Goal: Information Seeking & Learning: Check status

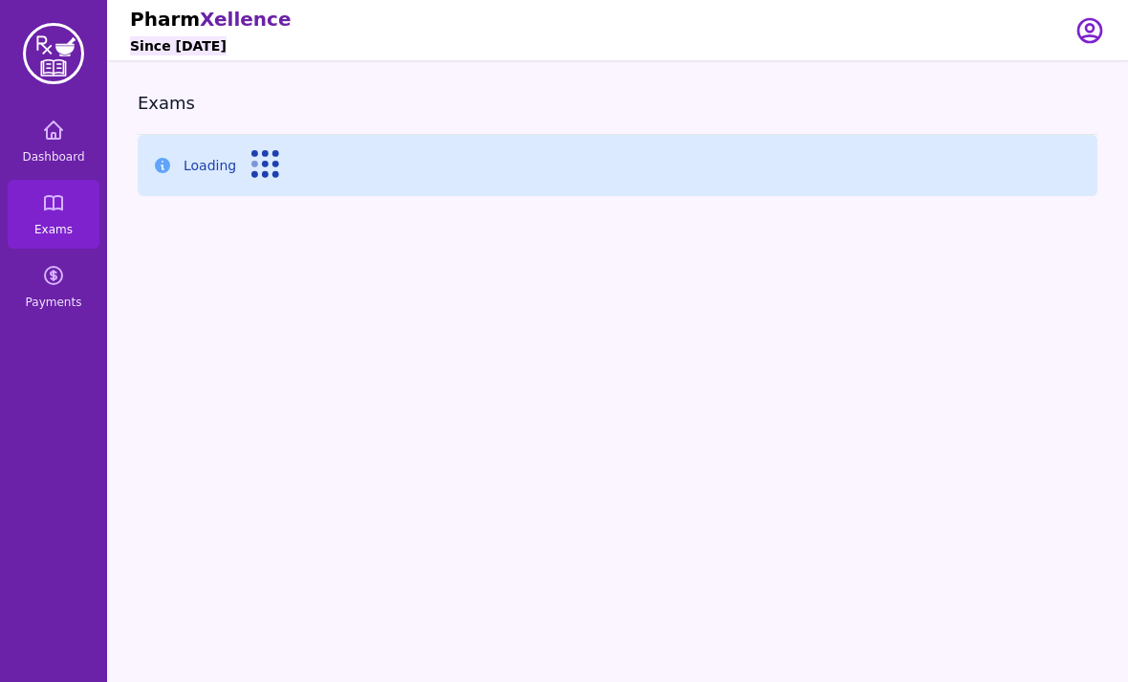
scroll to position [111, 0]
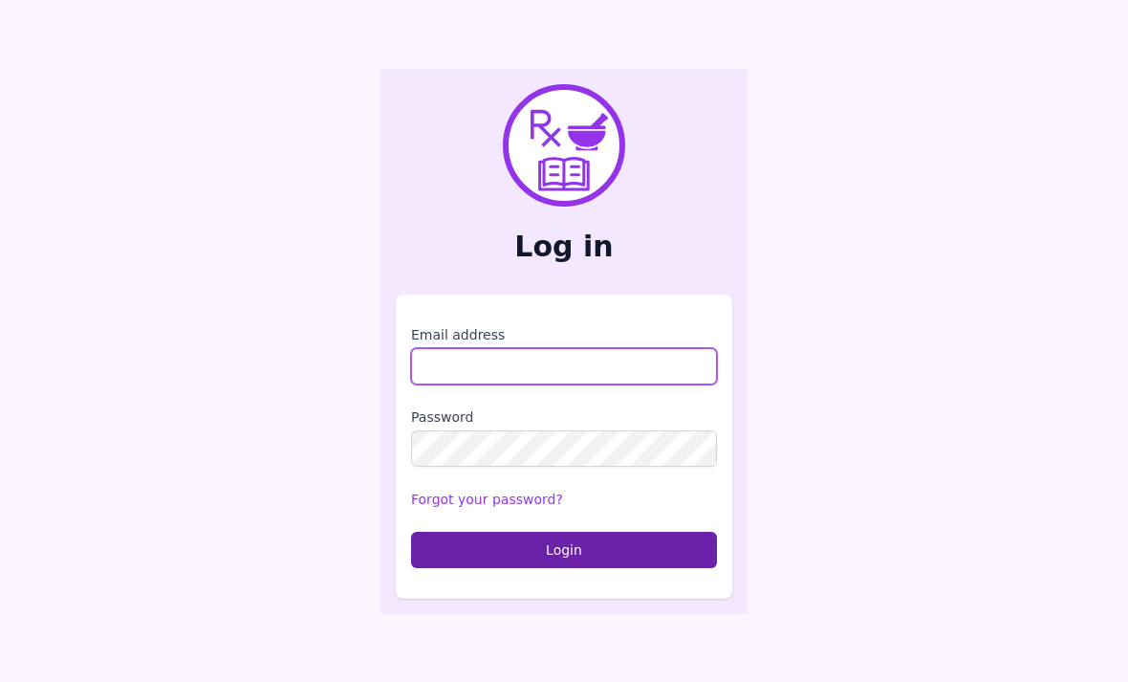
click at [606, 384] on input "Email address" at bounding box center [564, 366] width 306 height 36
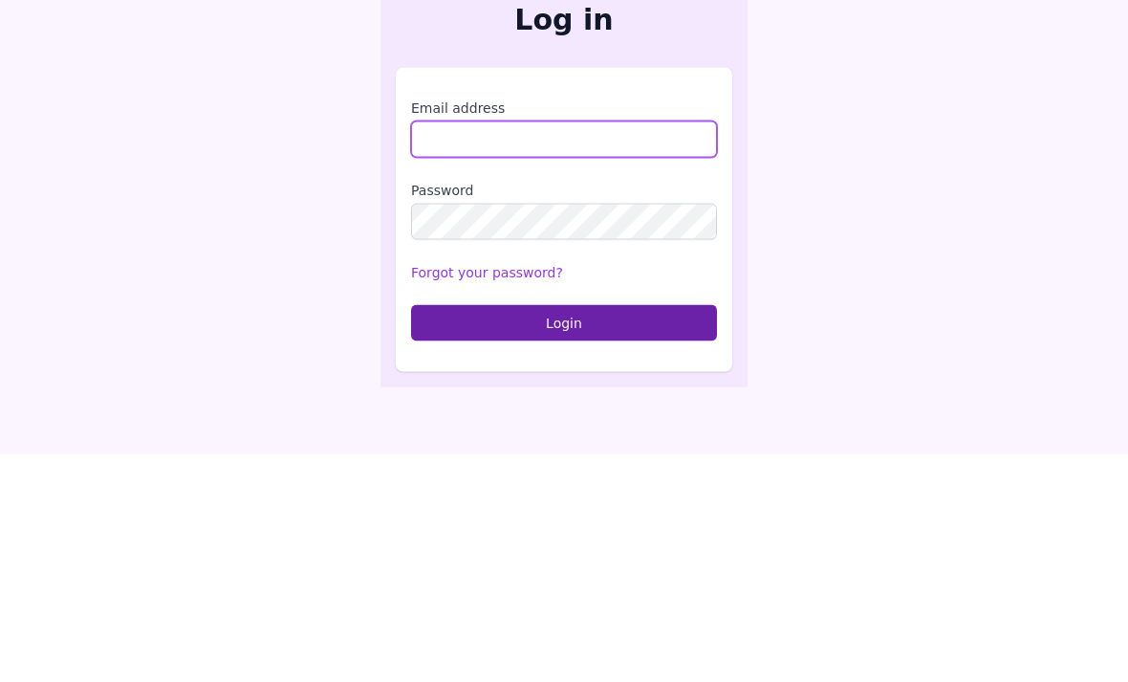
type input "**********"
click at [564, 532] on button "Login" at bounding box center [564, 550] width 306 height 36
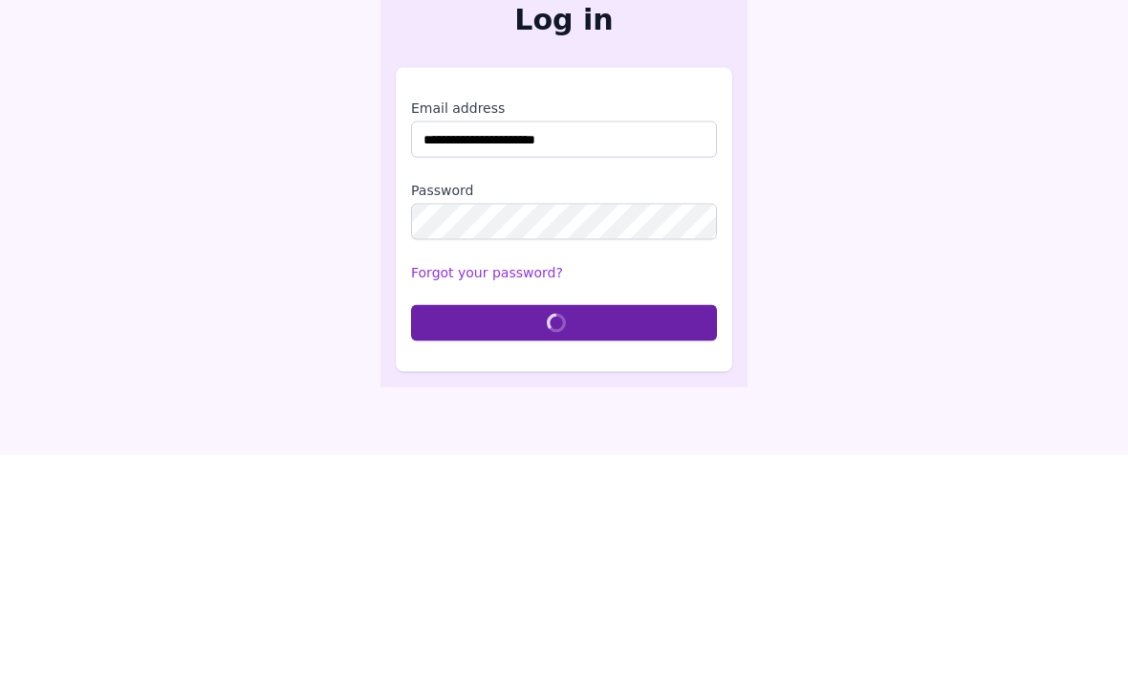
scroll to position [61, 0]
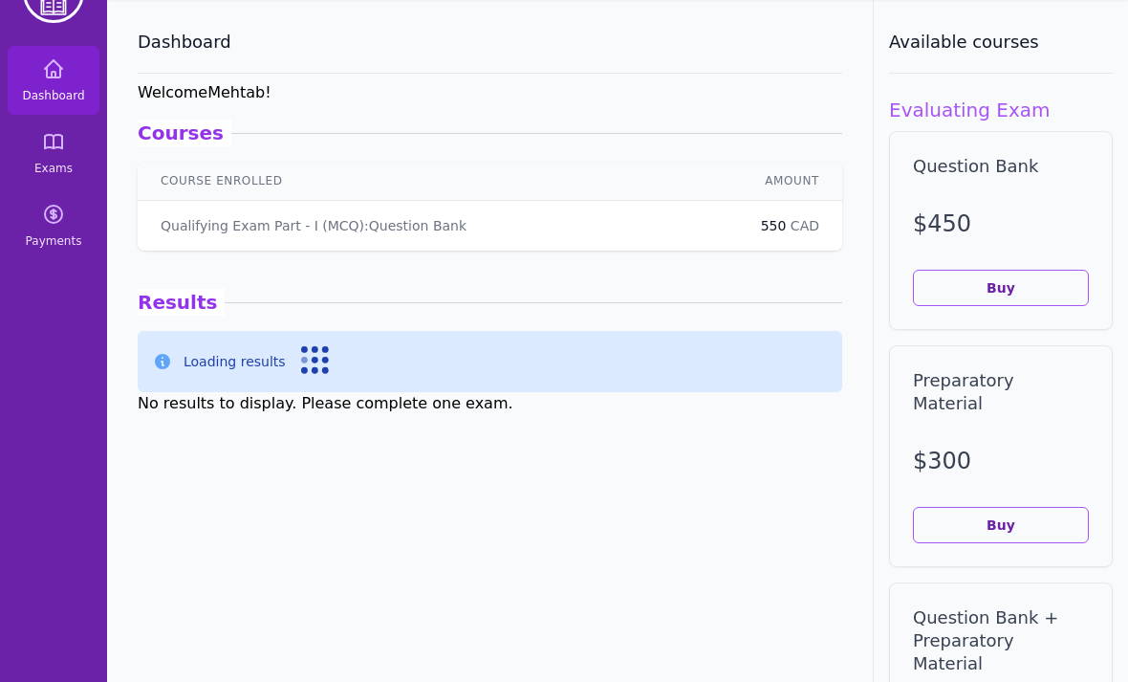
click at [55, 162] on span "Exams" at bounding box center [53, 168] width 38 height 15
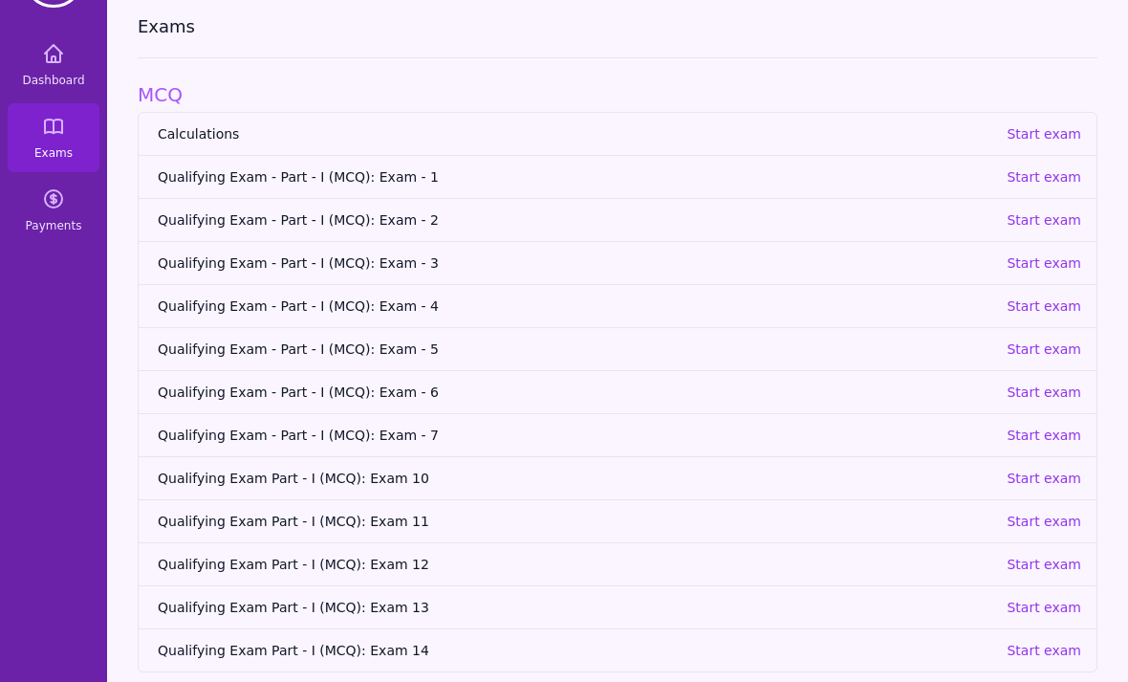
scroll to position [122, 0]
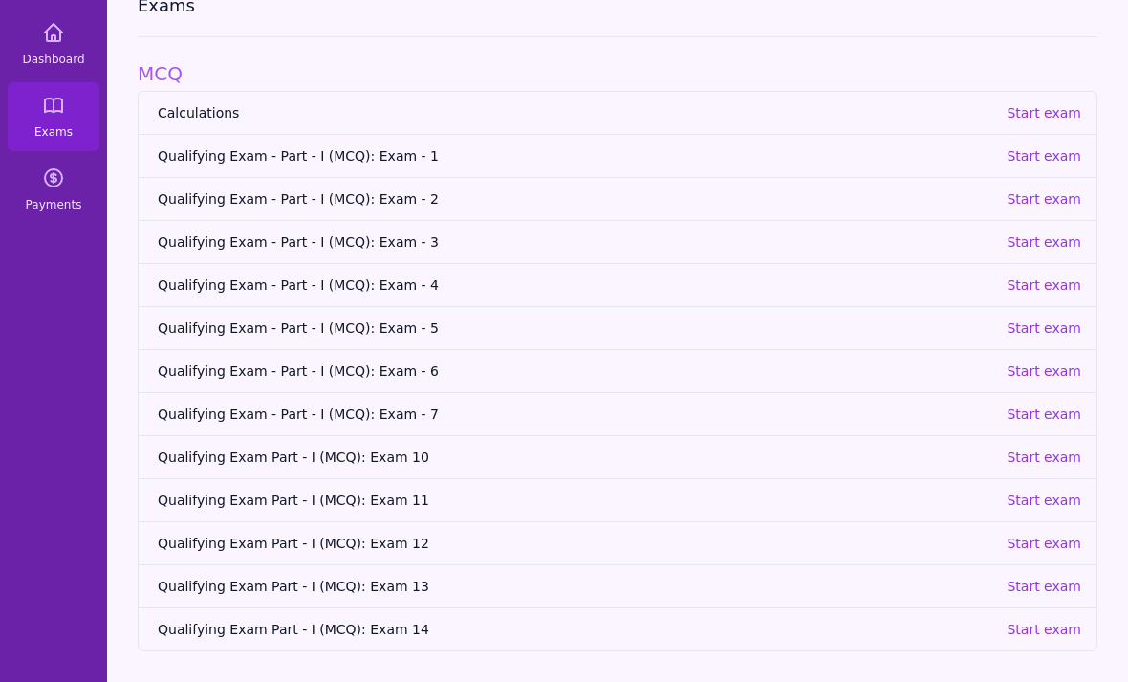
click at [1062, 275] on p "Start exam" at bounding box center [1044, 284] width 75 height 19
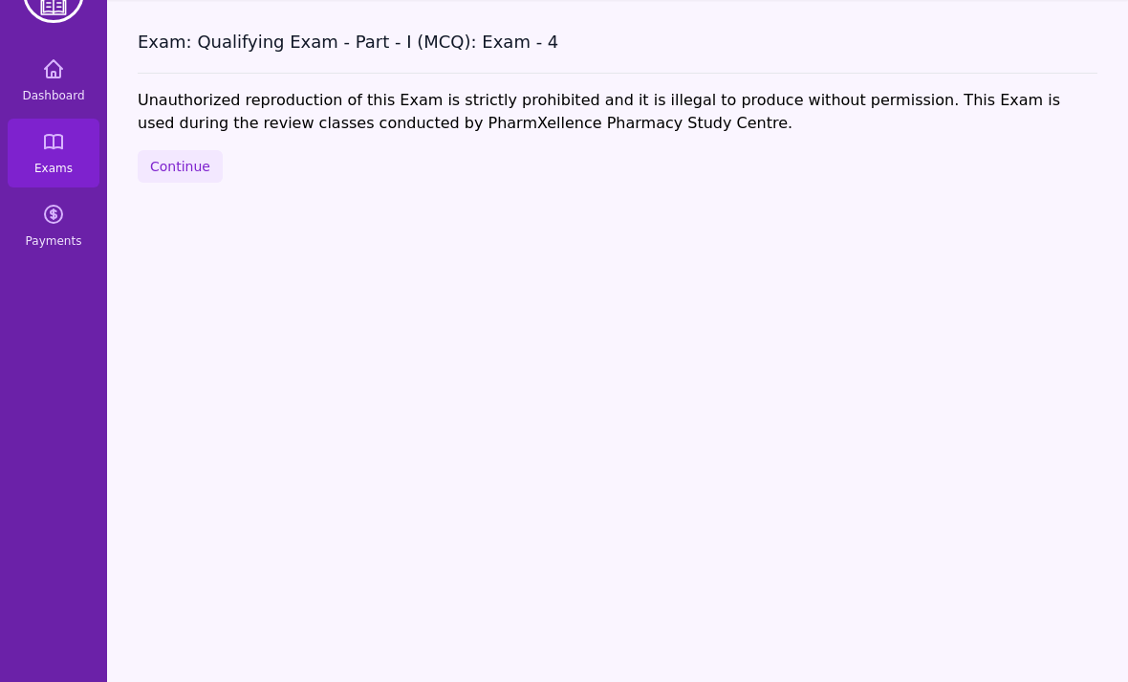
click at [201, 150] on button "Continue" at bounding box center [180, 166] width 85 height 33
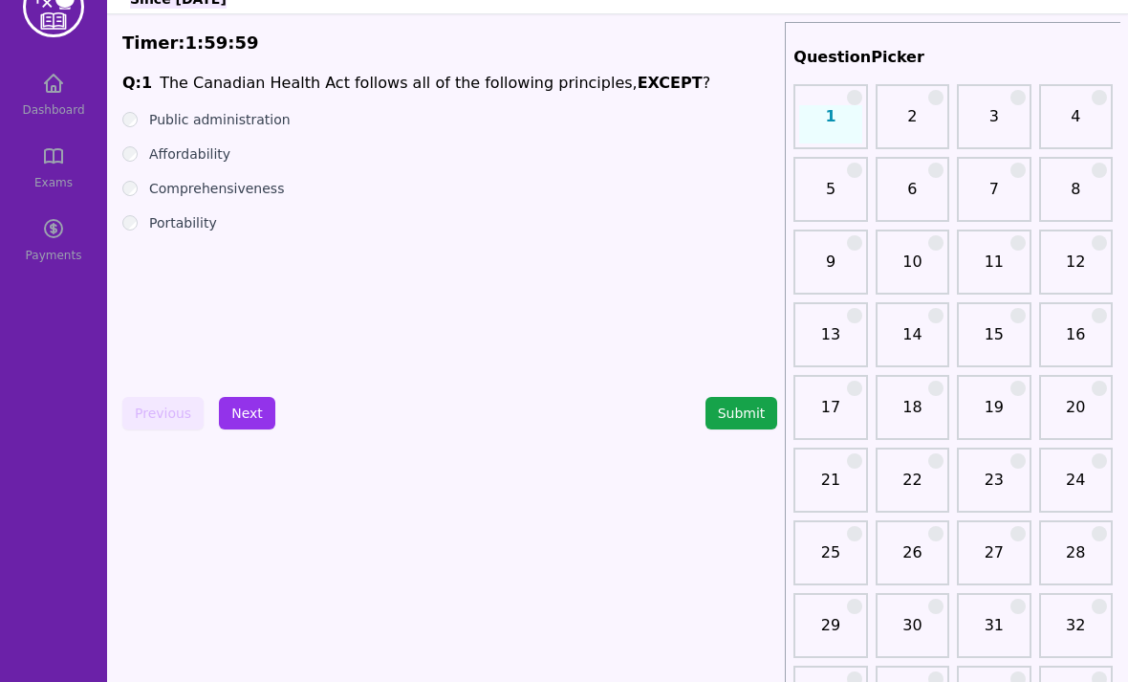
scroll to position [46, 0]
click at [243, 423] on button "Next" at bounding box center [247, 414] width 56 height 33
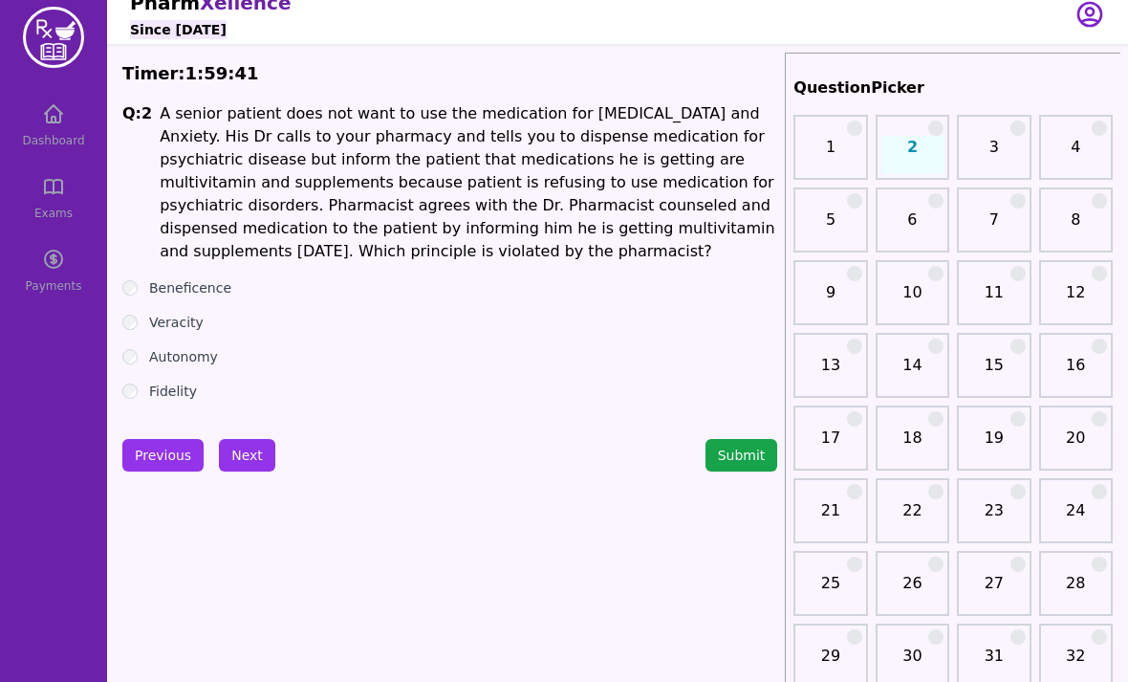
scroll to position [16, 0]
click at [167, 325] on label "Veracity" at bounding box center [176, 322] width 55 height 19
click at [247, 452] on button "Next" at bounding box center [247, 455] width 56 height 33
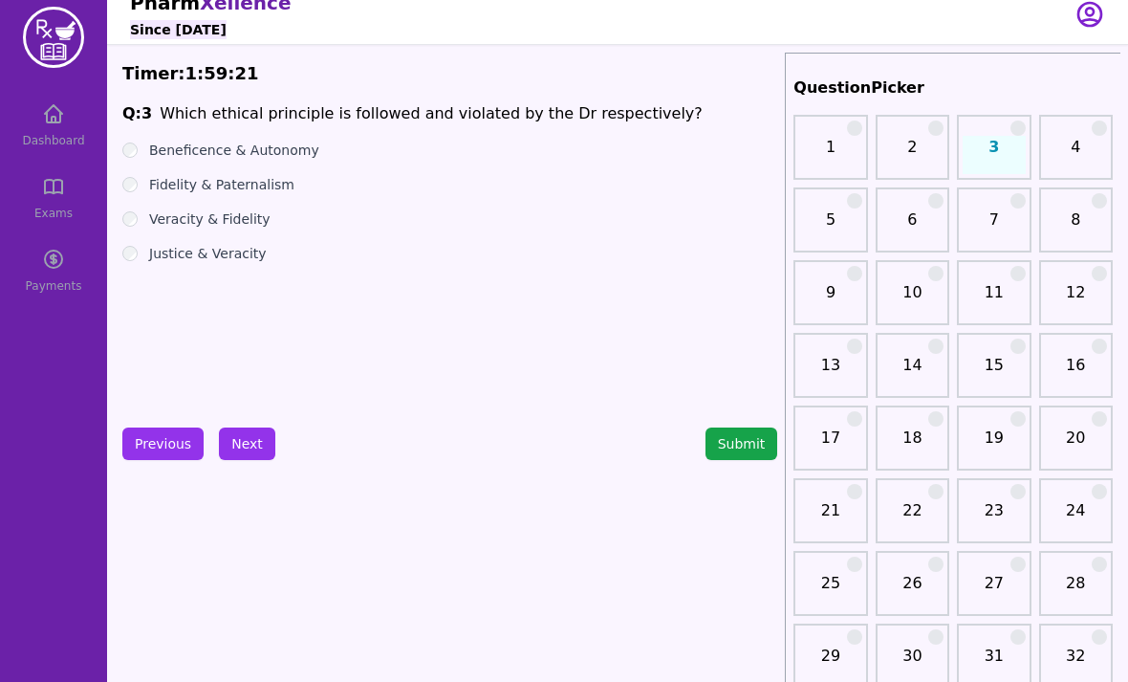
click at [380, 340] on div "Q: 3 Which ethical principle is followed and violated by the Dr respectively? B…" at bounding box center [449, 245] width 655 height 287
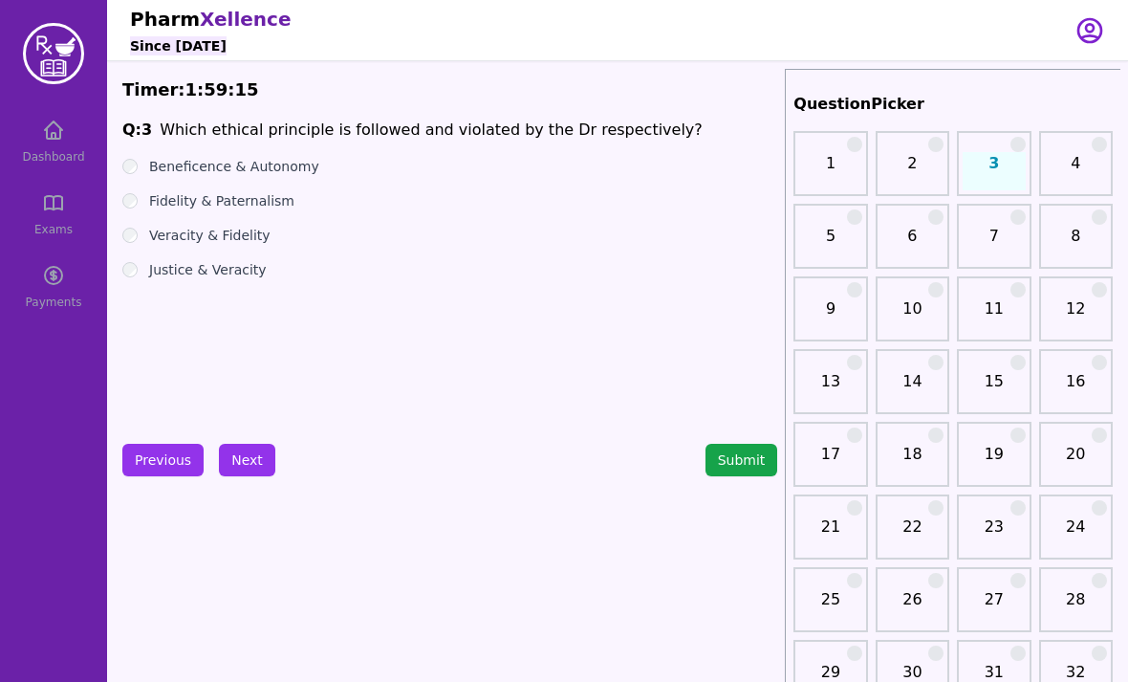
click at [294, 166] on label "Beneficence & Autonomy" at bounding box center [234, 166] width 170 height 19
click at [251, 454] on button "Next" at bounding box center [247, 460] width 56 height 33
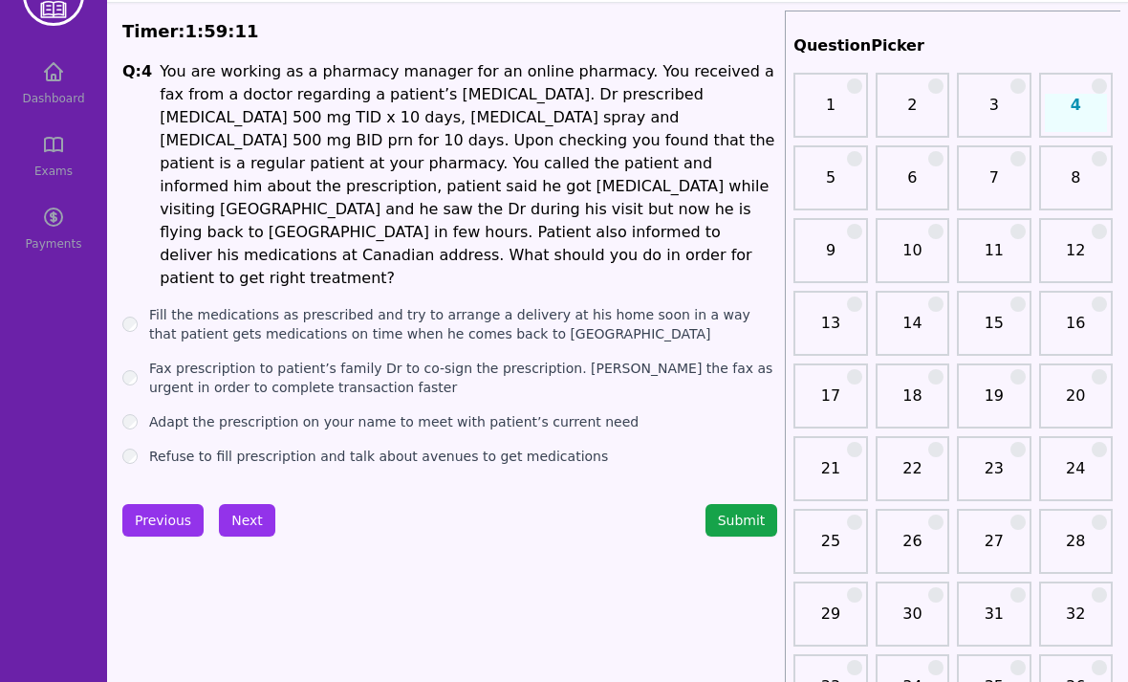
scroll to position [58, 0]
click at [630, 209] on span "You are working as a pharmacy manager for an online pharmacy. You received a fa…" at bounding box center [467, 174] width 615 height 225
click at [425, 305] on label "Fill the medications as prescribed and try to arrange a delivery at his home so…" at bounding box center [463, 324] width 628 height 38
click at [371, 359] on label "Fax prescription to patient’s family Dr to co-sign the prescription. [PERSON_NA…" at bounding box center [463, 378] width 628 height 38
click at [407, 447] on label "Refuse to fill prescription and talk about avenues to get medications" at bounding box center [378, 456] width 459 height 19
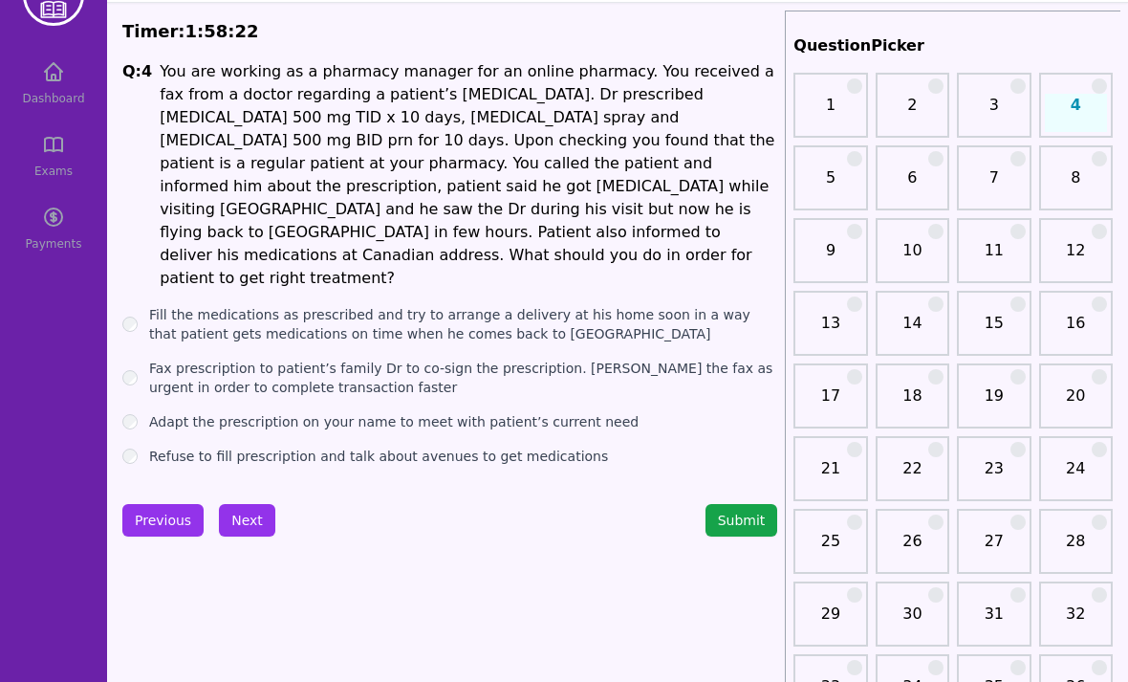
click at [359, 412] on label "Adapt the prescription on your name to meet with patient’s current need" at bounding box center [394, 421] width 490 height 19
click at [376, 359] on label "Fax prescription to patient’s family Dr to co-sign the prescription. [PERSON_NA…" at bounding box center [463, 378] width 628 height 38
click at [249, 504] on button "Next" at bounding box center [247, 520] width 56 height 33
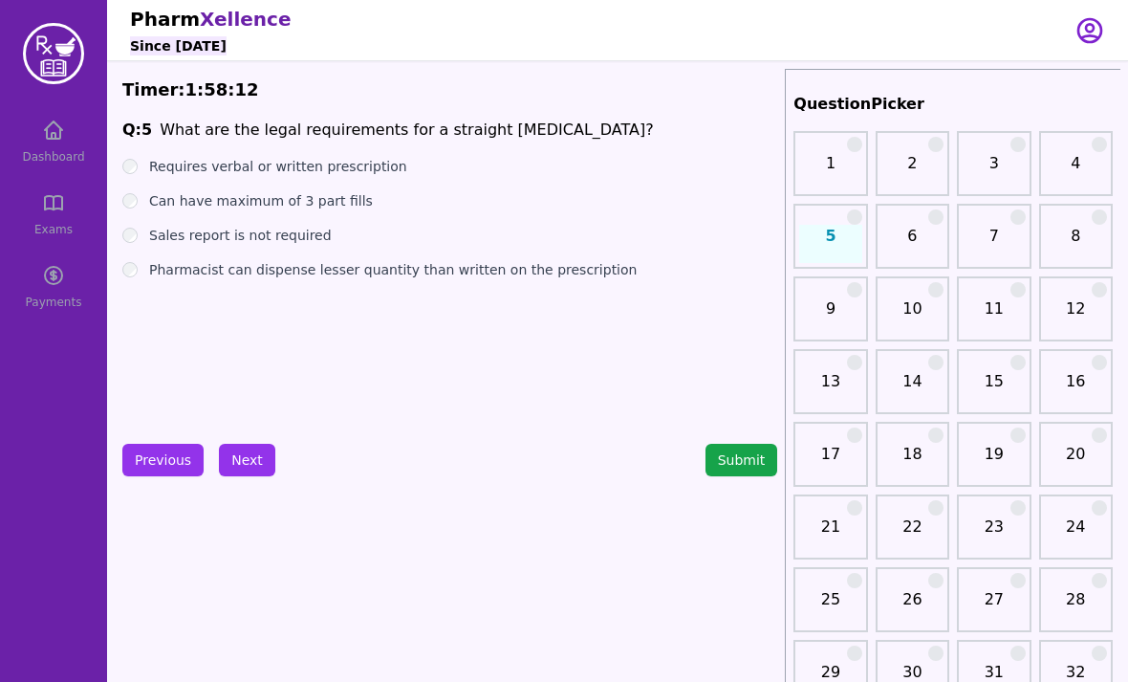
click at [387, 175] on label "Requires verbal or written prescription" at bounding box center [278, 166] width 258 height 19
click at [321, 208] on label "Can have maximum of 3 part fills" at bounding box center [261, 200] width 224 height 19
click at [295, 233] on label "Sales report is not required" at bounding box center [240, 235] width 183 height 19
click at [304, 273] on label "Pharmacist can dispense lesser quantity than written on the prescription" at bounding box center [393, 269] width 488 height 19
click at [337, 208] on label "Can have maximum of 3 part fills" at bounding box center [261, 200] width 224 height 19
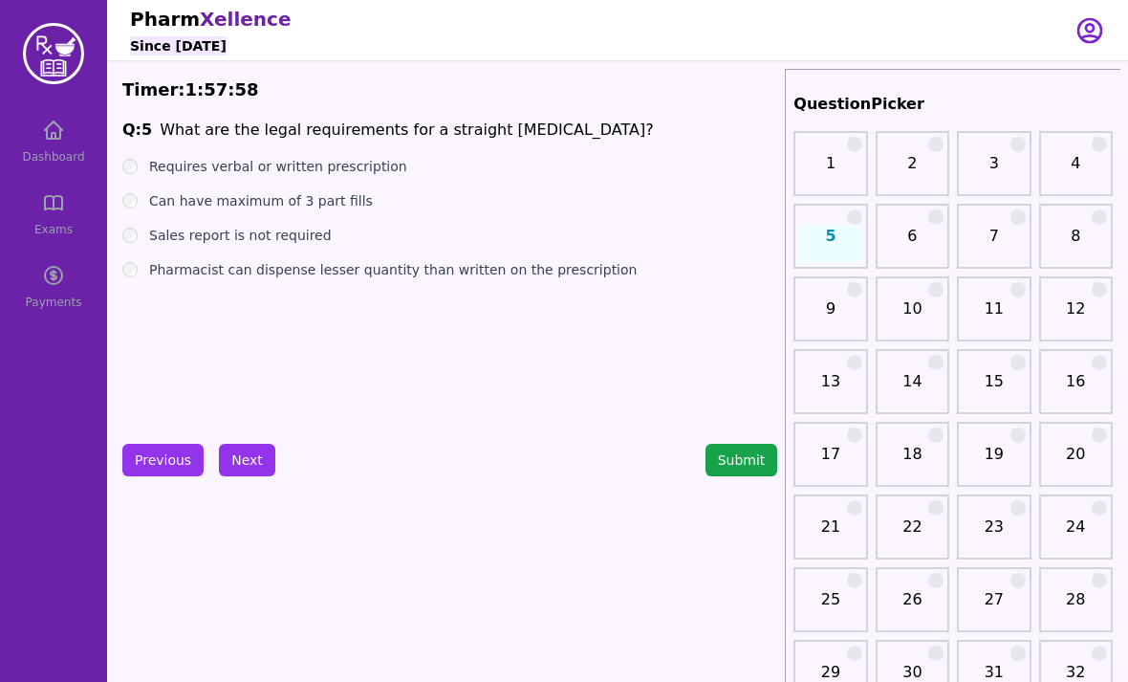
click at [347, 173] on label "Requires verbal or written prescription" at bounding box center [278, 166] width 258 height 19
click at [353, 179] on ul "Requires verbal or written prescription Can have maximum of 3 part fills Sales …" at bounding box center [449, 218] width 655 height 122
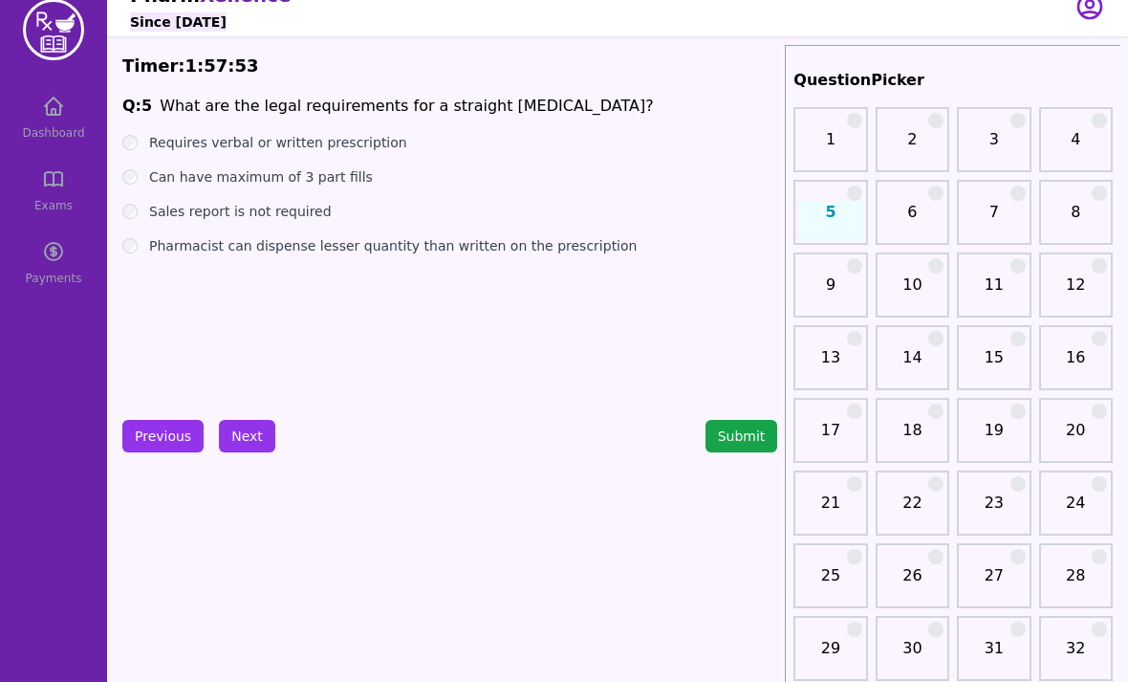
scroll to position [24, 0]
click at [205, 209] on label "Sales report is not required" at bounding box center [240, 211] width 183 height 19
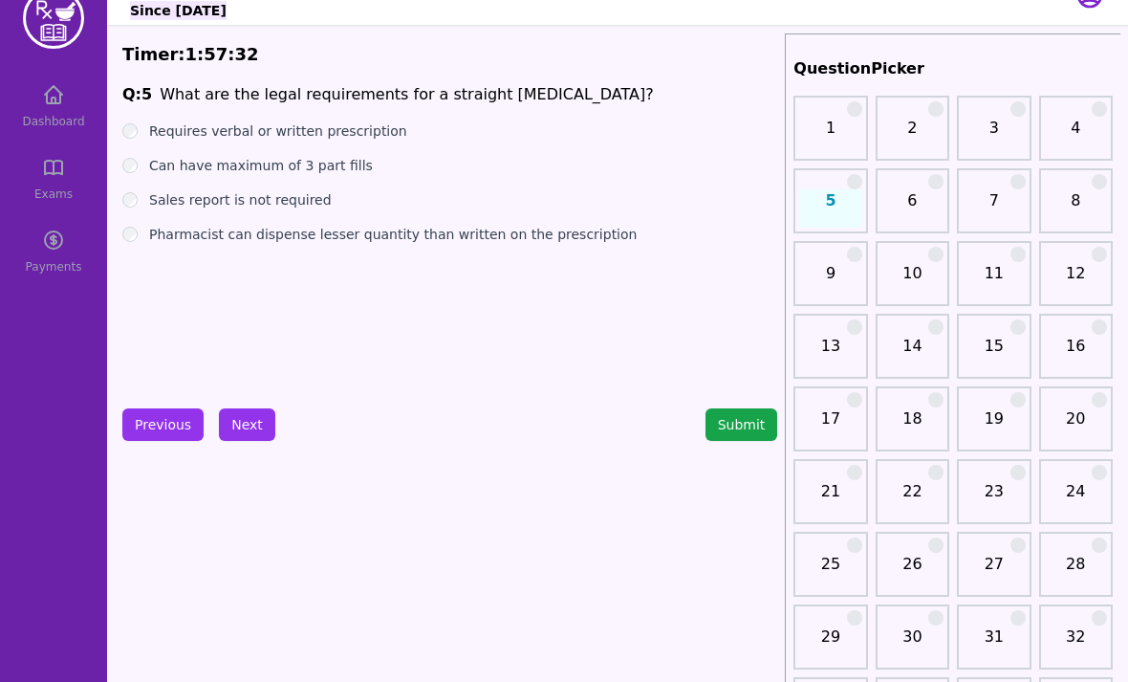
scroll to position [36, 0]
click at [286, 236] on label "Pharmacist can dispense lesser quantity than written on the prescription" at bounding box center [393, 233] width 488 height 19
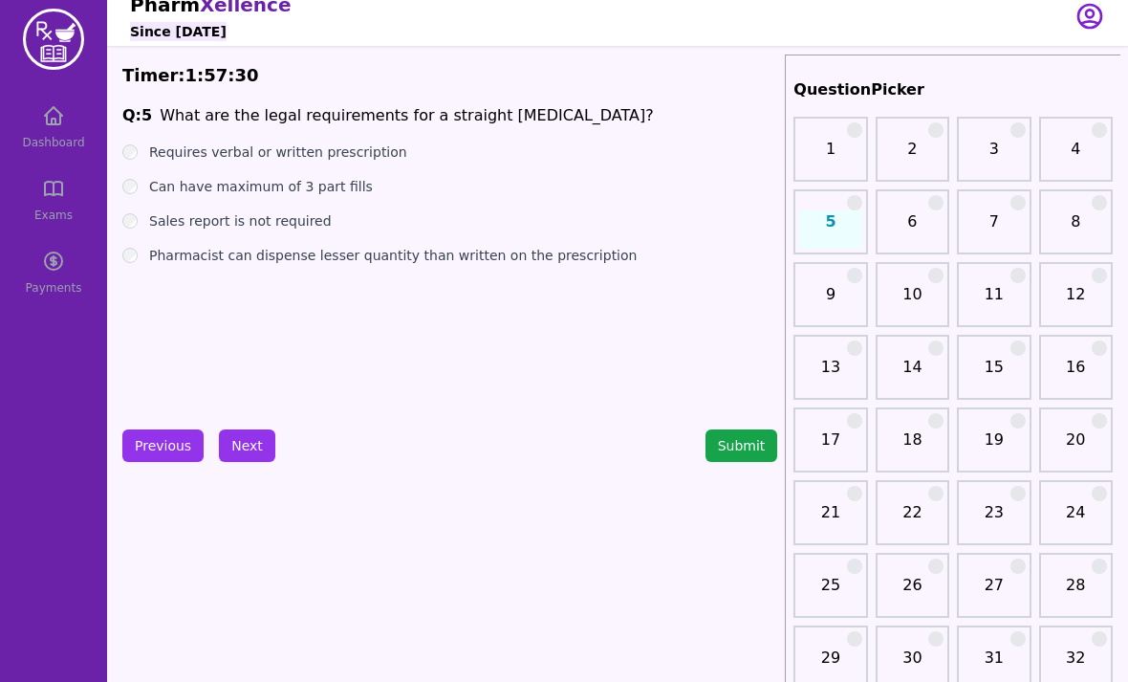
scroll to position [0, 0]
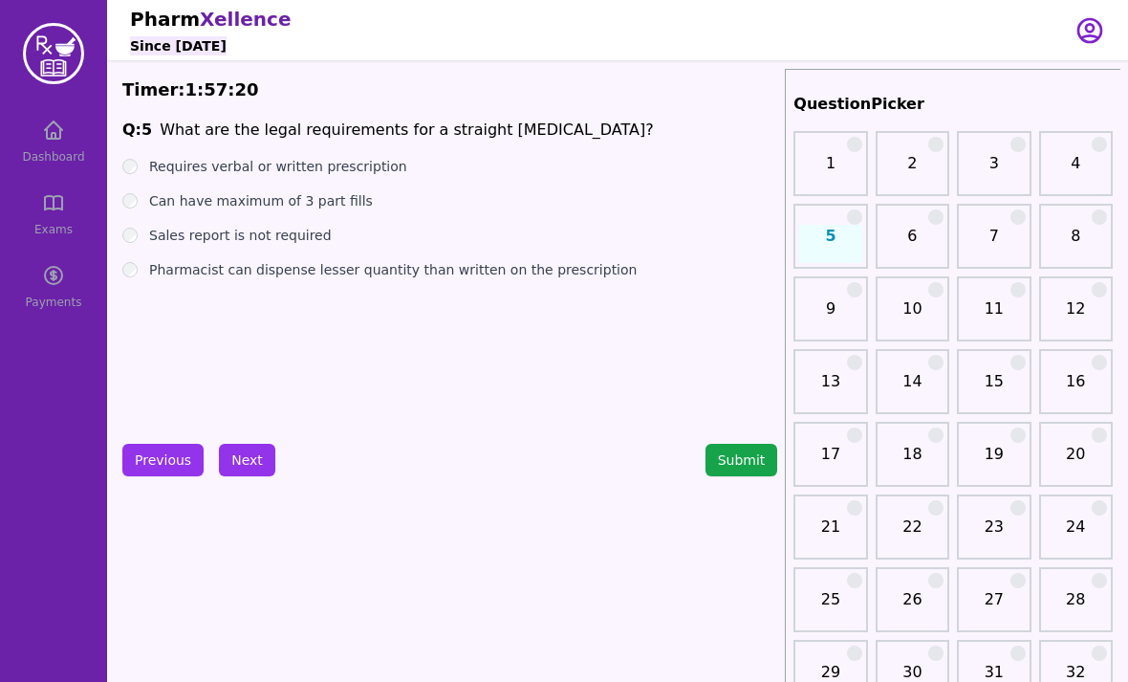
click at [269, 457] on button "Next" at bounding box center [247, 460] width 56 height 33
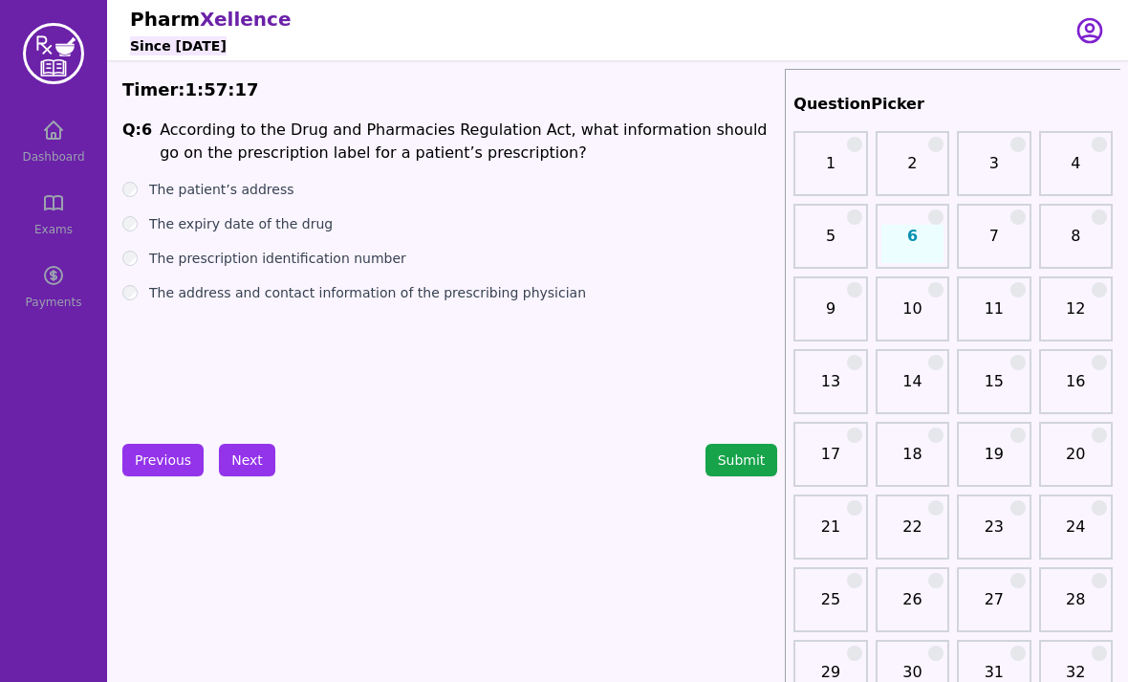
click at [461, 164] on div "Q: 6 According to the Drug and Pharmacies Regulation Act, what information shou…" at bounding box center [449, 262] width 655 height 287
click at [259, 187] on label "The patient’s address" at bounding box center [221, 189] width 145 height 19
click at [241, 225] on label "The expiry date of the drug" at bounding box center [241, 223] width 184 height 19
click at [232, 255] on label "The prescription identification number" at bounding box center [277, 258] width 257 height 19
click at [262, 297] on label "The address and contact information of the prescribing physician" at bounding box center [367, 292] width 437 height 19
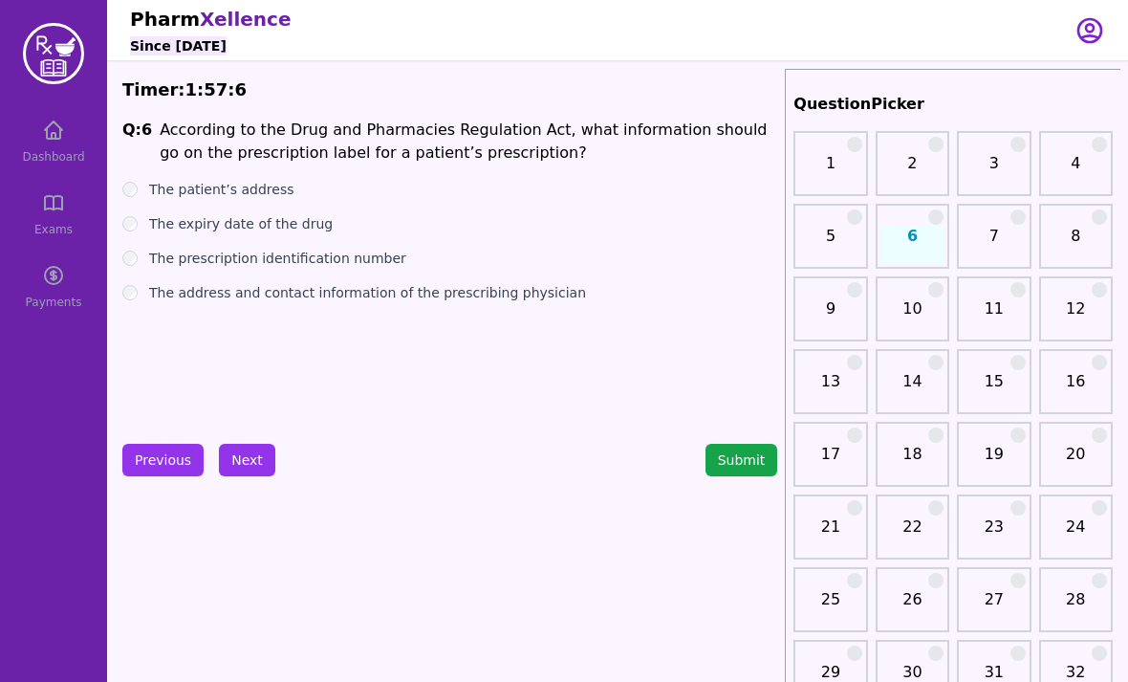
click at [237, 465] on button "Next" at bounding box center [247, 460] width 56 height 33
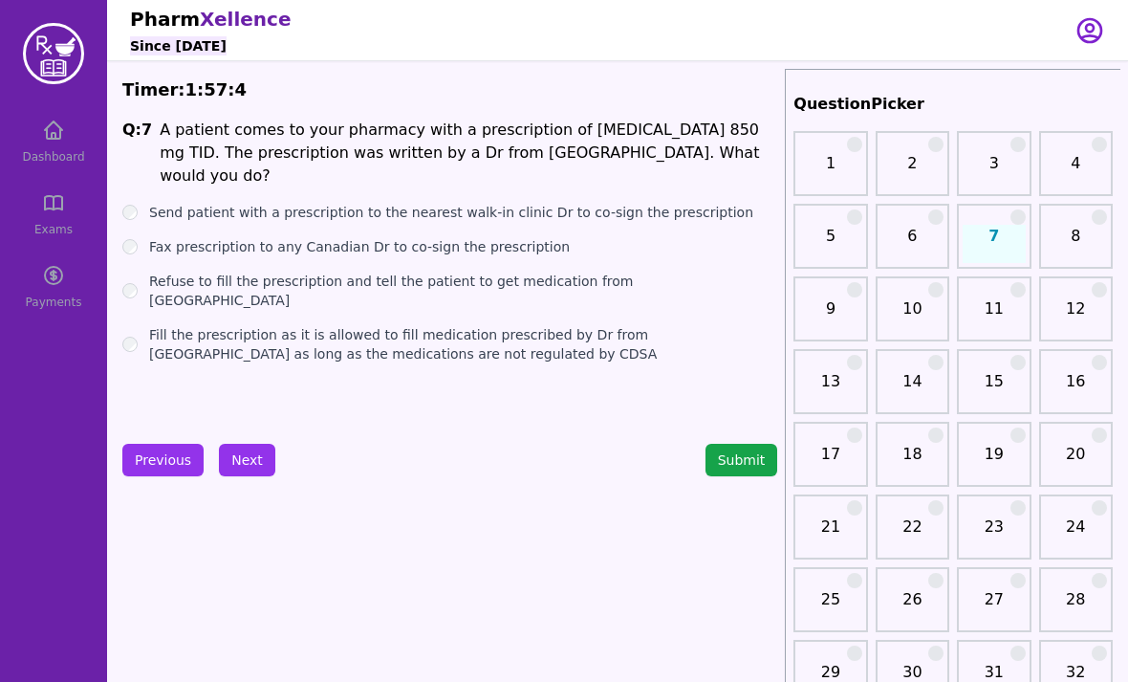
click at [525, 166] on div "Q: 7 A patient comes to your pharmacy with a prescription of Metformin 850 mg T…" at bounding box center [449, 262] width 655 height 287
click at [312, 203] on label "Send patient with a prescription to the nearest walk-in clinic Dr to co-sign th…" at bounding box center [451, 212] width 604 height 19
click at [245, 460] on button "Next" at bounding box center [247, 460] width 56 height 33
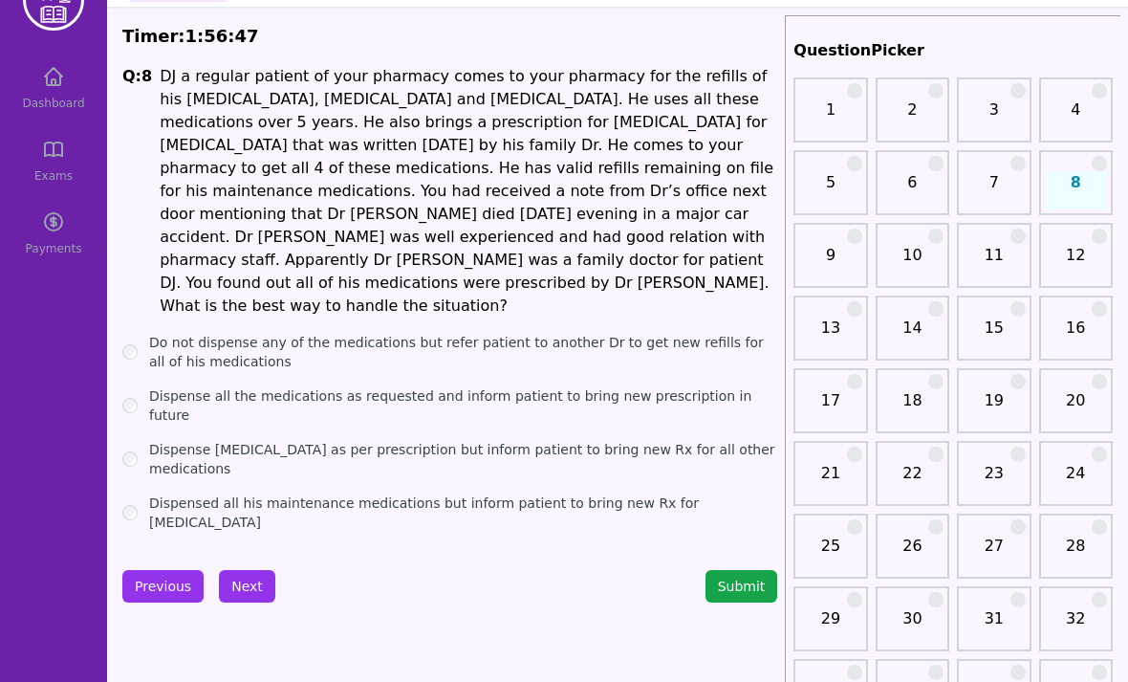
scroll to position [55, 0]
click at [412, 240] on span "DJ a regular patient of your pharmacy comes to your pharmacy for the refills of…" at bounding box center [467, 190] width 614 height 248
click at [423, 332] on label "Do not dispense any of the medications but refer patient to another Dr to get n…" at bounding box center [463, 351] width 628 height 38
click at [364, 385] on label "Dispense all the medications as requested and inform patient to bring new presc…" at bounding box center [463, 404] width 628 height 38
click at [331, 439] on label "Dispense [MEDICAL_DATA] as per prescription but inform patient to bring new Rx …" at bounding box center [463, 458] width 628 height 38
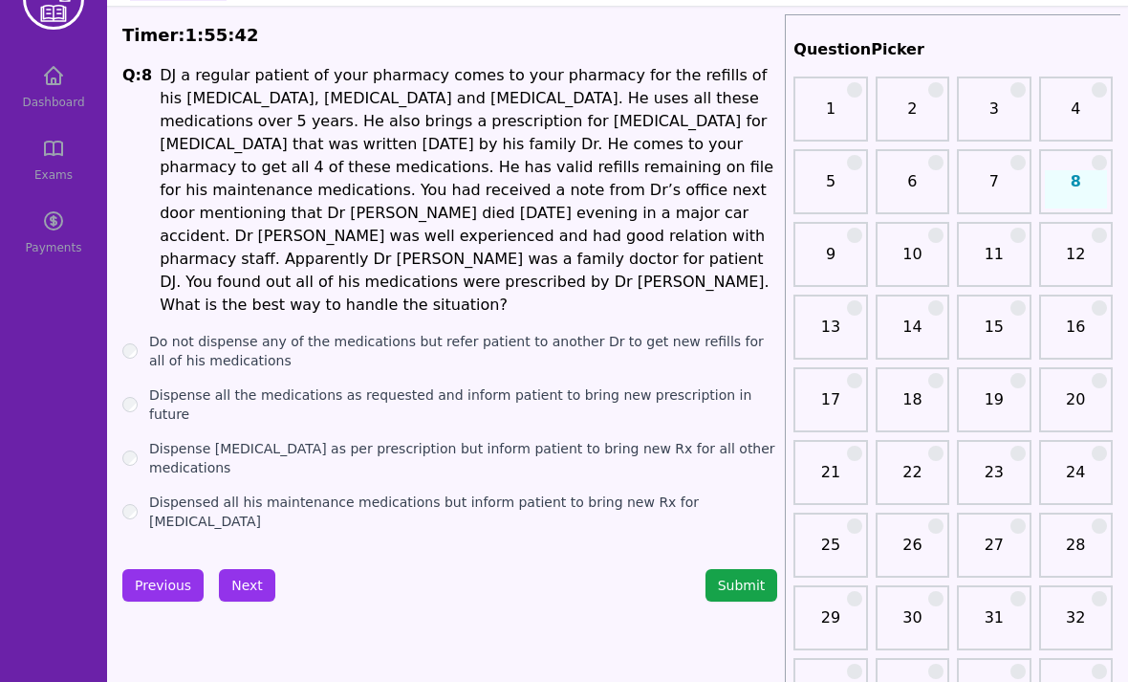
click at [336, 492] on label "Dispensed all his maintenance medications but inform patient to bring new Rx fo…" at bounding box center [463, 511] width 628 height 38
click at [321, 332] on label "Do not dispense any of the medications but refer patient to another Dr to get n…" at bounding box center [463, 351] width 628 height 38
click at [333, 385] on label "Dispense all the medications as requested and inform patient to bring new presc…" at bounding box center [463, 404] width 628 height 38
click at [336, 361] on ul "Do not dispense any of the medications but refer patient to another Dr to get n…" at bounding box center [449, 431] width 655 height 199
click at [246, 569] on button "Next" at bounding box center [247, 585] width 56 height 33
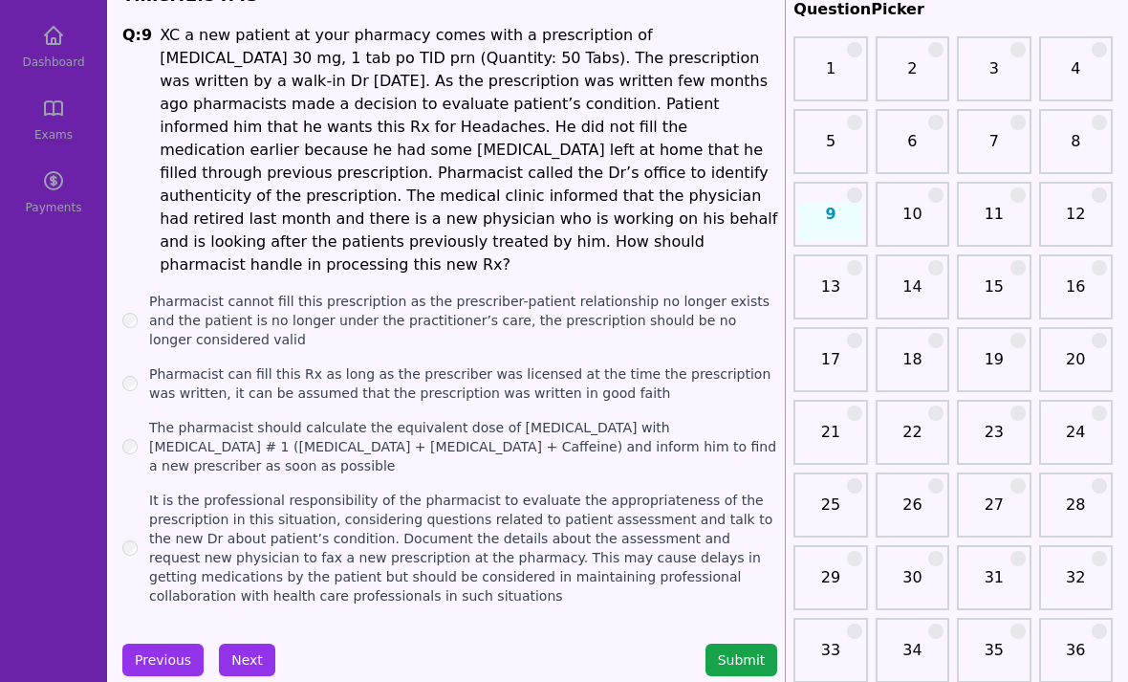
scroll to position [95, 0]
click at [470, 292] on label "Pharmacist cannot fill this prescription as the prescriber-patient relationship…" at bounding box center [463, 320] width 628 height 57
click at [383, 364] on label "Pharmacist can fill this Rx as long as the prescriber was licensed at the time …" at bounding box center [463, 383] width 628 height 38
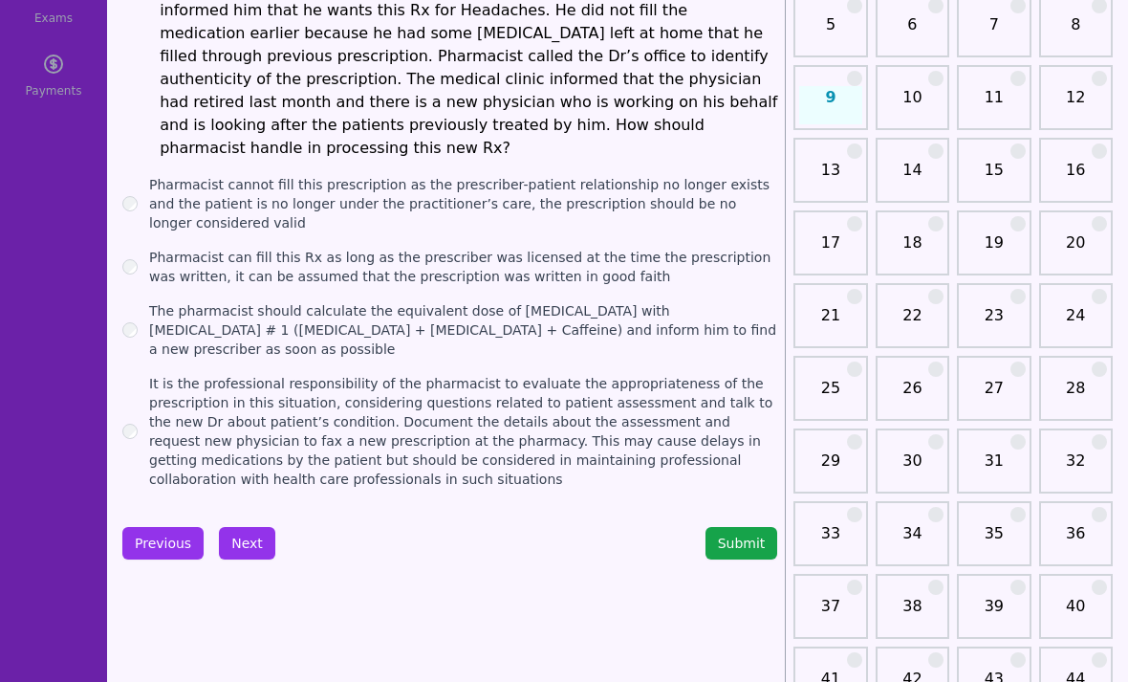
scroll to position [211, 0]
click at [252, 527] on button "Next" at bounding box center [247, 543] width 56 height 33
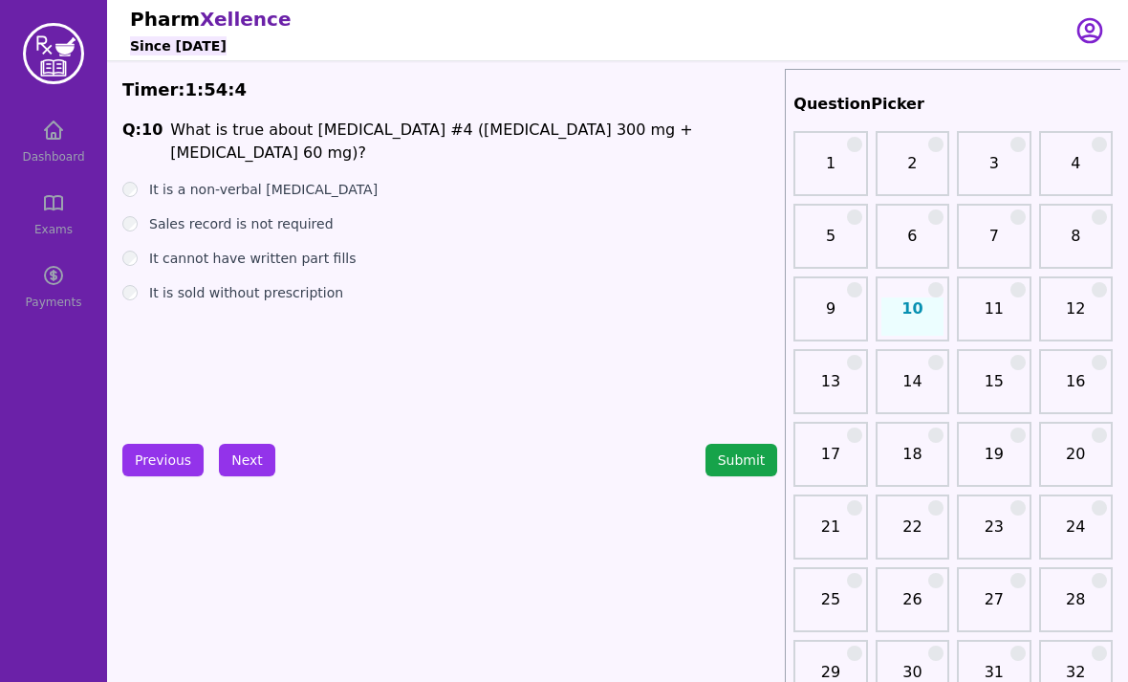
click at [309, 214] on label "Sales record is not required" at bounding box center [241, 223] width 185 height 19
click at [292, 249] on label "It cannot have written part fills" at bounding box center [252, 258] width 207 height 19
click at [285, 283] on label "It is sold without prescription" at bounding box center [246, 292] width 194 height 19
click at [288, 180] on label "It is a non-verbal [MEDICAL_DATA]" at bounding box center [263, 189] width 229 height 19
click at [246, 459] on button "Next" at bounding box center [247, 460] width 56 height 33
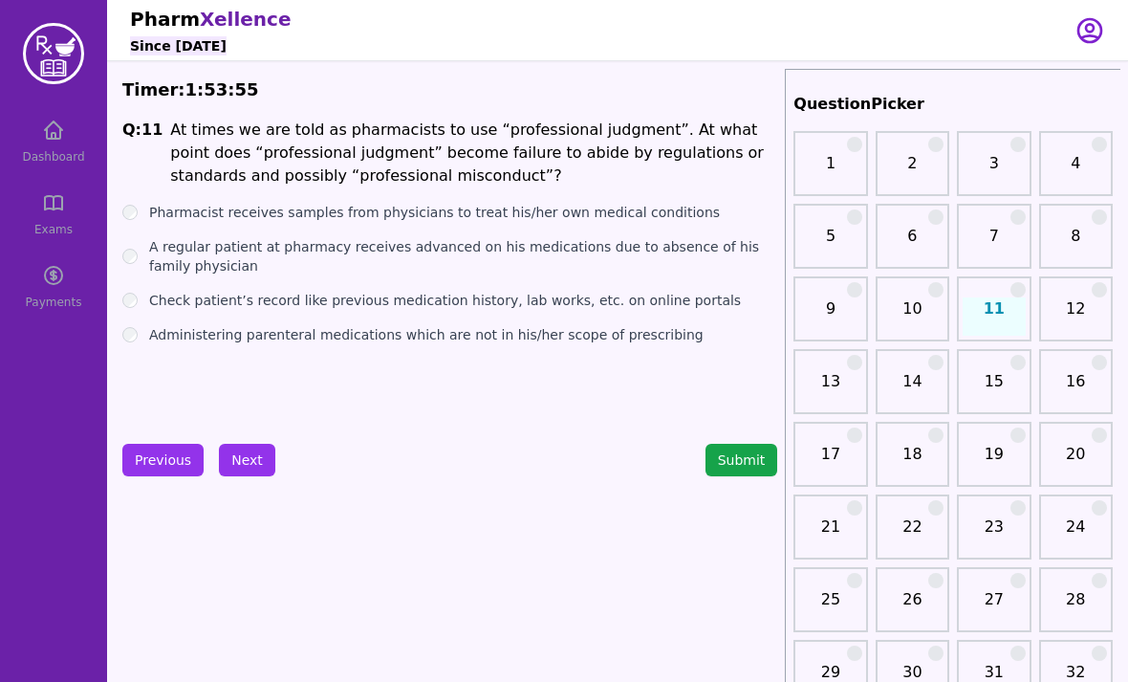
click at [742, 459] on button "Submit" at bounding box center [742, 460] width 73 height 33
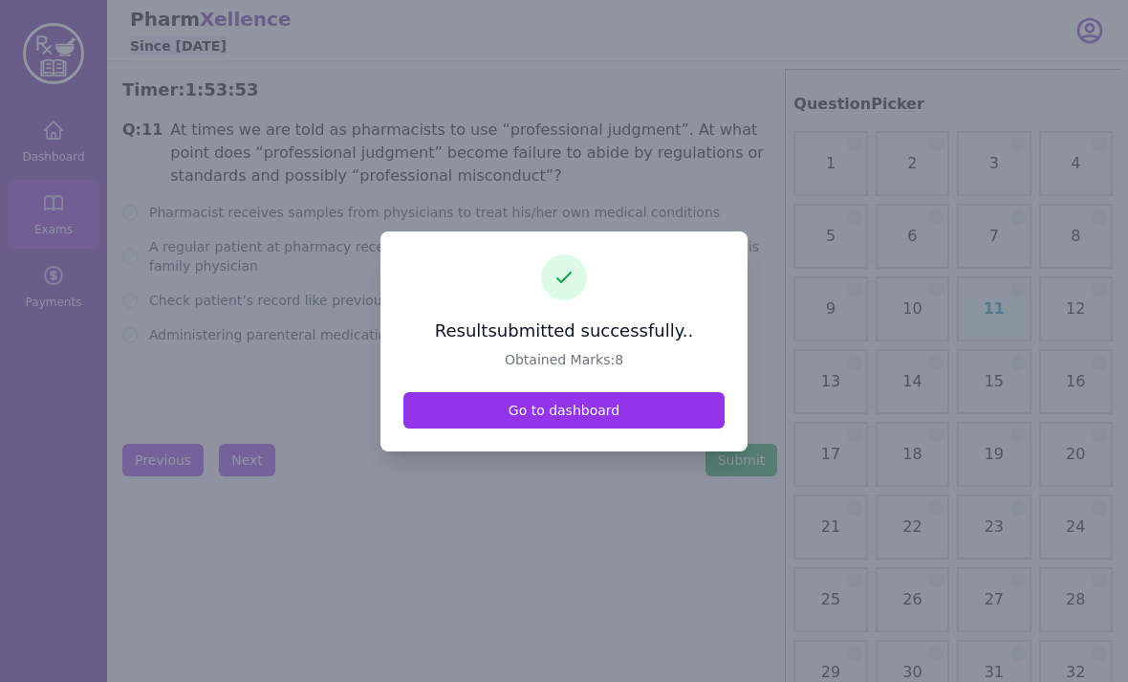
click at [587, 428] on link "Go to dashboard" at bounding box center [564, 410] width 321 height 36
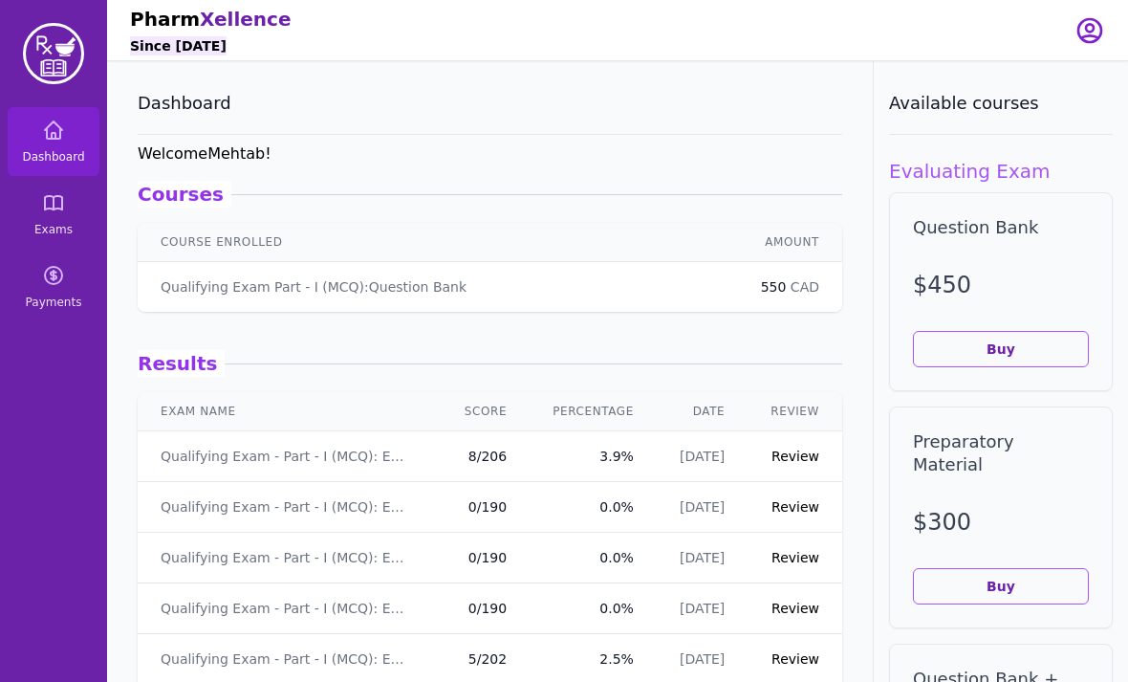
click at [806, 455] on link "Review" at bounding box center [796, 455] width 48 height 15
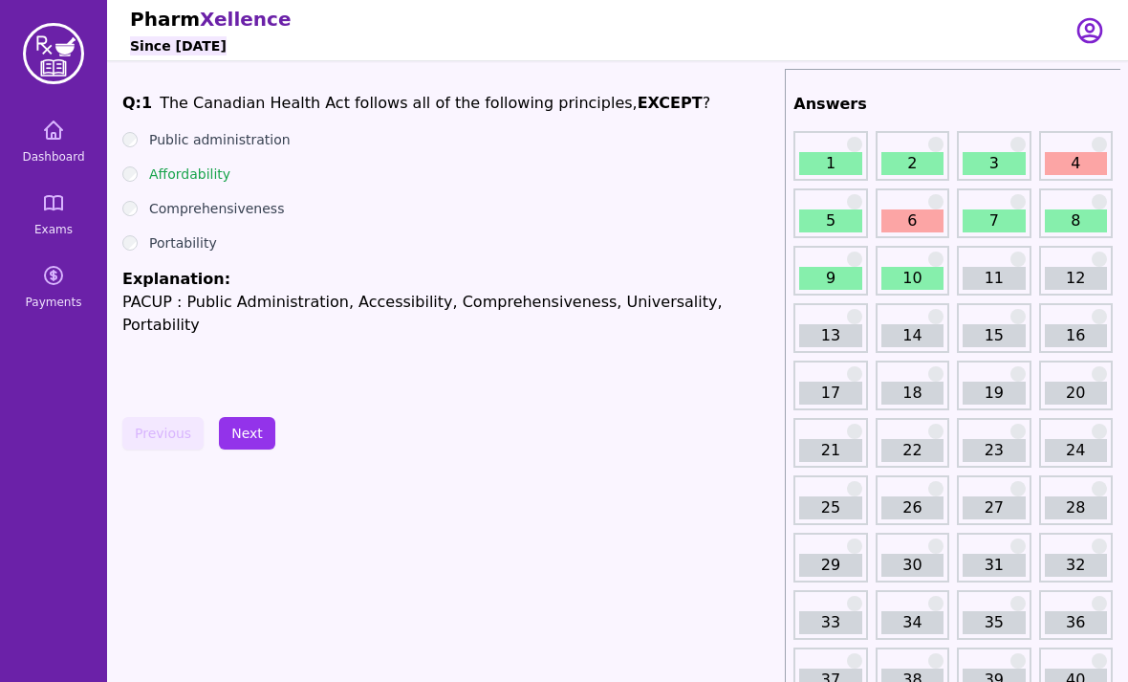
click at [244, 427] on button "Next" at bounding box center [247, 433] width 56 height 33
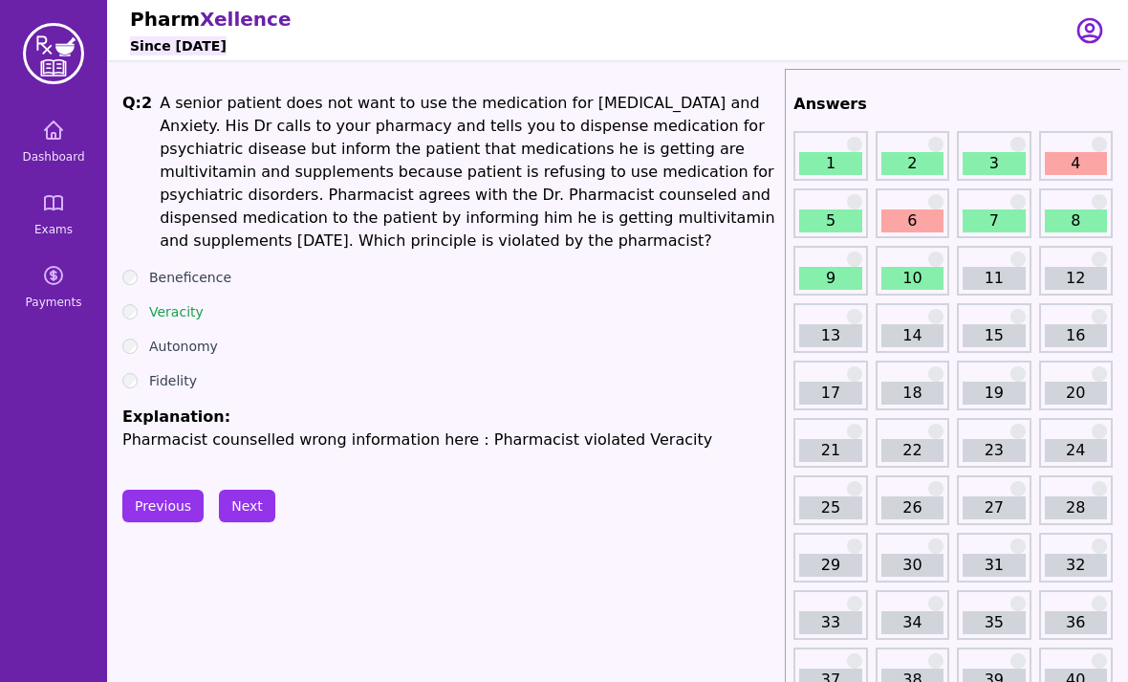
scroll to position [7, 0]
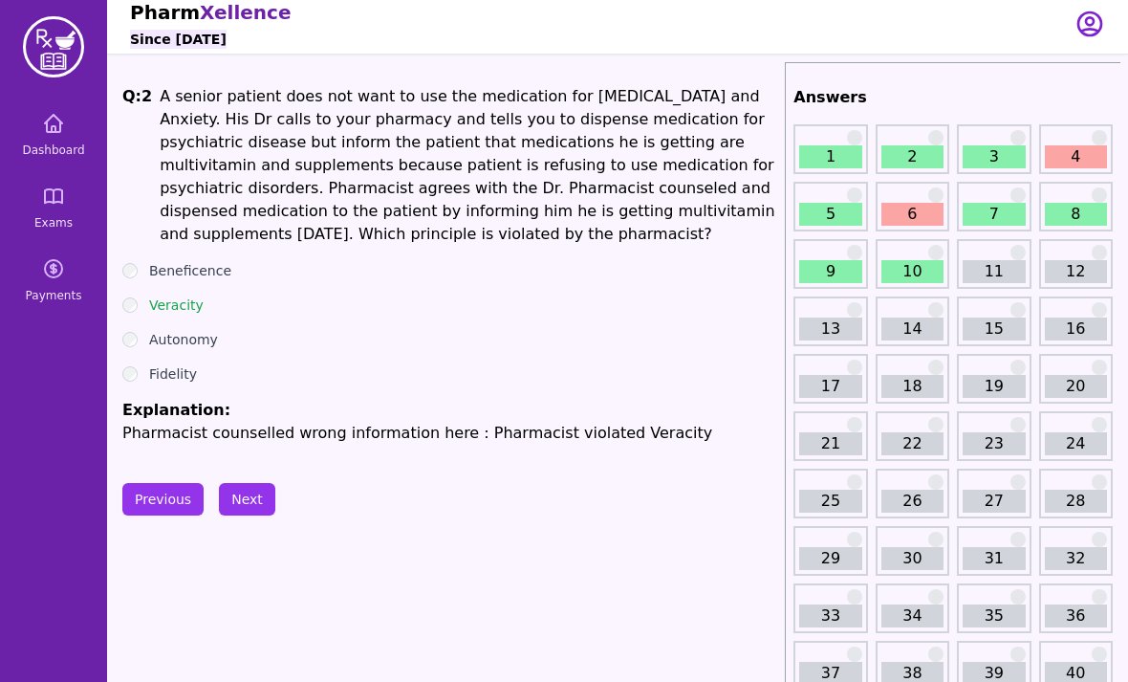
click at [901, 220] on link "6" at bounding box center [913, 214] width 62 height 23
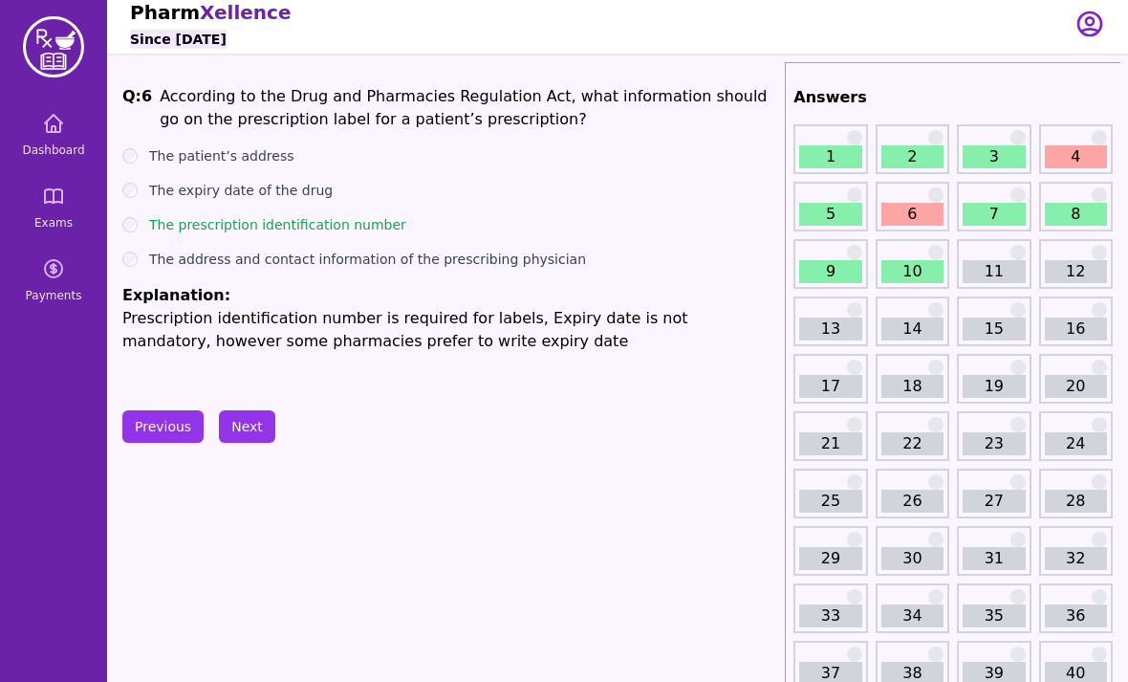
click at [901, 220] on link "6" at bounding box center [913, 214] width 62 height 23
click at [1058, 157] on link "4" at bounding box center [1076, 156] width 62 height 23
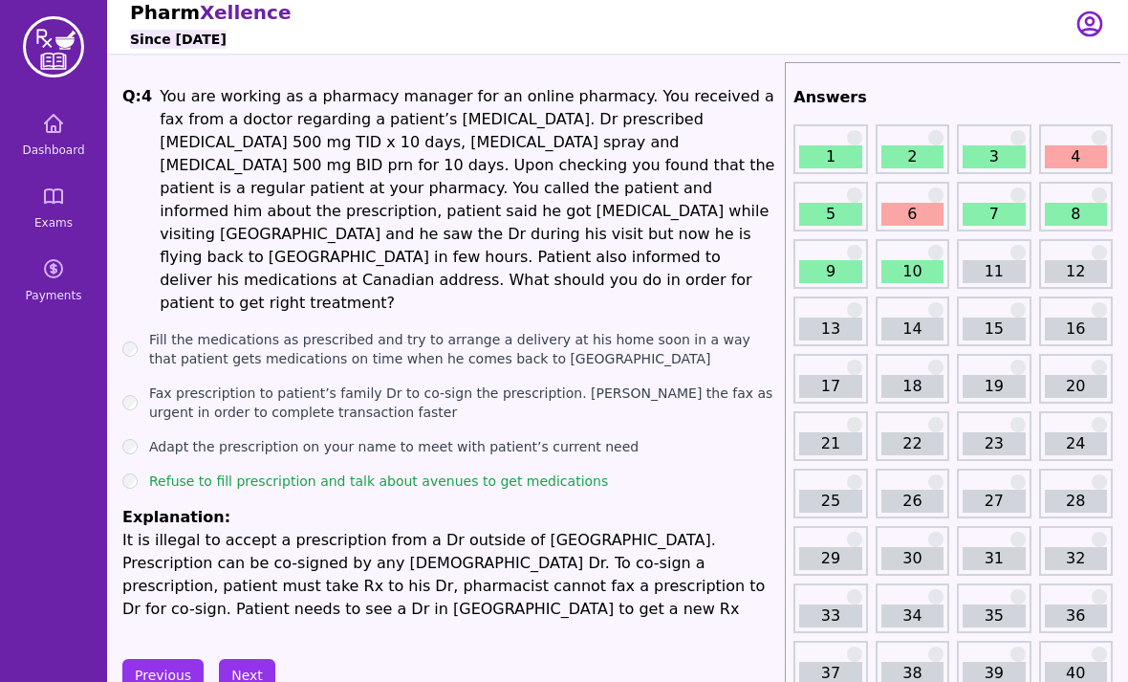
click at [899, 218] on link "6" at bounding box center [913, 214] width 62 height 23
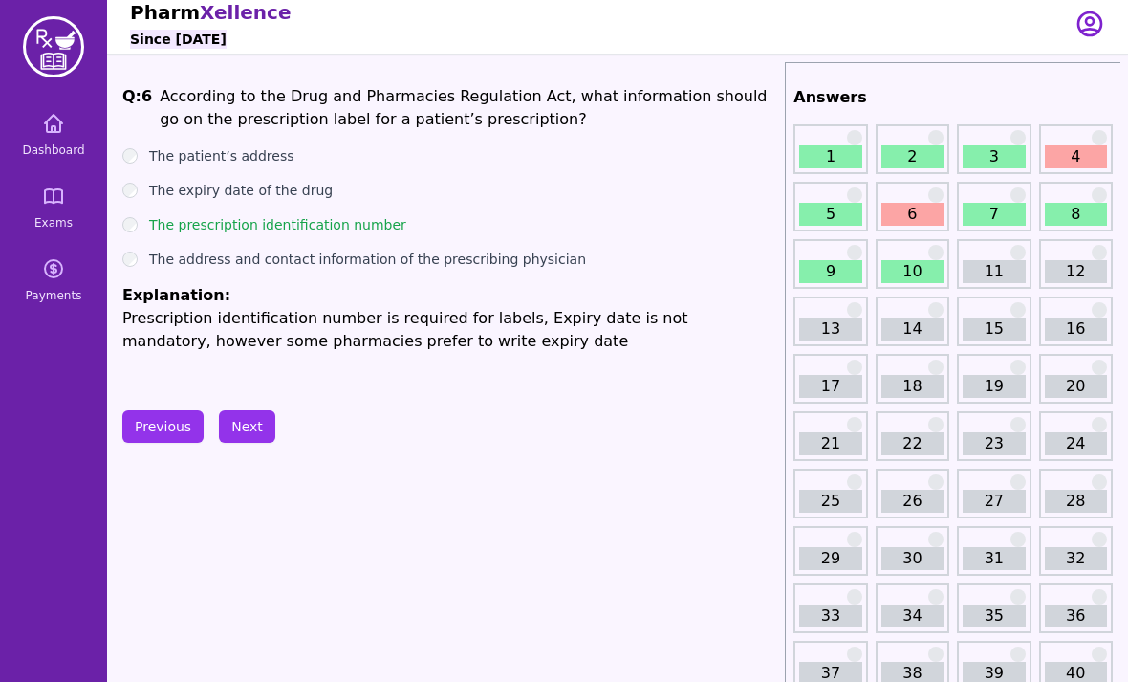
click at [1005, 210] on link "7" at bounding box center [994, 214] width 62 height 23
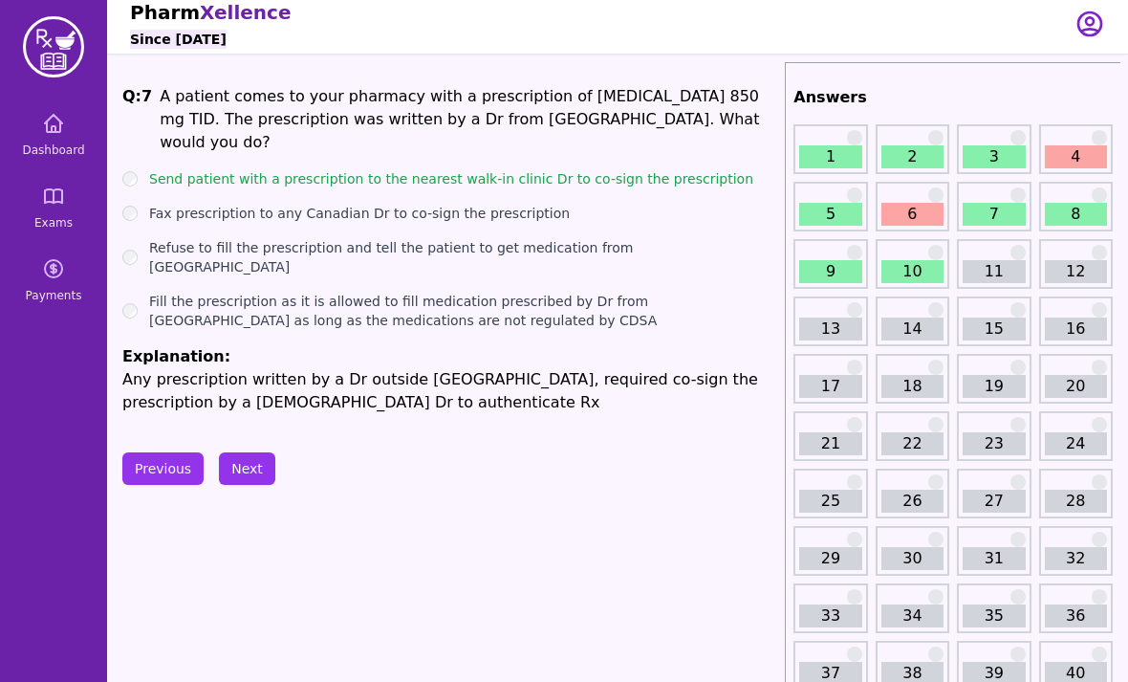
click at [1065, 209] on link "8" at bounding box center [1076, 214] width 62 height 23
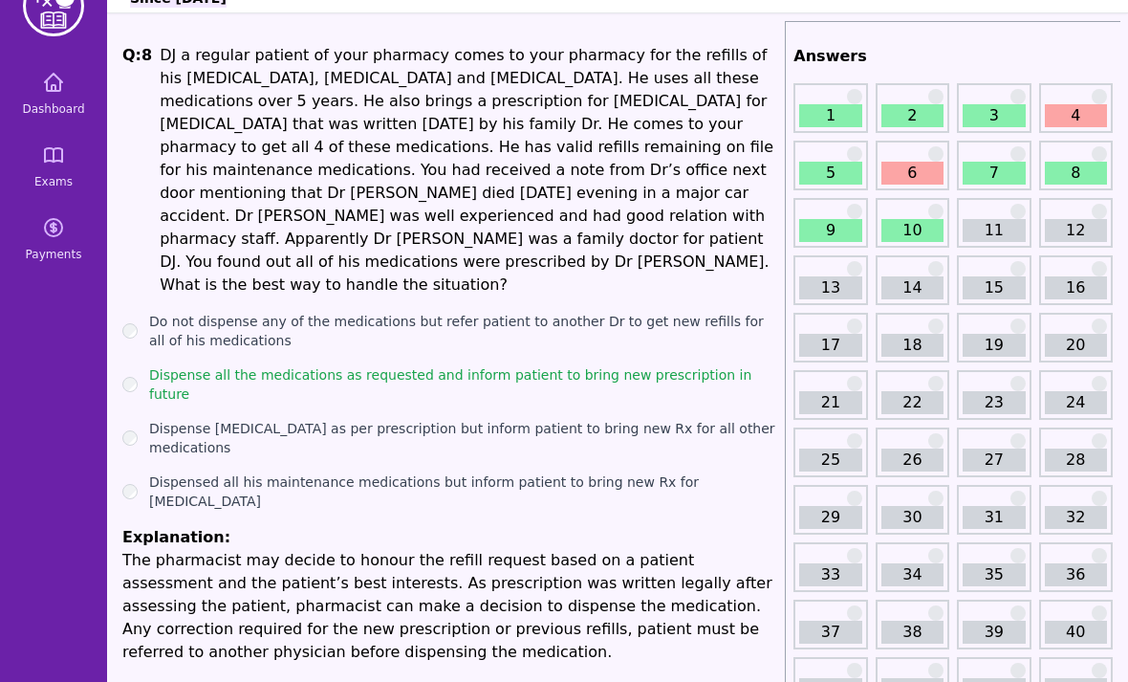
scroll to position [50, 0]
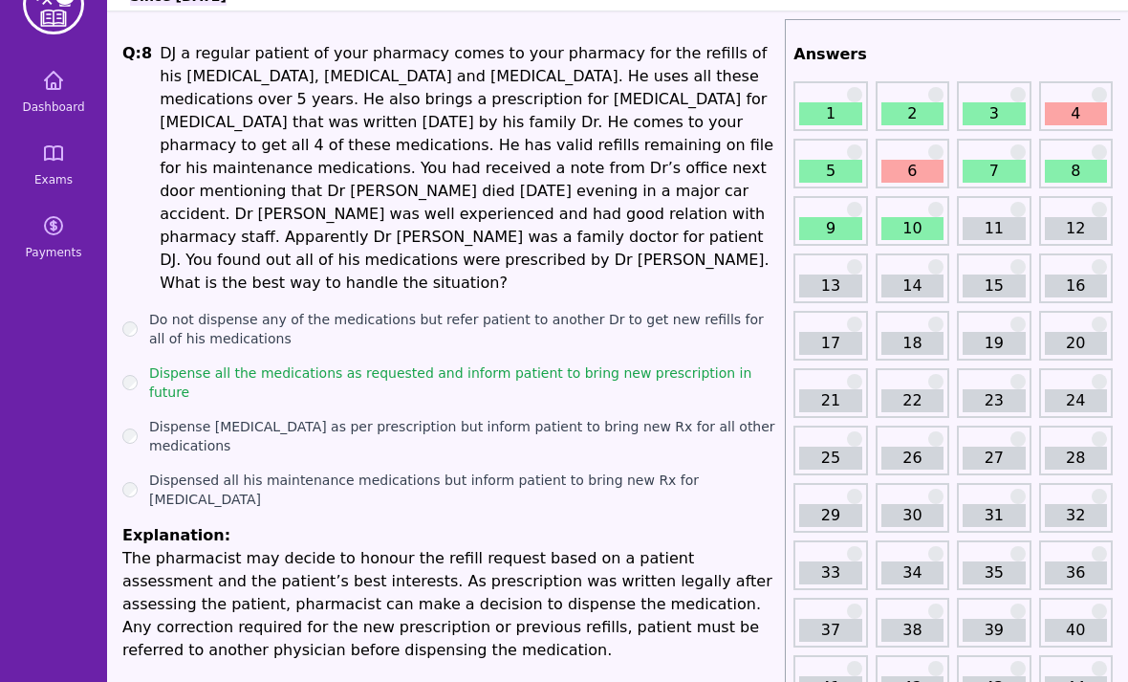
click at [905, 225] on link "10" at bounding box center [913, 228] width 62 height 23
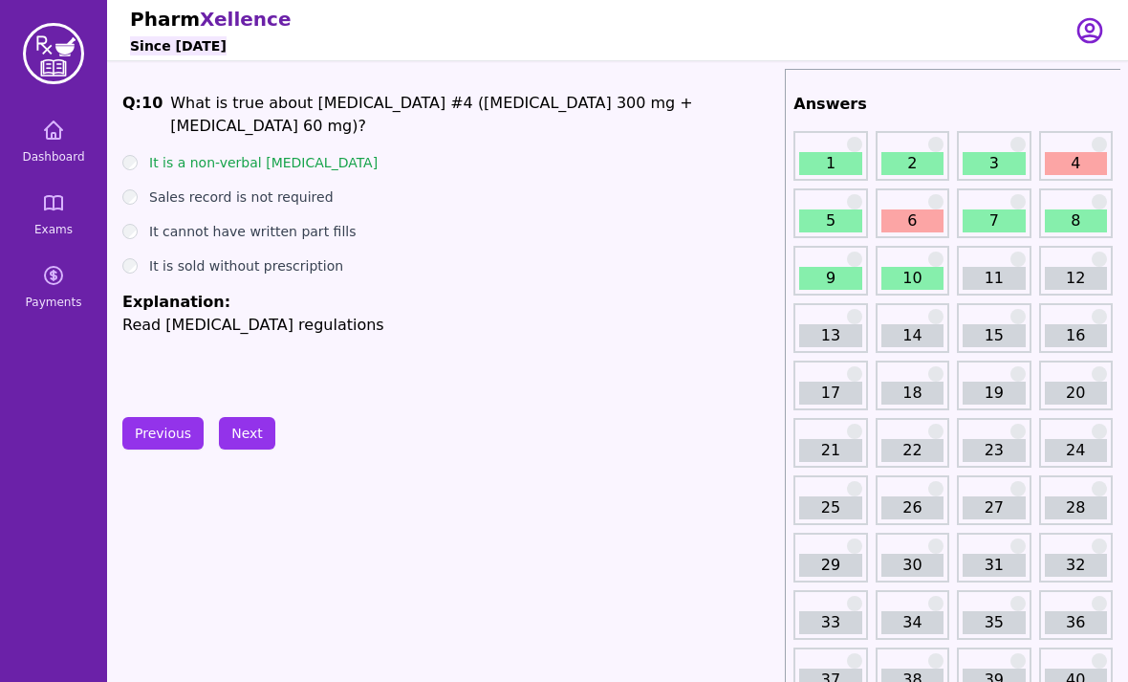
click at [243, 441] on button "Next" at bounding box center [247, 433] width 56 height 33
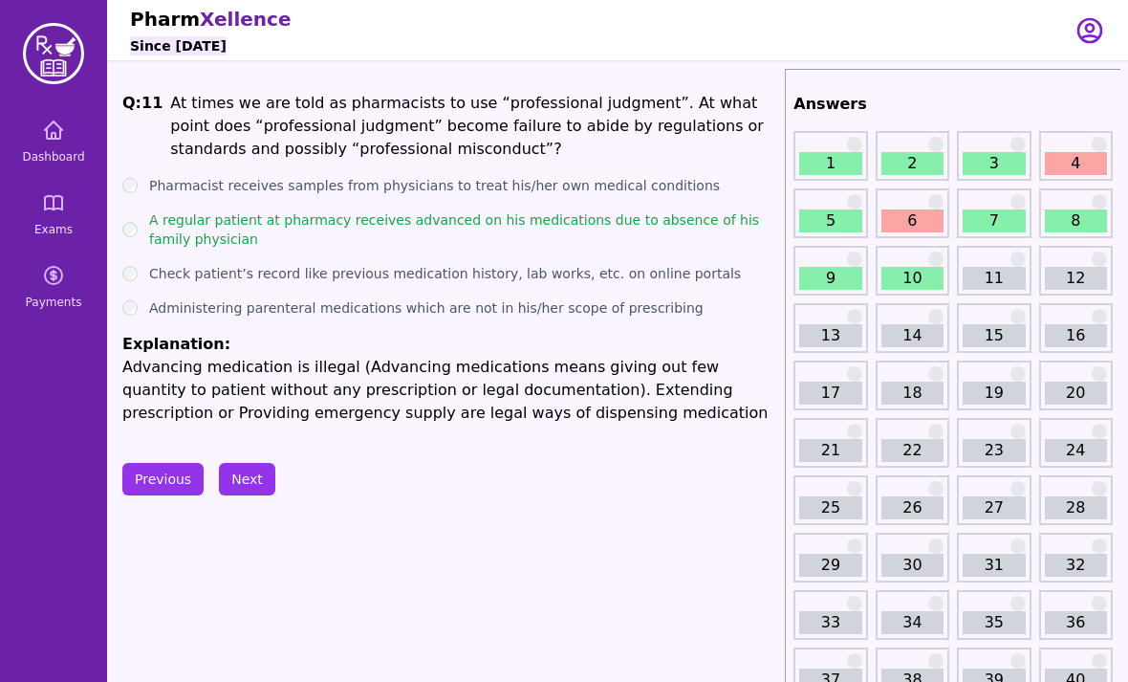
click at [55, 149] on span "Dashboard" at bounding box center [53, 156] width 62 height 15
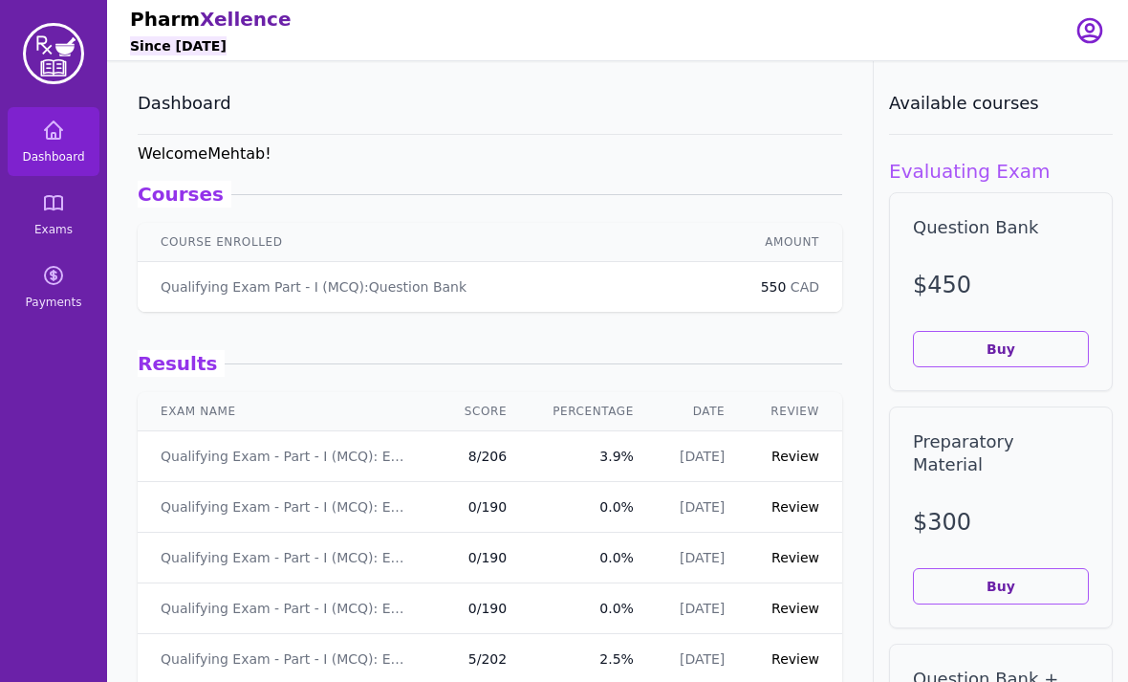
click at [316, 453] on link "Qualifying Exam - Part - I (MCQ): Exam - 4" at bounding box center [283, 456] width 245 height 19
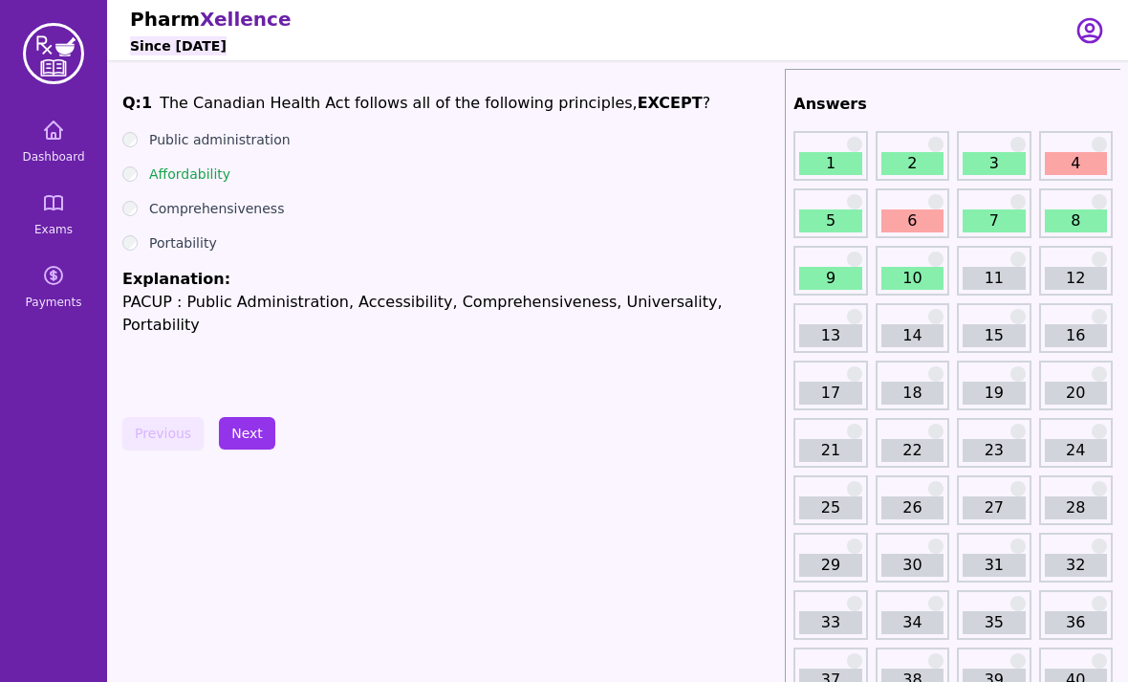
click at [61, 132] on icon at bounding box center [53, 129] width 17 height 17
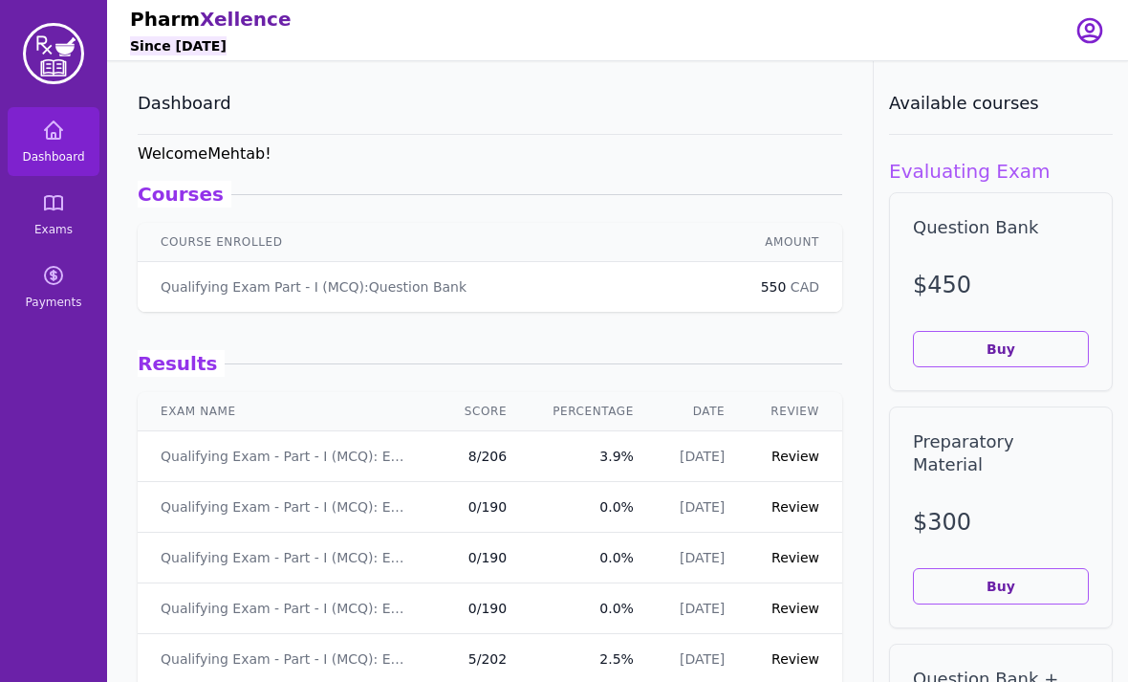
click at [54, 212] on icon at bounding box center [53, 202] width 23 height 23
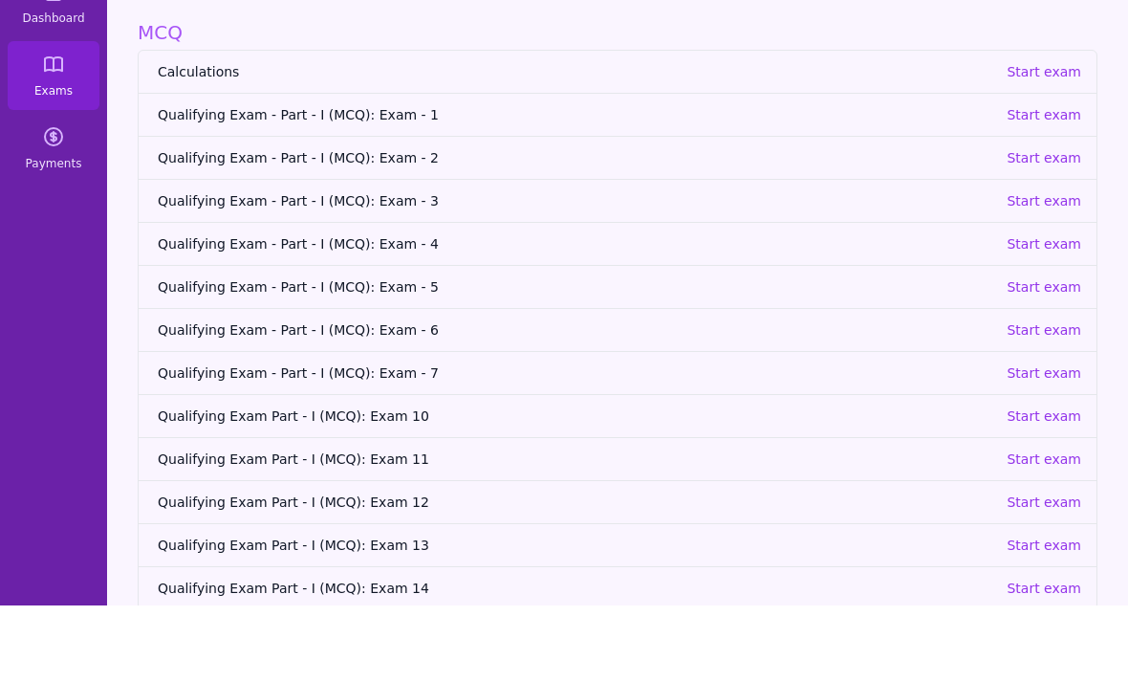
scroll to position [61, 0]
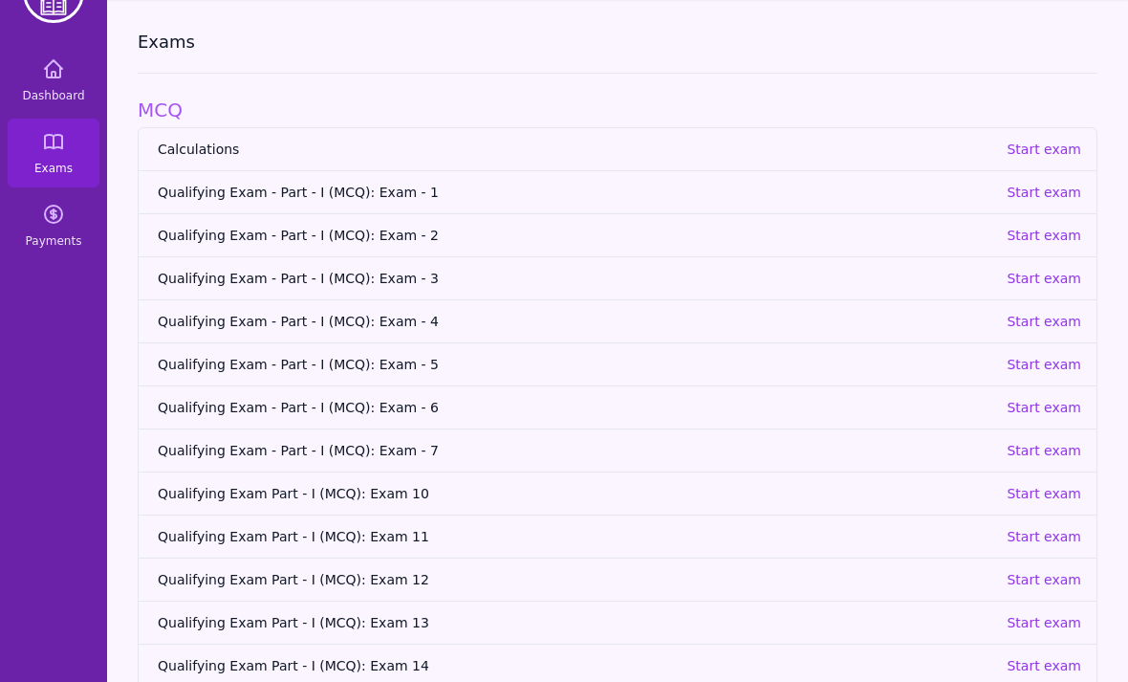
click at [1061, 356] on p "Start exam" at bounding box center [1044, 364] width 75 height 19
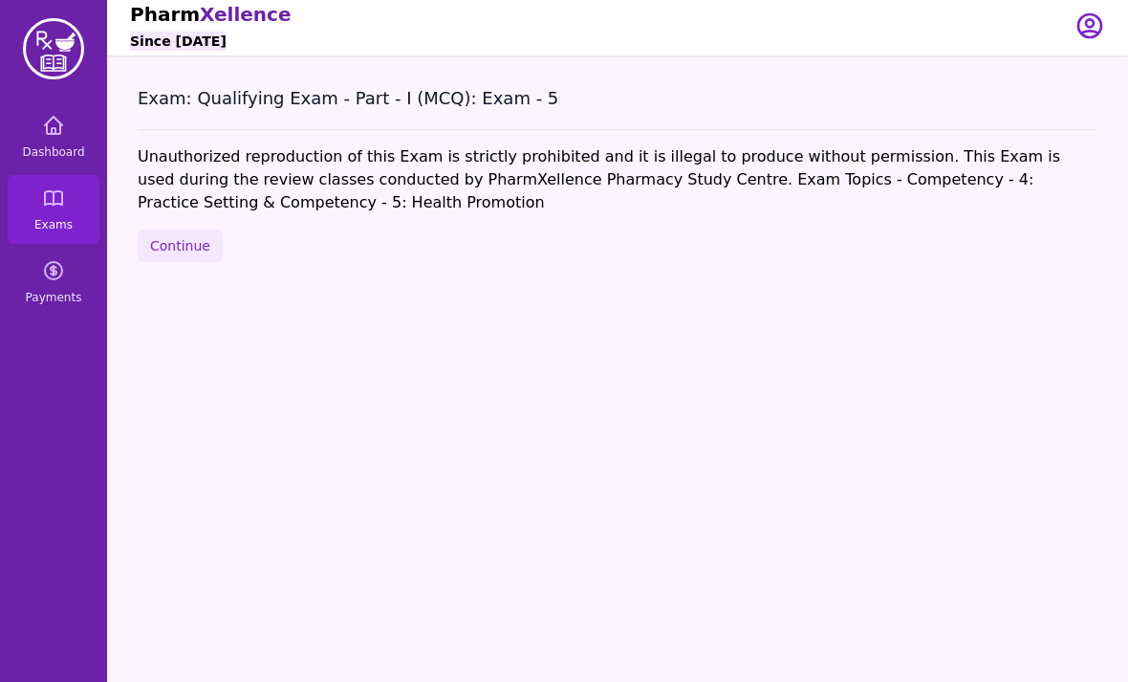
click at [190, 244] on button "Continue" at bounding box center [180, 246] width 85 height 33
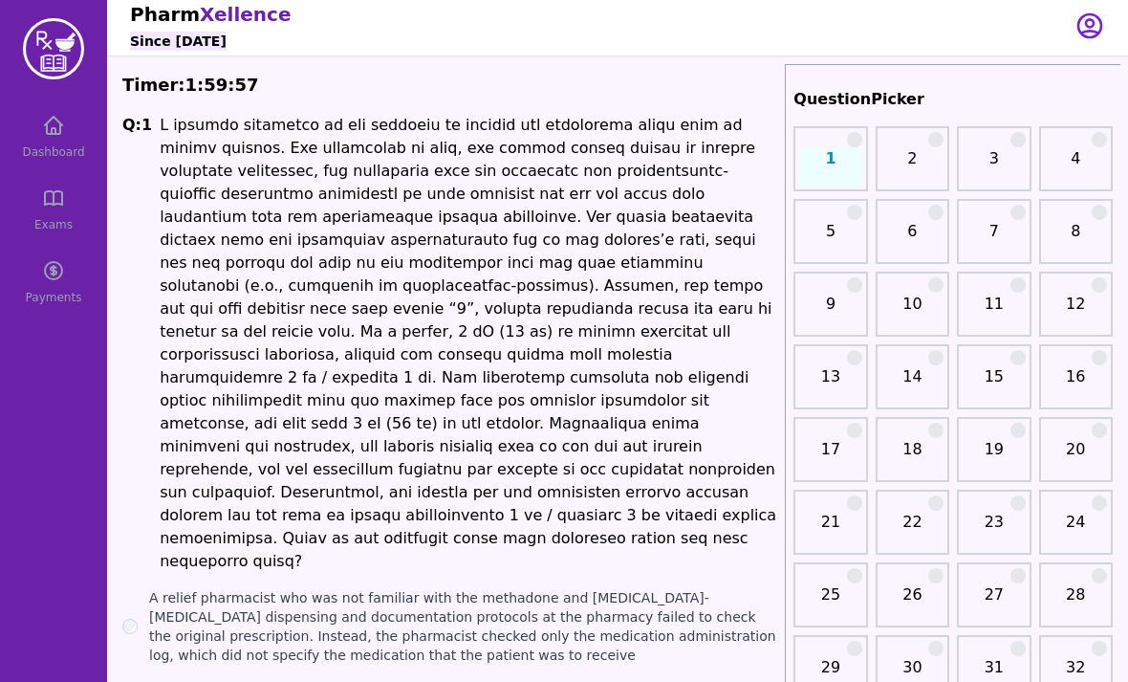
click at [65, 143] on div "Dashboard Exams Payments" at bounding box center [53, 209] width 107 height 214
click at [54, 201] on div "Dashboard Exams Payments" at bounding box center [53, 209] width 107 height 214
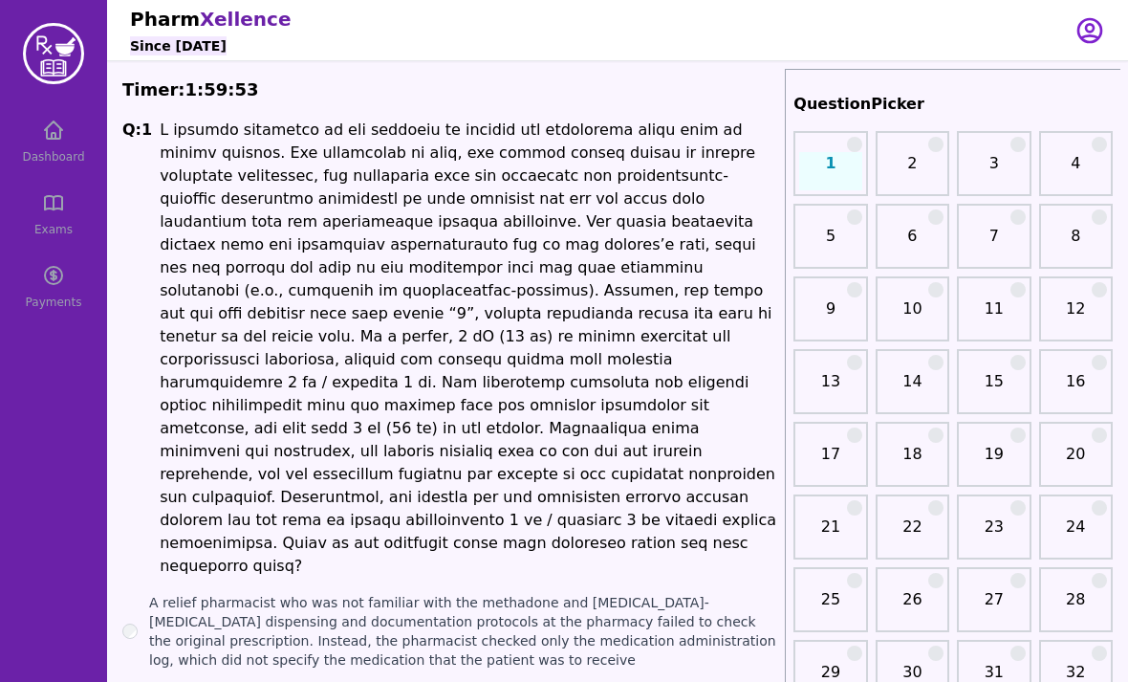
click at [48, 139] on div "Dashboard Exams Payments" at bounding box center [53, 214] width 107 height 214
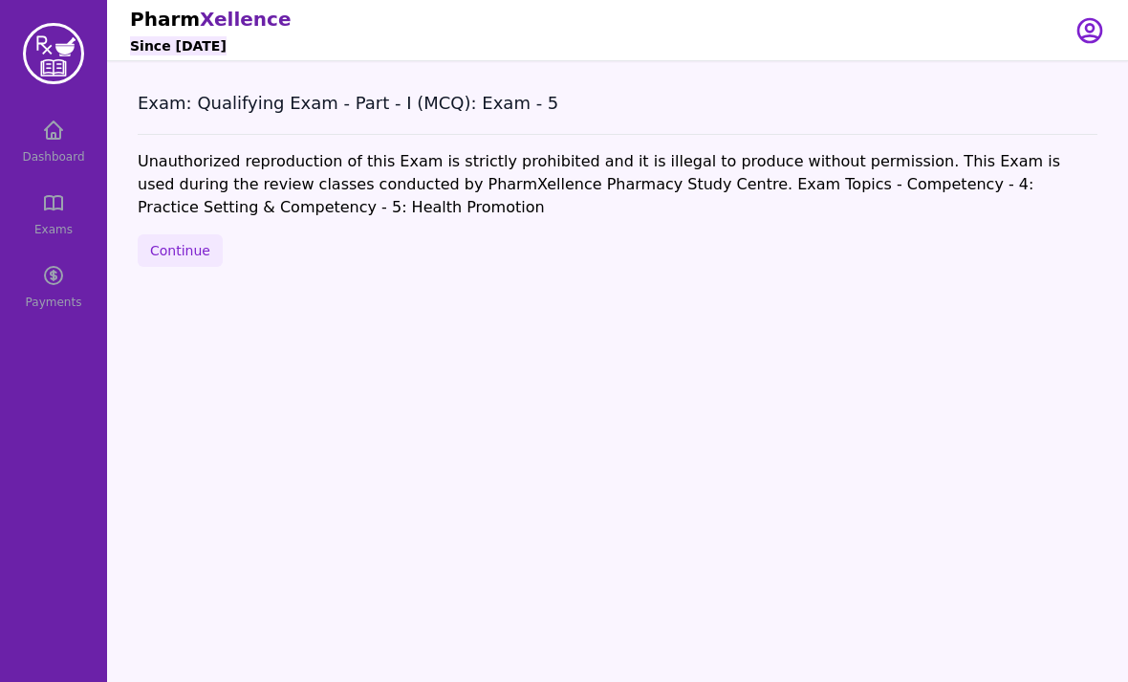
scroll to position [5, 0]
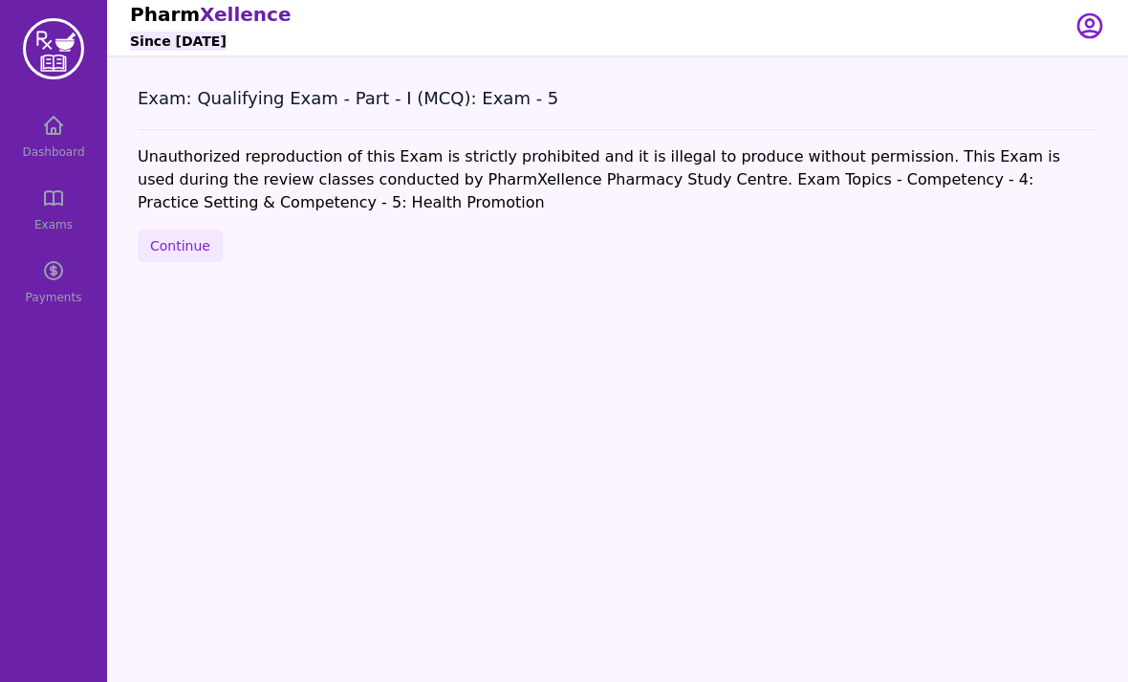
click at [152, 244] on button "Continue" at bounding box center [180, 246] width 85 height 33
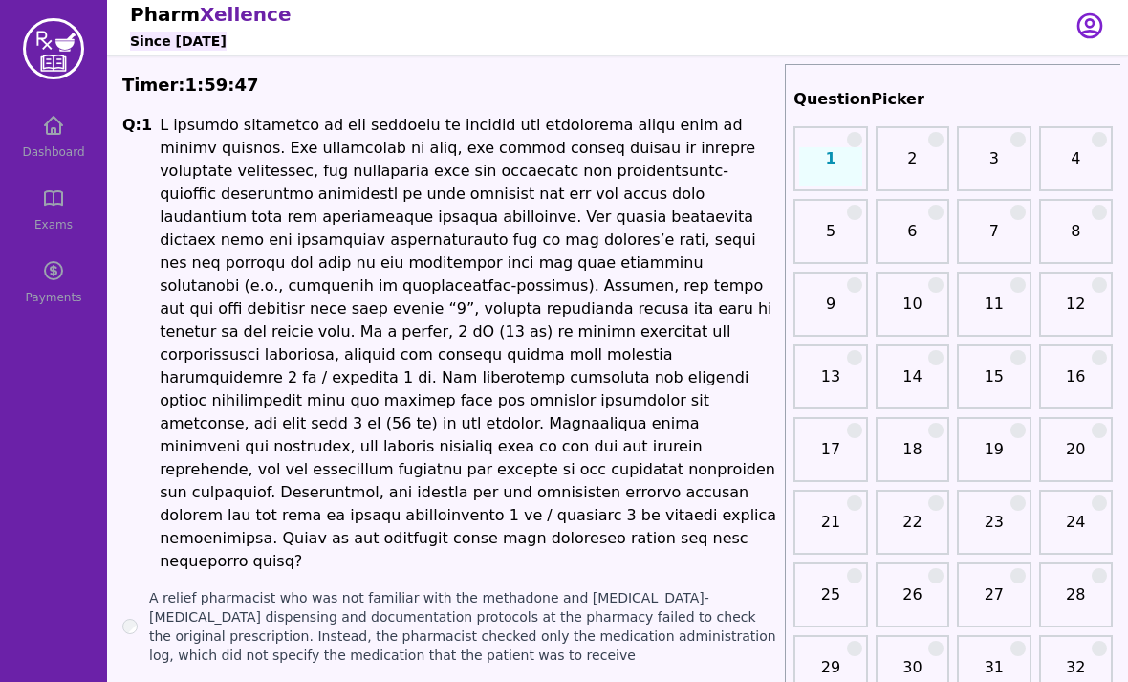
click at [55, 139] on div "Dashboard Exams Payments" at bounding box center [53, 209] width 107 height 214
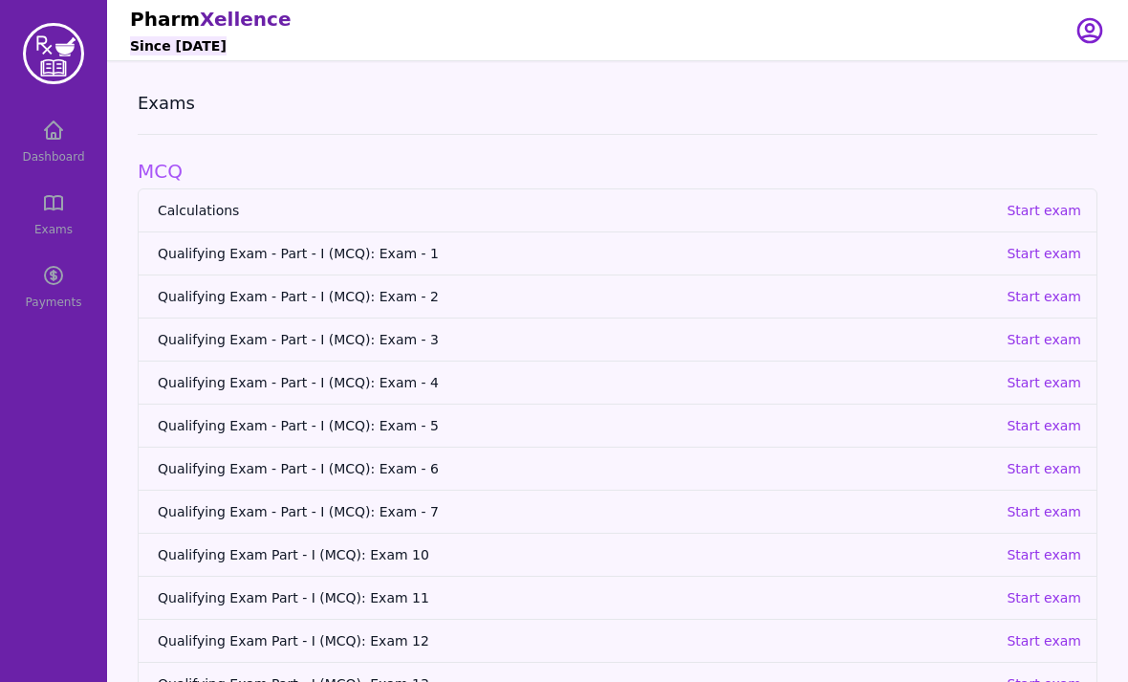
scroll to position [122, 0]
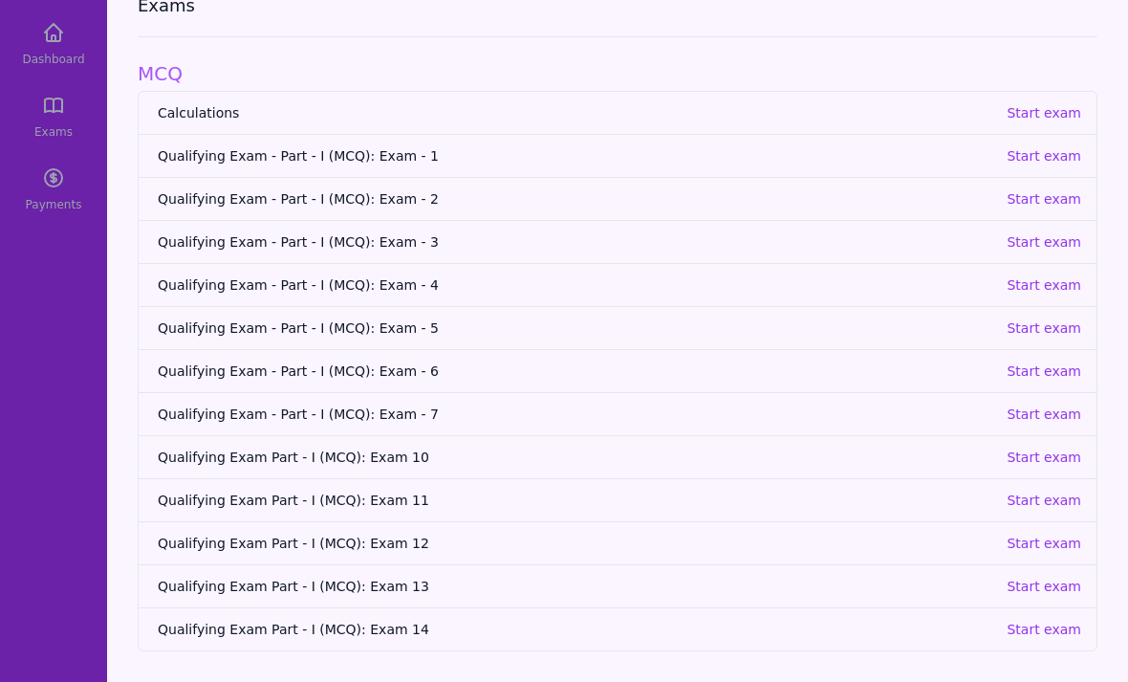
click at [1053, 361] on p "Start exam" at bounding box center [1044, 370] width 75 height 19
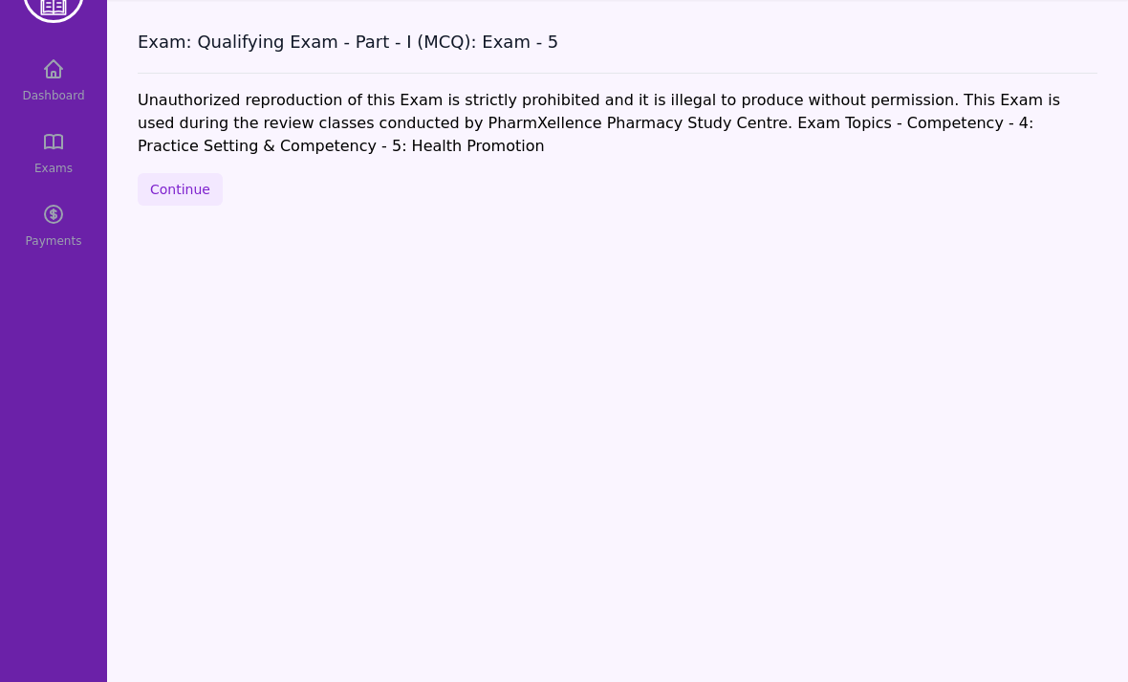
click at [164, 173] on button "Continue" at bounding box center [180, 189] width 85 height 33
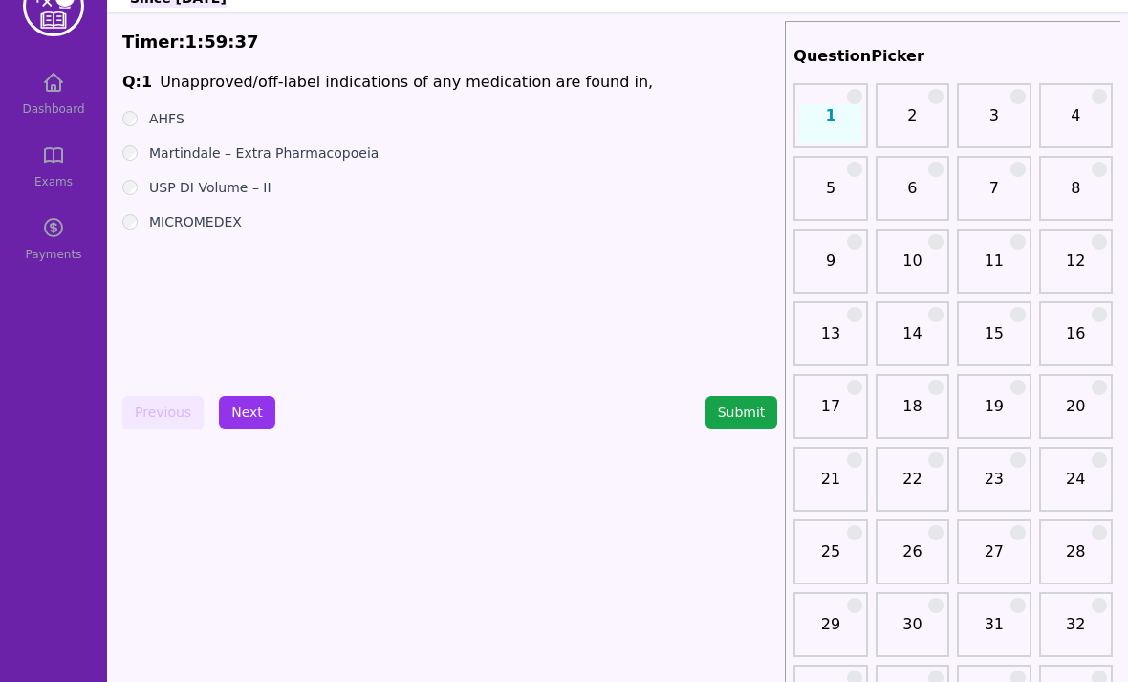
scroll to position [47, 0]
click at [205, 219] on label "MICROMEDEX" at bounding box center [195, 222] width 93 height 19
click at [240, 427] on button "Next" at bounding box center [247, 413] width 56 height 33
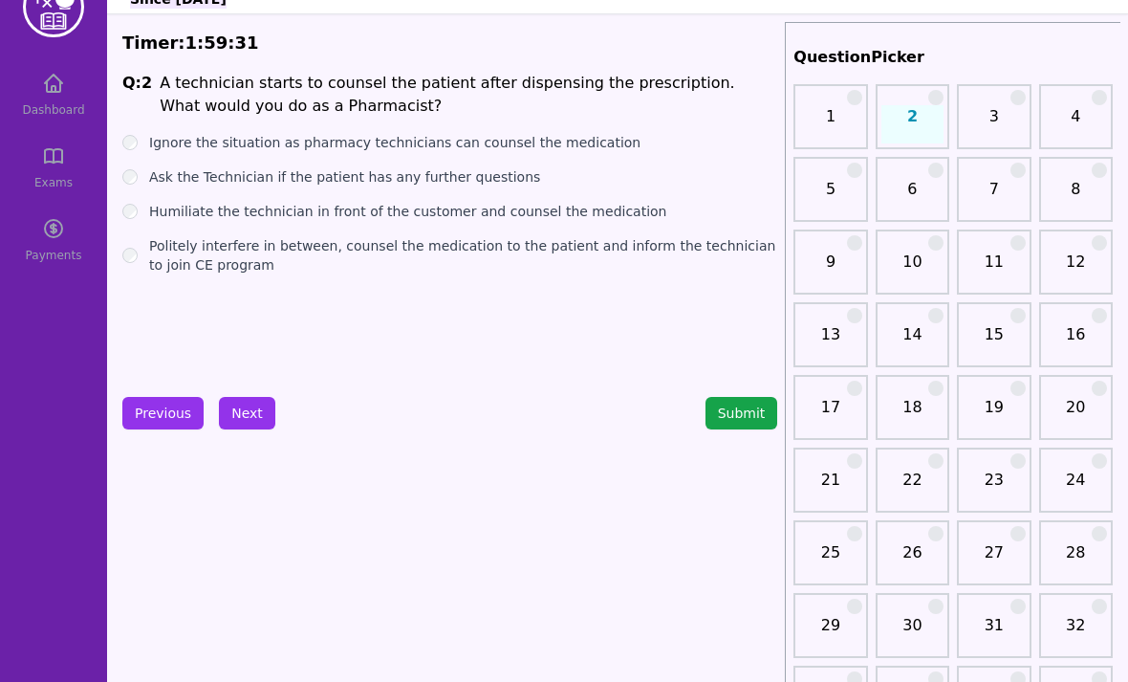
click at [295, 183] on label "Ask the Technician if the patient has any further questions" at bounding box center [344, 176] width 391 height 19
click at [279, 251] on label "Politely interfere in between, counsel the medication to the patient and inform…" at bounding box center [463, 255] width 628 height 38
click at [342, 180] on label "Ask the Technician if the patient has any further questions" at bounding box center [344, 176] width 391 height 19
click at [246, 421] on button "Next" at bounding box center [247, 413] width 56 height 33
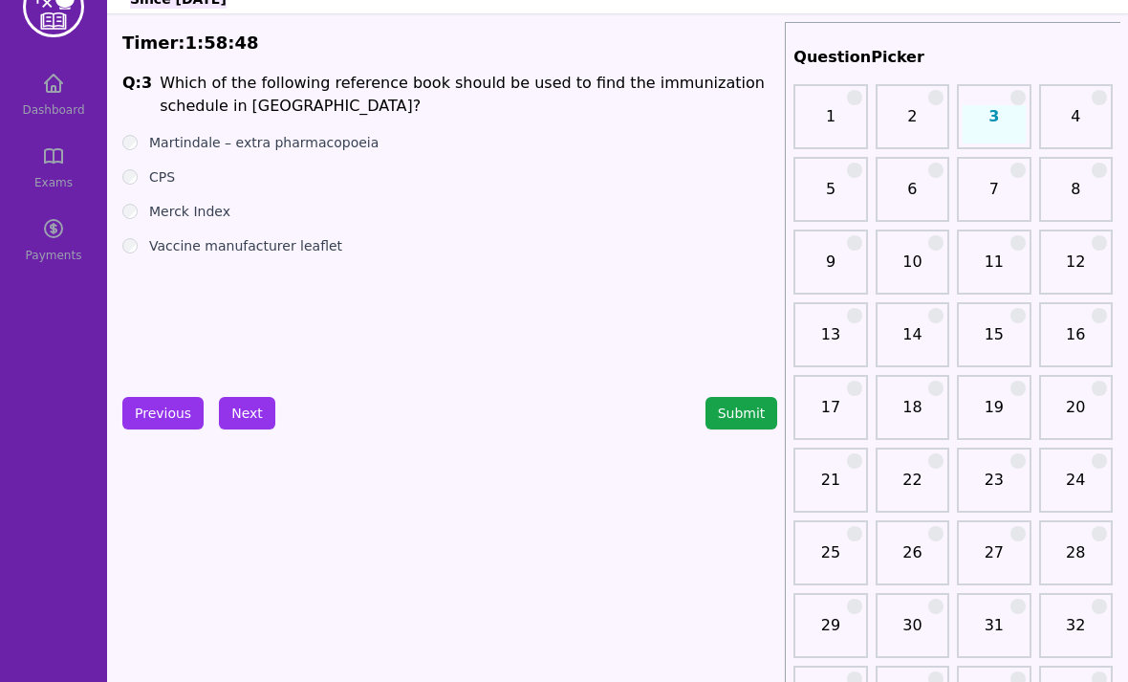
click at [258, 248] on label "Vaccine manufacturer leaflet" at bounding box center [245, 245] width 193 height 19
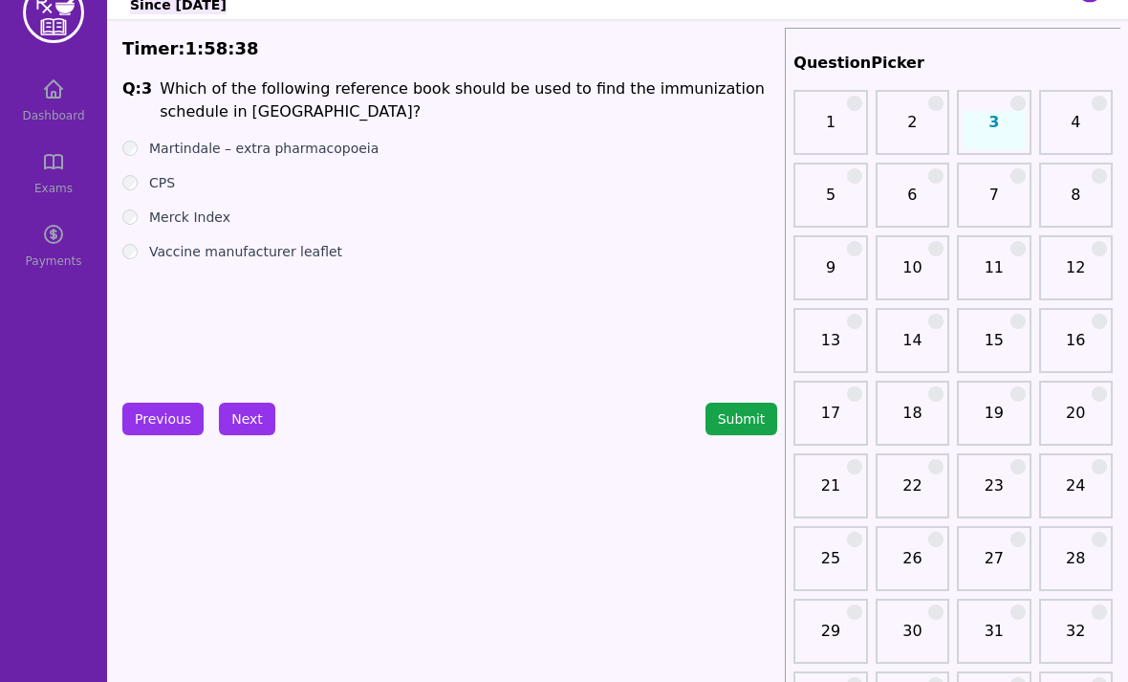
click at [300, 147] on label "Martindale – extra pharmacopoeia" at bounding box center [264, 148] width 230 height 19
click at [232, 255] on label "Vaccine manufacturer leaflet" at bounding box center [245, 251] width 193 height 19
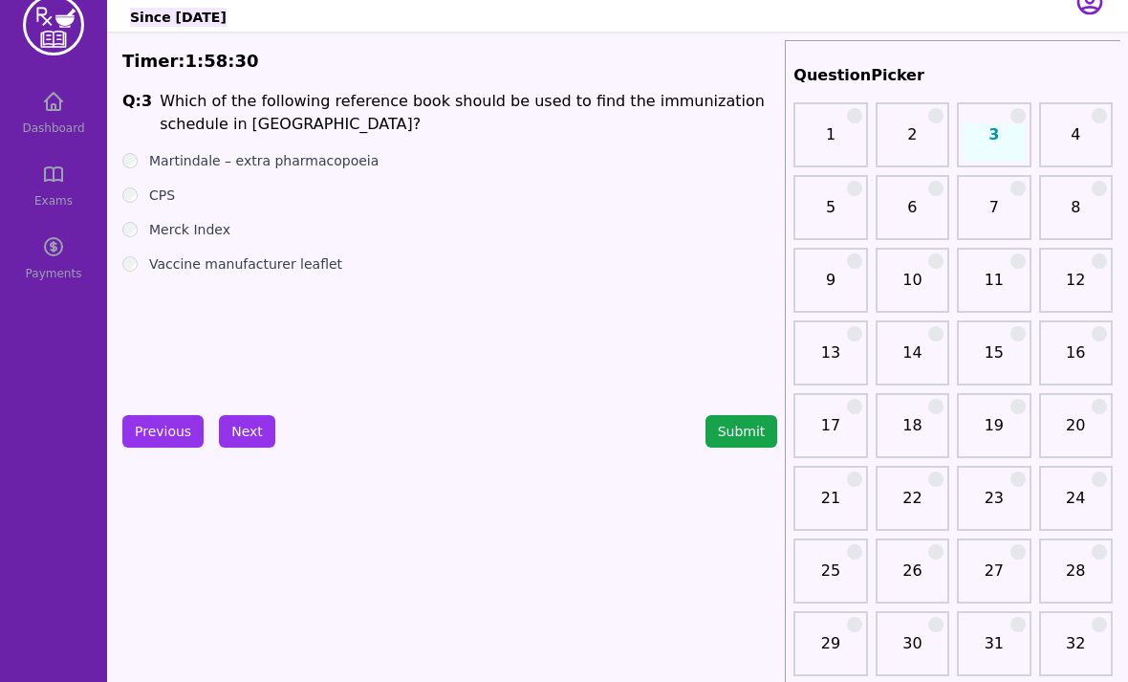
scroll to position [29, 0]
click at [206, 227] on label "Merck Index" at bounding box center [189, 229] width 81 height 19
click at [203, 236] on label "Merck Index" at bounding box center [189, 229] width 81 height 19
click at [169, 202] on label "CPS" at bounding box center [162, 195] width 26 height 19
click at [228, 158] on label "Martindale – extra pharmacopoeia" at bounding box center [264, 160] width 230 height 19
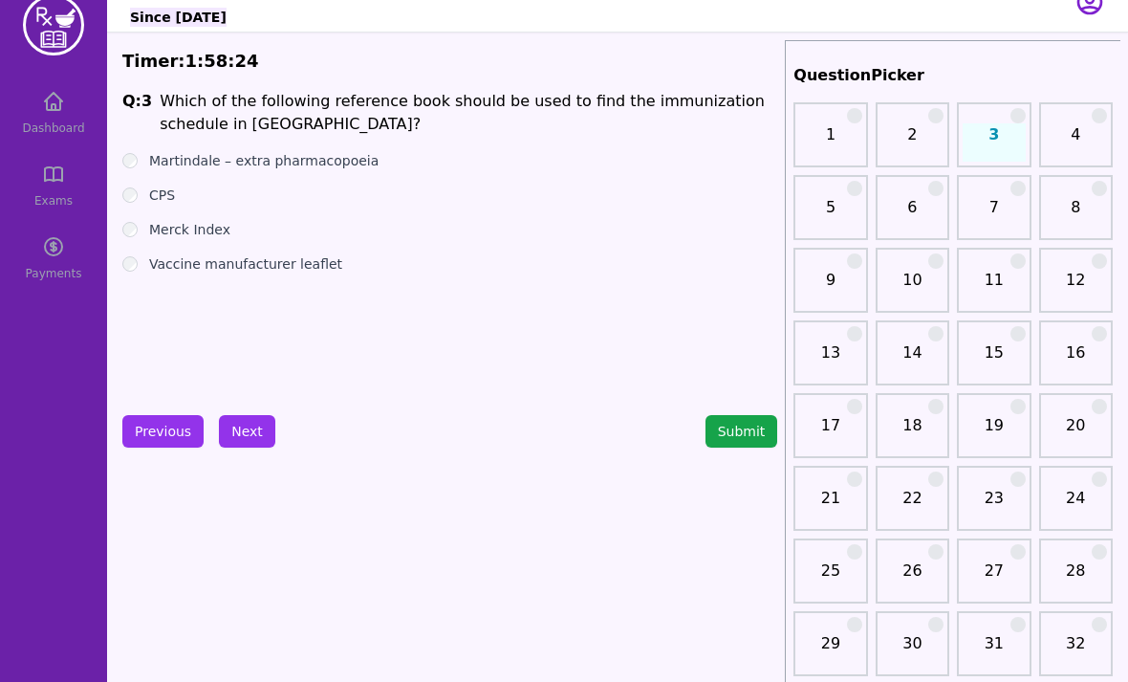
click at [184, 187] on div "CPS" at bounding box center [449, 195] width 655 height 19
click at [183, 187] on div "CPS" at bounding box center [449, 195] width 655 height 19
click at [189, 230] on label "Merck Index" at bounding box center [189, 229] width 81 height 19
click at [223, 160] on label "Martindale – extra pharmacopoeia" at bounding box center [264, 160] width 230 height 19
click at [159, 204] on label "CPS" at bounding box center [162, 195] width 26 height 19
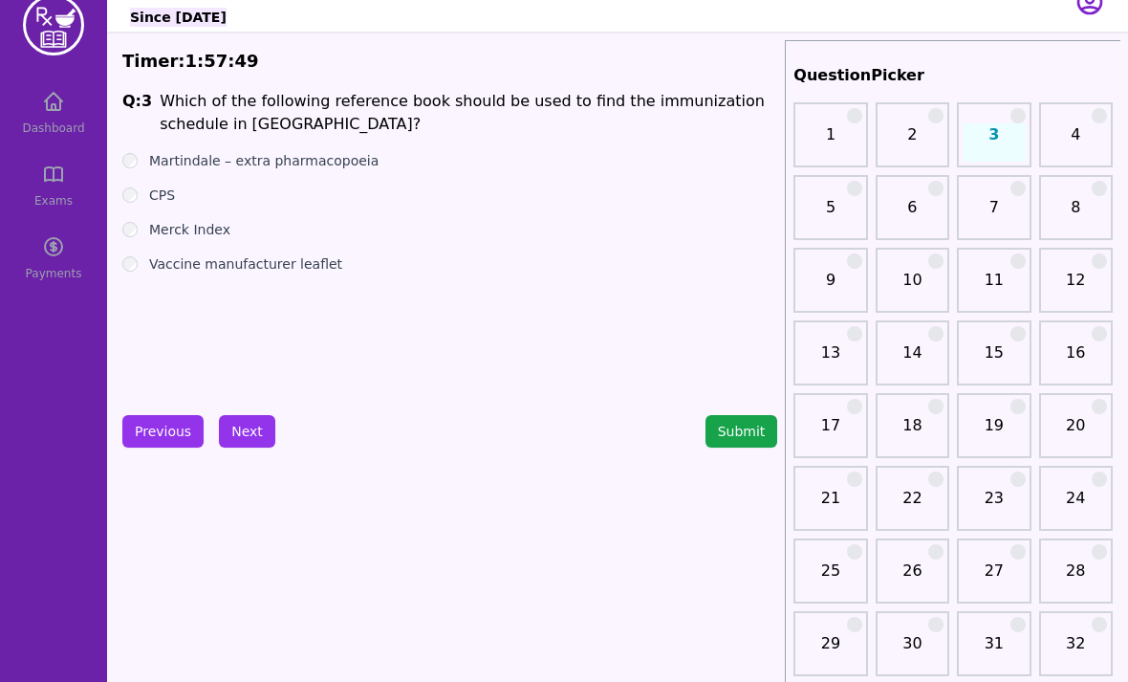
click at [245, 434] on button "Next" at bounding box center [247, 431] width 56 height 33
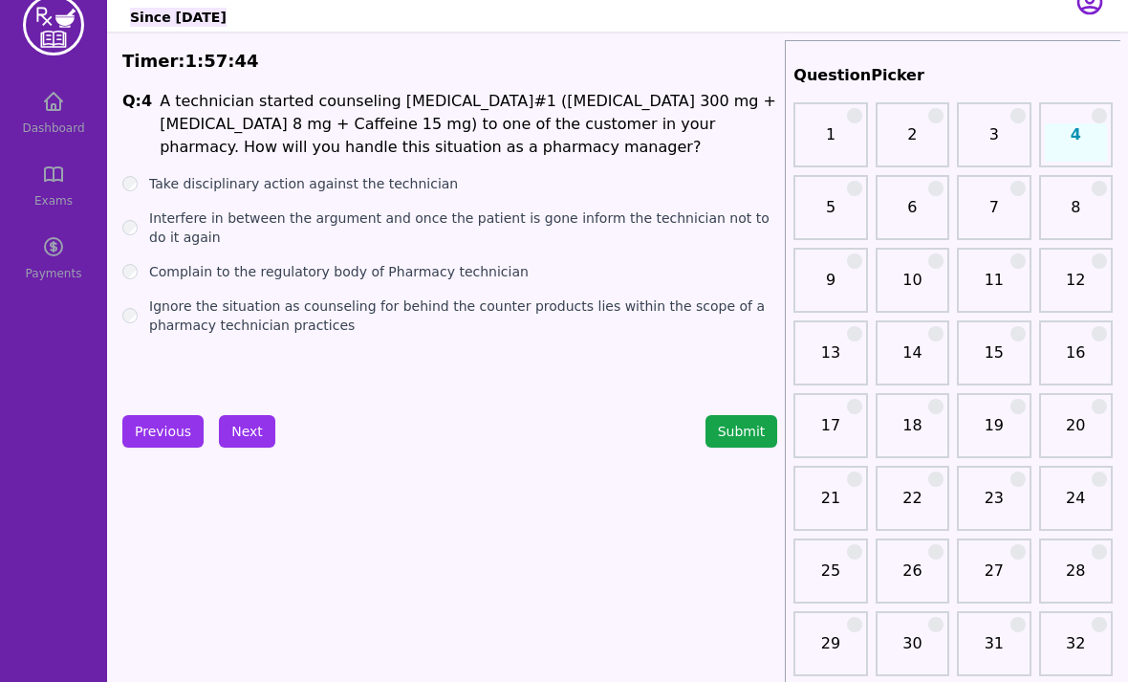
click at [319, 190] on label "Take disciplinary action against the technician" at bounding box center [303, 183] width 309 height 19
click at [268, 224] on label "Interfere in between the argument and once the patient is gone inform the techn…" at bounding box center [463, 227] width 628 height 38
click at [291, 277] on label "Complain to the regulatory body of Pharmacy technician" at bounding box center [339, 271] width 380 height 19
click at [242, 432] on button "Next" at bounding box center [247, 431] width 56 height 33
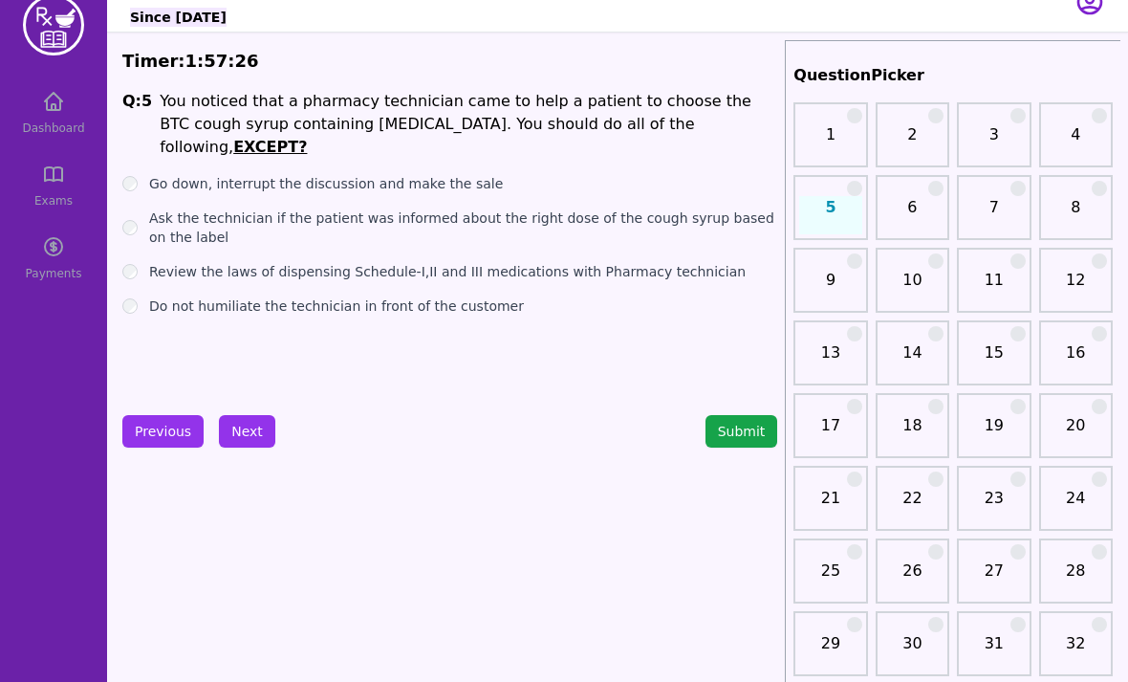
click at [265, 174] on label "Go down, interrupt the discussion and make the sale" at bounding box center [326, 183] width 354 height 19
click at [252, 208] on label "Ask the technician if the patient was informed about the right dose of the coug…" at bounding box center [463, 227] width 628 height 38
click at [262, 262] on label "Review the laws of dispensing Schedule-I,II and III medications with Pharmacy t…" at bounding box center [447, 271] width 597 height 19
click at [209, 296] on label "Do not humiliate the technician in front of the customer" at bounding box center [336, 305] width 375 height 19
click at [235, 423] on button "Next" at bounding box center [247, 431] width 56 height 33
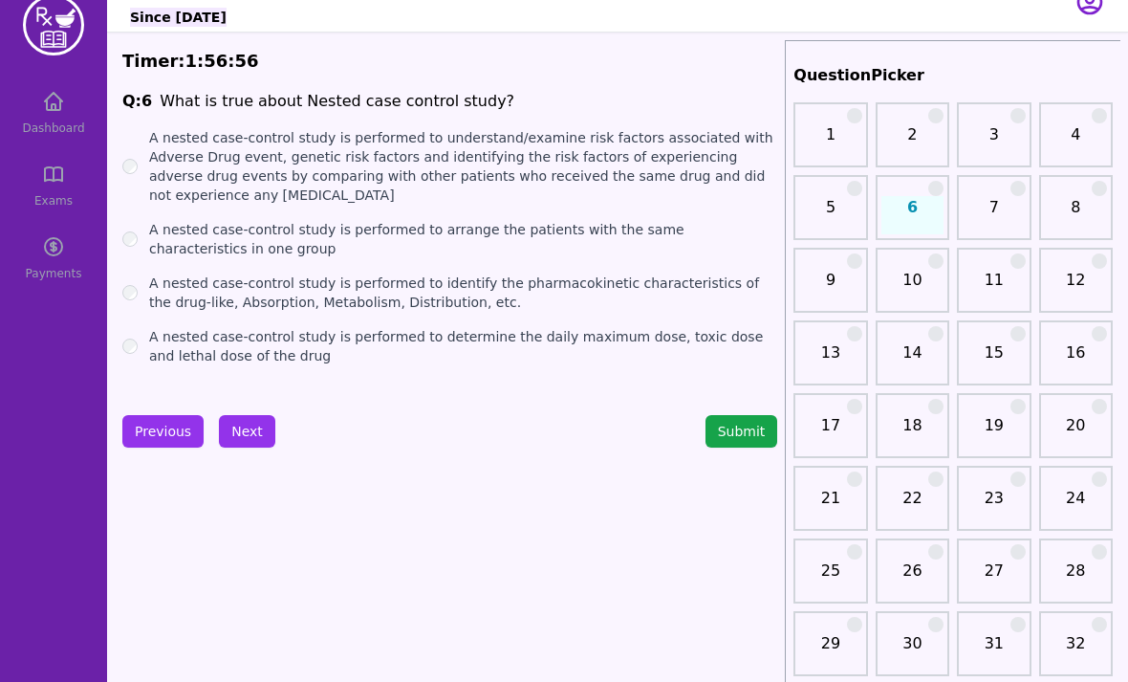
click at [315, 235] on label "A nested case-control study is performed to arrange the patients with the same …" at bounding box center [463, 239] width 628 height 38
click at [251, 364] on label "A nested case-control study is performed to determine the daily maximum dose, t…" at bounding box center [463, 346] width 628 height 38
click at [571, 241] on label "A nested case-control study is performed to arrange the patients with the same …" at bounding box center [463, 239] width 628 height 38
click at [430, 304] on label "A nested case-control study is performed to identify the pharmacokinetic charac…" at bounding box center [463, 292] width 628 height 38
click at [307, 335] on label "A nested case-control study is performed to determine the daily maximum dose, t…" at bounding box center [463, 346] width 628 height 38
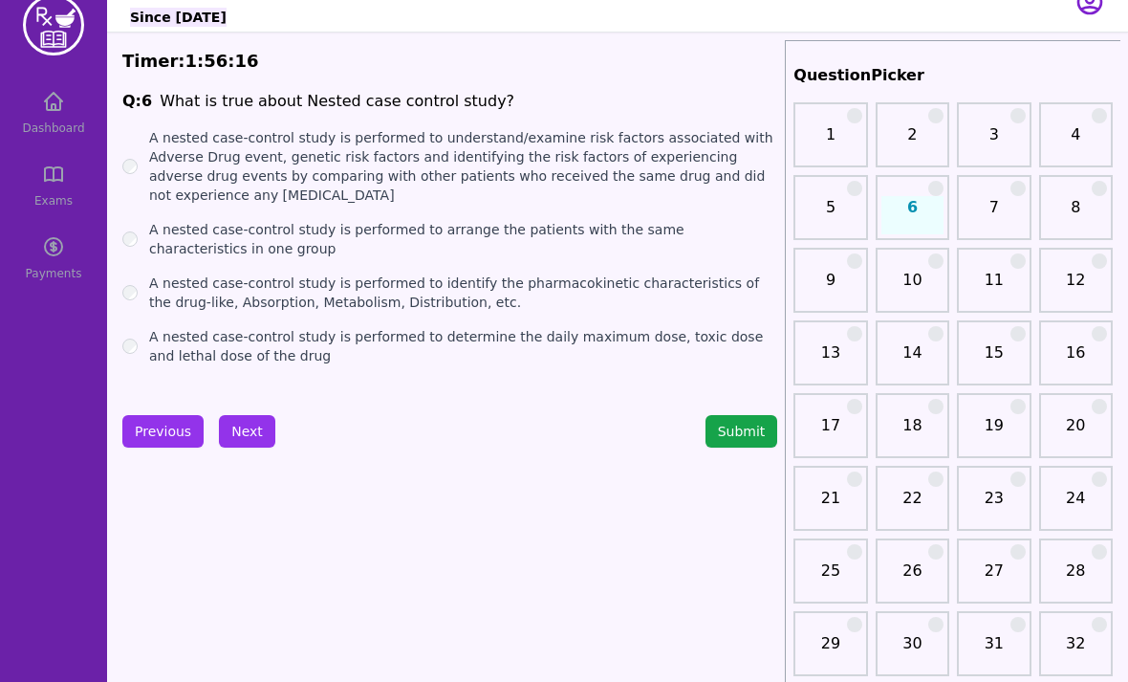
click at [244, 432] on button "Next" at bounding box center [247, 431] width 56 height 33
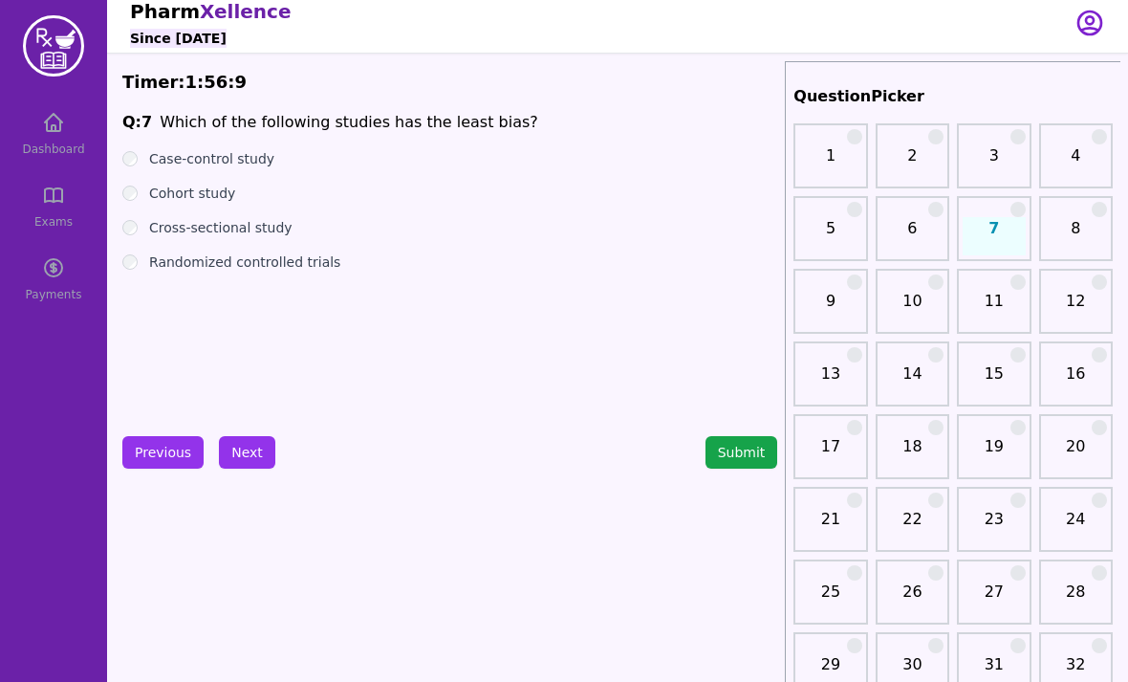
scroll to position [8, 0]
click at [239, 266] on label "Randomized controlled trials" at bounding box center [244, 261] width 191 height 19
click at [250, 452] on button "Next" at bounding box center [247, 452] width 56 height 33
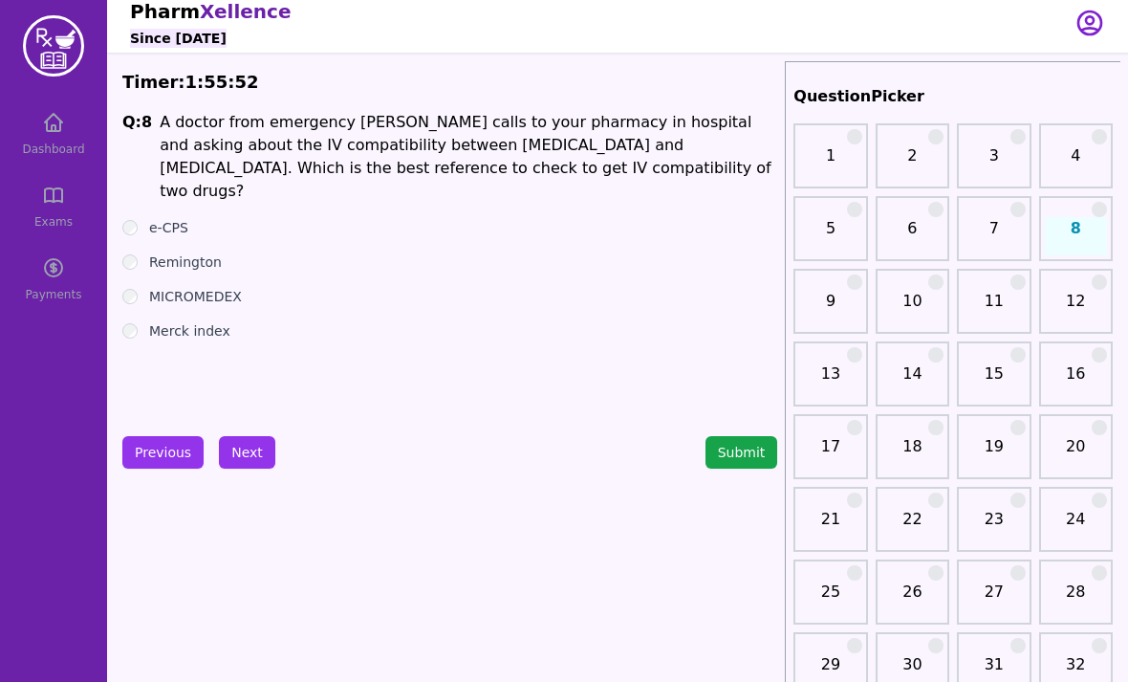
click at [197, 252] on label "Remington" at bounding box center [185, 261] width 73 height 19
click at [242, 454] on button "Next" at bounding box center [247, 452] width 56 height 33
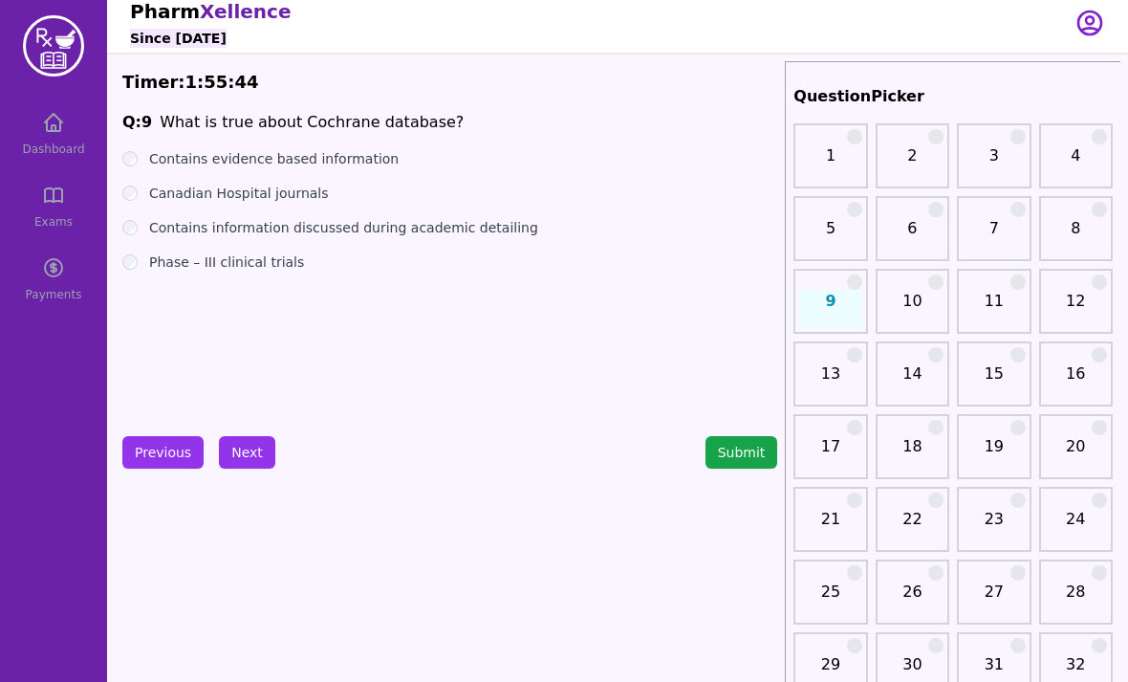
click at [350, 167] on label "Contains evidence based information" at bounding box center [274, 158] width 250 height 19
click at [241, 450] on button "Next" at bounding box center [247, 452] width 56 height 33
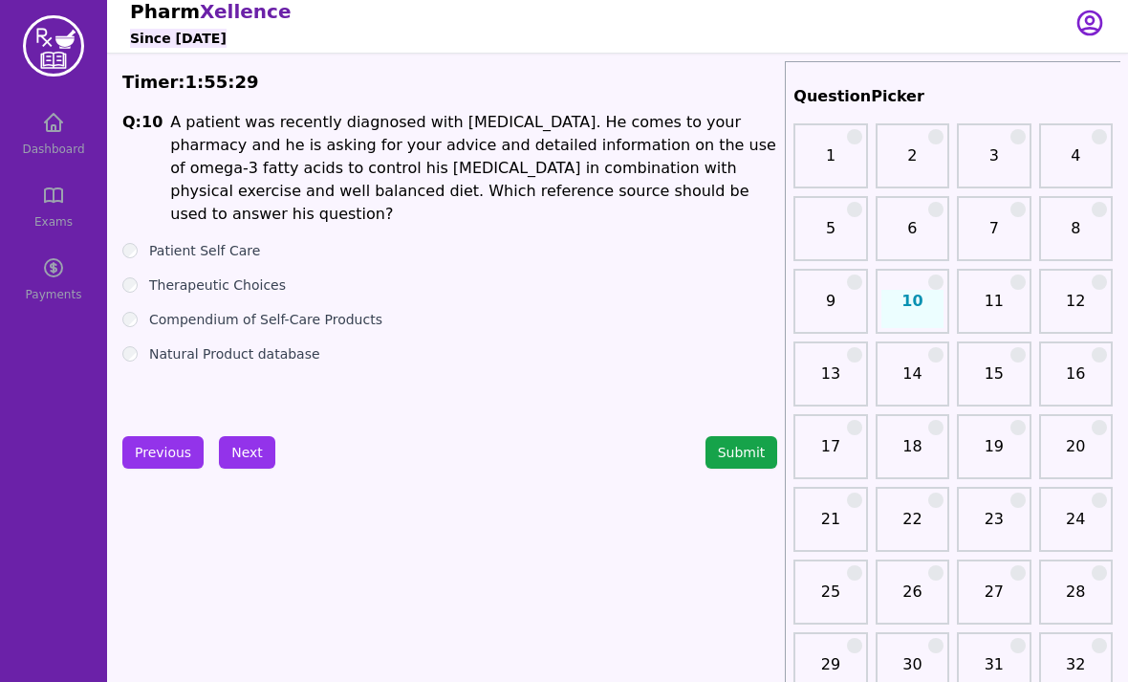
click at [238, 241] on label "Patient Self Care" at bounding box center [204, 250] width 111 height 19
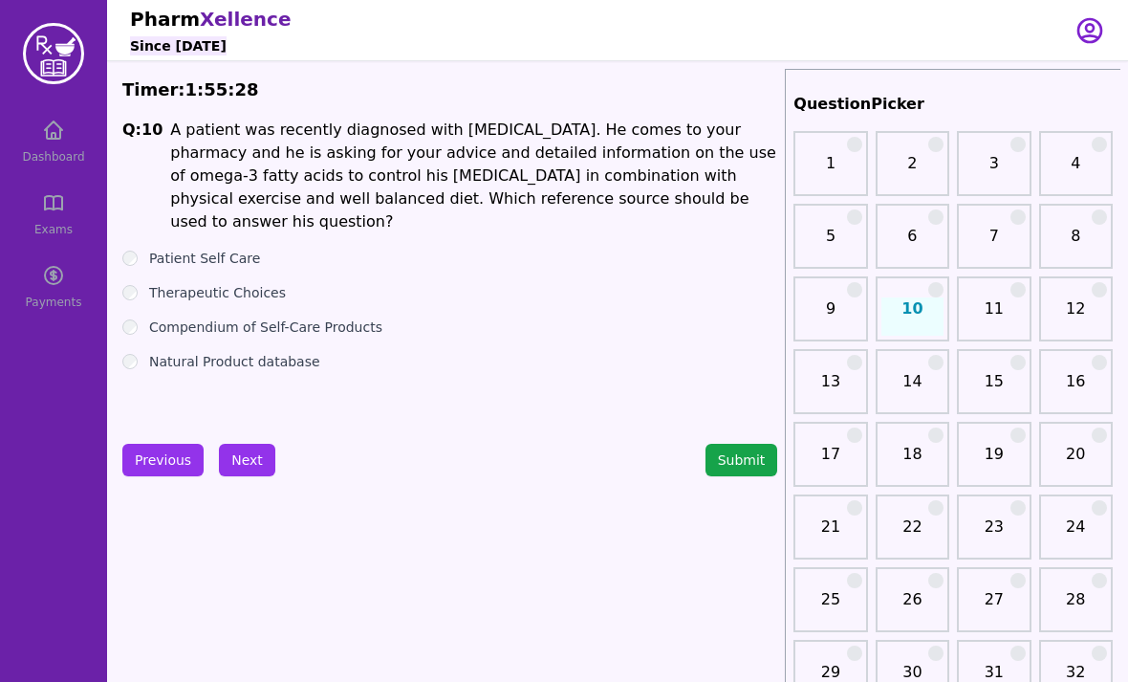
click at [221, 317] on label "Compendium of Self-Care Products" at bounding box center [265, 326] width 233 height 19
click at [253, 352] on label "Natural Product database" at bounding box center [234, 361] width 171 height 19
click at [244, 468] on button "Next" at bounding box center [247, 460] width 56 height 33
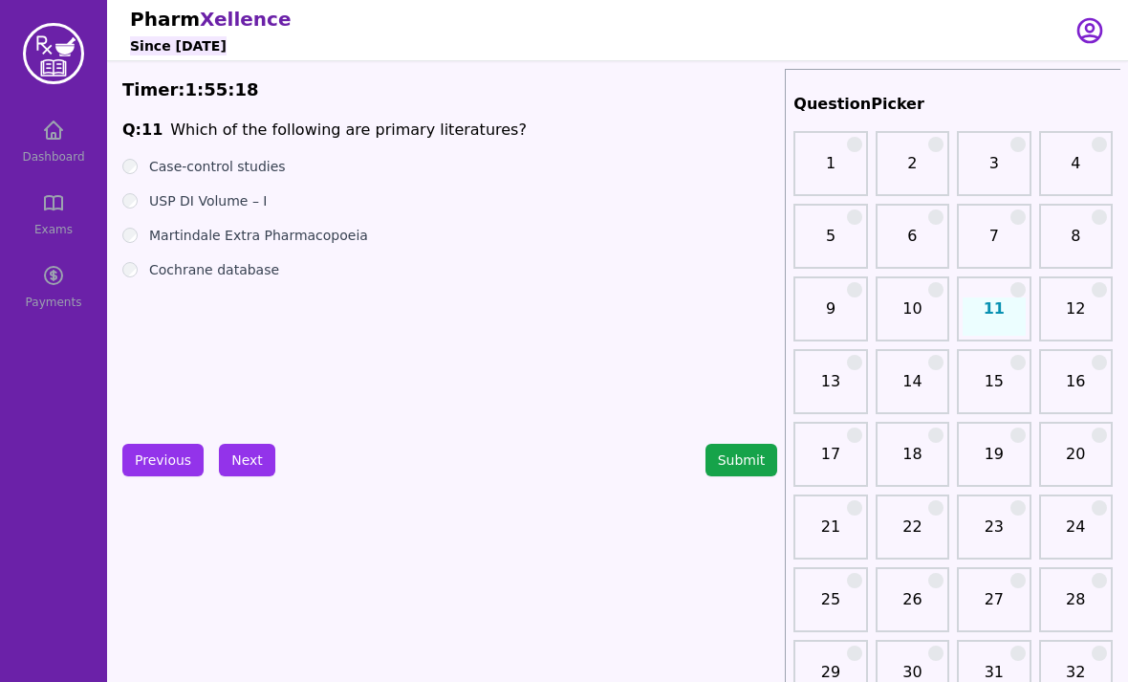
click at [748, 459] on button "Submit" at bounding box center [742, 460] width 73 height 33
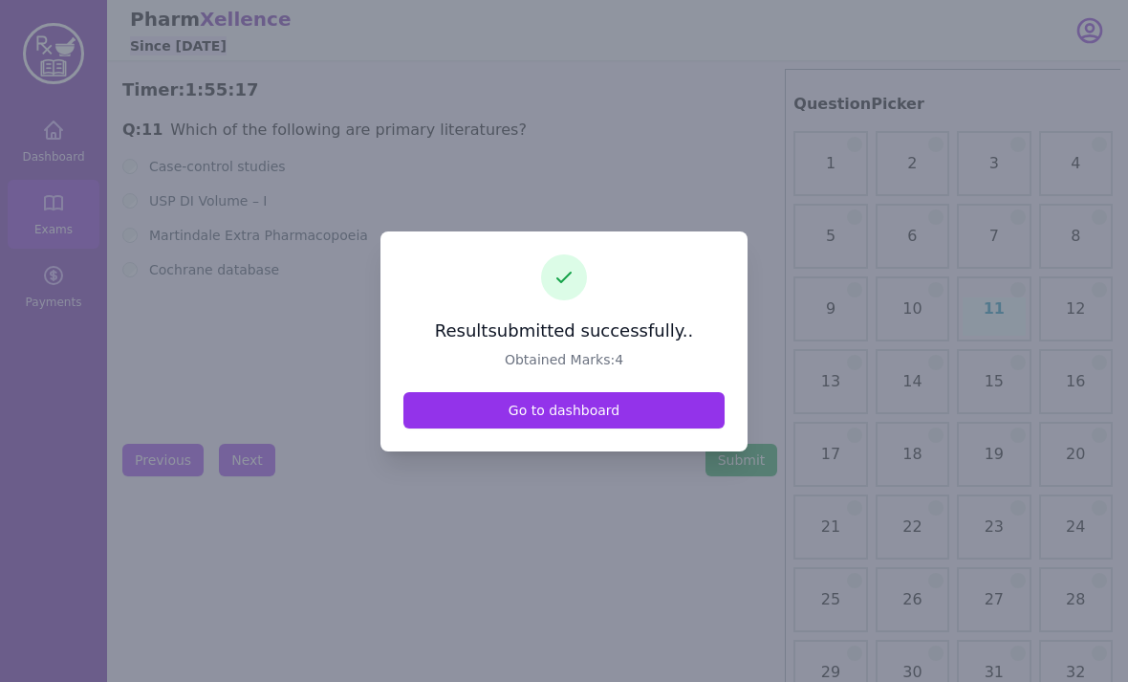
click at [618, 428] on link "Go to dashboard" at bounding box center [564, 410] width 321 height 36
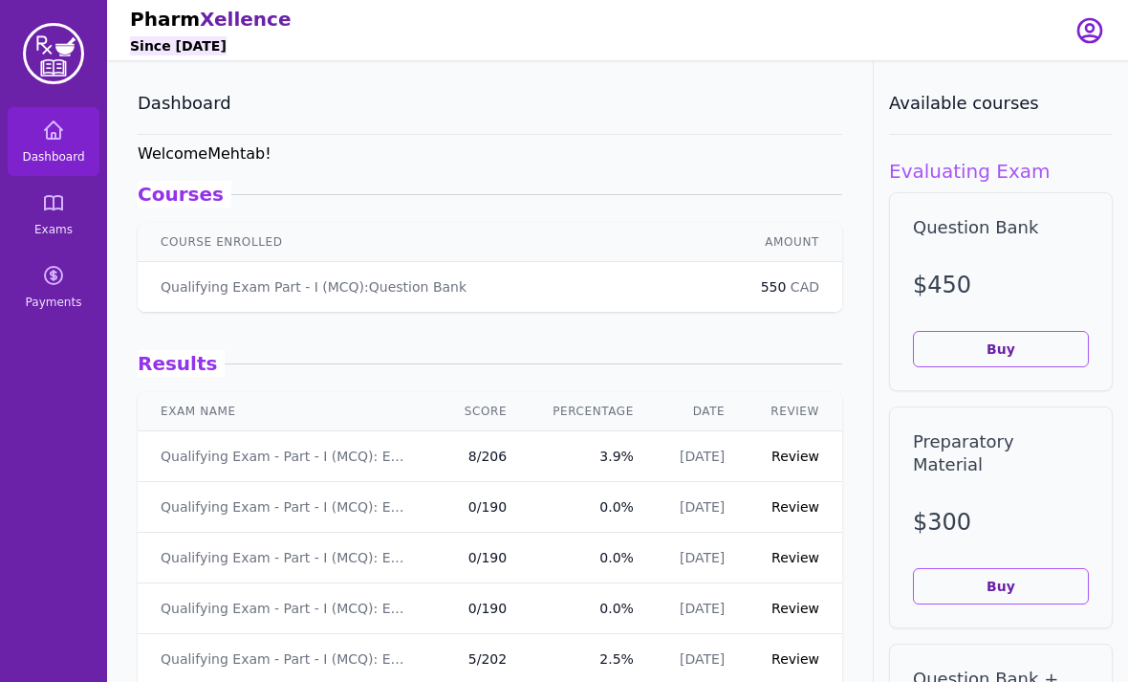
click at [790, 458] on link "Review" at bounding box center [796, 455] width 48 height 15
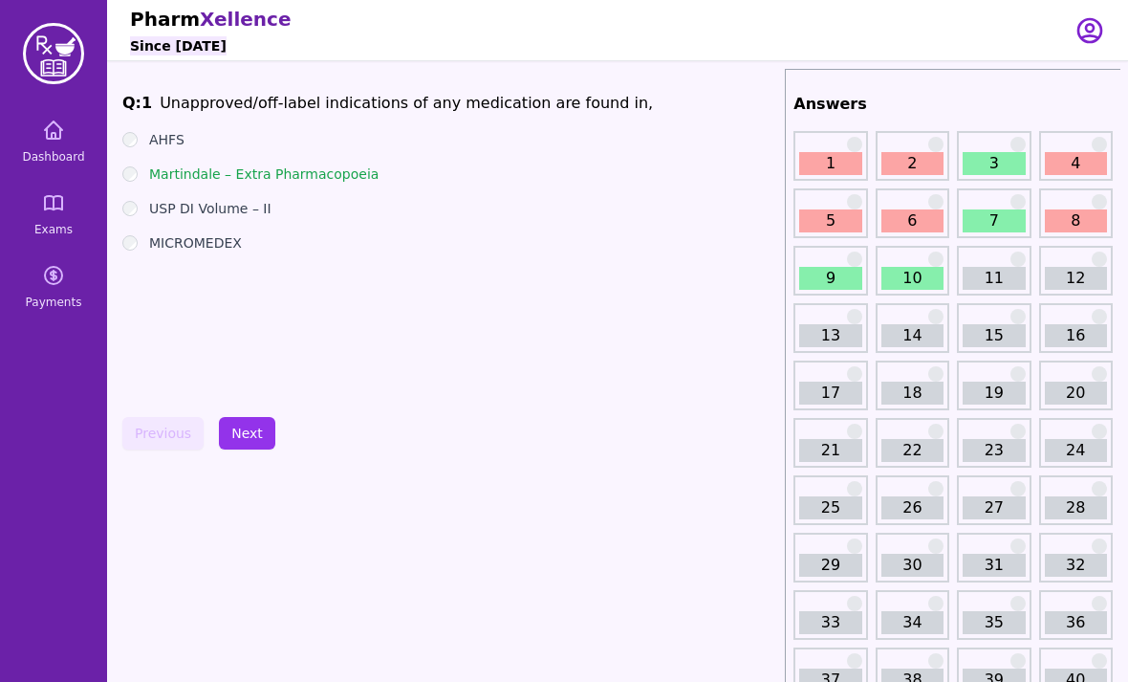
click at [295, 177] on label "Martindale – Extra Pharmacopoeia" at bounding box center [264, 173] width 230 height 19
click at [234, 443] on button "Next" at bounding box center [247, 433] width 56 height 33
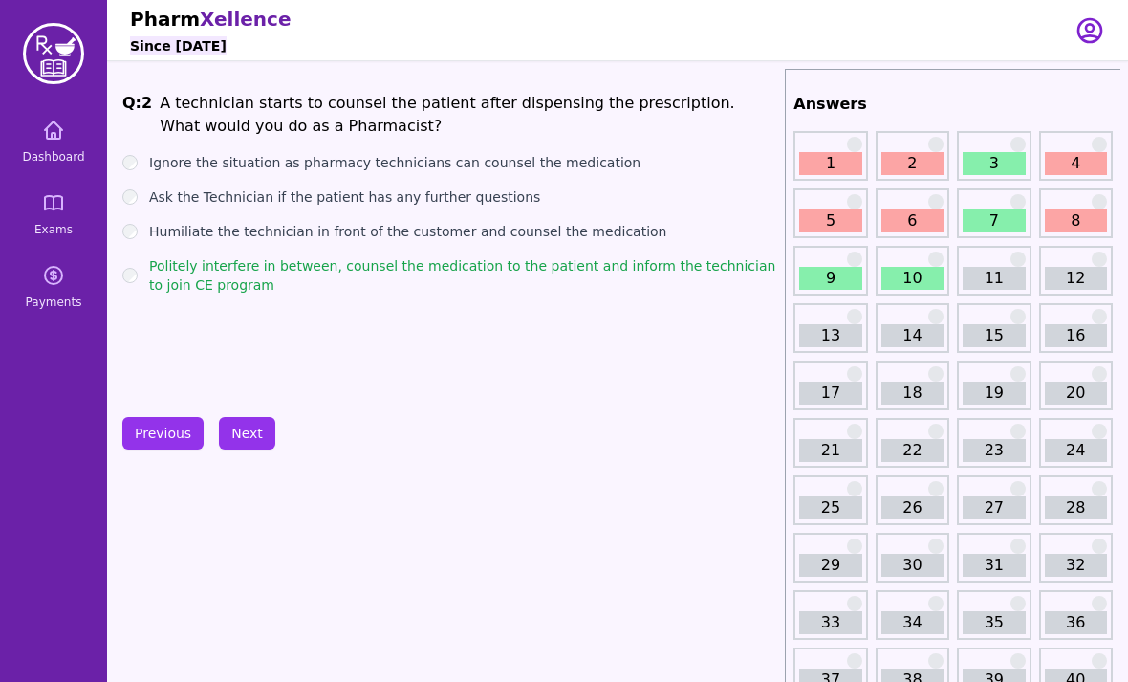
click at [241, 437] on button "Next" at bounding box center [247, 433] width 56 height 33
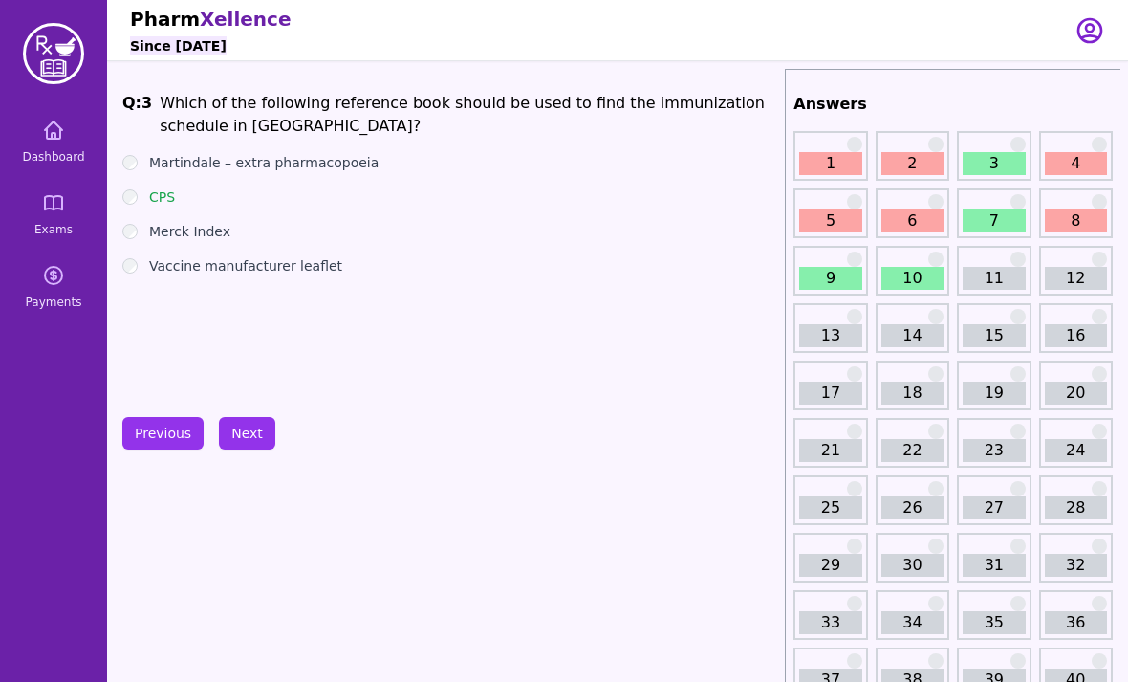
click at [250, 431] on button "Next" at bounding box center [247, 433] width 56 height 33
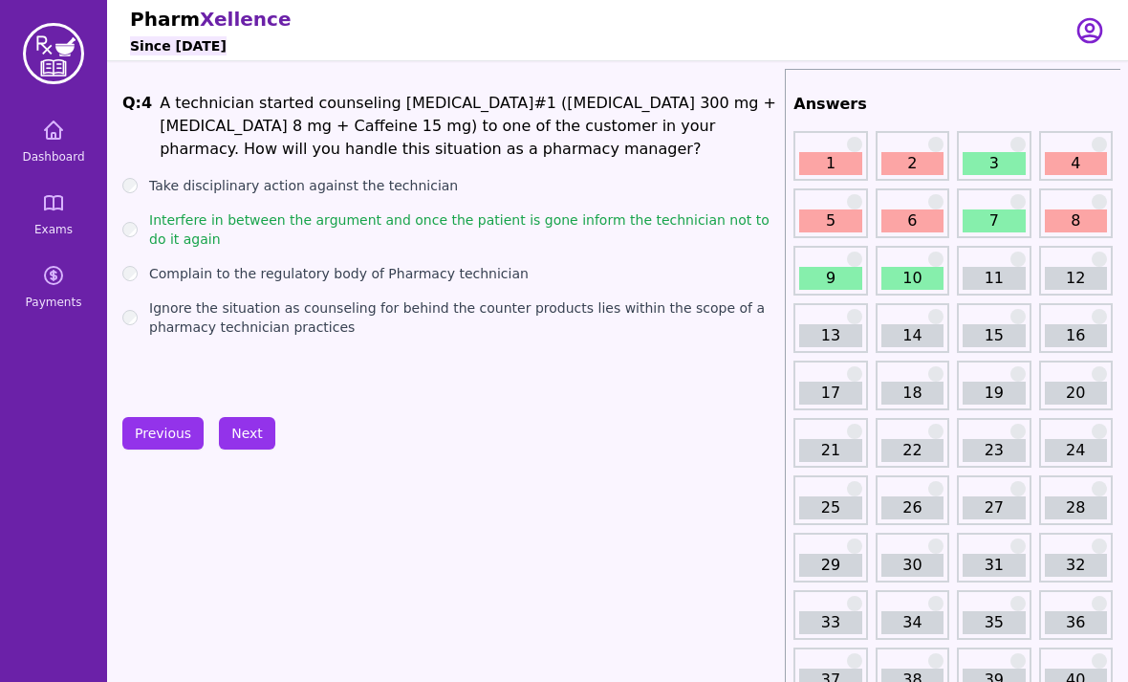
click at [249, 433] on button "Next" at bounding box center [247, 433] width 56 height 33
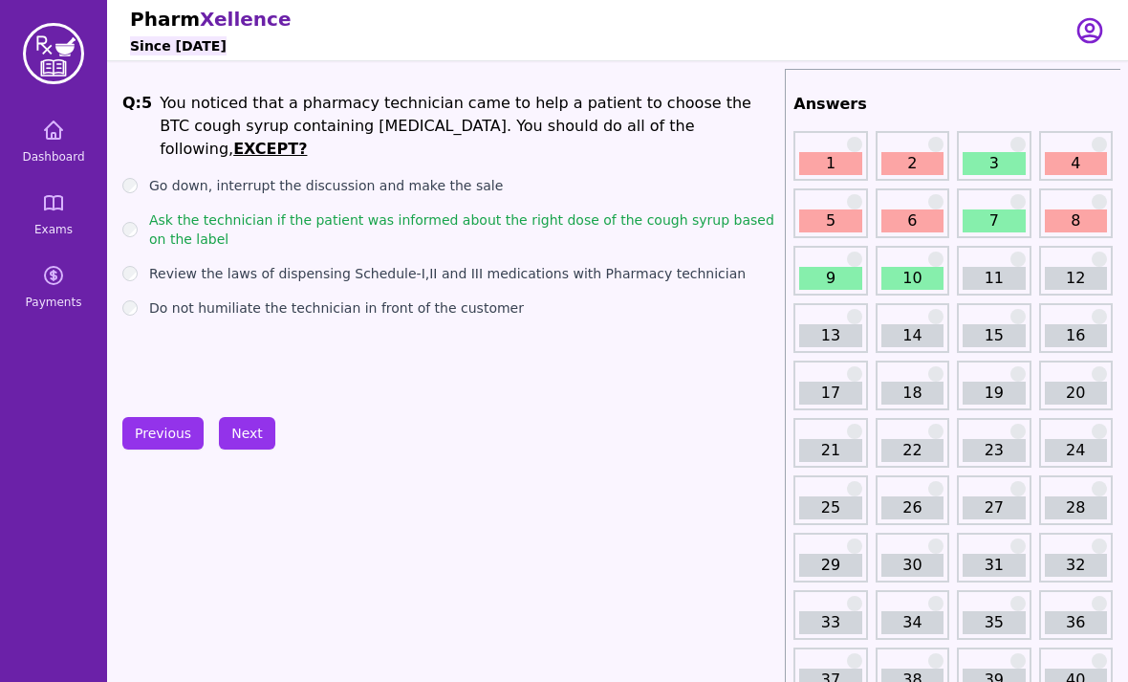
click at [254, 435] on button "Next" at bounding box center [247, 433] width 56 height 33
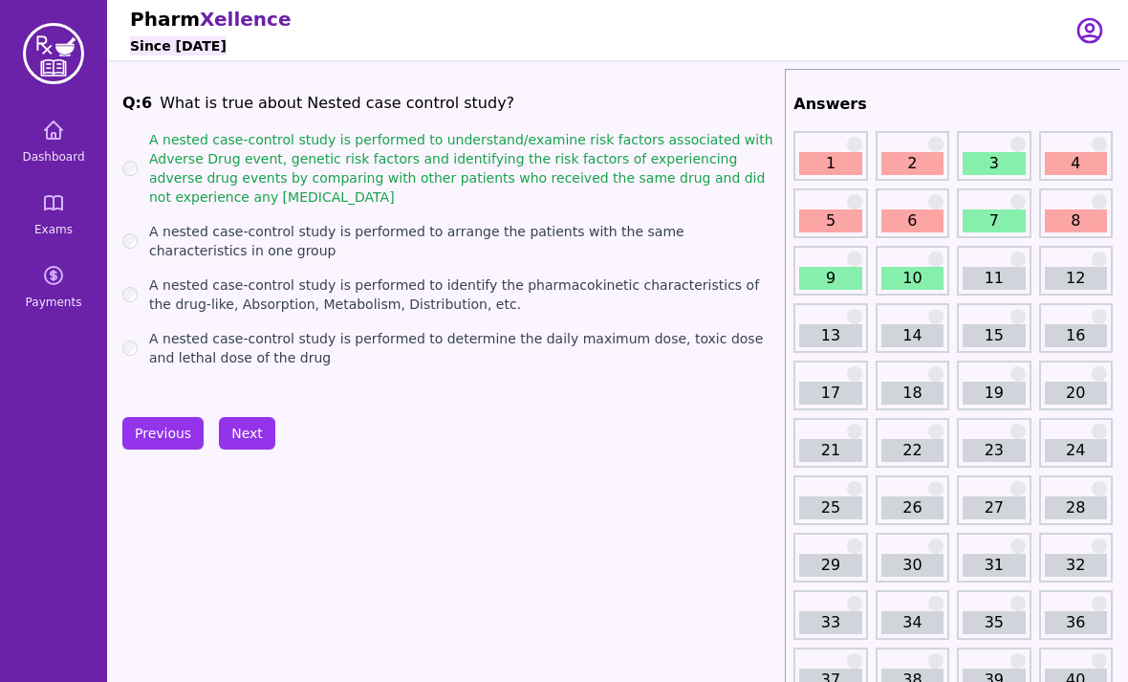
click at [257, 424] on button "Next" at bounding box center [247, 433] width 56 height 33
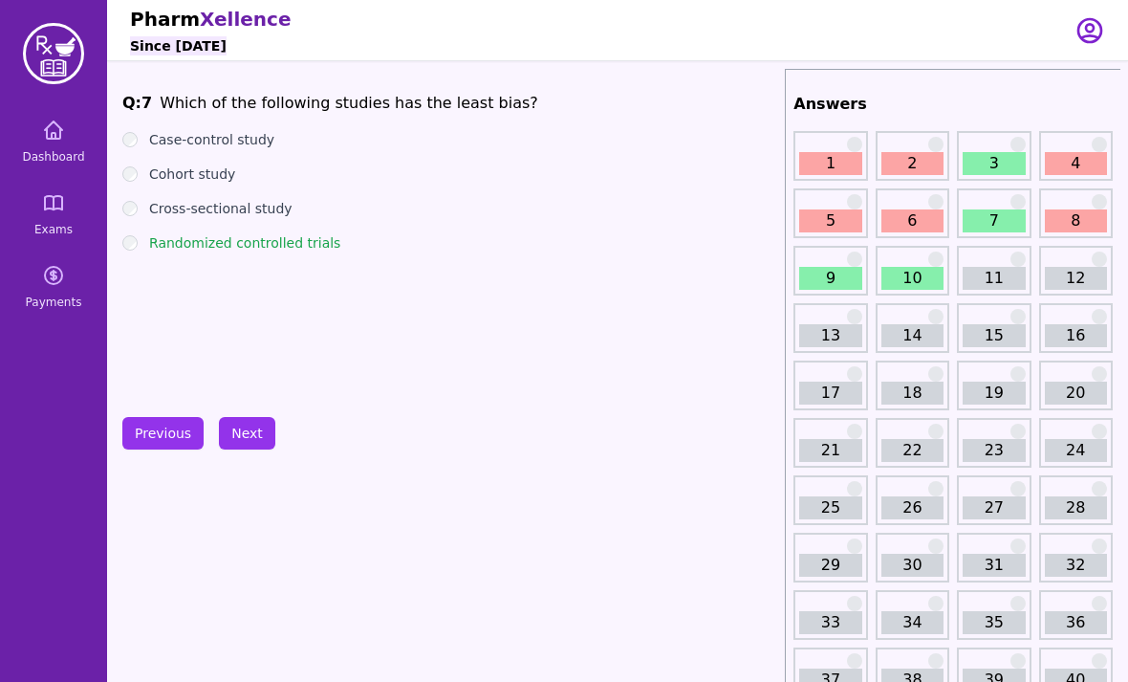
click at [255, 434] on button "Next" at bounding box center [247, 433] width 56 height 33
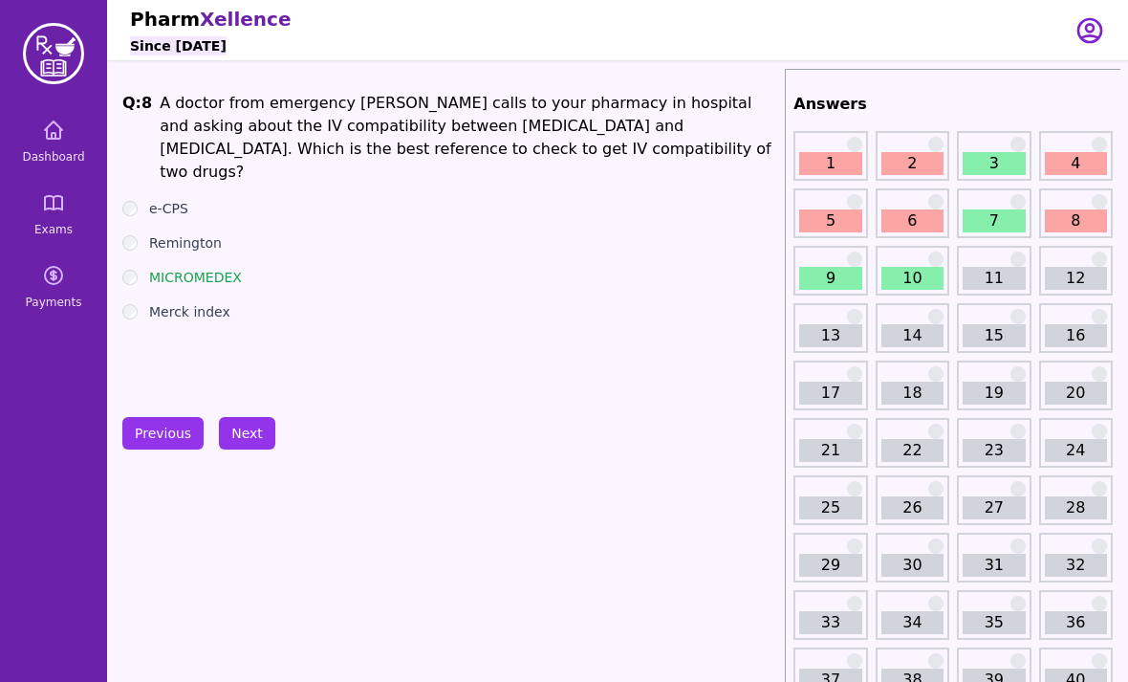
click at [249, 438] on button "Next" at bounding box center [247, 433] width 56 height 33
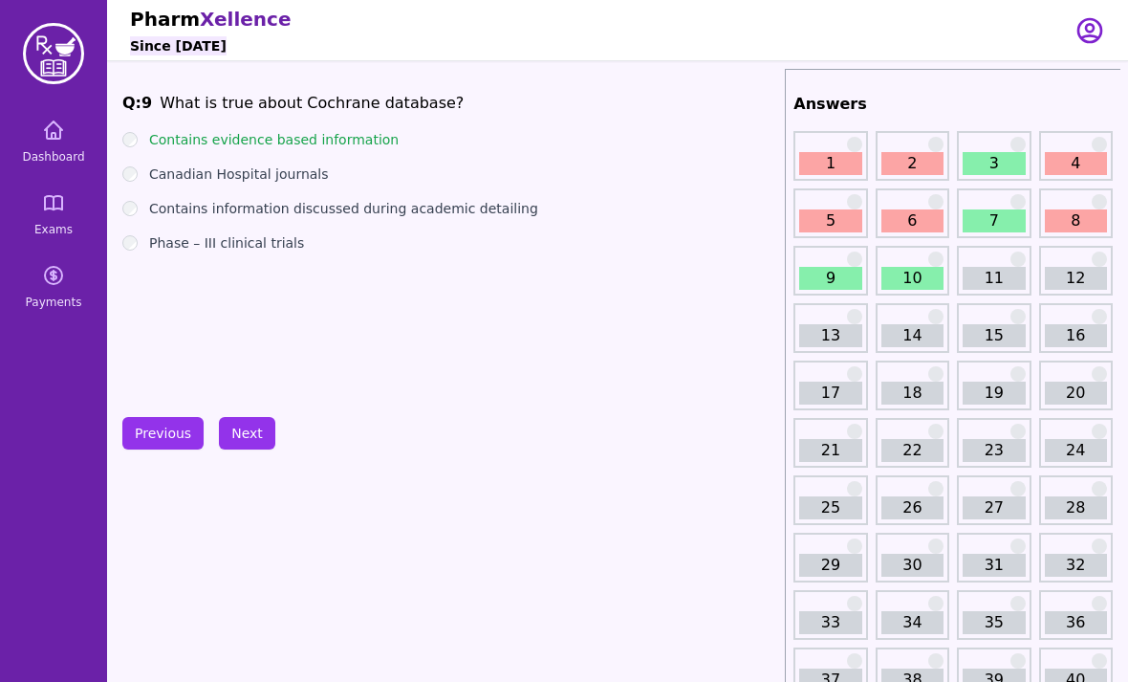
click at [252, 432] on button "Next" at bounding box center [247, 433] width 56 height 33
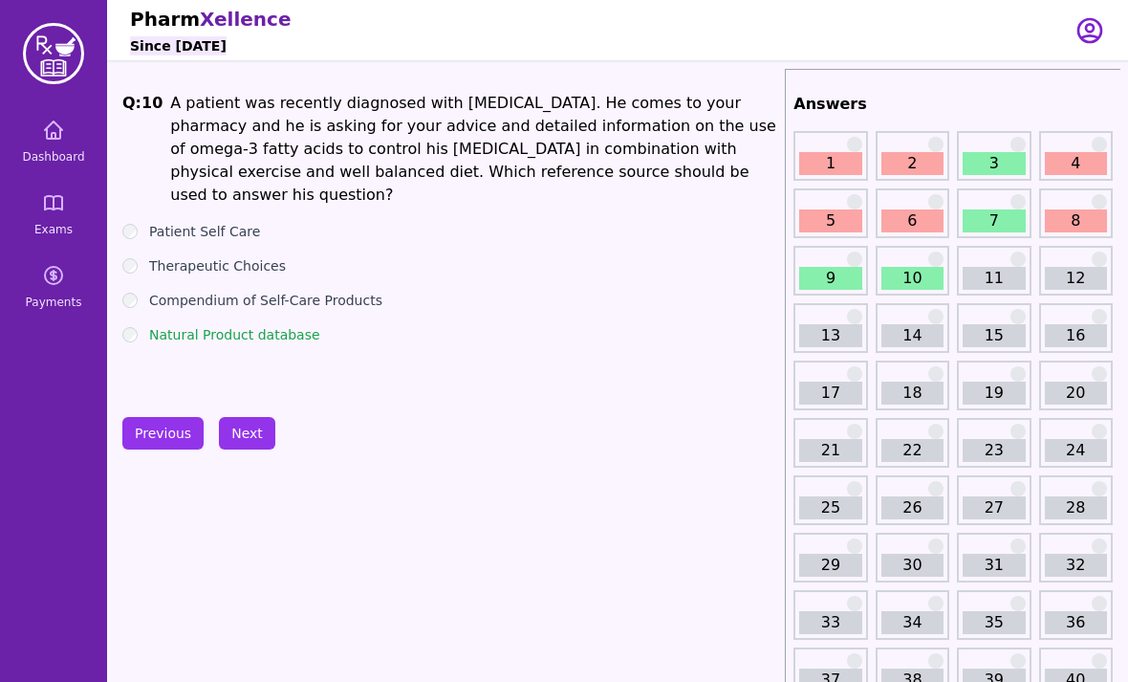
click at [252, 437] on button "Next" at bounding box center [247, 433] width 56 height 33
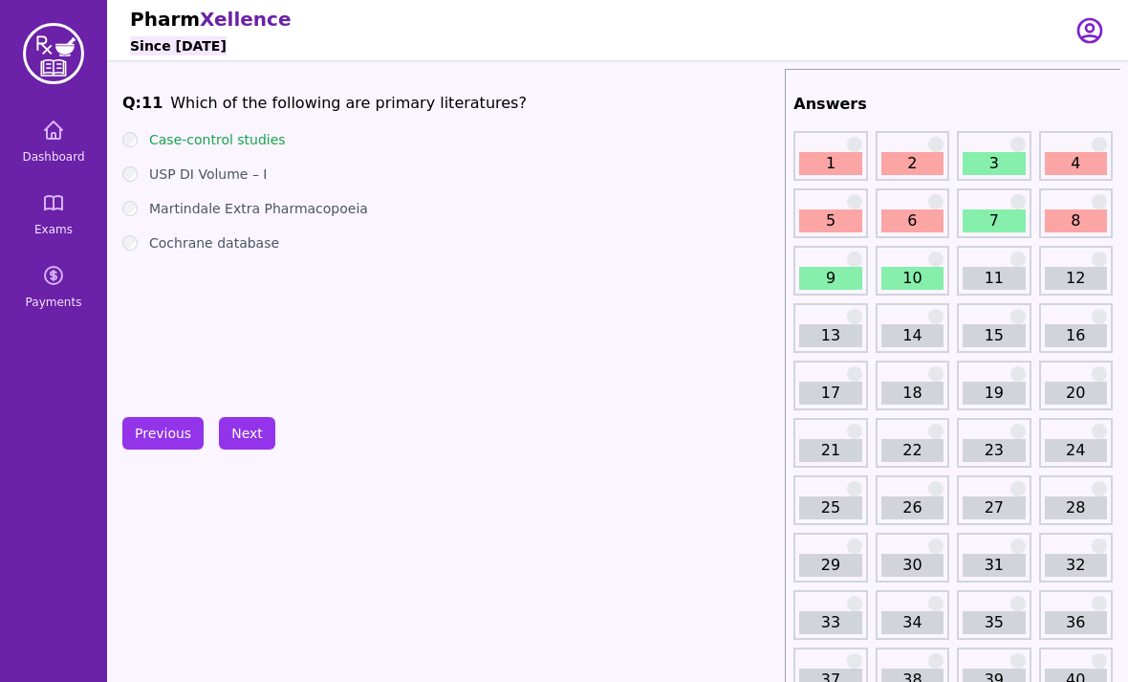
click at [267, 441] on button "Next" at bounding box center [247, 433] width 56 height 33
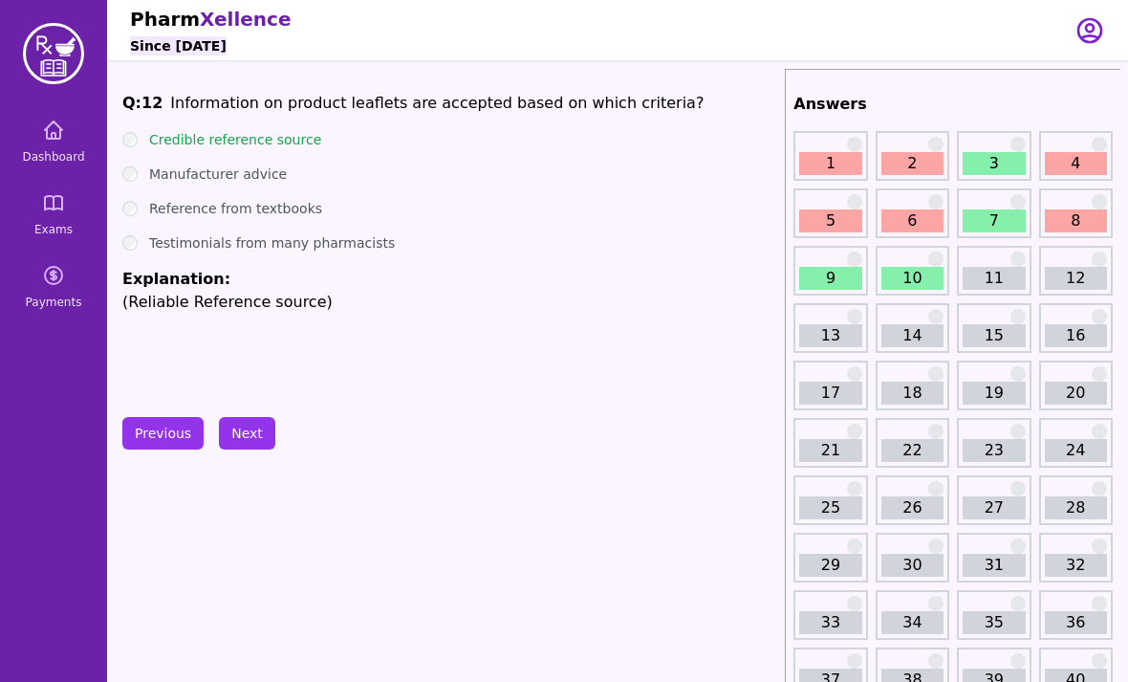
click at [254, 441] on button "Next" at bounding box center [247, 433] width 56 height 33
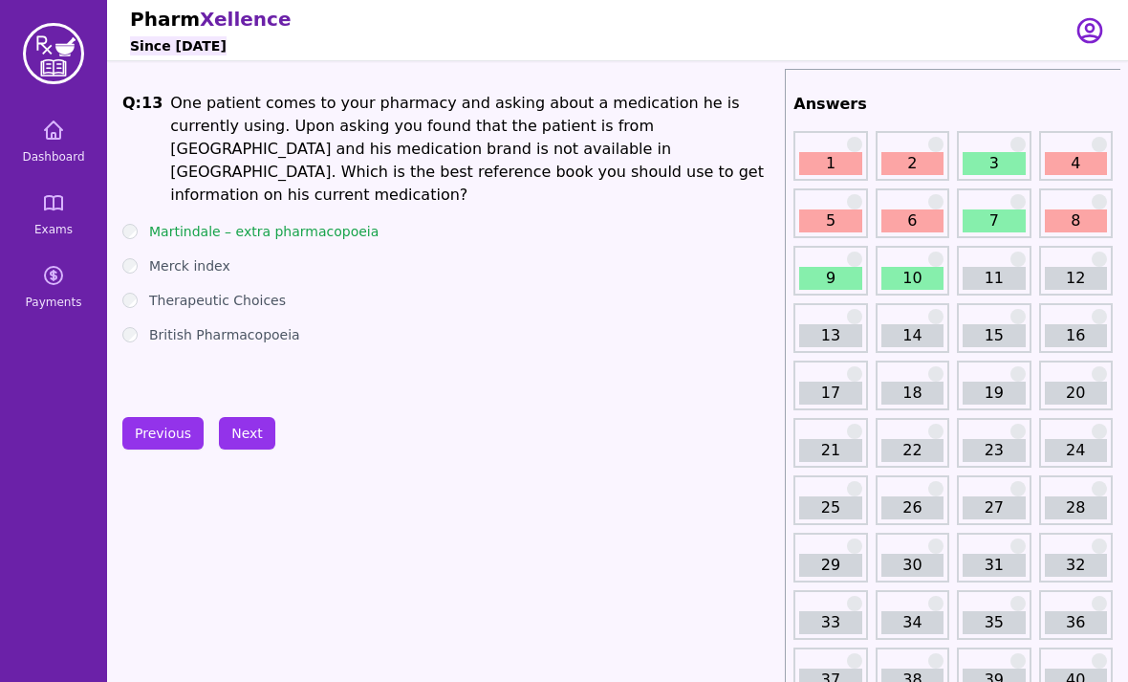
click at [265, 420] on button "Next" at bounding box center [247, 433] width 56 height 33
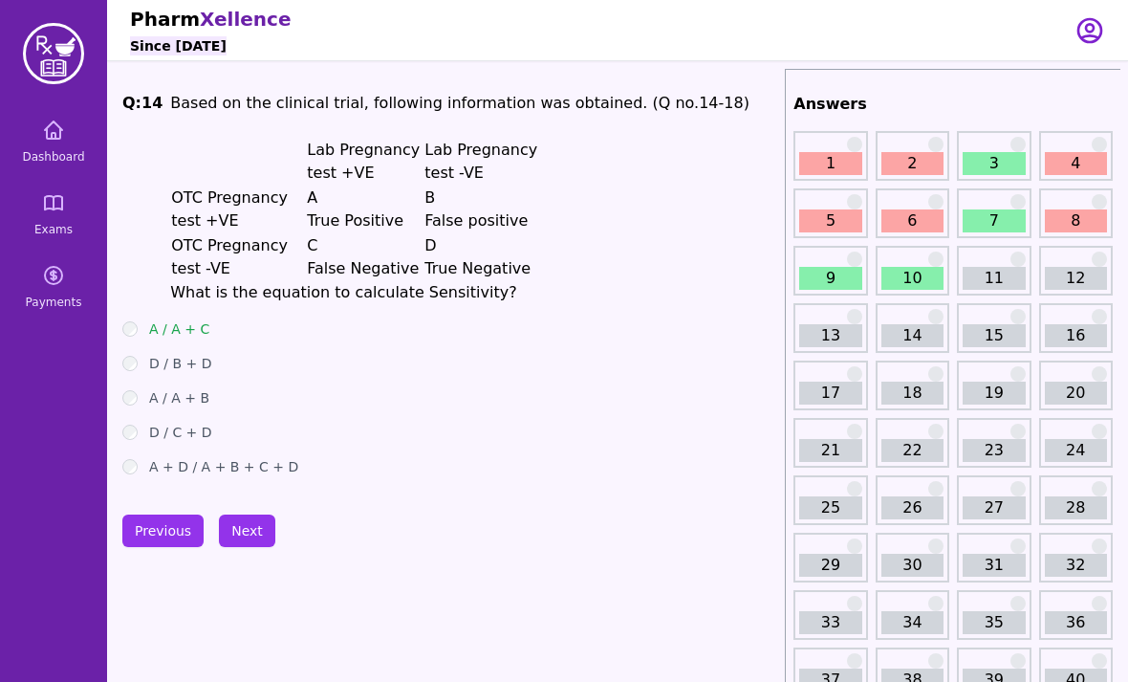
click at [252, 534] on button "Next" at bounding box center [247, 530] width 56 height 33
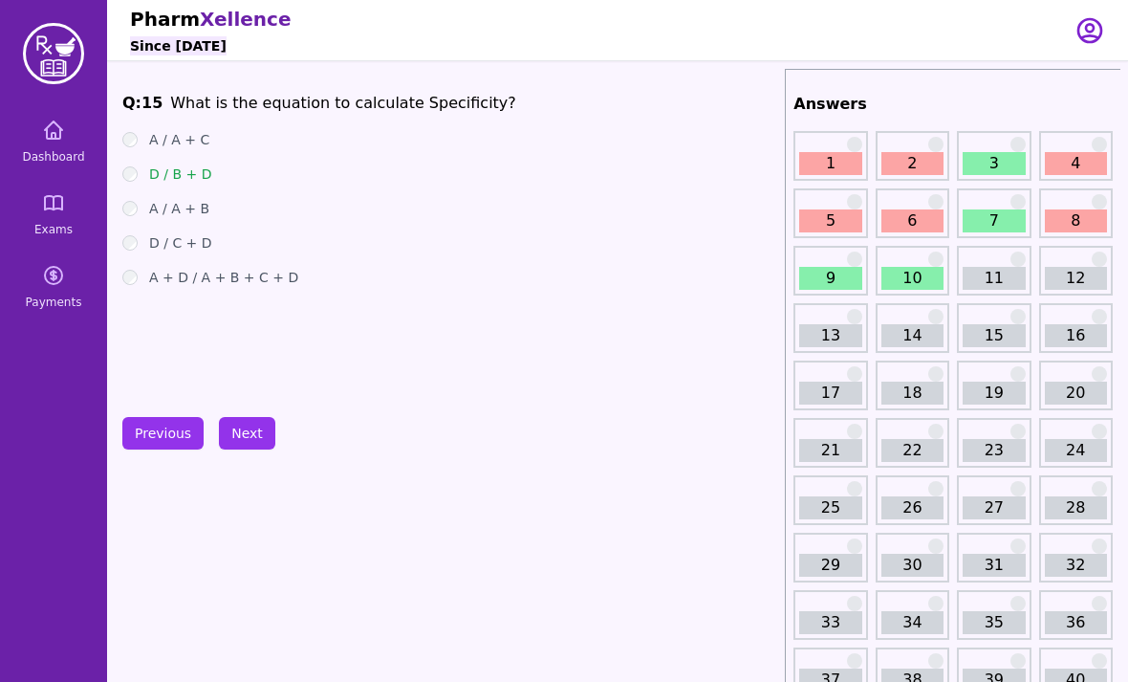
click at [151, 436] on button "Previous" at bounding box center [162, 433] width 81 height 33
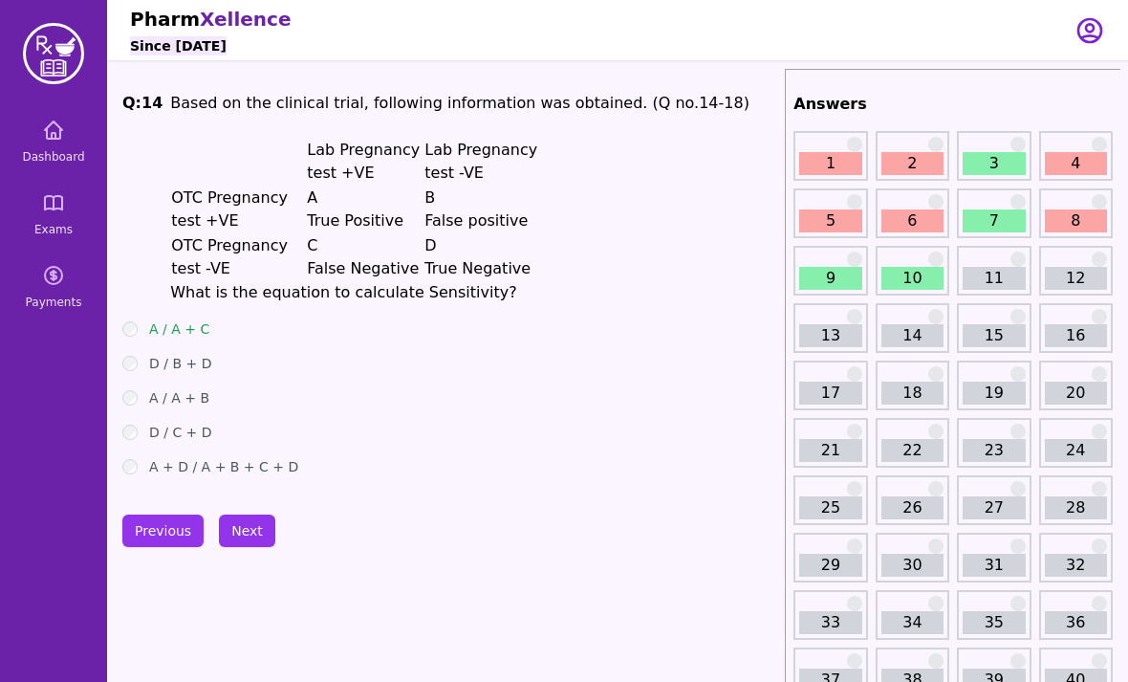
click at [264, 532] on button "Next" at bounding box center [247, 530] width 56 height 33
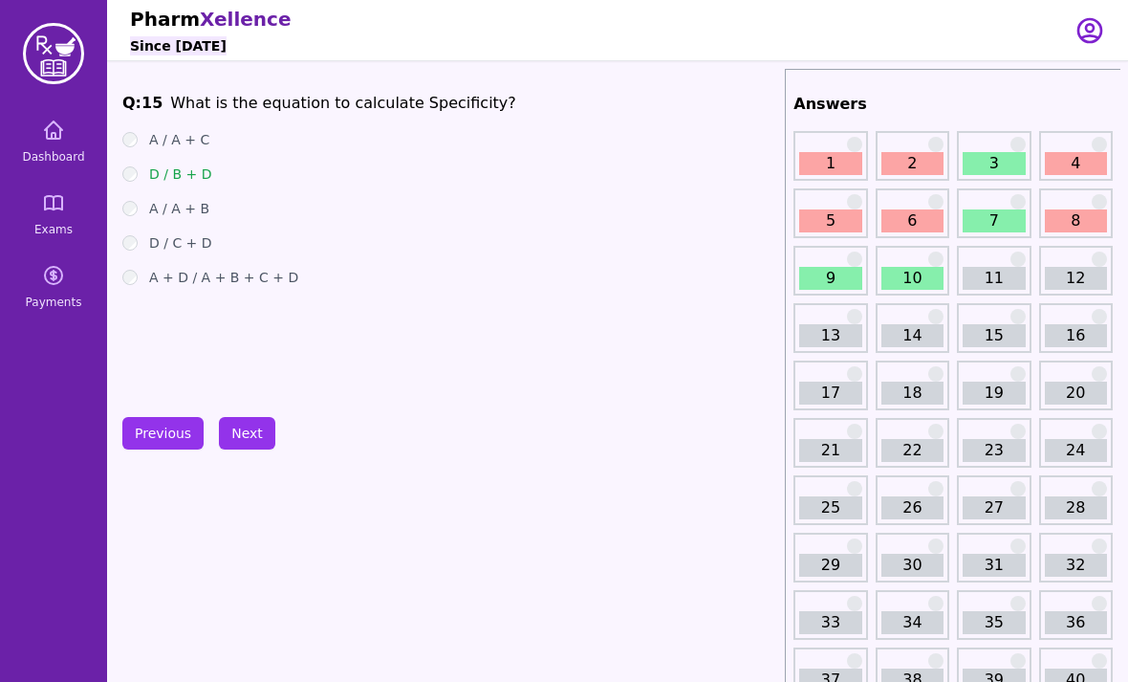
click at [152, 436] on button "Previous" at bounding box center [162, 433] width 81 height 33
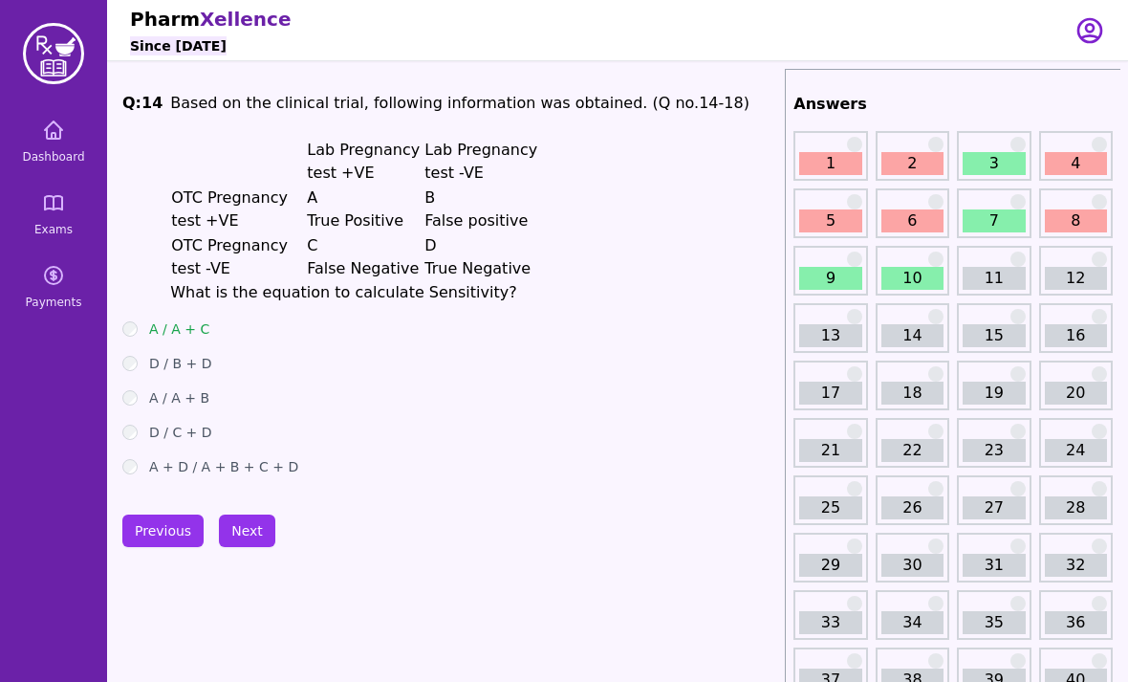
click at [266, 536] on button "Next" at bounding box center [247, 530] width 56 height 33
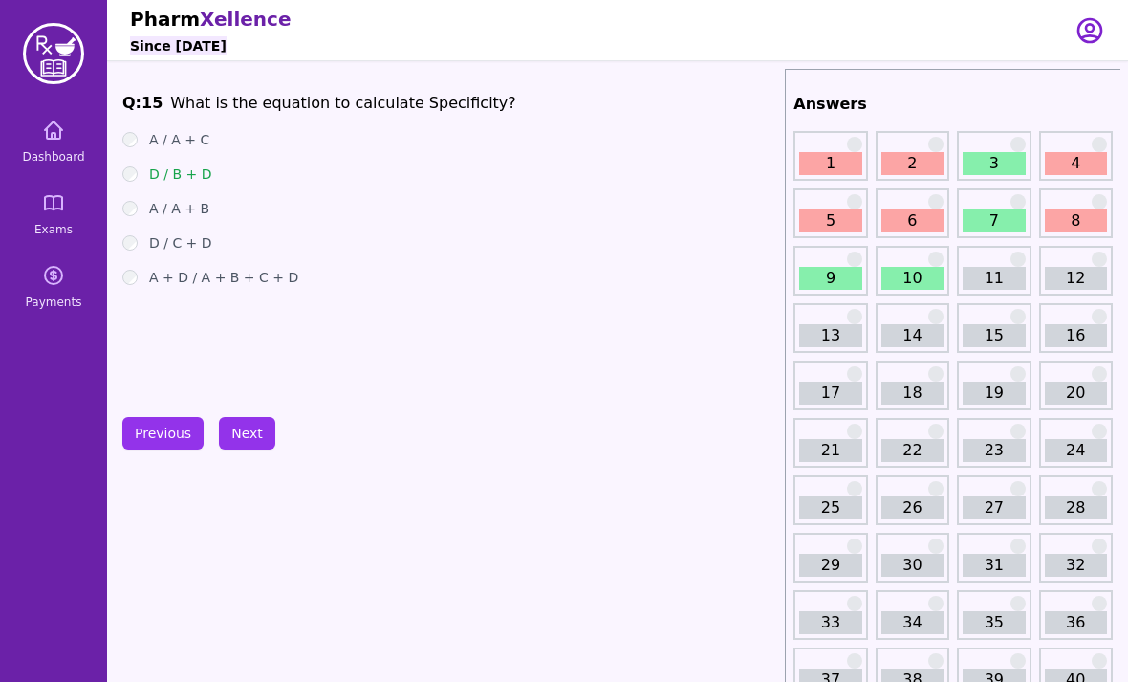
click at [261, 440] on button "Next" at bounding box center [247, 433] width 56 height 33
click at [158, 432] on button "Previous" at bounding box center [162, 433] width 81 height 33
click at [171, 425] on button "Previous" at bounding box center [162, 433] width 81 height 33
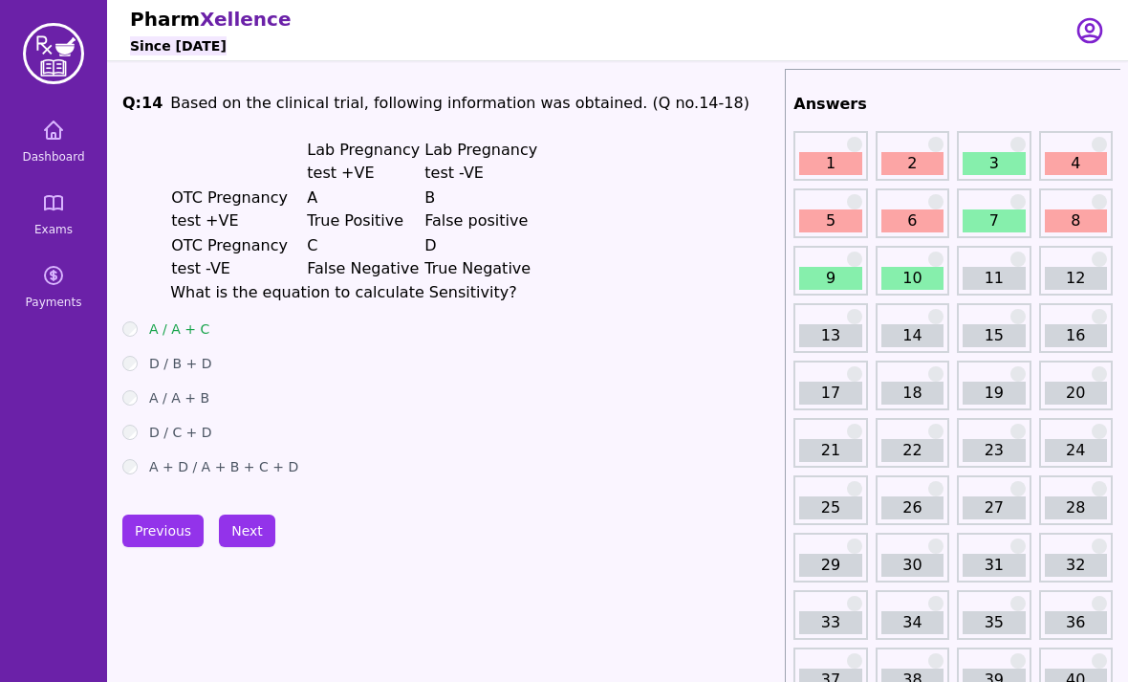
click at [271, 528] on button "Next" at bounding box center [247, 530] width 56 height 33
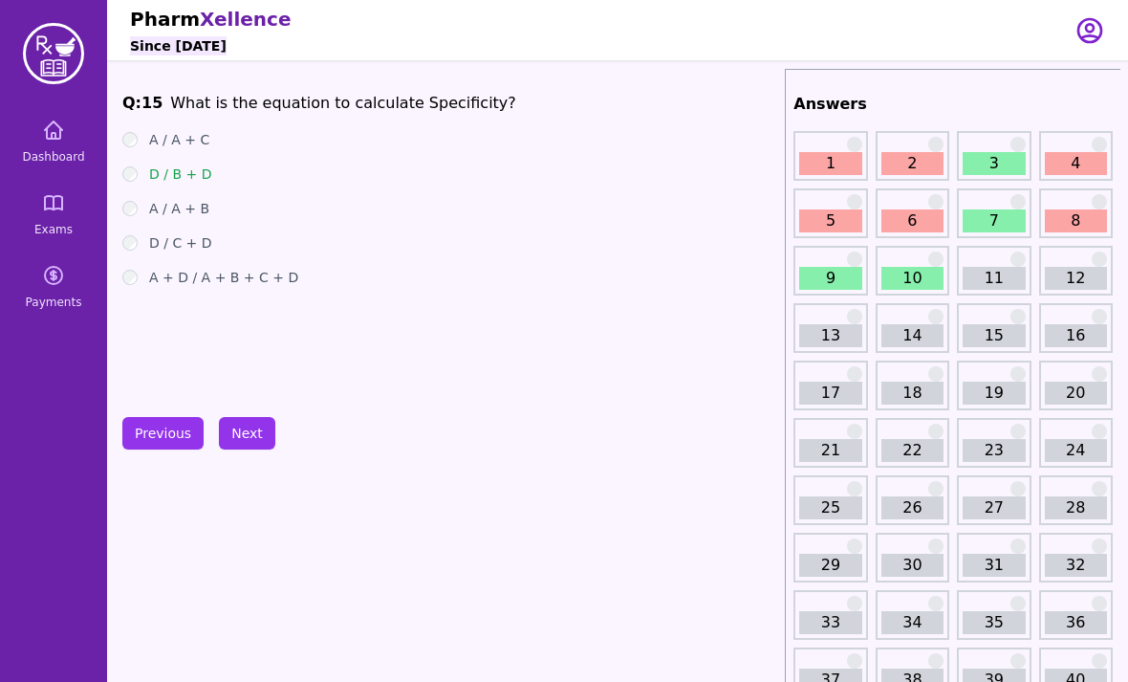
click at [255, 429] on button "Next" at bounding box center [247, 433] width 56 height 33
click at [150, 433] on button "Previous" at bounding box center [162, 433] width 81 height 33
click at [248, 423] on button "Next" at bounding box center [247, 433] width 56 height 33
click at [257, 436] on button "Next" at bounding box center [247, 433] width 56 height 33
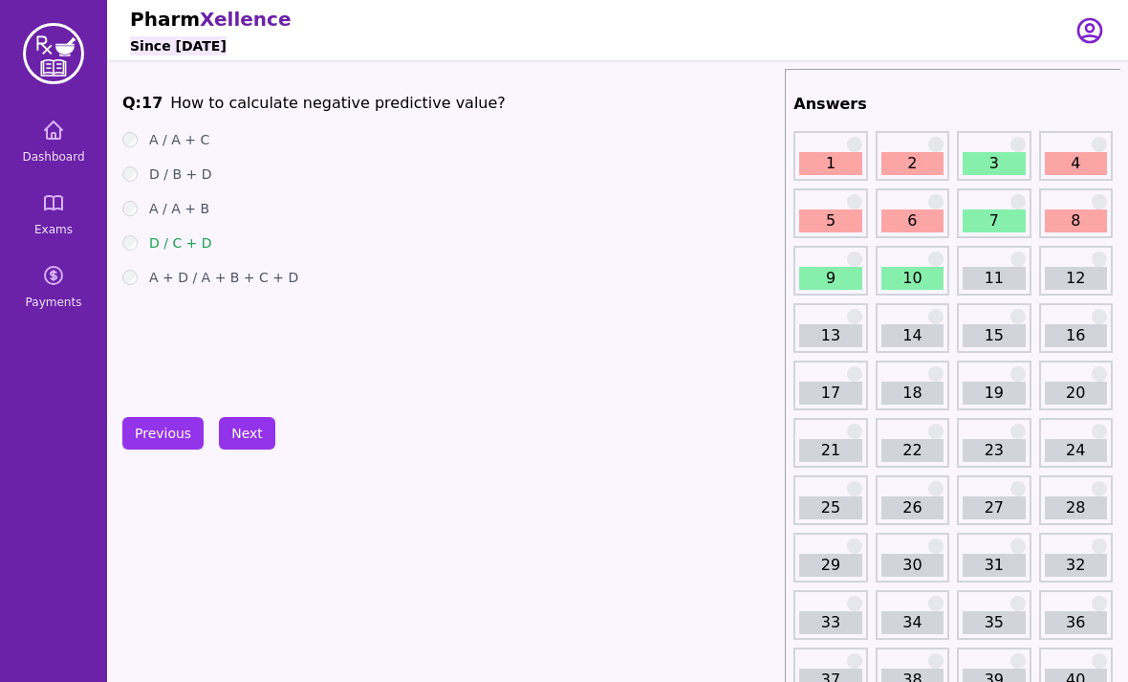
click at [150, 448] on button "Previous" at bounding box center [162, 433] width 81 height 33
click at [161, 447] on button "Previous" at bounding box center [162, 433] width 81 height 33
click at [153, 443] on button "Previous" at bounding box center [162, 433] width 81 height 33
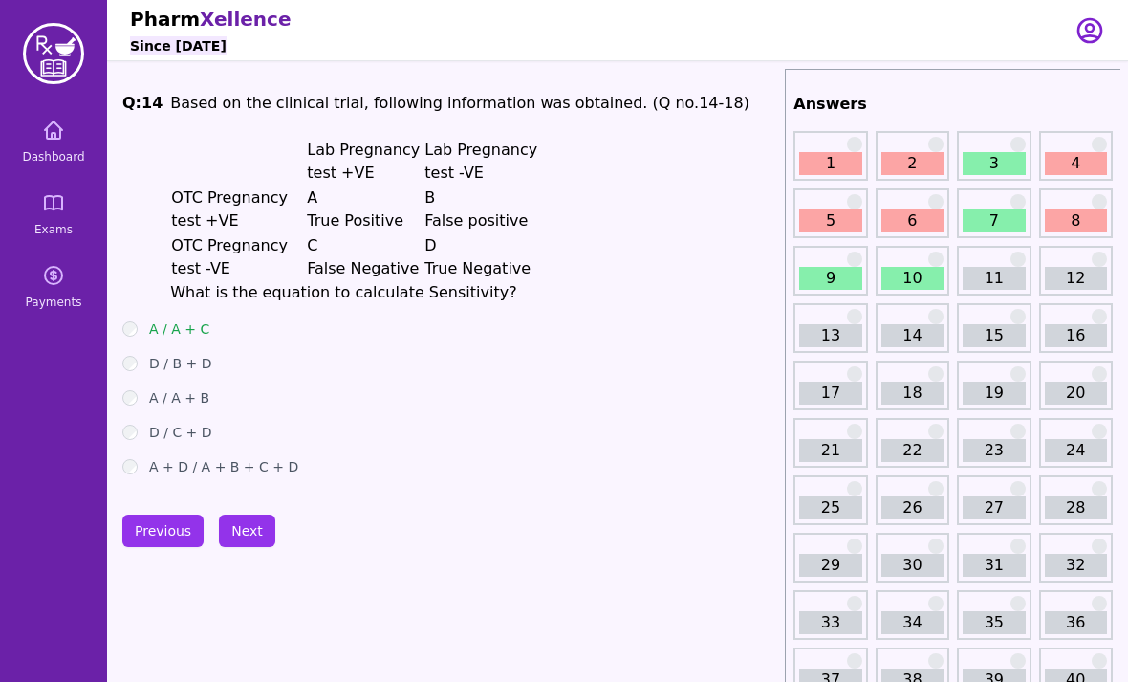
click at [237, 538] on button "Next" at bounding box center [247, 530] width 56 height 33
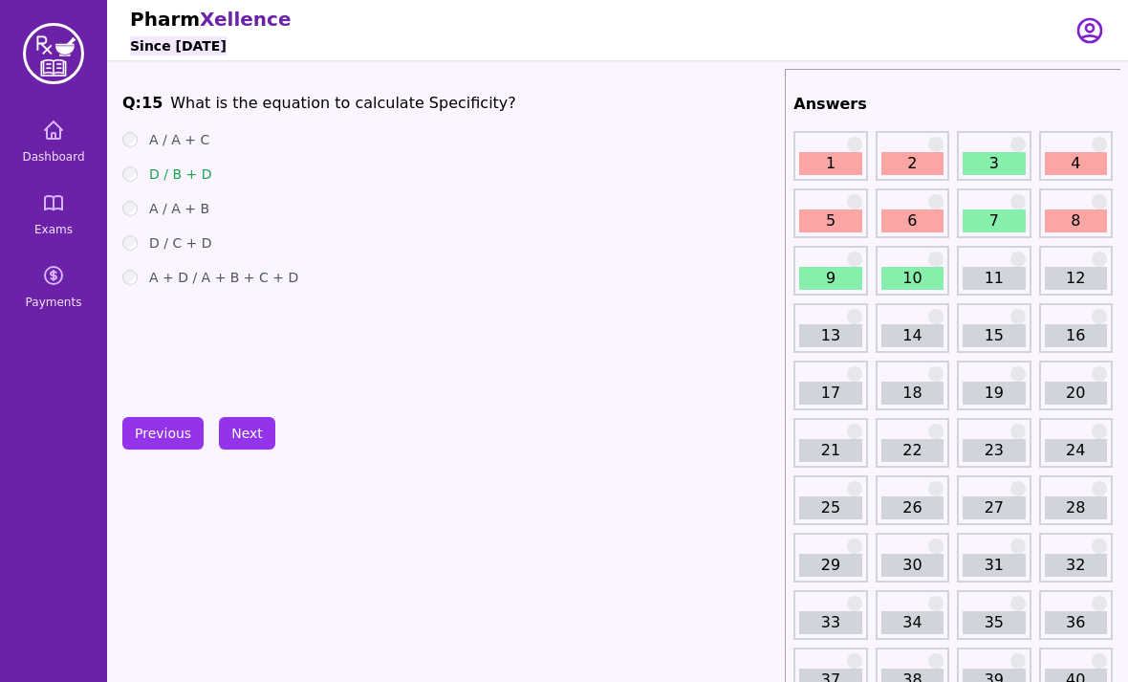
click at [252, 438] on button "Next" at bounding box center [247, 433] width 56 height 33
click at [251, 435] on button "Next" at bounding box center [247, 433] width 56 height 33
click at [248, 419] on button "Next" at bounding box center [247, 433] width 56 height 33
click at [150, 432] on button "Previous" at bounding box center [162, 433] width 81 height 33
click at [163, 442] on button "Previous" at bounding box center [162, 433] width 81 height 33
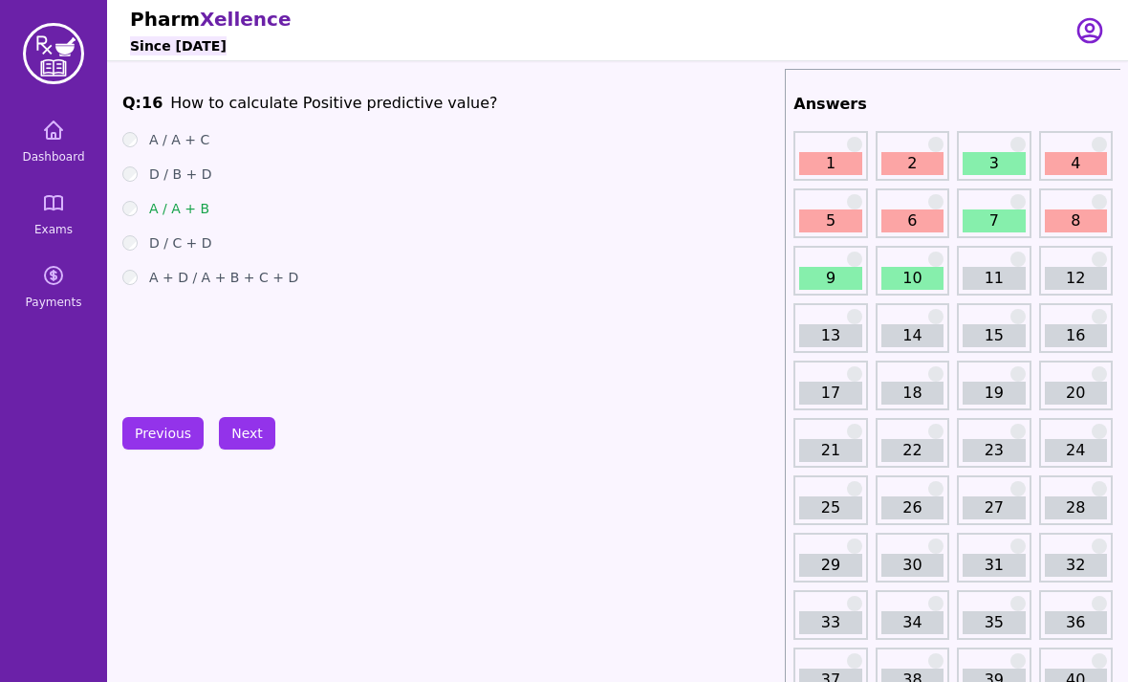
click at [156, 431] on button "Previous" at bounding box center [162, 433] width 81 height 33
click at [153, 427] on button "Previous" at bounding box center [162, 433] width 81 height 33
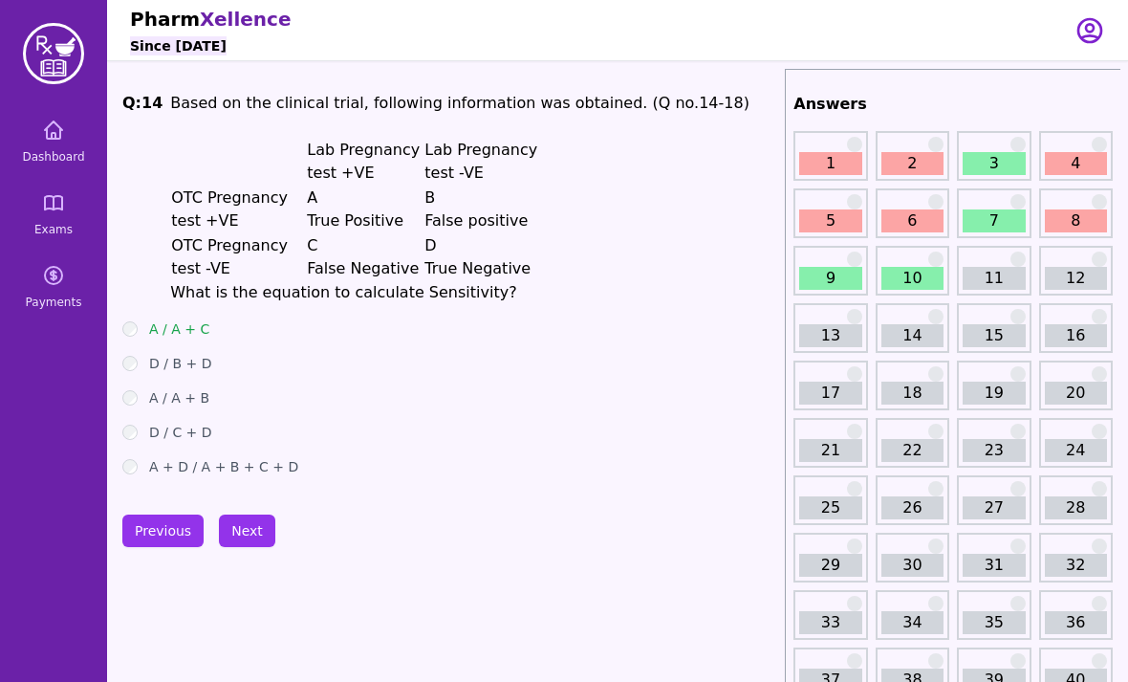
click at [247, 519] on button "Next" at bounding box center [247, 530] width 56 height 33
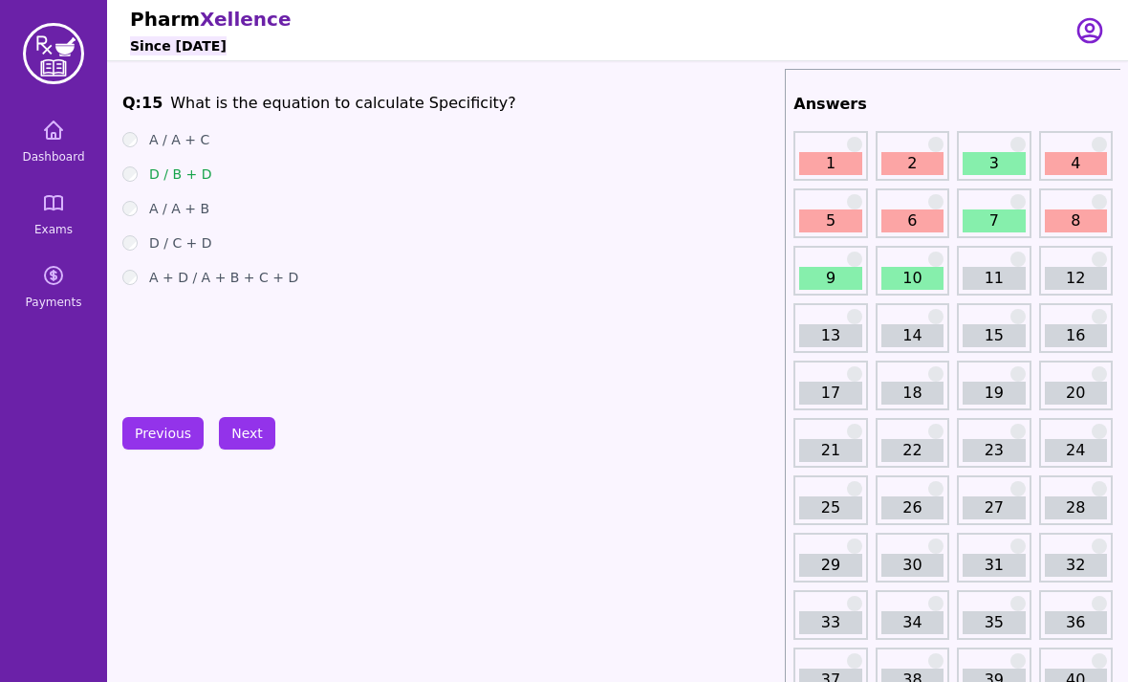
click at [248, 429] on button "Next" at bounding box center [247, 433] width 56 height 33
click at [252, 436] on button "Next" at bounding box center [247, 433] width 56 height 33
click at [248, 418] on button "Next" at bounding box center [247, 433] width 56 height 33
click at [252, 434] on button "Next" at bounding box center [247, 433] width 56 height 33
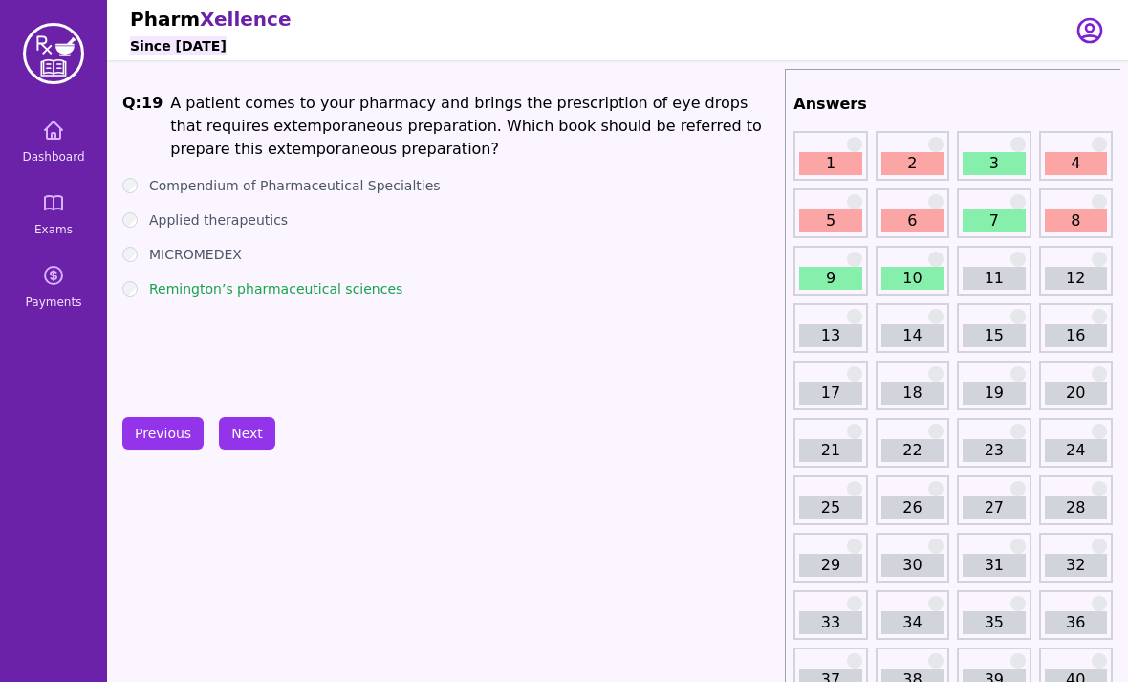
click at [253, 424] on button "Next" at bounding box center [247, 433] width 56 height 33
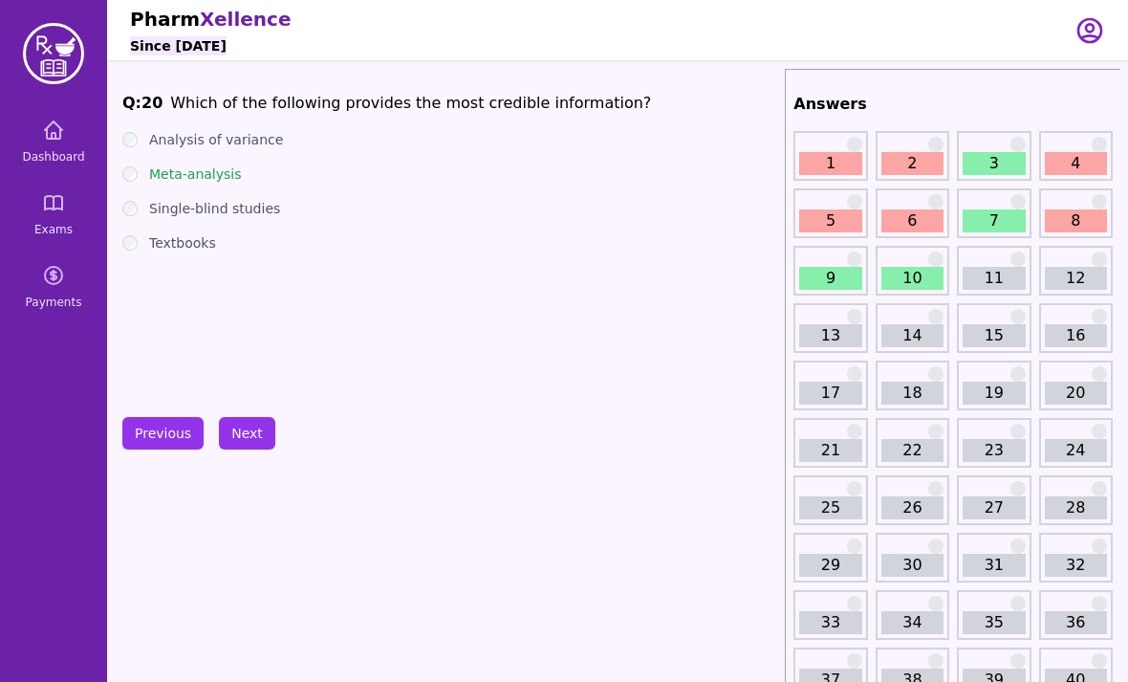
click at [257, 433] on button "Next" at bounding box center [247, 433] width 56 height 33
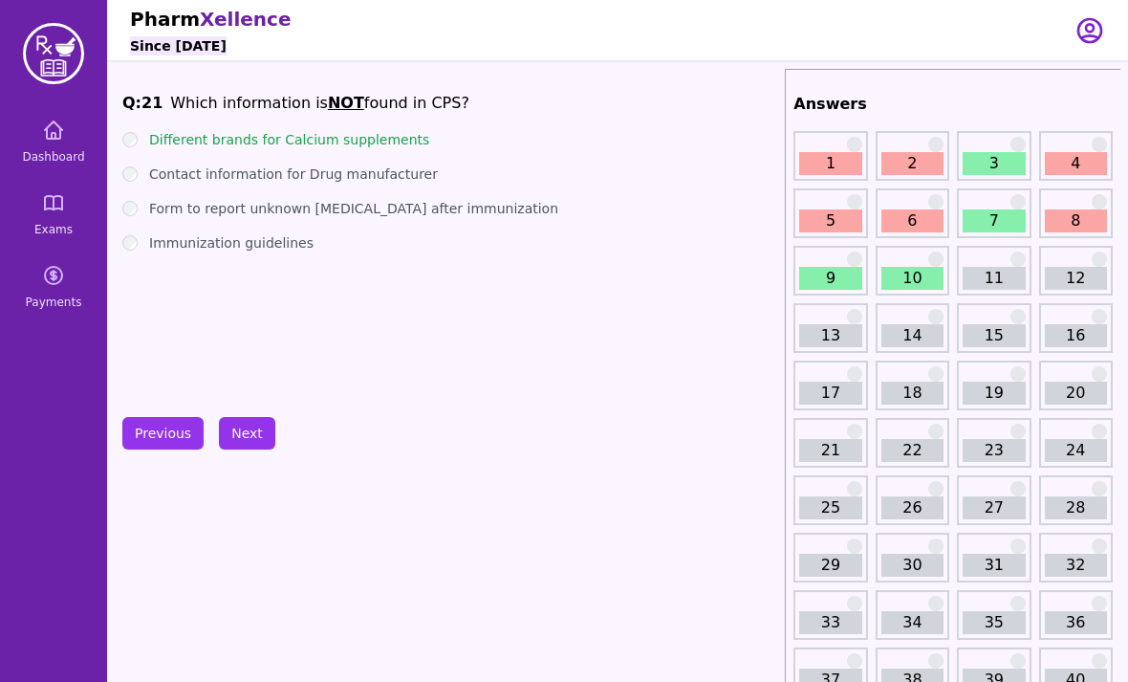
click at [253, 430] on button "Next" at bounding box center [247, 433] width 56 height 33
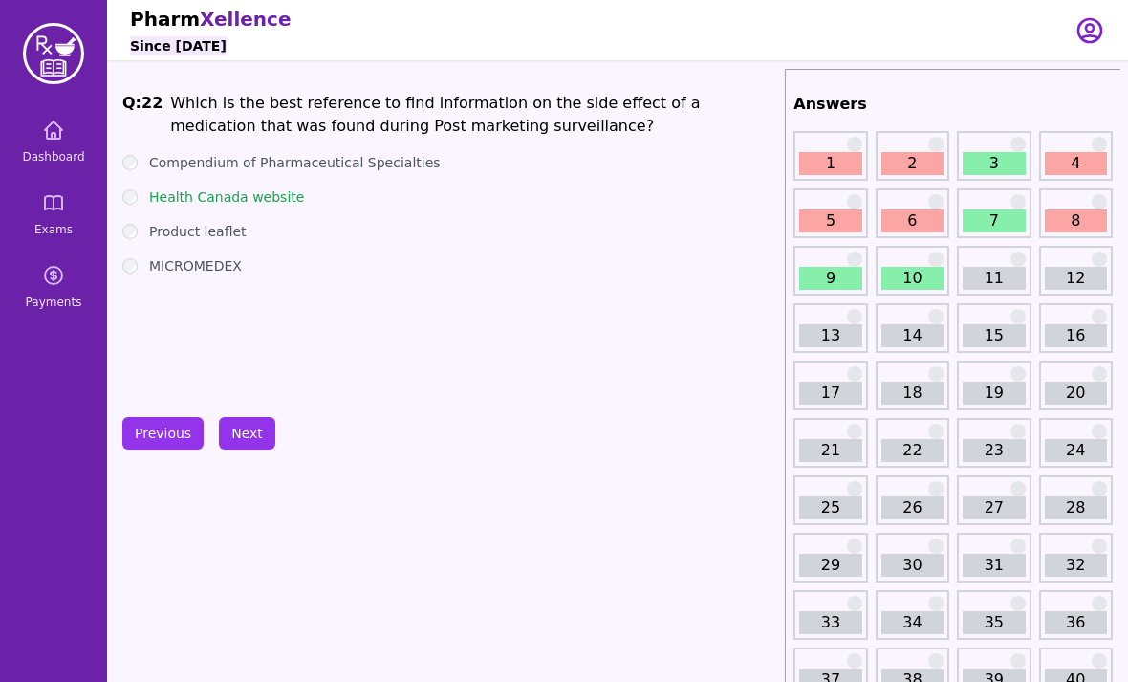
click at [246, 437] on button "Next" at bounding box center [247, 433] width 56 height 33
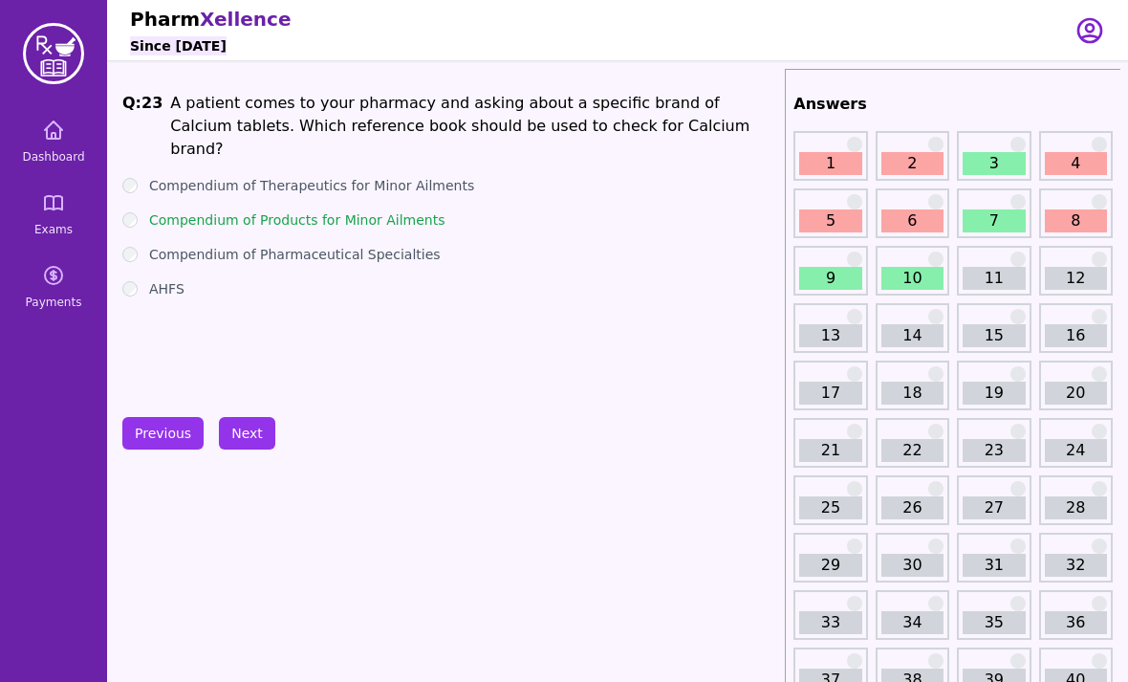
click at [235, 436] on button "Next" at bounding box center [247, 433] width 56 height 33
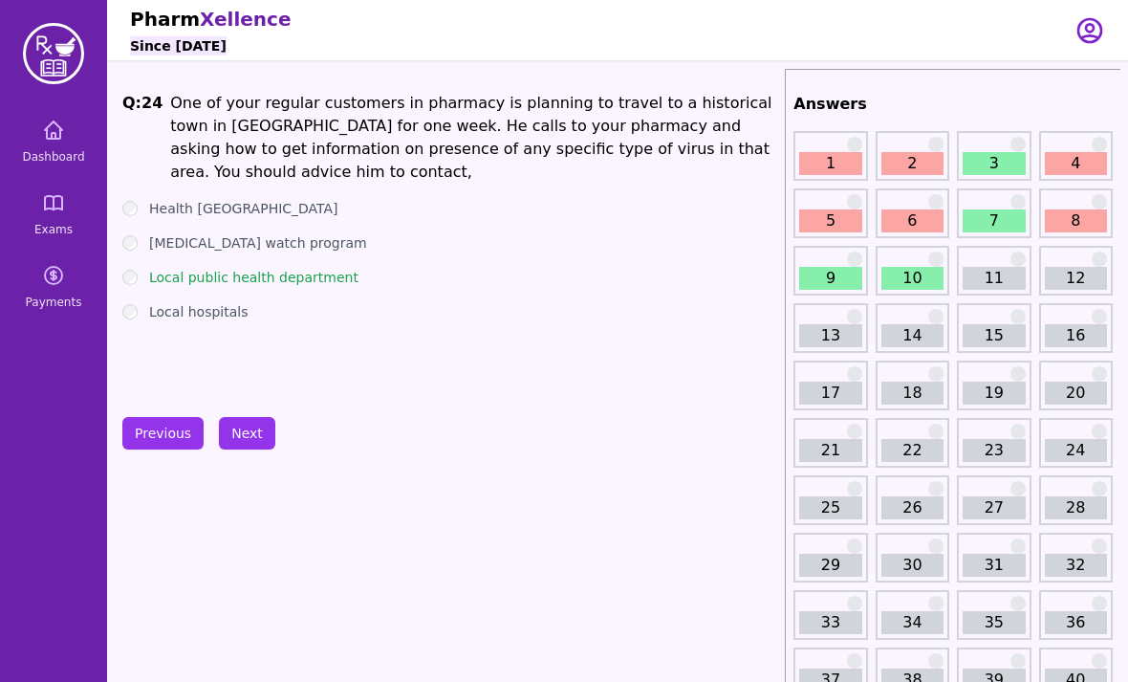
click at [241, 440] on button "Next" at bounding box center [247, 433] width 56 height 33
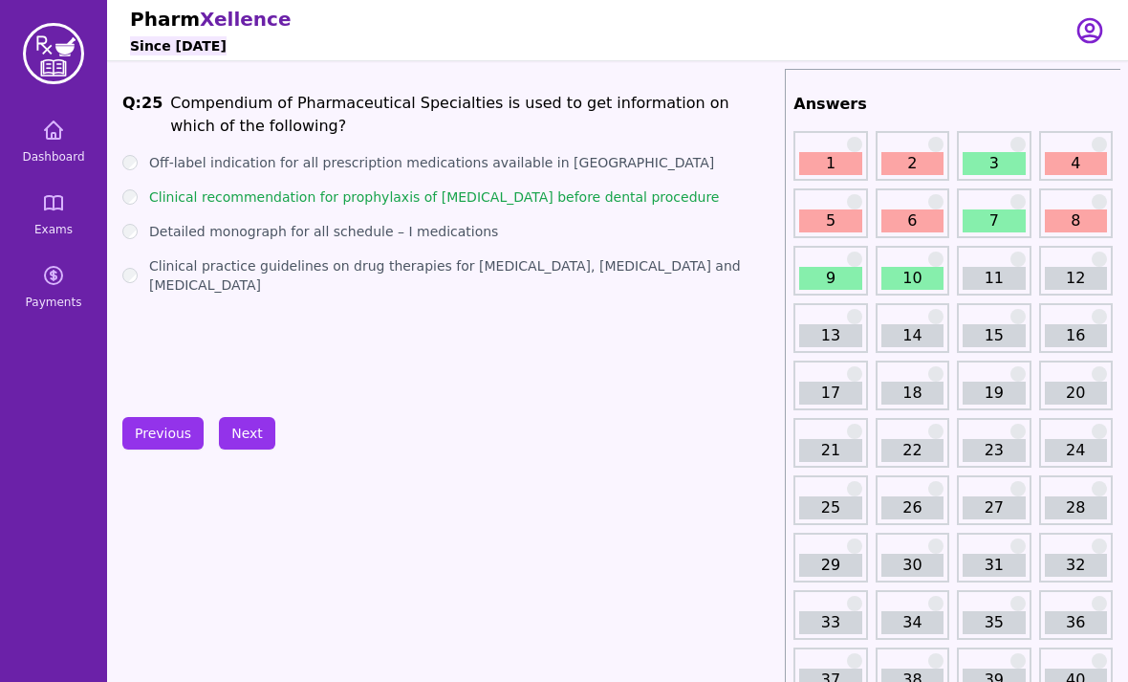
click at [255, 426] on button "Next" at bounding box center [247, 433] width 56 height 33
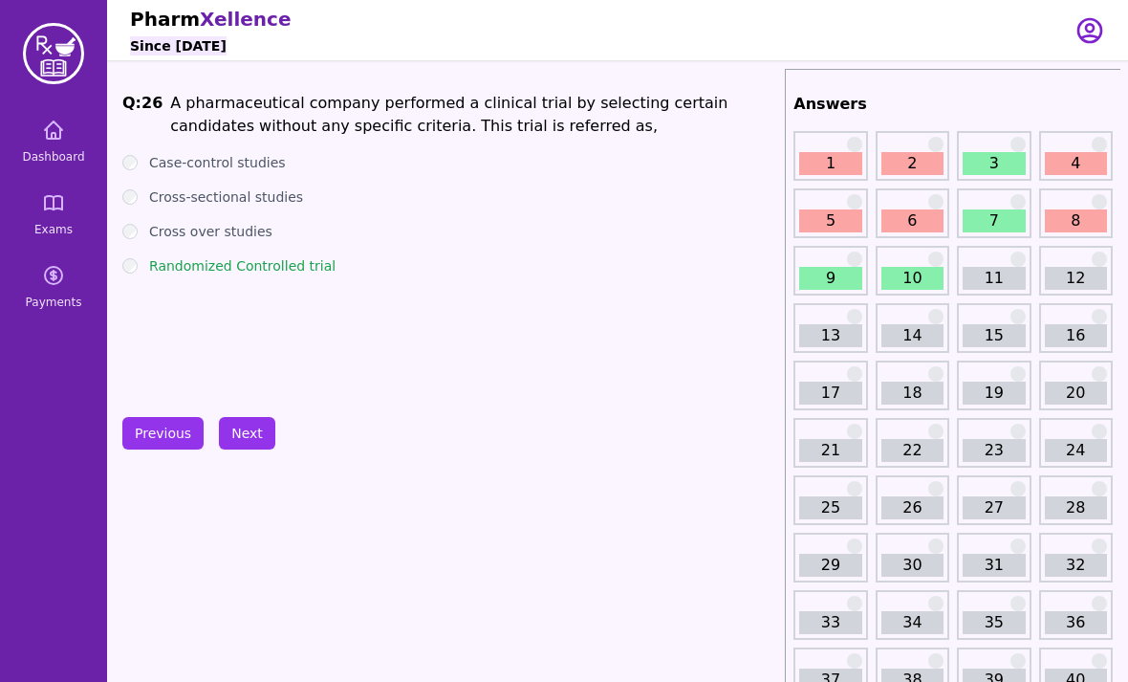
click at [59, 134] on icon at bounding box center [53, 129] width 17 height 17
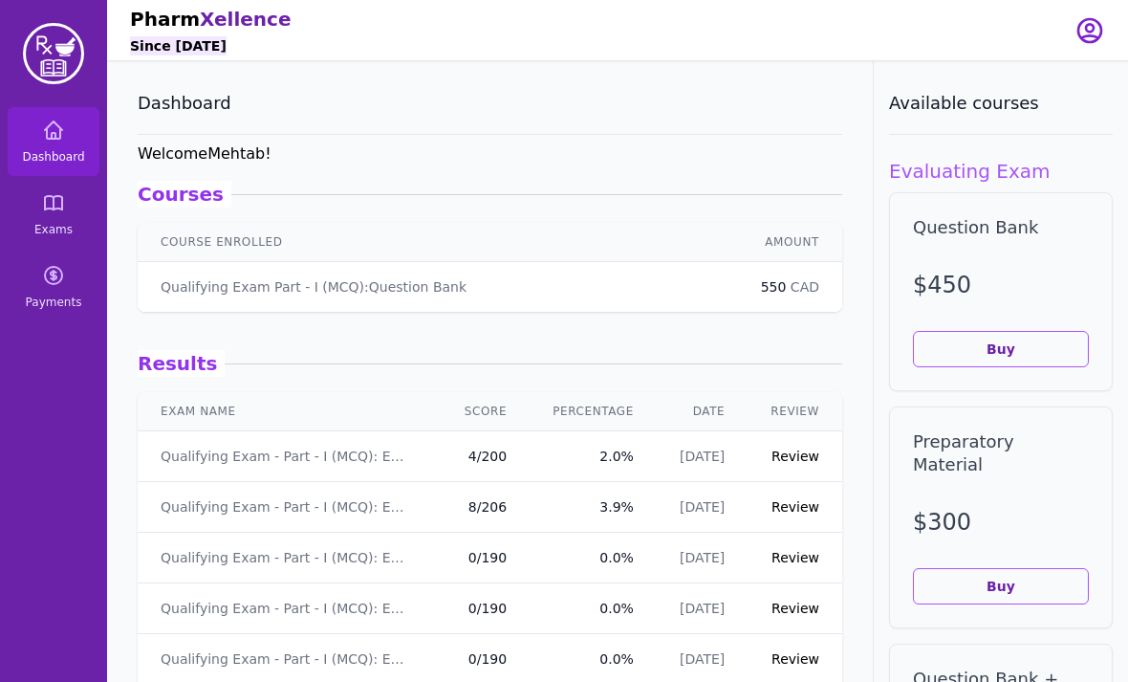
click at [69, 218] on link "Exams" at bounding box center [54, 214] width 92 height 69
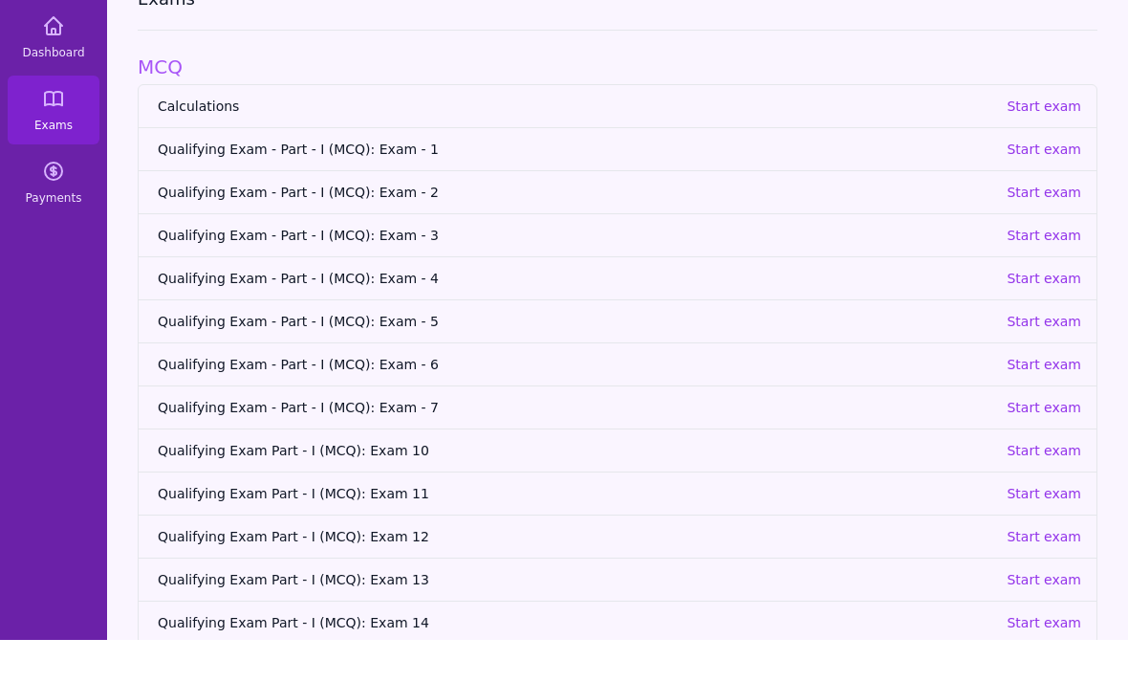
scroll to position [61, 0]
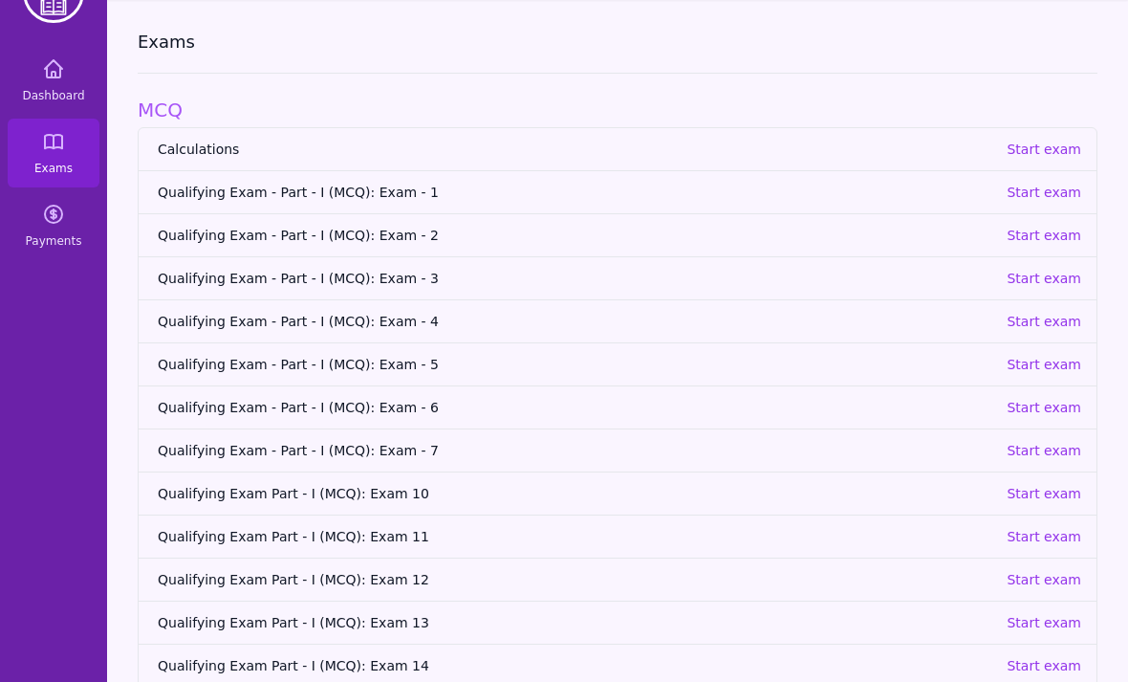
click at [1034, 452] on p "Start exam" at bounding box center [1044, 450] width 75 height 19
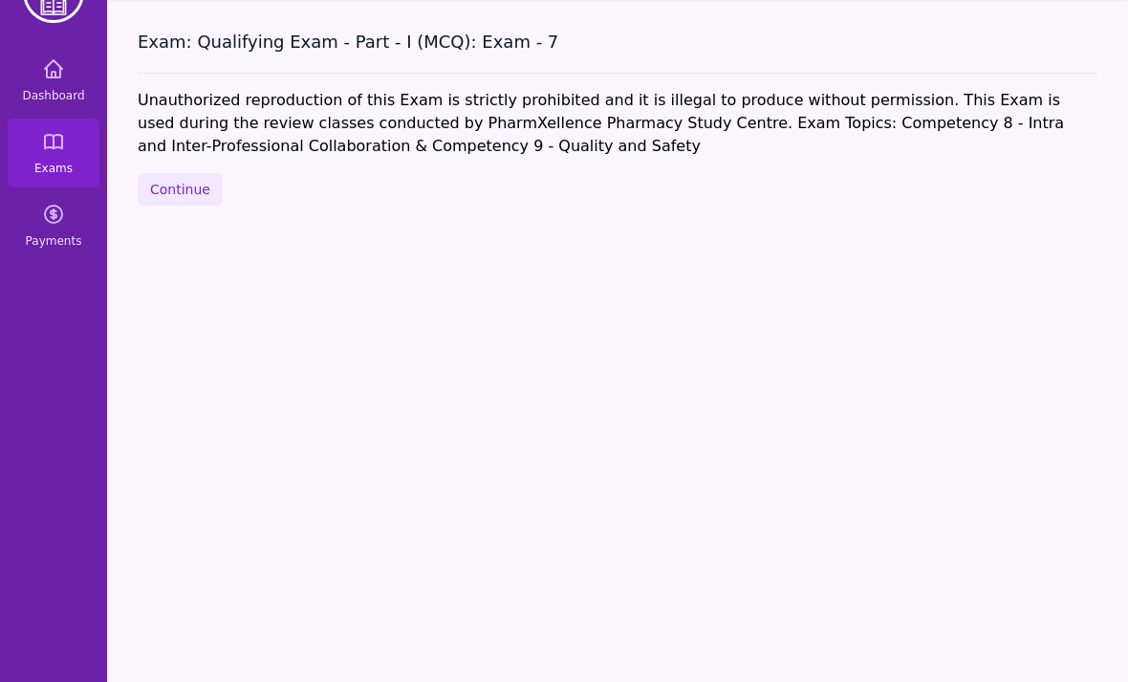
click at [186, 199] on button "Continue" at bounding box center [180, 189] width 85 height 33
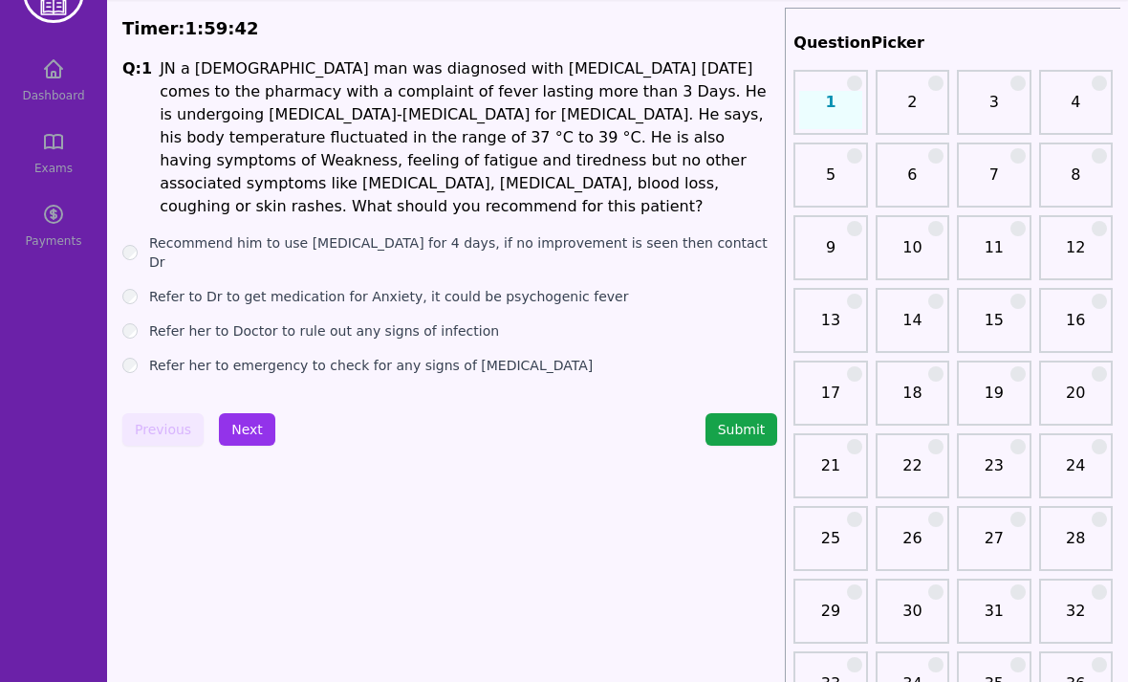
click at [149, 233] on label "Recommend him to use Acetaminophen for 4 days, if no improvement is seen then c…" at bounding box center [463, 252] width 628 height 38
click at [153, 287] on label "Refer to Dr to get medication for Anxiety, it could be psychogenic fever" at bounding box center [388, 296] width 479 height 19
click at [158, 321] on label "Refer her to Doctor to rule out any signs of infection" at bounding box center [324, 330] width 350 height 19
click at [145, 356] on div "Refer her to emergency to check for any signs of systemic infection" at bounding box center [449, 365] width 655 height 19
click at [159, 356] on label "Refer her to emergency to check for any signs of systemic infection" at bounding box center [371, 365] width 444 height 19
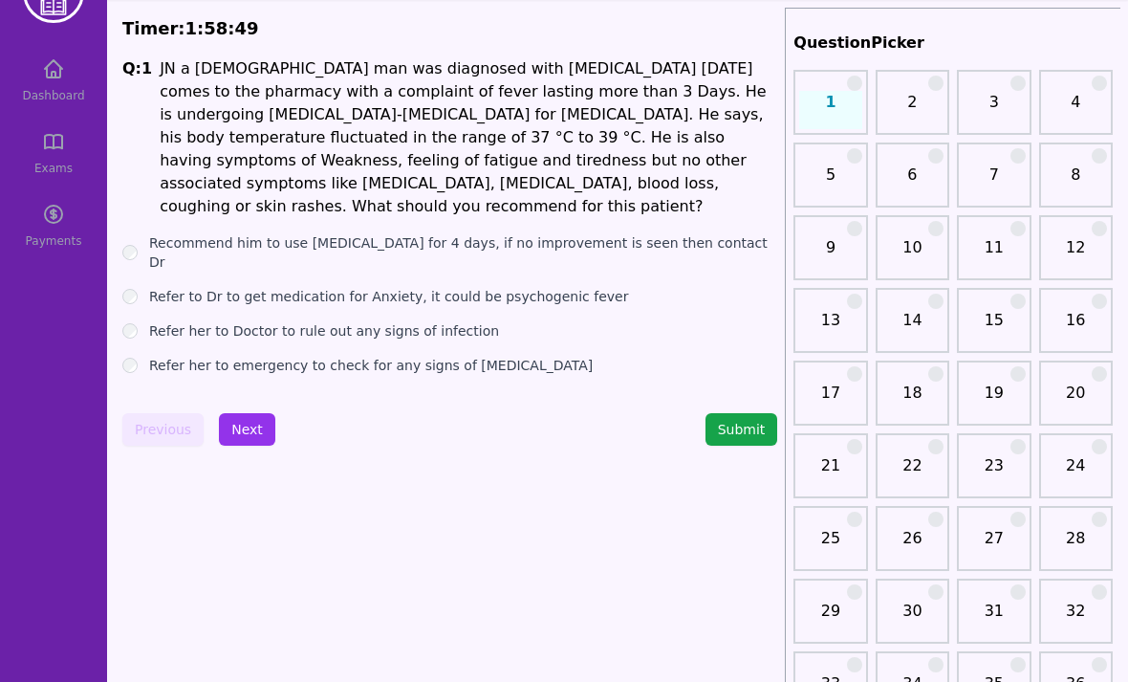
click at [258, 413] on button "Next" at bounding box center [247, 429] width 56 height 33
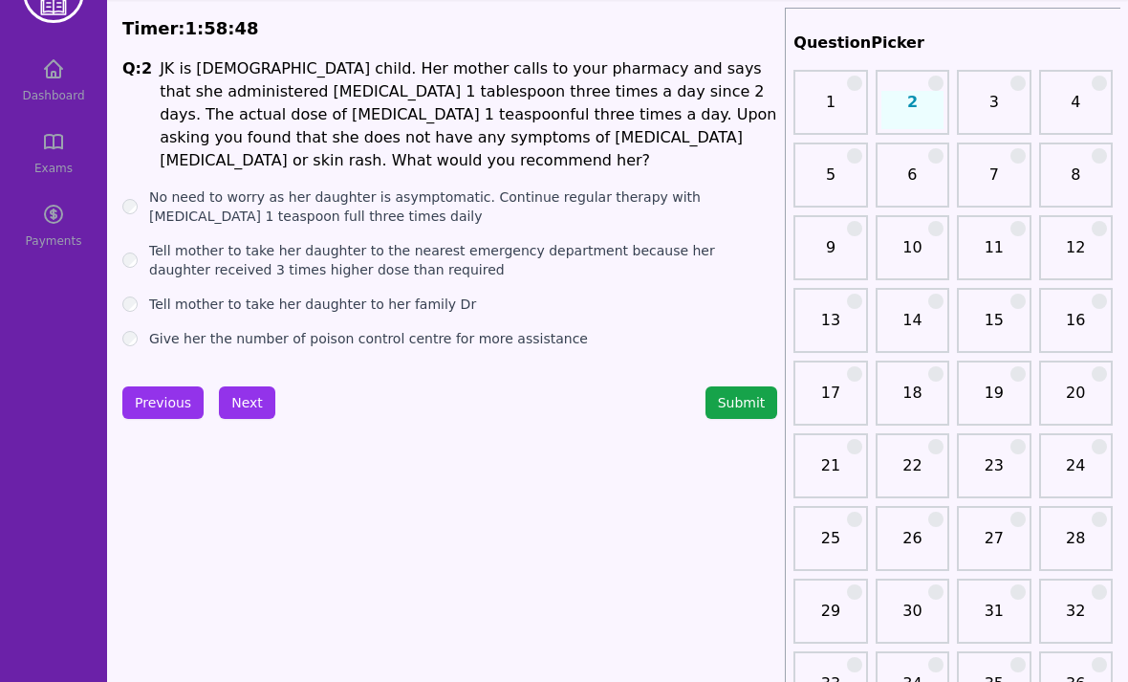
click at [142, 400] on button "Previous" at bounding box center [162, 402] width 81 height 33
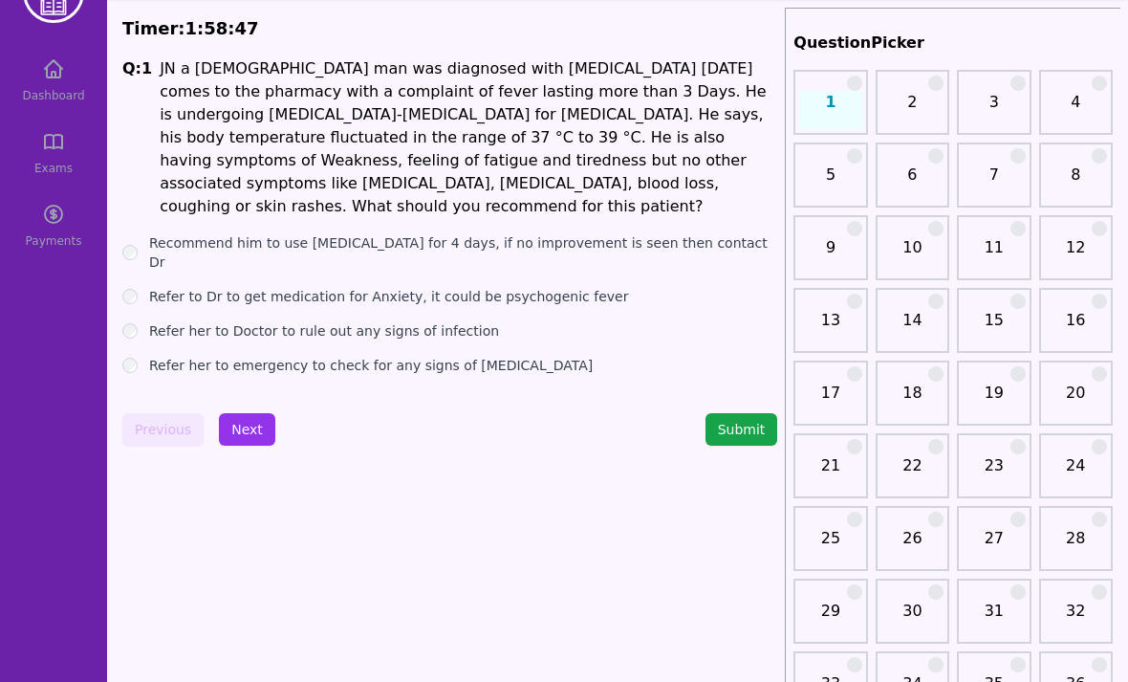
click at [257, 413] on button "Next" at bounding box center [247, 429] width 56 height 33
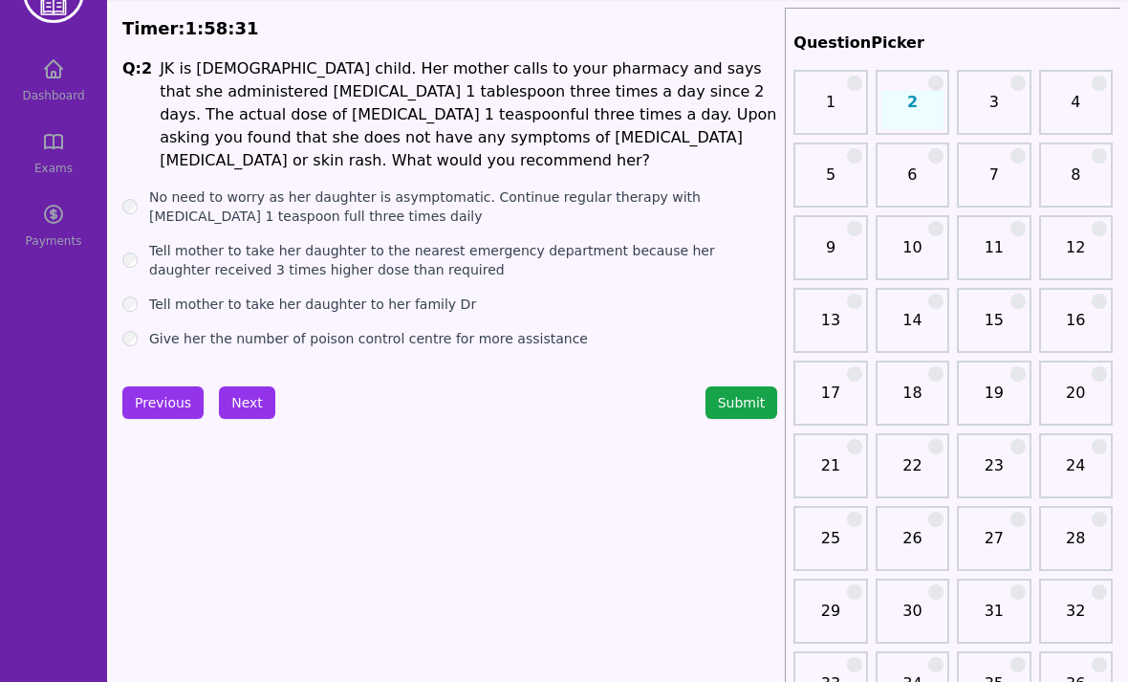
click at [149, 252] on label "Tell mother to take her daughter to the nearest emergency department because he…" at bounding box center [463, 260] width 628 height 38
click at [248, 402] on button "Next" at bounding box center [247, 402] width 56 height 33
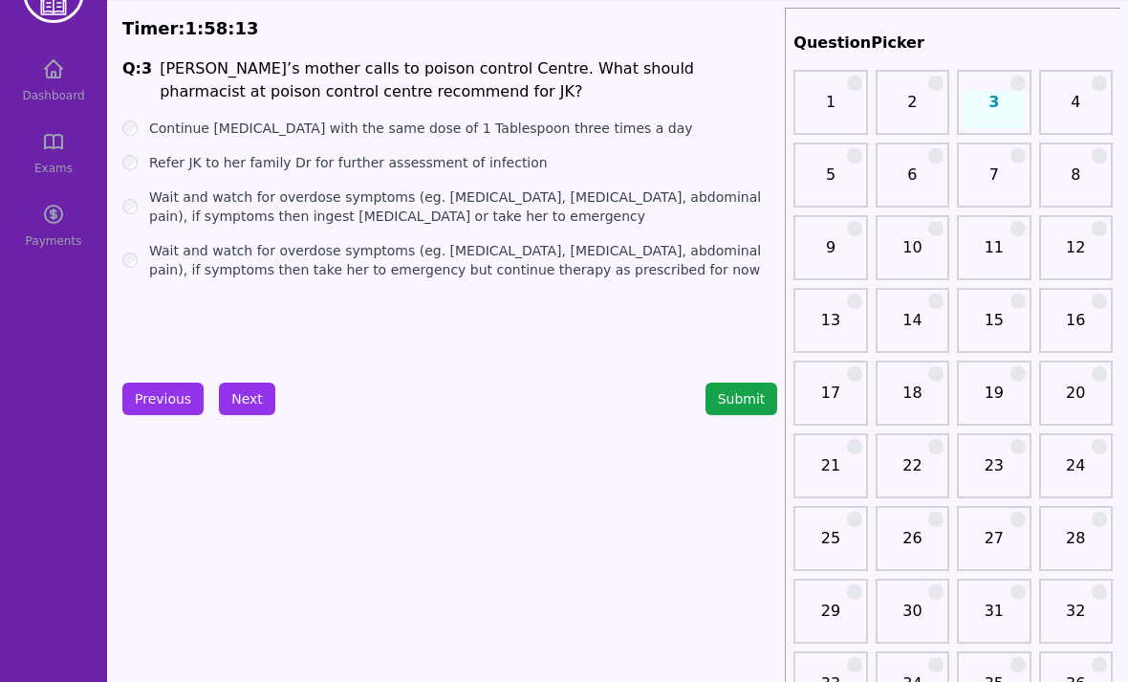
click at [137, 202] on div "Wait and watch for overdose symptoms (eg. Diarrhea, nausea, vomiting, abdominal…" at bounding box center [449, 206] width 655 height 38
click at [155, 203] on label "Wait and watch for overdose symptoms (eg. Diarrhea, nausea, vomiting, abdominal…" at bounding box center [463, 206] width 628 height 38
click at [142, 255] on div "Wait and watch for overdose symptoms (eg. Diarrhea, nausea, vomiting, abdominal…" at bounding box center [449, 260] width 655 height 38
click at [151, 248] on label "Wait and watch for overdose symptoms (eg. Diarrhea, nausea, vomiting, abdominal…" at bounding box center [463, 260] width 628 height 38
click at [136, 150] on ul "Continue Amoxicillin with the same dose of 1 Tablespoon three times a day Refer…" at bounding box center [449, 199] width 655 height 161
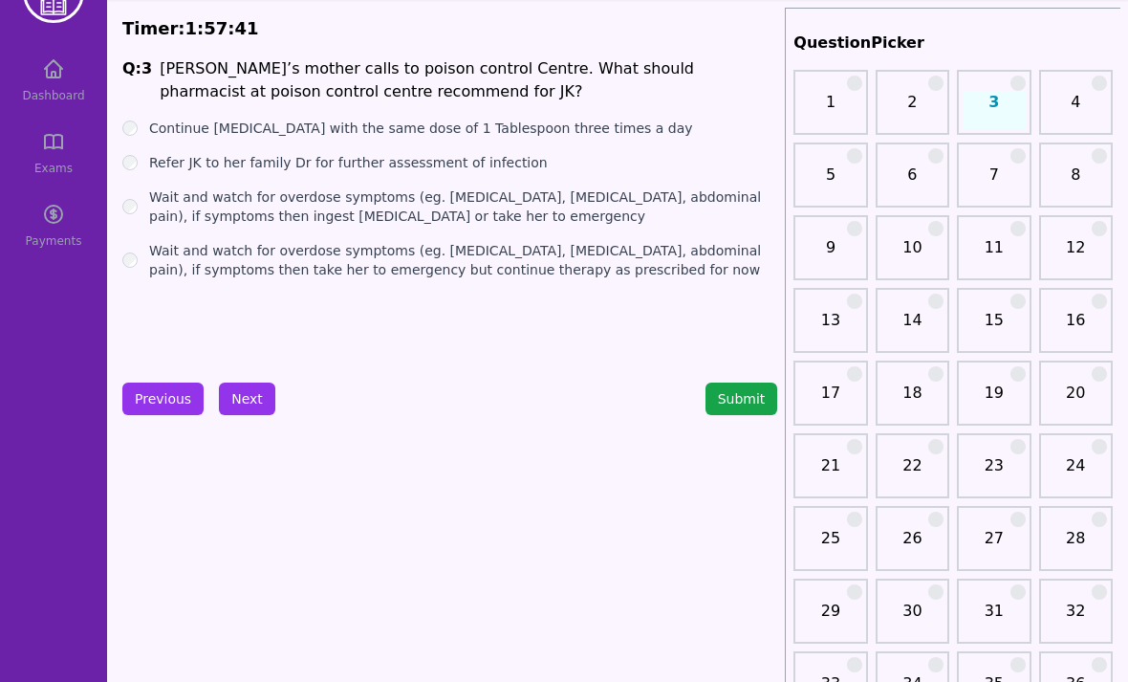
click at [251, 405] on button "Next" at bounding box center [247, 399] width 56 height 33
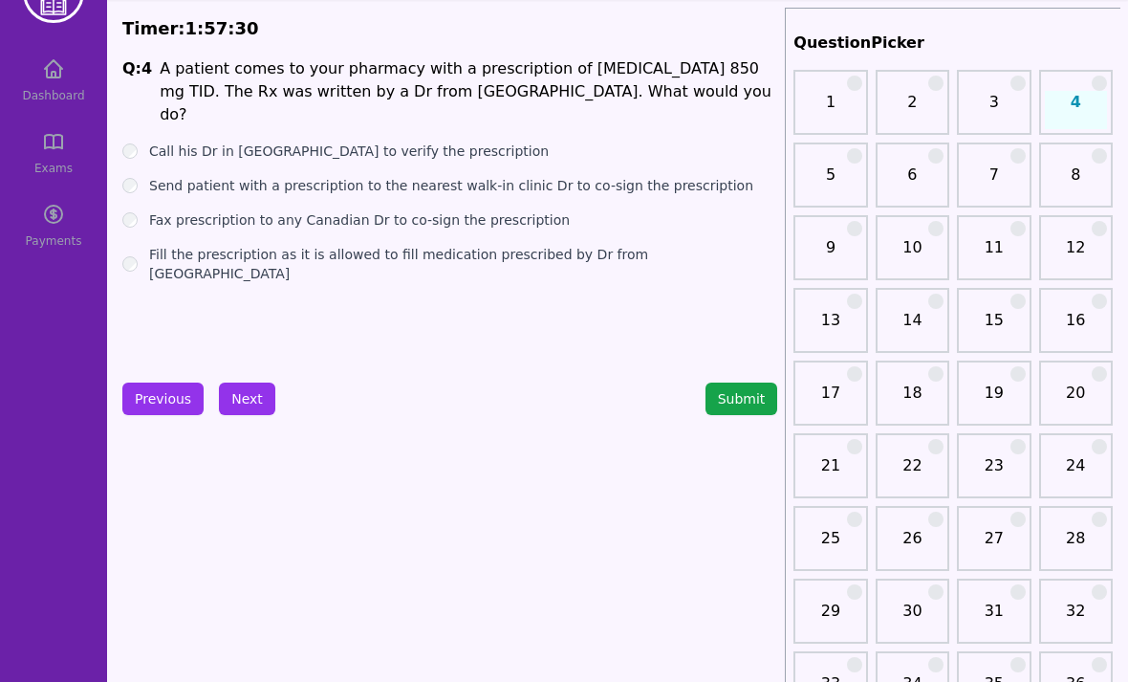
click at [239, 395] on button "Next" at bounding box center [247, 399] width 56 height 33
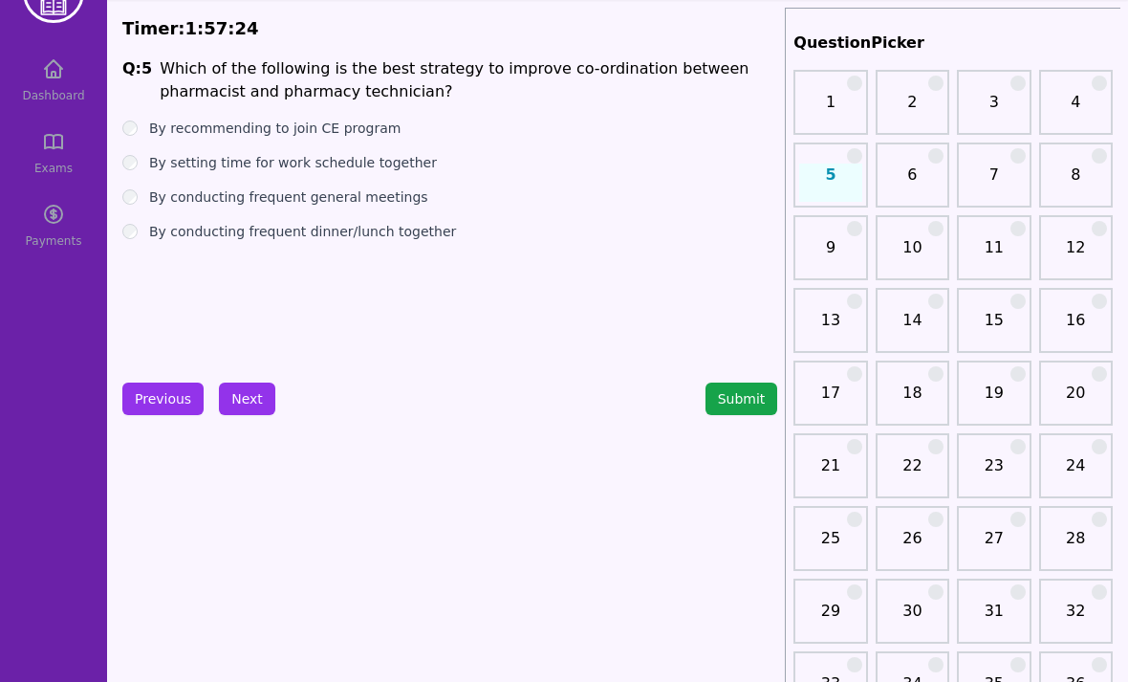
click at [144, 126] on div "By recommending to join CE program" at bounding box center [449, 128] width 655 height 19
click at [143, 124] on div "By recommending to join CE program" at bounding box center [449, 128] width 655 height 19
click at [149, 155] on label "By setting time for work schedule together" at bounding box center [293, 162] width 288 height 19
click at [152, 198] on label "By conducting frequent general meetings" at bounding box center [288, 196] width 279 height 19
click at [143, 128] on div "By recommending to join CE program" at bounding box center [449, 128] width 655 height 19
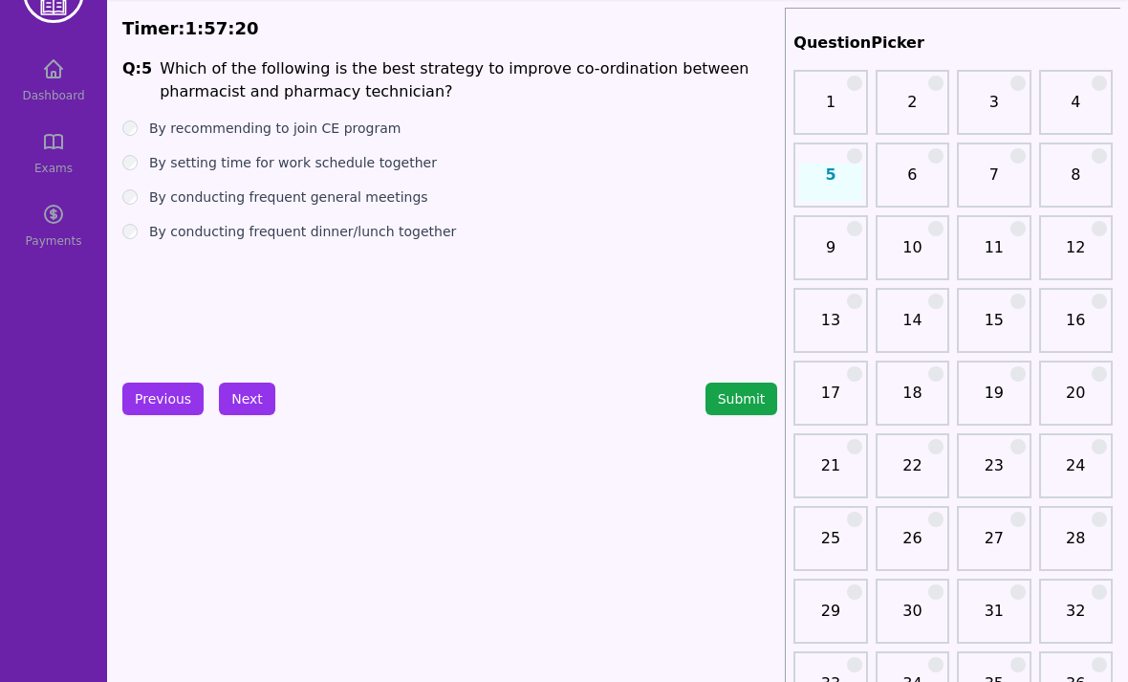
click at [145, 119] on div "By recommending to join CE program" at bounding box center [449, 128] width 655 height 19
click at [150, 129] on label "By recommending to join CE program" at bounding box center [275, 128] width 252 height 19
click at [261, 395] on button "Next" at bounding box center [247, 399] width 56 height 33
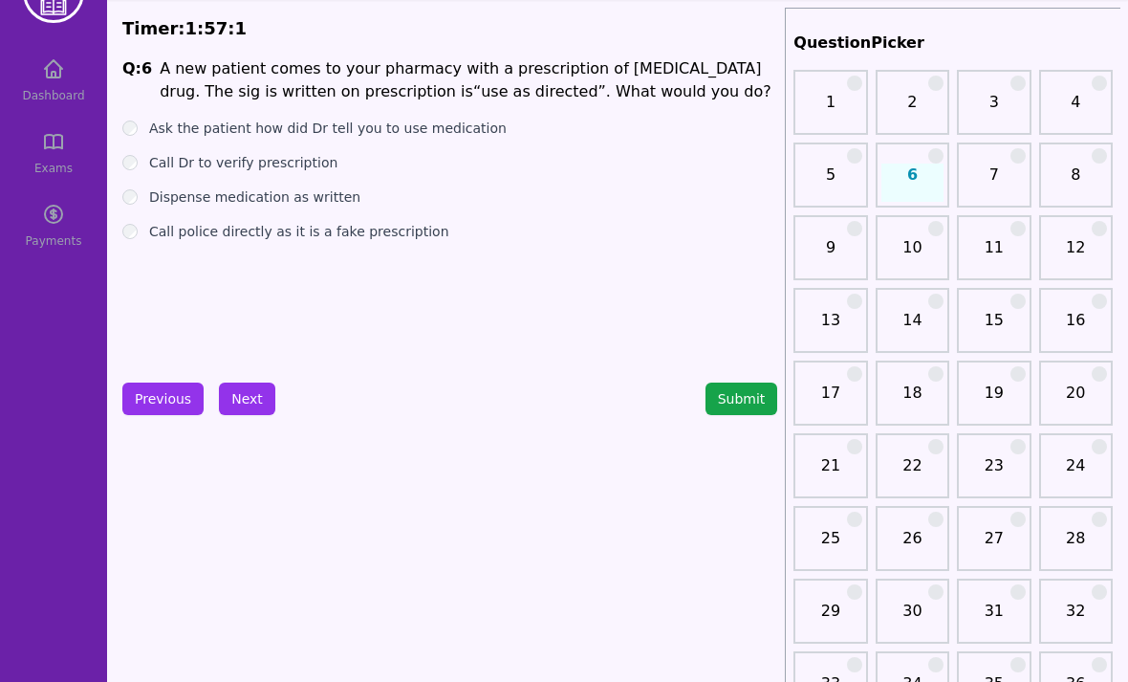
click at [149, 184] on ul "Ask the patient how did Dr tell you to use medication Call Dr to verify prescri…" at bounding box center [449, 180] width 655 height 122
click at [150, 189] on label "Dispense medication as written" at bounding box center [254, 196] width 211 height 19
click at [158, 162] on label "Call Dr to verify prescription" at bounding box center [243, 162] width 188 height 19
click at [258, 395] on button "Next" at bounding box center [247, 399] width 56 height 33
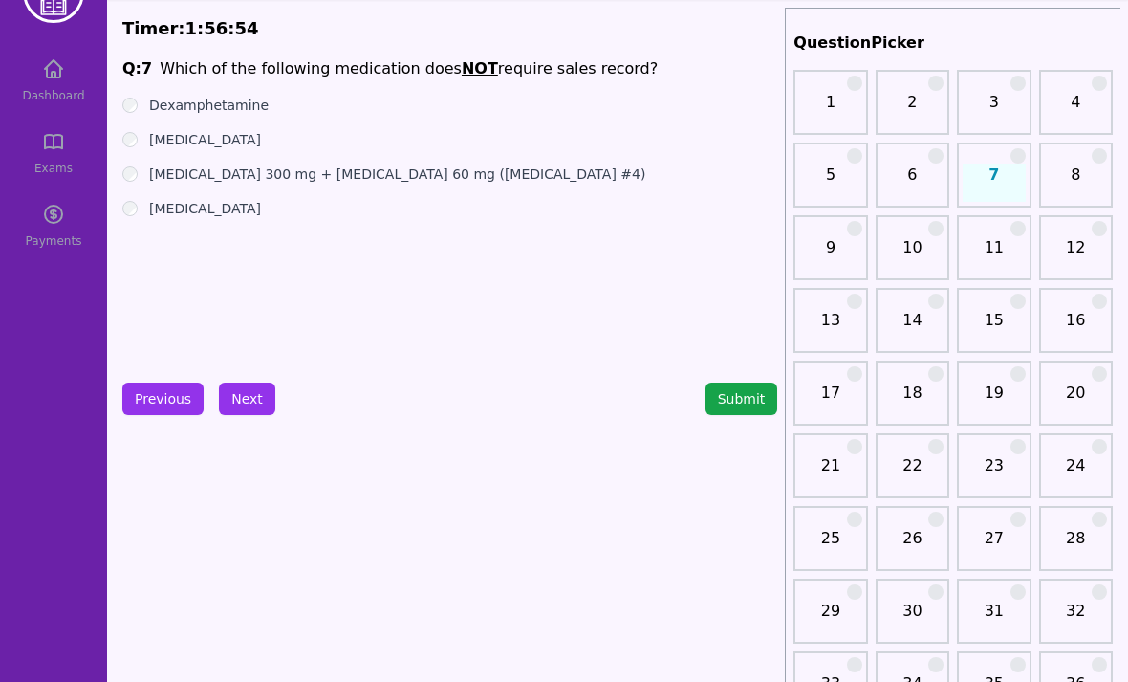
click at [150, 136] on label "[MEDICAL_DATA]" at bounding box center [205, 139] width 112 height 19
click at [150, 177] on label "[MEDICAL_DATA] 300 mg + [MEDICAL_DATA] 60 mg ([MEDICAL_DATA] #4)" at bounding box center [397, 173] width 496 height 19
click at [156, 207] on label "[MEDICAL_DATA]" at bounding box center [205, 208] width 112 height 19
click at [255, 407] on button "Next" at bounding box center [247, 399] width 56 height 33
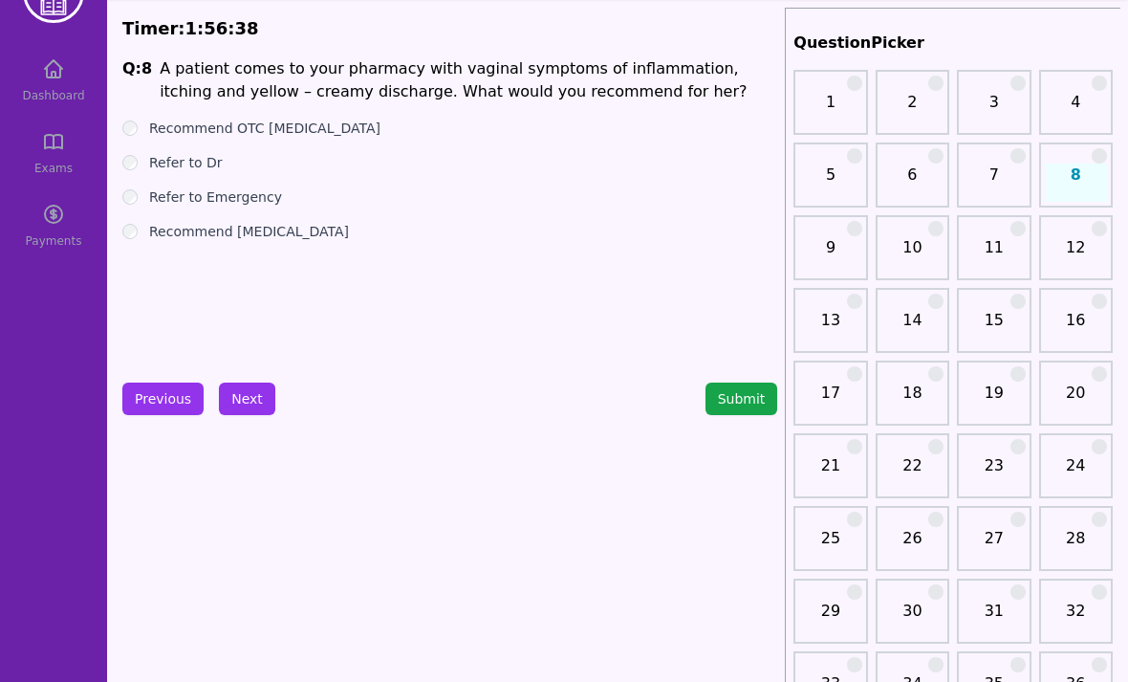
click at [155, 187] on label "Refer to Emergency" at bounding box center [215, 196] width 133 height 19
click at [154, 161] on label "Refer to Dr" at bounding box center [186, 162] width 74 height 19
click at [265, 405] on button "Next" at bounding box center [247, 399] width 56 height 33
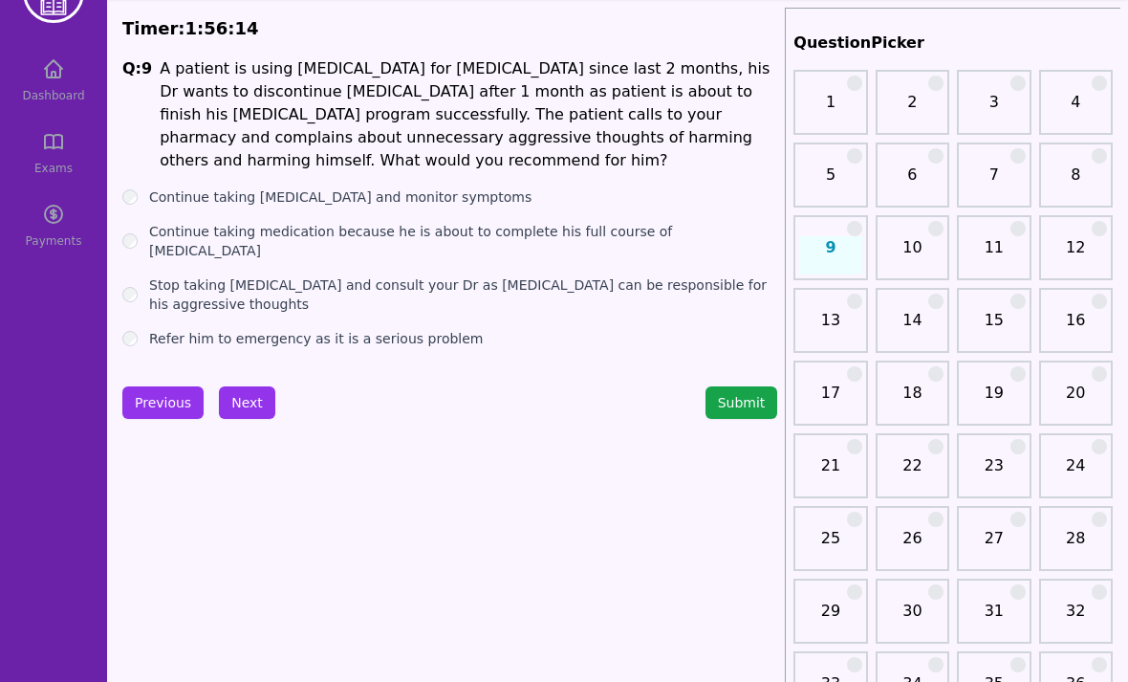
click at [158, 225] on label "Continue taking medication because he is about to complete his full course of s…" at bounding box center [463, 241] width 628 height 38
click at [144, 275] on div "Stop taking Varenicline and consult your Dr as Varenicline can be responsible f…" at bounding box center [449, 294] width 655 height 38
click at [253, 405] on button "Next" at bounding box center [247, 402] width 56 height 33
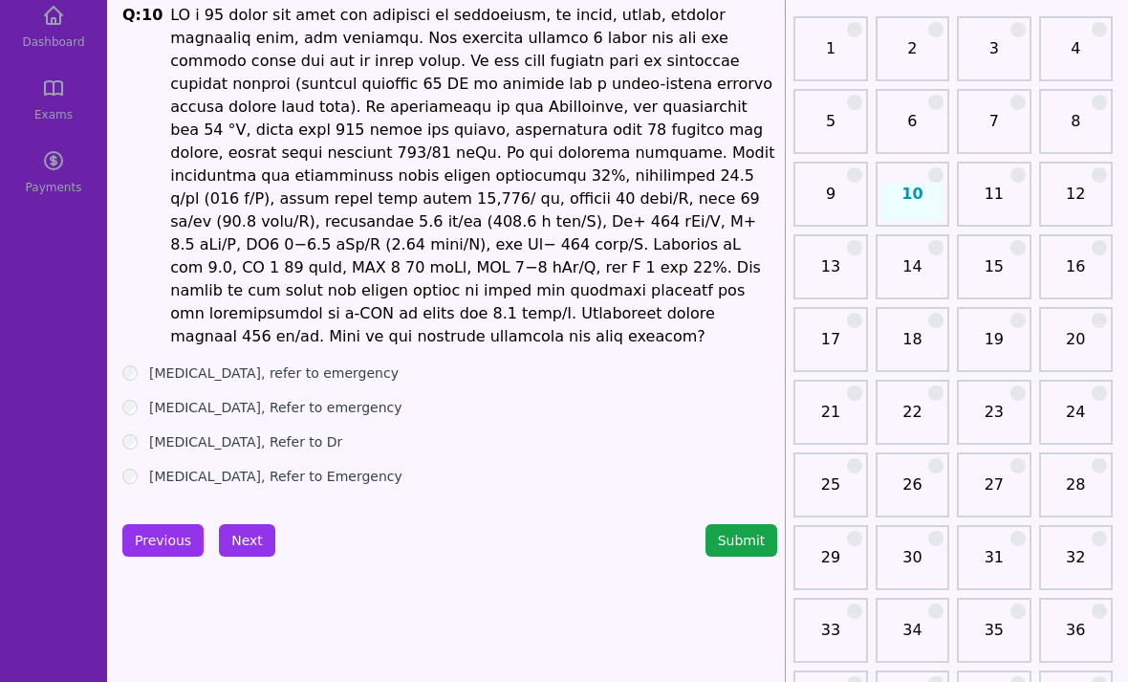
scroll to position [115, 0]
click at [141, 363] on div "Bacterial Meningitis, refer to emergency" at bounding box center [449, 372] width 655 height 19
click at [245, 524] on button "Next" at bounding box center [247, 540] width 56 height 33
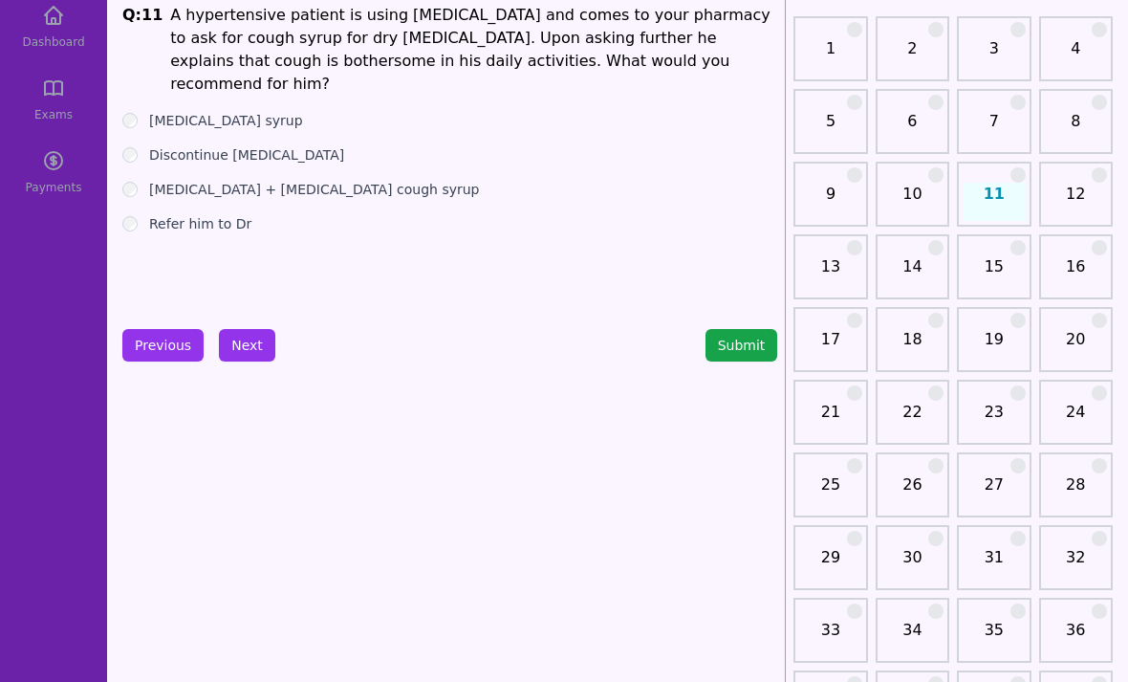
click at [761, 348] on button "Submit" at bounding box center [742, 345] width 73 height 33
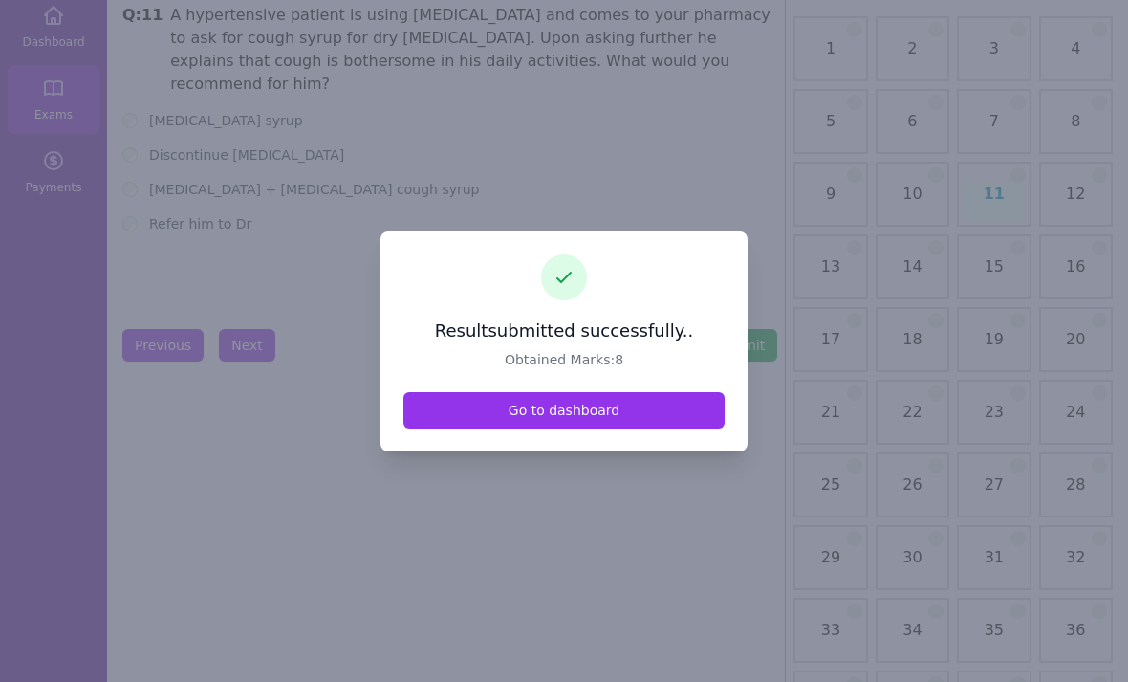
click at [439, 428] on link "Go to dashboard" at bounding box center [564, 410] width 321 height 36
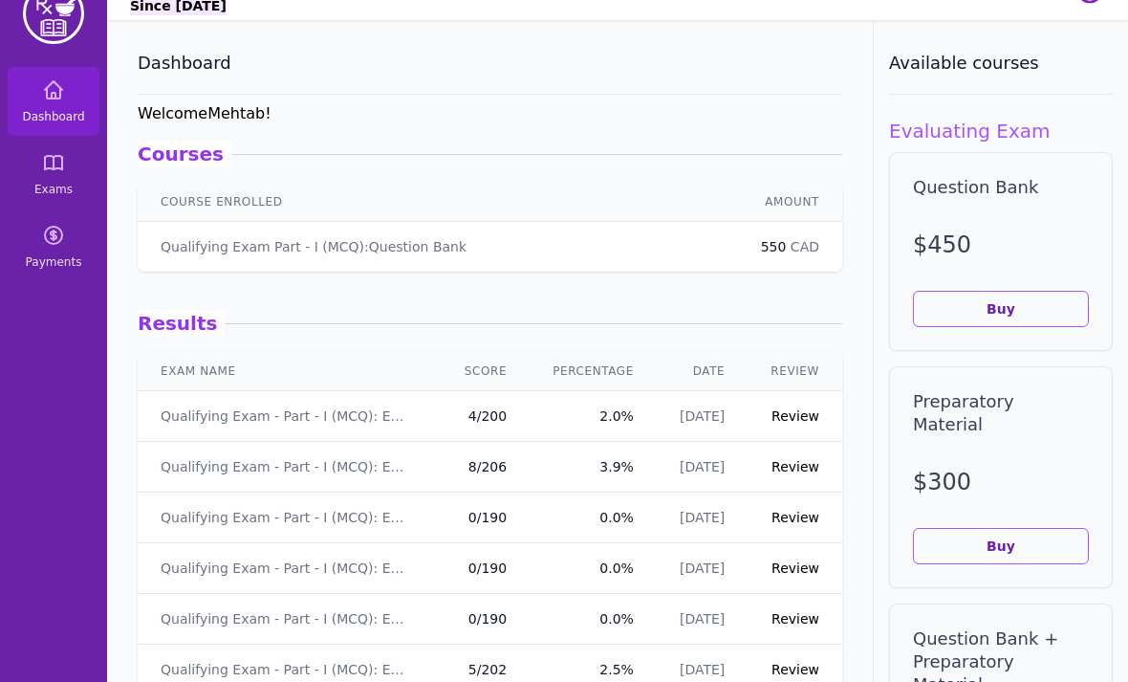
click at [806, 413] on link "Review" at bounding box center [796, 416] width 48 height 15
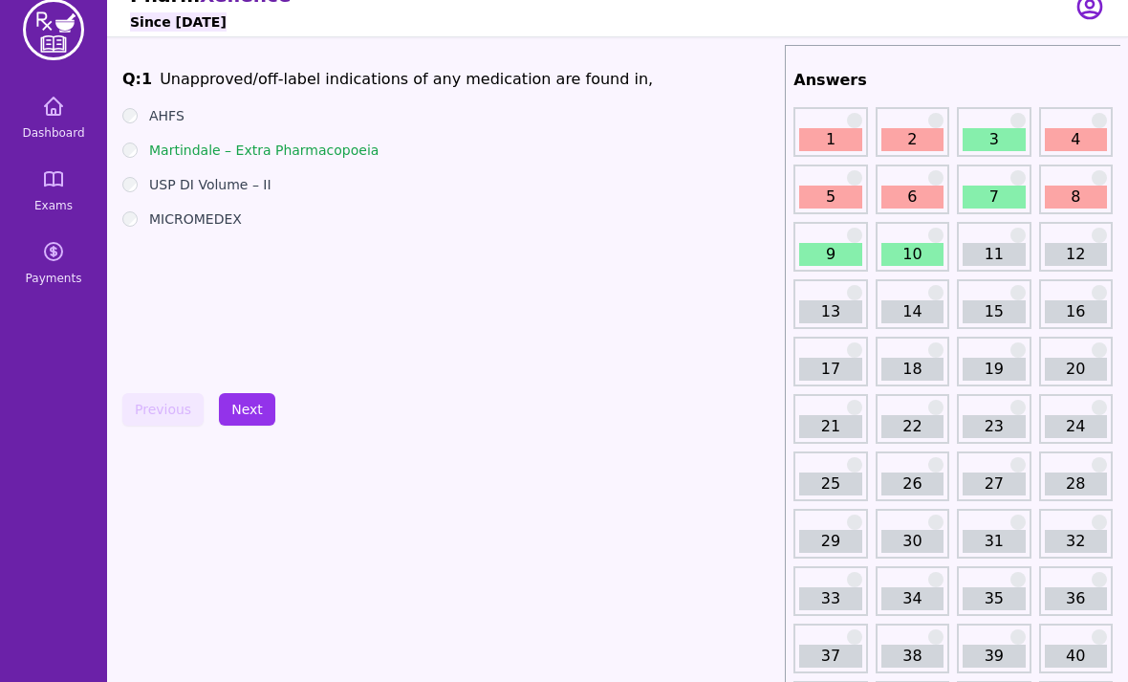
scroll to position [24, 0]
click at [49, 111] on icon at bounding box center [53, 106] width 23 height 23
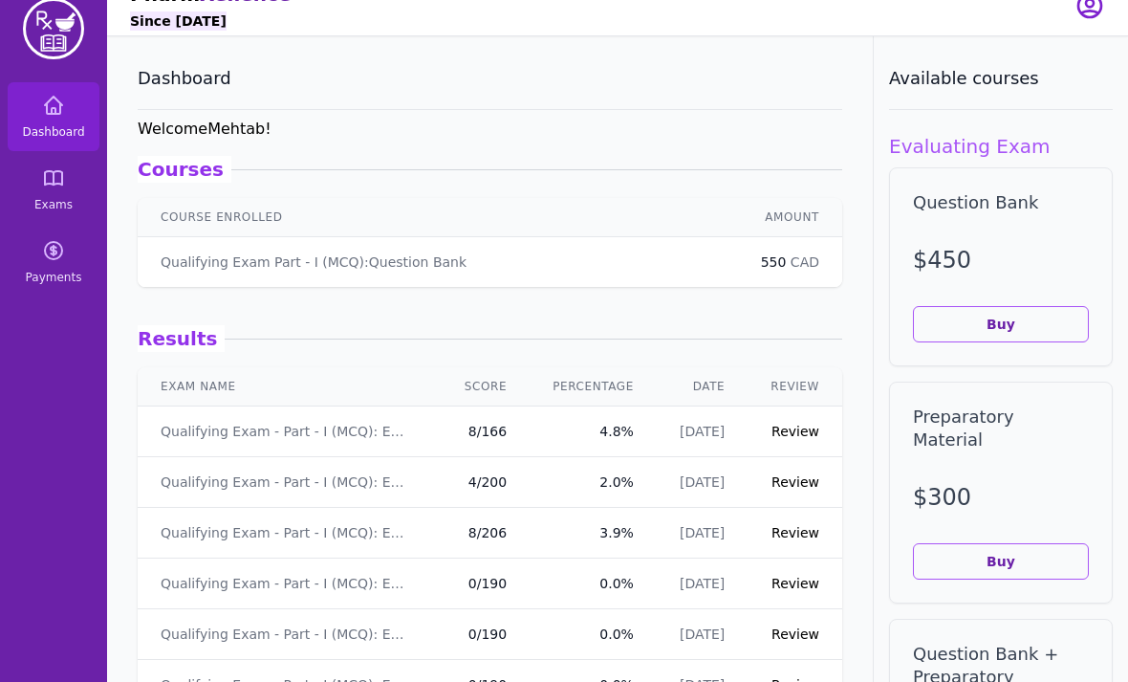
scroll to position [24, 0]
click at [801, 425] on link "Review" at bounding box center [796, 432] width 48 height 15
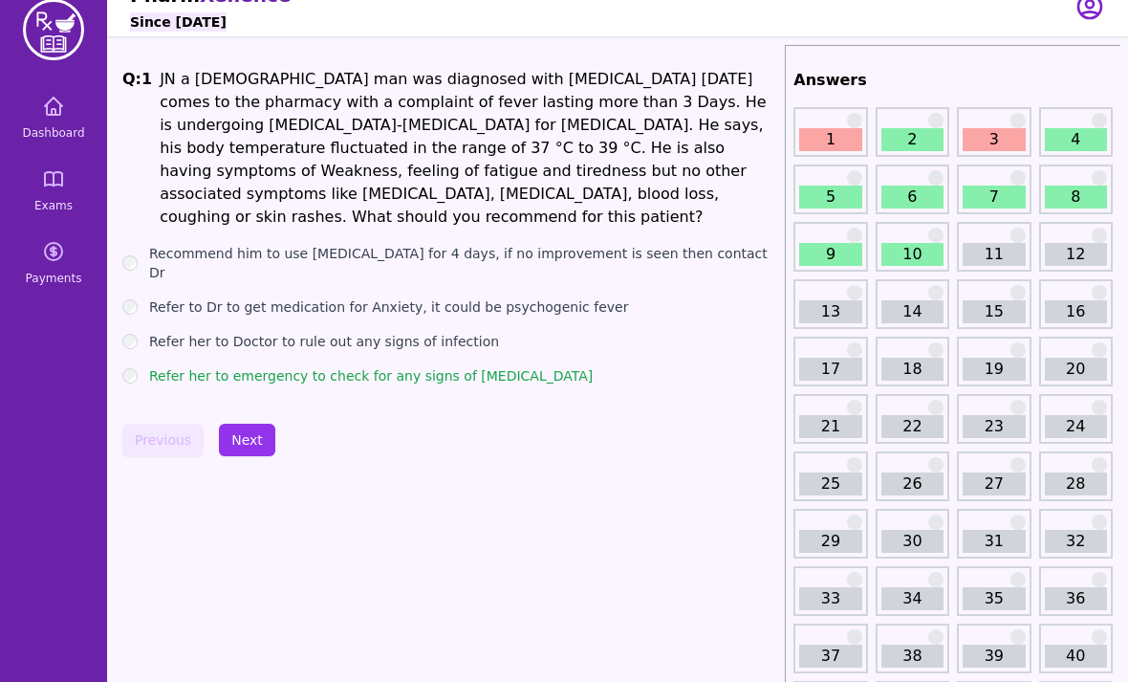
click at [245, 424] on button "Next" at bounding box center [247, 440] width 56 height 33
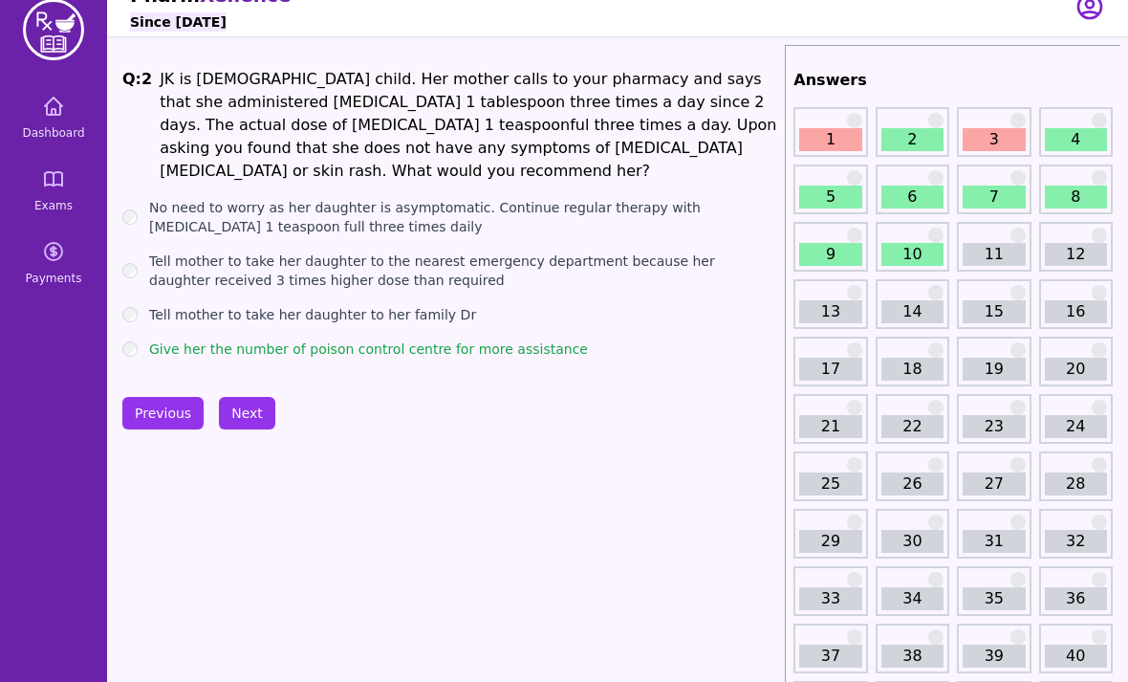
click at [258, 419] on button "Next" at bounding box center [247, 413] width 56 height 33
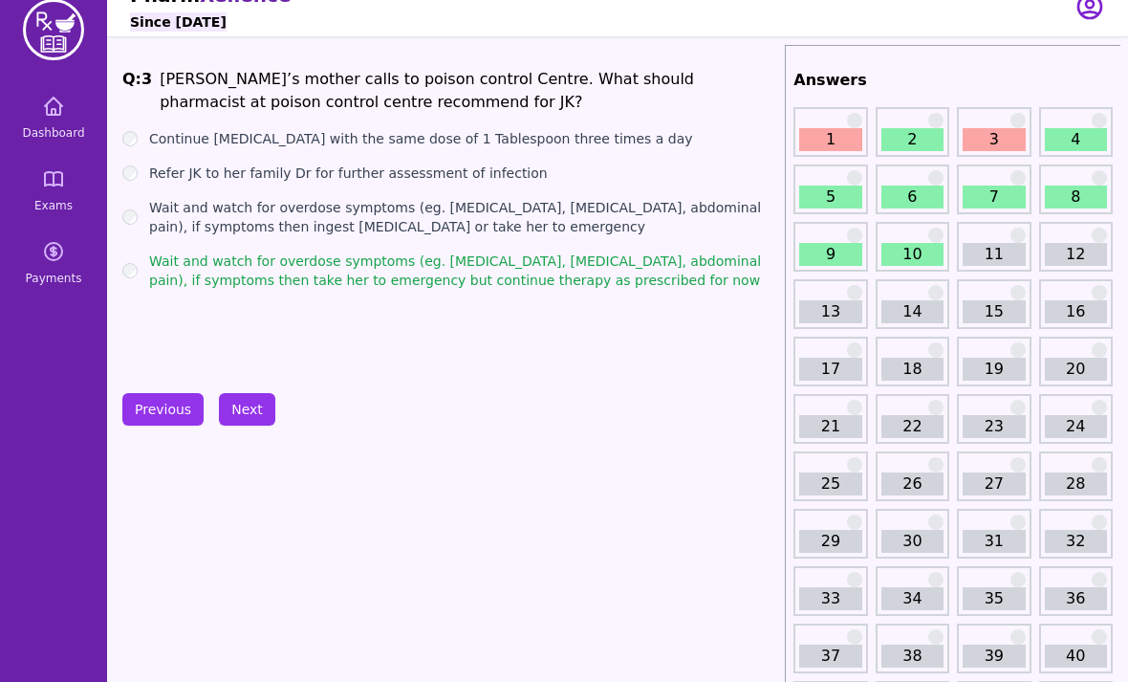
click at [244, 409] on button "Next" at bounding box center [247, 409] width 56 height 33
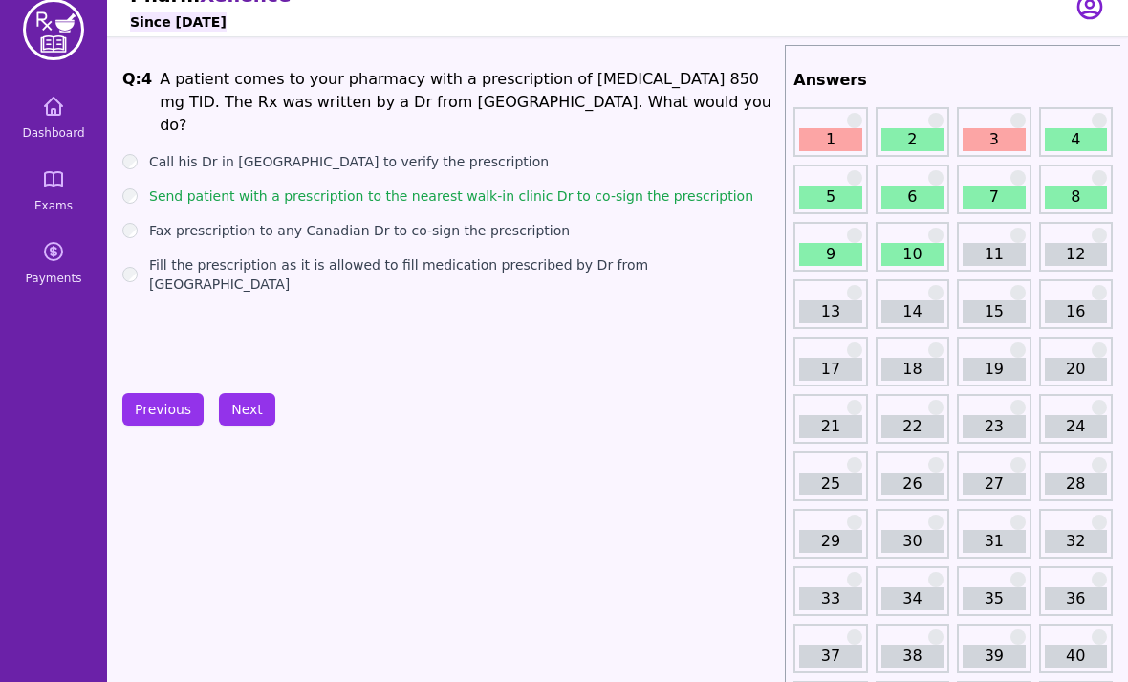
click at [270, 410] on button "Next" at bounding box center [247, 409] width 56 height 33
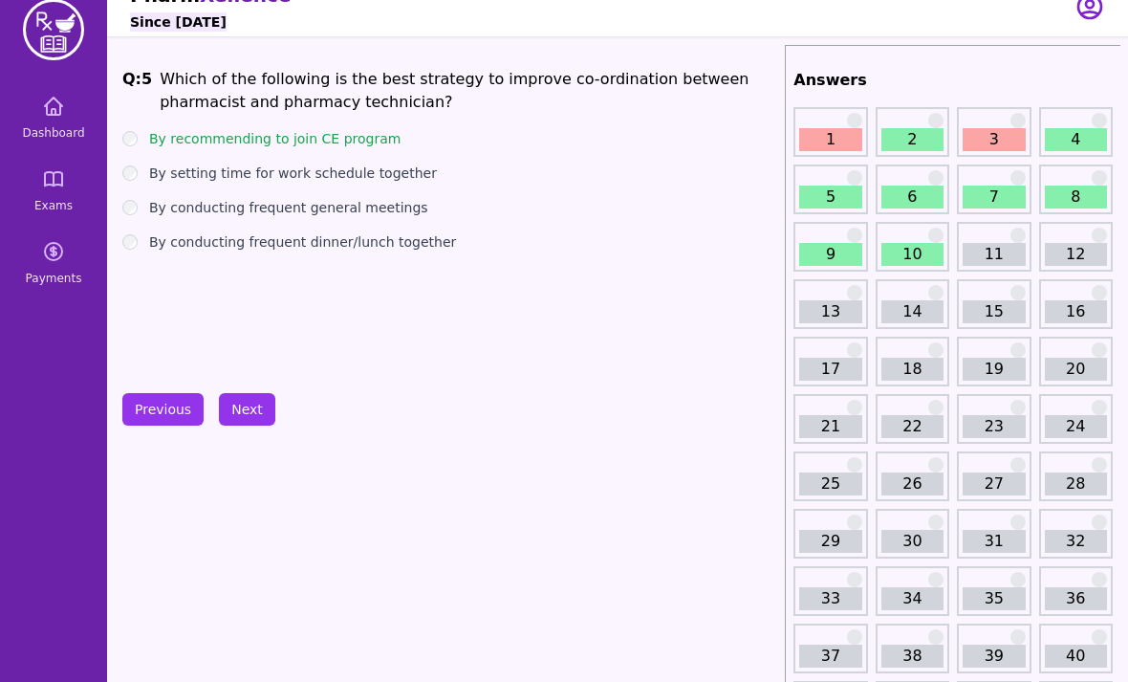
click at [263, 406] on button "Next" at bounding box center [247, 409] width 56 height 33
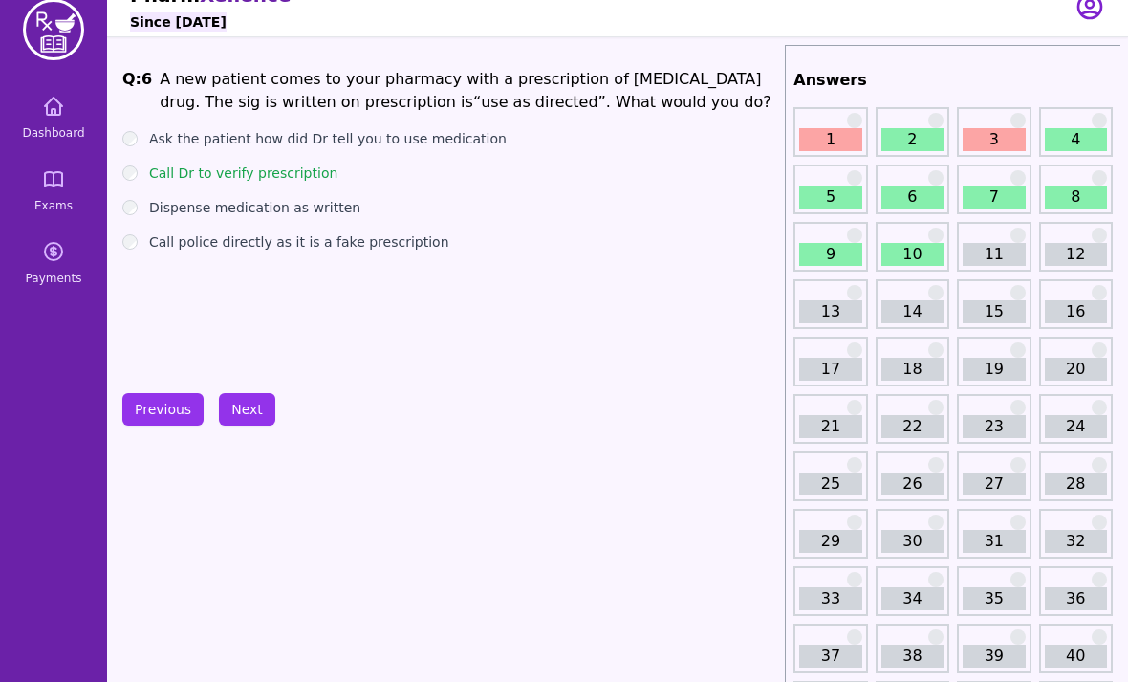
click at [259, 405] on button "Next" at bounding box center [247, 409] width 56 height 33
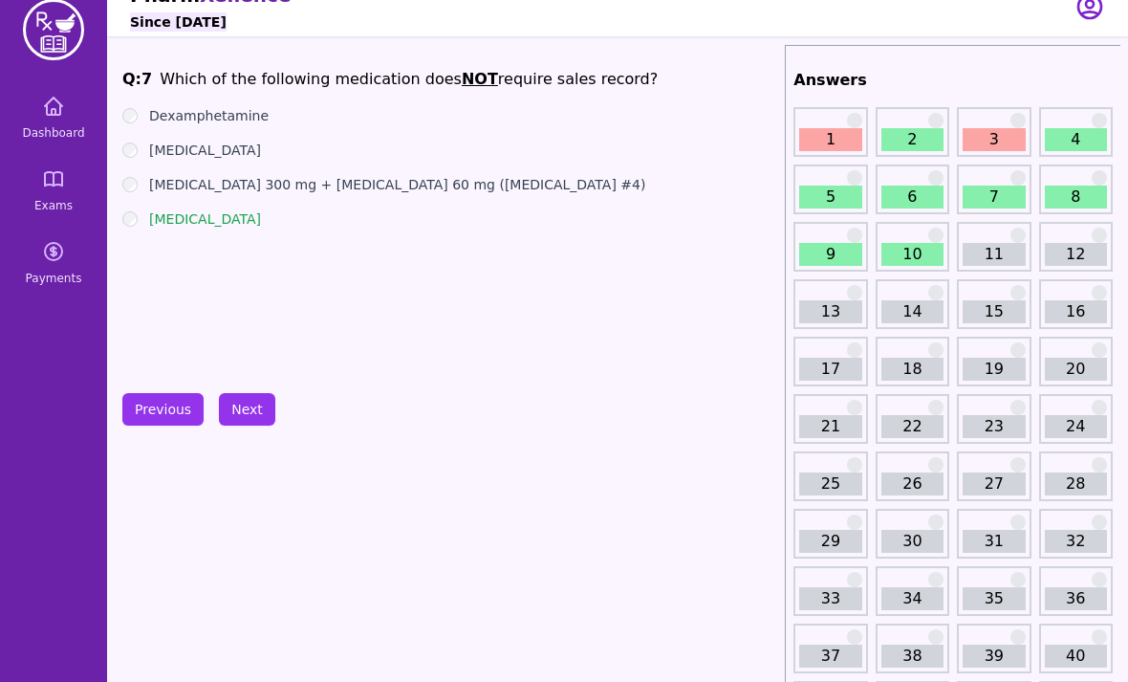
click at [250, 418] on button "Next" at bounding box center [247, 409] width 56 height 33
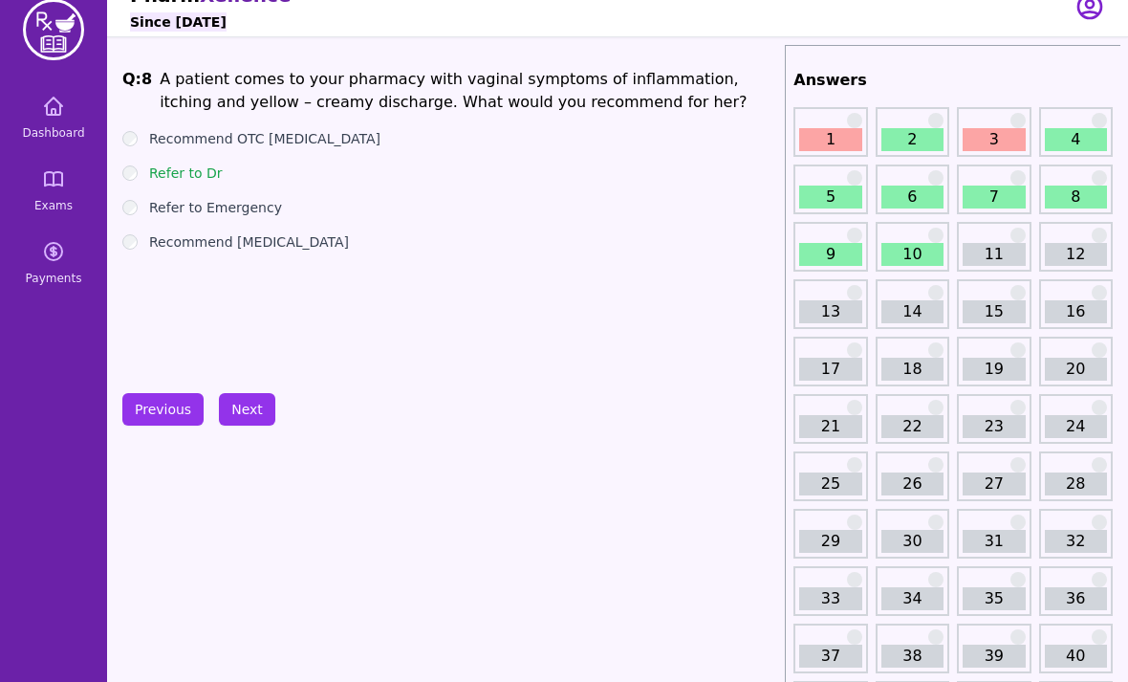
click at [234, 406] on button "Next" at bounding box center [247, 409] width 56 height 33
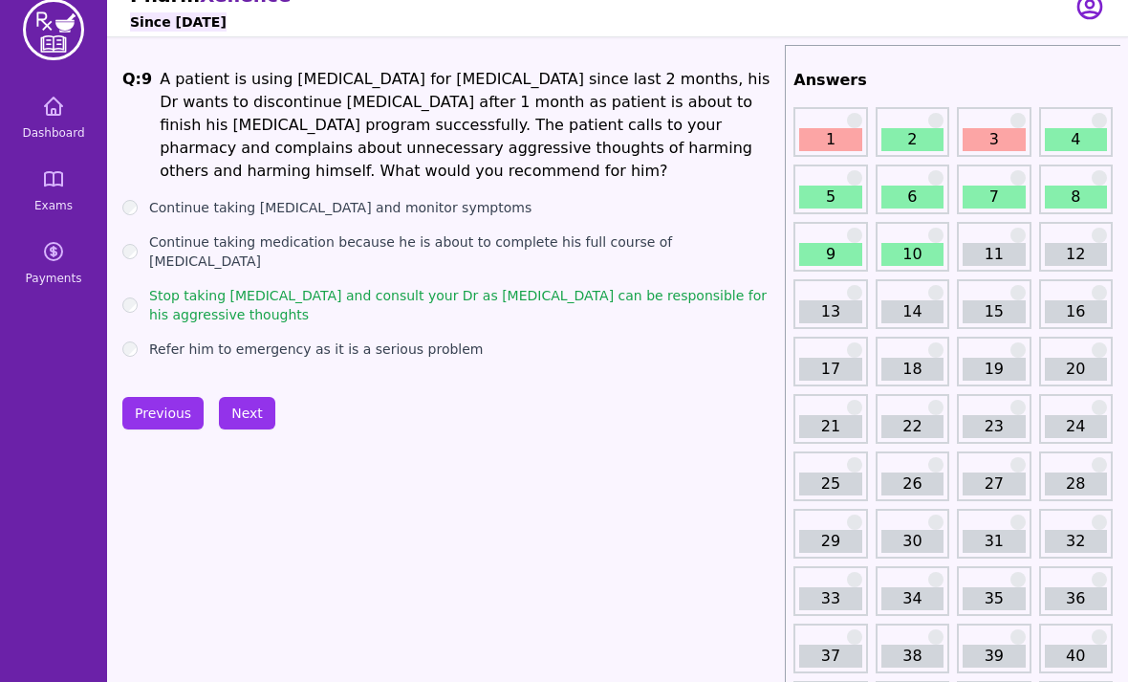
click at [233, 413] on button "Next" at bounding box center [247, 413] width 56 height 33
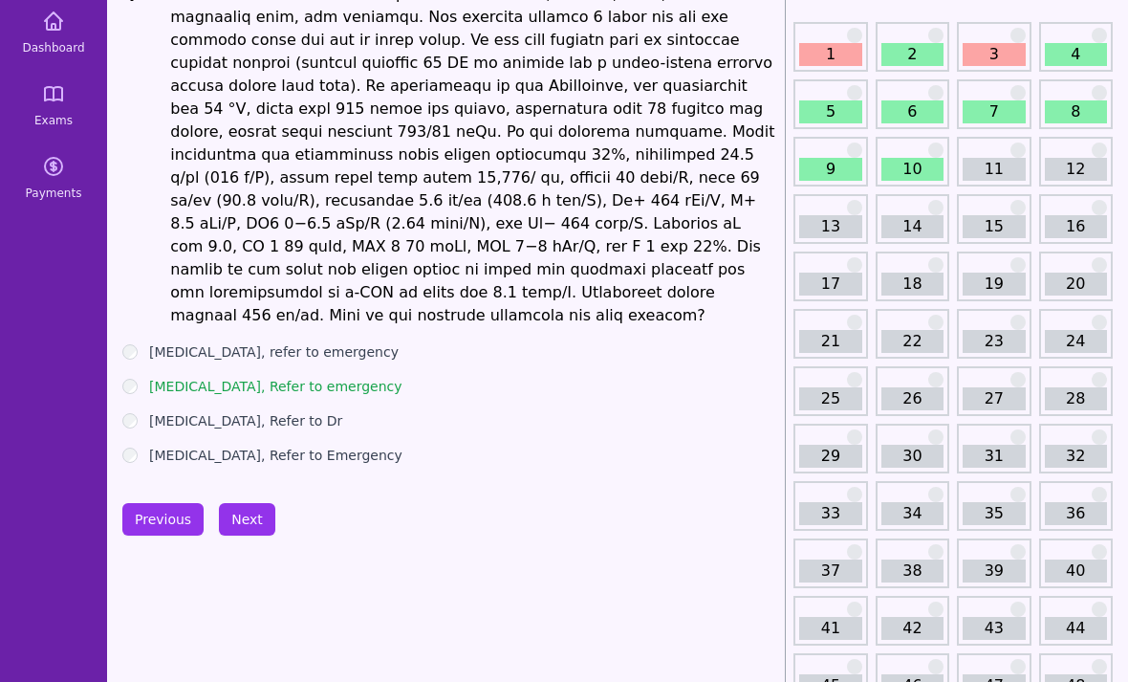
click at [249, 504] on button "Next" at bounding box center [247, 520] width 56 height 33
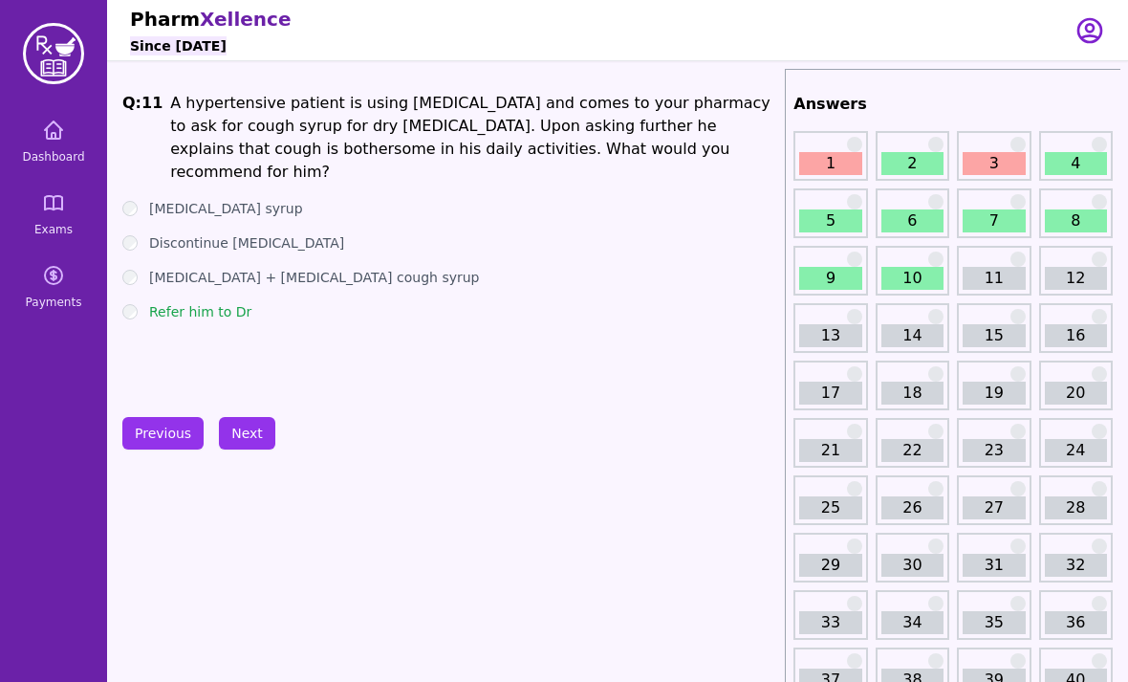
click at [78, 139] on link "Dashboard" at bounding box center [54, 141] width 92 height 69
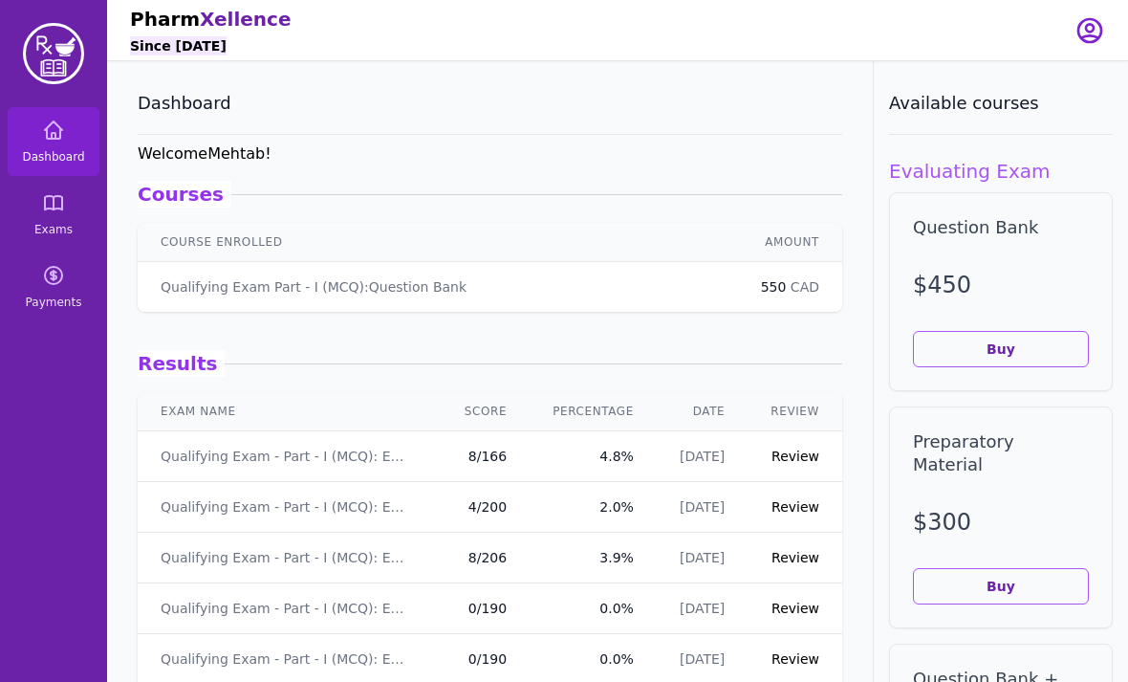
click at [73, 218] on link "Exams" at bounding box center [54, 214] width 92 height 69
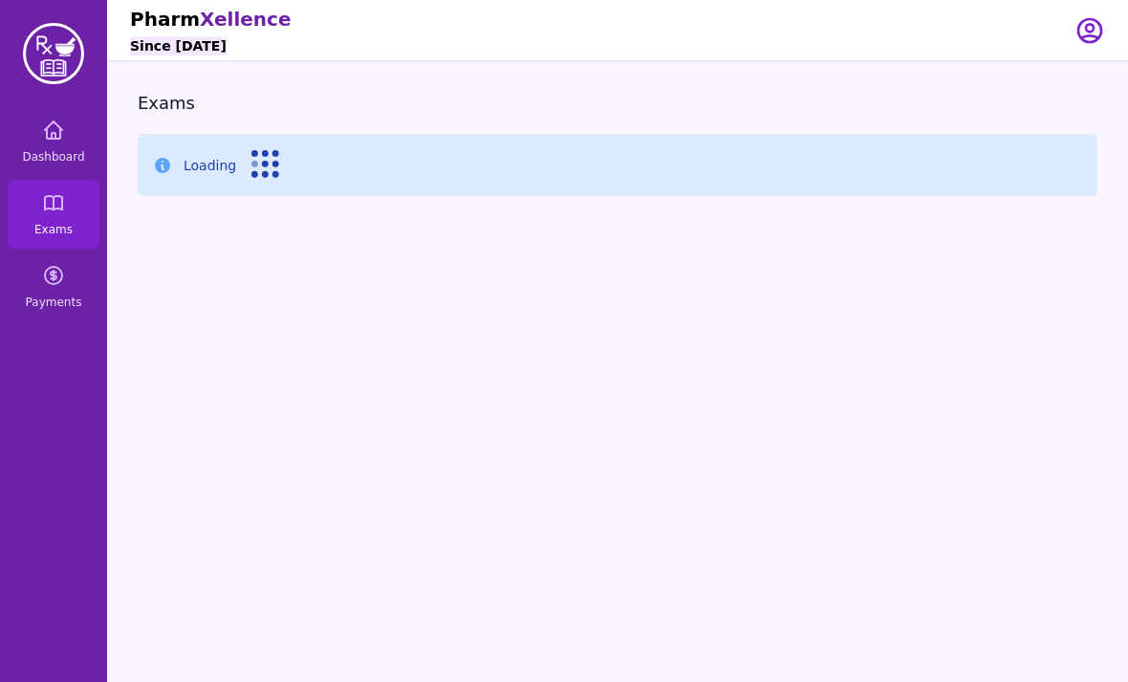
click at [270, 158] on icon at bounding box center [266, 164] width 29 height 29
click at [252, 174] on circle at bounding box center [255, 174] width 7 height 7
click at [262, 167] on icon at bounding box center [266, 164] width 29 height 29
click at [61, 164] on span "Dashboard" at bounding box center [53, 156] width 62 height 15
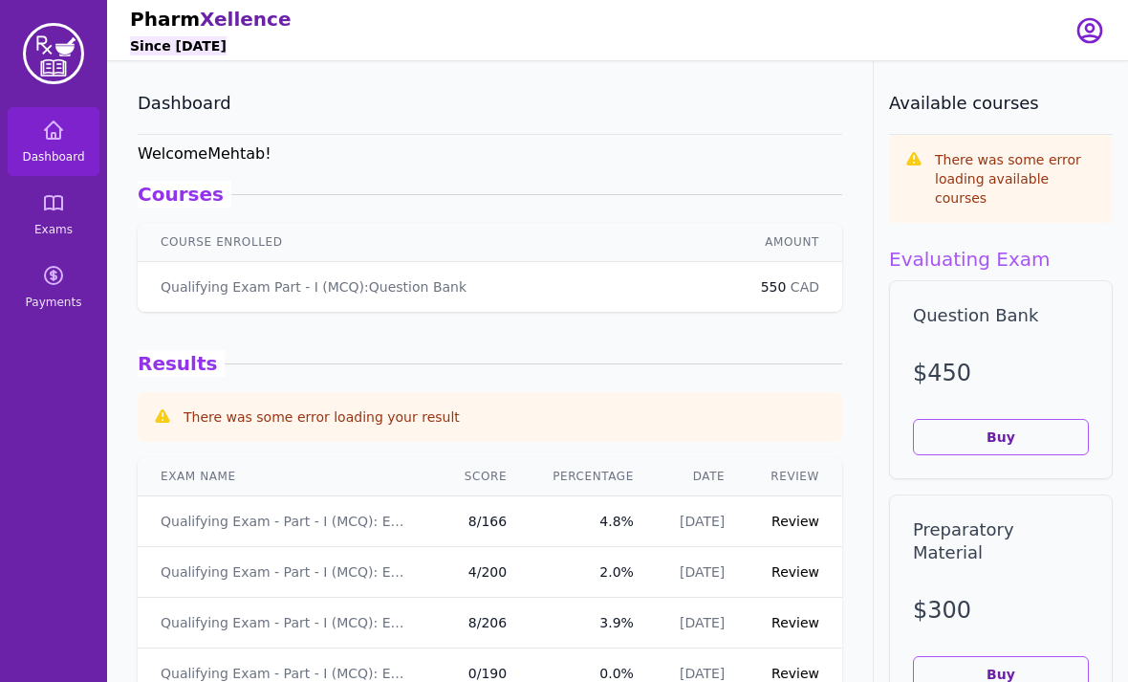
click at [70, 142] on link "Dashboard" at bounding box center [54, 141] width 92 height 69
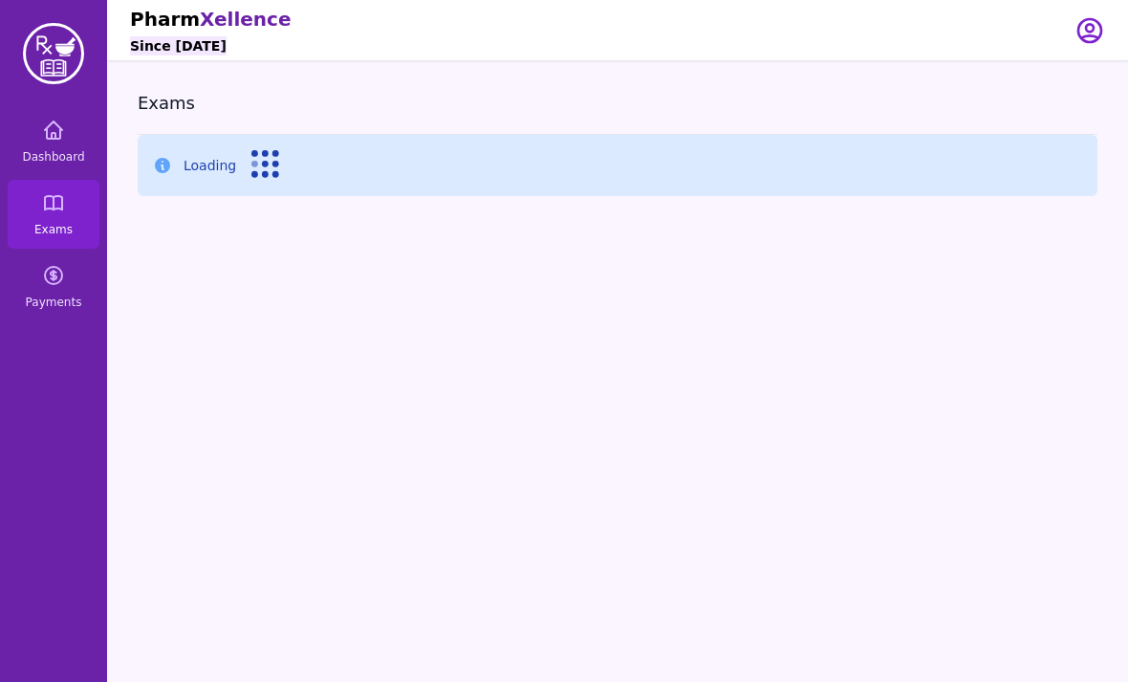
click at [77, 138] on link "Dashboard" at bounding box center [54, 141] width 92 height 69
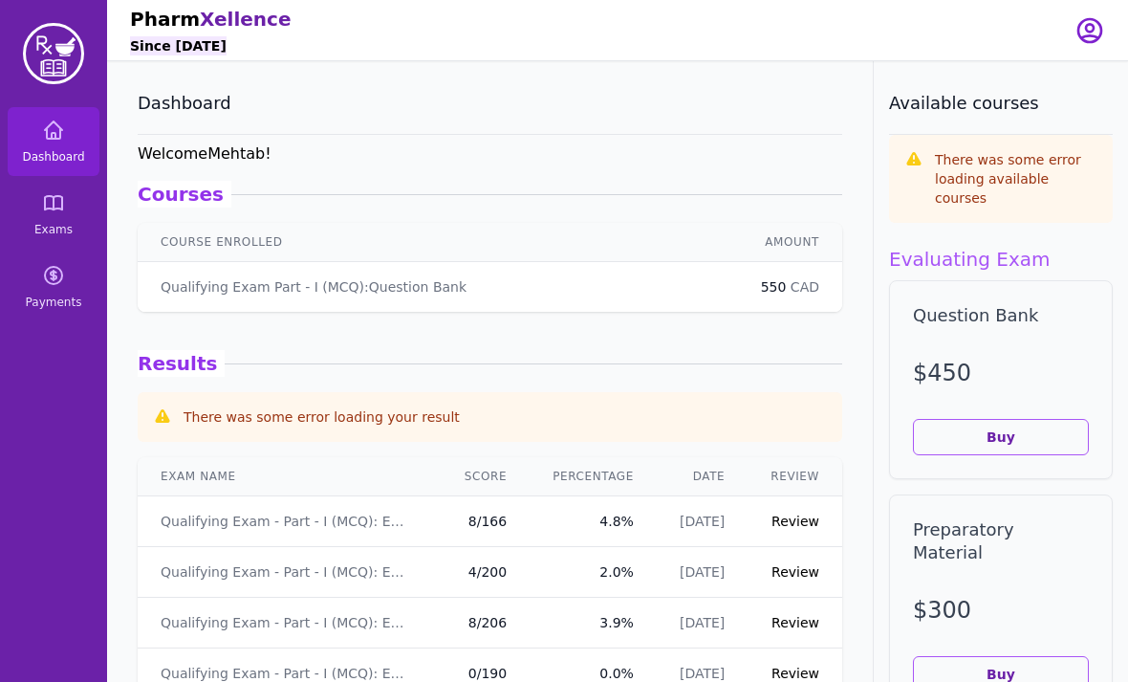
click at [66, 137] on link "Dashboard" at bounding box center [54, 141] width 92 height 69
click at [48, 152] on span "Dashboard" at bounding box center [53, 156] width 62 height 15
click at [66, 220] on link "Exams" at bounding box center [54, 214] width 92 height 69
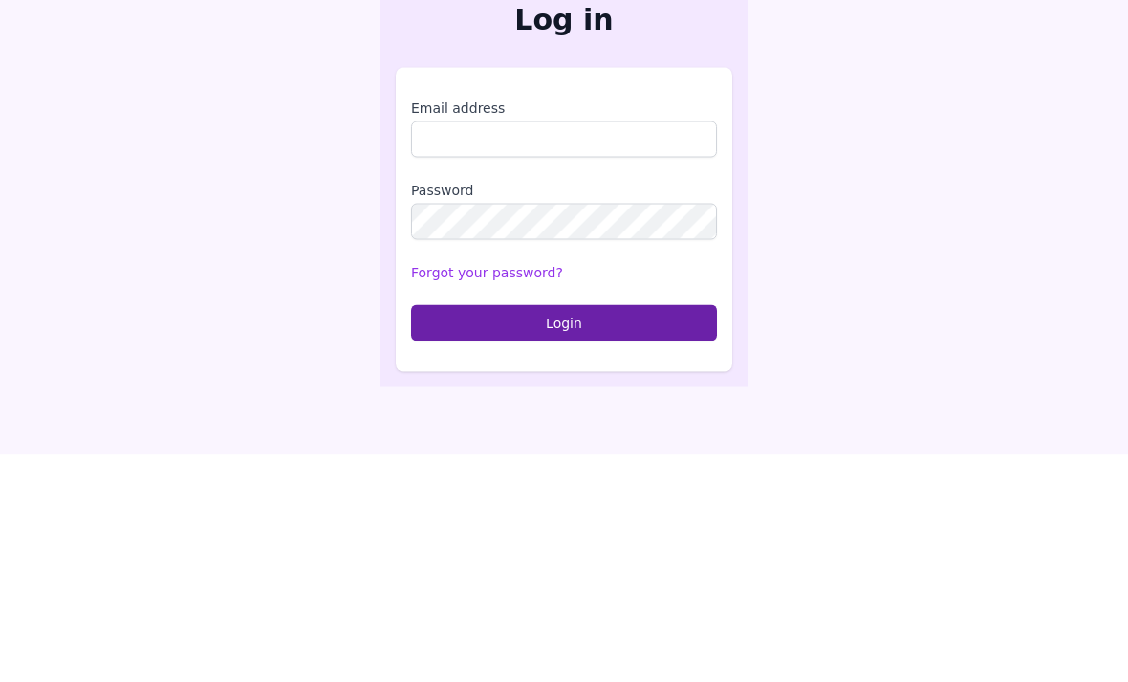
scroll to position [228, 0]
type input "**********"
click at [564, 532] on button "Login" at bounding box center [564, 550] width 306 height 36
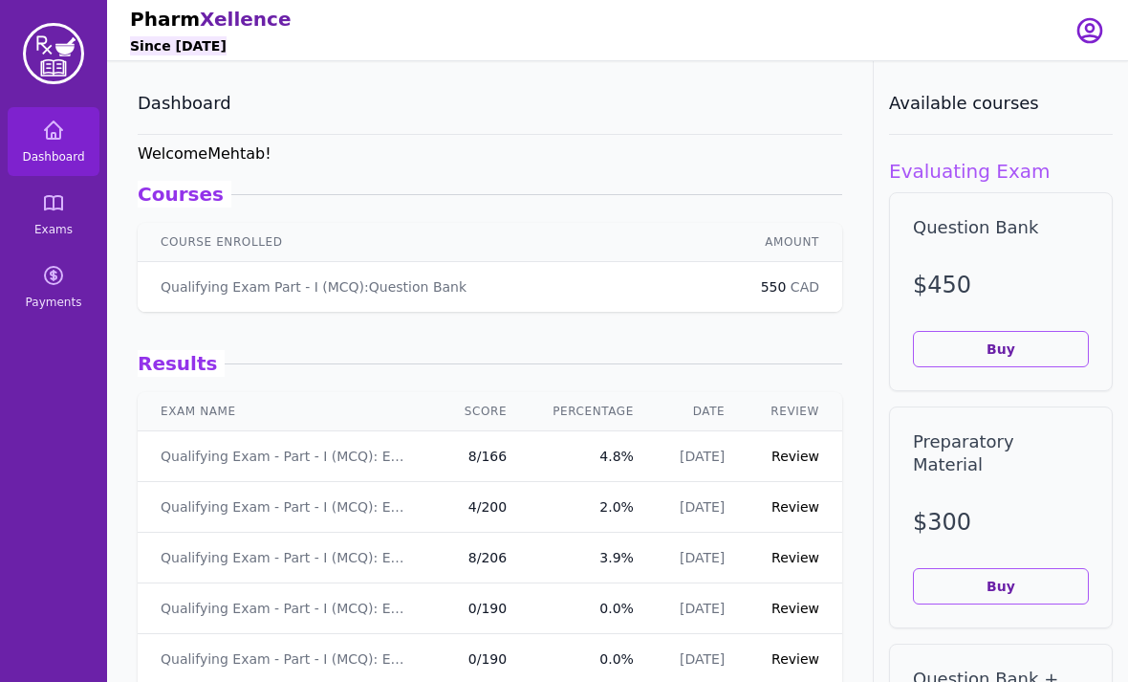
click at [43, 213] on icon at bounding box center [53, 202] width 23 height 23
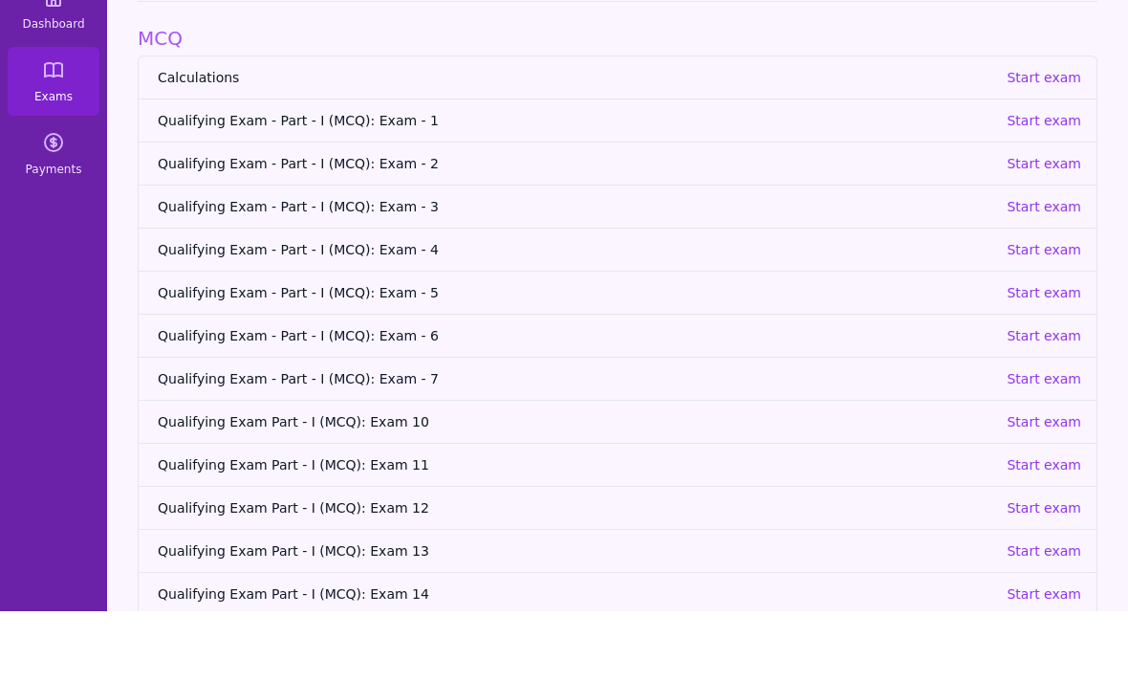
scroll to position [61, 0]
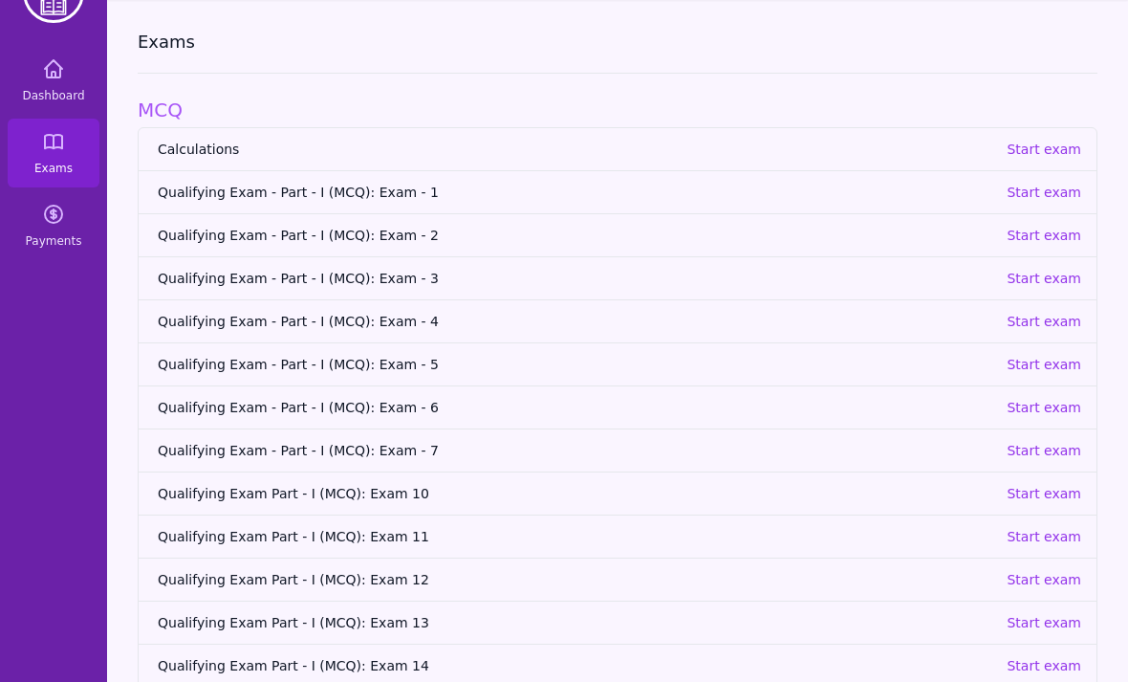
click at [1043, 320] on p "Start exam" at bounding box center [1044, 321] width 75 height 19
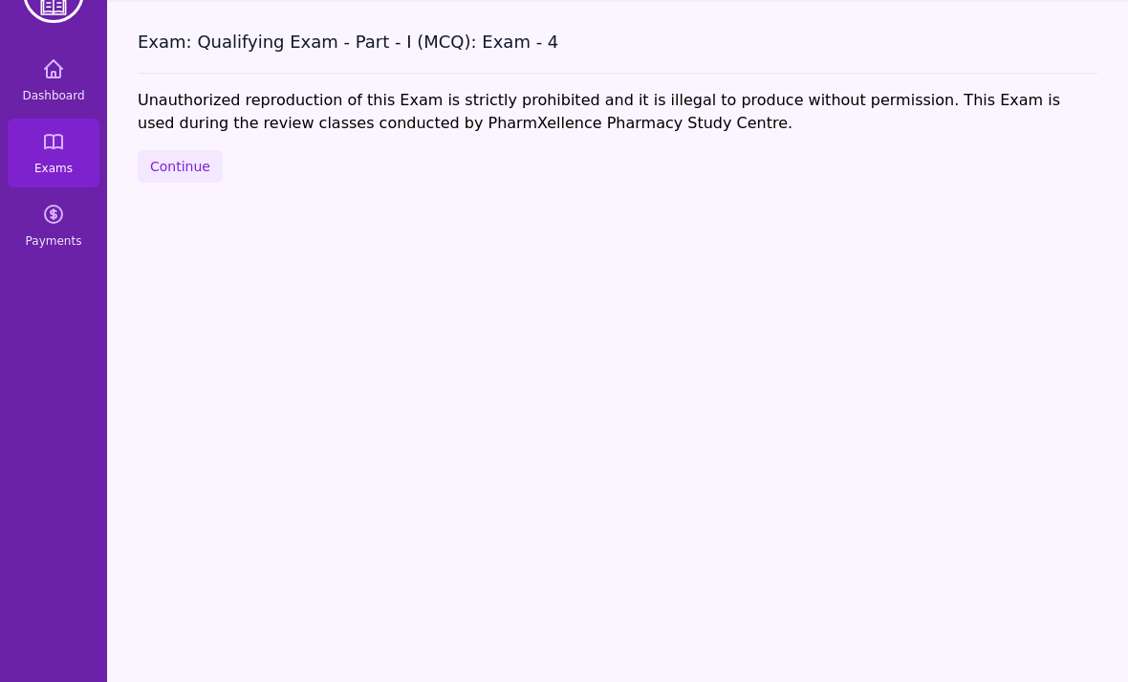
click at [170, 174] on button "Continue" at bounding box center [180, 166] width 85 height 33
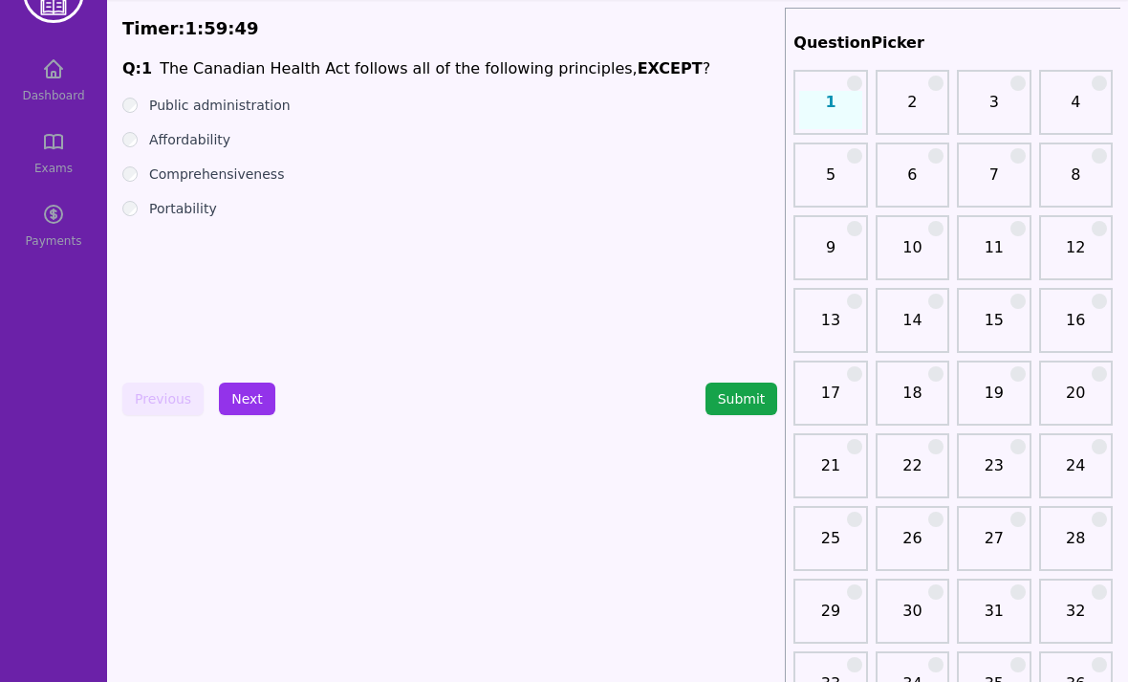
click at [251, 401] on button "Next" at bounding box center [247, 399] width 56 height 33
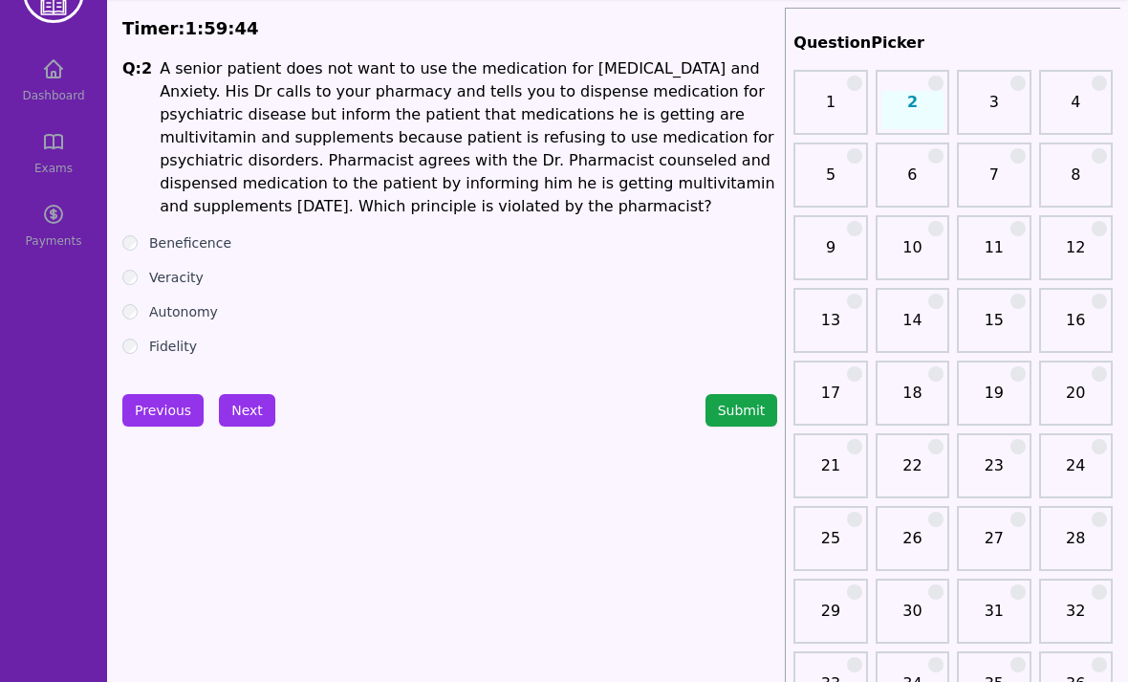
click at [239, 420] on button "Next" at bounding box center [247, 410] width 56 height 33
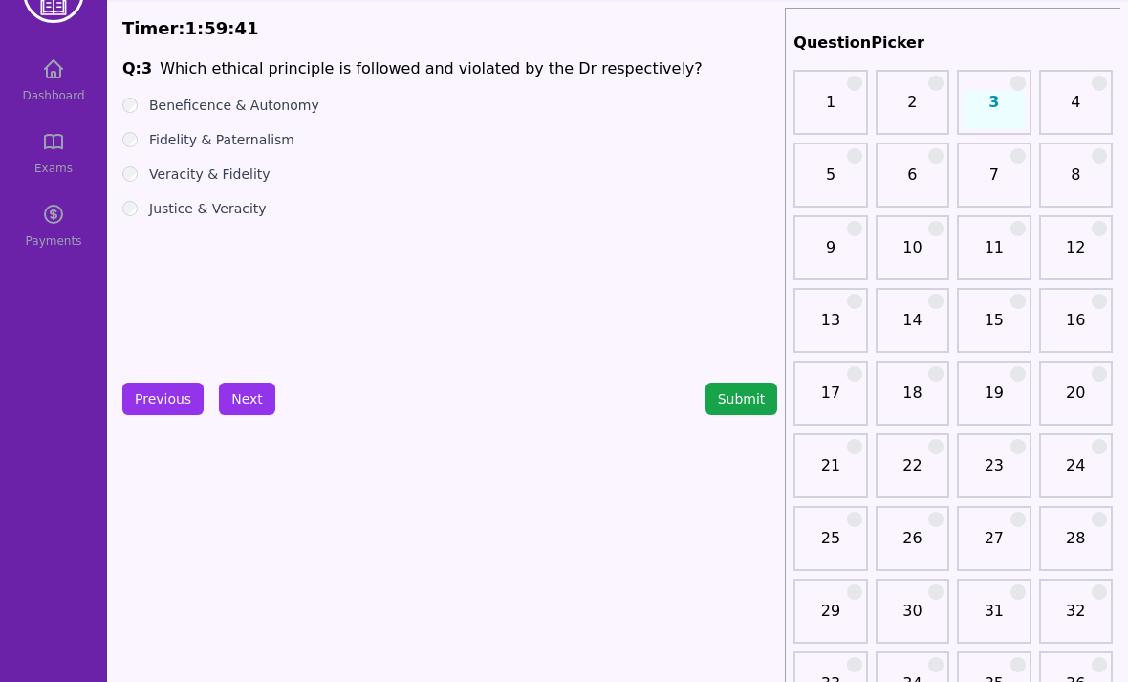
click at [169, 399] on button "Previous" at bounding box center [162, 399] width 81 height 33
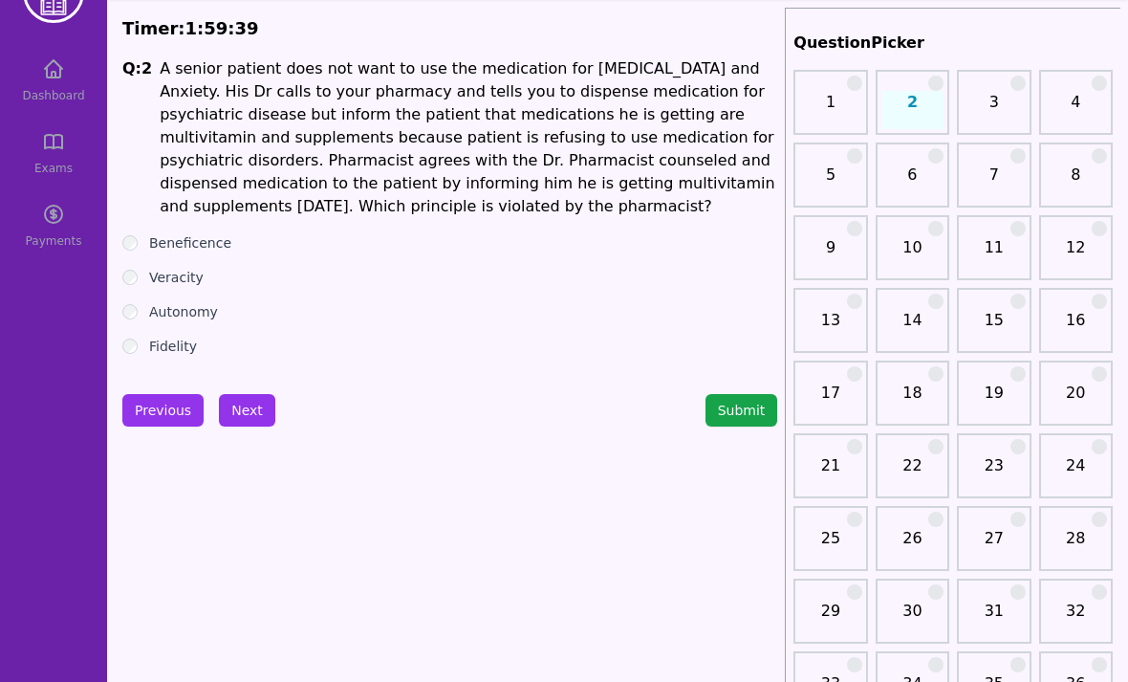
click at [248, 405] on button "Next" at bounding box center [247, 410] width 56 height 33
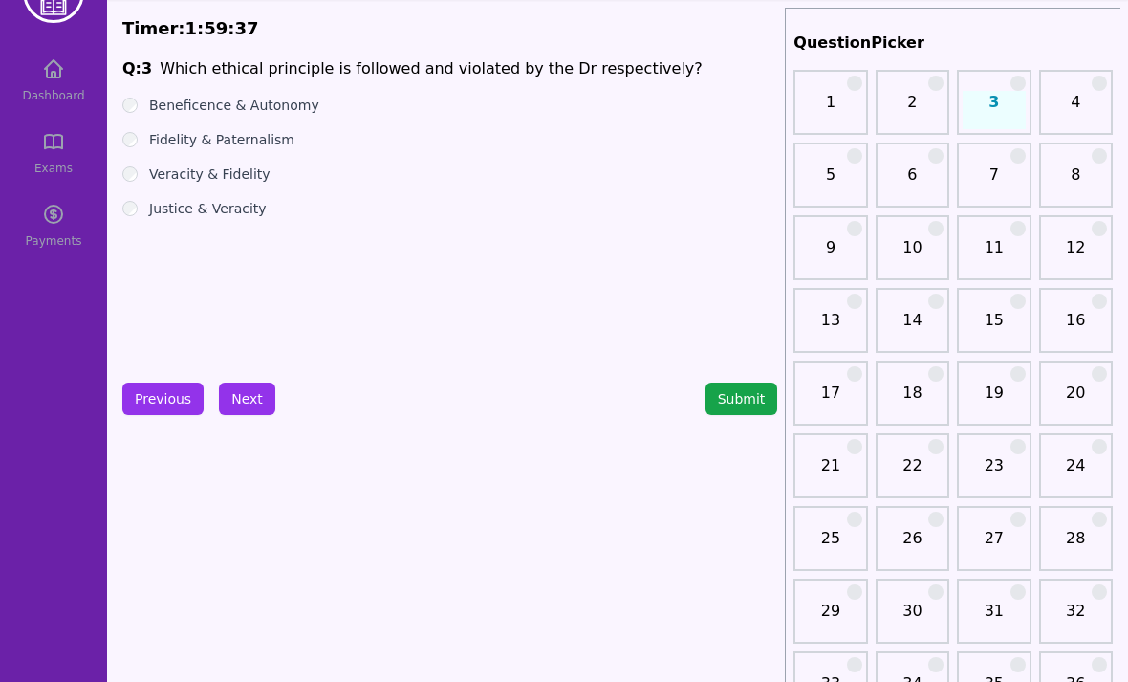
click at [234, 391] on button "Next" at bounding box center [247, 399] width 56 height 33
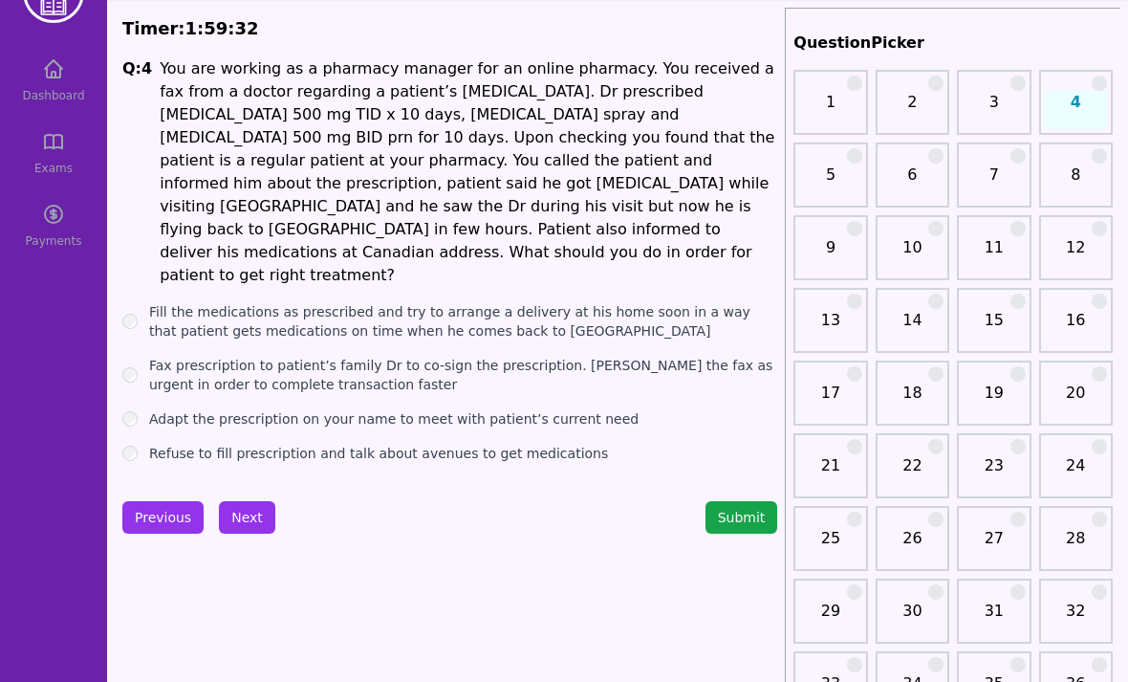
click at [200, 444] on label "Refuse to fill prescription and talk about avenues to get medications" at bounding box center [378, 453] width 459 height 19
click at [259, 501] on button "Next" at bounding box center [247, 517] width 56 height 33
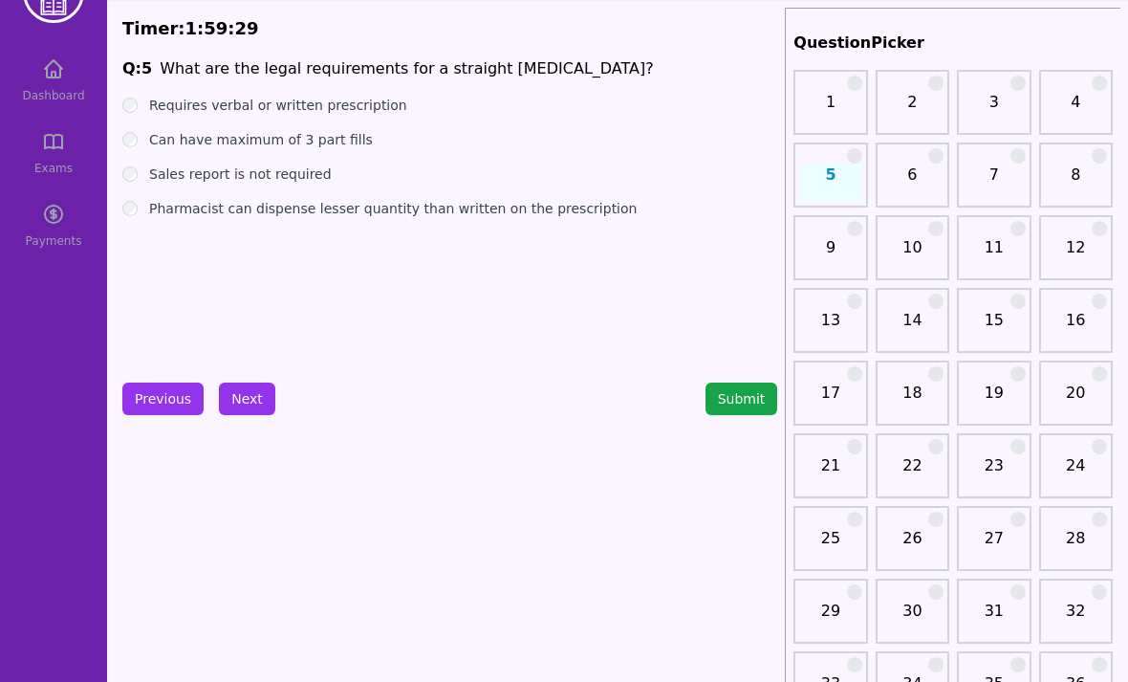
click at [308, 103] on label "Requires verbal or written prescription" at bounding box center [278, 105] width 258 height 19
click at [284, 138] on label "Can have maximum of 3 part fills" at bounding box center [261, 139] width 224 height 19
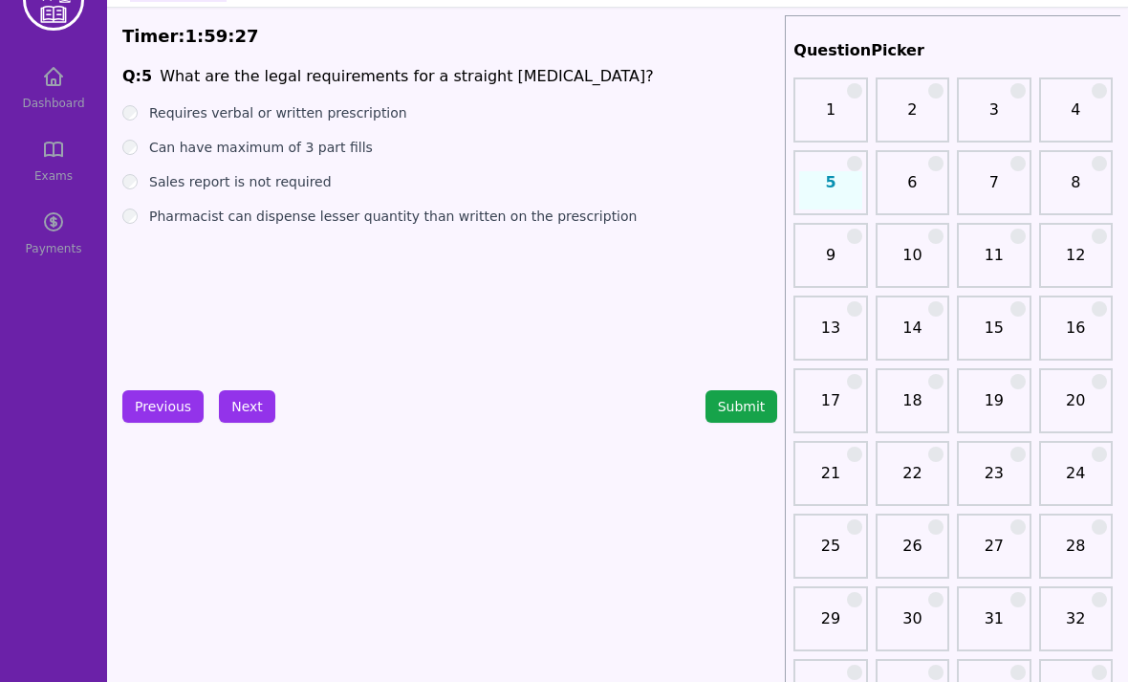
scroll to position [54, 0]
click at [215, 209] on label "Pharmacist can dispense lesser quantity than written on the prescription" at bounding box center [393, 216] width 488 height 19
click at [238, 414] on button "Next" at bounding box center [247, 406] width 56 height 33
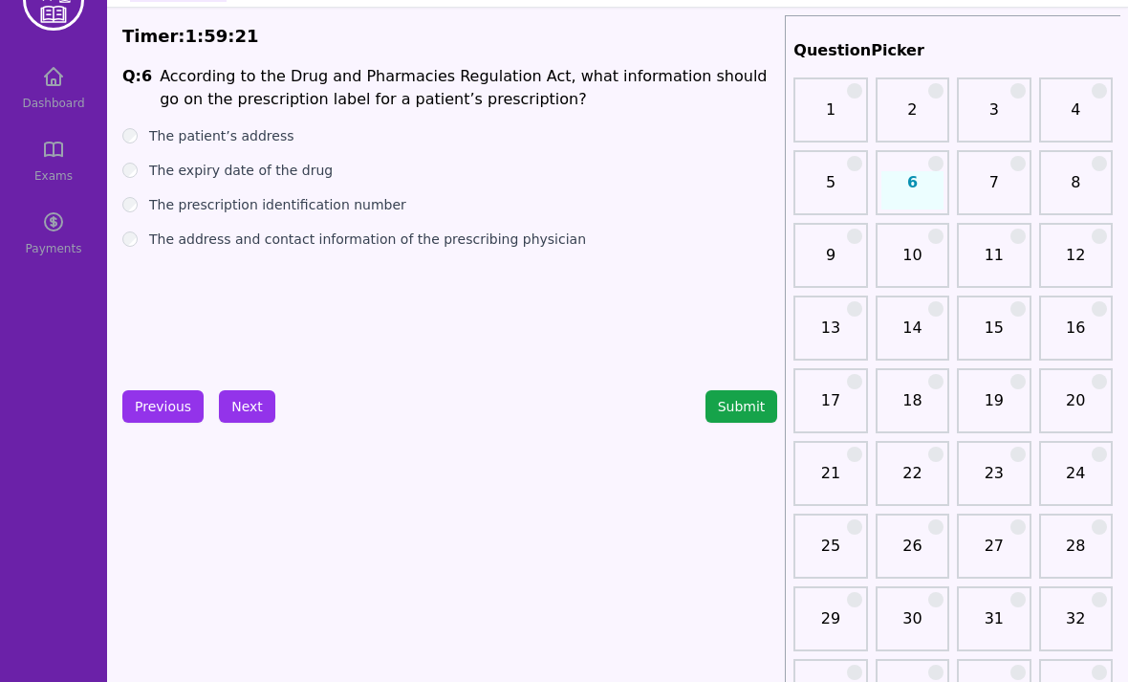
click at [169, 208] on label "The prescription identification number" at bounding box center [277, 204] width 257 height 19
click at [262, 407] on button "Next" at bounding box center [247, 406] width 56 height 33
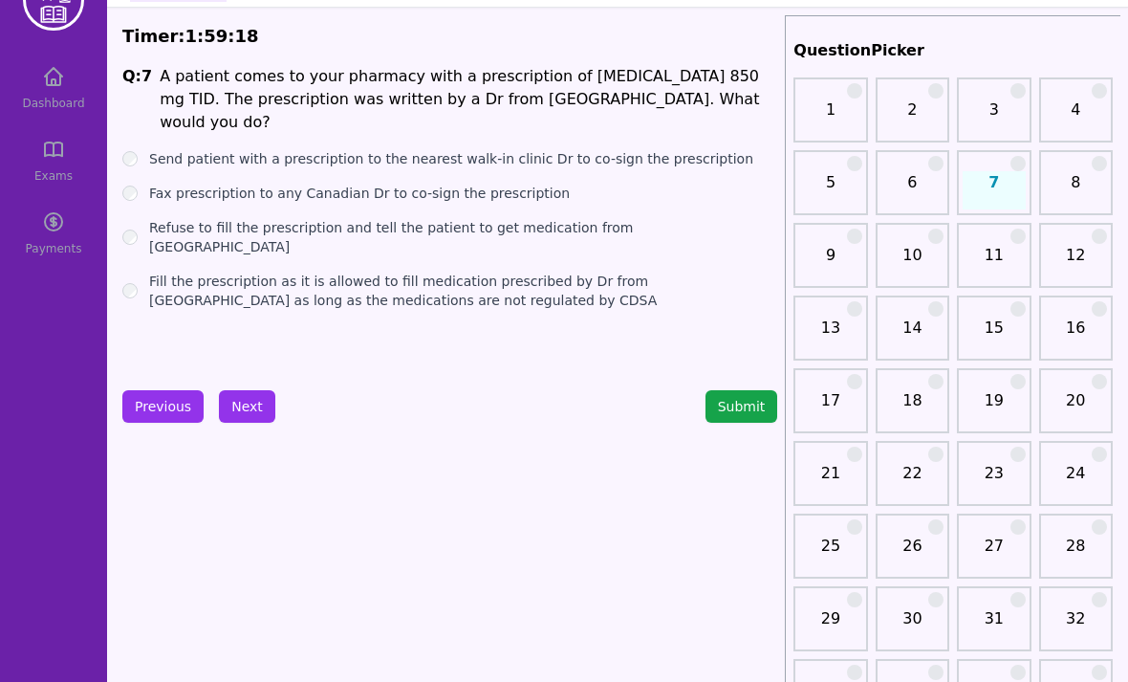
click at [337, 149] on label "Send patient with a prescription to the nearest walk-in clinic Dr to co-sign th…" at bounding box center [451, 158] width 604 height 19
click at [253, 405] on button "Next" at bounding box center [247, 406] width 56 height 33
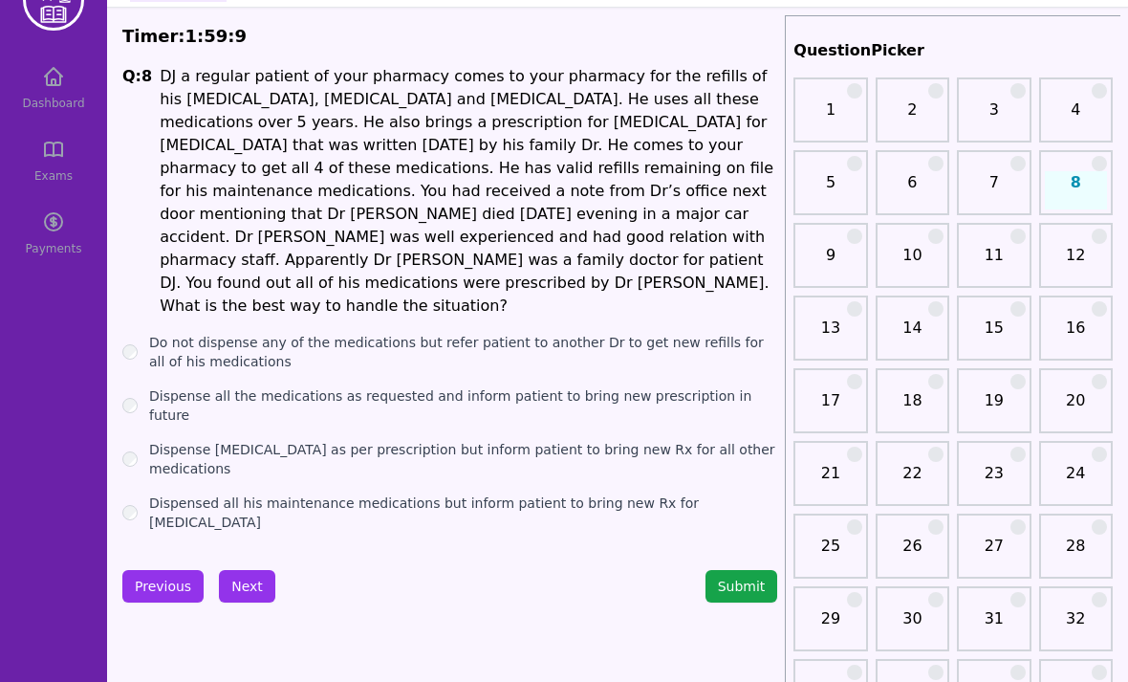
click at [209, 386] on label "Dispense all the medications as requested and inform patient to bring new presc…" at bounding box center [463, 405] width 628 height 38
click at [250, 570] on button "Next" at bounding box center [247, 586] width 56 height 33
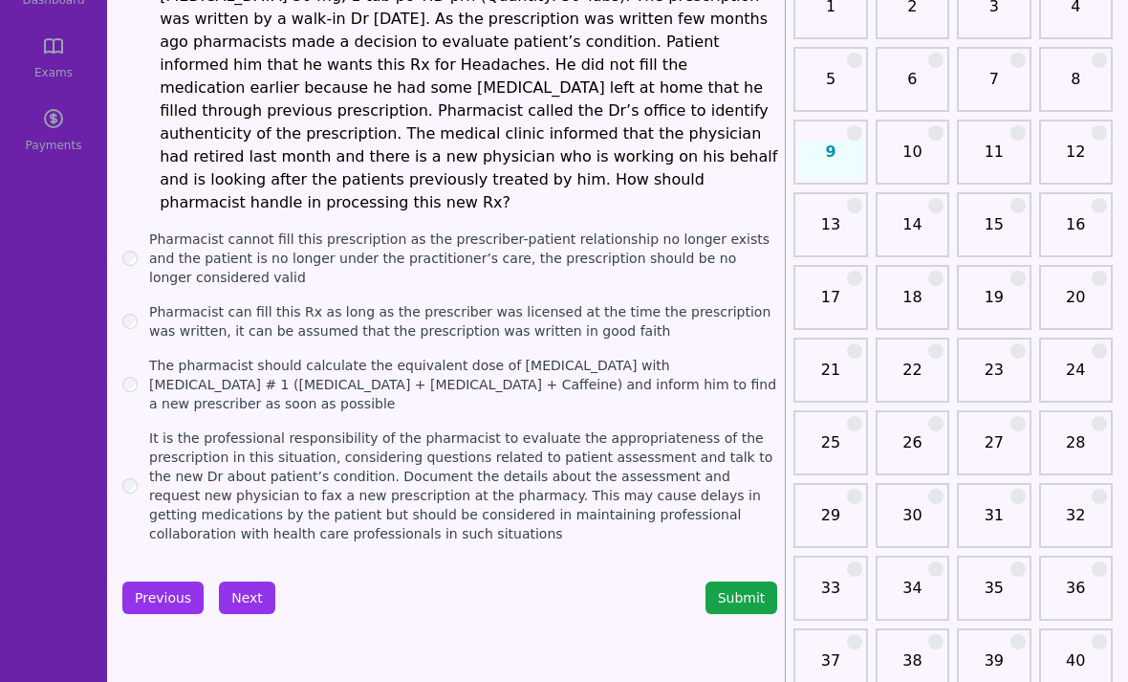
scroll to position [157, 0]
click at [293, 356] on label "The pharmacist should calculate the equivalent dose of [MEDICAL_DATA] with [MED…" at bounding box center [463, 384] width 628 height 57
click at [289, 302] on label "Pharmacist can fill this Rx as long as the prescriber was licensed at the time …" at bounding box center [463, 321] width 628 height 38
click at [256, 581] on button "Next" at bounding box center [247, 597] width 56 height 33
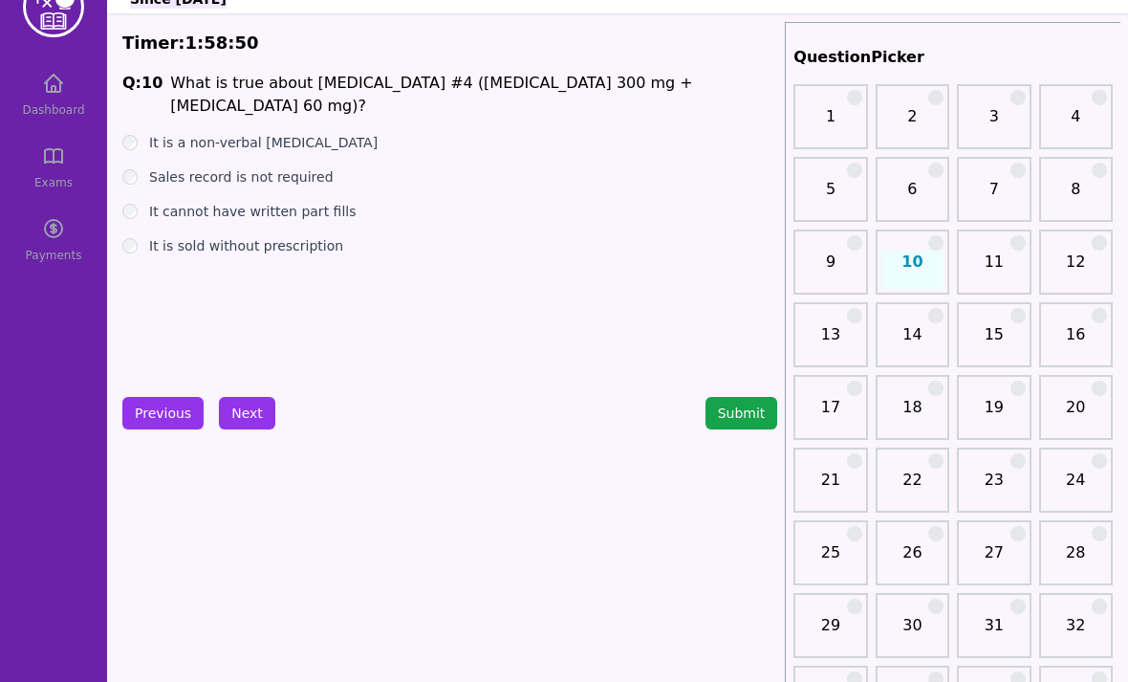
scroll to position [47, 0]
click at [281, 133] on label "It is a non-verbal [MEDICAL_DATA]" at bounding box center [263, 142] width 229 height 19
click at [262, 414] on button "Next" at bounding box center [247, 413] width 56 height 33
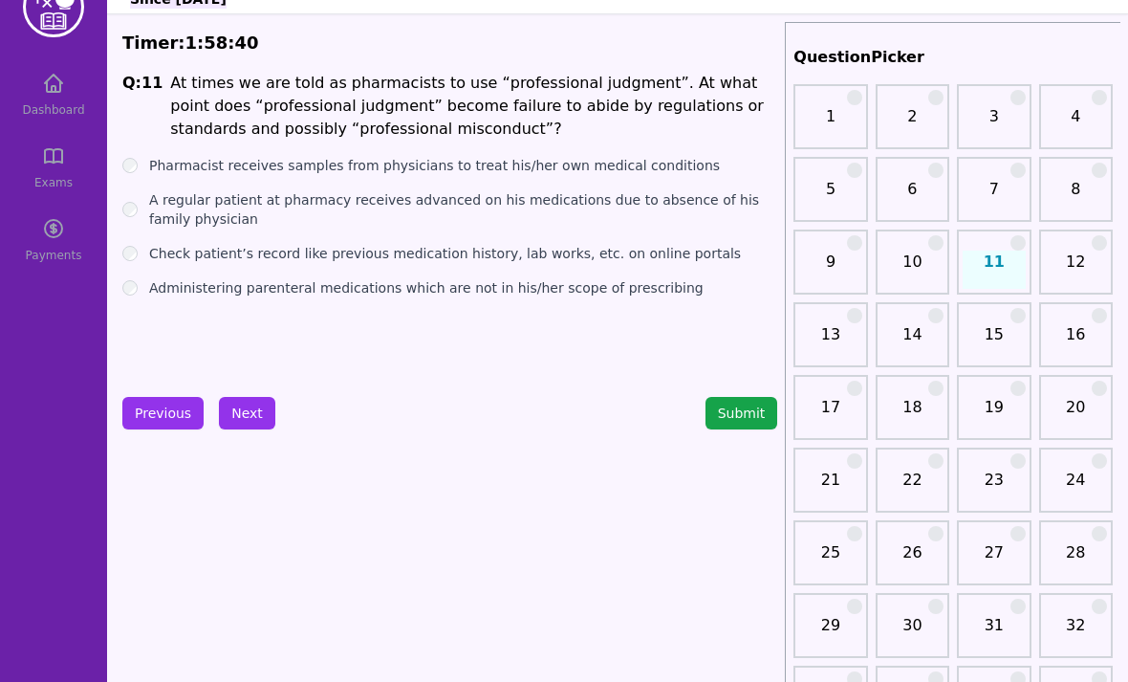
click at [358, 166] on label "Pharmacist receives samples from physicians to treat his/her own medical condit…" at bounding box center [434, 165] width 571 height 19
click at [311, 210] on label "A regular patient at pharmacy receives advanced on his medications due to absen…" at bounding box center [463, 209] width 628 height 38
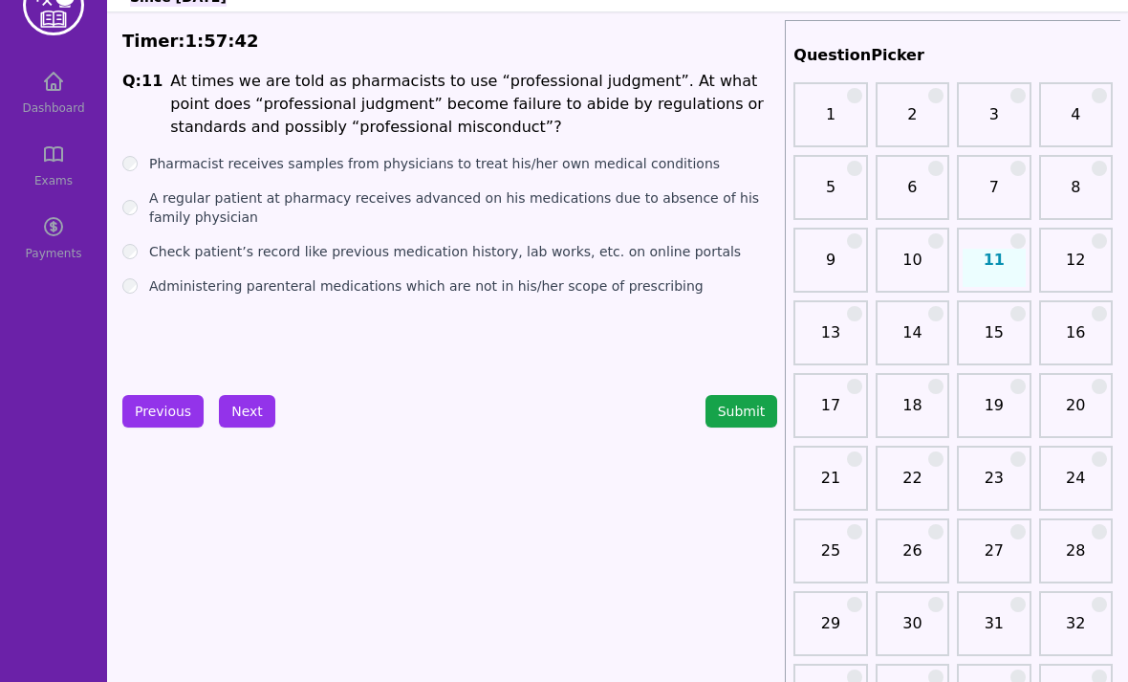
scroll to position [50, 0]
click at [248, 408] on button "Next" at bounding box center [247, 410] width 56 height 33
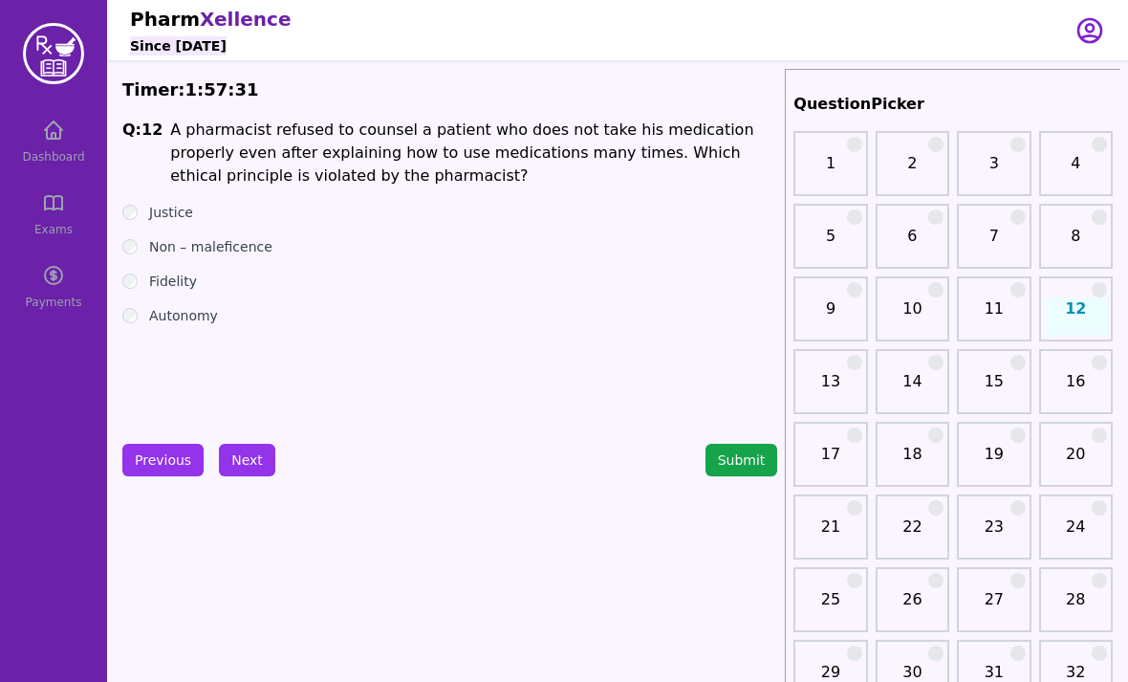
click at [125, 273] on div "Fidelity" at bounding box center [449, 281] width 655 height 19
click at [143, 243] on div "Non – maleficence" at bounding box center [449, 246] width 655 height 19
click at [143, 248] on div "Non – maleficence" at bounding box center [449, 246] width 655 height 19
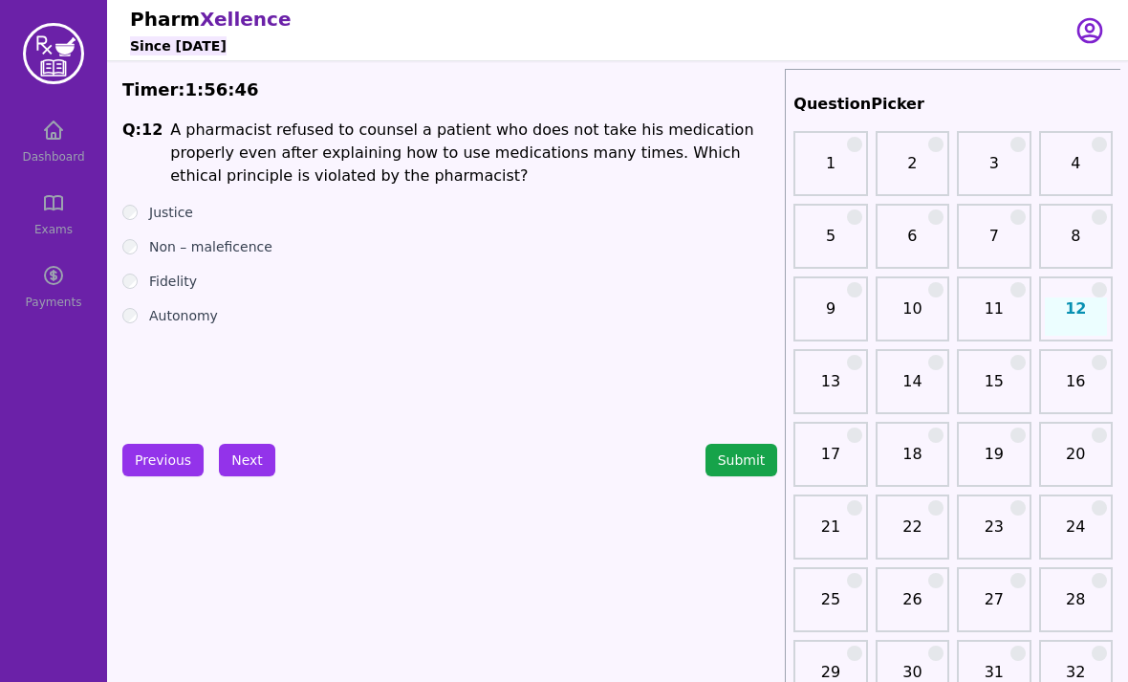
click at [256, 466] on button "Next" at bounding box center [247, 460] width 56 height 33
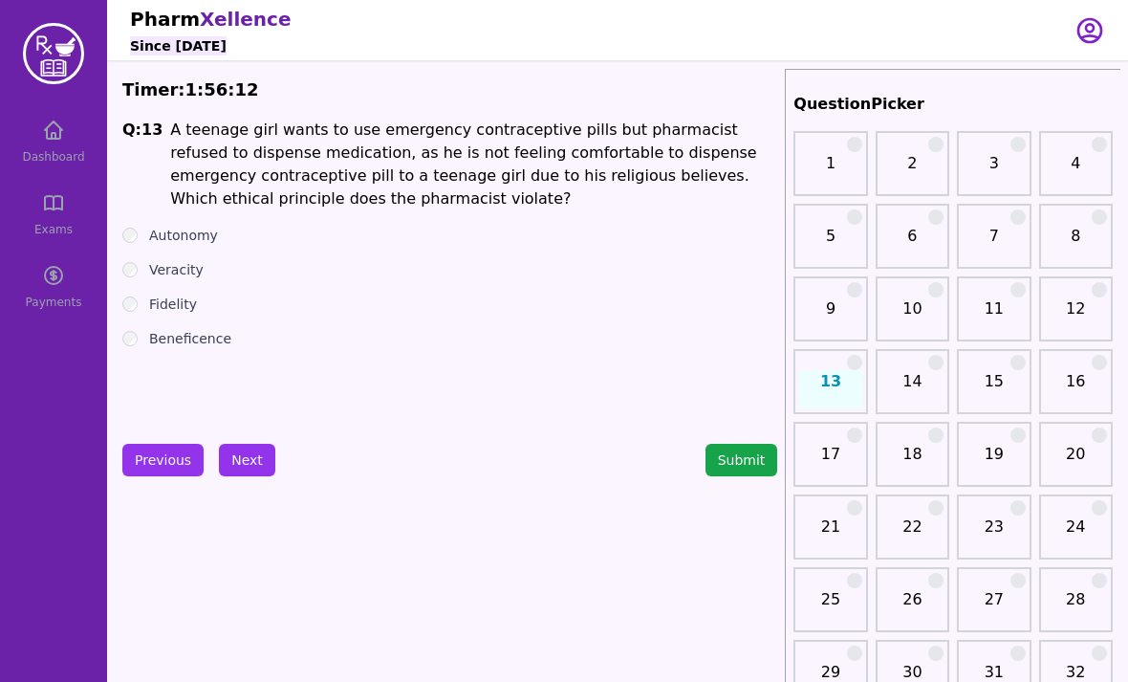
click at [176, 445] on button "Previous" at bounding box center [162, 460] width 81 height 33
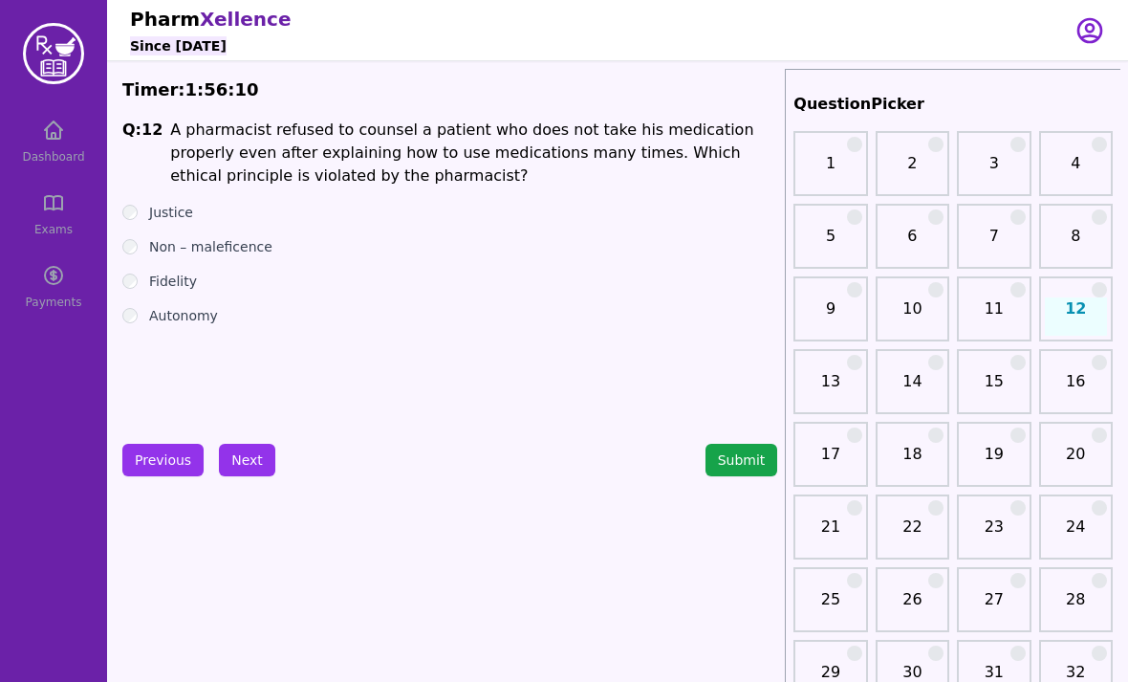
click at [263, 454] on button "Next" at bounding box center [247, 460] width 56 height 33
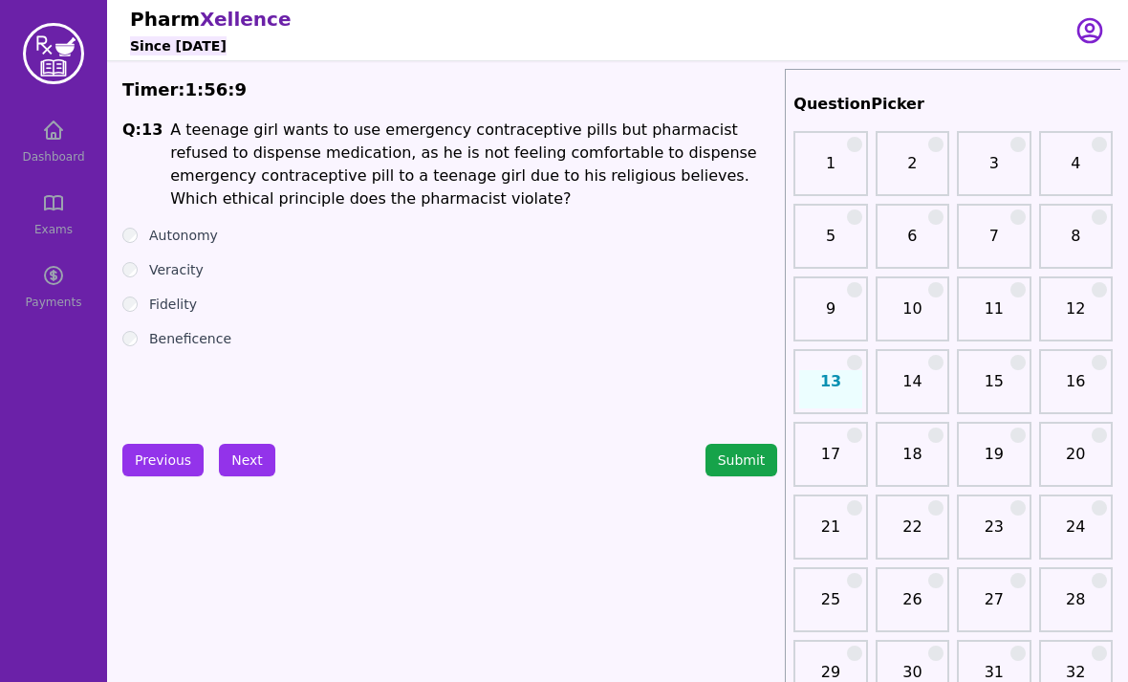
click at [182, 297] on label "Fidelity" at bounding box center [173, 304] width 48 height 19
click at [248, 455] on button "Next" at bounding box center [247, 460] width 56 height 33
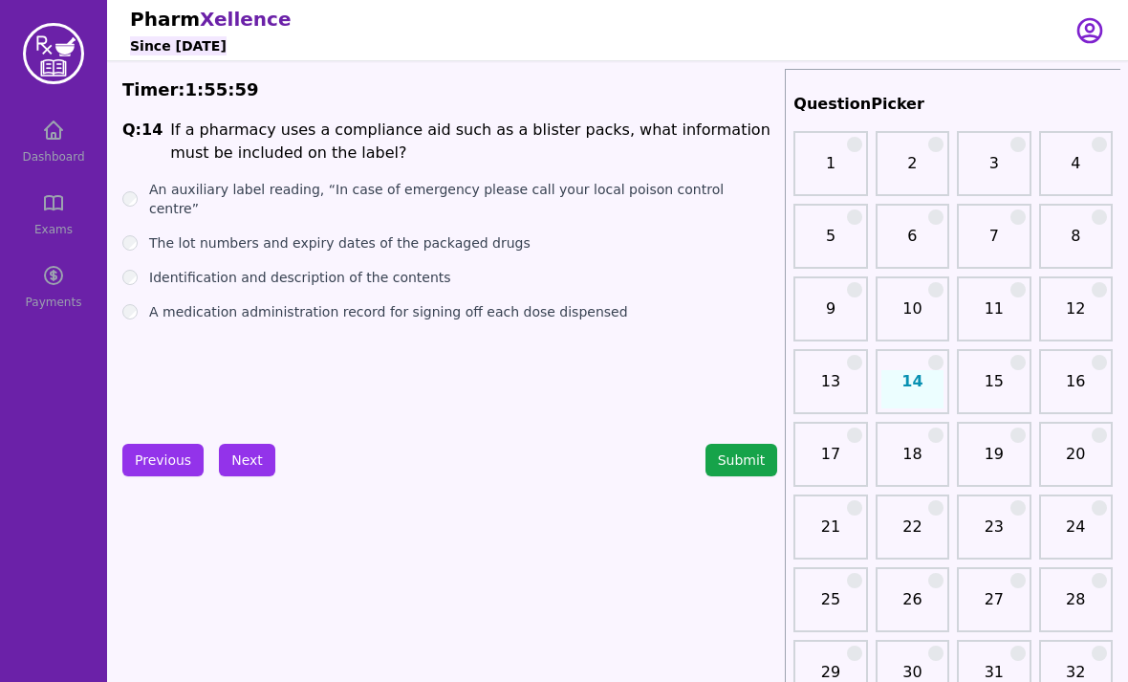
click at [361, 190] on label "An auxiliary label reading, “In case of emergency please call your local poison…" at bounding box center [463, 199] width 628 height 38
click at [327, 233] on label "The lot numbers and expiry dates of the packaged drugs" at bounding box center [340, 242] width 382 height 19
click at [239, 268] on label "Identification and description of the contents" at bounding box center [300, 277] width 302 height 19
click at [255, 302] on label "A medication administration record for signing off each dose dispensed" at bounding box center [388, 311] width 479 height 19
click at [461, 233] on label "The lot numbers and expiry dates of the packaged drugs" at bounding box center [340, 242] width 382 height 19
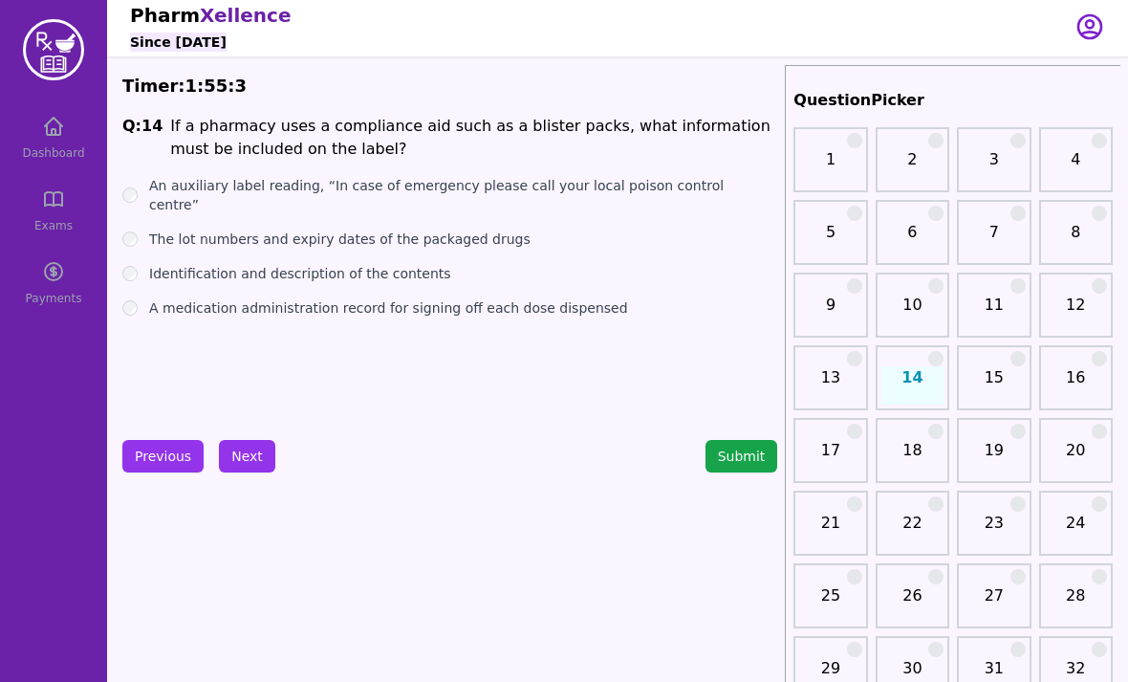
scroll to position [4, 0]
click at [140, 182] on div "An auxiliary label reading, “In case of emergency please call your local poison…" at bounding box center [449, 195] width 655 height 38
click at [229, 263] on label "Identification and description of the contents" at bounding box center [300, 272] width 302 height 19
click at [223, 459] on button "Next" at bounding box center [247, 455] width 56 height 33
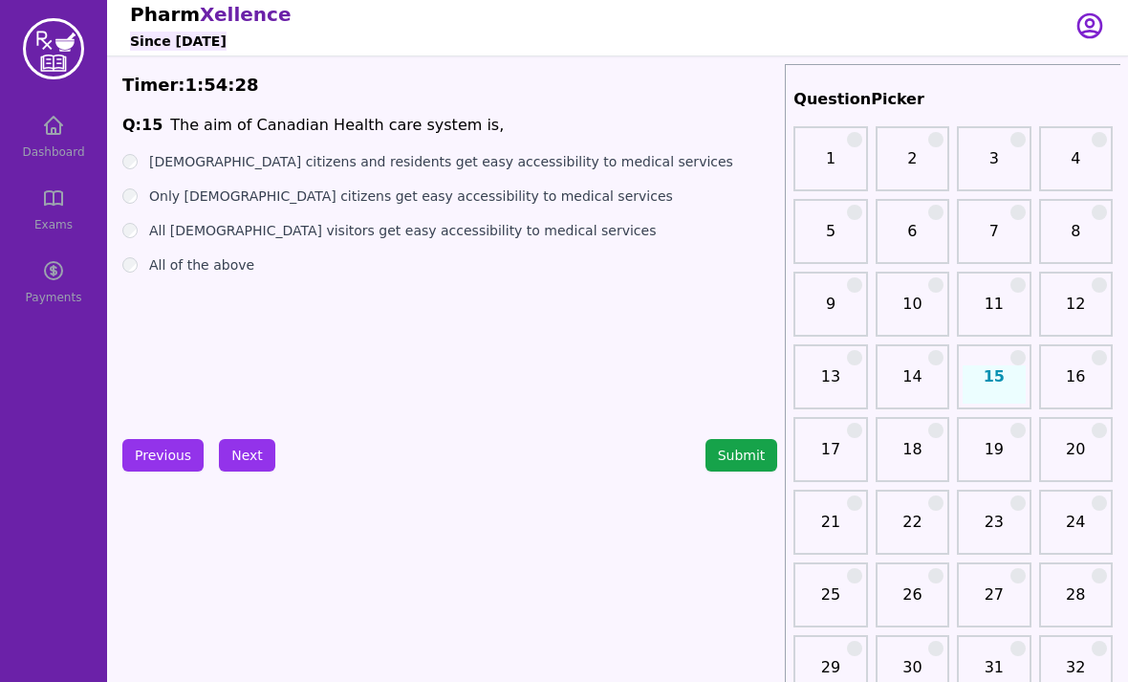
click at [303, 160] on label "[DEMOGRAPHIC_DATA] citizens and residents get easy accessibility to medical ser…" at bounding box center [441, 161] width 584 height 19
click at [249, 455] on button "Next" at bounding box center [247, 455] width 56 height 33
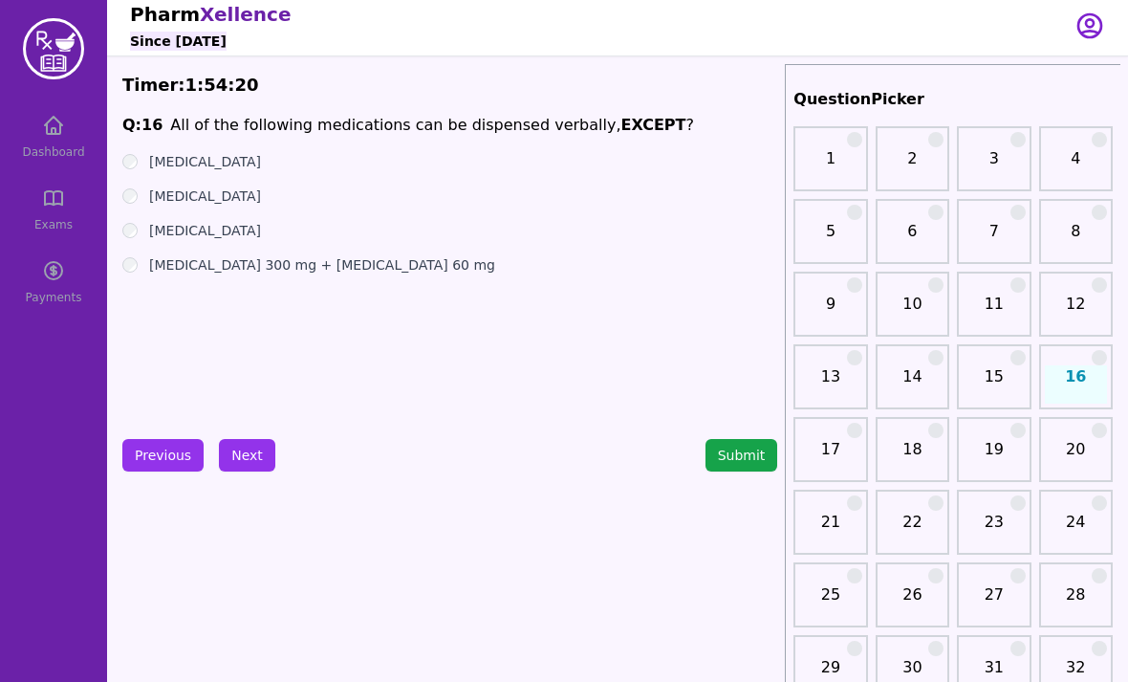
scroll to position [8, 0]
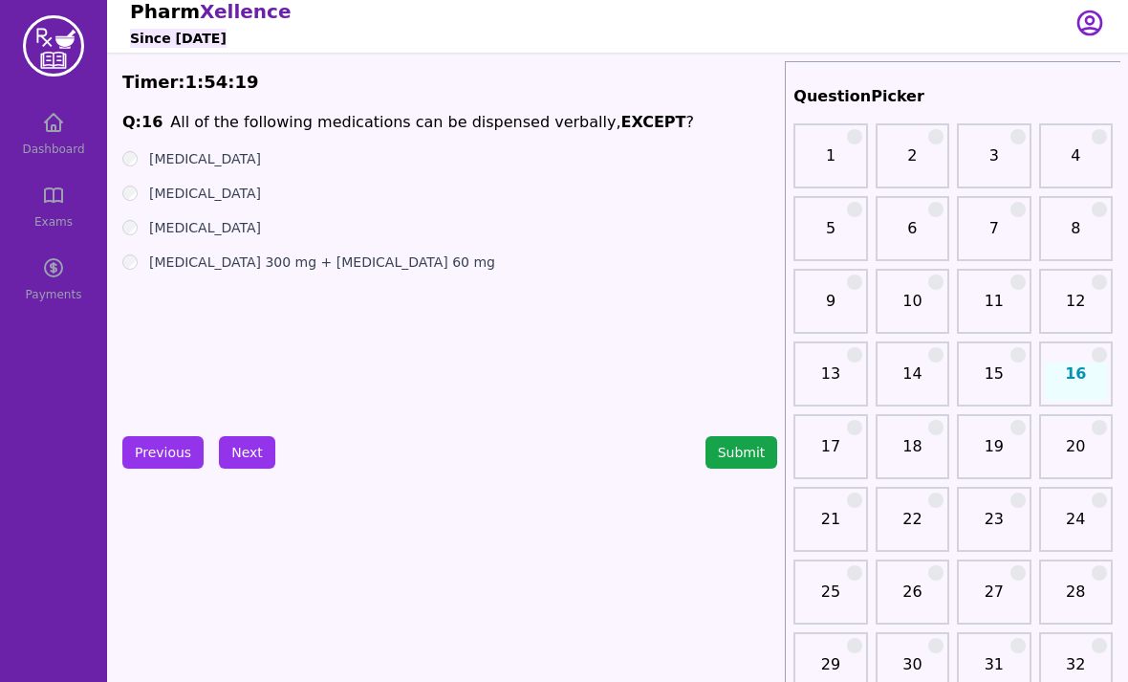
click at [238, 457] on button "Next" at bounding box center [247, 452] width 56 height 33
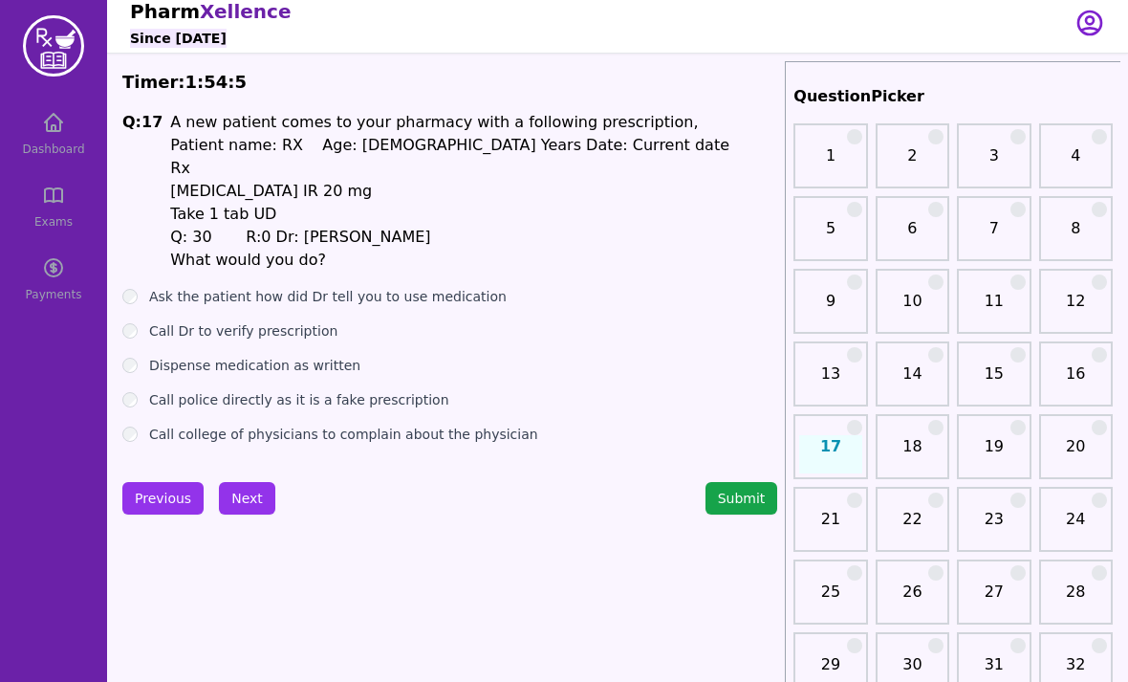
scroll to position [7, 0]
click at [369, 299] on label "Ask the patient how did Dr tell you to use medication" at bounding box center [328, 297] width 358 height 19
click at [297, 340] on label "Call Dr to verify prescription" at bounding box center [243, 331] width 188 height 19
click at [247, 505] on button "Next" at bounding box center [247, 499] width 56 height 33
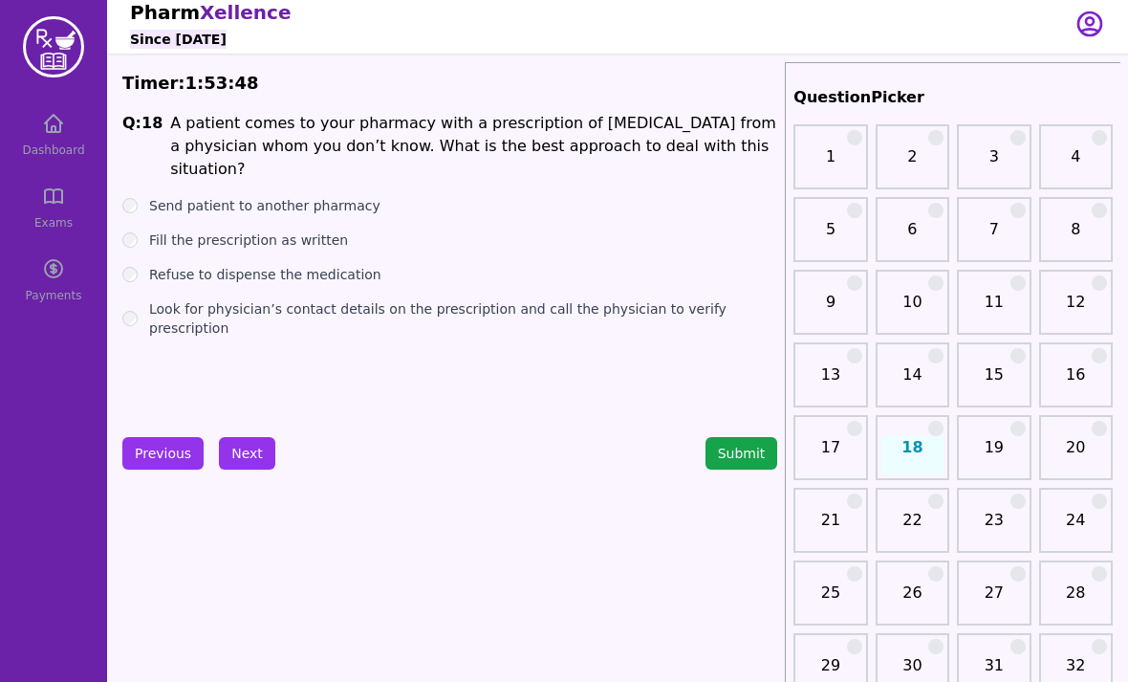
click at [328, 196] on label "Send patient to another pharmacy" at bounding box center [264, 205] width 231 height 19
click at [312, 230] on label "Fill the prescription as written" at bounding box center [248, 239] width 199 height 19
click at [303, 265] on label "Refuse to dispense the medication" at bounding box center [265, 274] width 232 height 19
click at [332, 299] on label "Look for physician’s contact details on the prescription and call the physician…" at bounding box center [463, 318] width 628 height 38
click at [237, 455] on button "Next" at bounding box center [247, 453] width 56 height 33
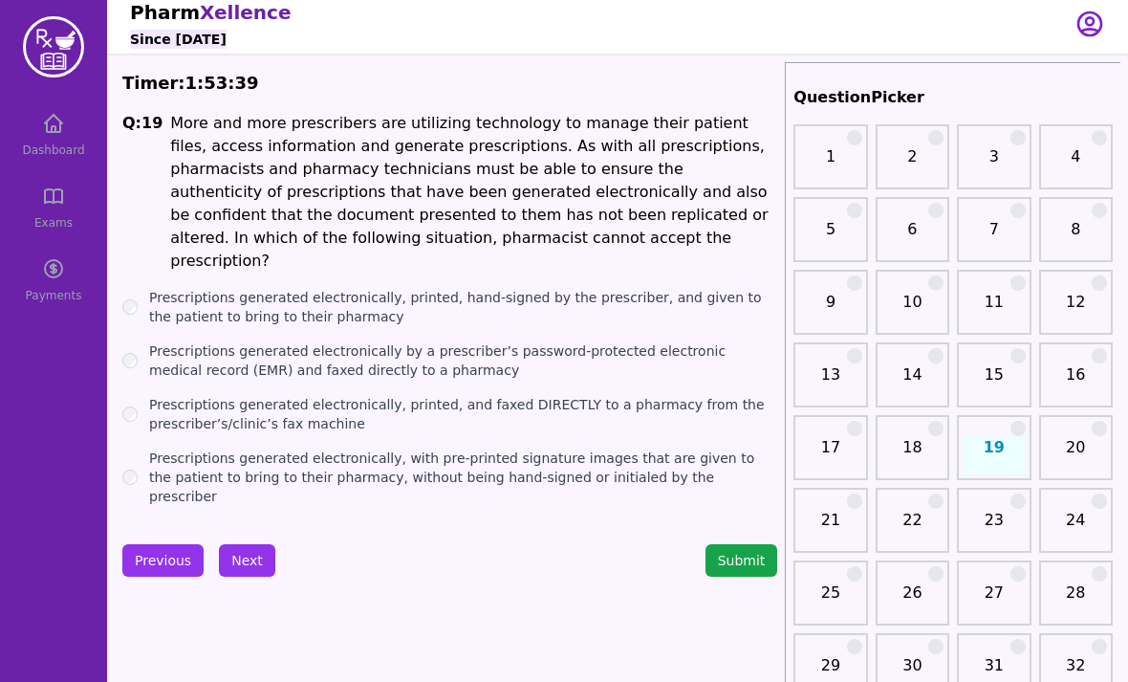
click at [179, 544] on button "Previous" at bounding box center [162, 560] width 81 height 33
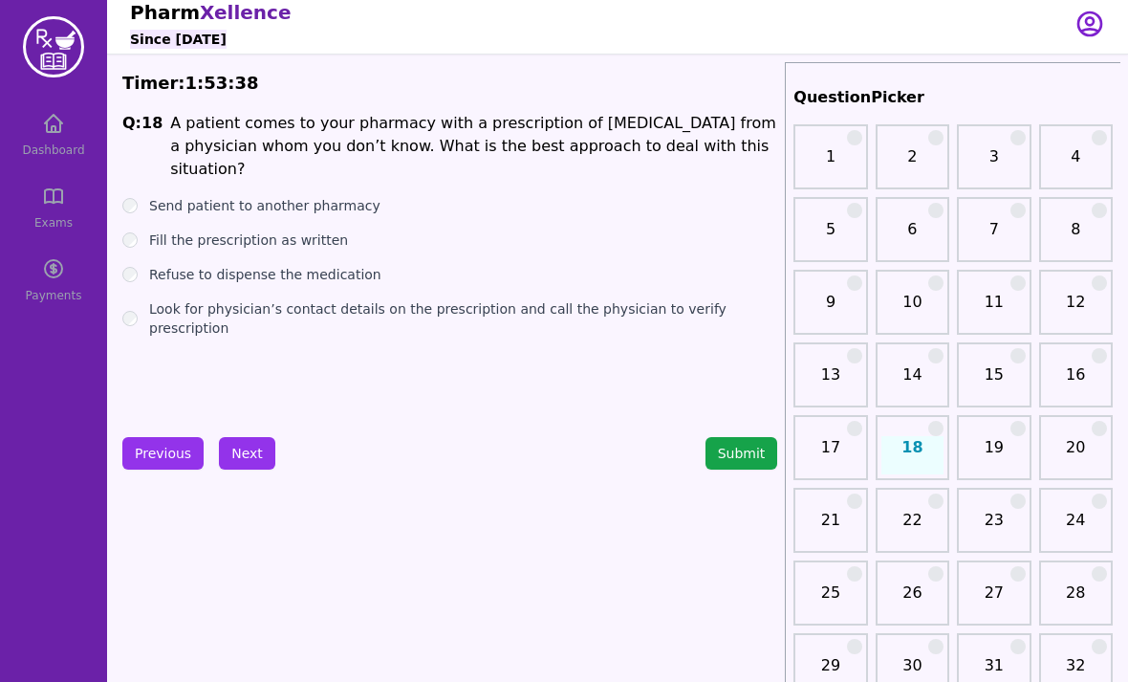
click at [227, 454] on button "Next" at bounding box center [247, 453] width 56 height 33
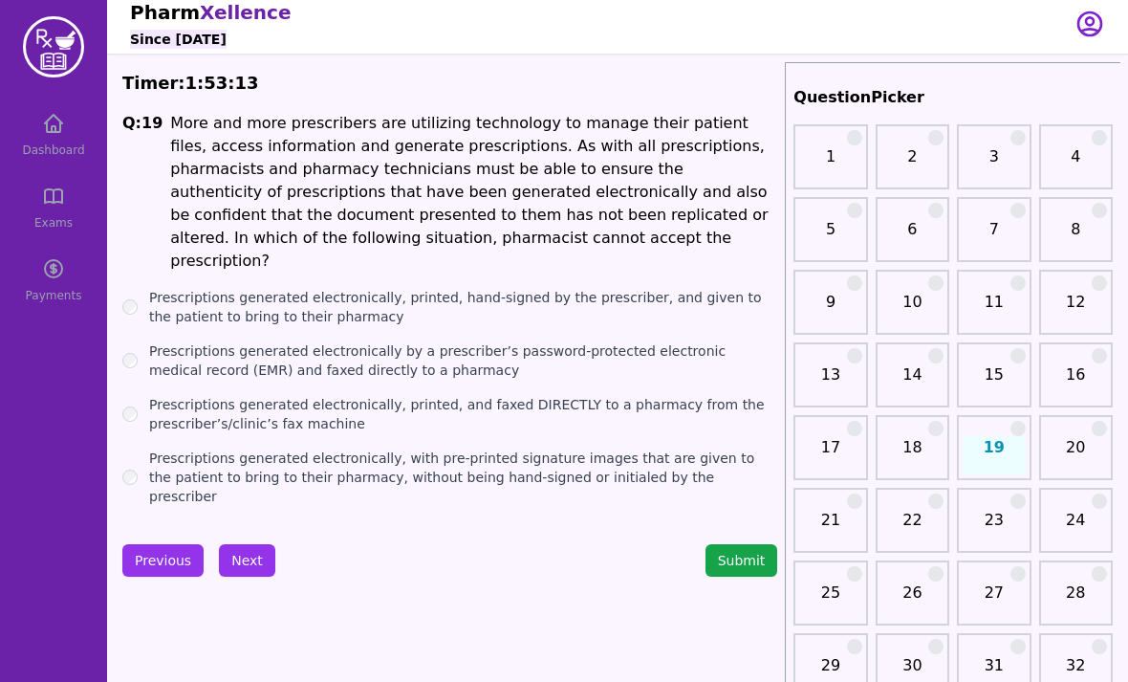
click at [342, 294] on label "Prescriptions generated electronically, printed, hand-signed by the prescriber,…" at bounding box center [463, 307] width 628 height 38
click at [341, 293] on label "Prescriptions generated electronically, printed, hand-signed by the prescriber,…" at bounding box center [463, 307] width 628 height 38
click at [401, 354] on label "Prescriptions generated electronically by a prescriber’s password-protected ele…" at bounding box center [463, 360] width 628 height 38
click at [331, 396] on label "Prescriptions generated electronically, printed, and faxed DIRECTLY to a pharma…" at bounding box center [463, 414] width 628 height 38
click at [324, 449] on label "Prescriptions generated electronically, with pre-printed signature images that …" at bounding box center [463, 476] width 628 height 57
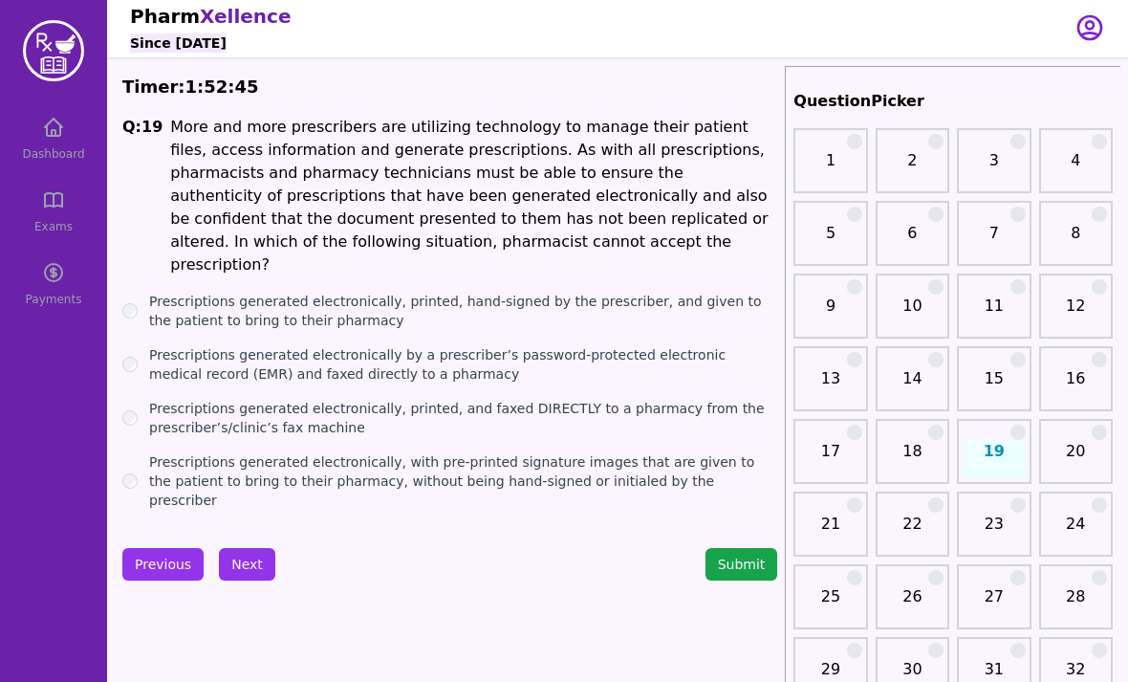
scroll to position [3, 0]
click at [334, 295] on label "Prescriptions generated electronically, printed, hand-signed by the prescriber,…" at bounding box center [463, 311] width 628 height 38
click at [405, 349] on label "Prescriptions generated electronically by a prescriber’s password-protected ele…" at bounding box center [463, 364] width 628 height 38
click at [444, 399] on label "Prescriptions generated electronically, printed, and faxed DIRECTLY to a pharma…" at bounding box center [463, 418] width 628 height 38
click at [371, 457] on label "Prescriptions generated electronically, with pre-printed signature images that …" at bounding box center [463, 480] width 628 height 57
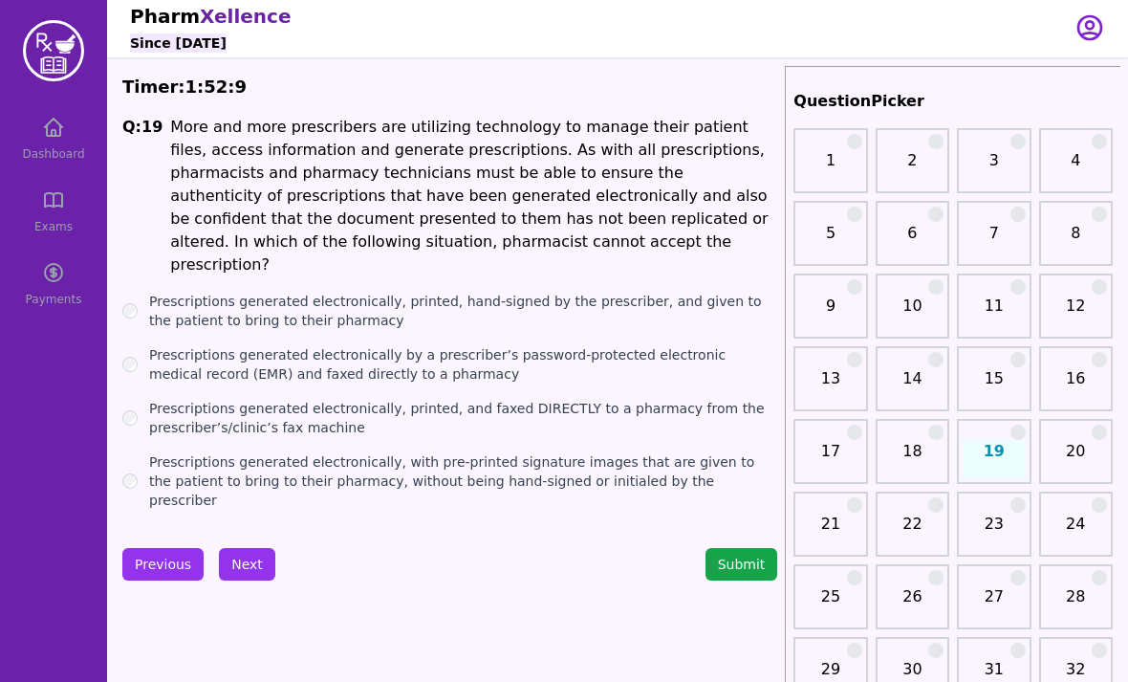
click at [242, 548] on button "Next" at bounding box center [247, 564] width 56 height 33
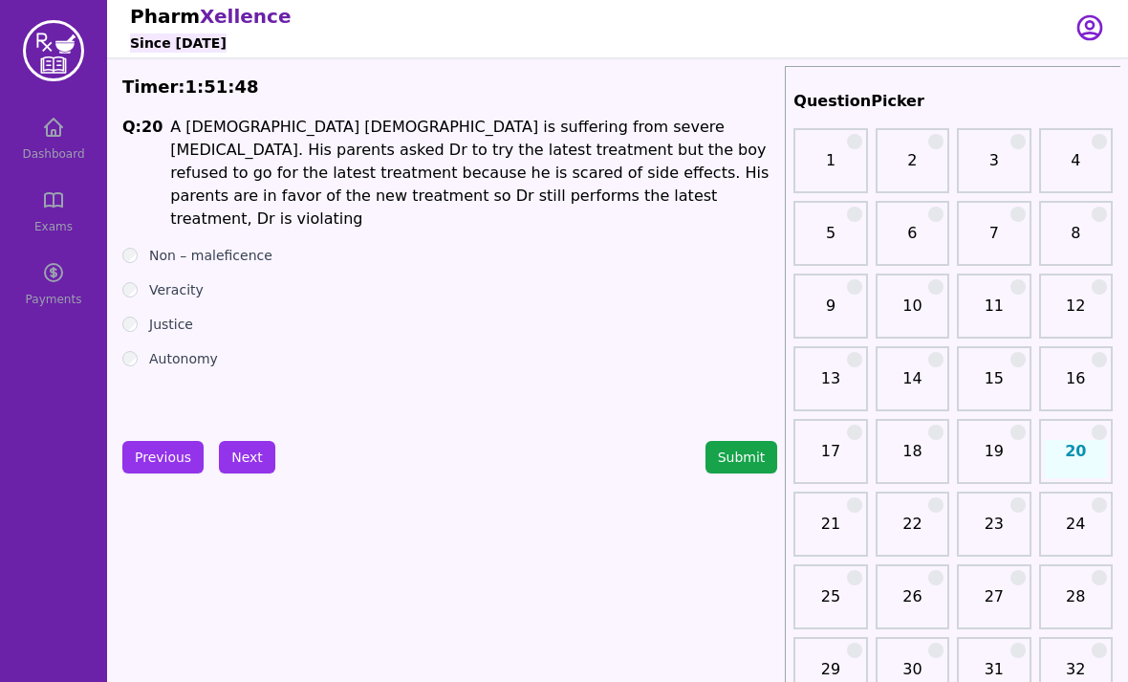
click at [184, 349] on label "Autonomy" at bounding box center [183, 358] width 69 height 19
click at [231, 463] on button "Next" at bounding box center [247, 457] width 56 height 33
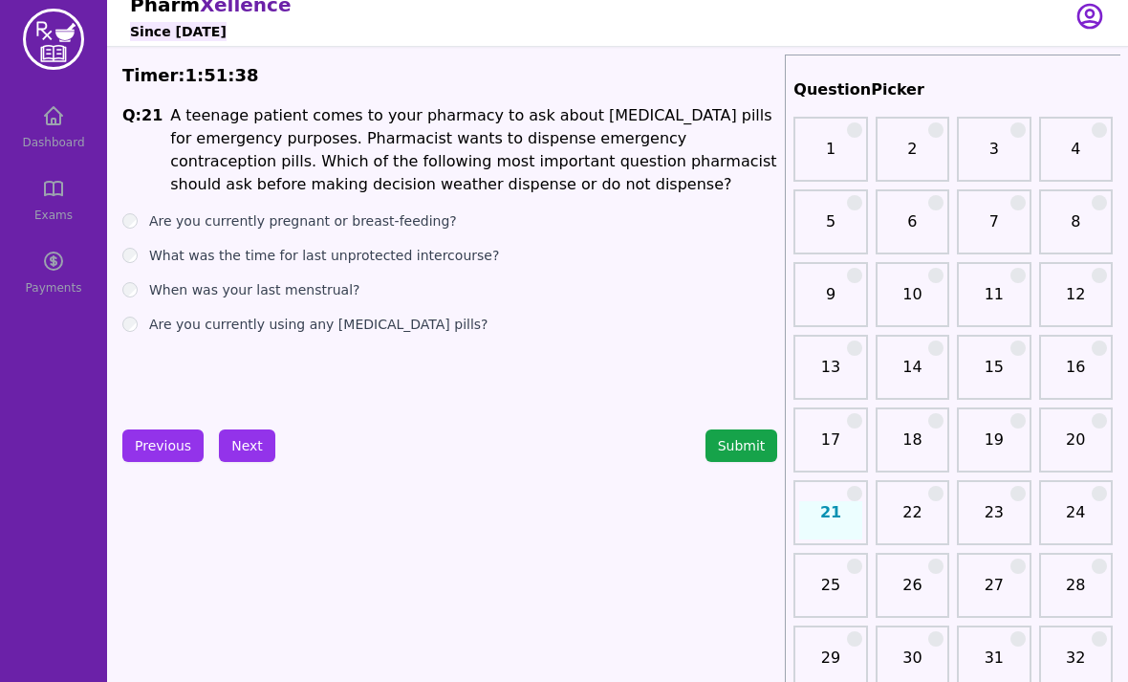
scroll to position [15, 0]
click at [339, 250] on label "What was the time for last unprotected intercourse?" at bounding box center [324, 254] width 350 height 19
click at [282, 296] on label "When was your last menstrual?" at bounding box center [254, 288] width 211 height 19
click at [303, 328] on label "Are you currently using any [MEDICAL_DATA] pills?" at bounding box center [318, 323] width 339 height 19
click at [318, 139] on span "A teenage patient comes to your pharmacy to ask about [MEDICAL_DATA] pills for …" at bounding box center [473, 148] width 606 height 87
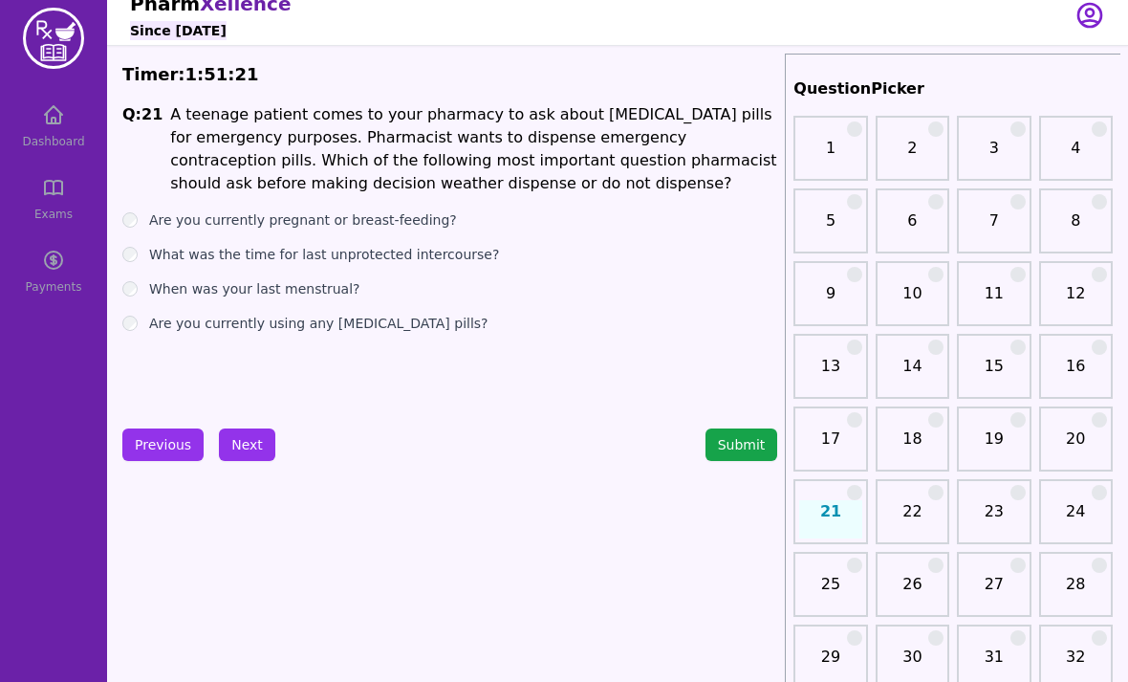
click at [273, 166] on span "A teenage patient comes to your pharmacy to ask about [MEDICAL_DATA] pills for …" at bounding box center [473, 148] width 606 height 87
click at [449, 177] on span "A teenage patient comes to your pharmacy to ask about [MEDICAL_DATA] pills for …" at bounding box center [473, 148] width 606 height 87
click at [734, 172] on p "A teenage patient comes to your pharmacy to ask about [MEDICAL_DATA] pills for …" at bounding box center [473, 149] width 607 height 92
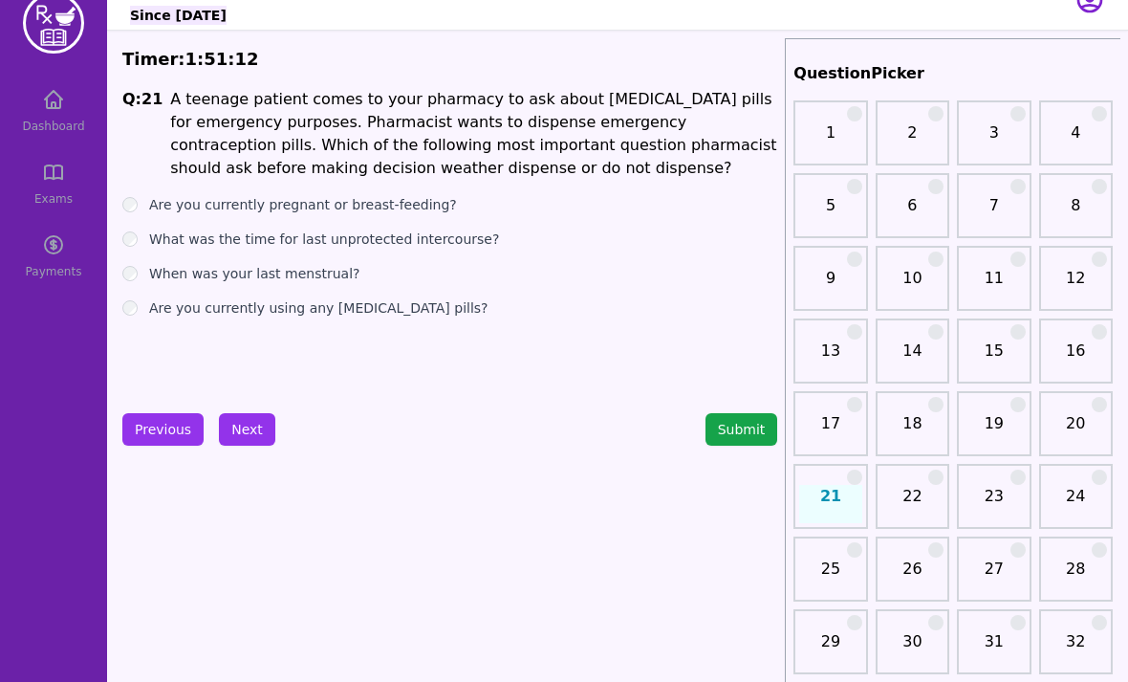
scroll to position [32, 0]
click at [270, 280] on label "When was your last menstrual?" at bounding box center [254, 272] width 211 height 19
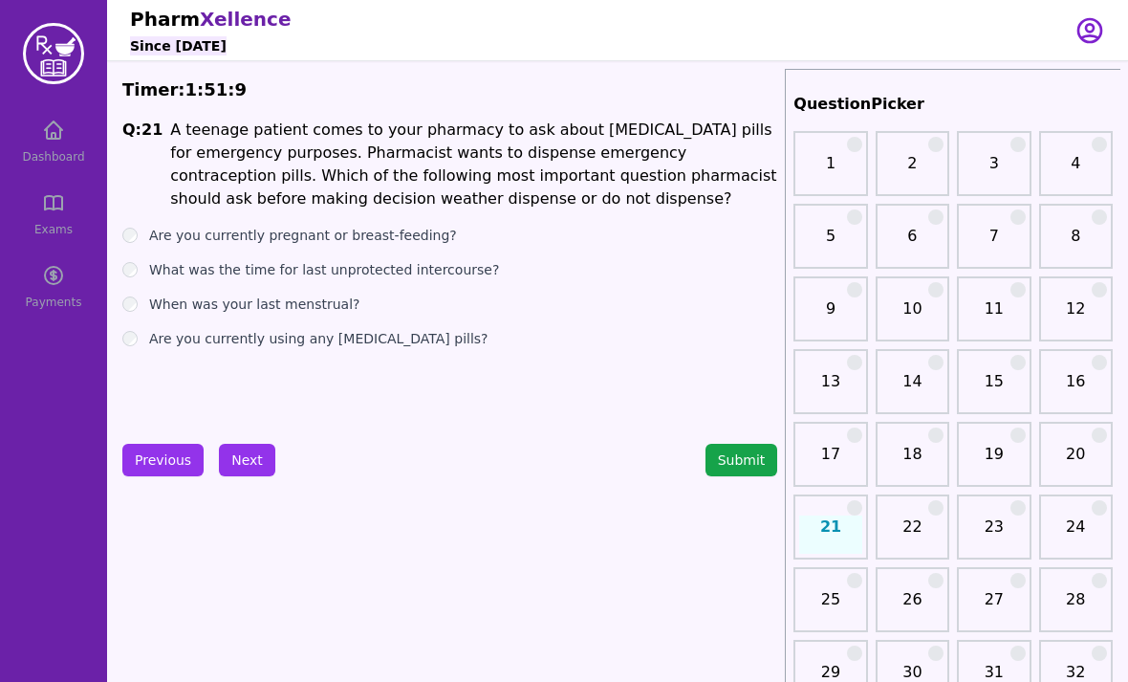
click at [303, 271] on label "What was the time for last unprotected intercourse?" at bounding box center [324, 269] width 350 height 19
click at [326, 233] on label "Are you currently pregnant or breast-feeding?" at bounding box center [303, 235] width 308 height 19
click at [267, 271] on label "What was the time for last unprotected intercourse?" at bounding box center [324, 269] width 350 height 19
click at [224, 339] on label "Are you currently using any [MEDICAL_DATA] pills?" at bounding box center [318, 338] width 339 height 19
click at [278, 271] on label "What was the time for last unprotected intercourse?" at bounding box center [324, 269] width 350 height 19
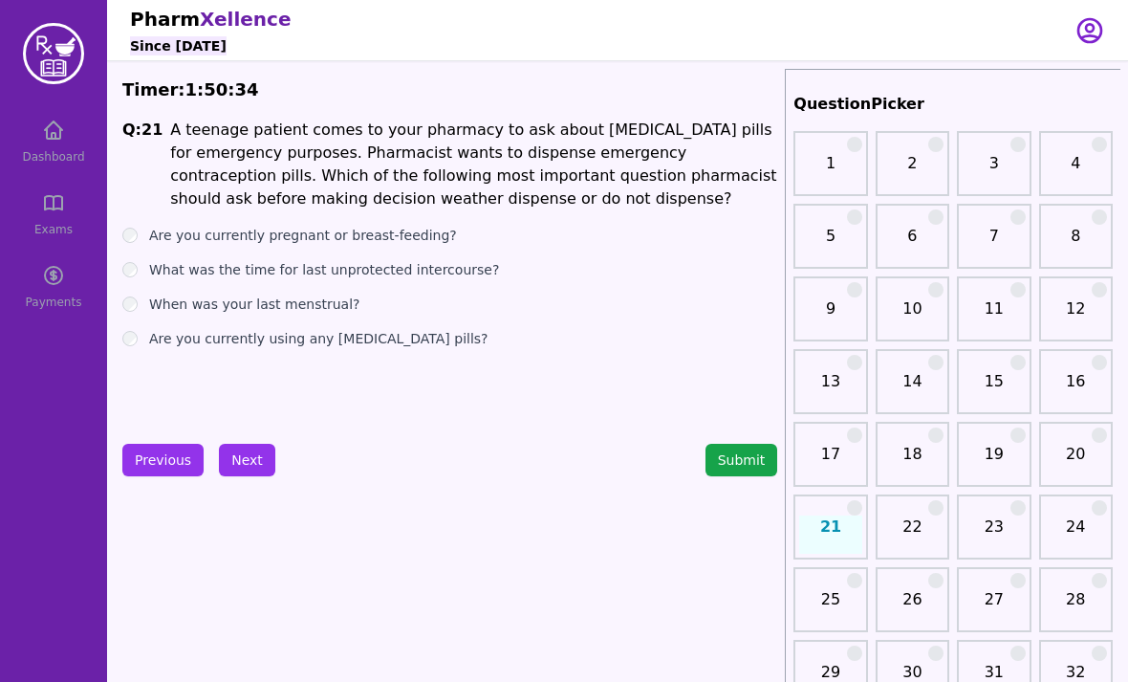
click at [251, 452] on button "Next" at bounding box center [247, 460] width 56 height 33
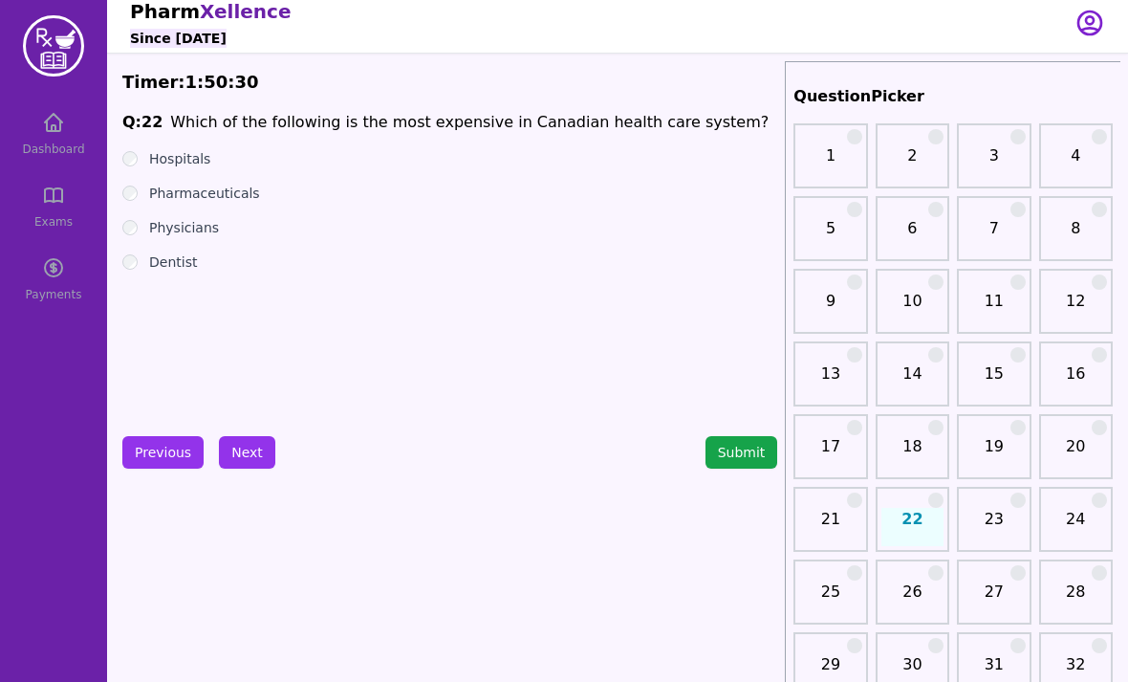
scroll to position [8, 0]
click at [189, 163] on label "Hospitals" at bounding box center [179, 158] width 61 height 19
click at [249, 452] on button "Next" at bounding box center [247, 452] width 56 height 33
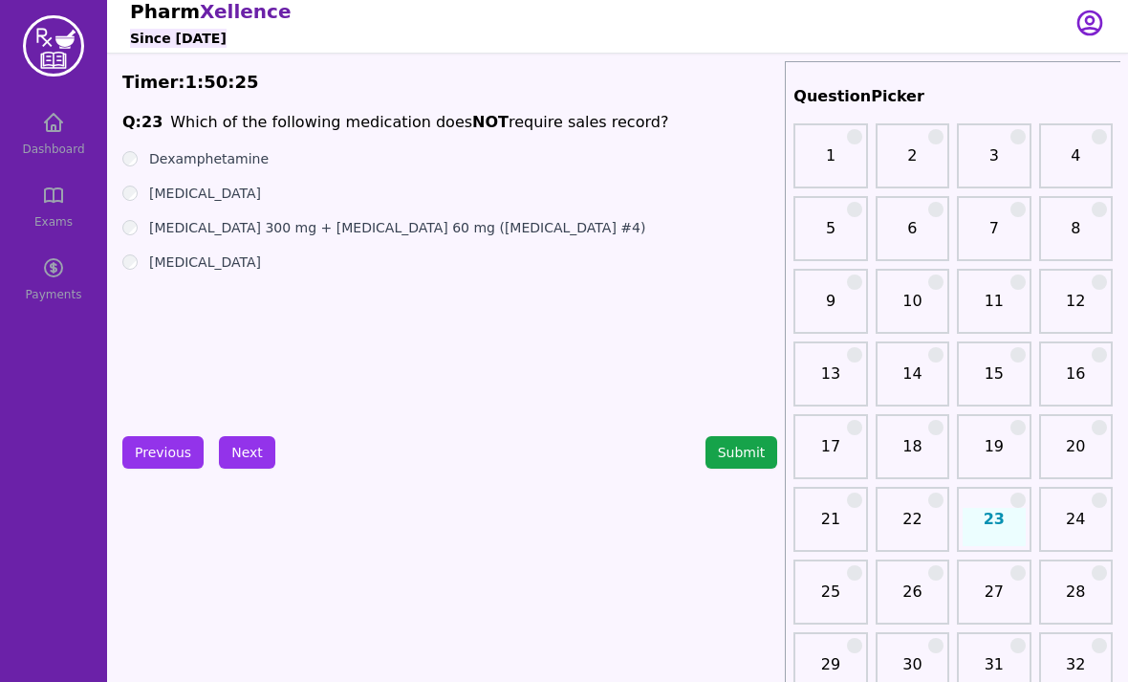
click at [239, 156] on label "Dexamphetamine" at bounding box center [209, 158] width 120 height 19
click at [188, 191] on label "[MEDICAL_DATA]" at bounding box center [205, 193] width 112 height 19
click at [217, 229] on label "[MEDICAL_DATA] 300 mg + [MEDICAL_DATA] 60 mg ([MEDICAL_DATA] #4)" at bounding box center [397, 227] width 496 height 19
click at [190, 264] on label "[MEDICAL_DATA]" at bounding box center [205, 261] width 112 height 19
click at [236, 462] on button "Next" at bounding box center [247, 452] width 56 height 33
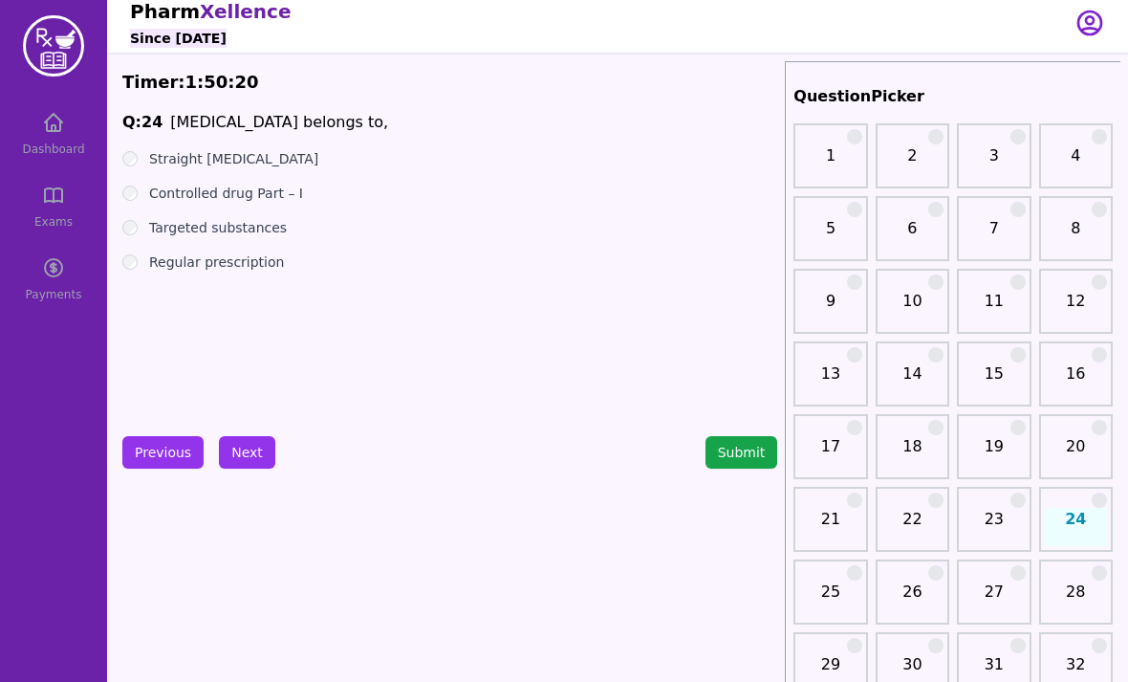
click at [239, 164] on label "Straight [MEDICAL_DATA]" at bounding box center [233, 158] width 169 height 19
click at [265, 196] on label "Controlled drug Part – I" at bounding box center [226, 193] width 154 height 19
click at [243, 236] on label "Targeted substances" at bounding box center [218, 227] width 138 height 19
click at [258, 267] on label "Regular prescription" at bounding box center [216, 261] width 135 height 19
click at [206, 190] on label "Controlled drug Part – I" at bounding box center [226, 193] width 154 height 19
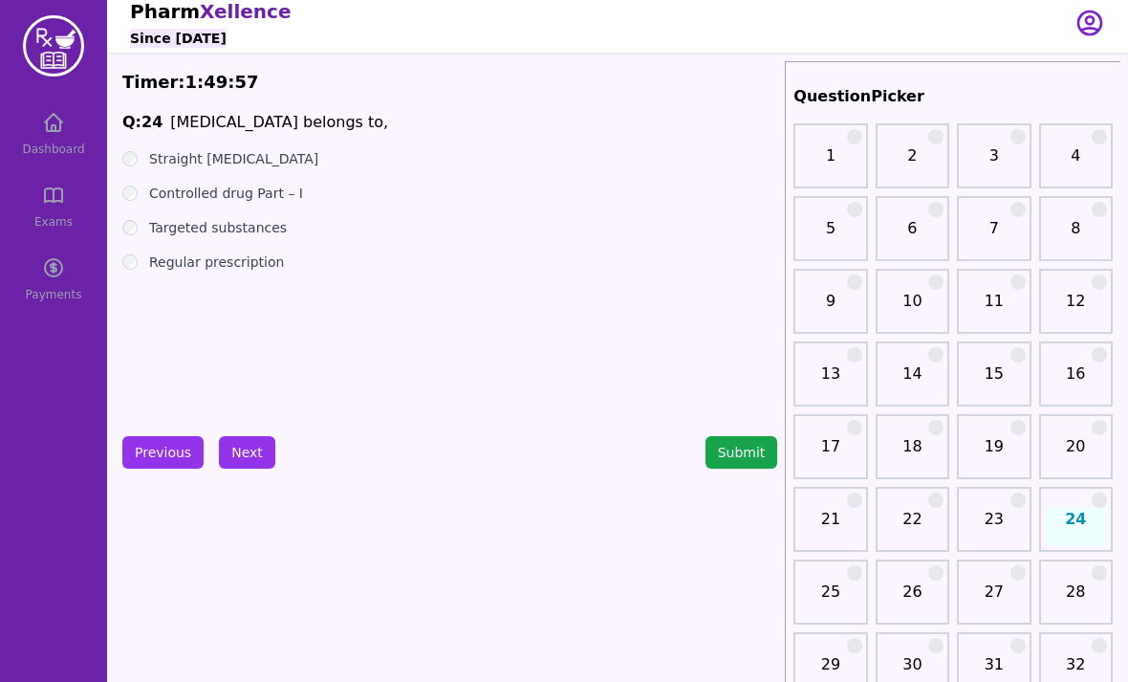
click at [189, 253] on label "Regular prescription" at bounding box center [216, 262] width 135 height 19
click at [247, 448] on button "Next" at bounding box center [247, 452] width 56 height 33
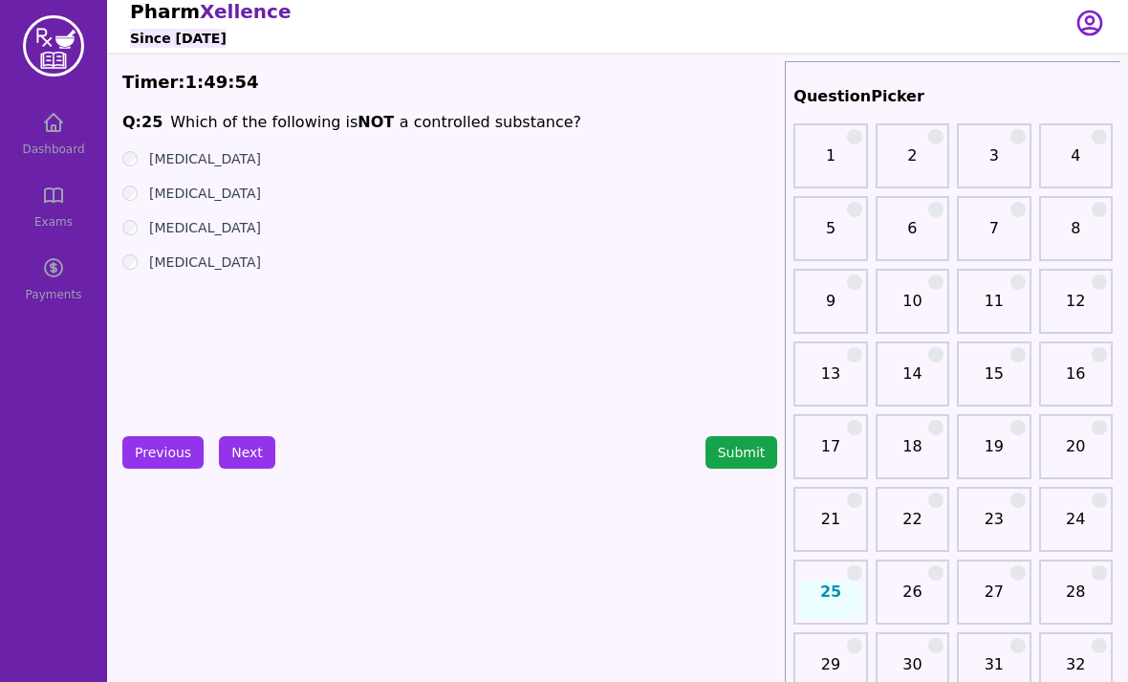
click at [208, 164] on label "[MEDICAL_DATA]" at bounding box center [205, 158] width 112 height 19
click at [201, 188] on label "[MEDICAL_DATA]" at bounding box center [205, 193] width 112 height 19
click at [200, 188] on label "[MEDICAL_DATA]" at bounding box center [205, 193] width 112 height 19
click at [204, 230] on label "[MEDICAL_DATA]" at bounding box center [205, 227] width 112 height 19
click at [192, 263] on label "[MEDICAL_DATA]" at bounding box center [205, 261] width 112 height 19
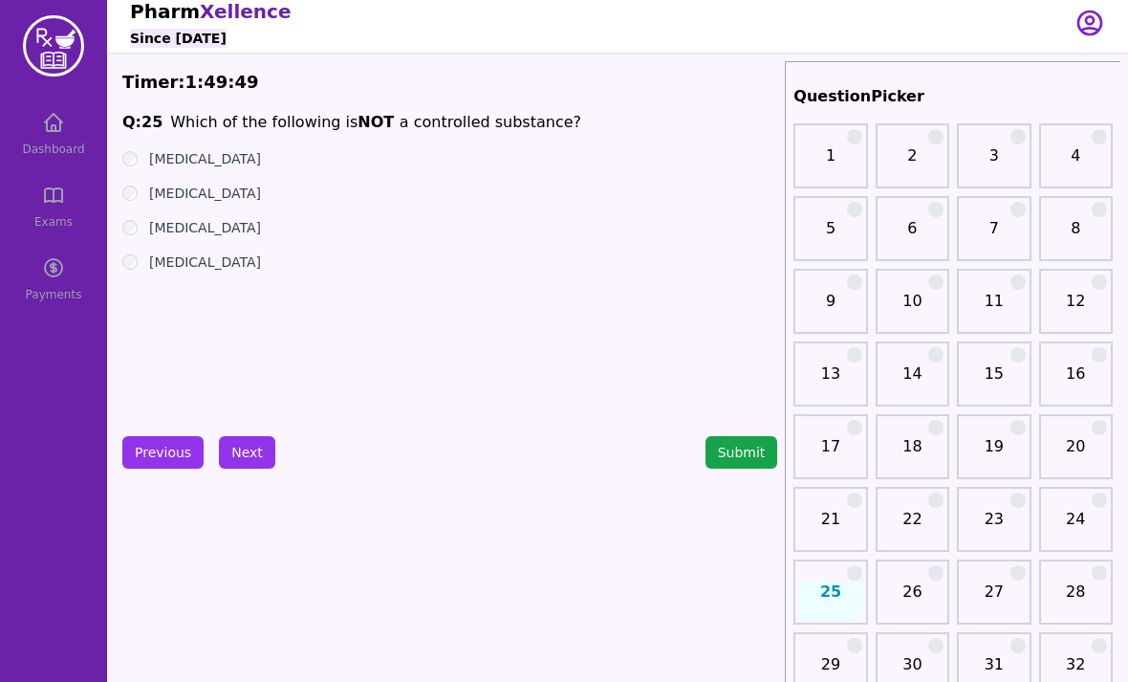
click at [192, 227] on label "[MEDICAL_DATA]" at bounding box center [205, 227] width 112 height 19
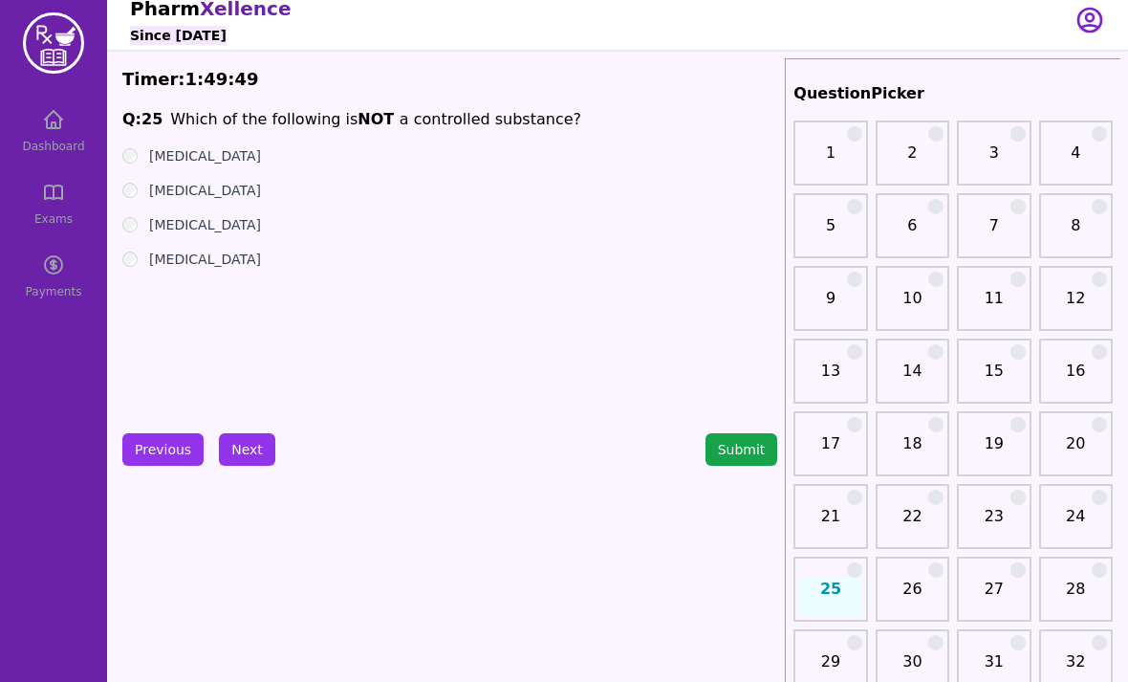
click at [207, 215] on label "[MEDICAL_DATA]" at bounding box center [205, 224] width 112 height 19
click at [203, 211] on ul "[MEDICAL_DATA] [MEDICAL_DATA] [MEDICAL_DATA] [MEDICAL_DATA]" at bounding box center [449, 207] width 655 height 122
click at [208, 189] on label "[MEDICAL_DATA]" at bounding box center [205, 189] width 112 height 19
click at [233, 162] on label "[MEDICAL_DATA]" at bounding box center [205, 154] width 112 height 19
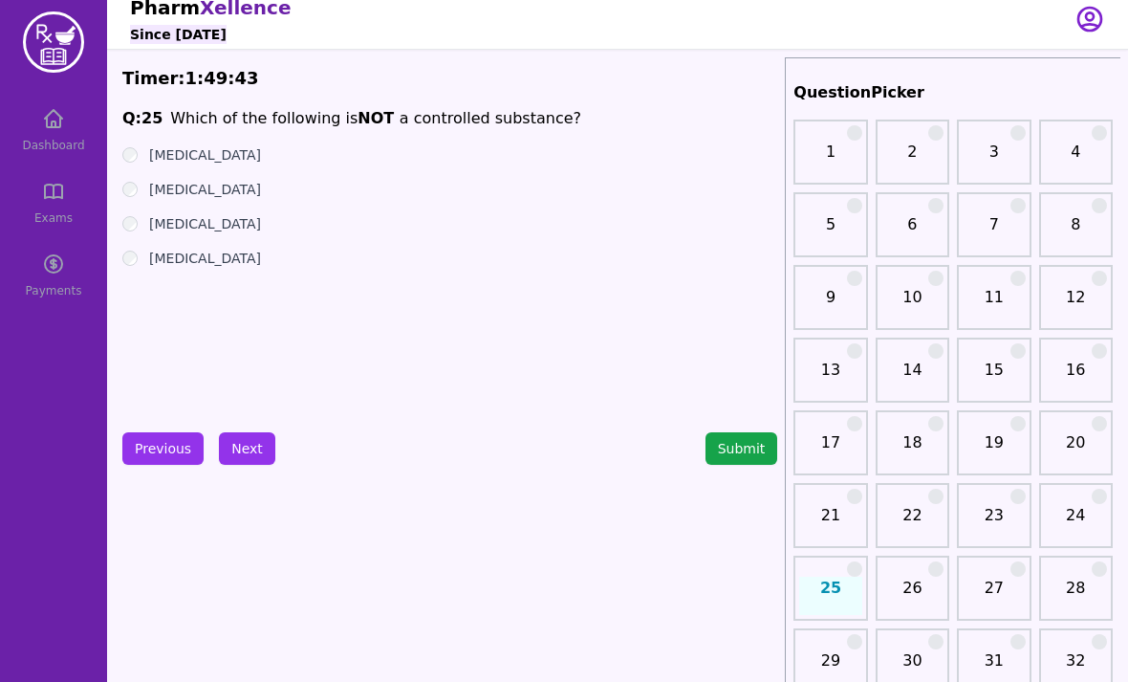
click at [190, 230] on label "[MEDICAL_DATA]" at bounding box center [205, 223] width 112 height 19
click at [245, 447] on button "Next" at bounding box center [247, 448] width 56 height 33
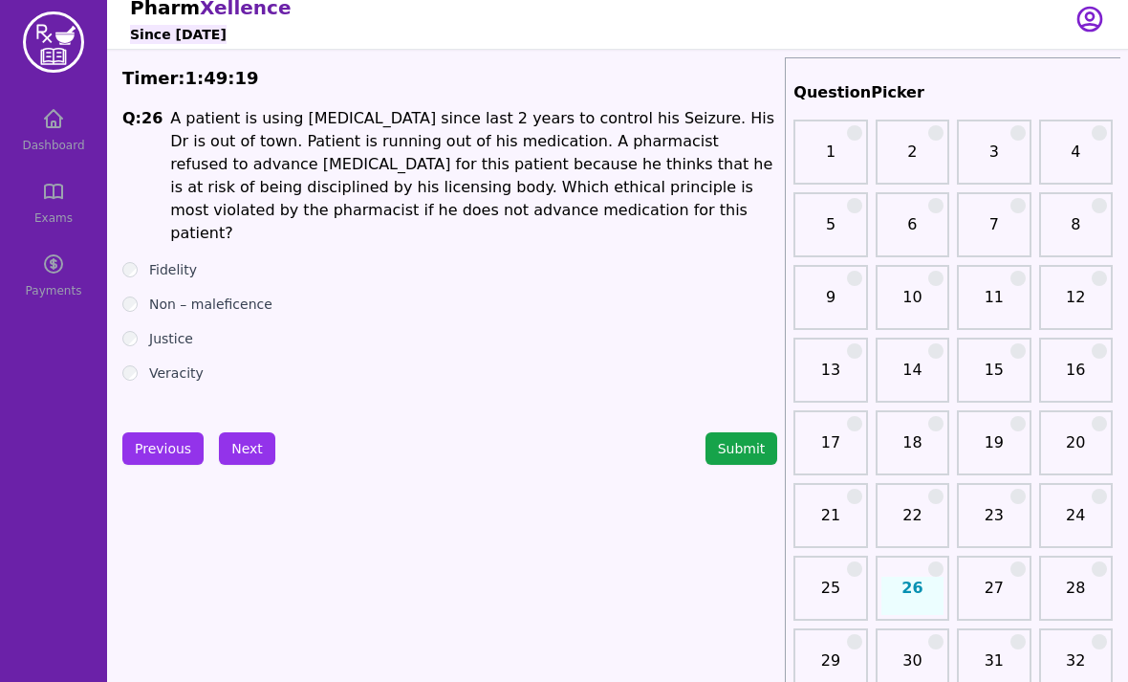
click at [181, 260] on label "Fidelity" at bounding box center [173, 269] width 48 height 19
click at [171, 329] on label "Justice" at bounding box center [171, 338] width 44 height 19
click at [161, 260] on label "Fidelity" at bounding box center [173, 269] width 48 height 19
click at [842, 123] on div "1" at bounding box center [831, 152] width 74 height 65
click at [183, 329] on label "Justice" at bounding box center [171, 338] width 44 height 19
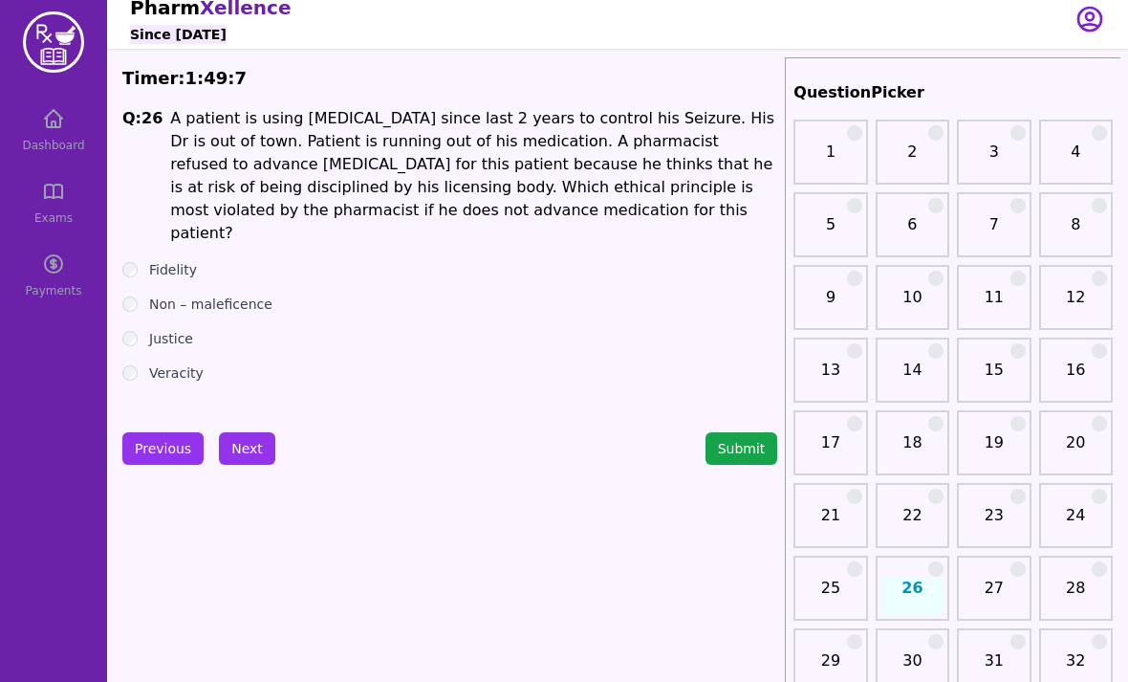
click at [182, 260] on label "Fidelity" at bounding box center [173, 269] width 48 height 19
click at [414, 260] on div "Fidelity" at bounding box center [449, 269] width 655 height 19
click at [241, 448] on button "Next" at bounding box center [247, 448] width 56 height 33
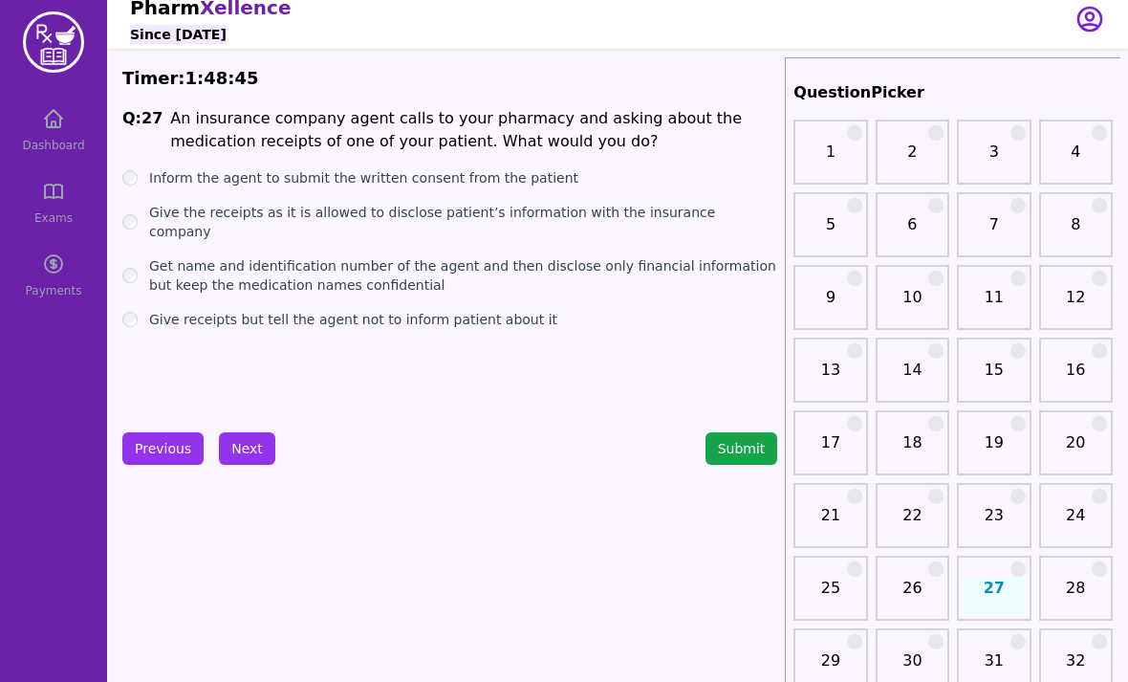
click at [323, 185] on label "Inform the agent to submit the written consent from the patient" at bounding box center [363, 177] width 429 height 19
click at [308, 218] on label "Give the receipts as it is allowed to disclose patient’s information with the i…" at bounding box center [463, 222] width 628 height 38
click at [273, 264] on label "Get name and identification number of the agent and then disclose only financia…" at bounding box center [463, 275] width 628 height 38
click at [343, 183] on label "Inform the agent to submit the written consent from the patient" at bounding box center [363, 177] width 429 height 19
click at [249, 456] on button "Next" at bounding box center [247, 448] width 56 height 33
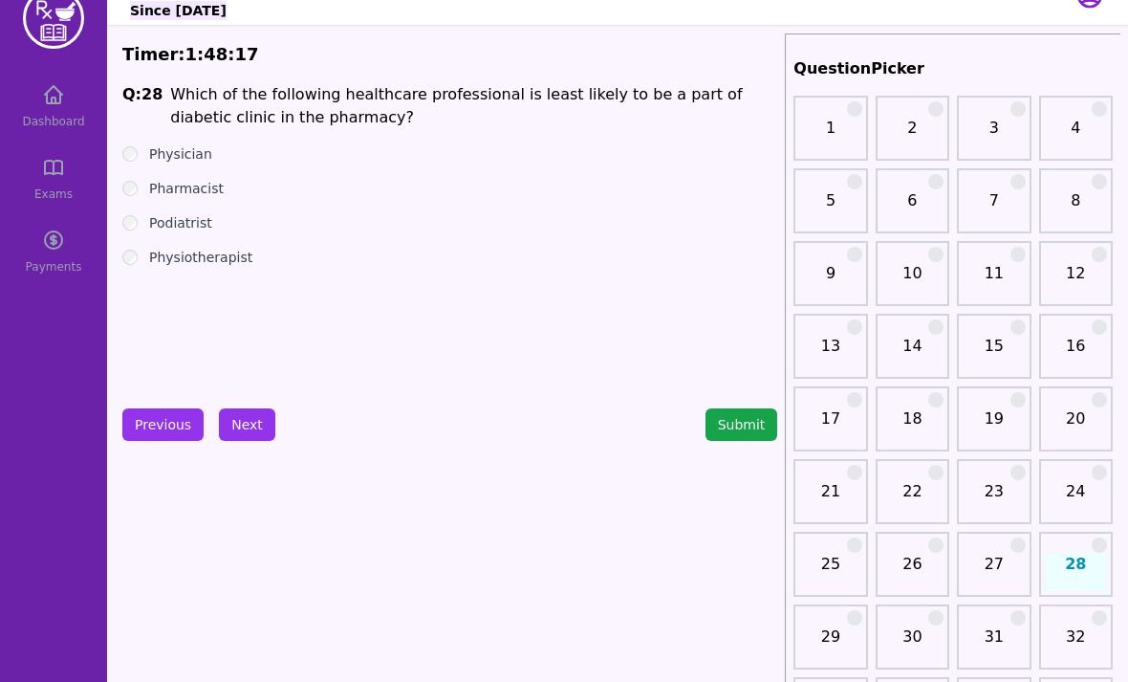
scroll to position [35, 0]
click at [160, 161] on label "Physician" at bounding box center [180, 153] width 63 height 19
click at [256, 168] on ul "Physician Pharmacist Podiatrist Physiotherapist" at bounding box center [449, 205] width 655 height 122
click at [188, 191] on label "Pharmacist" at bounding box center [186, 188] width 75 height 19
click at [186, 221] on label "Podiatrist" at bounding box center [180, 222] width 63 height 19
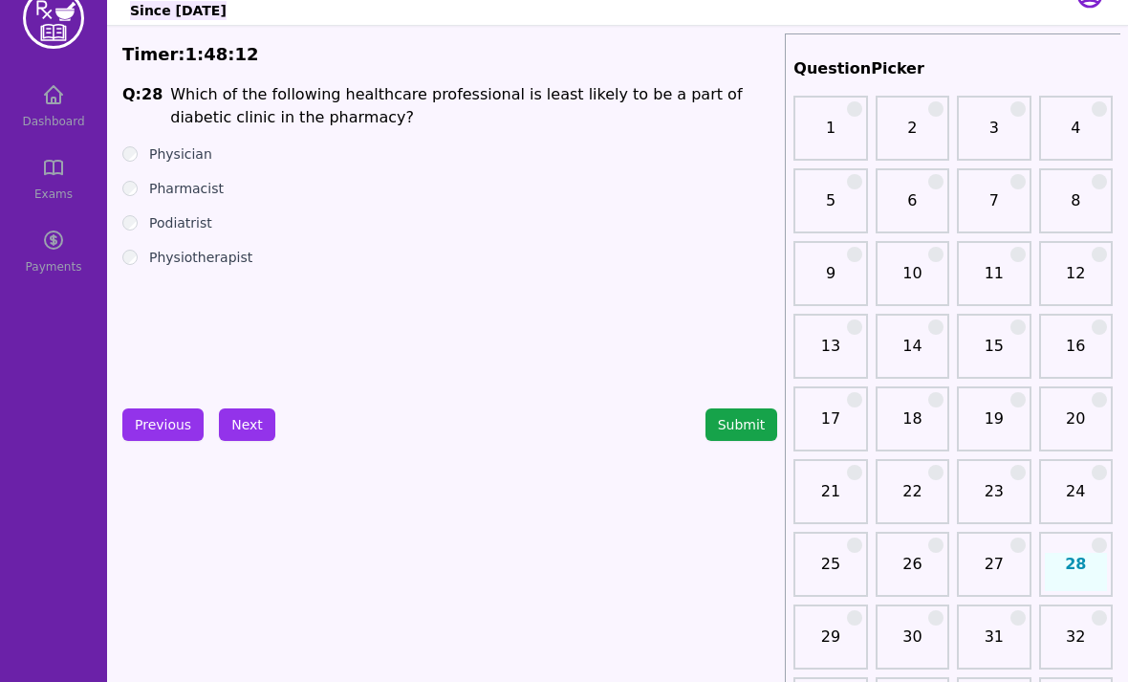
click at [191, 256] on label "Physiotherapist" at bounding box center [200, 257] width 103 height 19
click at [186, 227] on label "Podiatrist" at bounding box center [180, 222] width 63 height 19
click at [181, 264] on label "Physiotherapist" at bounding box center [200, 257] width 103 height 19
click at [196, 227] on label "Podiatrist" at bounding box center [180, 222] width 63 height 19
click at [206, 264] on label "Physiotherapist" at bounding box center [200, 257] width 103 height 19
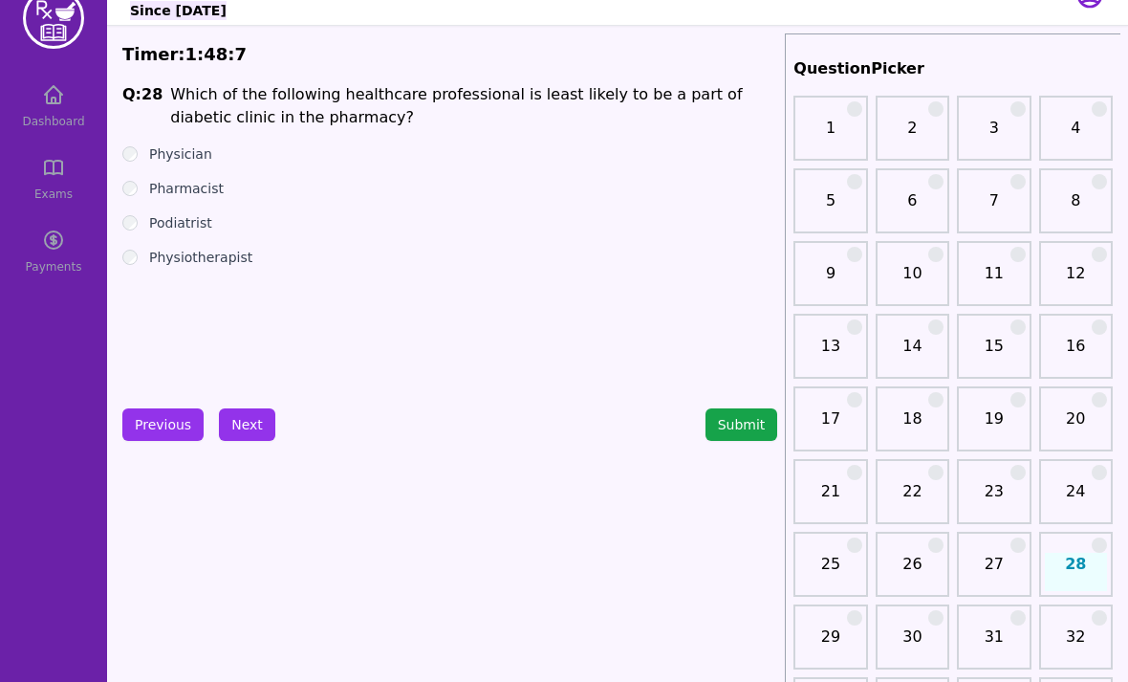
click at [188, 231] on label "Podiatrist" at bounding box center [180, 222] width 63 height 19
click at [221, 251] on label "Physiotherapist" at bounding box center [200, 257] width 103 height 19
click at [245, 417] on button "Next" at bounding box center [247, 424] width 56 height 33
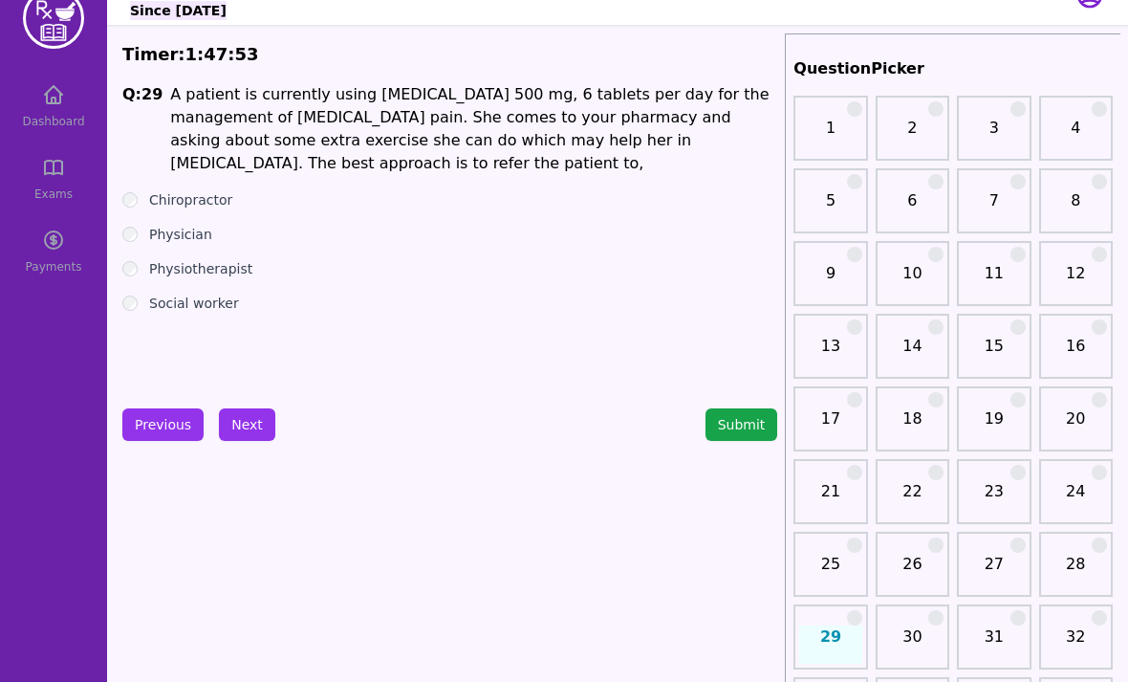
click at [555, 122] on span "A patient is currently using [MEDICAL_DATA] 500 mg, 6 tablets per day for the m…" at bounding box center [469, 128] width 599 height 87
click at [736, 127] on p "A patient is currently using [MEDICAL_DATA] 500 mg, 6 tablets per day for the m…" at bounding box center [473, 129] width 607 height 92
click at [211, 255] on ul "Chiropractor Physician Physiotherapist Social worker" at bounding box center [449, 251] width 655 height 122
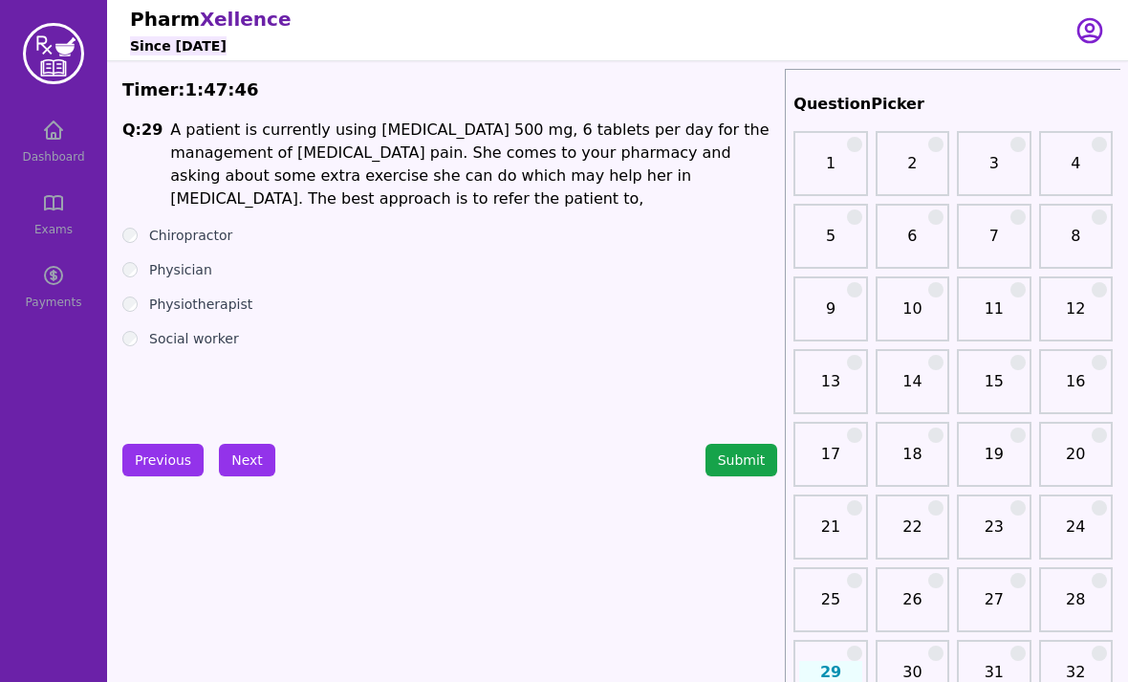
click at [248, 448] on button "Next" at bounding box center [247, 460] width 56 height 33
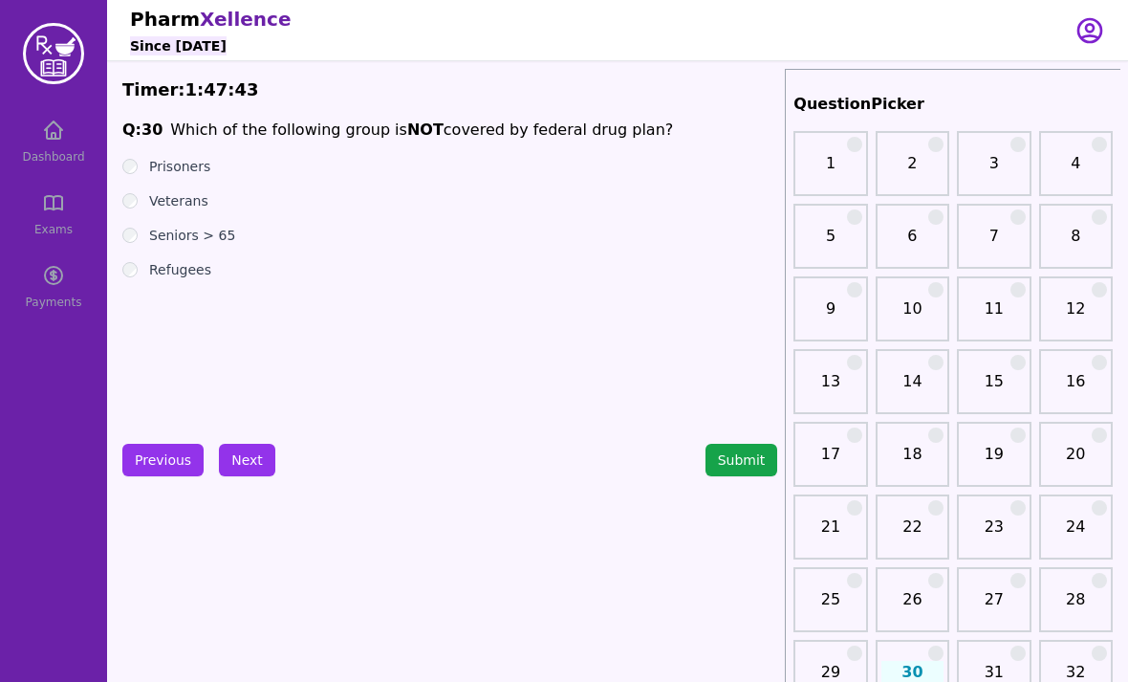
click at [186, 172] on label "Prisoners" at bounding box center [179, 166] width 61 height 19
click at [209, 228] on label "Seniors > 65" at bounding box center [192, 235] width 86 height 19
click at [249, 465] on button "Next" at bounding box center [247, 460] width 56 height 33
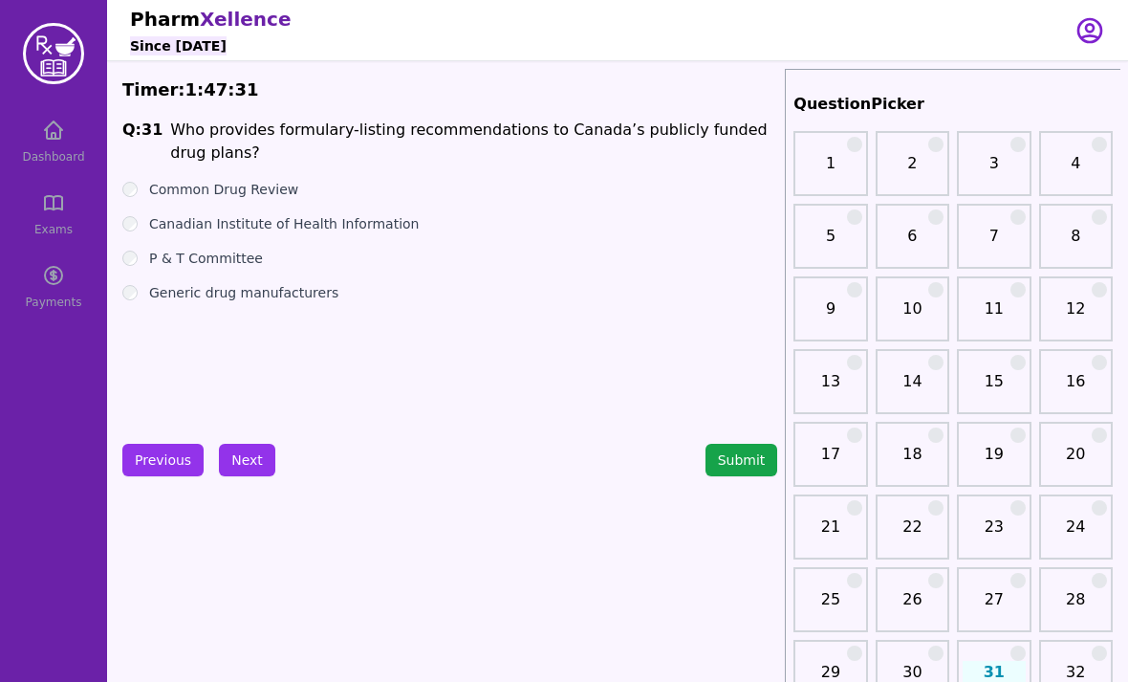
click at [212, 300] on label "Generic drug manufacturers" at bounding box center [243, 292] width 189 height 19
click at [244, 228] on label "Canadian Institute of Health Information" at bounding box center [284, 223] width 270 height 19
click at [269, 190] on label "Common Drug Review" at bounding box center [223, 189] width 149 height 19
click at [232, 471] on button "Next" at bounding box center [247, 460] width 56 height 33
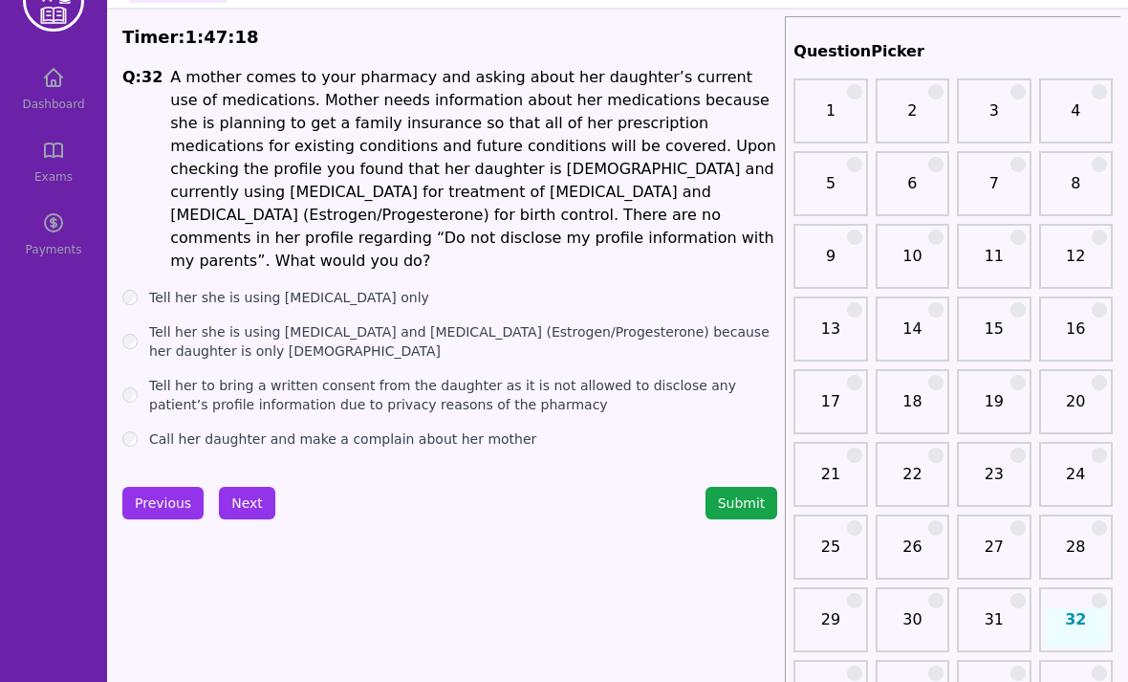
click at [171, 488] on button "Previous" at bounding box center [162, 504] width 81 height 33
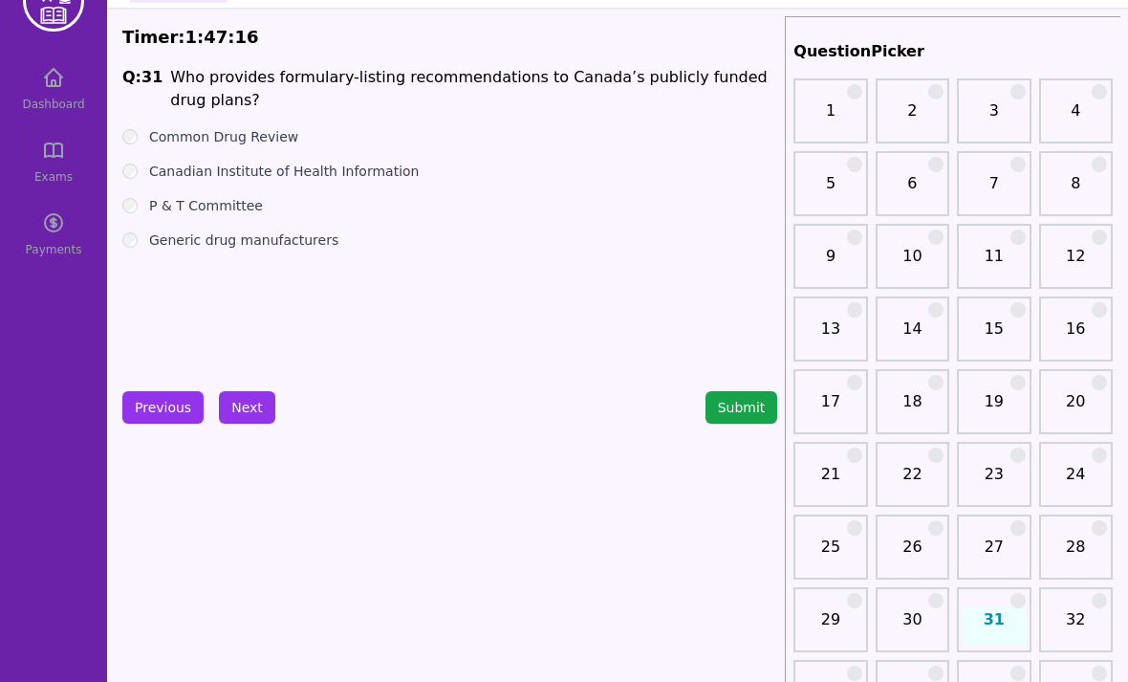
click at [246, 403] on button "Next" at bounding box center [247, 407] width 56 height 33
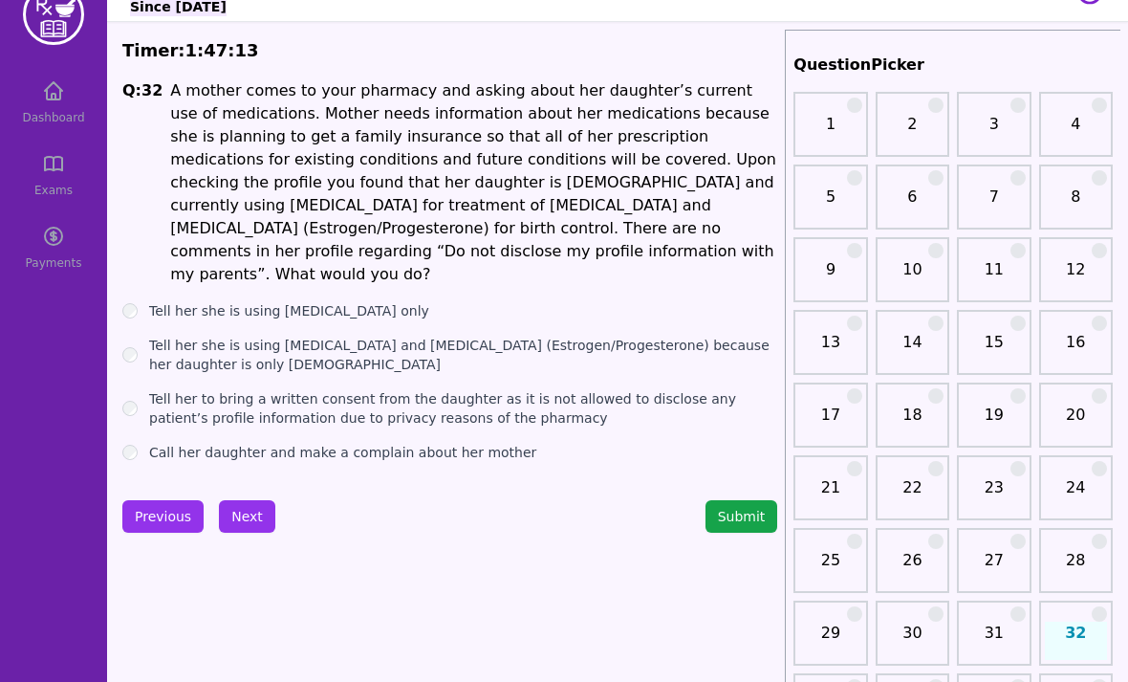
scroll to position [39, 0]
click at [311, 301] on label "Tell her she is using [MEDICAL_DATA] only" at bounding box center [289, 310] width 280 height 19
click at [298, 336] on label "Tell her she is using [MEDICAL_DATA] and [MEDICAL_DATA] (Estrogen/Progesterone)…" at bounding box center [463, 355] width 628 height 38
click at [325, 389] on label "Tell her to bring a written consent from the daughter as it is not allowed to d…" at bounding box center [463, 408] width 628 height 38
click at [247, 500] on button "Next" at bounding box center [247, 516] width 56 height 33
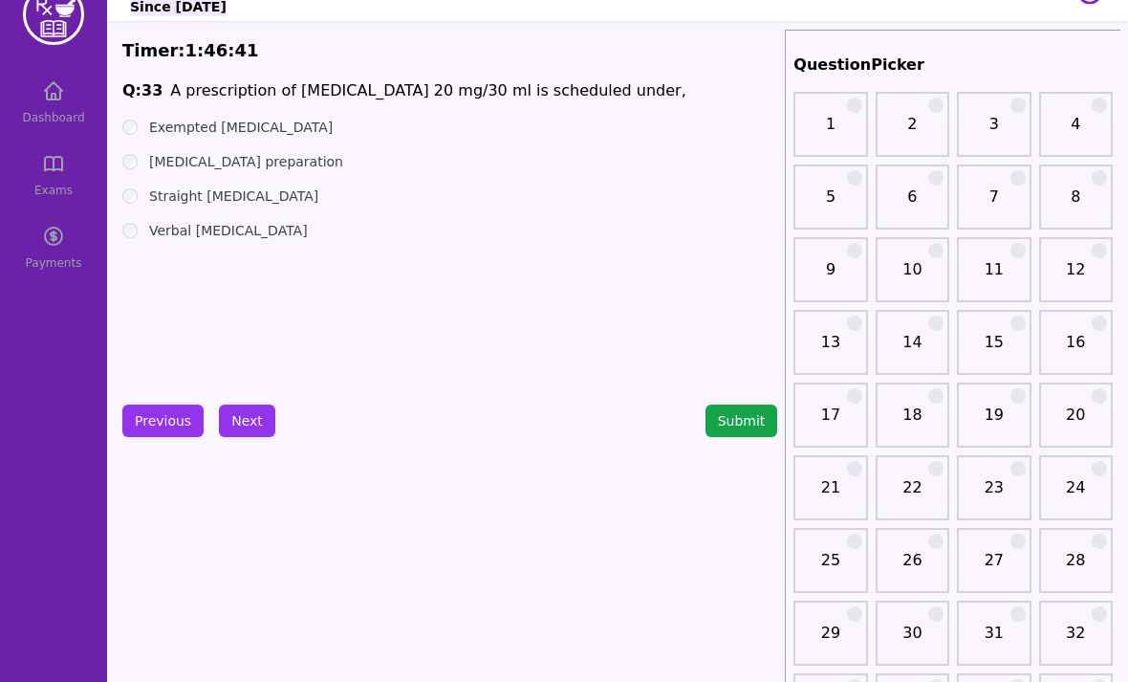
scroll to position [41, 0]
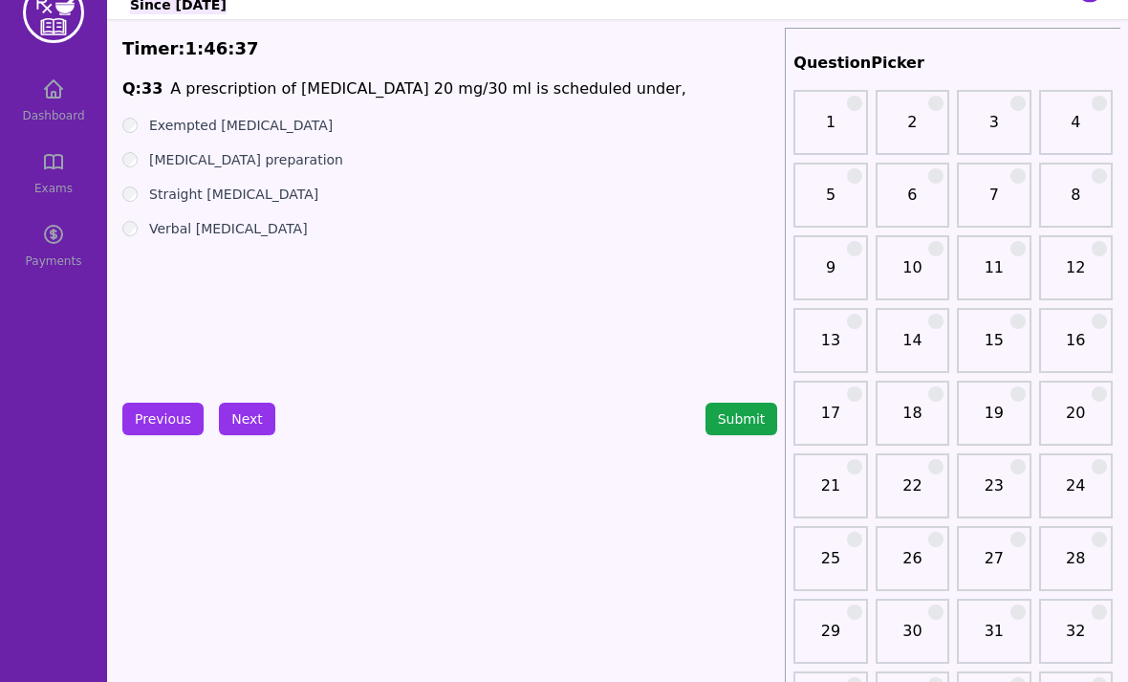
click at [261, 159] on label "[MEDICAL_DATA] preparation" at bounding box center [246, 159] width 194 height 19
click at [187, 133] on label "Exempted [MEDICAL_DATA]" at bounding box center [241, 125] width 184 height 19
click at [257, 403] on button "Next" at bounding box center [247, 419] width 56 height 33
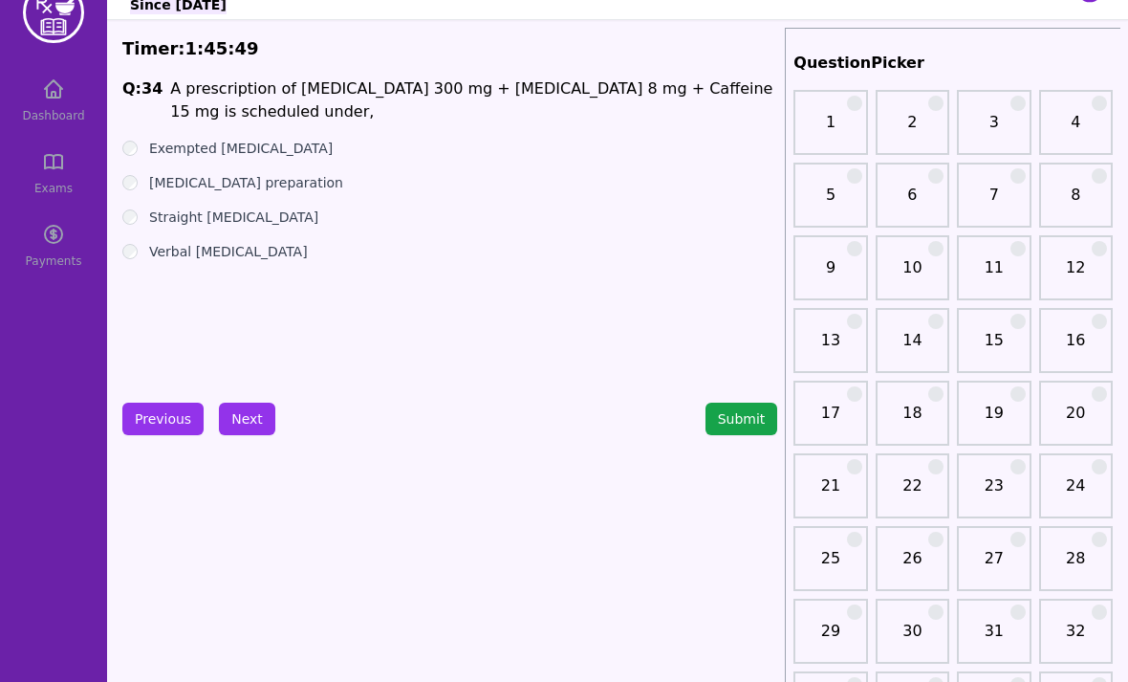
click at [264, 178] on label "[MEDICAL_DATA] preparation" at bounding box center [246, 182] width 194 height 19
click at [224, 252] on label "Verbal [MEDICAL_DATA]" at bounding box center [228, 251] width 159 height 19
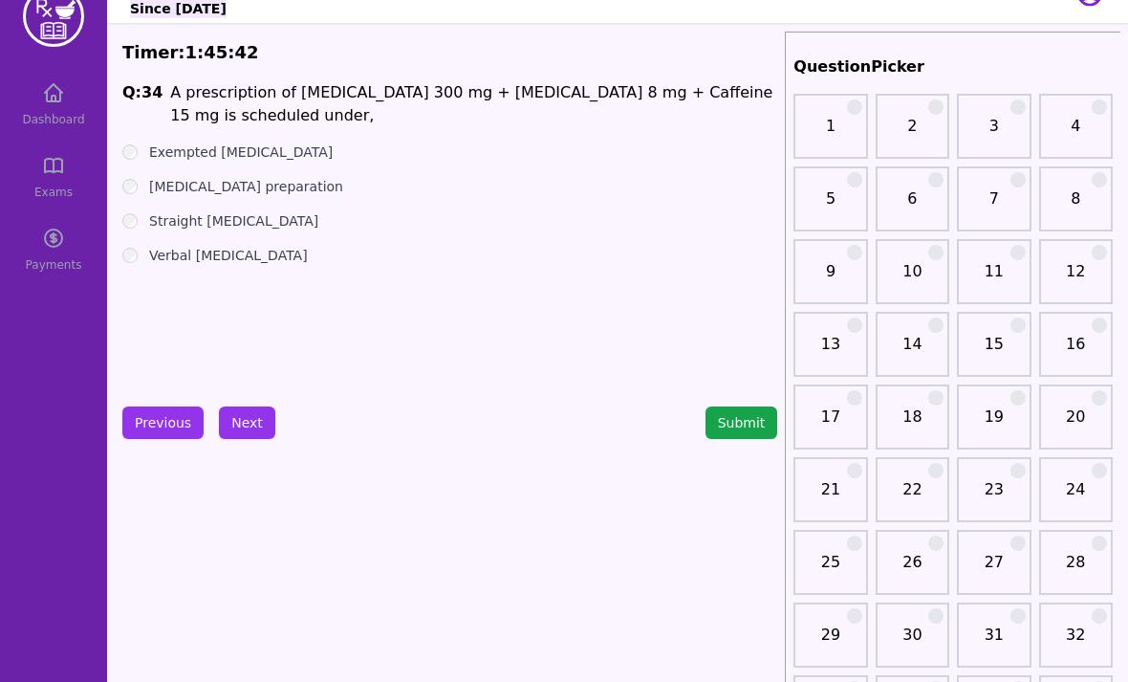
click at [241, 438] on button "Next" at bounding box center [247, 422] width 56 height 33
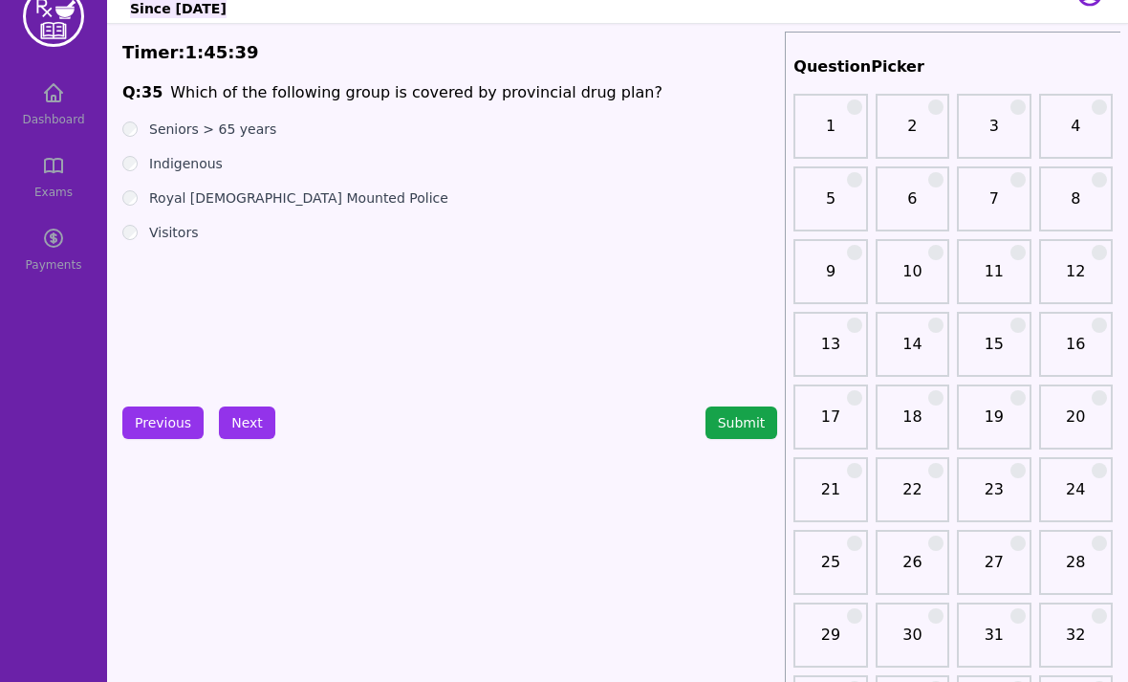
click at [242, 138] on label "Seniors > 65 years" at bounding box center [212, 129] width 127 height 19
click at [206, 170] on label "Indigenous" at bounding box center [186, 163] width 74 height 19
click at [292, 240] on div "Visitors" at bounding box center [449, 232] width 655 height 19
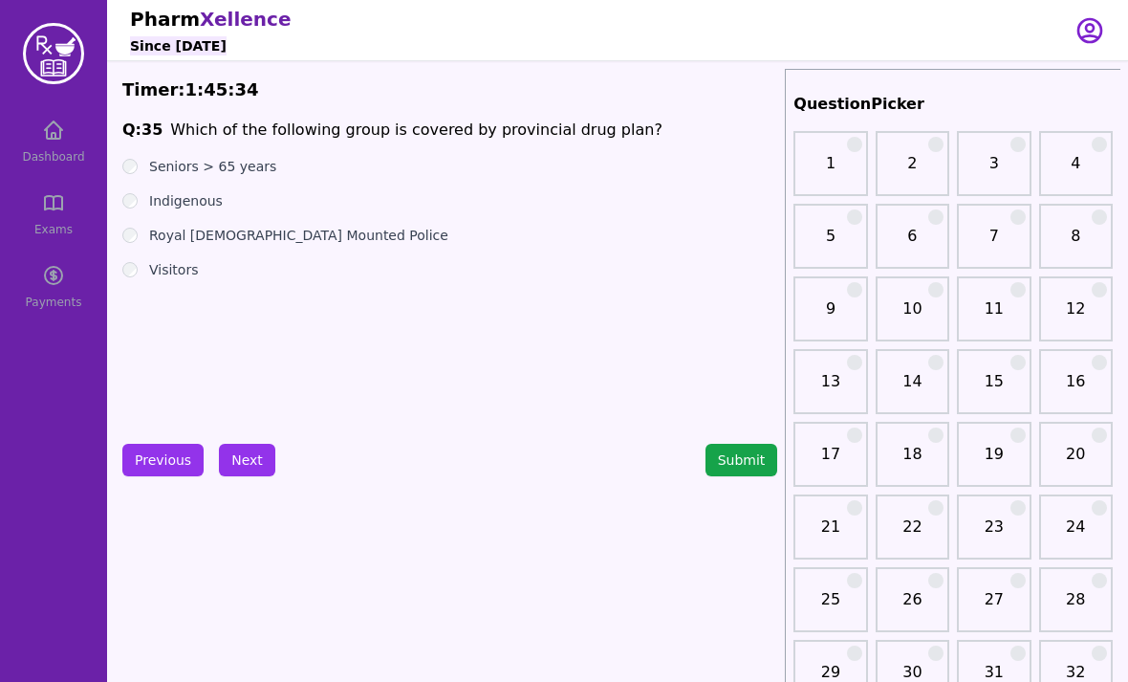
click at [196, 173] on label "Seniors > 65 years" at bounding box center [212, 166] width 127 height 19
click at [252, 468] on button "Next" at bounding box center [247, 460] width 56 height 33
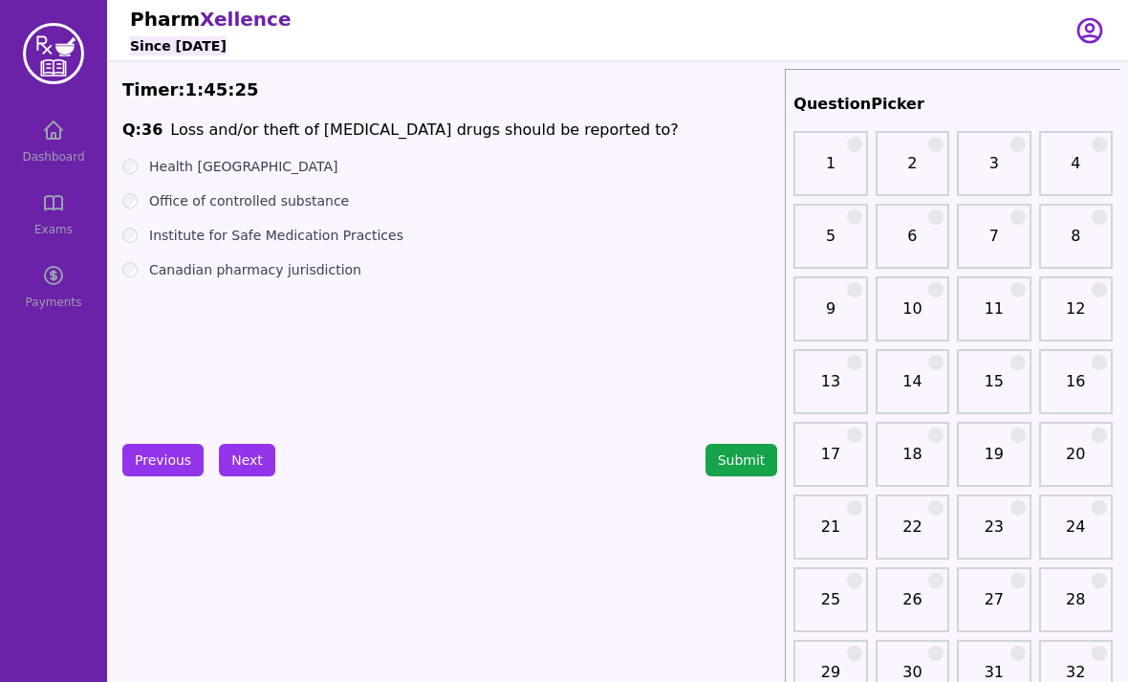
click at [305, 207] on label "Office of controlled substance" at bounding box center [249, 200] width 200 height 19
click at [235, 472] on button "Next" at bounding box center [247, 460] width 56 height 33
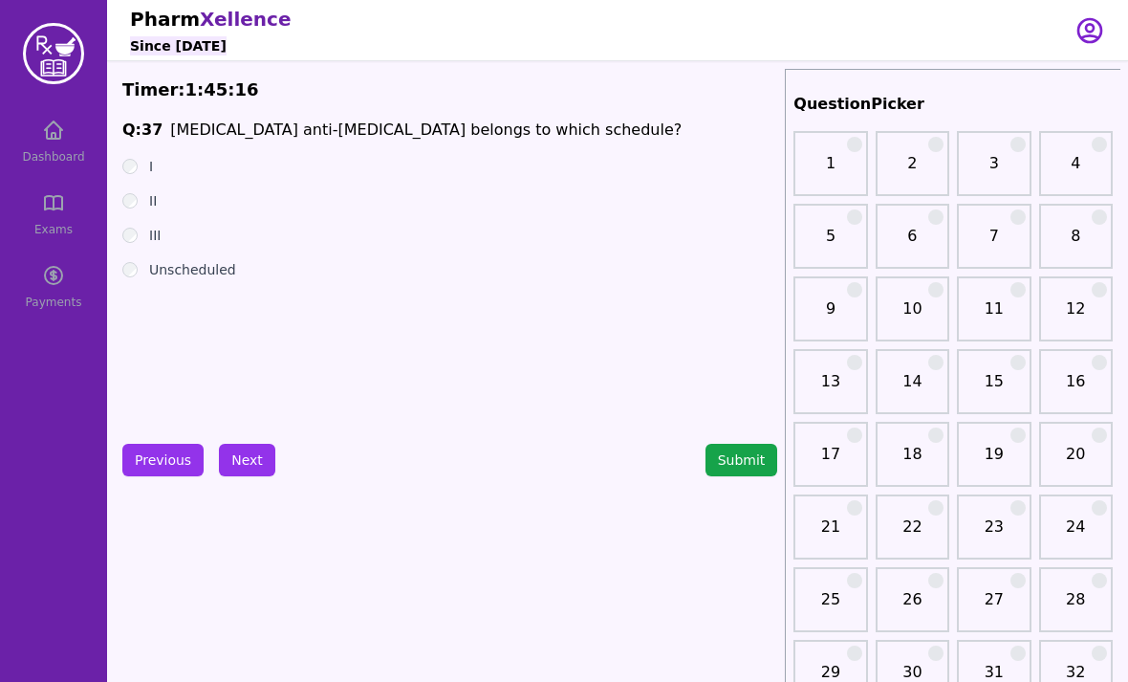
click at [140, 164] on div "I" at bounding box center [449, 166] width 655 height 19
click at [142, 165] on div "I" at bounding box center [449, 166] width 655 height 19
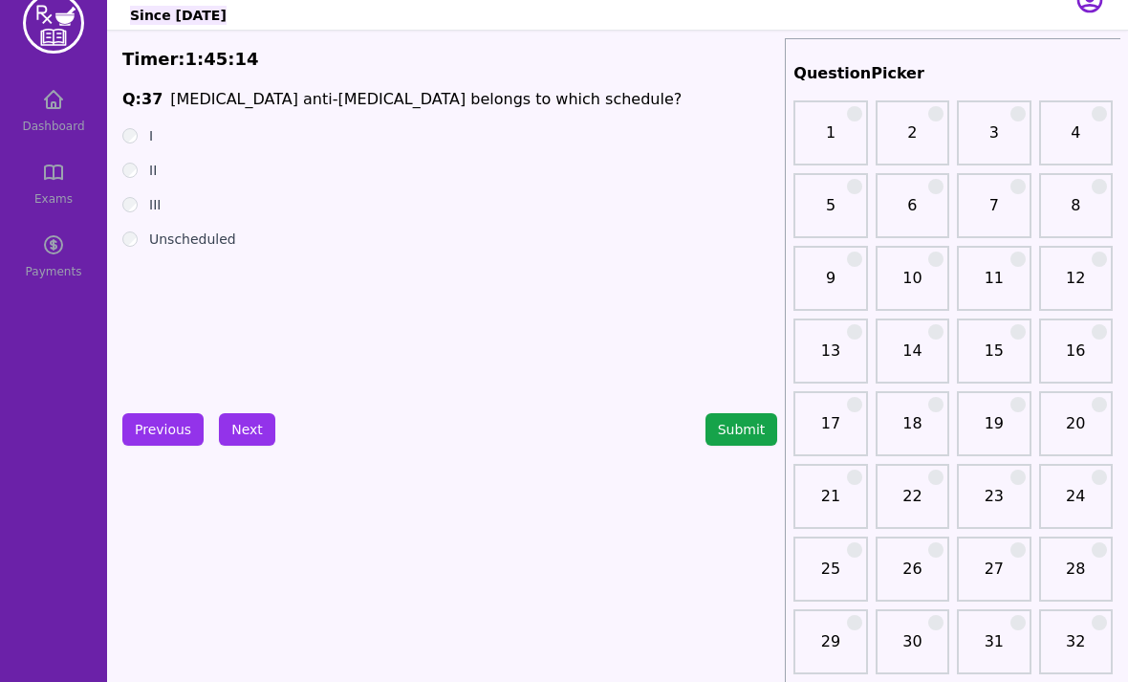
scroll to position [31, 0]
click at [246, 429] on button "Next" at bounding box center [247, 429] width 56 height 33
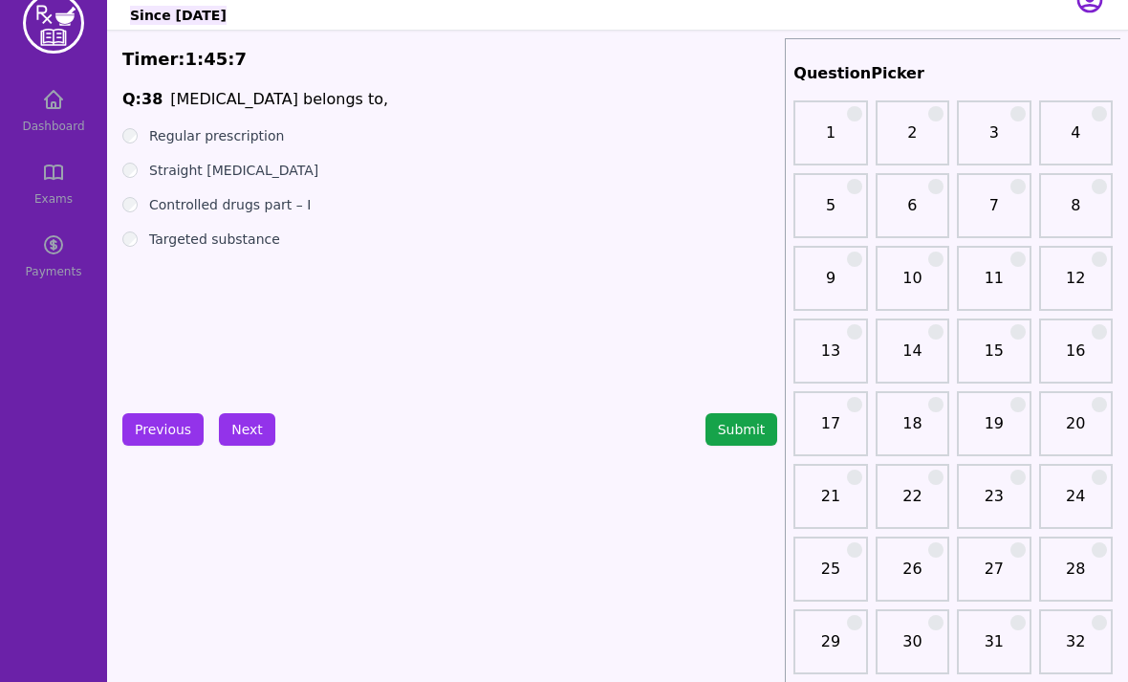
click at [247, 166] on label "Straight [MEDICAL_DATA]" at bounding box center [233, 170] width 169 height 19
click at [250, 427] on button "Next" at bounding box center [247, 429] width 56 height 33
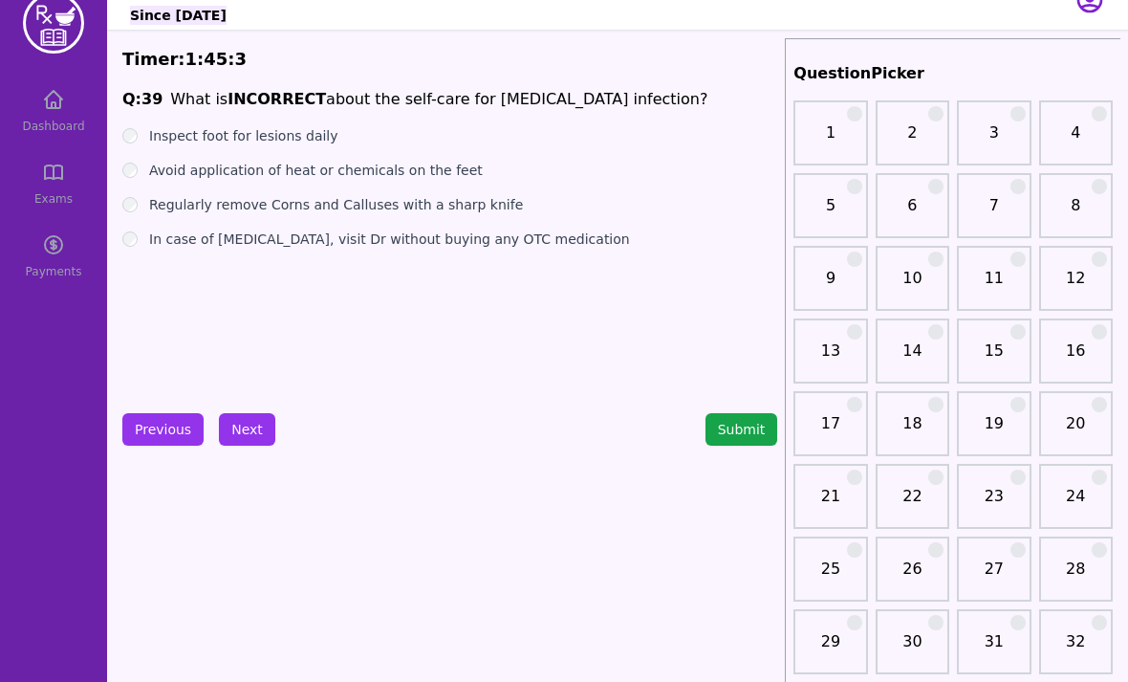
click at [265, 142] on label "Inspect foot for lesions daily" at bounding box center [243, 135] width 189 height 19
click at [392, 177] on label "Avoid application of heat or chemicals on the feet" at bounding box center [316, 170] width 334 height 19
click at [269, 211] on label "Regularly remove Corns and Calluses with a sharp knife" at bounding box center [336, 204] width 374 height 19
click at [241, 436] on button "Next" at bounding box center [247, 429] width 56 height 33
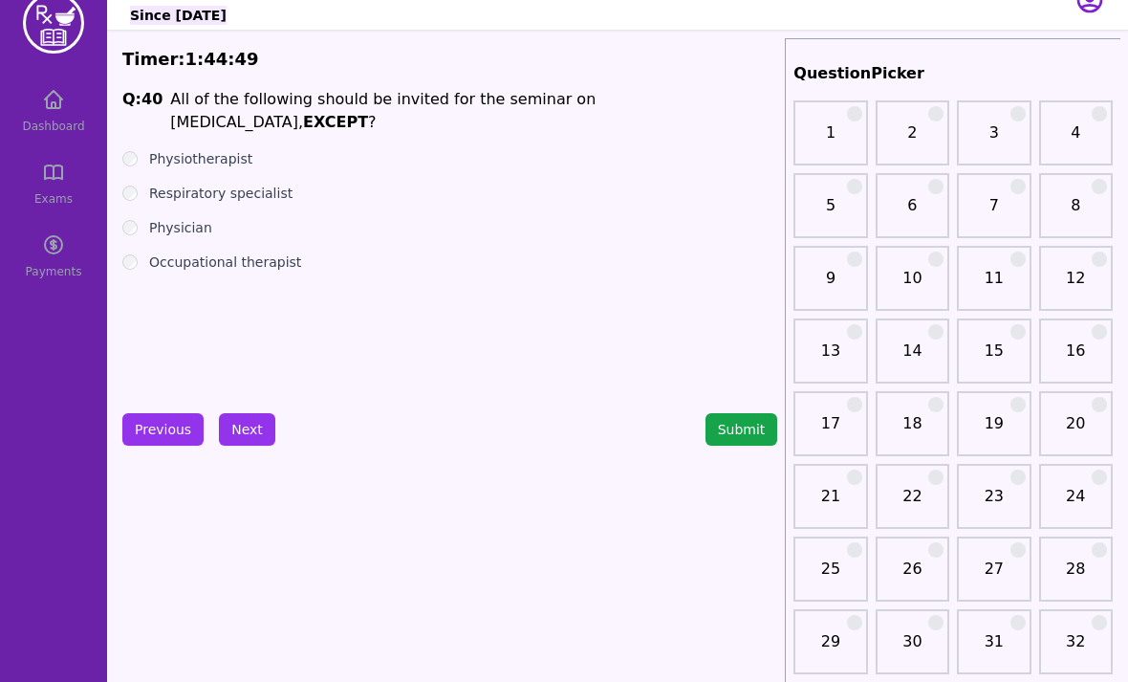
click at [238, 149] on label "Physiotherapist" at bounding box center [200, 158] width 103 height 19
click at [287, 184] on div "Respiratory specialist" at bounding box center [449, 193] width 655 height 19
click at [249, 184] on label "Respiratory specialist" at bounding box center [220, 193] width 143 height 19
click at [185, 218] on label "Physician" at bounding box center [180, 227] width 63 height 19
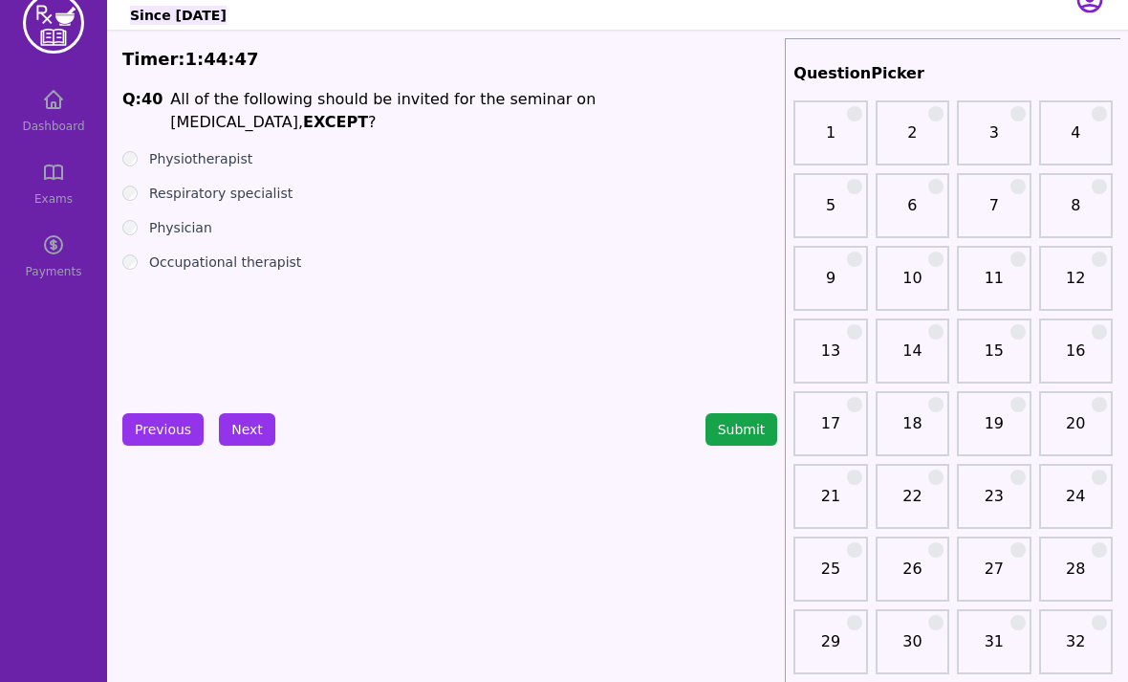
click at [185, 218] on label "Physician" at bounding box center [180, 227] width 63 height 19
click at [247, 252] on label "Occupational therapist" at bounding box center [225, 261] width 152 height 19
click at [252, 428] on button "Next" at bounding box center [247, 429] width 56 height 33
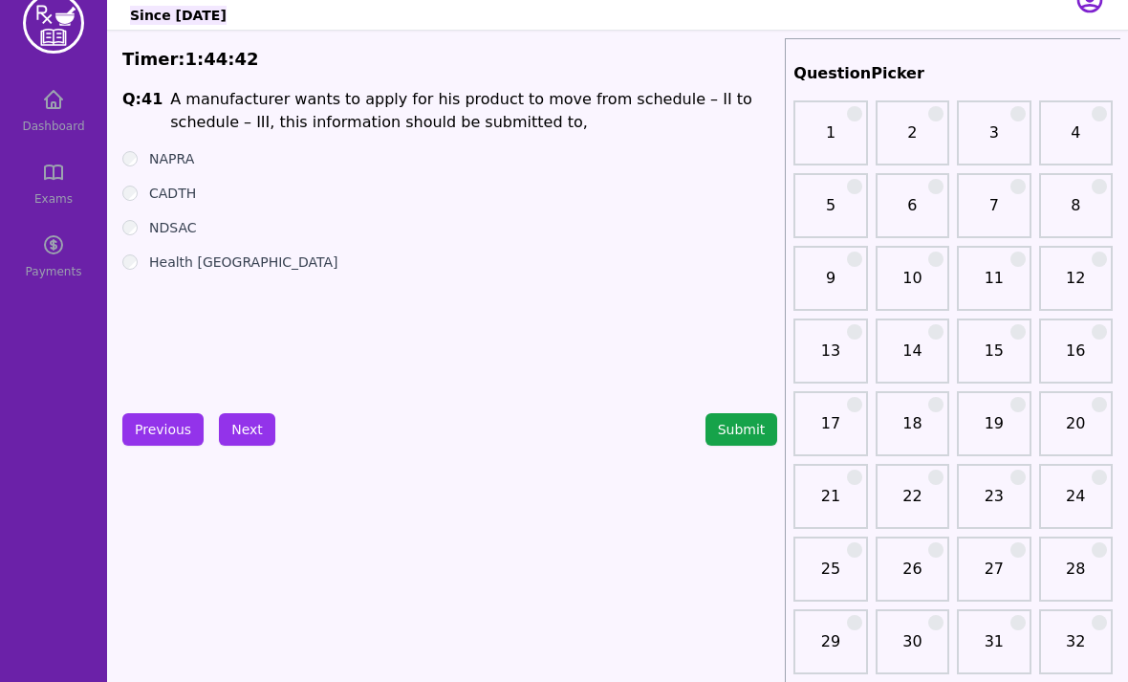
click at [178, 437] on button "Previous" at bounding box center [162, 429] width 81 height 33
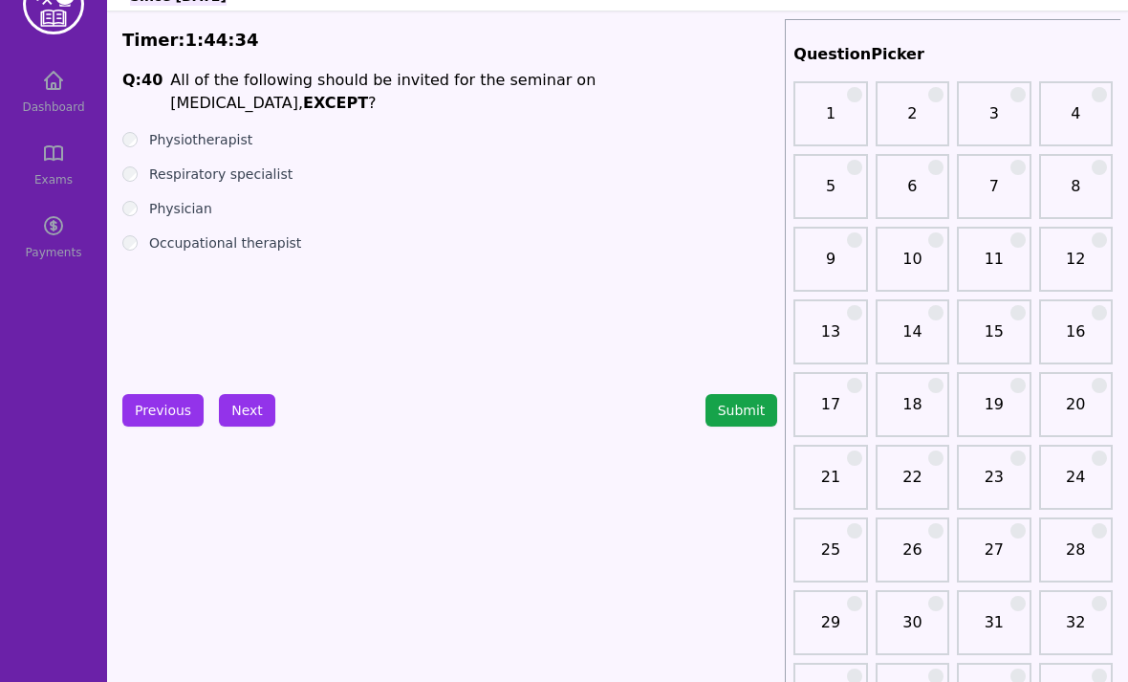
scroll to position [50, 0]
click at [252, 405] on button "Next" at bounding box center [247, 410] width 56 height 33
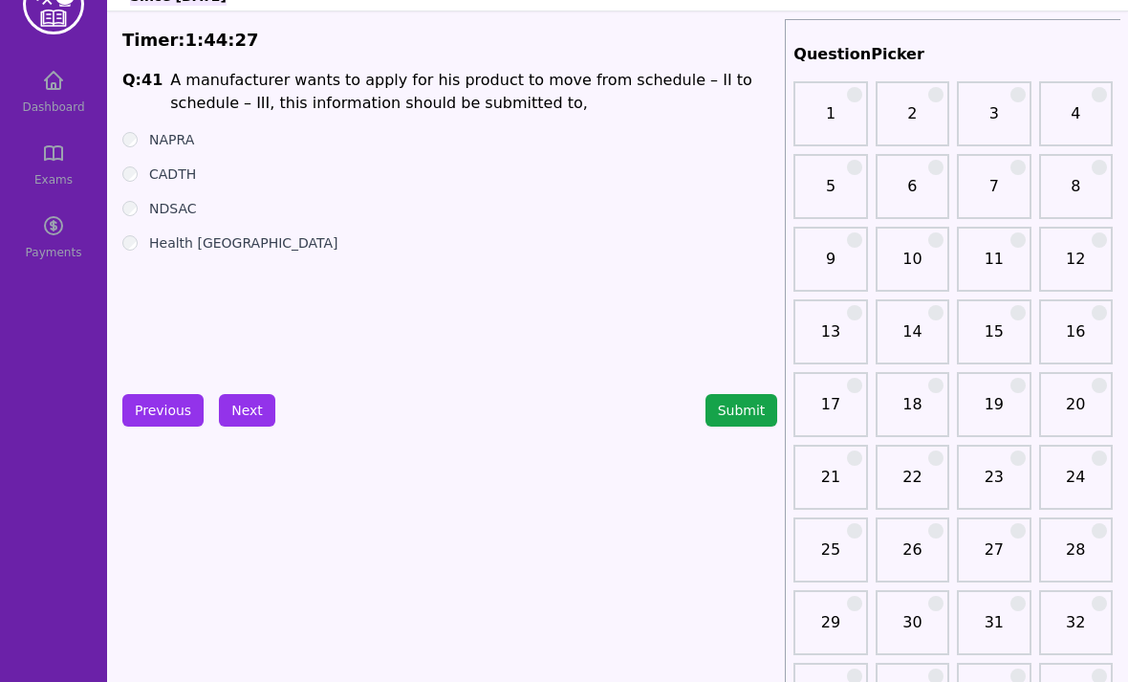
click at [767, 108] on p "A manufacturer wants to apply for his product to move from schedule – II to sch…" at bounding box center [473, 92] width 607 height 46
click at [172, 146] on label "NAPRA" at bounding box center [171, 139] width 45 height 19
click at [247, 421] on button "Next" at bounding box center [247, 410] width 56 height 33
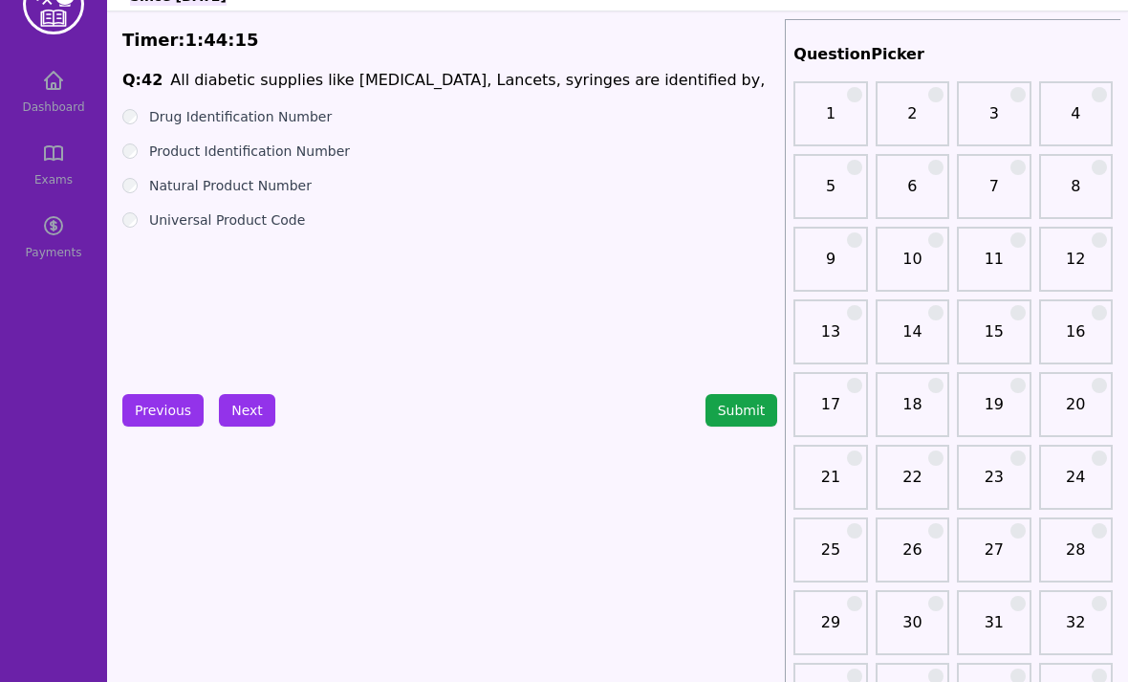
click at [261, 109] on label "Drug Identification Number" at bounding box center [240, 116] width 183 height 19
click at [277, 160] on label "Product Identification Number" at bounding box center [249, 151] width 201 height 19
click at [273, 186] on label "Natural Product Number" at bounding box center [230, 185] width 163 height 19
click at [259, 223] on label "Universal Product Code" at bounding box center [227, 219] width 156 height 19
click at [286, 114] on label "Drug Identification Number" at bounding box center [240, 116] width 183 height 19
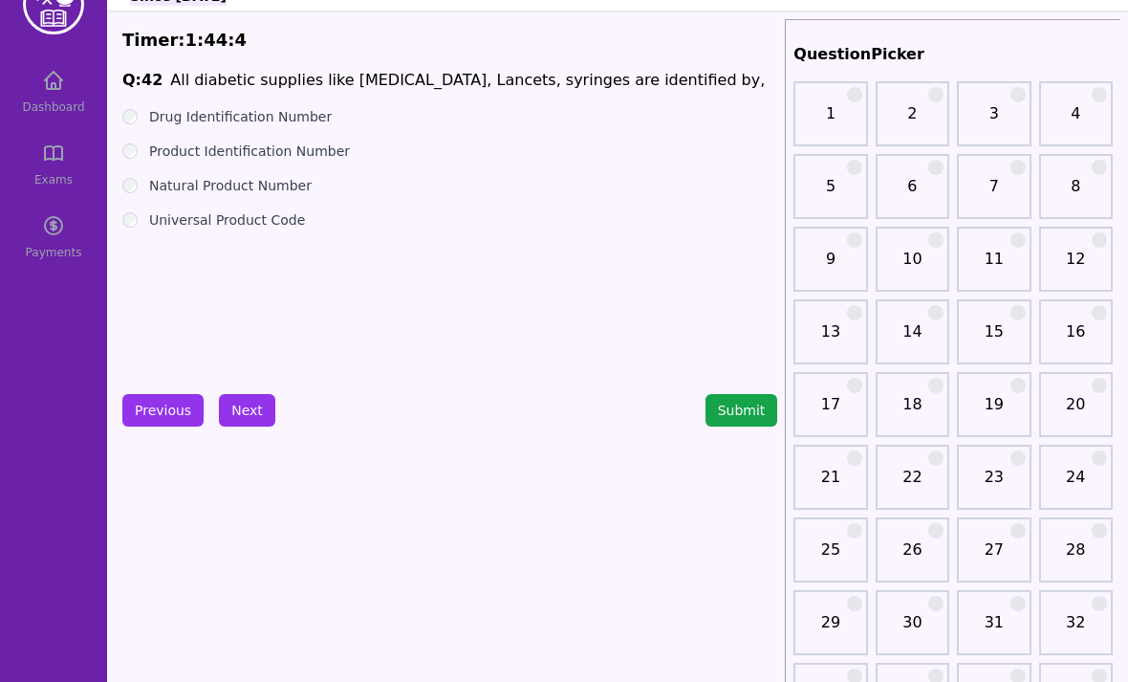
click at [224, 192] on label "Natural Product Number" at bounding box center [230, 185] width 163 height 19
click at [236, 215] on label "Universal Product Code" at bounding box center [227, 220] width 156 height 19
click at [208, 117] on label "Drug Identification Number" at bounding box center [240, 117] width 183 height 19
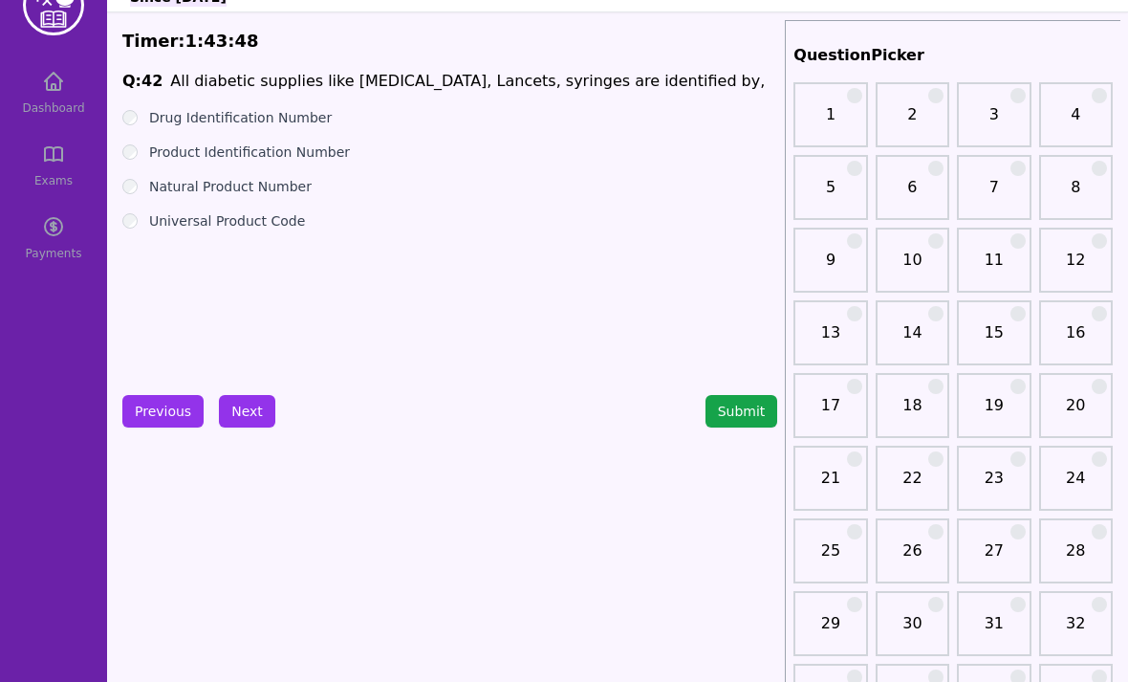
click at [265, 194] on label "Natural Product Number" at bounding box center [230, 186] width 163 height 19
click at [268, 196] on ul "Drug Identification Number Product Identification Number Natural Product Number…" at bounding box center [449, 169] width 655 height 122
click at [265, 212] on label "Universal Product Code" at bounding box center [227, 220] width 156 height 19
click at [258, 411] on button "Next" at bounding box center [247, 411] width 56 height 33
click at [239, 115] on label "Exempted [MEDICAL_DATA]" at bounding box center [241, 117] width 184 height 19
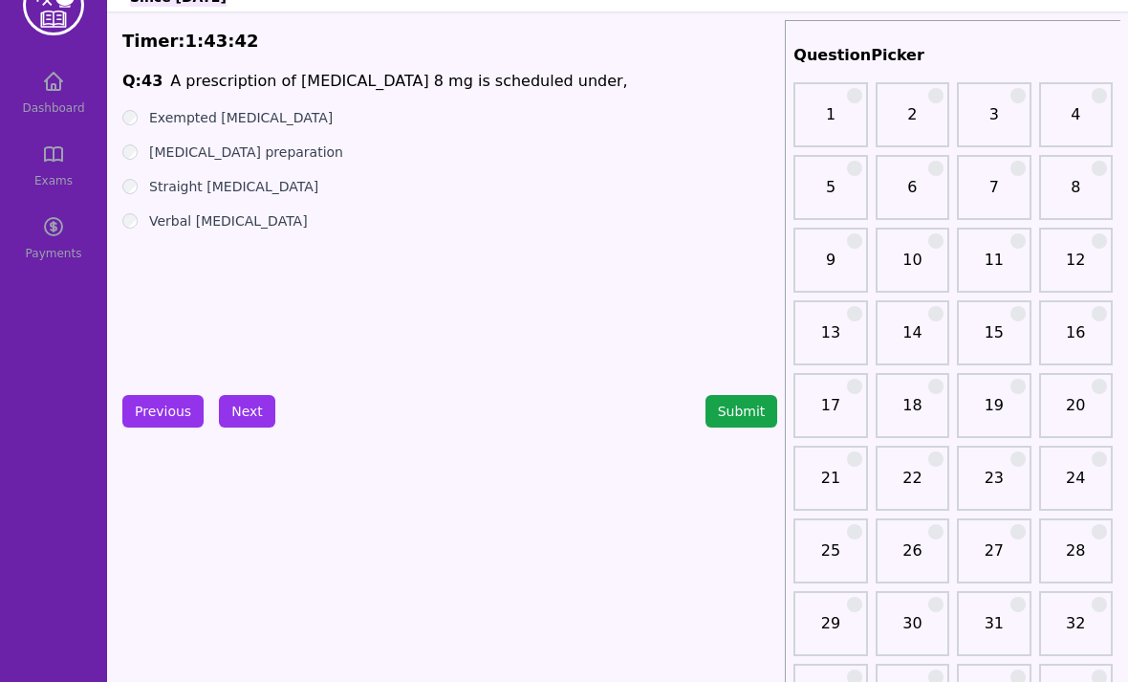
click at [241, 412] on button "Next" at bounding box center [247, 411] width 56 height 33
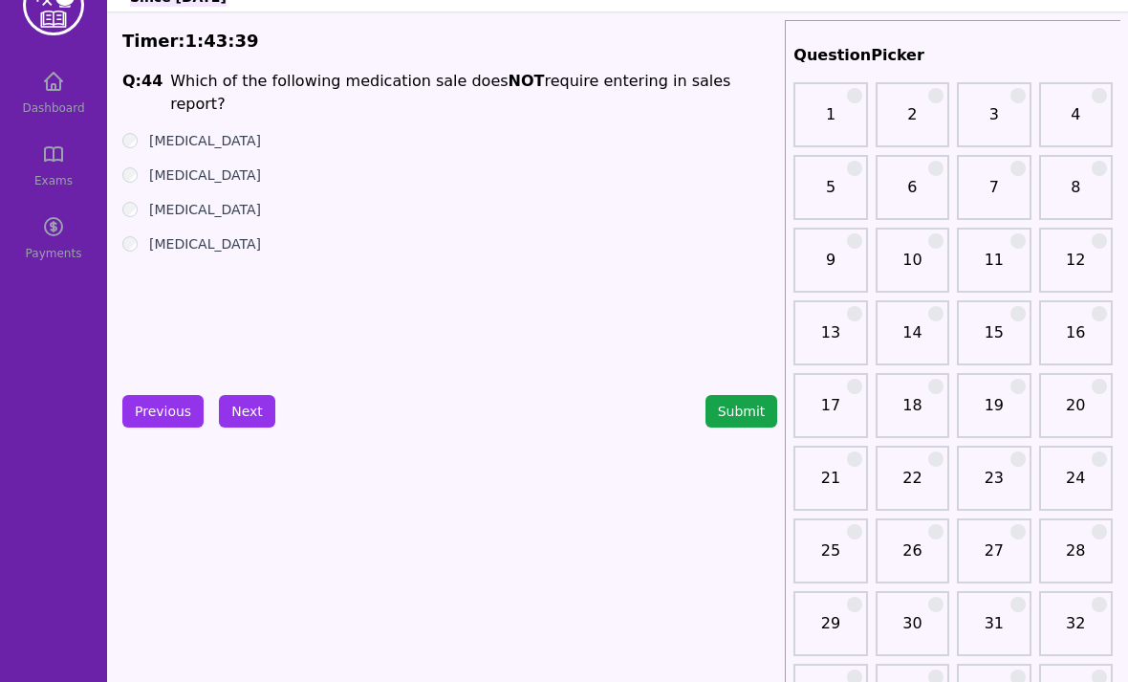
click at [772, 98] on div "Q: 44 Which of the following medication sale does NOT require entering in sales…" at bounding box center [449, 213] width 655 height 287
click at [231, 132] on label "[MEDICAL_DATA]" at bounding box center [205, 141] width 112 height 19
click at [225, 166] on label "[MEDICAL_DATA]" at bounding box center [205, 175] width 112 height 19
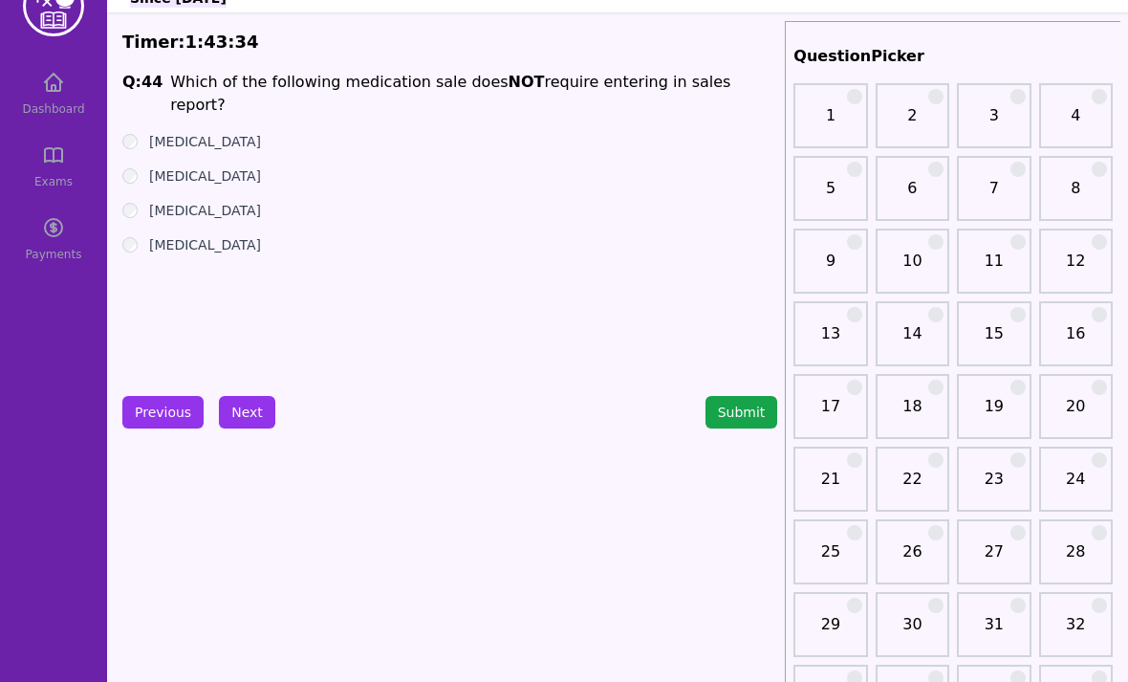
click at [189, 201] on label "[MEDICAL_DATA]" at bounding box center [205, 210] width 112 height 19
click at [176, 234] on label "[MEDICAL_DATA]" at bounding box center [205, 243] width 112 height 19
click at [215, 165] on label "[MEDICAL_DATA]" at bounding box center [205, 174] width 112 height 19
click at [250, 396] on button "Next" at bounding box center [247, 411] width 56 height 33
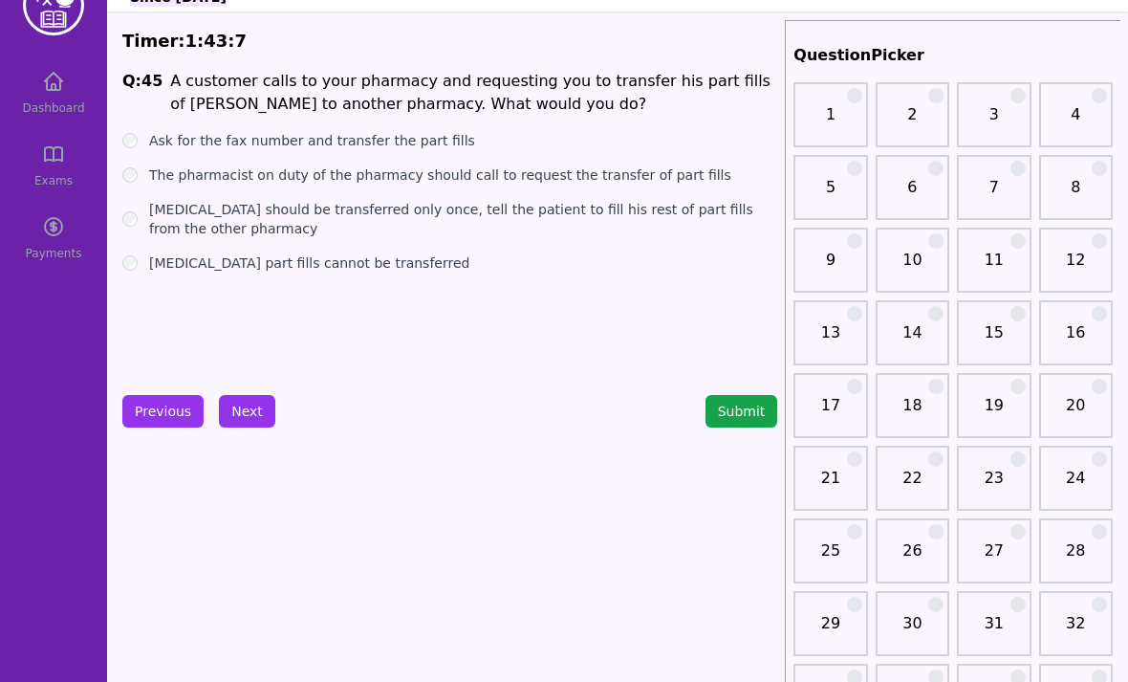
click at [339, 147] on label "Ask for the fax number and transfer the part fills" at bounding box center [312, 140] width 326 height 19
click at [295, 237] on label "[MEDICAL_DATA] should be transferred only once, tell the patient to fill his re…" at bounding box center [463, 219] width 628 height 38
click at [291, 255] on label "[MEDICAL_DATA] part fills cannot be transferred" at bounding box center [309, 262] width 320 height 19
click at [252, 407] on button "Next" at bounding box center [247, 410] width 56 height 33
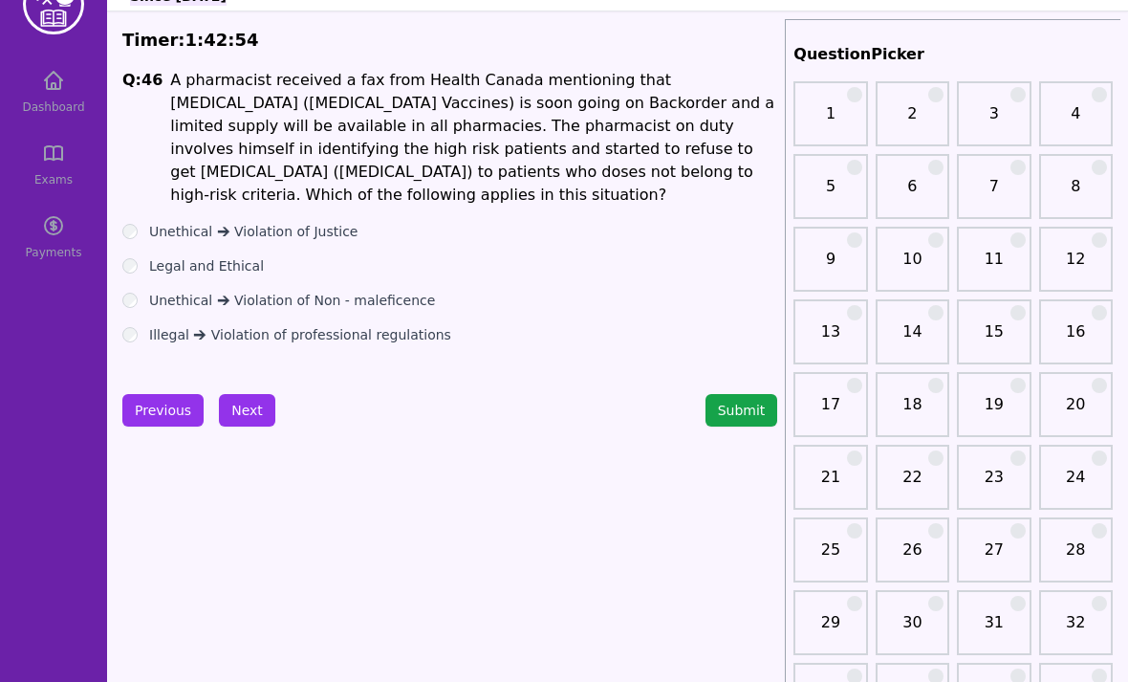
click at [248, 419] on button "Next" at bounding box center [247, 410] width 56 height 33
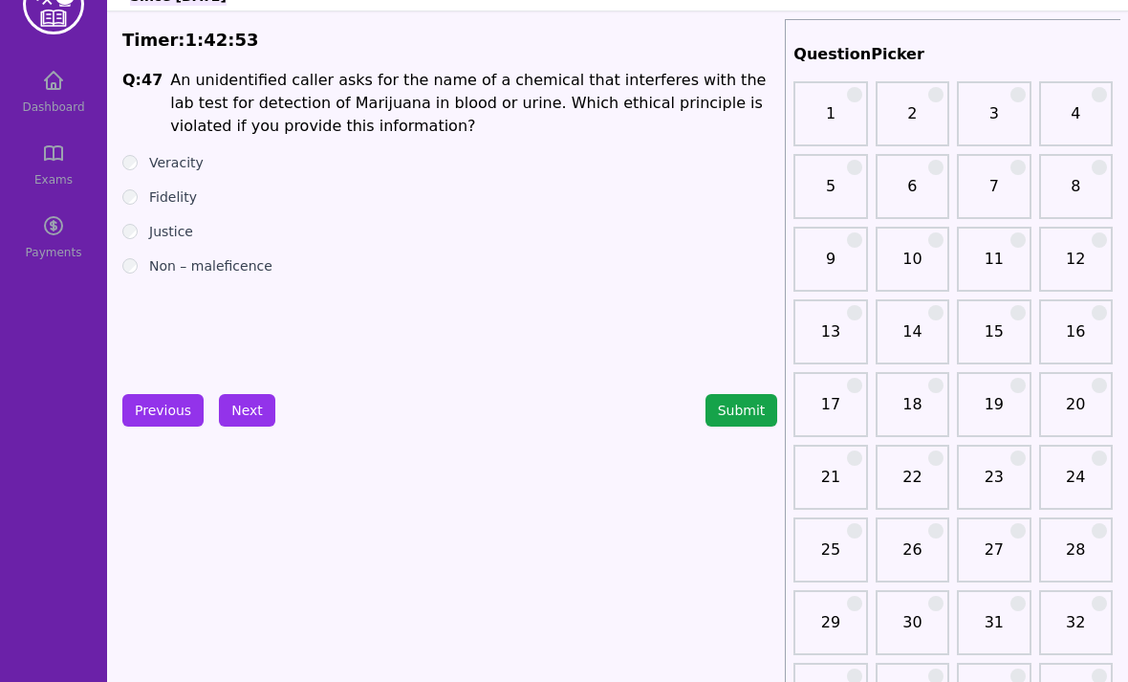
click at [178, 411] on button "Previous" at bounding box center [162, 410] width 81 height 33
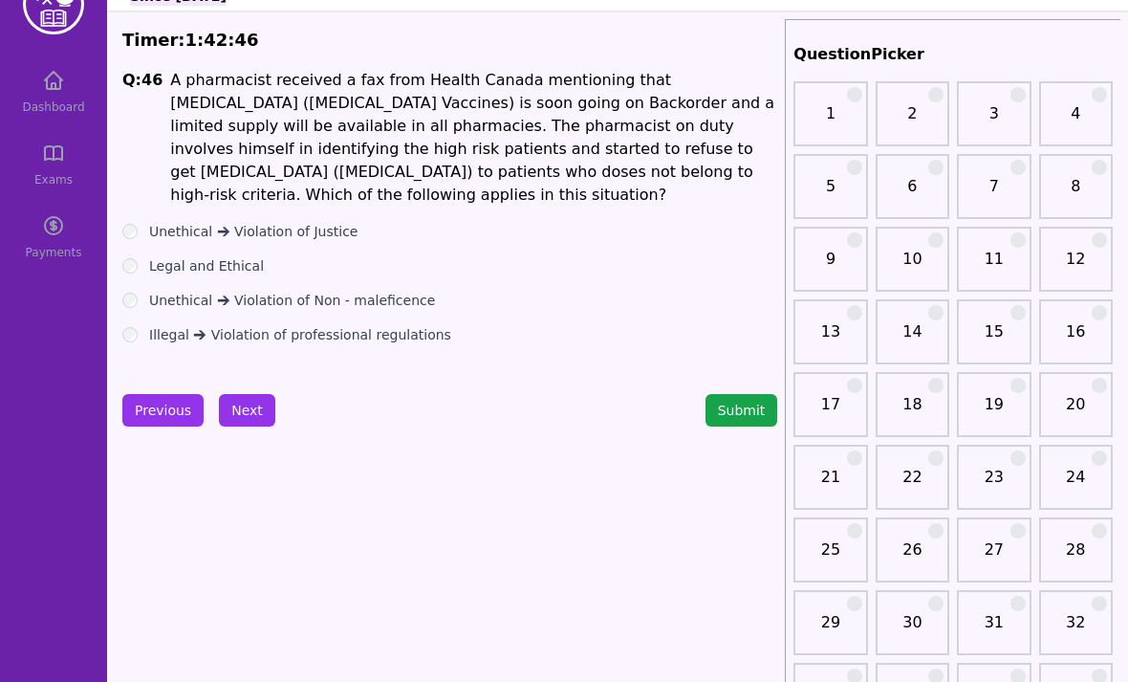
click at [700, 121] on span "A pharmacist received a fax from Health Canada mentioning that [MEDICAL_DATA] (…" at bounding box center [472, 137] width 604 height 133
click at [799, 144] on div "1" at bounding box center [831, 113] width 74 height 65
click at [317, 222] on label "Unethical 🡪 Violation of Justice" at bounding box center [253, 231] width 208 height 19
click at [208, 256] on label "Legal and Ethical" at bounding box center [206, 265] width 115 height 19
click at [311, 291] on label "Unethical 🡪 Violation of Non - maleficence" at bounding box center [292, 300] width 286 height 19
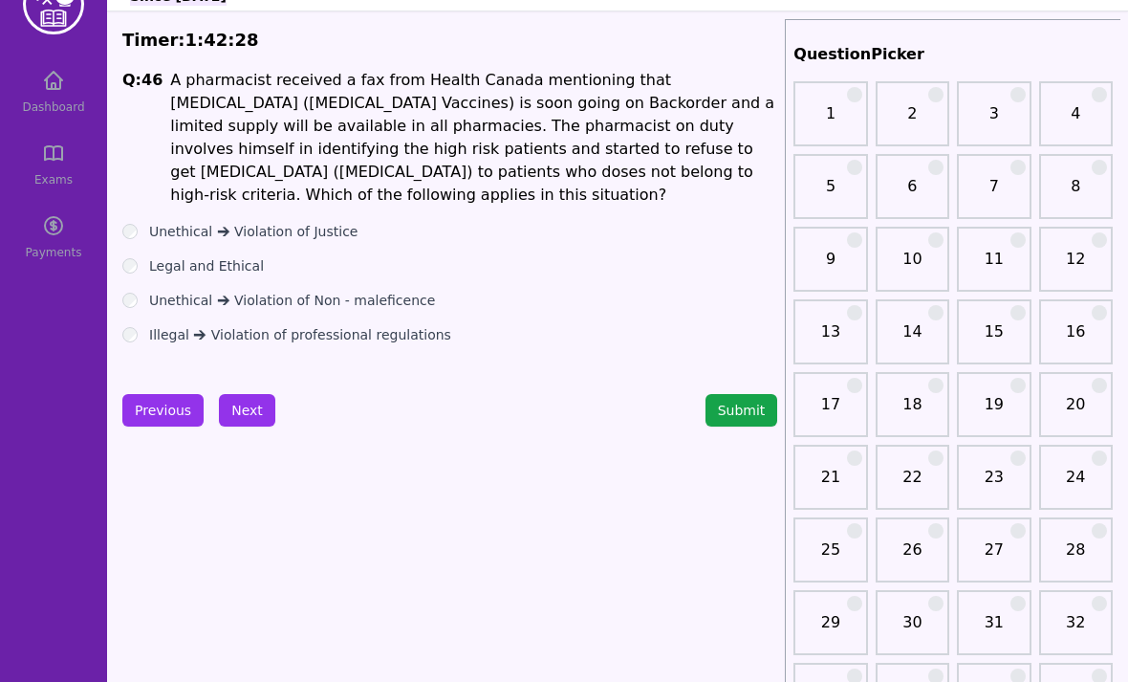
click at [282, 325] on label "Illegal 🡪 Violation of professional regulations" at bounding box center [300, 334] width 302 height 19
click at [608, 131] on span "A pharmacist received a fax from Health Canada mentioning that [MEDICAL_DATA] (…" at bounding box center [472, 137] width 604 height 133
click at [608, 130] on span "A pharmacist received a fax from Health Canada mentioning that [MEDICAL_DATA] (…" at bounding box center [472, 137] width 604 height 133
click at [733, 121] on span "A pharmacist received a fax from Health Canada mentioning that [MEDICAL_DATA] (…" at bounding box center [472, 137] width 604 height 133
click at [556, 141] on span "A pharmacist received a fax from Health Canada mentioning that [MEDICAL_DATA] (…" at bounding box center [472, 137] width 604 height 133
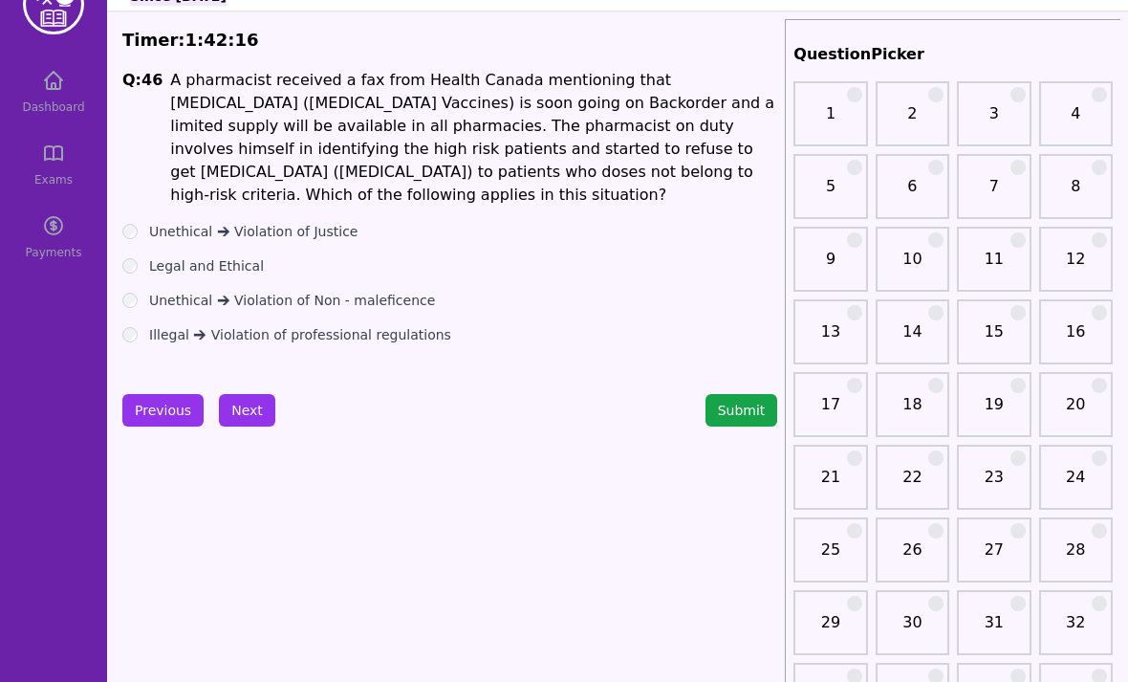
click at [556, 140] on span "A pharmacist received a fax from Health Canada mentioning that [MEDICAL_DATA] (…" at bounding box center [472, 137] width 604 height 133
click at [580, 141] on span "A pharmacist received a fax from Health Canada mentioning that [MEDICAL_DATA] (…" at bounding box center [472, 137] width 604 height 133
click at [562, 166] on span "A pharmacist received a fax from Health Canada mentioning that [MEDICAL_DATA] (…" at bounding box center [472, 137] width 604 height 133
click at [206, 291] on label "Unethical 🡪 Violation of Non - maleficence" at bounding box center [292, 300] width 286 height 19
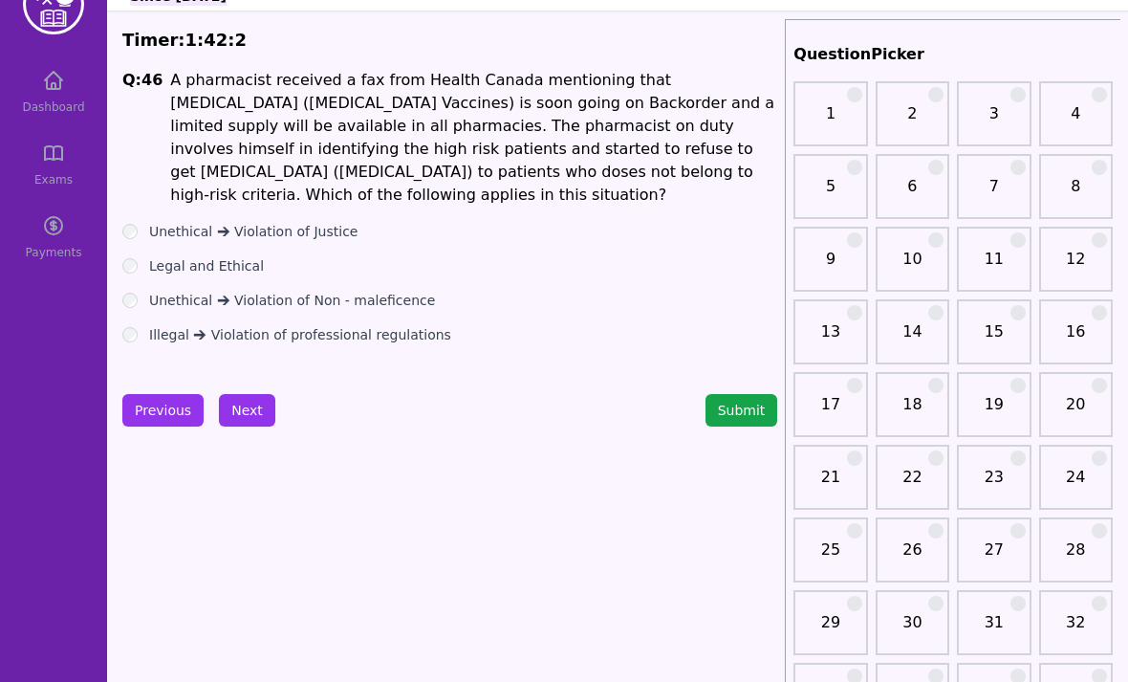
click at [230, 256] on label "Legal and Ethical" at bounding box center [206, 265] width 115 height 19
click at [243, 408] on button "Next" at bounding box center [247, 410] width 56 height 33
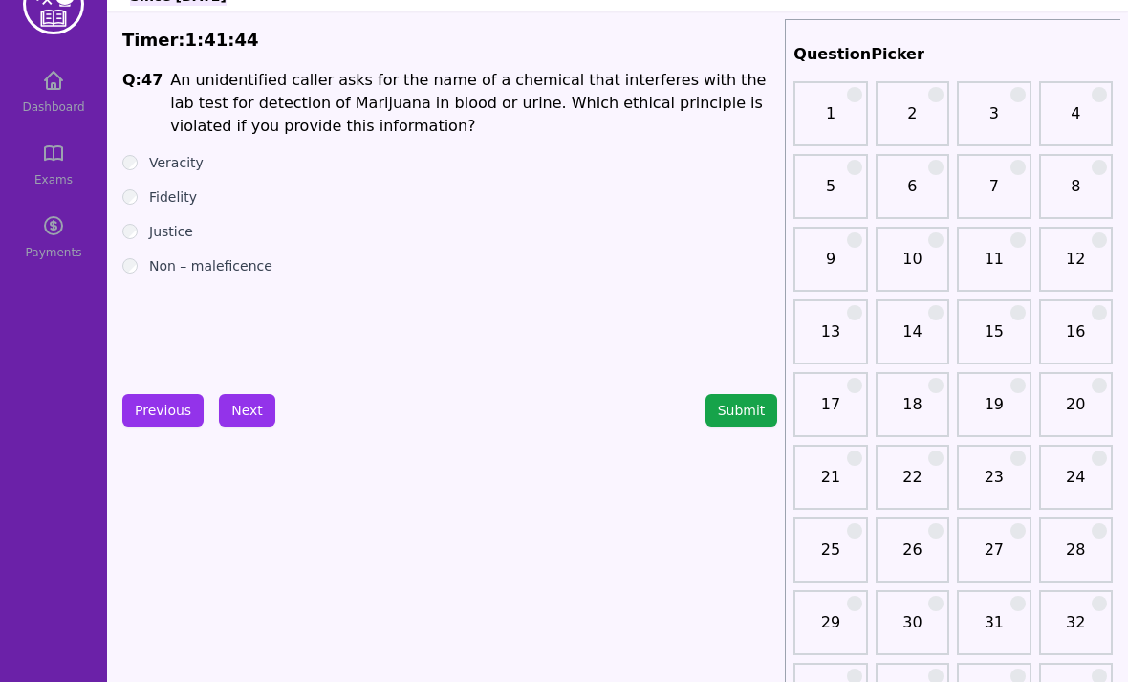
click at [567, 101] on span "An unidentified caller asks for the name of a chemical that interferes with the…" at bounding box center [468, 103] width 596 height 64
click at [700, 101] on span "An unidentified caller asks for the name of a chemical that interferes with the…" at bounding box center [468, 103] width 596 height 64
click at [760, 94] on span "An unidentified caller asks for the name of a chemical that interferes with the…" at bounding box center [468, 103] width 596 height 64
click at [433, 141] on div "Q: 47 An unidentified caller asks for the name of a chemical that interferes wi…" at bounding box center [449, 212] width 655 height 287
click at [716, 97] on span "An unidentified caller asks for the name of a chemical that interferes with the…" at bounding box center [468, 103] width 596 height 64
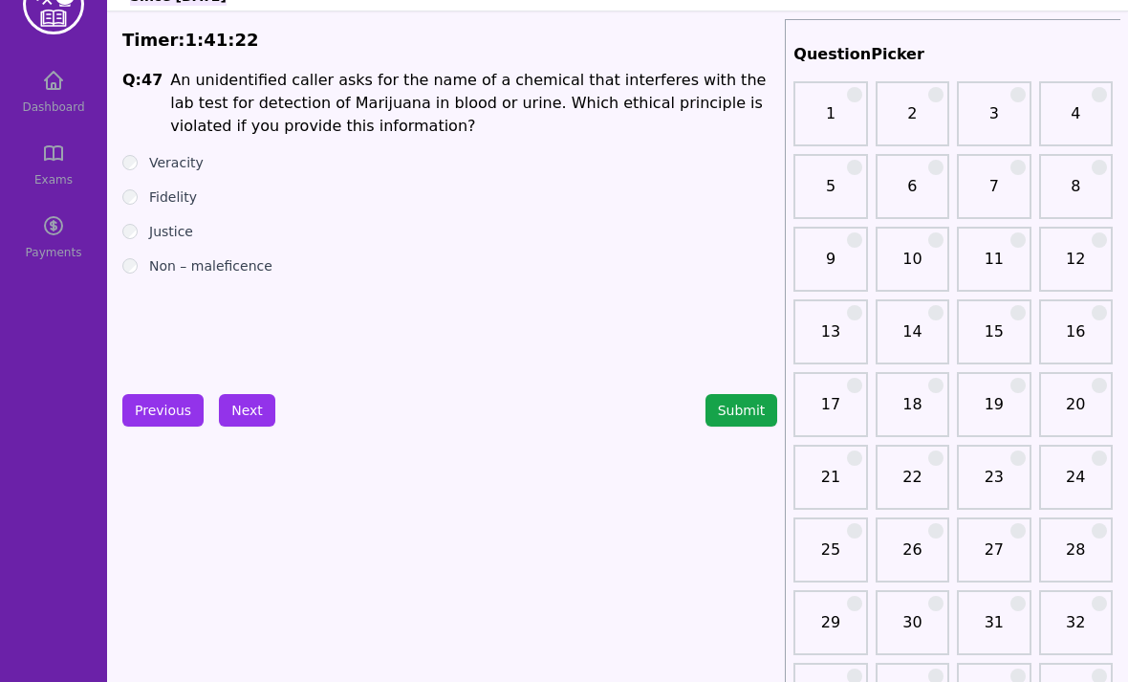
click at [186, 170] on label "Veracity" at bounding box center [176, 162] width 55 height 19
click at [194, 193] on label "Fidelity" at bounding box center [173, 196] width 48 height 19
click at [182, 164] on label "Veracity" at bounding box center [176, 162] width 55 height 19
click at [191, 222] on label "Justice" at bounding box center [171, 231] width 44 height 19
click at [175, 194] on label "Fidelity" at bounding box center [173, 196] width 48 height 19
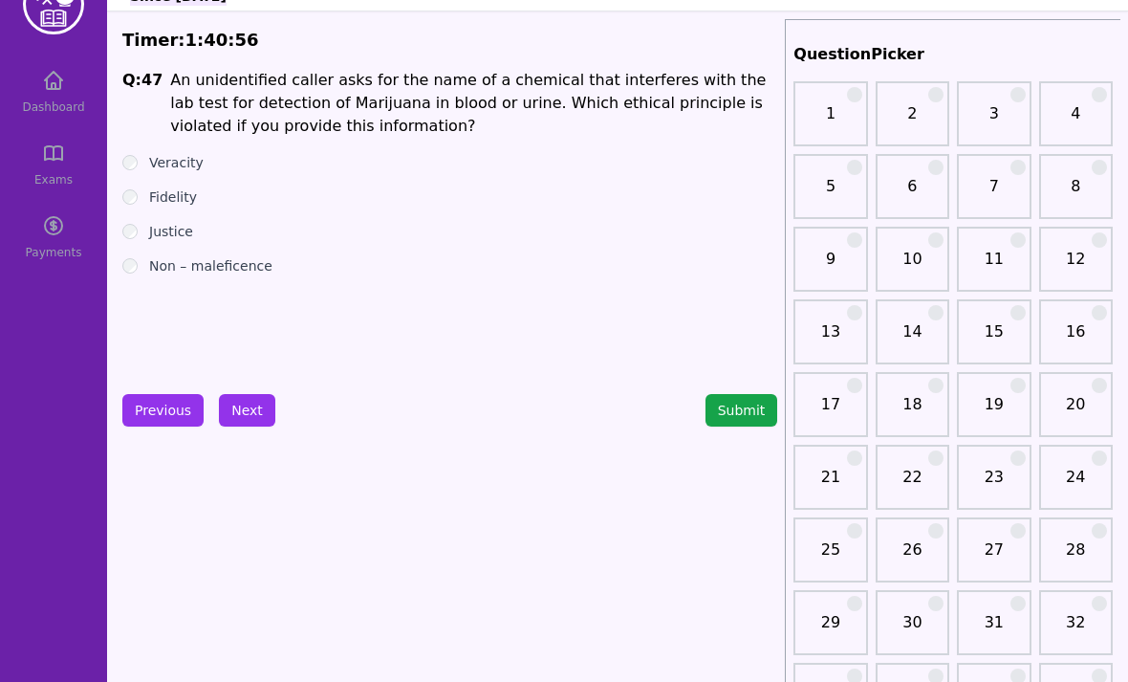
click at [187, 164] on label "Veracity" at bounding box center [176, 162] width 55 height 19
click at [173, 196] on label "Fidelity" at bounding box center [173, 196] width 48 height 19
click at [241, 396] on button "Next" at bounding box center [247, 410] width 56 height 33
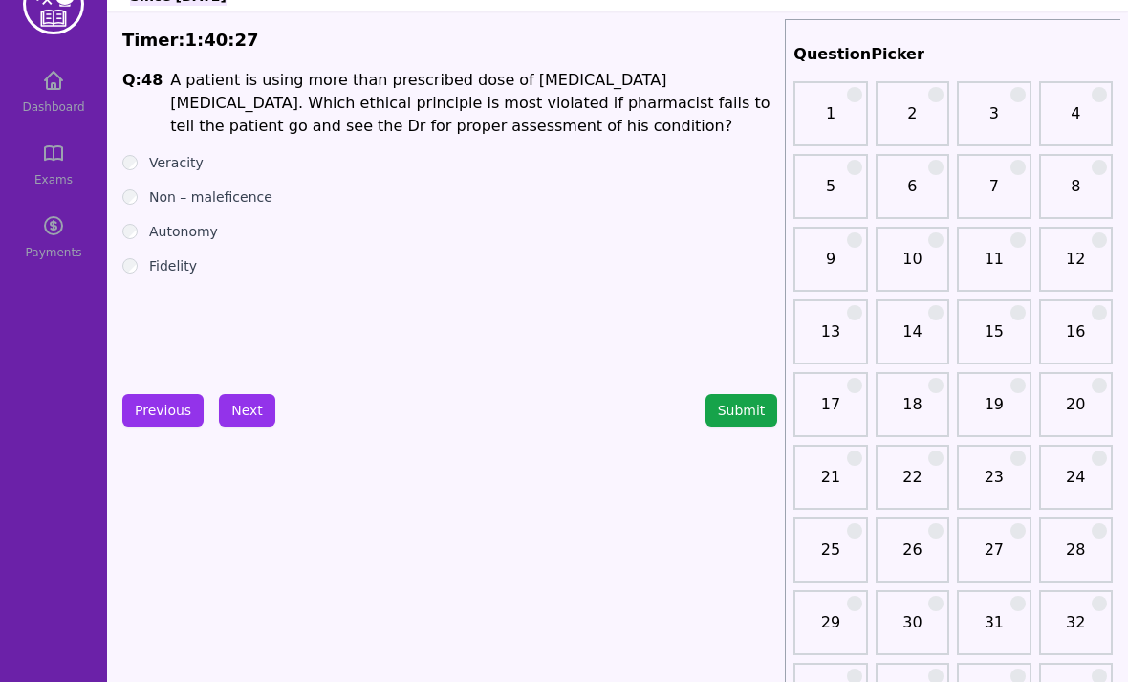
click at [258, 197] on label "Non – maleficence" at bounding box center [210, 196] width 123 height 19
click at [231, 411] on button "Next" at bounding box center [247, 410] width 56 height 33
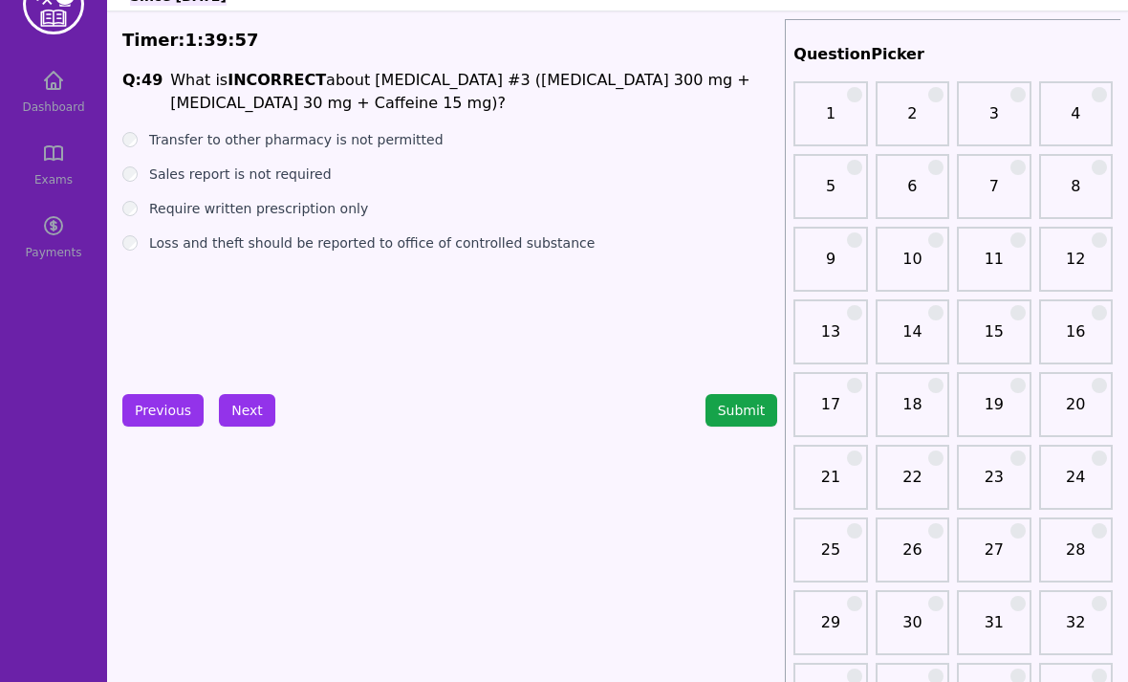
click at [380, 147] on label "Transfer to other pharmacy is not permitted" at bounding box center [296, 139] width 295 height 19
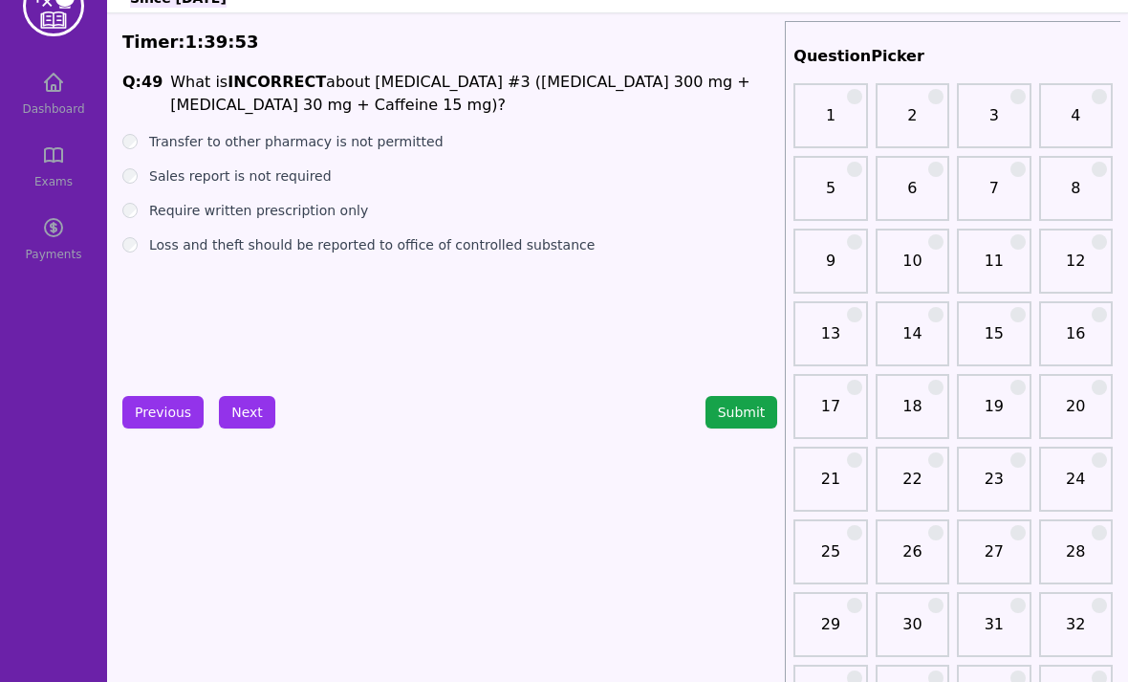
scroll to position [48, 0]
click at [299, 178] on label "Sales report is not required" at bounding box center [240, 175] width 183 height 19
click at [241, 414] on button "Next" at bounding box center [247, 412] width 56 height 33
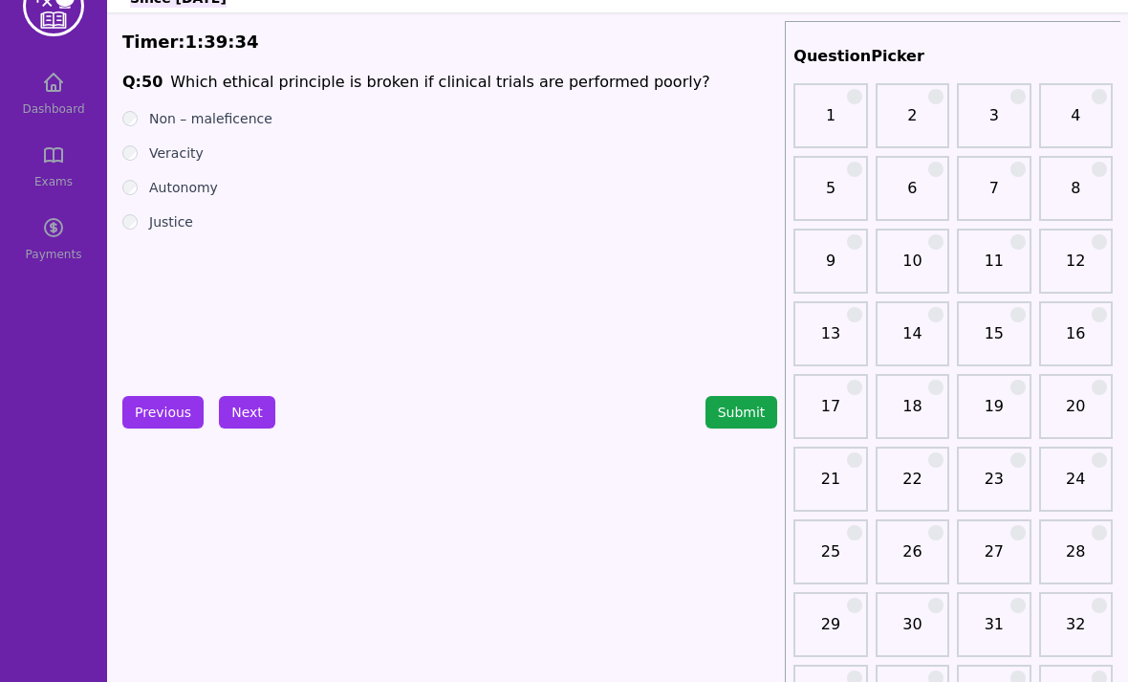
click at [169, 217] on label "Justice" at bounding box center [171, 221] width 44 height 19
click at [189, 148] on label "Veracity" at bounding box center [176, 152] width 55 height 19
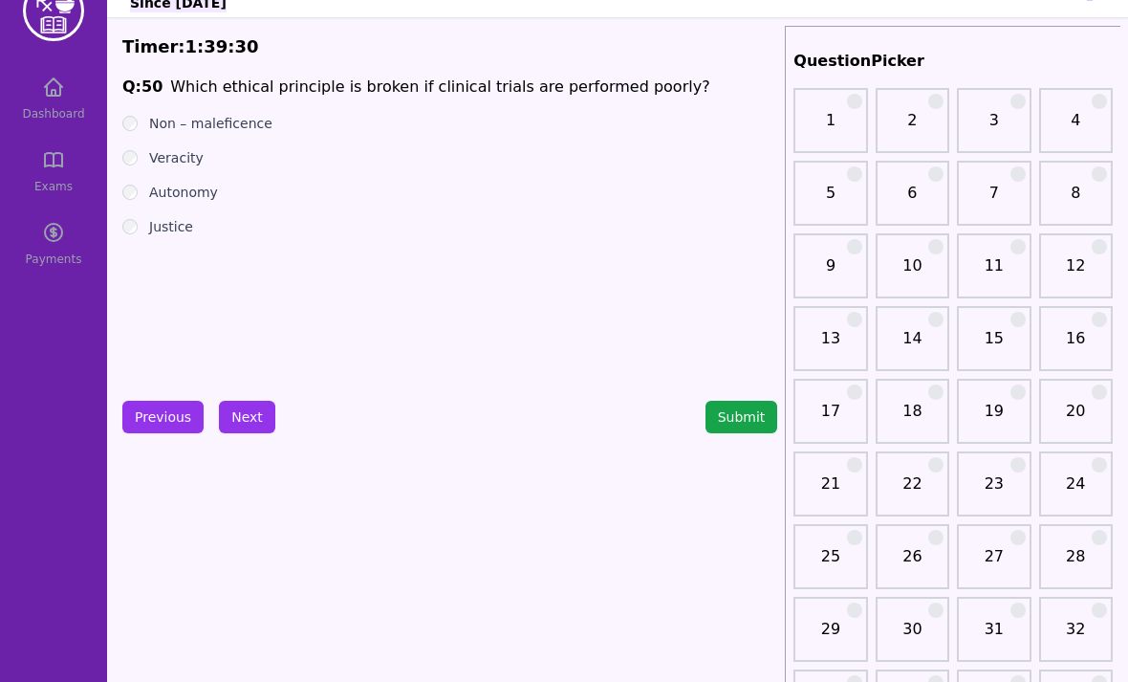
scroll to position [44, 0]
click at [243, 414] on button "Next" at bounding box center [247, 416] width 56 height 33
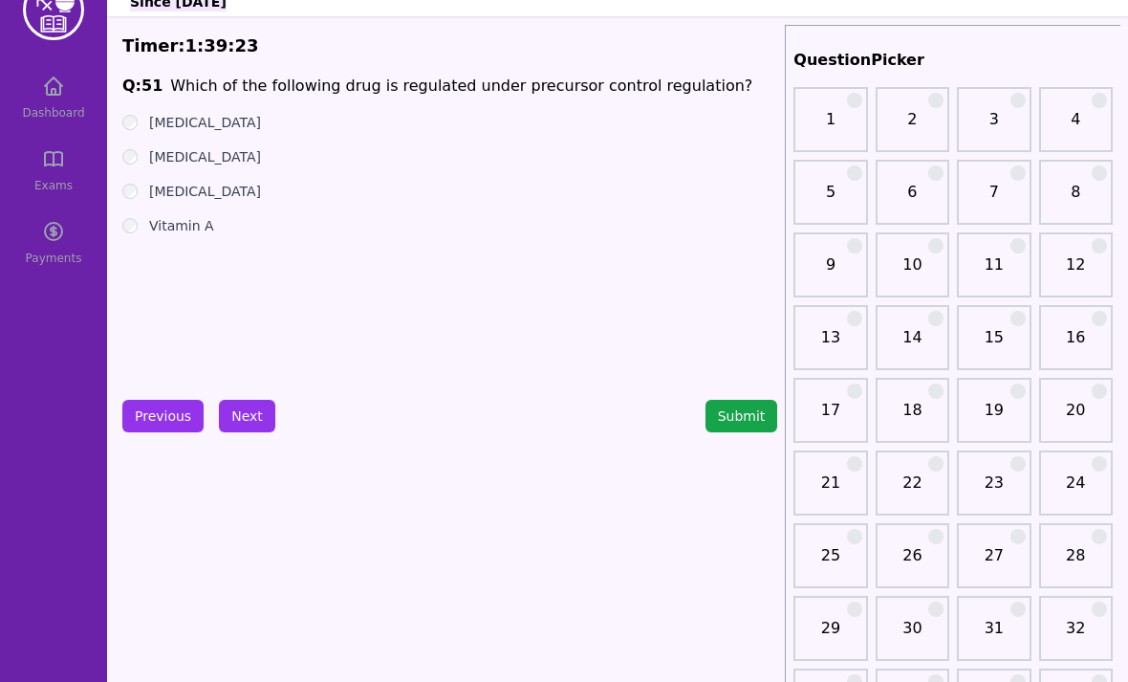
click at [194, 152] on label "[MEDICAL_DATA]" at bounding box center [205, 156] width 112 height 19
click at [194, 153] on label "[MEDICAL_DATA]" at bounding box center [205, 156] width 112 height 19
click at [232, 419] on button "Next" at bounding box center [247, 416] width 56 height 33
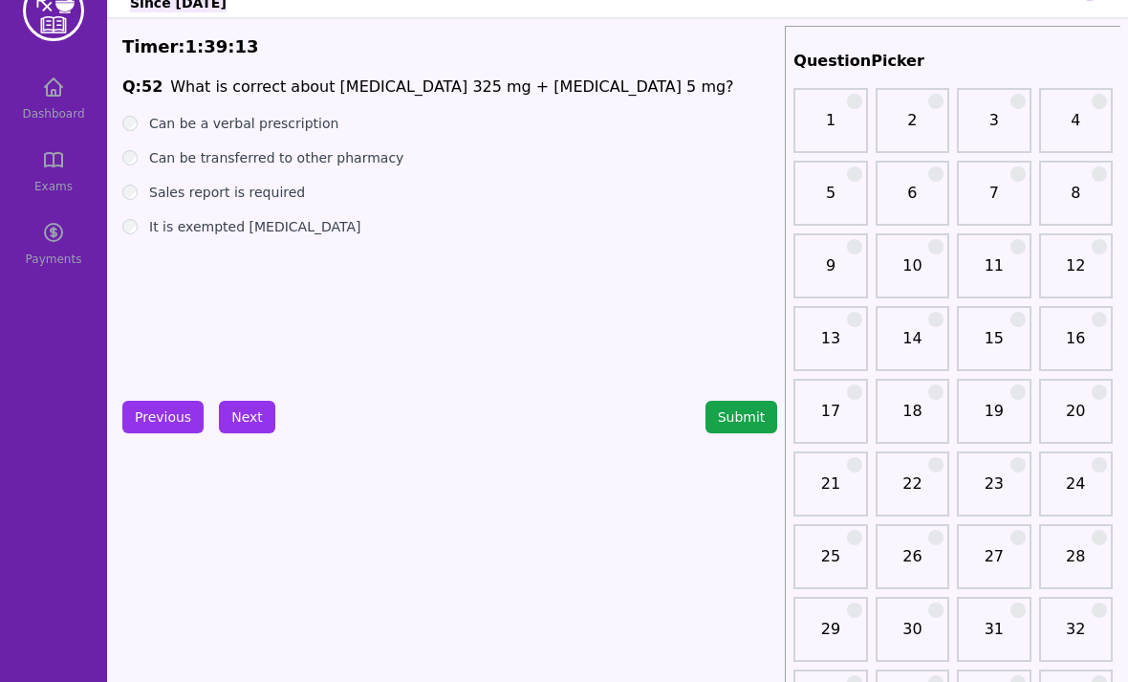
scroll to position [43, 0]
click at [239, 189] on label "Sales report is required" at bounding box center [227, 192] width 156 height 19
click at [234, 418] on button "Next" at bounding box center [247, 417] width 56 height 33
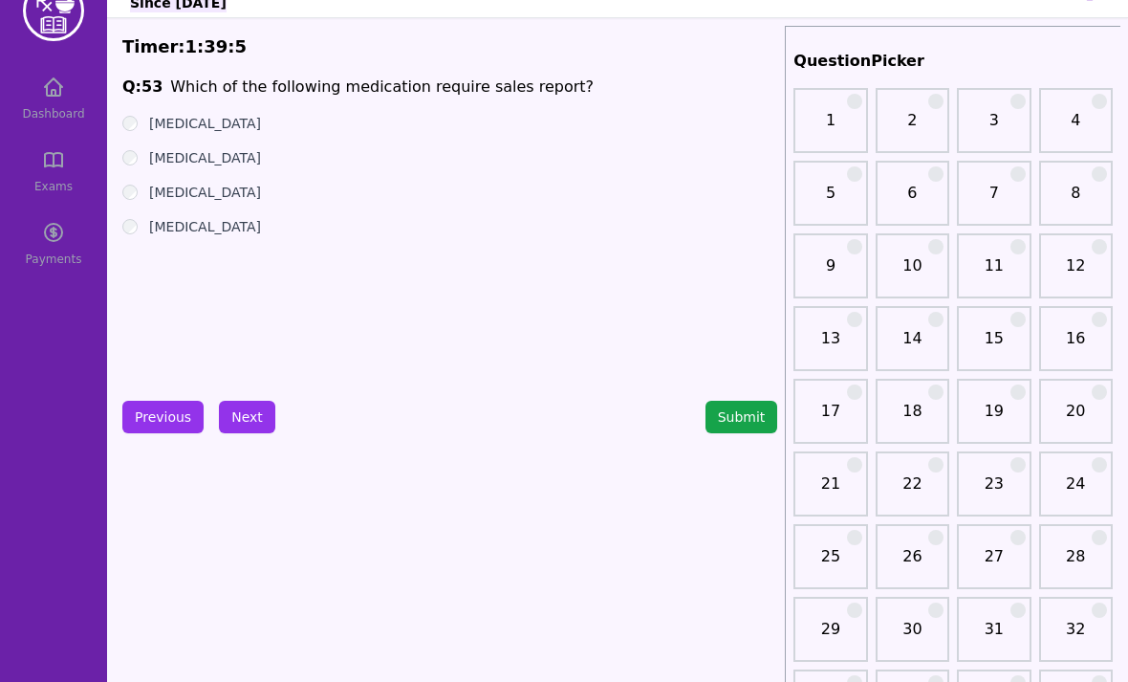
click at [198, 132] on label "[MEDICAL_DATA]" at bounding box center [205, 123] width 112 height 19
click at [213, 164] on label "[MEDICAL_DATA]" at bounding box center [205, 157] width 112 height 19
click at [208, 192] on label "[MEDICAL_DATA]" at bounding box center [205, 192] width 112 height 19
click at [164, 131] on label "[MEDICAL_DATA]" at bounding box center [205, 122] width 112 height 19
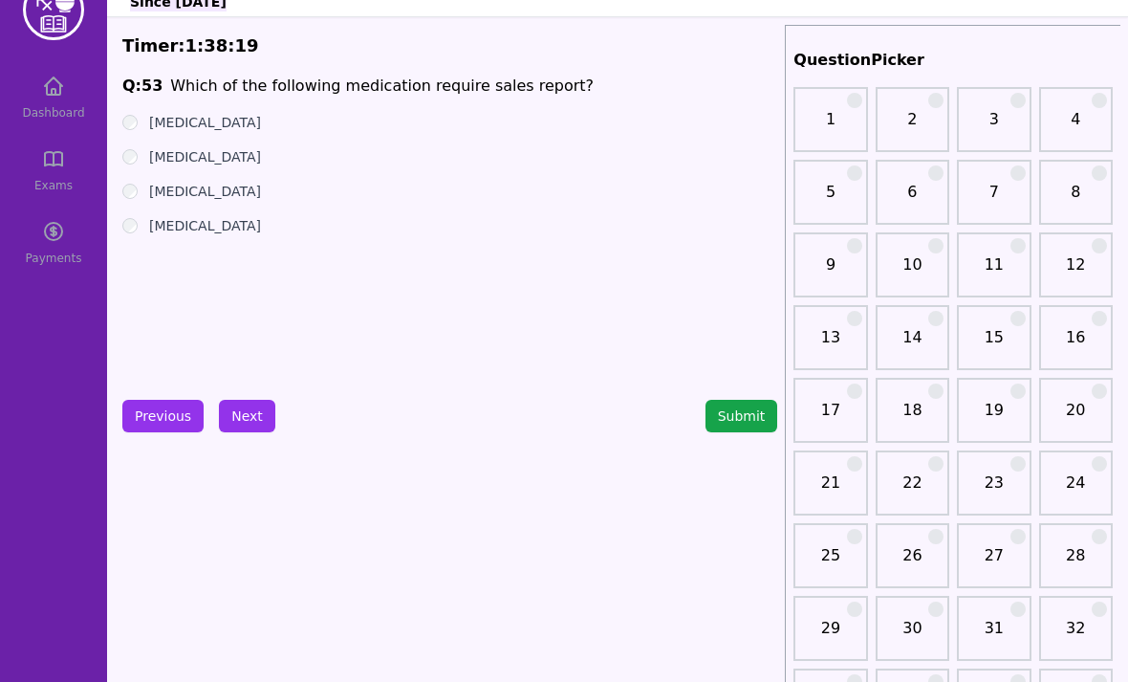
click at [170, 138] on ul "[MEDICAL_DATA] [MEDICAL_DATA] [MEDICAL_DATA] [MEDICAL_DATA]" at bounding box center [449, 174] width 655 height 122
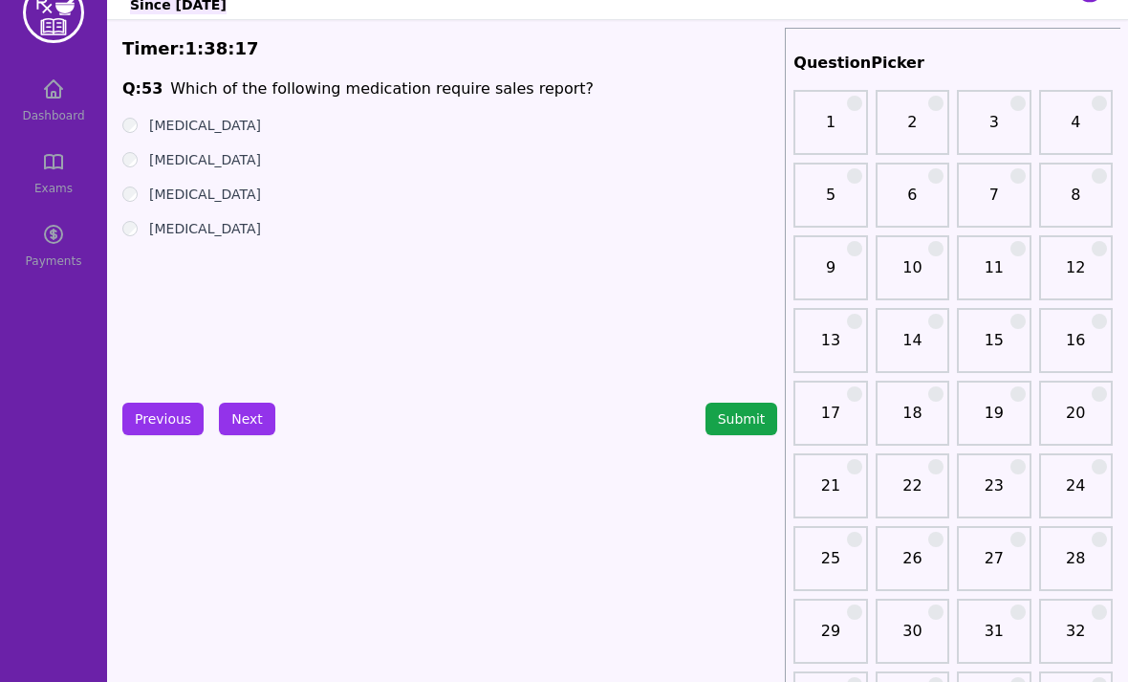
click at [251, 429] on button "Next" at bounding box center [247, 420] width 56 height 33
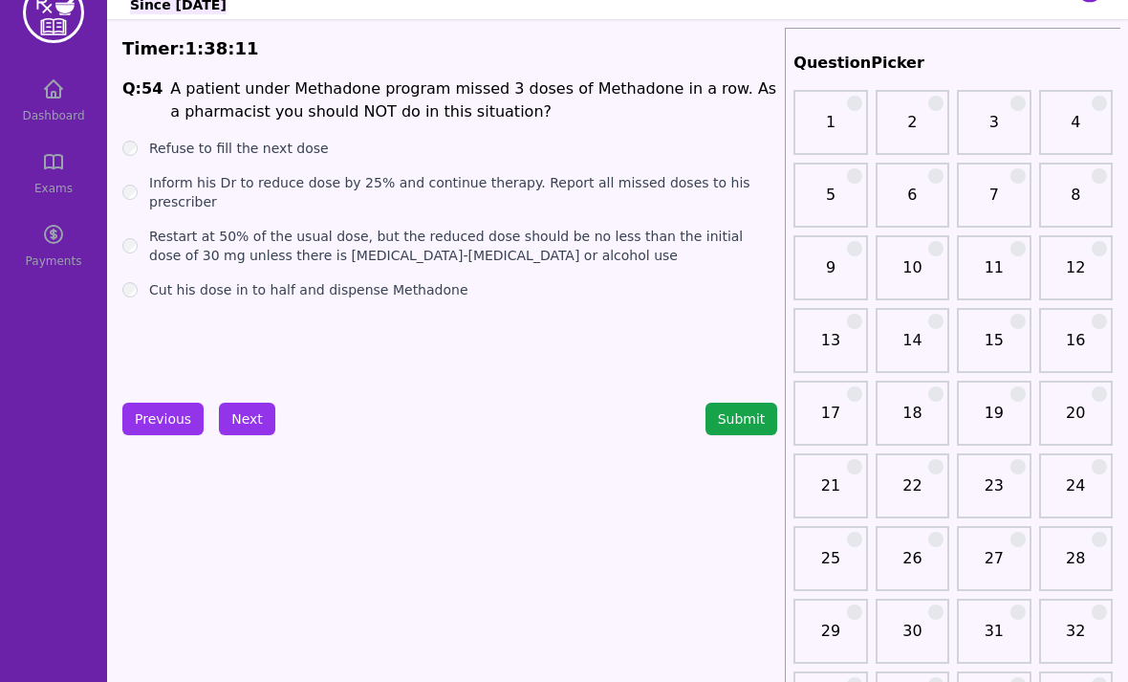
click at [275, 152] on label "Refuse to fill the next dose" at bounding box center [239, 148] width 180 height 19
click at [306, 188] on label "Inform his Dr to reduce dose by 25% and continue therapy. Report all missed dos…" at bounding box center [463, 192] width 628 height 38
click at [384, 295] on label "Cut his dose in to half and dispense Methadone" at bounding box center [308, 289] width 319 height 19
click at [377, 186] on label "Inform his Dr to reduce dose by 25% and continue therapy. Report all missed dos…" at bounding box center [463, 192] width 628 height 38
click at [340, 248] on label "Restart at 50% of the usual dose, but the reduced dose should be no less than t…" at bounding box center [463, 246] width 628 height 38
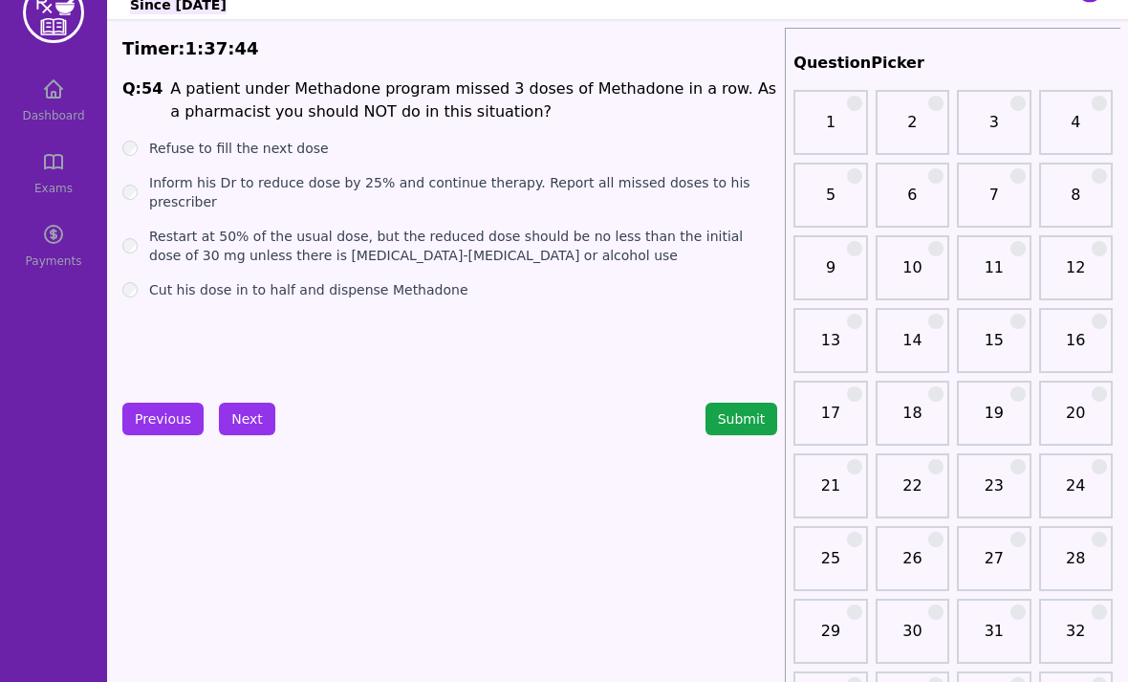
click at [316, 296] on label "Cut his dose in to half and dispense Methadone" at bounding box center [308, 289] width 319 height 19
click at [318, 299] on div "Q: 54 A patient under Methadone program missed 3 doses of Methadone in a row. A…" at bounding box center [449, 220] width 655 height 287
click at [238, 418] on button "Next" at bounding box center [247, 419] width 56 height 33
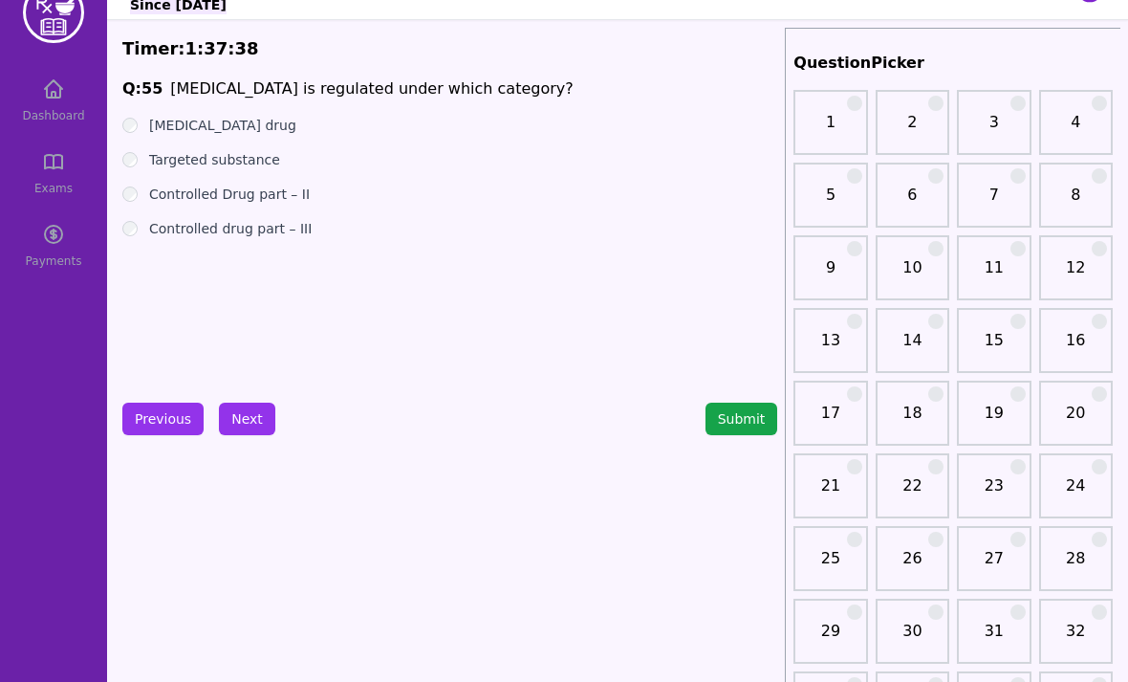
click at [232, 120] on label "[MEDICAL_DATA] drug" at bounding box center [222, 125] width 147 height 19
click at [268, 162] on label "Targeted substance" at bounding box center [214, 159] width 131 height 19
click at [259, 189] on label "Controlled Drug part – II" at bounding box center [229, 194] width 161 height 19
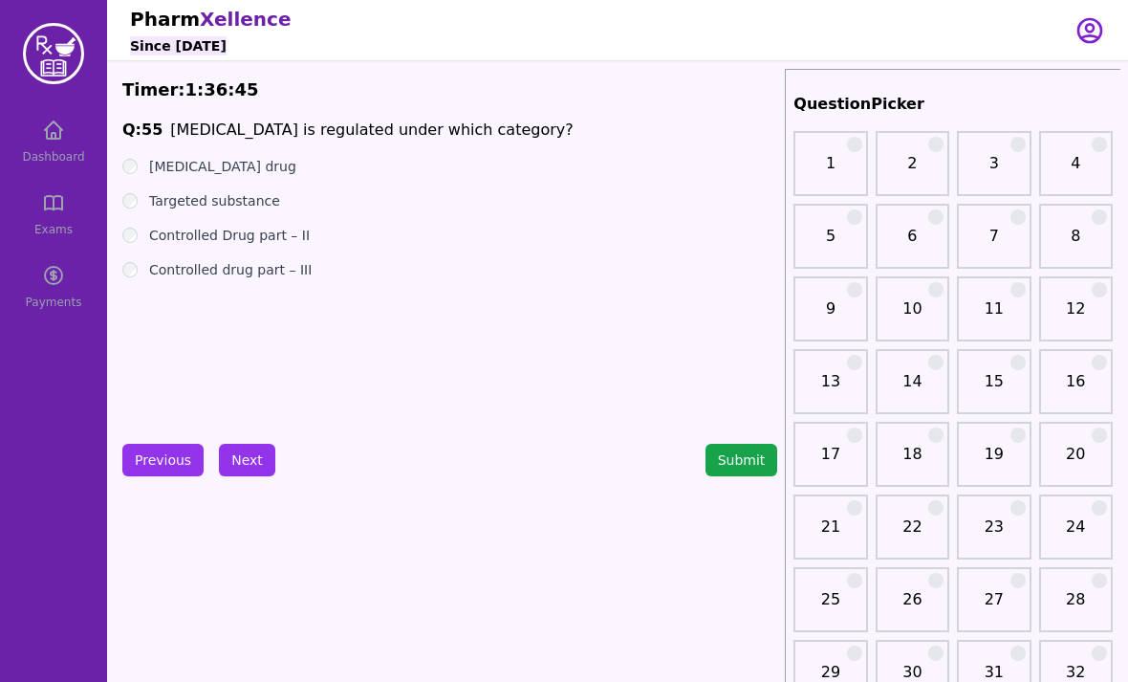
click at [156, 270] on label "Controlled drug part – III" at bounding box center [230, 269] width 163 height 19
click at [241, 469] on button "Next" at bounding box center [247, 460] width 56 height 33
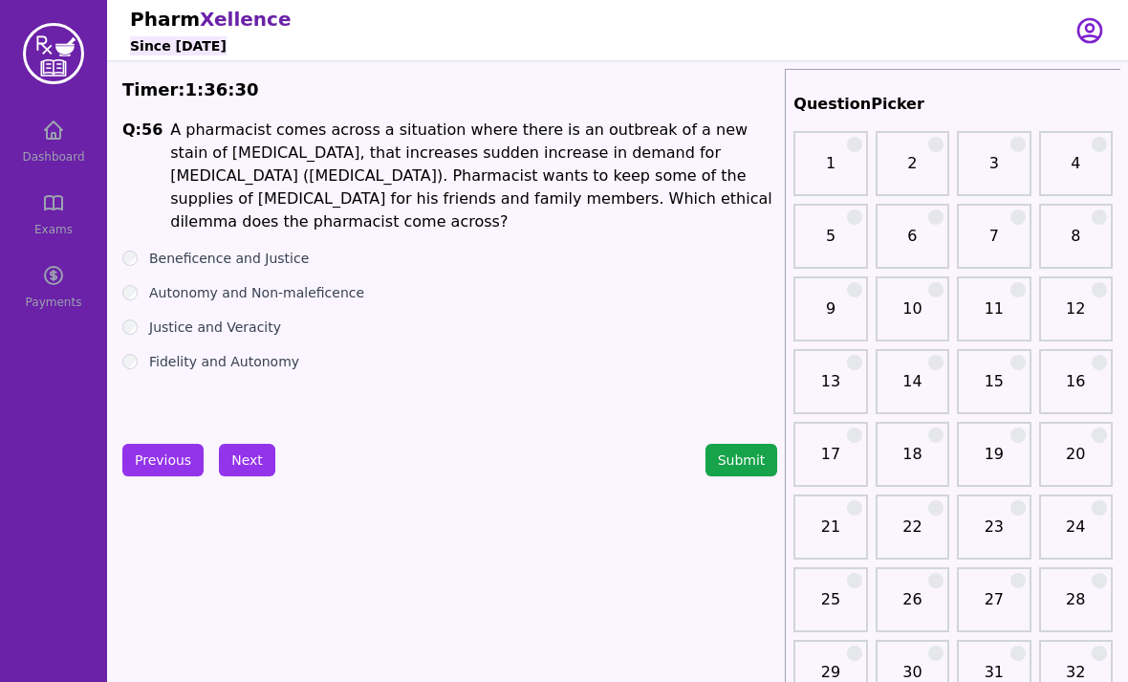
click at [194, 352] on label "Fidelity and Autonomy" at bounding box center [224, 361] width 150 height 19
click at [204, 317] on label "Justice and Veracity" at bounding box center [215, 326] width 132 height 19
click at [247, 458] on button "Next" at bounding box center [247, 460] width 56 height 33
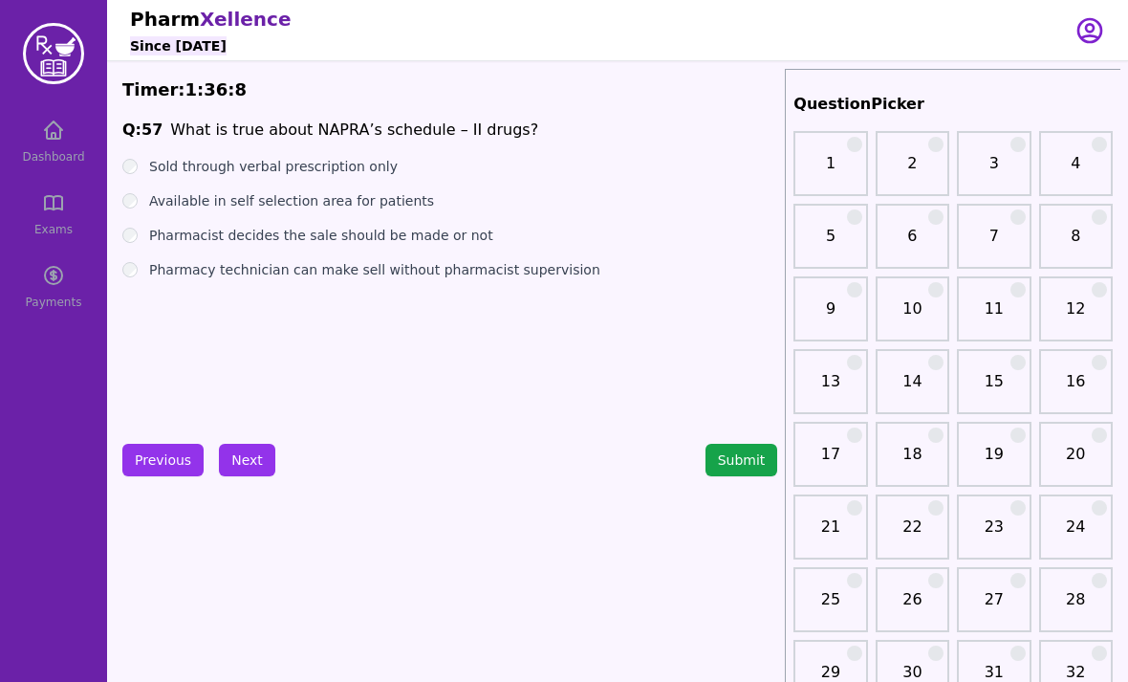
click at [298, 169] on label "Sold through verbal prescription only" at bounding box center [273, 166] width 249 height 19
click at [251, 208] on label "Available in self selection area for patients" at bounding box center [291, 200] width 285 height 19
click at [246, 244] on label "Pharmacist decides the sale should be made or not" at bounding box center [321, 235] width 344 height 19
click at [326, 276] on label "Pharmacy technician can make sell without pharmacist supervision" at bounding box center [374, 269] width 451 height 19
click at [314, 171] on label "Sold through verbal prescription only" at bounding box center [273, 166] width 249 height 19
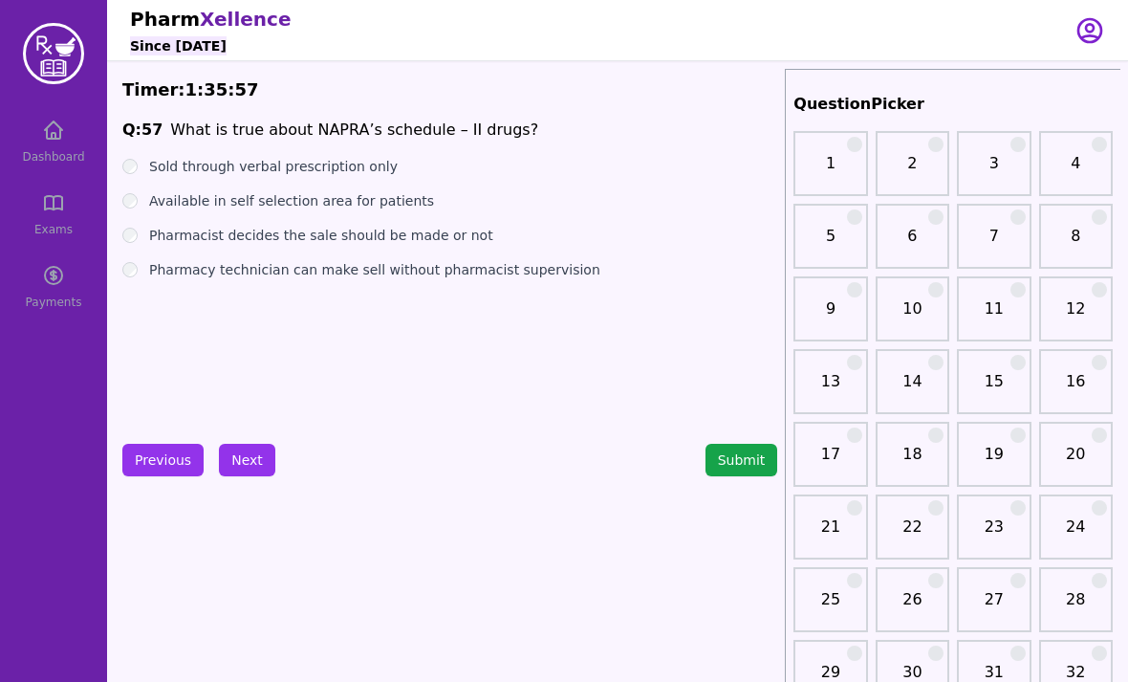
click at [293, 199] on label "Available in self selection area for patients" at bounding box center [291, 200] width 285 height 19
click at [281, 230] on label "Pharmacist decides the sale should be made or not" at bounding box center [321, 235] width 344 height 19
click at [247, 451] on button "Next" at bounding box center [247, 460] width 56 height 33
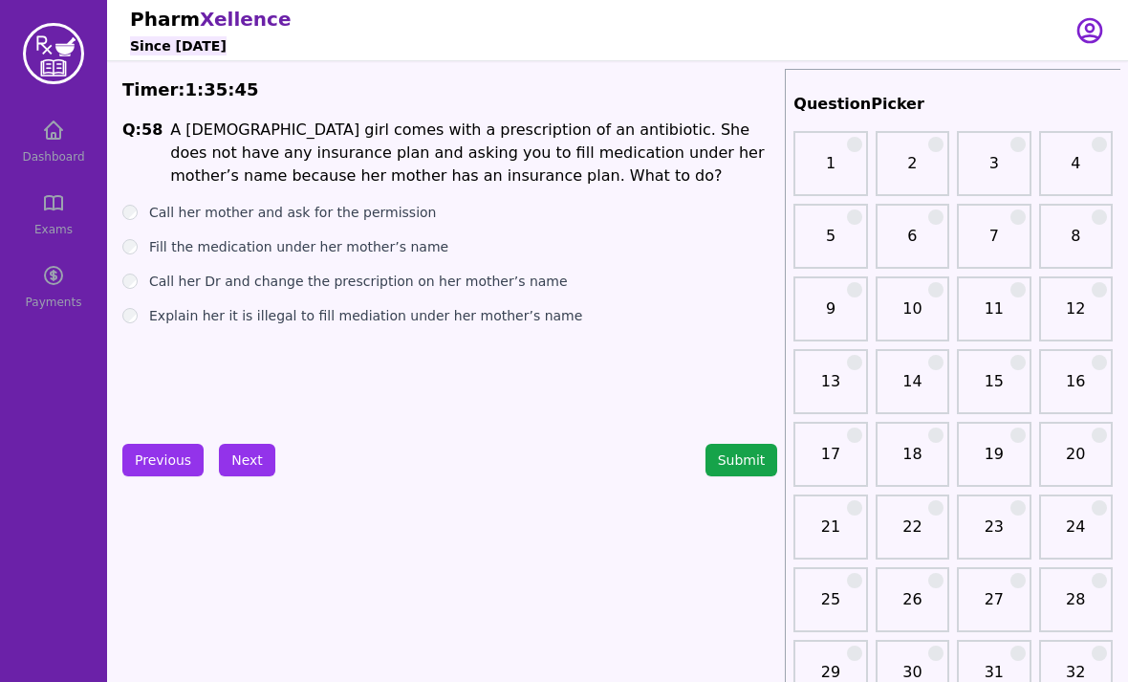
click at [293, 221] on label "Call her mother and ask for the permission" at bounding box center [292, 212] width 287 height 19
click at [299, 252] on label "Fill the medication under her mother’s name" at bounding box center [298, 246] width 299 height 19
click at [266, 323] on label "Explain her it is illegal to fill mediation under her mother’s name" at bounding box center [365, 315] width 433 height 19
click at [247, 458] on button "Next" at bounding box center [247, 460] width 56 height 33
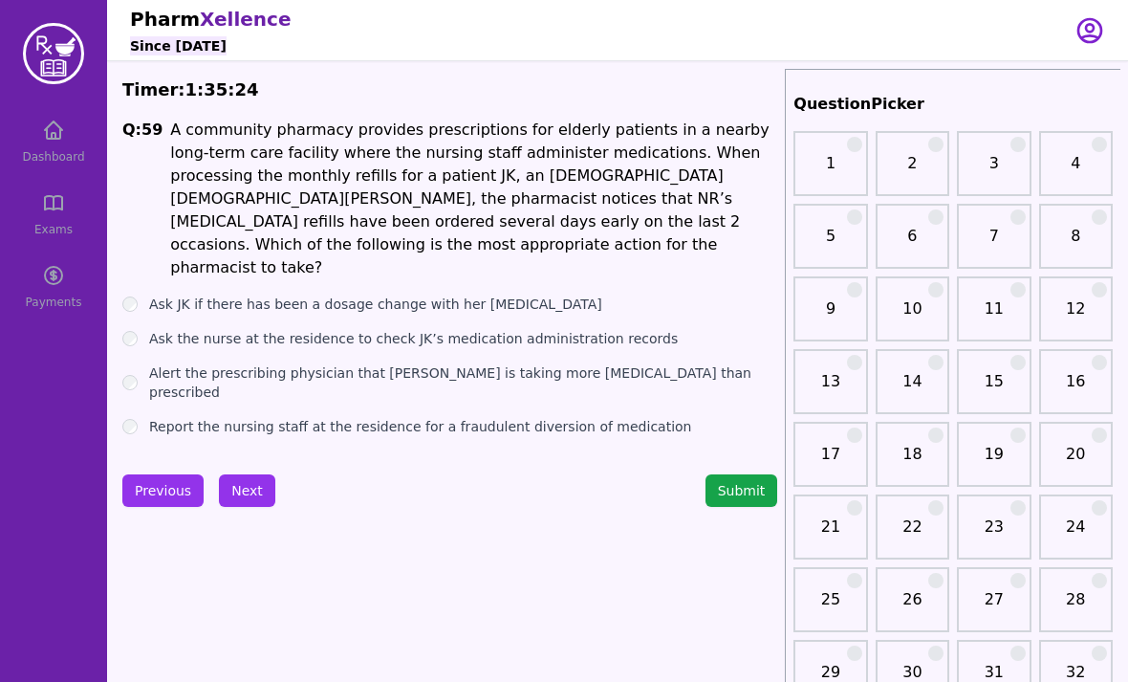
click at [491, 226] on span "A community pharmacy provides prescriptions for elderly patients in a nearby lo…" at bounding box center [469, 198] width 599 height 156
click at [349, 295] on label "Ask JK if there has been a dosage change with her [MEDICAL_DATA]" at bounding box center [375, 304] width 453 height 19
click at [303, 329] on label "Ask the nurse at the residence to check JK’s medication administration records" at bounding box center [413, 338] width 529 height 19
click at [322, 363] on label "Alert the prescribing physician that [PERSON_NAME] is taking more [MEDICAL_DATA…" at bounding box center [463, 382] width 628 height 38
click at [241, 474] on button "Next" at bounding box center [247, 490] width 56 height 33
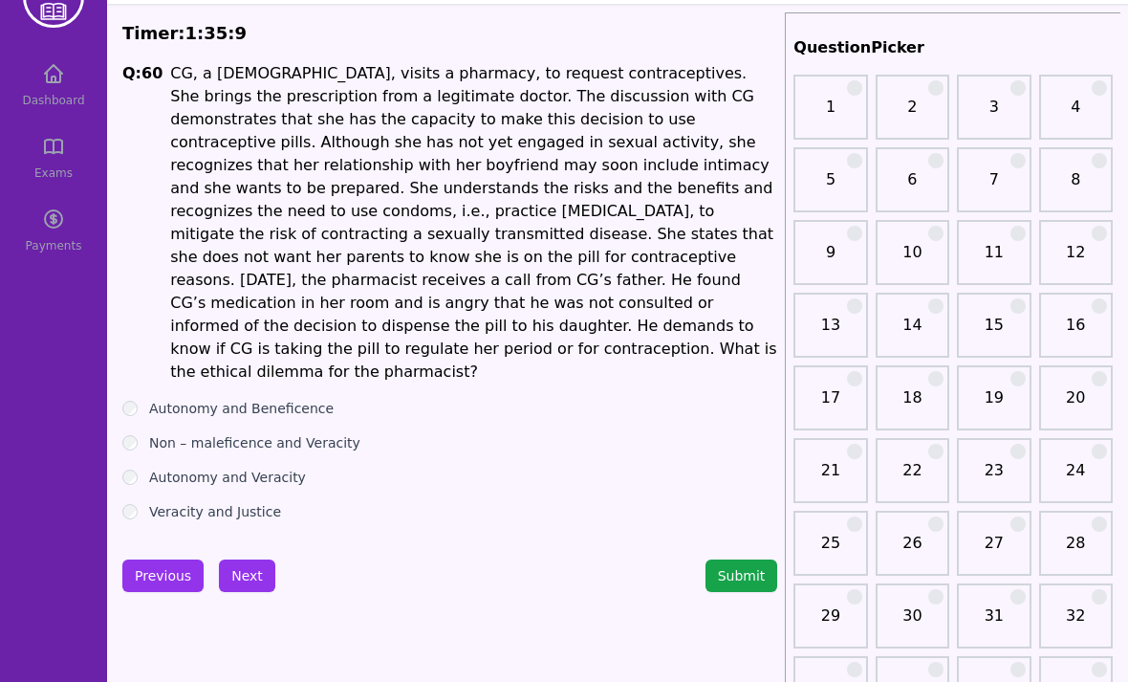
scroll to position [56, 0]
click at [735, 159] on span "CG, a [DEMOGRAPHIC_DATA], visits a pharmacy, to request contraceptives. She bri…" at bounding box center [473, 222] width 606 height 317
click at [473, 229] on span "CG, a [DEMOGRAPHIC_DATA], visits a pharmacy, to request contraceptives. She bri…" at bounding box center [473, 222] width 606 height 317
click at [267, 468] on label "Autonomy and Veracity" at bounding box center [227, 477] width 157 height 19
click at [252, 559] on button "Next" at bounding box center [247, 575] width 56 height 33
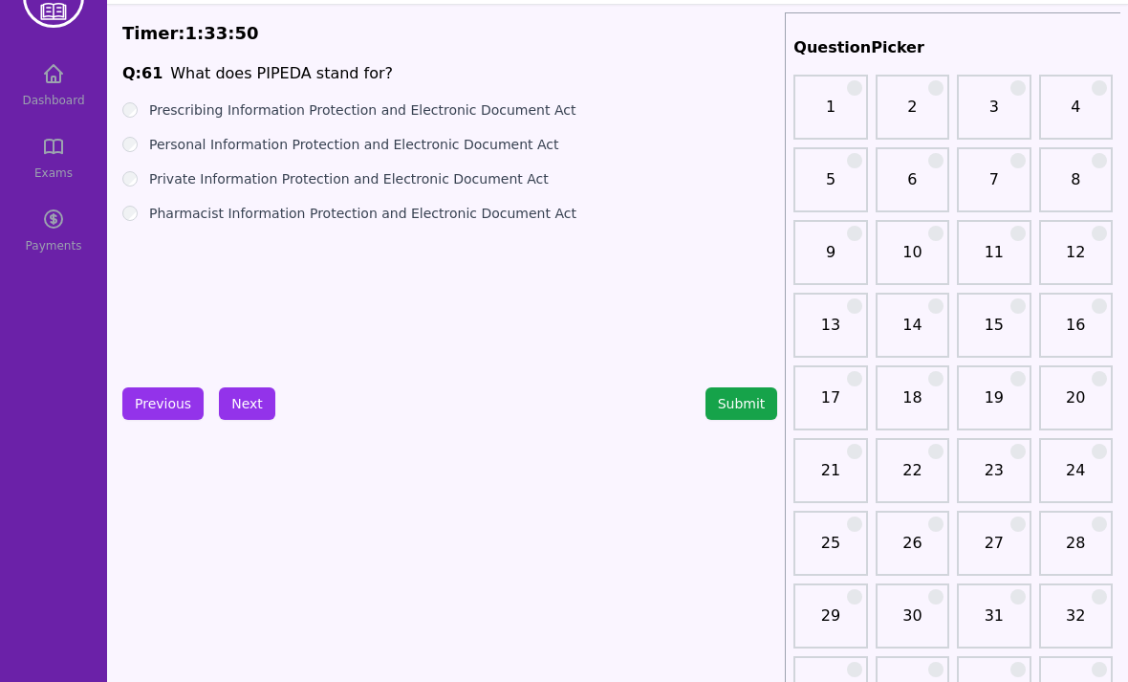
click at [361, 150] on label "Personal Information Protection and Electronic Document Act" at bounding box center [353, 144] width 409 height 19
click at [255, 400] on button "Next" at bounding box center [247, 403] width 56 height 33
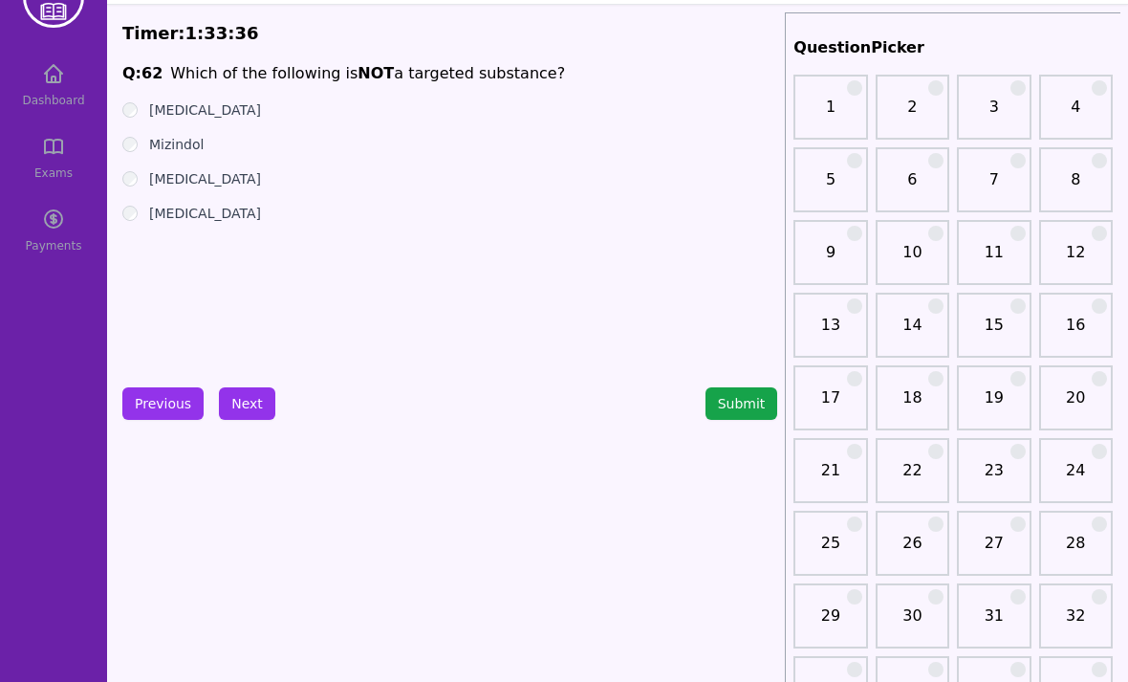
click at [211, 220] on label "[MEDICAL_DATA]" at bounding box center [205, 213] width 112 height 19
click at [183, 142] on label "Mizindol" at bounding box center [176, 144] width 55 height 19
click at [256, 174] on label "[MEDICAL_DATA]" at bounding box center [205, 178] width 112 height 19
click at [166, 222] on label "[MEDICAL_DATA]" at bounding box center [205, 213] width 112 height 19
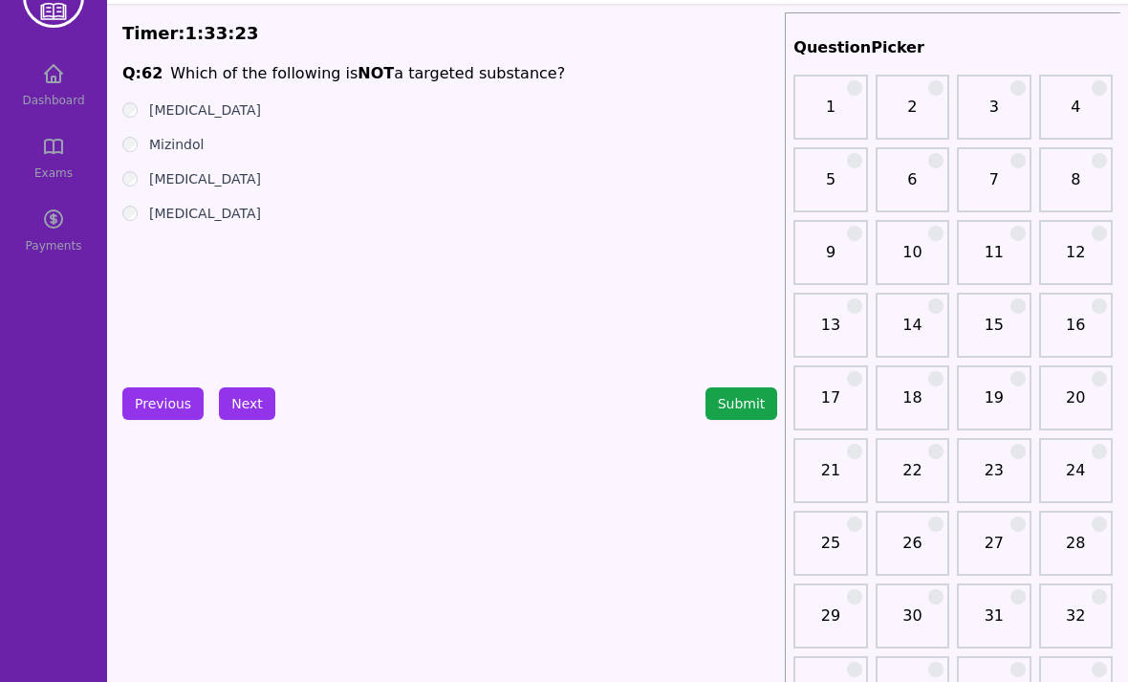
click at [158, 149] on label "Mizindol" at bounding box center [176, 144] width 55 height 19
click at [252, 418] on button "Next" at bounding box center [247, 403] width 56 height 33
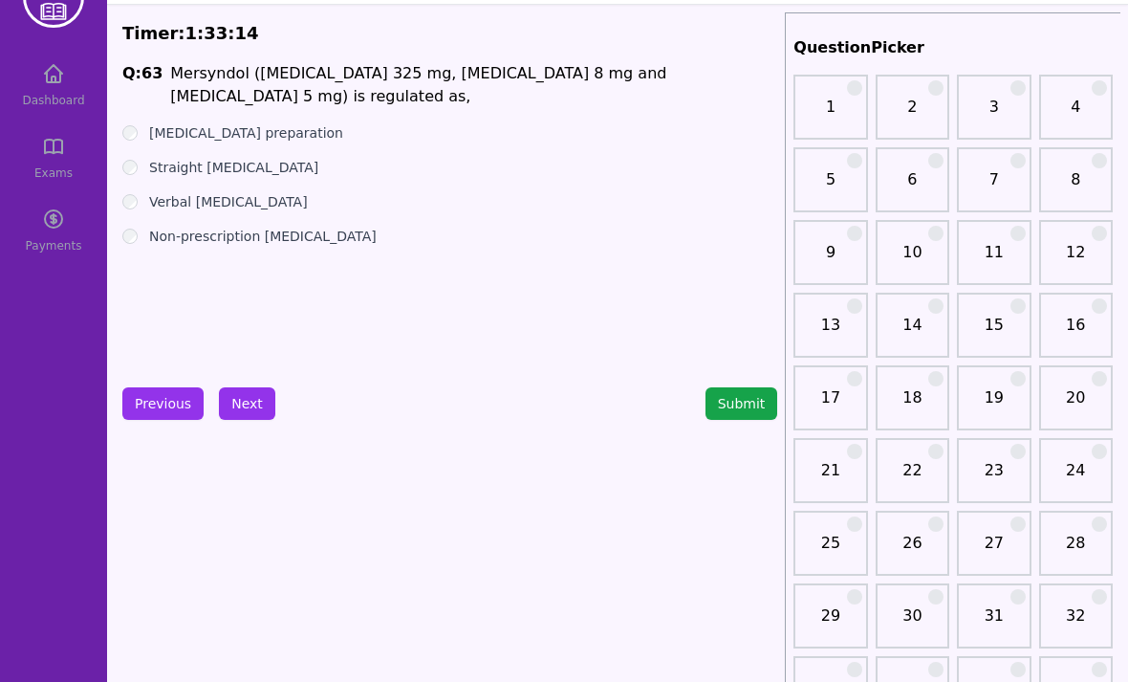
click at [167, 399] on button "Previous" at bounding box center [162, 403] width 81 height 33
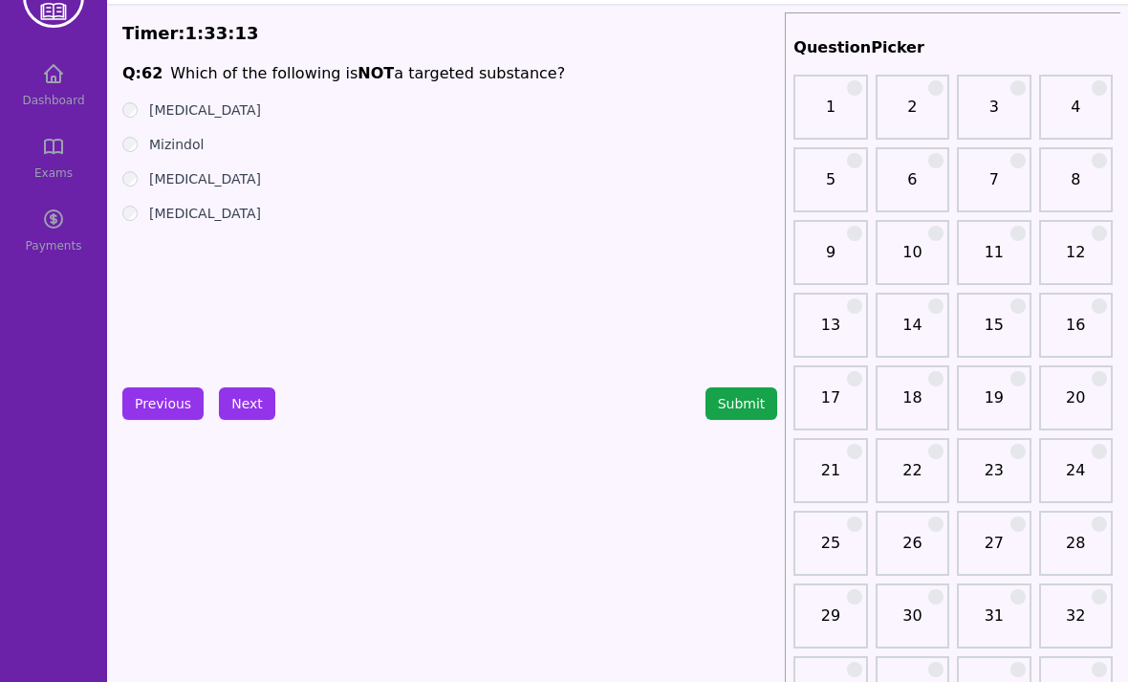
click at [225, 400] on button "Next" at bounding box center [247, 403] width 56 height 33
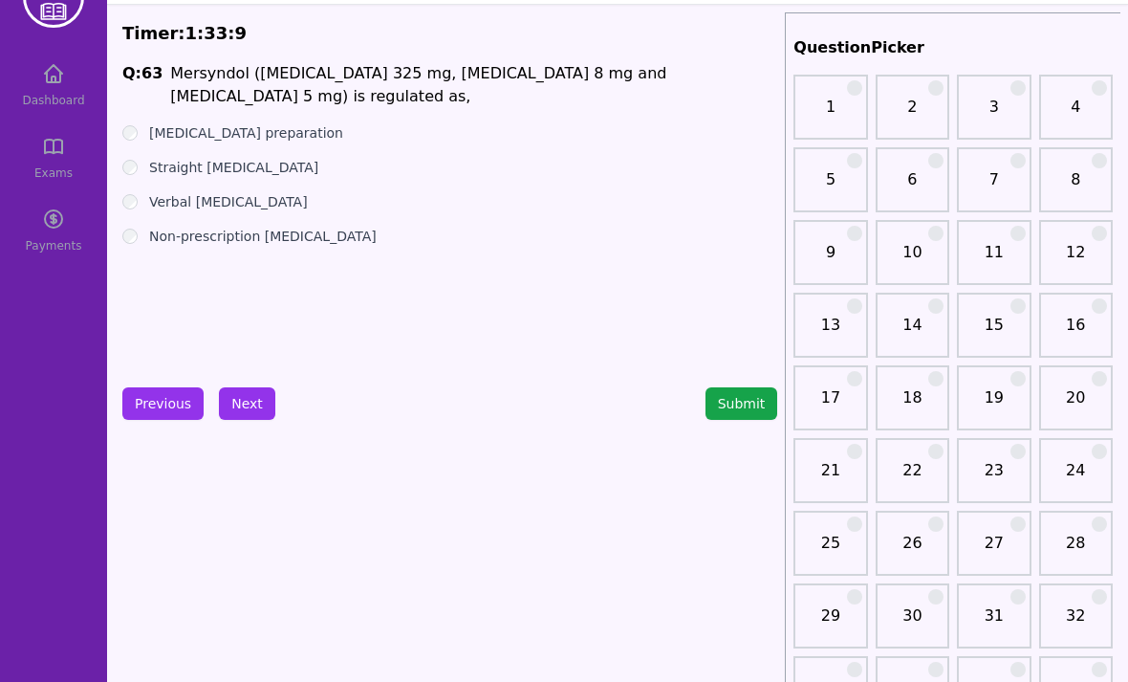
click at [405, 102] on p "Mersyndol ( [MEDICAL_DATA] 325 mg, [MEDICAL_DATA] 8 mg and [MEDICAL_DATA] 5 mg)…" at bounding box center [473, 85] width 607 height 46
click at [505, 96] on p "Mersyndol ( [MEDICAL_DATA] 325 mg, [MEDICAL_DATA] 8 mg and [MEDICAL_DATA] 5 mg)…" at bounding box center [473, 85] width 607 height 46
click at [208, 193] on label "Verbal [MEDICAL_DATA]" at bounding box center [228, 201] width 159 height 19
click at [252, 394] on button "Next" at bounding box center [247, 403] width 56 height 33
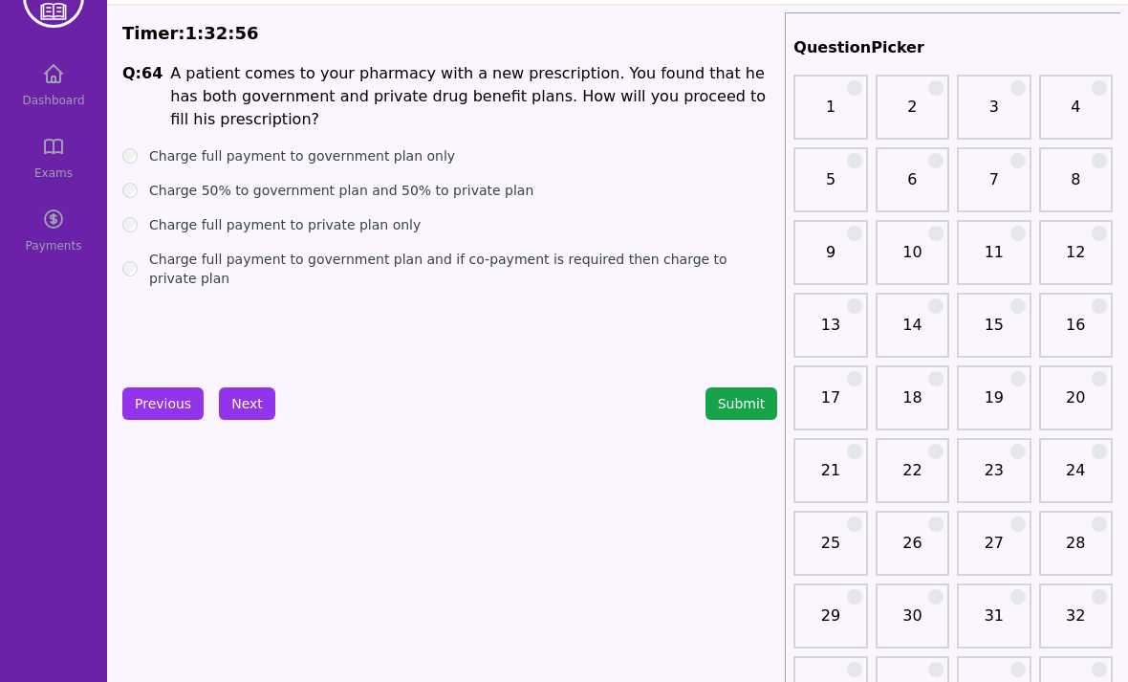
click at [335, 146] on label "Charge full payment to government plan only" at bounding box center [302, 155] width 306 height 19
click at [319, 181] on label "Charge 50% to government plan and 50% to private plan" at bounding box center [341, 190] width 384 height 19
click at [310, 215] on label "Charge full payment to private plan only" at bounding box center [285, 224] width 272 height 19
click at [275, 250] on label "Charge full payment to government plan and if co-payment is required then charg…" at bounding box center [463, 269] width 628 height 38
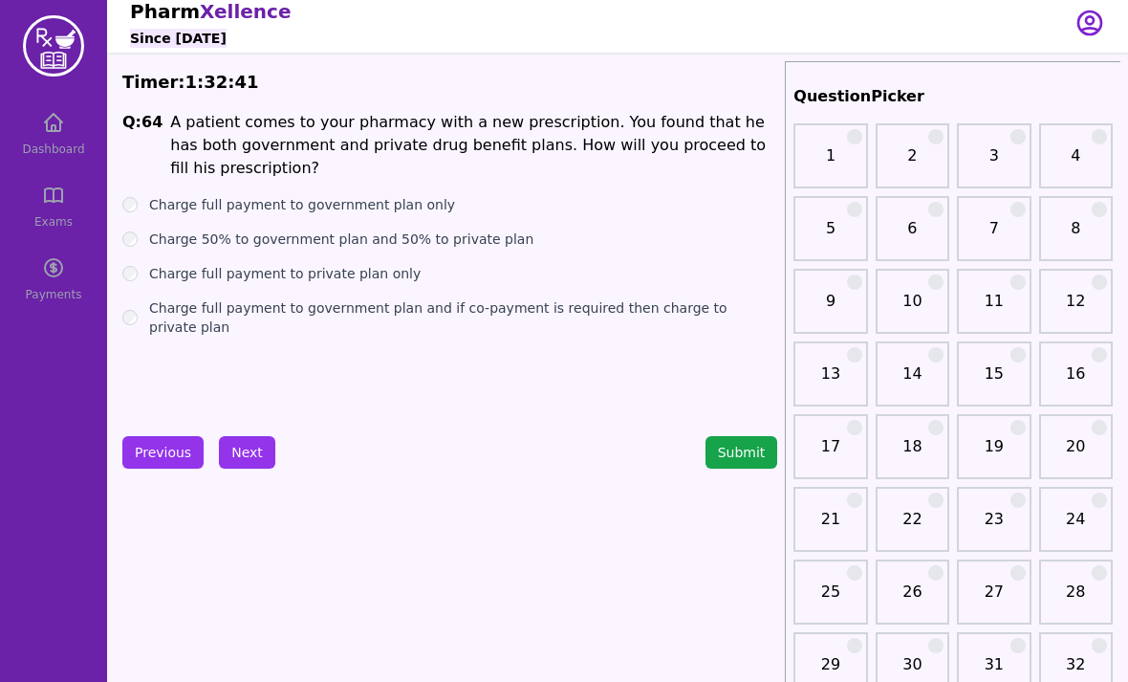
scroll to position [7, 0]
click at [250, 453] on button "Next" at bounding box center [247, 453] width 56 height 33
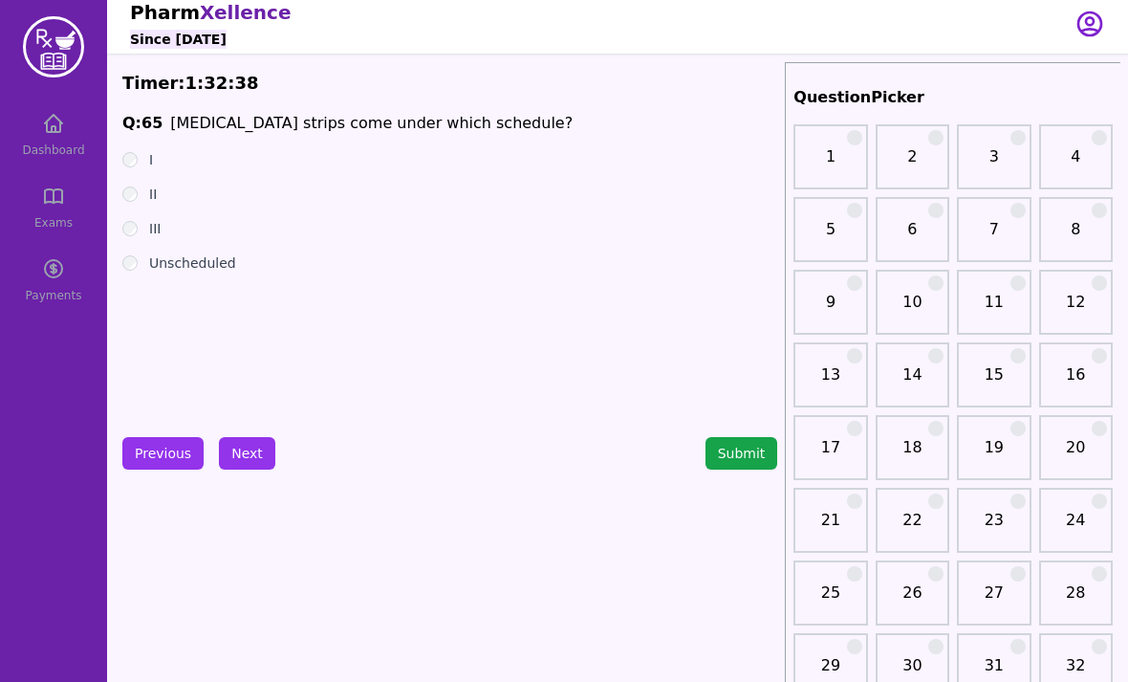
click at [156, 192] on label "II" at bounding box center [153, 194] width 8 height 19
click at [251, 459] on button "Next" at bounding box center [247, 453] width 56 height 33
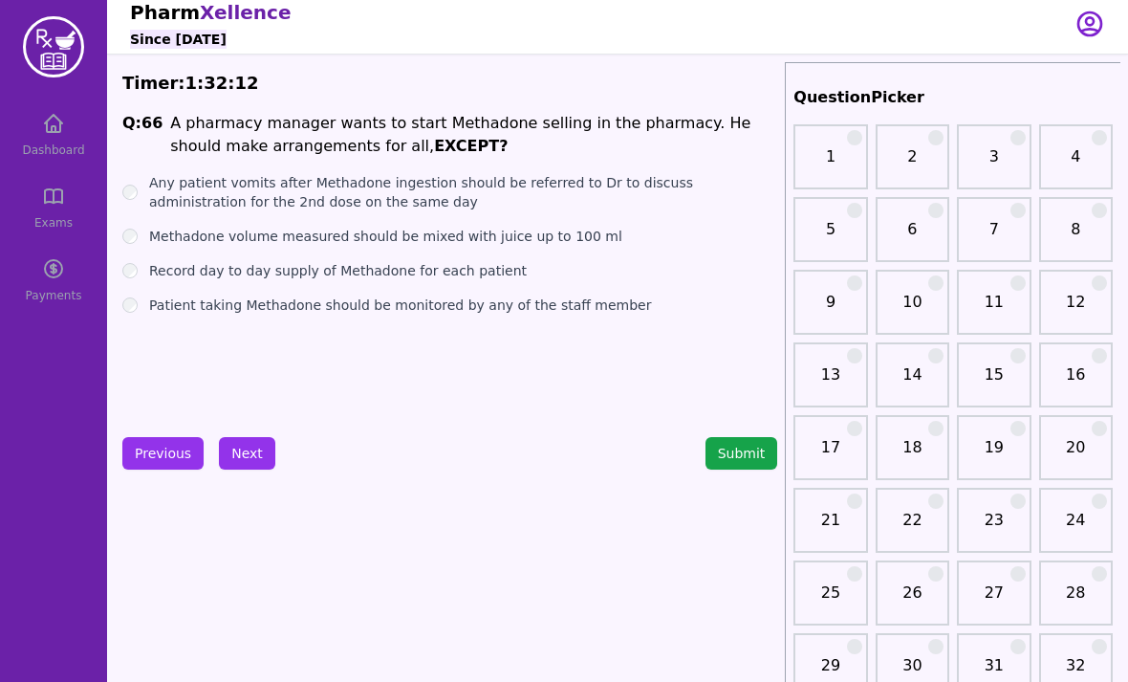
click at [277, 243] on label "Methadone volume measured should be mixed with juice up to 100 ml" at bounding box center [385, 236] width 473 height 19
click at [356, 265] on label "Record day to day supply of Methadone for each patient" at bounding box center [338, 270] width 378 height 19
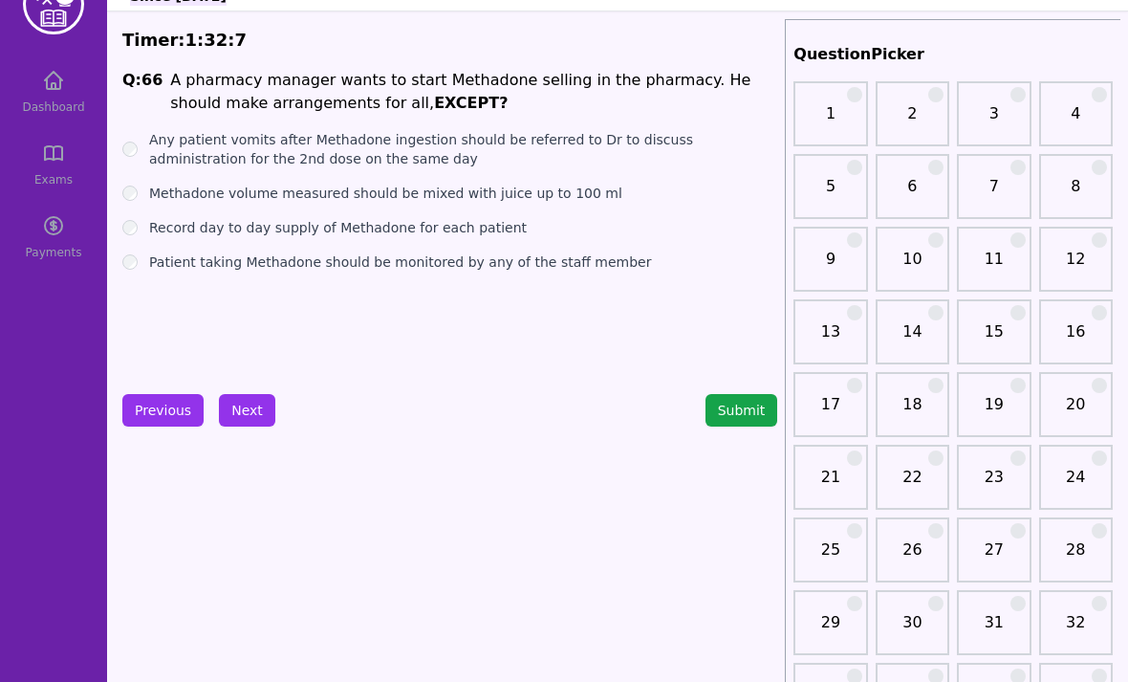
scroll to position [52, 0]
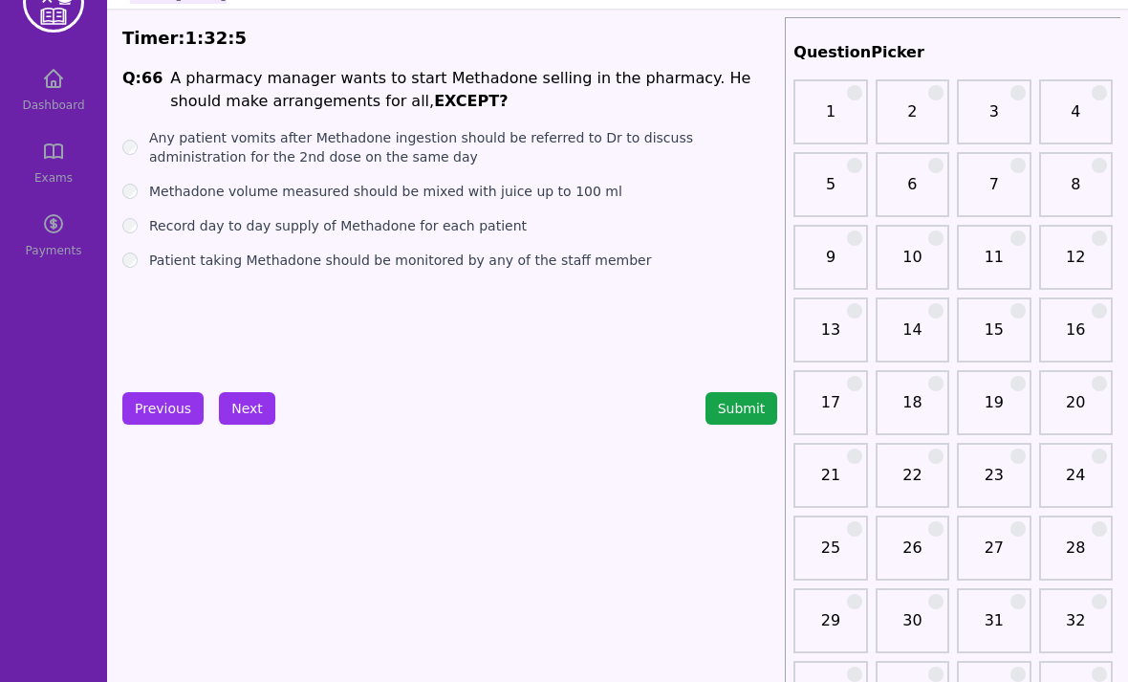
click at [493, 267] on label "Patient taking Methadone should be monitored by any of the staff member" at bounding box center [400, 260] width 502 height 19
click at [243, 415] on button "Next" at bounding box center [247, 408] width 56 height 33
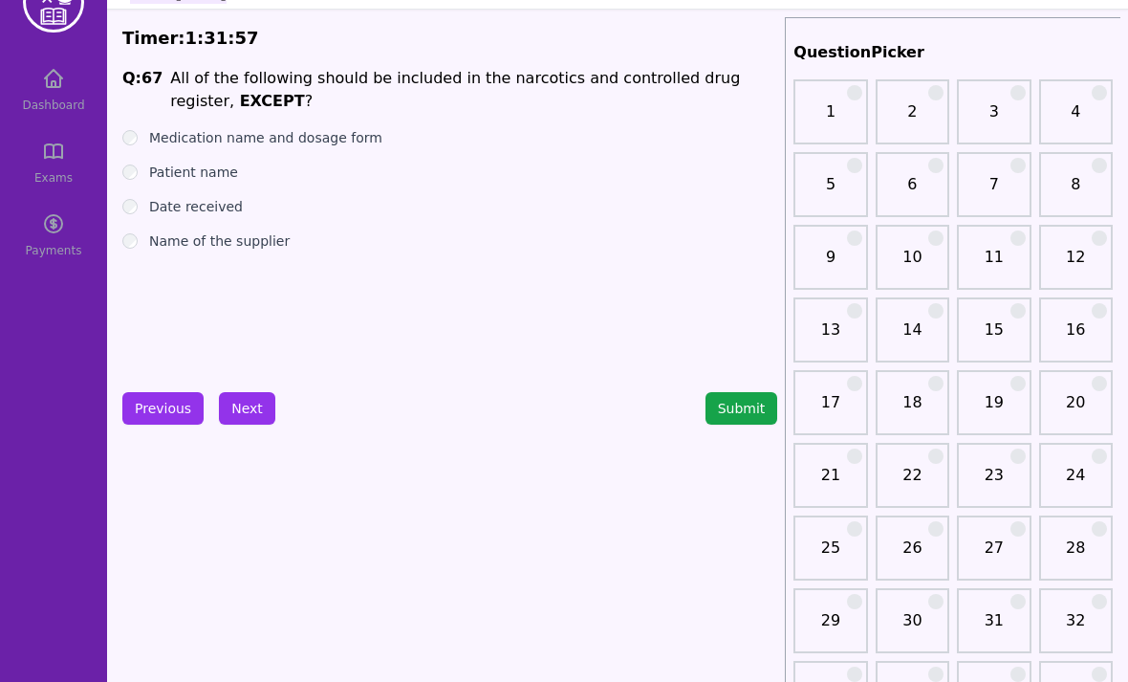
click at [285, 145] on label "Medication name and dosage form" at bounding box center [265, 137] width 233 height 19
click at [225, 176] on label "Patient name" at bounding box center [193, 172] width 89 height 19
click at [210, 213] on label "Date received" at bounding box center [196, 206] width 94 height 19
click at [240, 248] on label "Name of the supplier" at bounding box center [219, 240] width 141 height 19
click at [256, 411] on button "Next" at bounding box center [247, 408] width 56 height 33
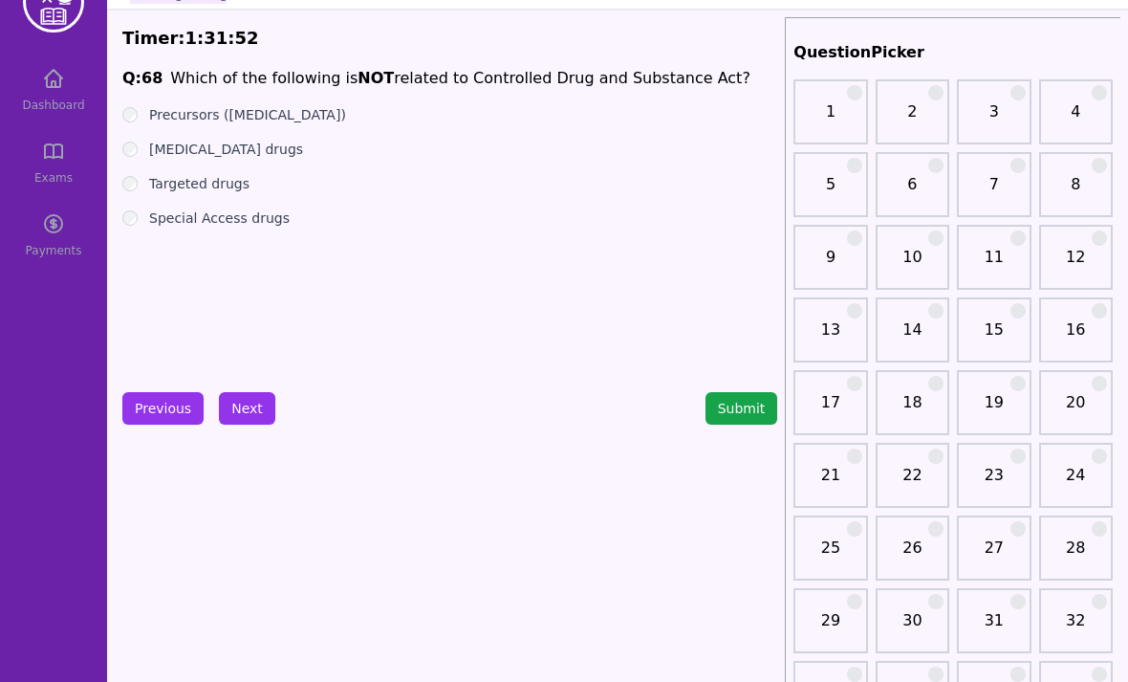
click at [582, 121] on div "Precursors ([MEDICAL_DATA])" at bounding box center [449, 114] width 655 height 19
click at [582, 122] on div "Precursors ([MEDICAL_DATA])" at bounding box center [449, 114] width 655 height 19
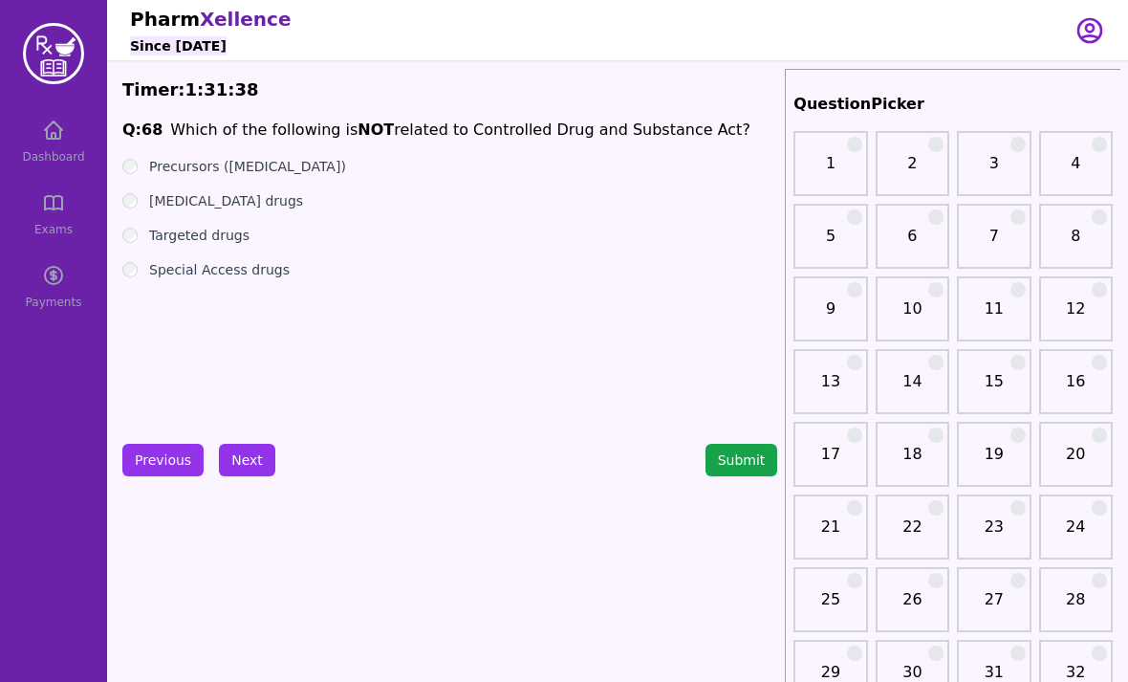
click at [250, 272] on label "Special Access drugs" at bounding box center [219, 269] width 141 height 19
click at [246, 461] on button "Next" at bounding box center [247, 460] width 56 height 33
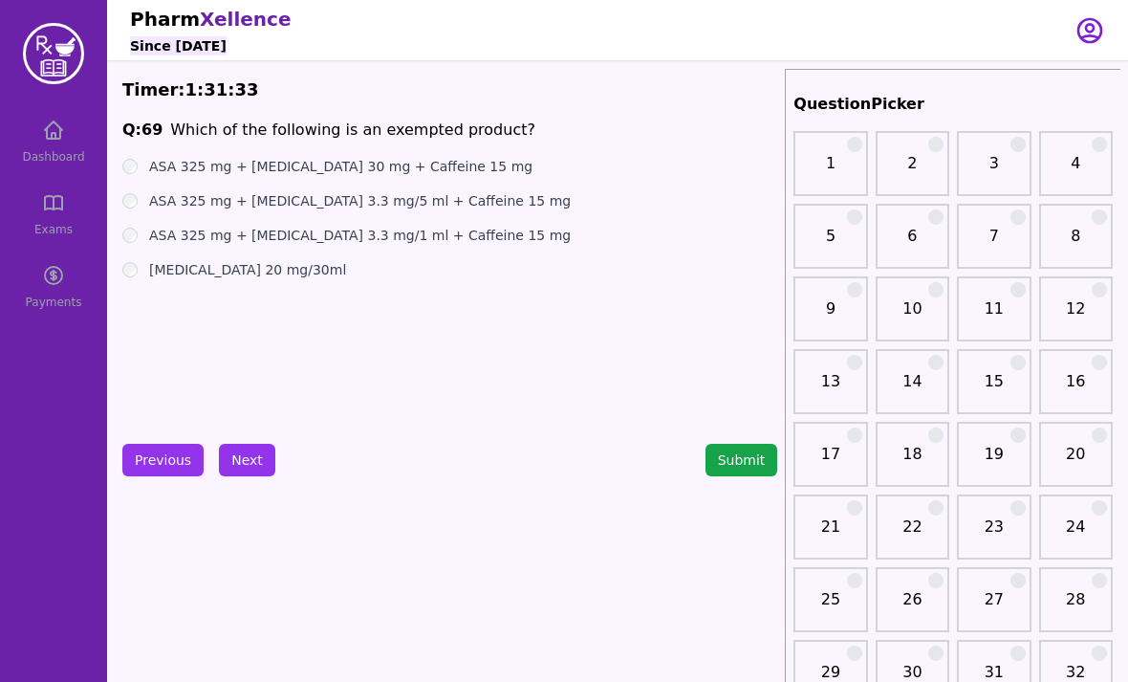
click at [275, 256] on ul "ASA 325 mg + [MEDICAL_DATA] 30 mg + Caffeine 15 mg ASA 325 mg + [MEDICAL_DATA] …" at bounding box center [449, 218] width 655 height 122
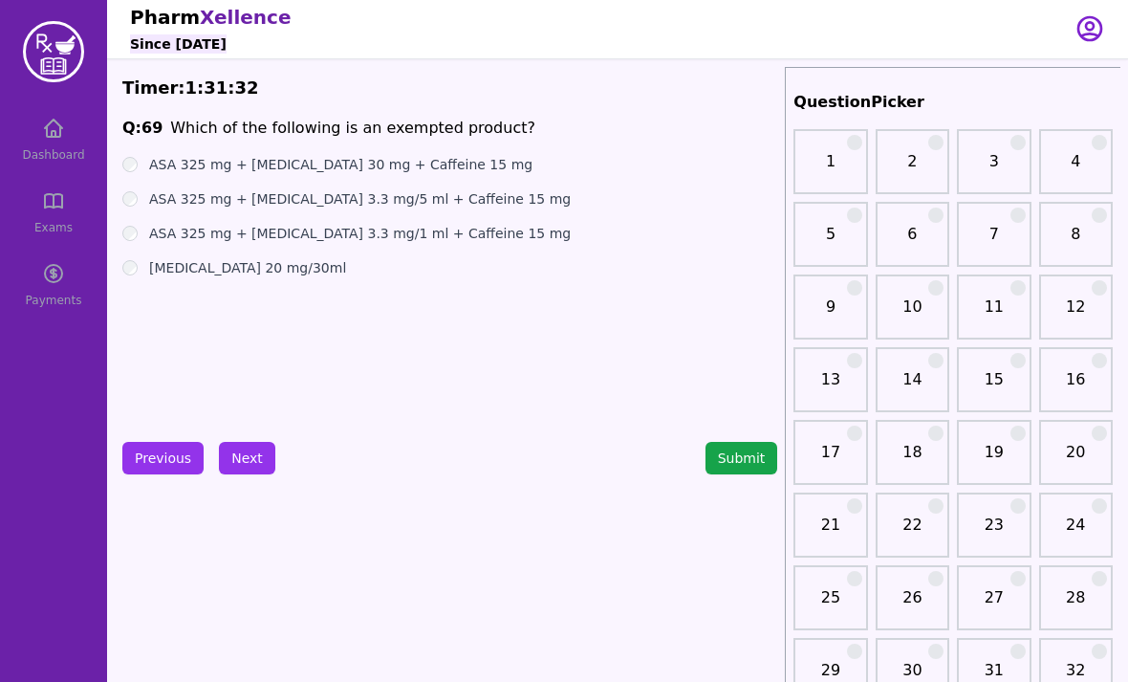
click at [238, 274] on label "[MEDICAL_DATA] 20 mg/30ml" at bounding box center [247, 267] width 197 height 19
click at [232, 455] on button "Next" at bounding box center [247, 458] width 56 height 33
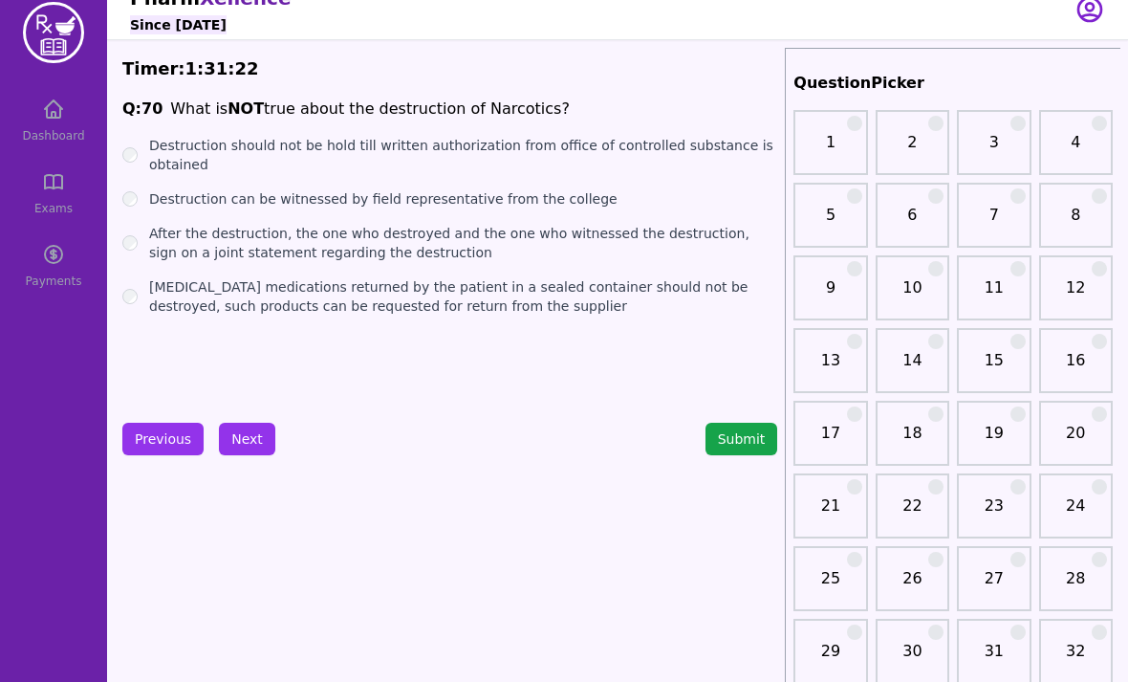
scroll to position [19, 0]
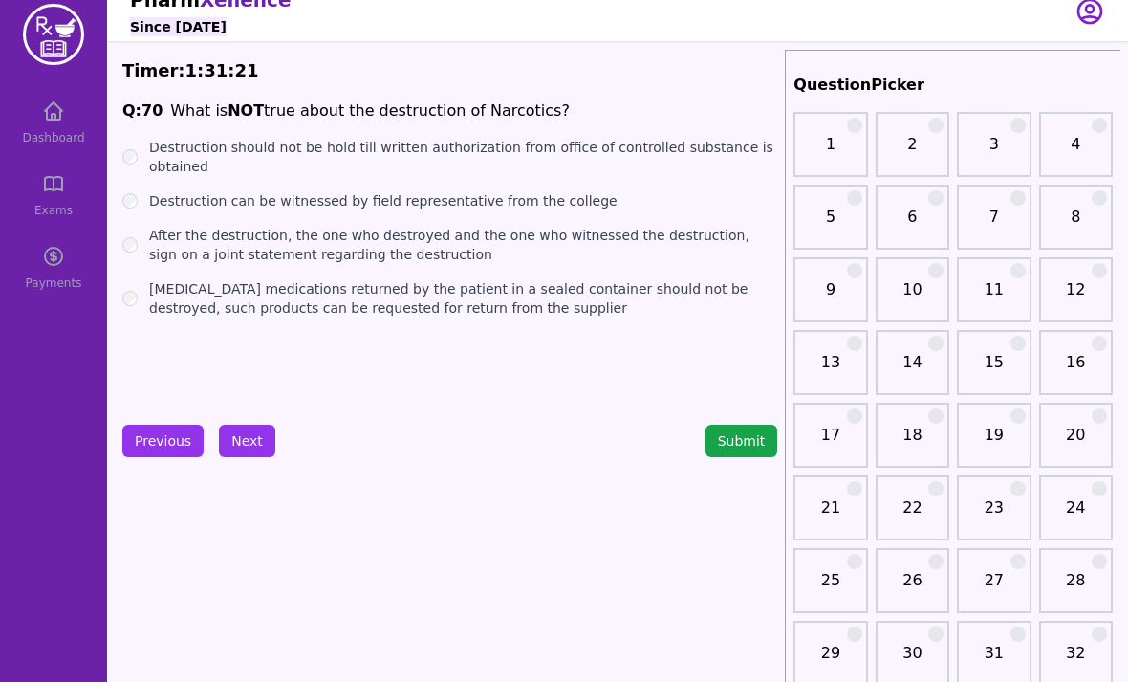
click at [443, 150] on label "Destruction should not be hold till written authorization from office of contro…" at bounding box center [463, 157] width 628 height 38
click at [425, 205] on label "Destruction can be witnessed by field representative from the college" at bounding box center [383, 200] width 469 height 19
click at [381, 245] on label "After the destruction, the one who destroyed and the one who witnessed the dest…" at bounding box center [463, 245] width 628 height 38
click at [374, 308] on label "[MEDICAL_DATA] medications returned by the patient in a sealed container should…" at bounding box center [463, 298] width 628 height 38
click at [492, 161] on label "Destruction should not be hold till written authorization from office of contro…" at bounding box center [463, 157] width 628 height 38
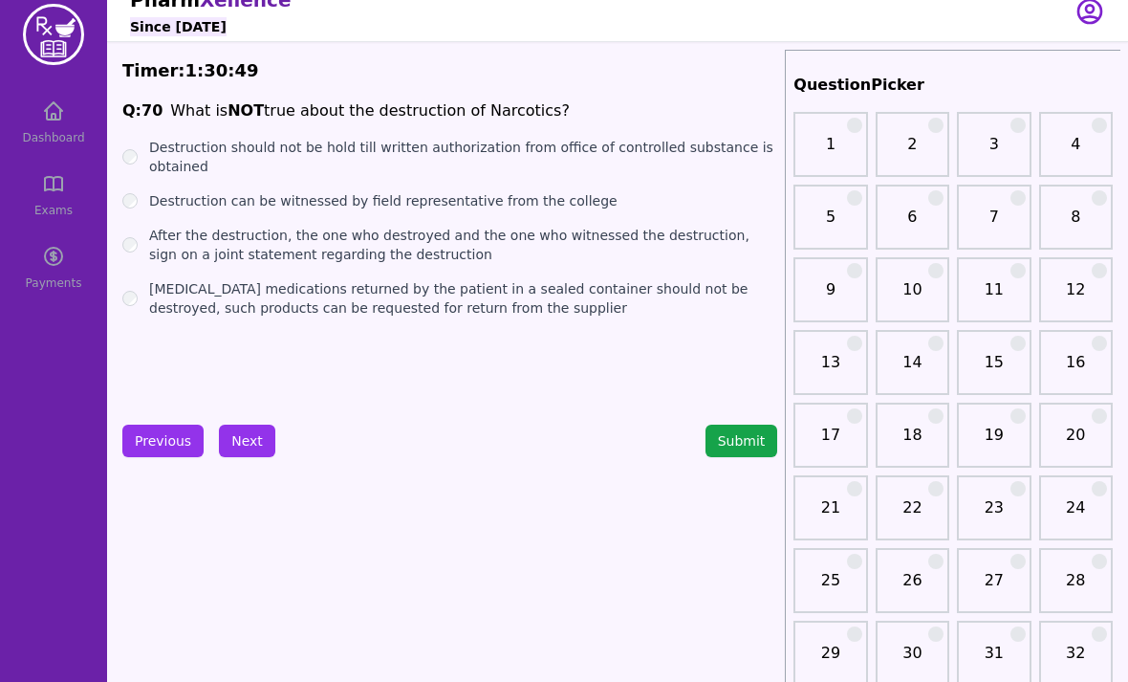
click at [268, 434] on button "Next" at bounding box center [247, 441] width 56 height 33
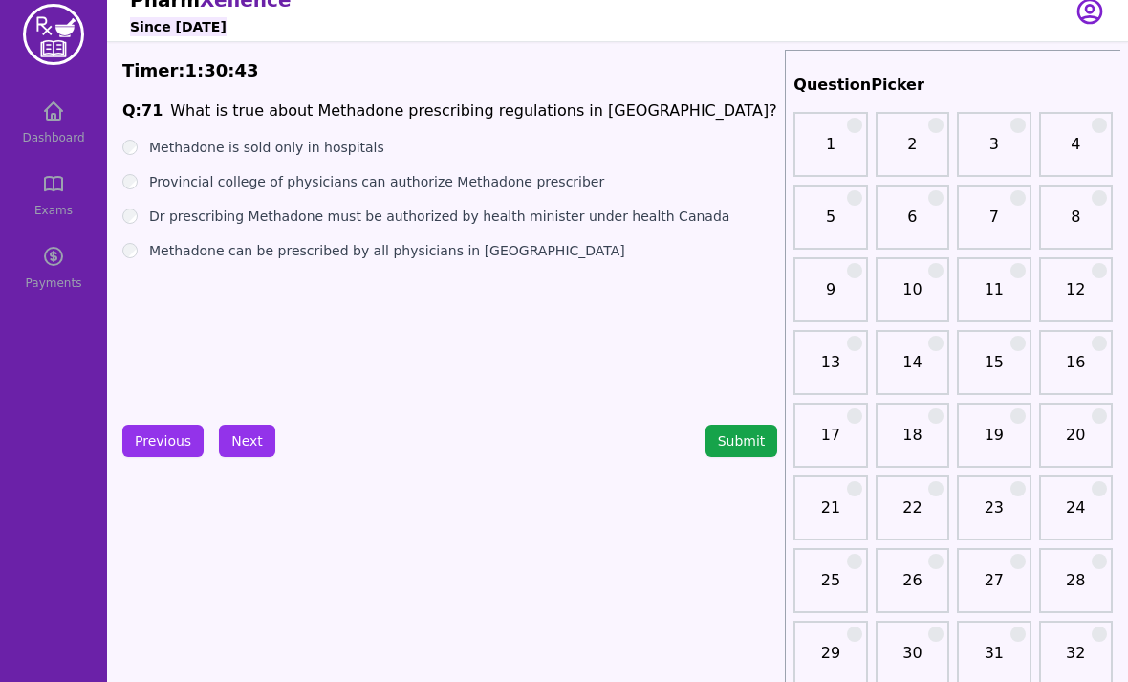
click at [343, 188] on label "Provincial college of physicians can authorize Methadone prescriber" at bounding box center [376, 181] width 455 height 19
click at [396, 223] on label "Dr prescribing Methadone must be authorized by health minister under health Can…" at bounding box center [439, 216] width 580 height 19
click at [356, 259] on label "Methadone can be prescribed by all physicians in [GEOGRAPHIC_DATA]" at bounding box center [387, 250] width 476 height 19
click at [271, 427] on div "Previous Next" at bounding box center [198, 441] width 153 height 33
click at [249, 440] on button "Next" at bounding box center [247, 441] width 56 height 33
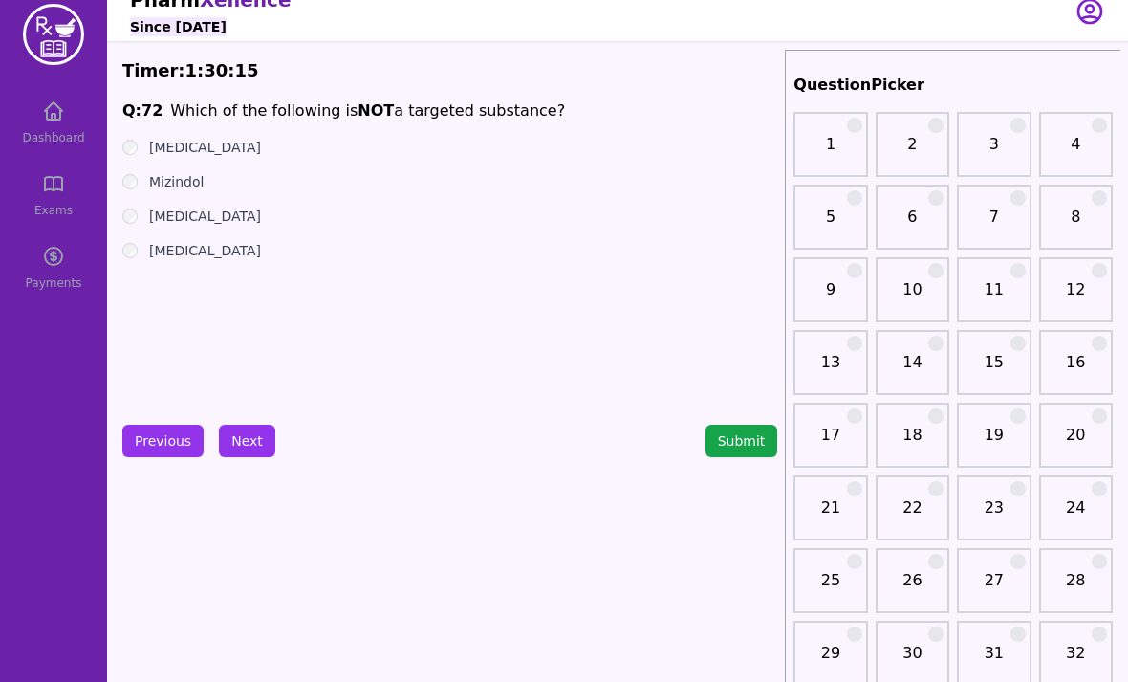
click at [245, 154] on label "[MEDICAL_DATA]" at bounding box center [205, 147] width 112 height 19
click at [240, 436] on button "Next" at bounding box center [247, 441] width 56 height 33
click at [164, 453] on button "Previous" at bounding box center [162, 441] width 81 height 33
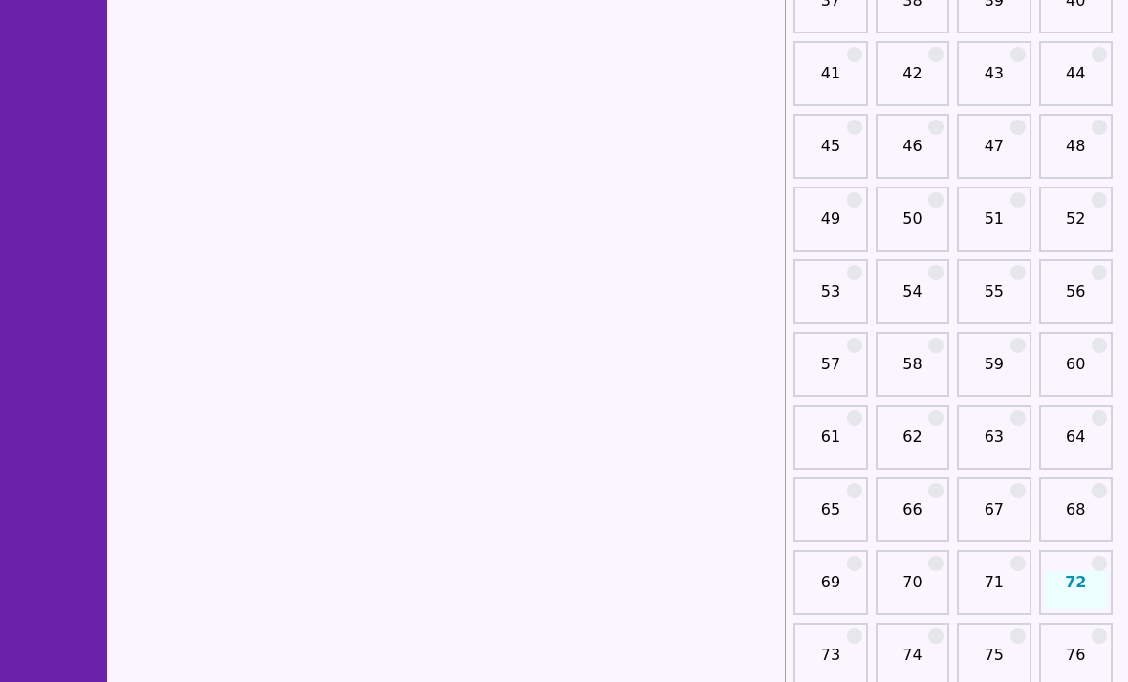
scroll to position [817, 0]
click at [998, 367] on link "59" at bounding box center [994, 372] width 62 height 38
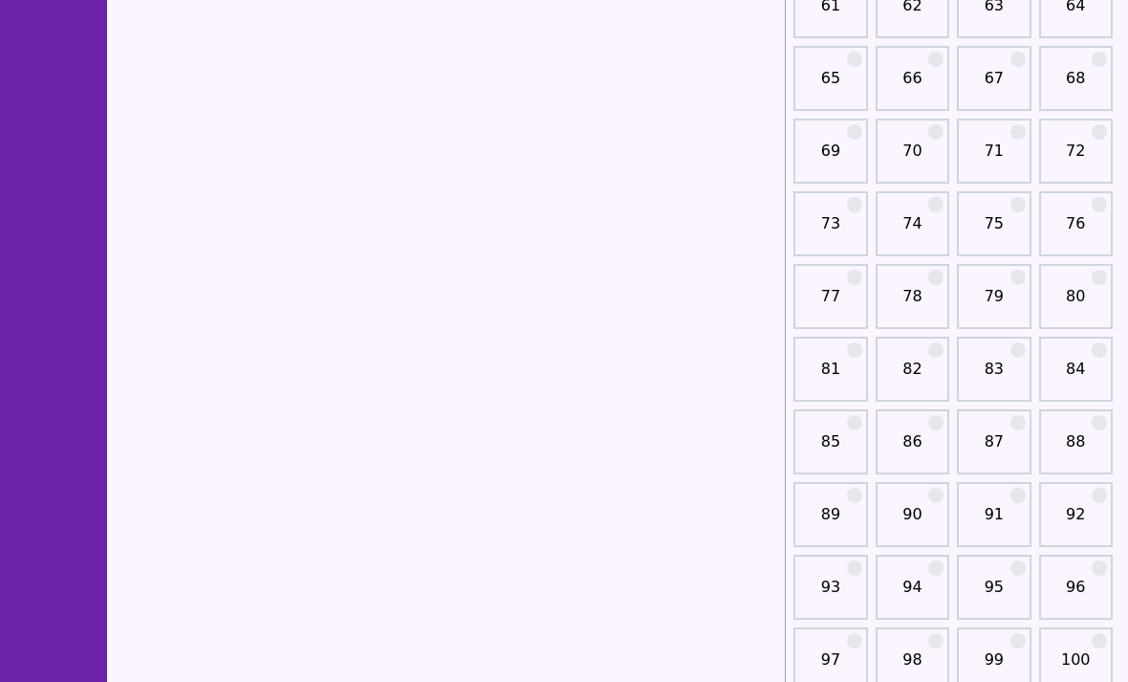
click at [924, 370] on link "82" at bounding box center [913, 377] width 62 height 38
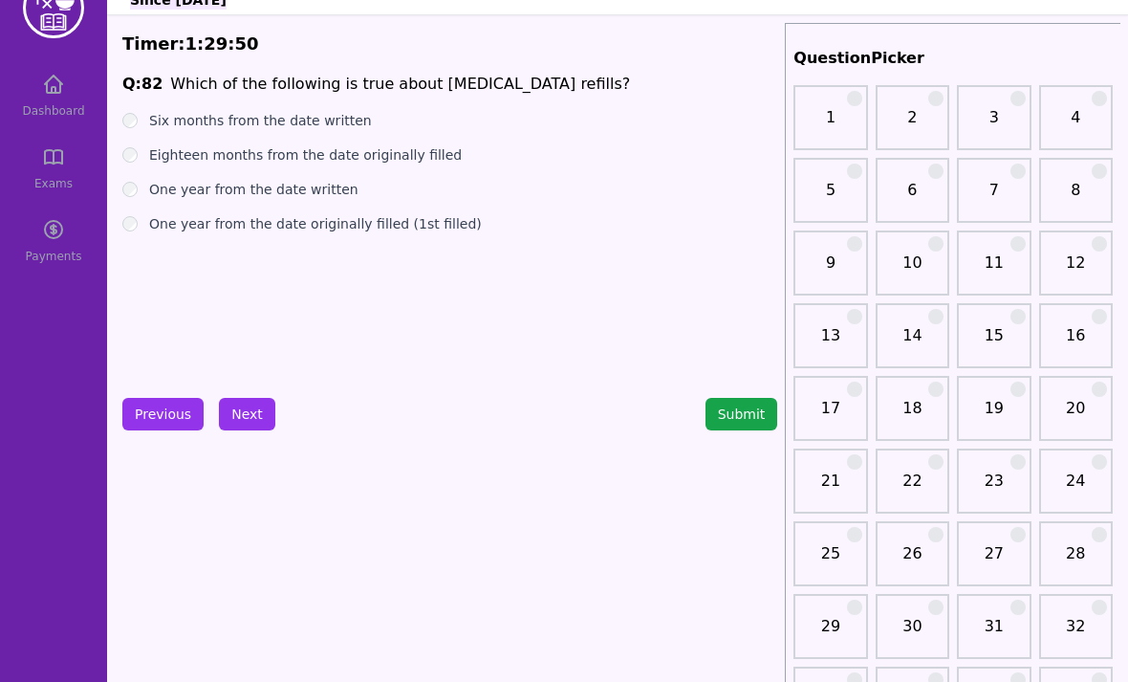
click at [182, 412] on button "Previous" at bounding box center [162, 415] width 81 height 33
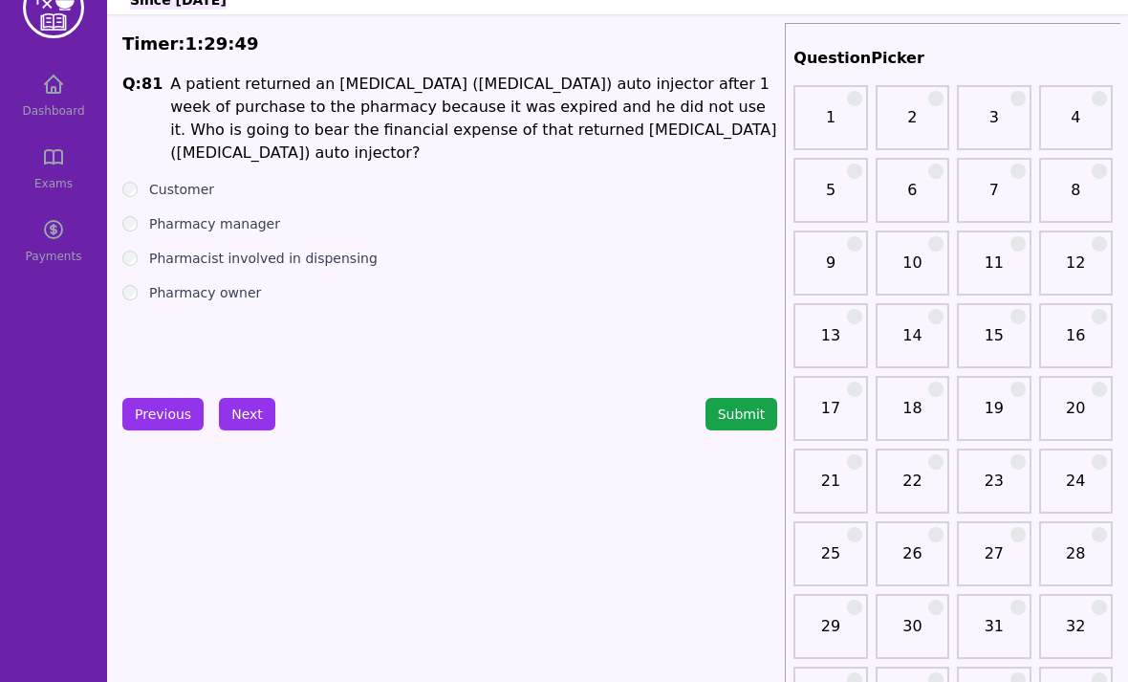
click at [175, 410] on button "Previous" at bounding box center [162, 414] width 81 height 33
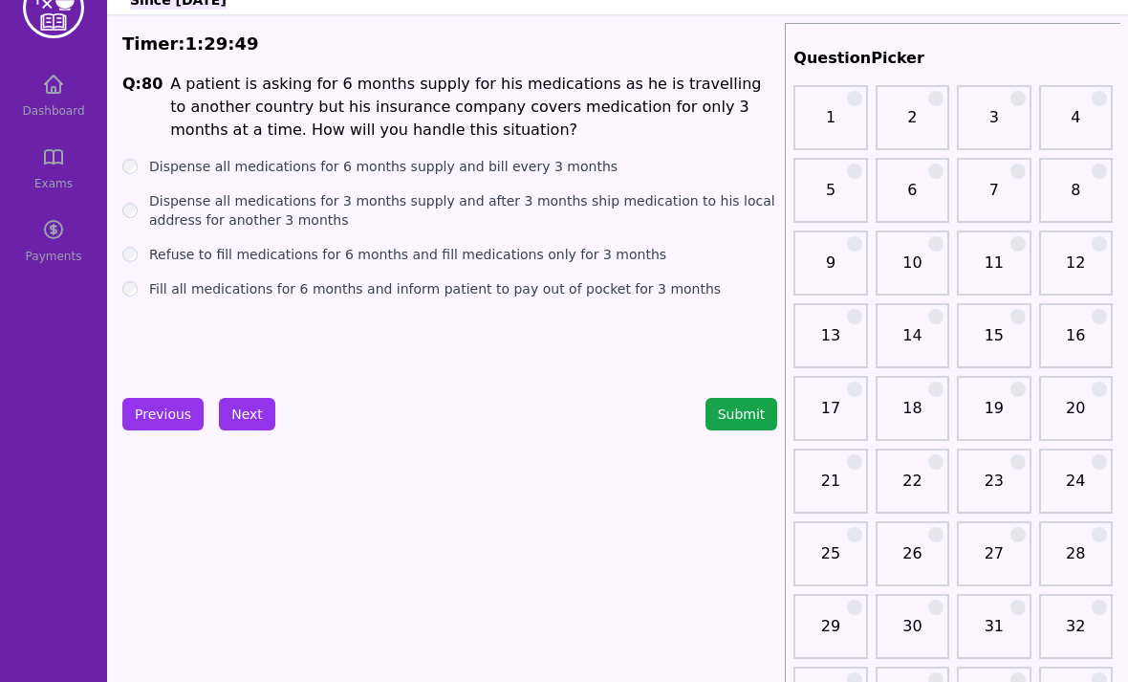
click at [176, 412] on button "Previous" at bounding box center [162, 414] width 81 height 33
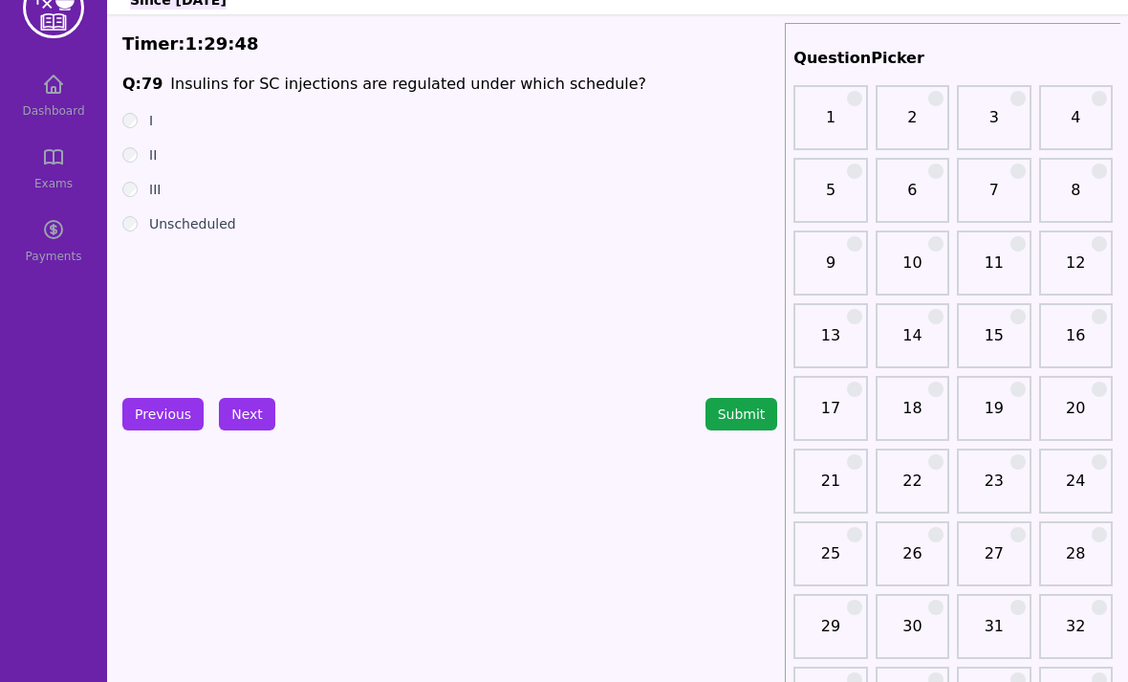
click at [172, 411] on button "Previous" at bounding box center [162, 414] width 81 height 33
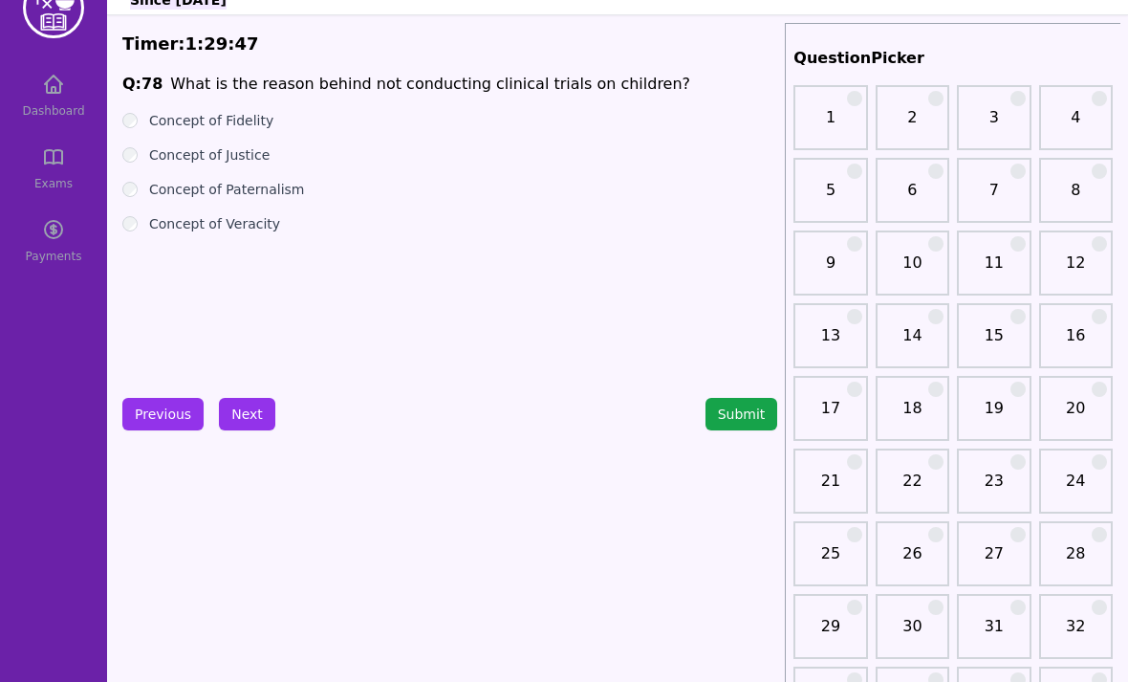
click at [181, 398] on button "Previous" at bounding box center [162, 414] width 81 height 33
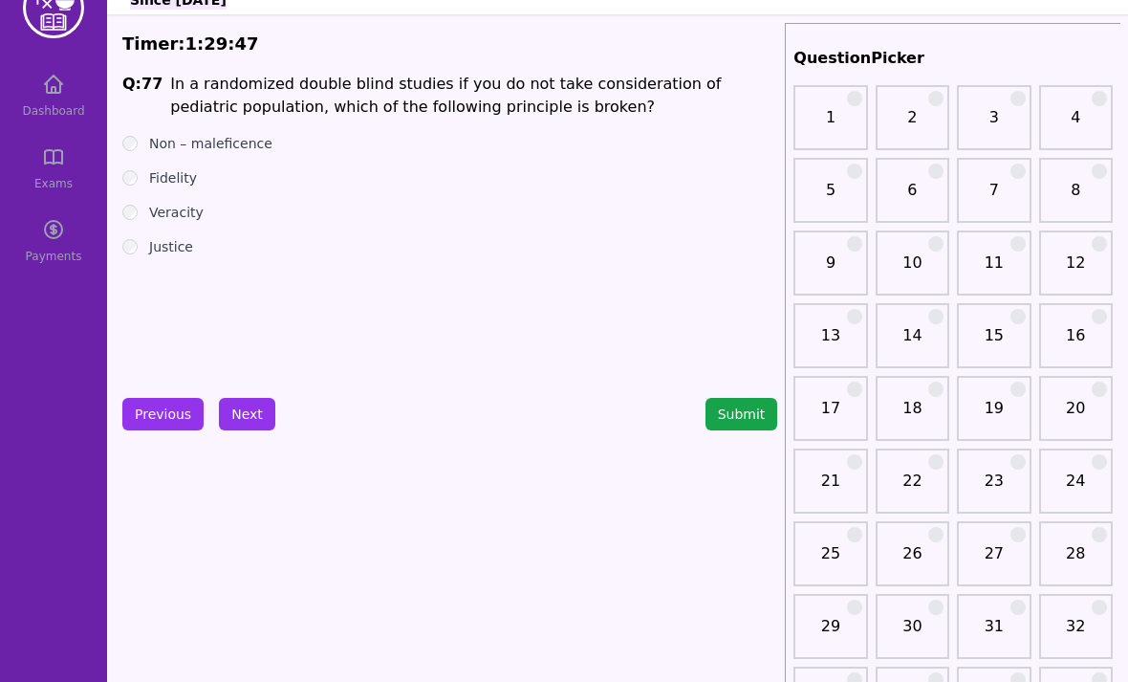
click at [172, 399] on button "Previous" at bounding box center [162, 414] width 81 height 33
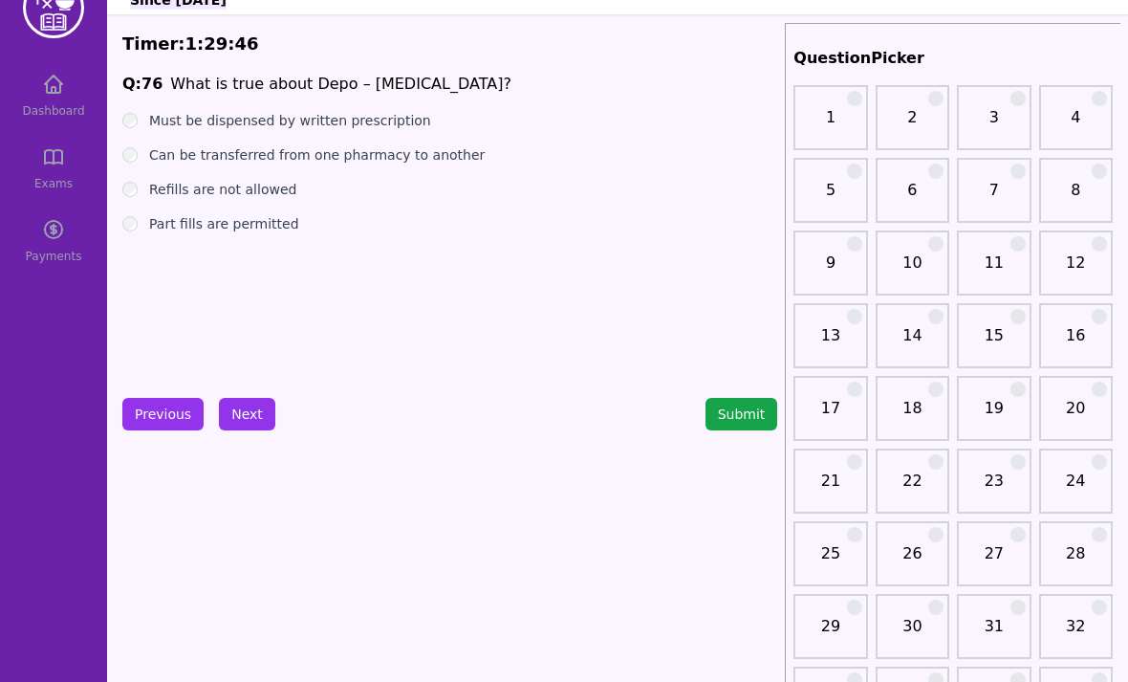
click at [183, 400] on button "Previous" at bounding box center [162, 414] width 81 height 33
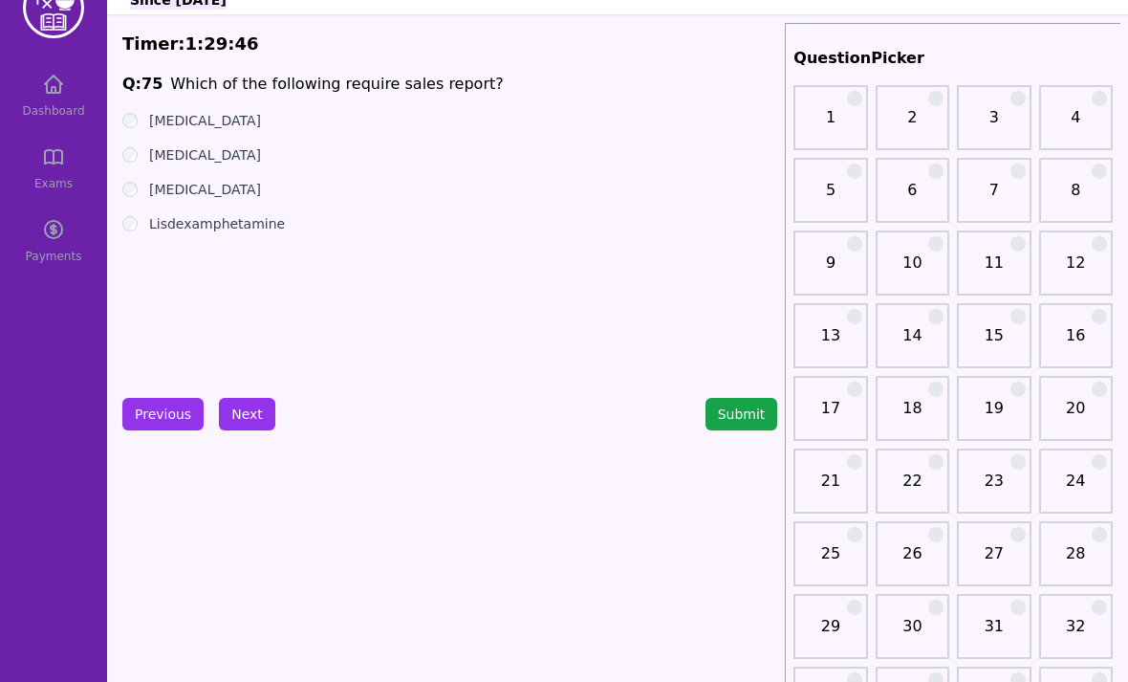
click at [167, 426] on button "Previous" at bounding box center [162, 414] width 81 height 33
click at [161, 422] on button "Previous" at bounding box center [162, 414] width 81 height 33
click at [164, 414] on button "Previous" at bounding box center [162, 414] width 81 height 33
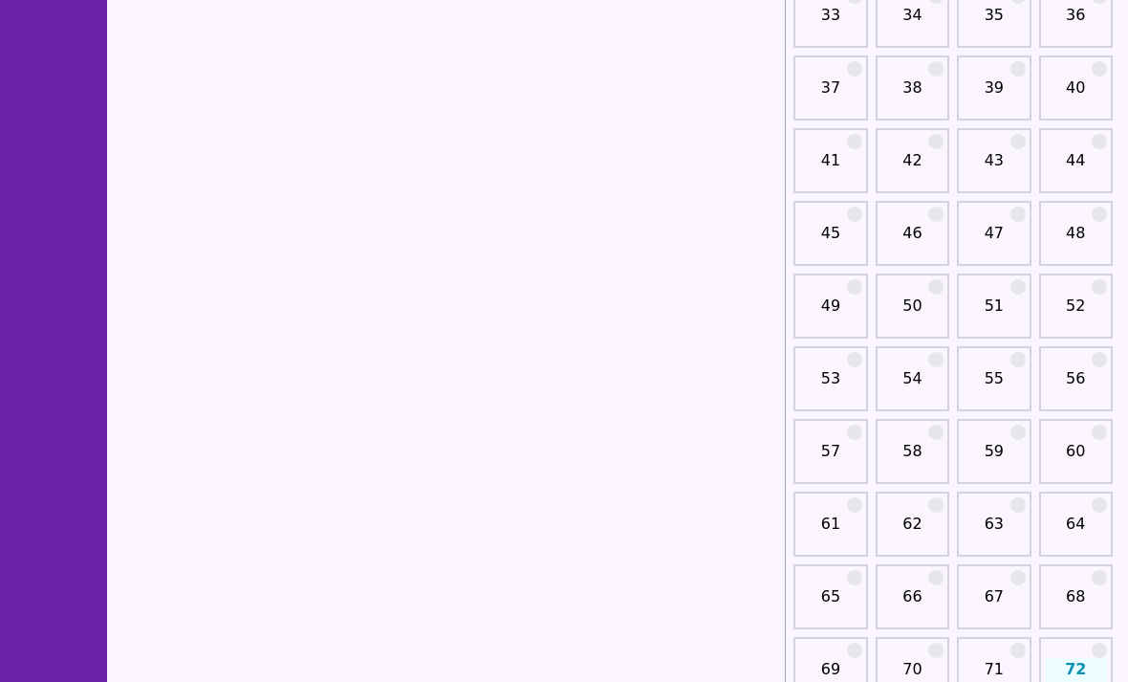
scroll to position [799, 0]
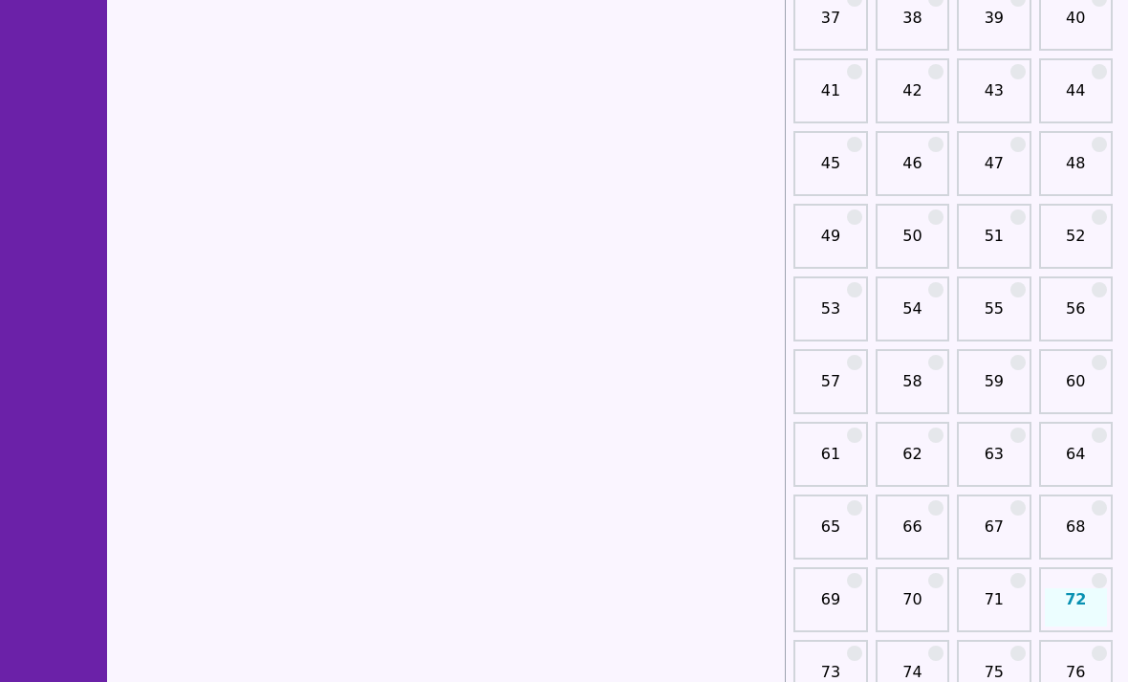
click at [1005, 435] on div "63" at bounding box center [994, 454] width 74 height 65
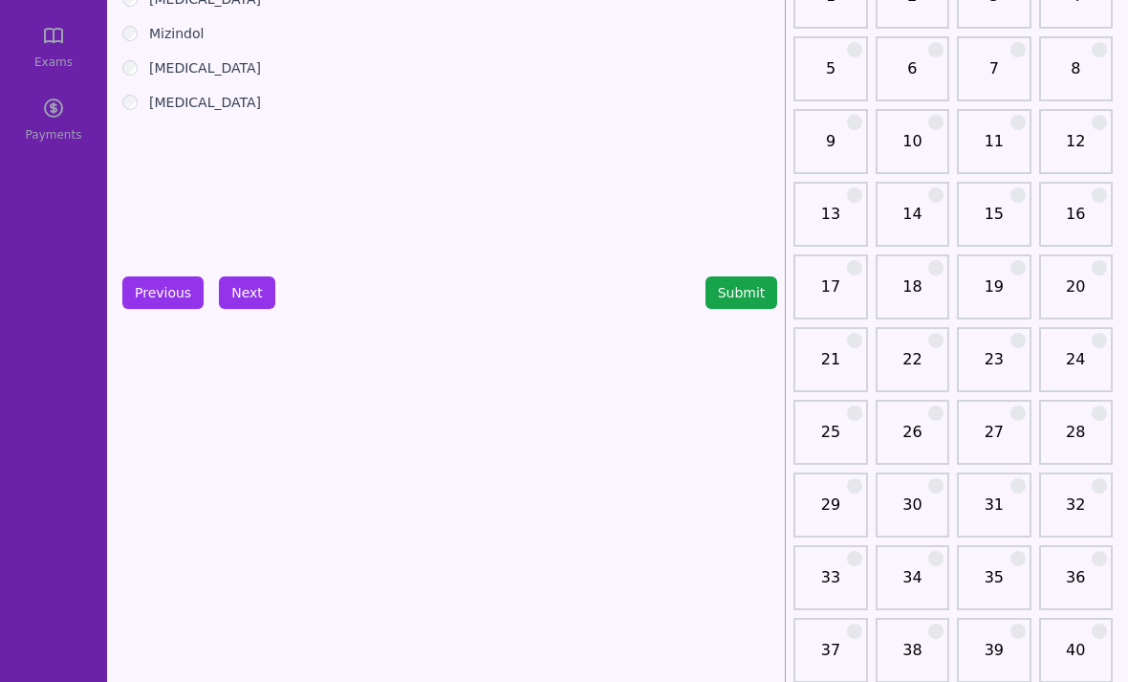
scroll to position [220, 0]
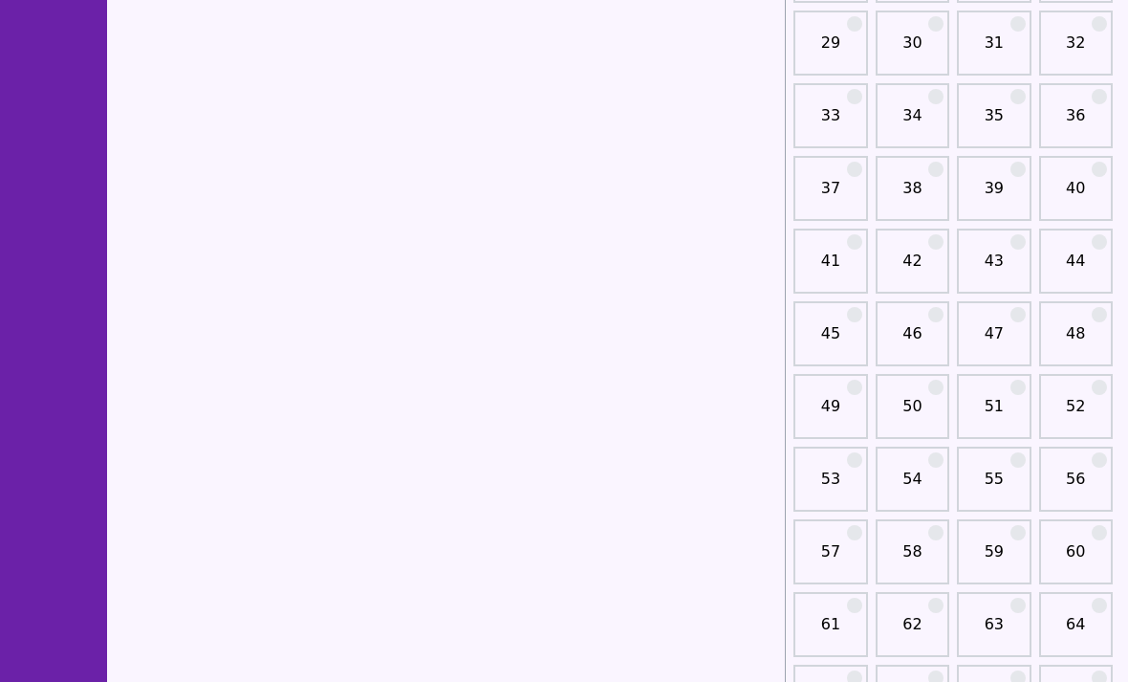
click at [1073, 482] on link "56" at bounding box center [1076, 487] width 62 height 38
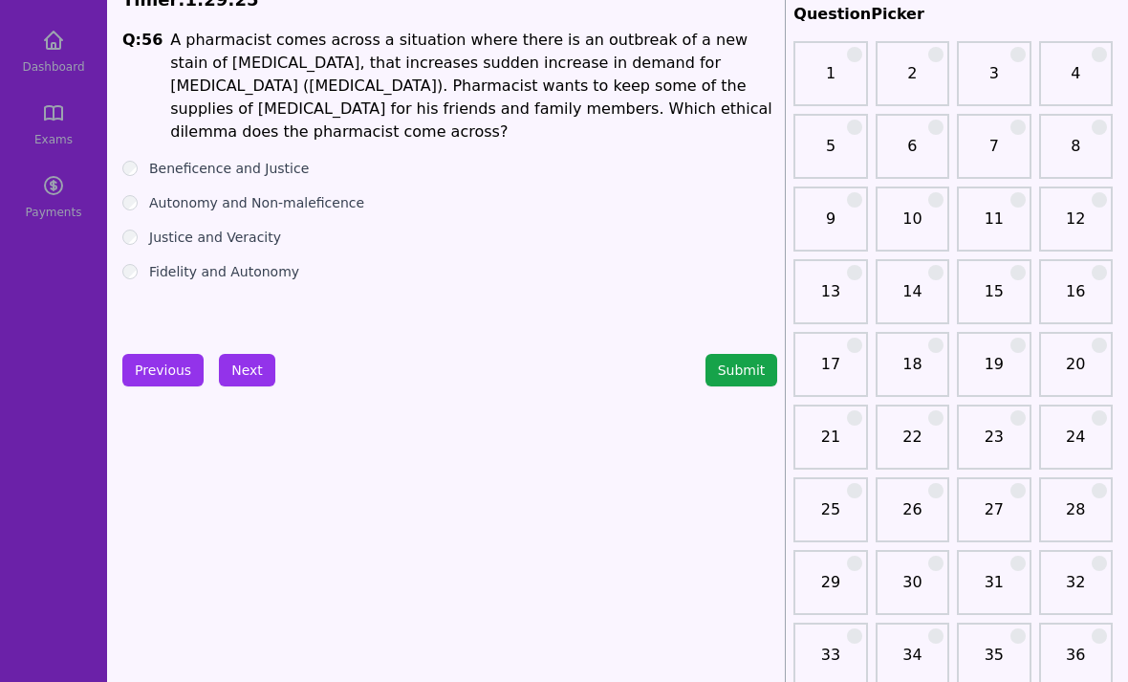
scroll to position [89, 0]
click at [245, 361] on button "Next" at bounding box center [247, 371] width 56 height 33
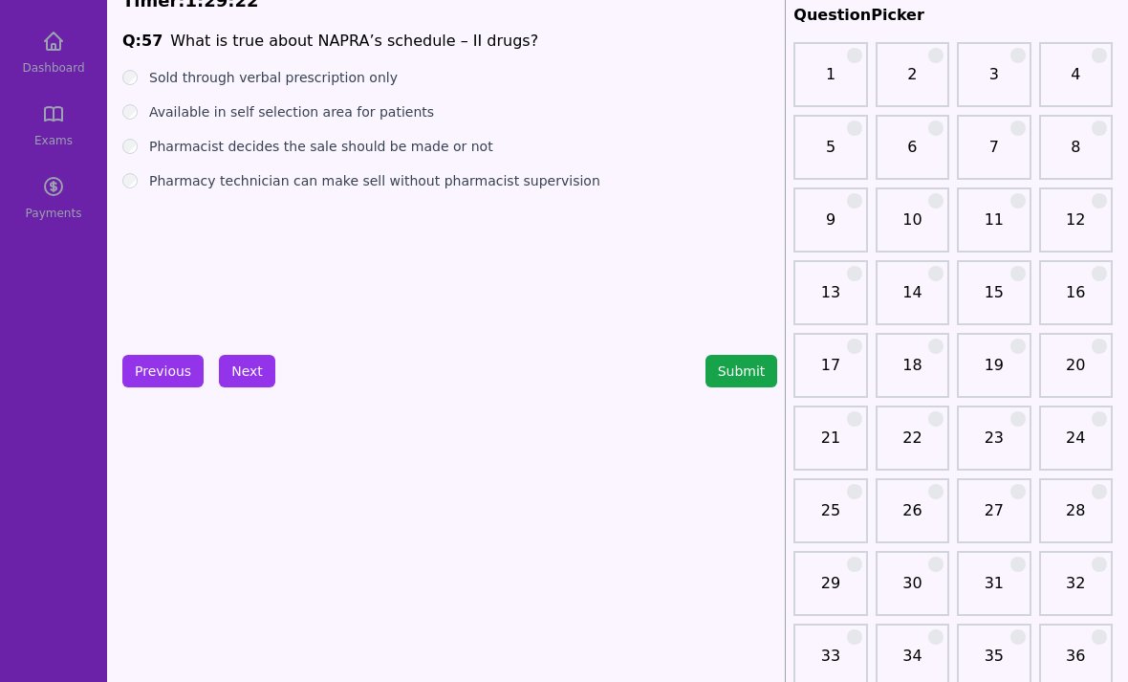
click at [252, 377] on button "Next" at bounding box center [247, 371] width 56 height 33
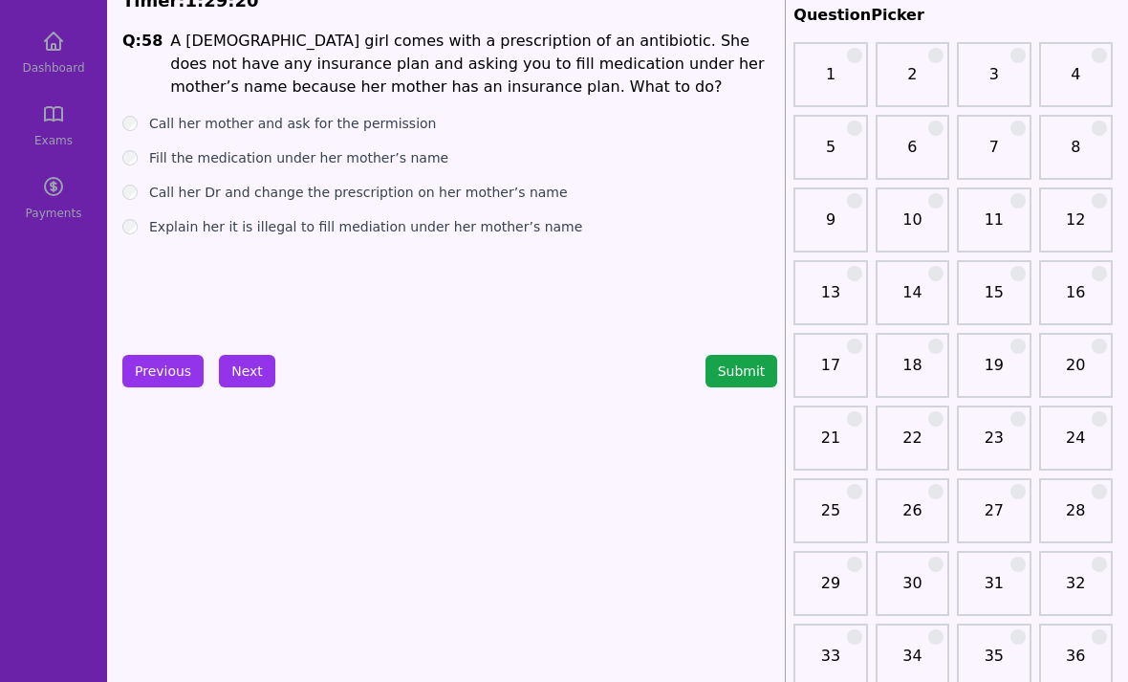
click at [258, 366] on button "Next" at bounding box center [247, 371] width 56 height 33
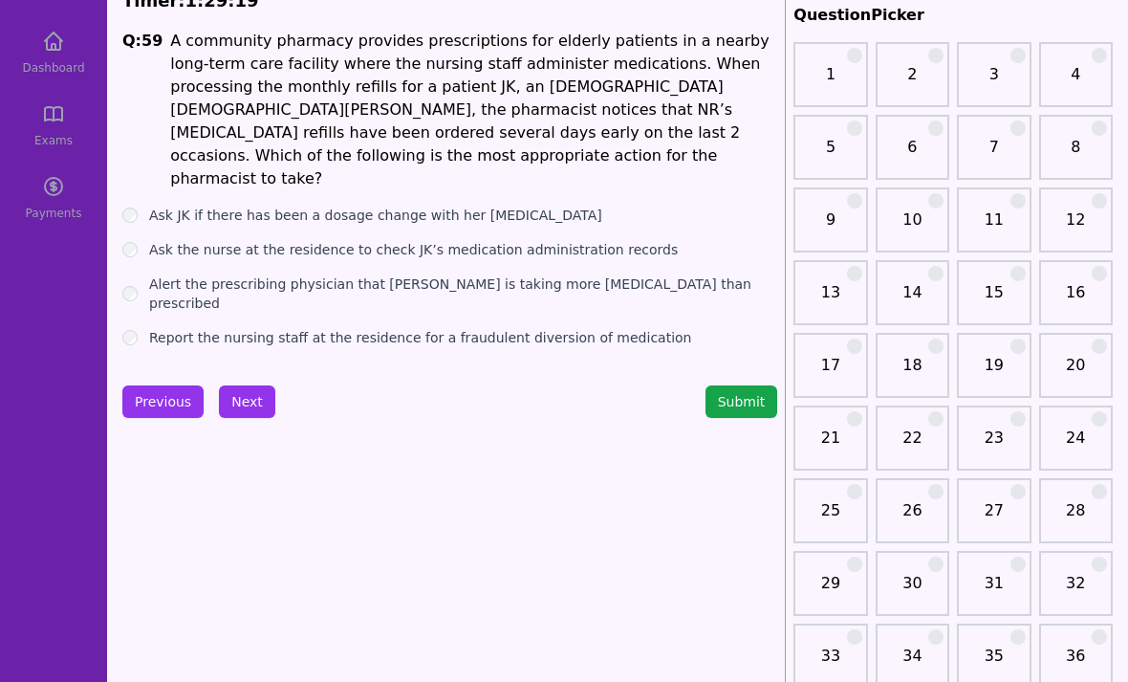
click at [256, 385] on button "Next" at bounding box center [247, 401] width 56 height 33
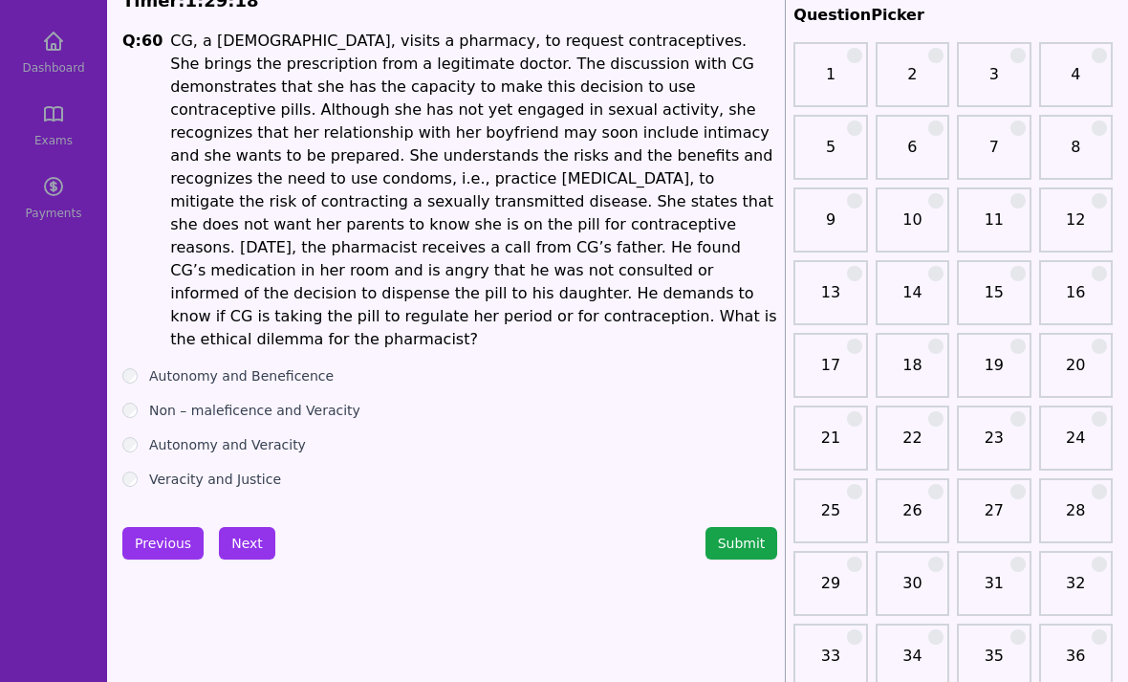
click at [245, 527] on button "Next" at bounding box center [247, 543] width 56 height 33
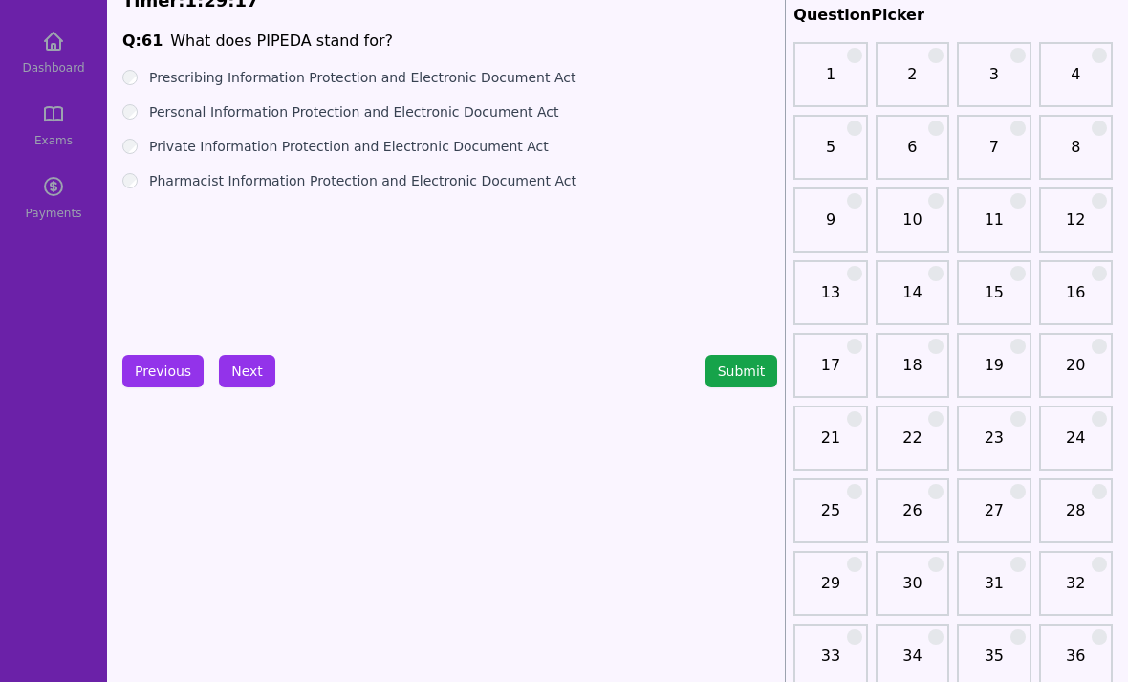
click at [246, 373] on button "Next" at bounding box center [247, 371] width 56 height 33
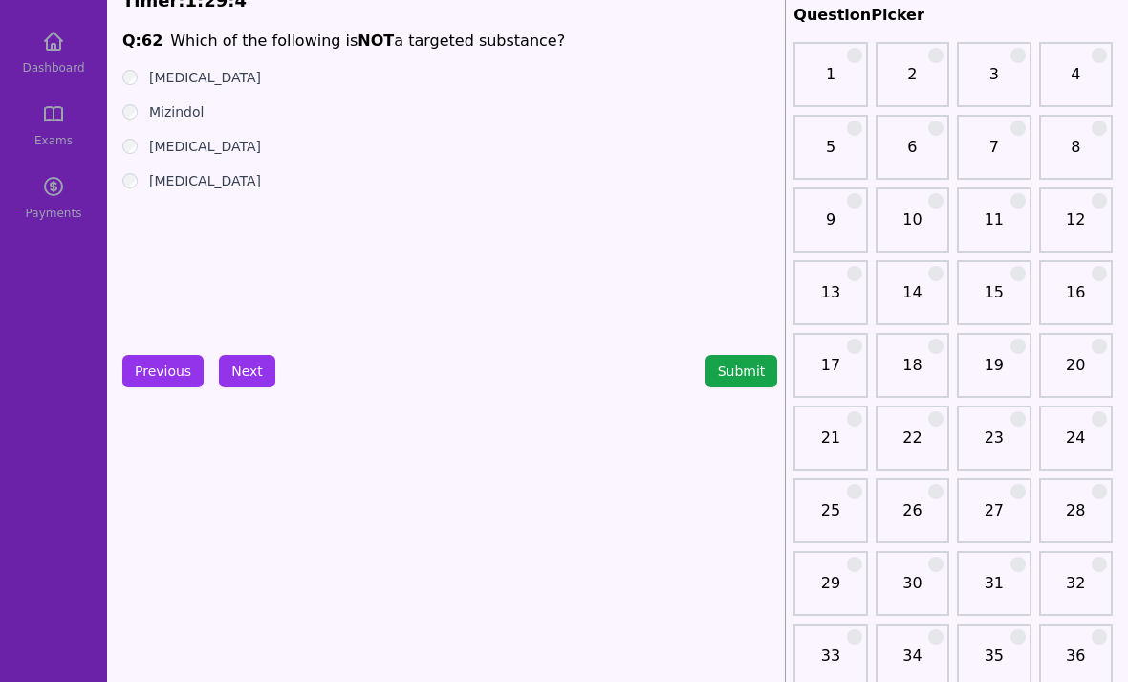
click at [267, 383] on button "Next" at bounding box center [247, 371] width 56 height 33
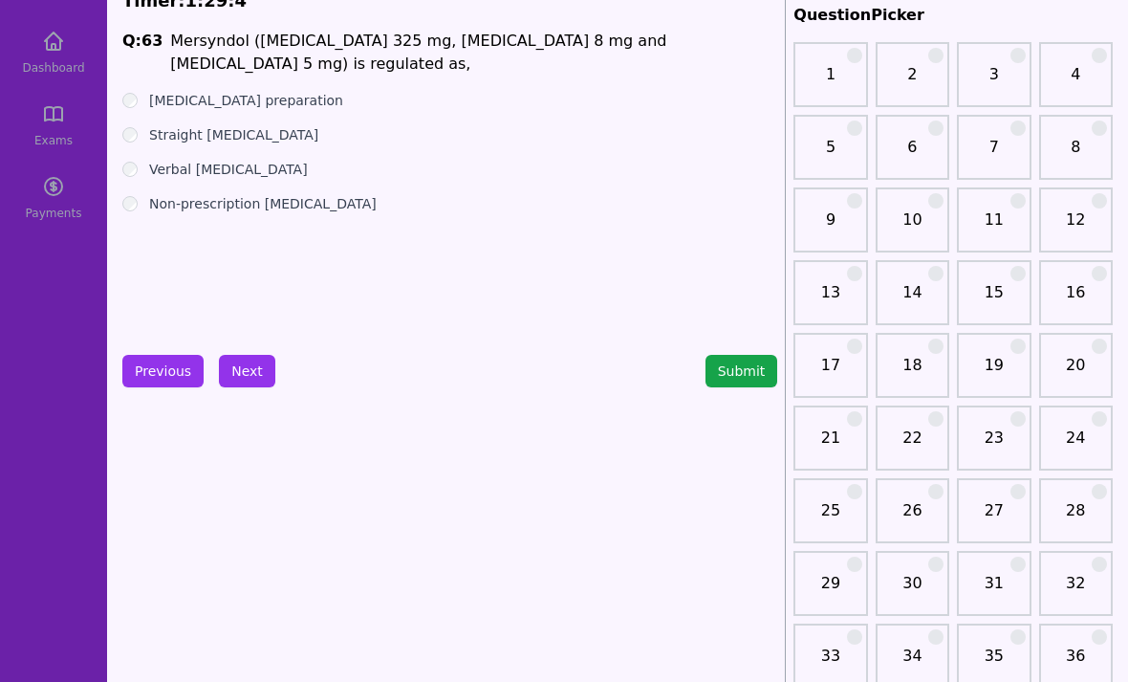
click at [270, 362] on button "Next" at bounding box center [247, 371] width 56 height 33
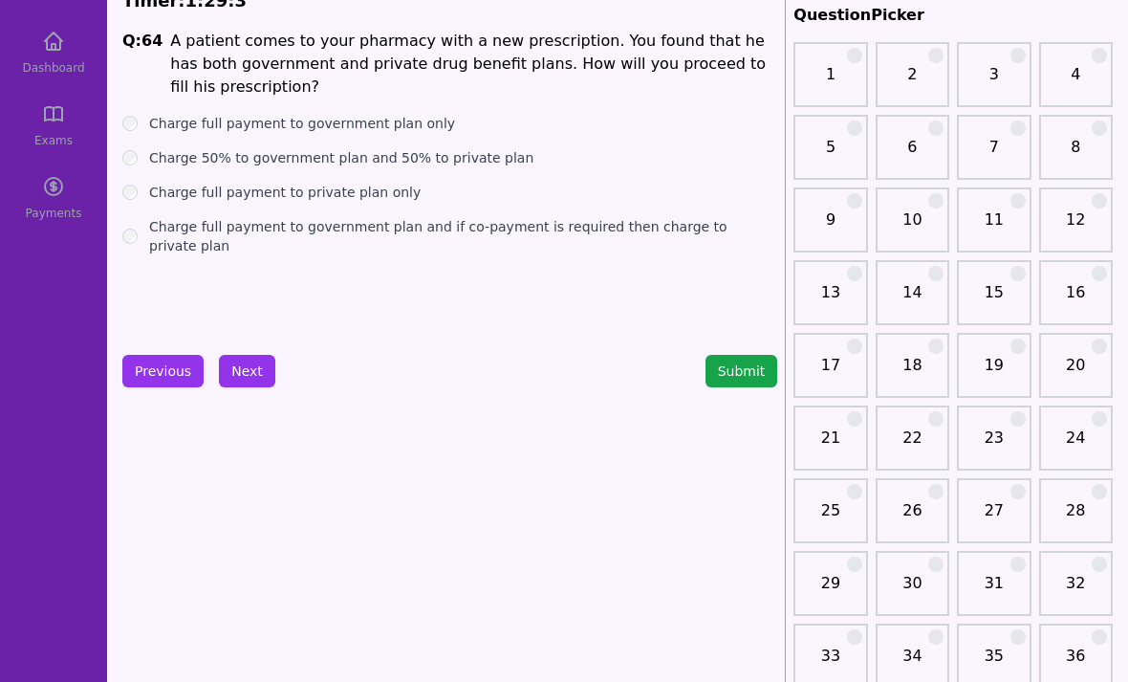
click at [282, 373] on div "Previous Next Submit" at bounding box center [449, 371] width 655 height 33
click at [258, 365] on button "Next" at bounding box center [247, 371] width 56 height 33
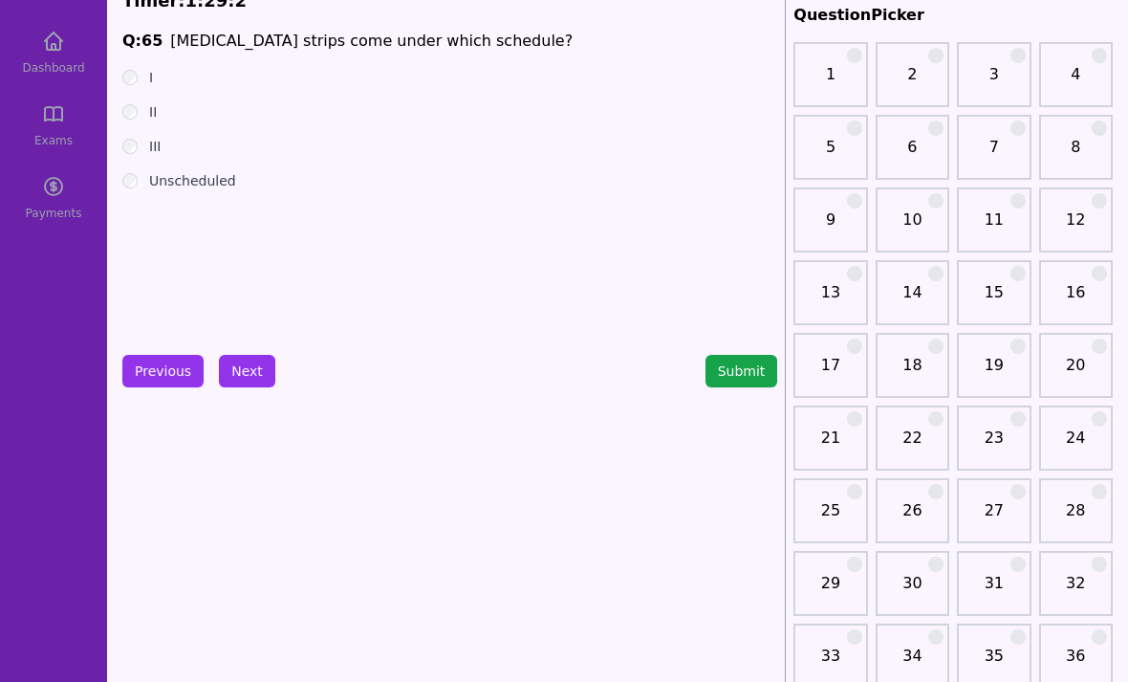
click at [245, 363] on button "Next" at bounding box center [247, 371] width 56 height 33
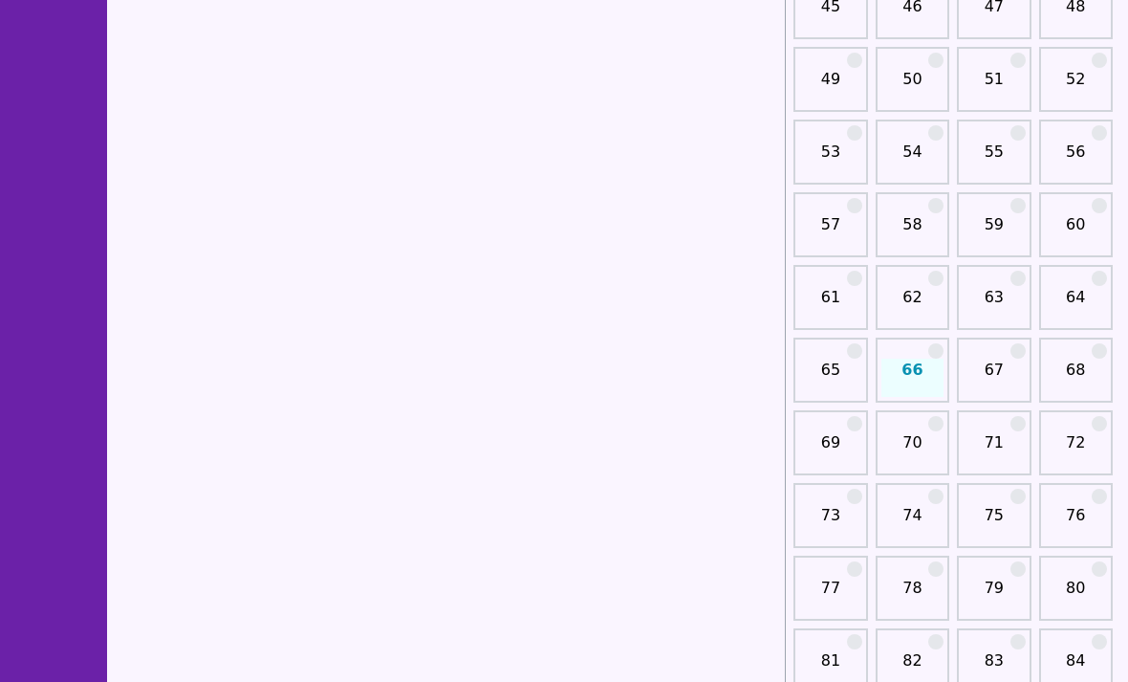
scroll to position [956, 0]
click at [1070, 447] on link "72" at bounding box center [1076, 450] width 62 height 38
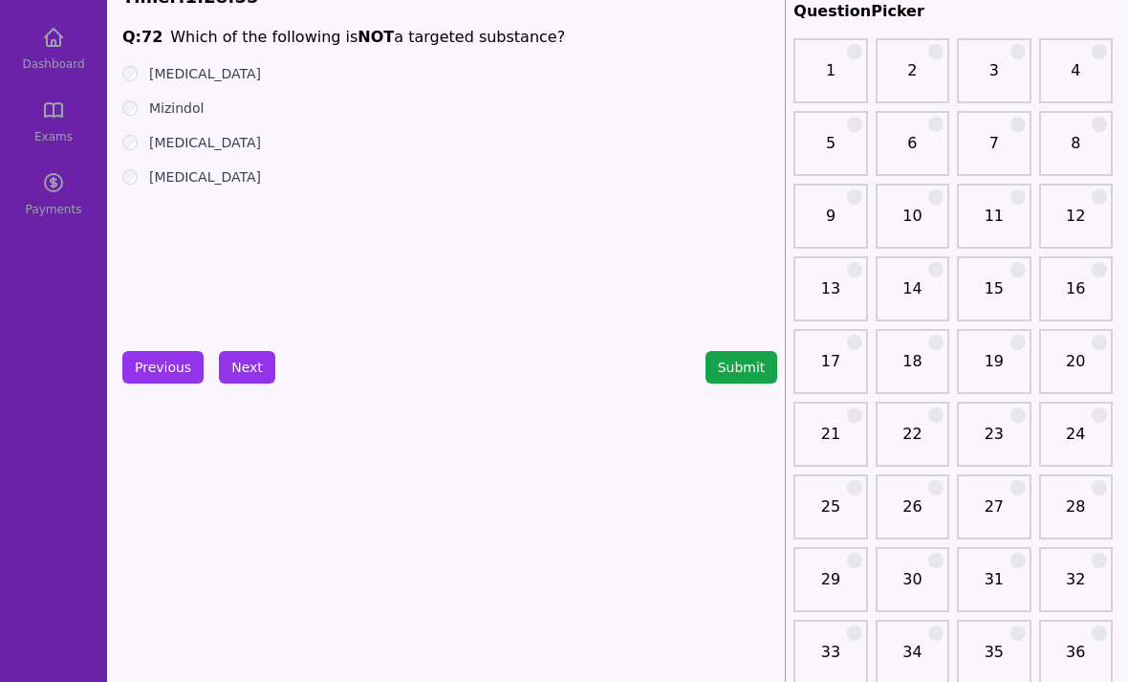
scroll to position [93, 0]
click at [242, 369] on button "Next" at bounding box center [247, 367] width 56 height 33
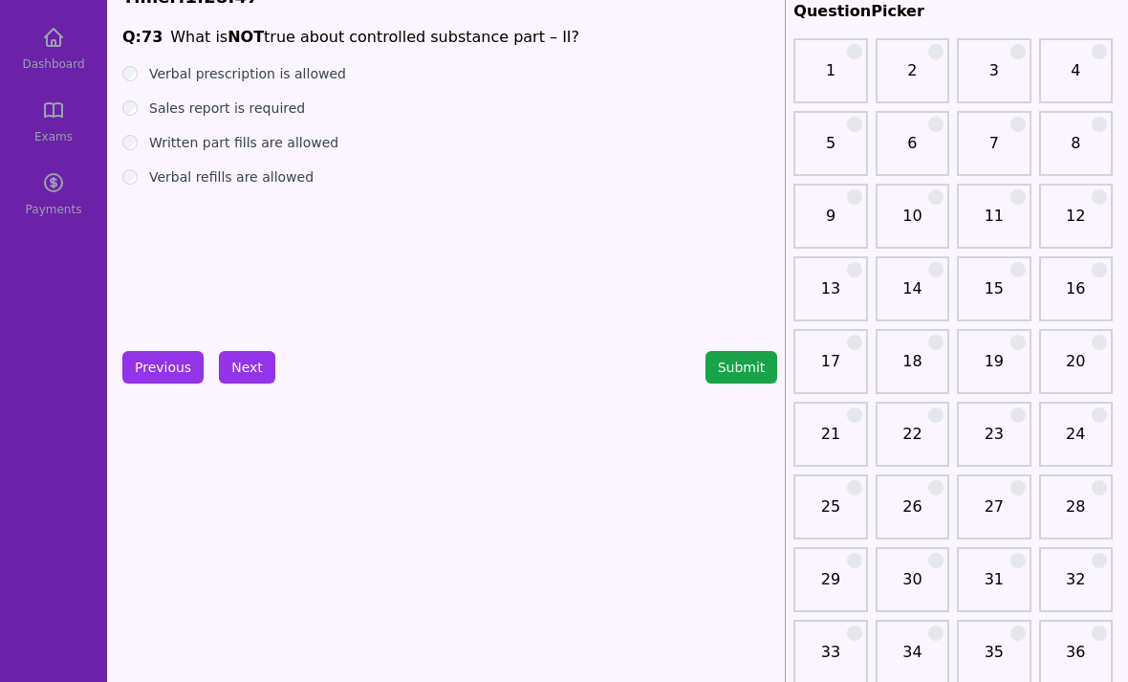
click at [157, 105] on label "Sales report is required" at bounding box center [227, 107] width 156 height 19
click at [152, 139] on label "Written part fills are allowed" at bounding box center [243, 142] width 189 height 19
click at [145, 177] on div "Verbal refills are allowed" at bounding box center [449, 176] width 655 height 19
click at [150, 176] on label "Verbal refills are allowed" at bounding box center [231, 176] width 164 height 19
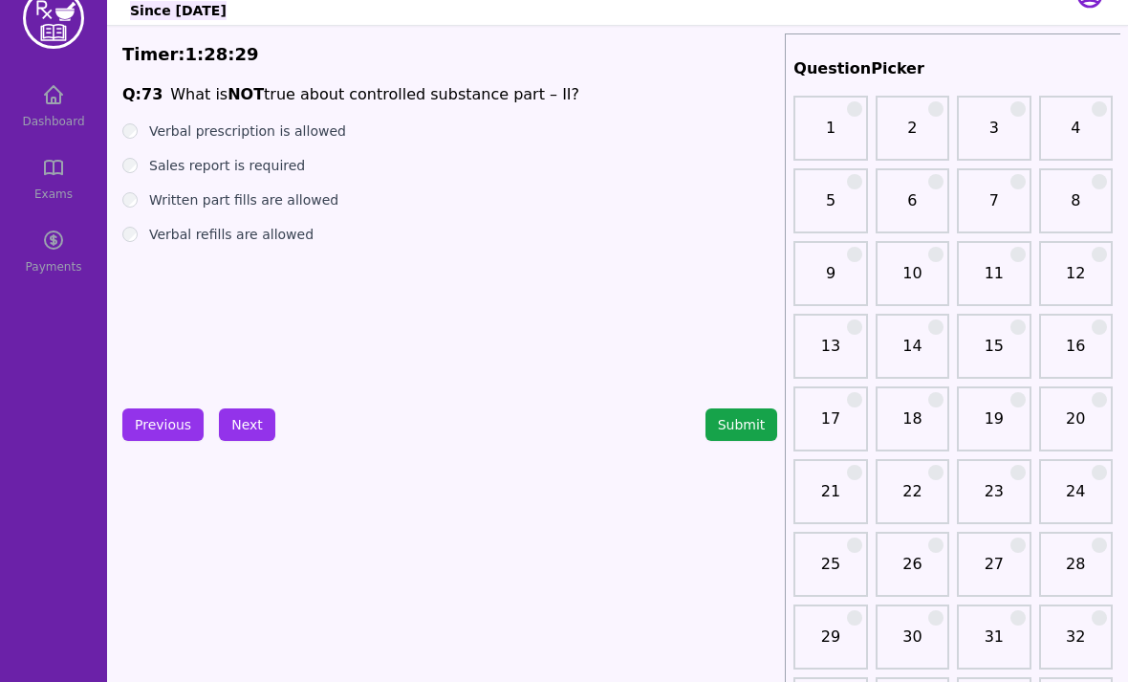
scroll to position [34, 0]
click at [138, 161] on div "Sales report is required" at bounding box center [449, 166] width 655 height 19
click at [149, 228] on label "Verbal refills are allowed" at bounding box center [231, 235] width 164 height 19
click at [248, 427] on button "Next" at bounding box center [247, 425] width 56 height 33
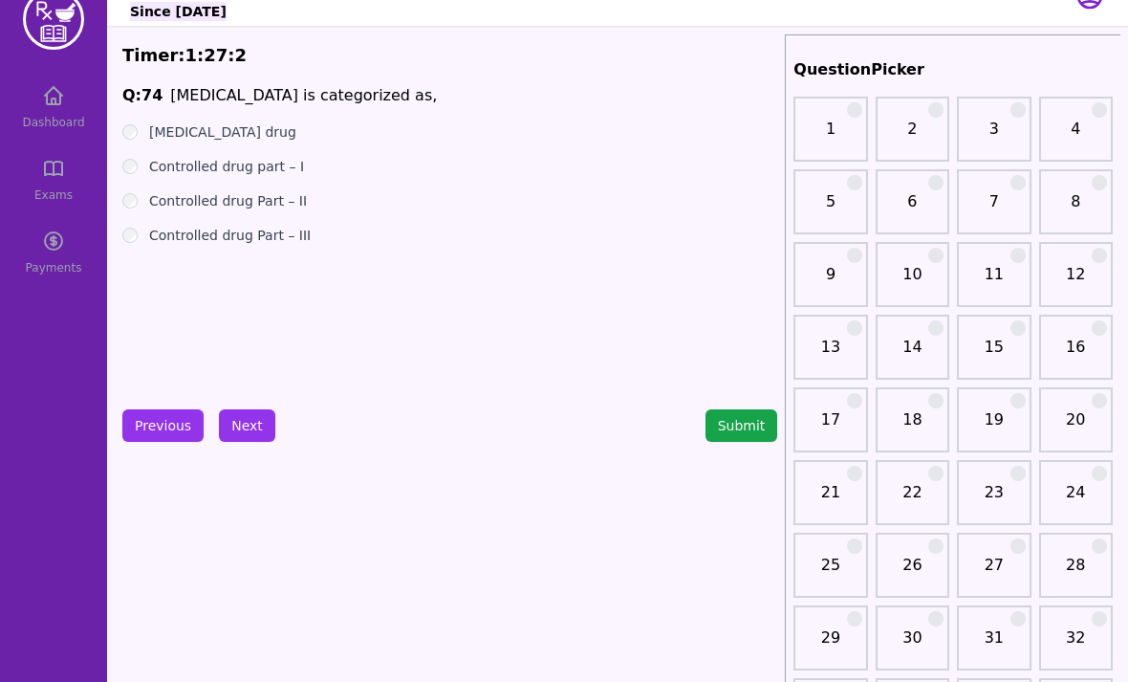
click at [244, 427] on button "Next" at bounding box center [247, 425] width 56 height 33
click at [131, 225] on ul "[MEDICAL_DATA] [MEDICAL_DATA] [MEDICAL_DATA] Lisdexamphetamine" at bounding box center [449, 183] width 655 height 122
click at [241, 422] on button "Next" at bounding box center [247, 425] width 56 height 33
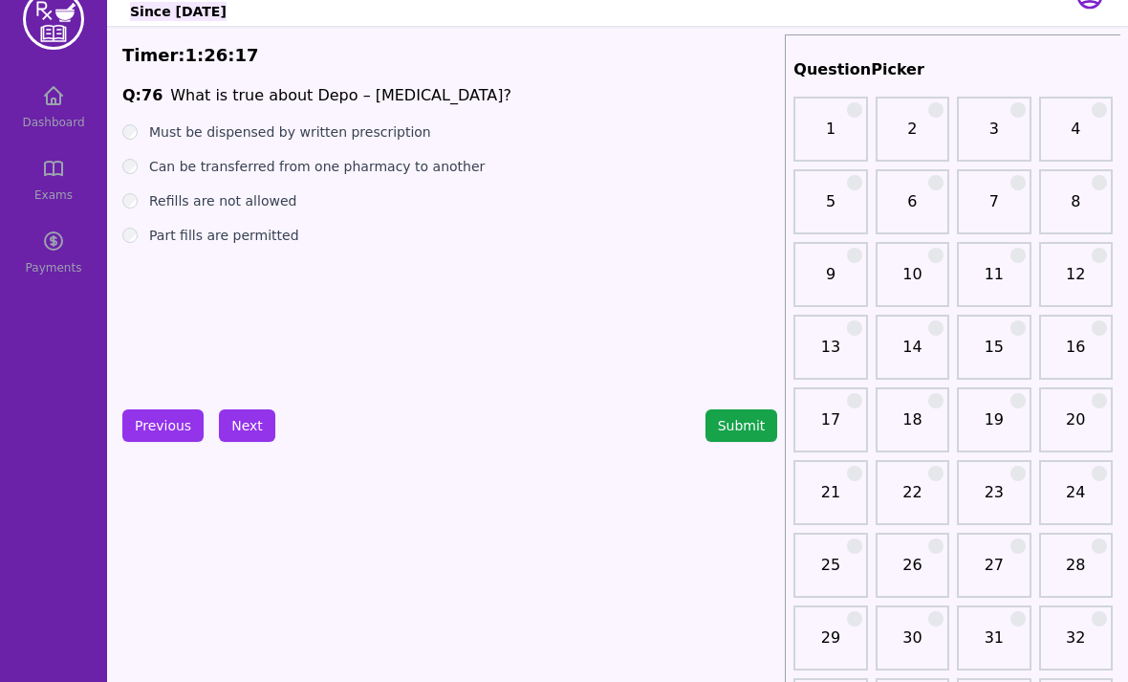
click at [152, 205] on label "Refills are not allowed" at bounding box center [222, 200] width 147 height 19
click at [150, 134] on label "Must be dispensed by written prescription" at bounding box center [290, 131] width 282 height 19
click at [157, 158] on label "Can be transferred from one pharmacy to another" at bounding box center [317, 166] width 336 height 19
click at [157, 119] on div "Q: 76 What is true about Depo – [MEDICAL_DATA]? Must be dispensed by written pr…" at bounding box center [449, 227] width 655 height 287
click at [168, 123] on label "Must be dispensed by written prescription" at bounding box center [290, 131] width 282 height 19
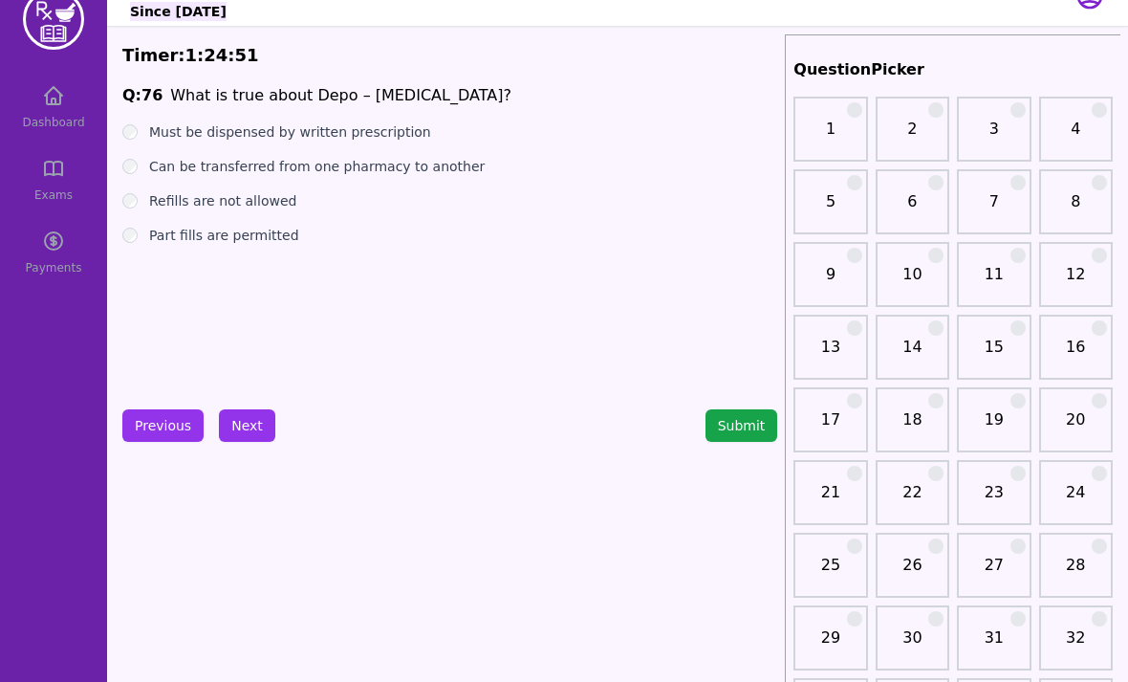
click at [258, 423] on button "Next" at bounding box center [247, 425] width 56 height 33
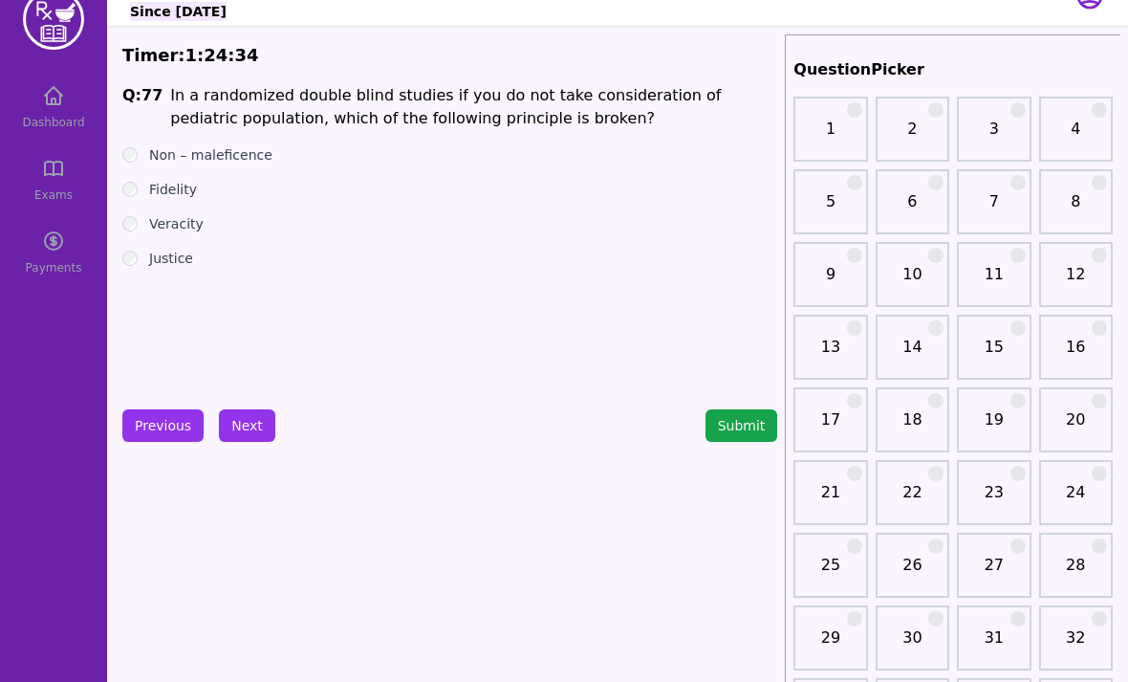
click at [253, 430] on button "Next" at bounding box center [247, 425] width 56 height 33
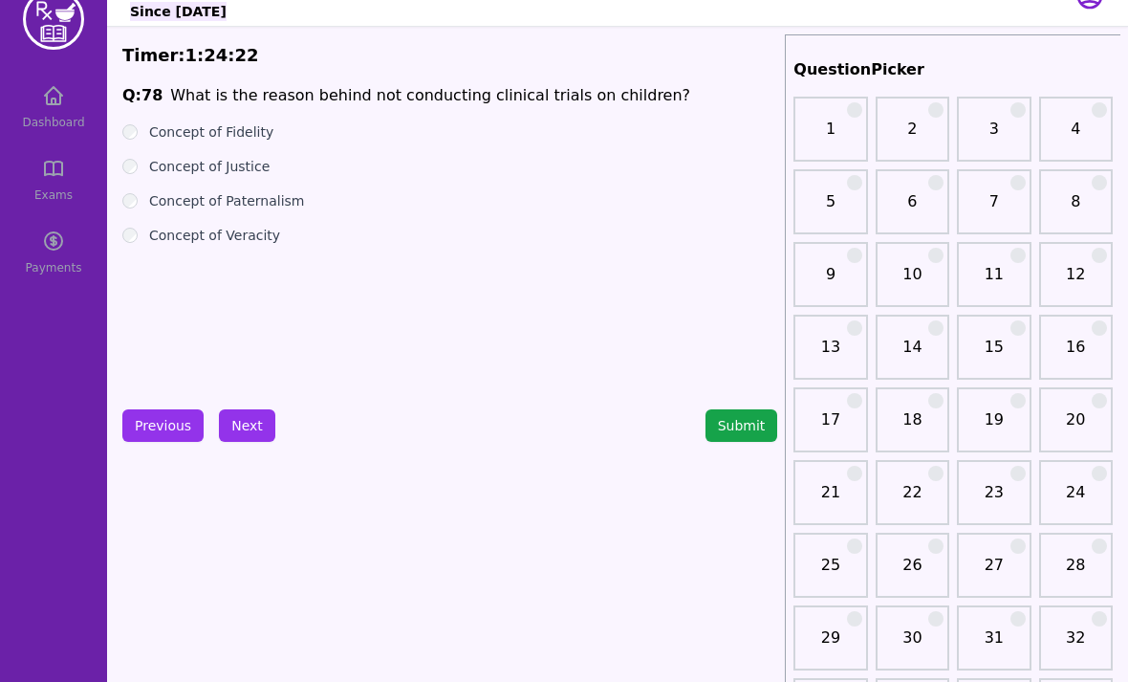
click at [133, 425] on button "Previous" at bounding box center [162, 425] width 81 height 33
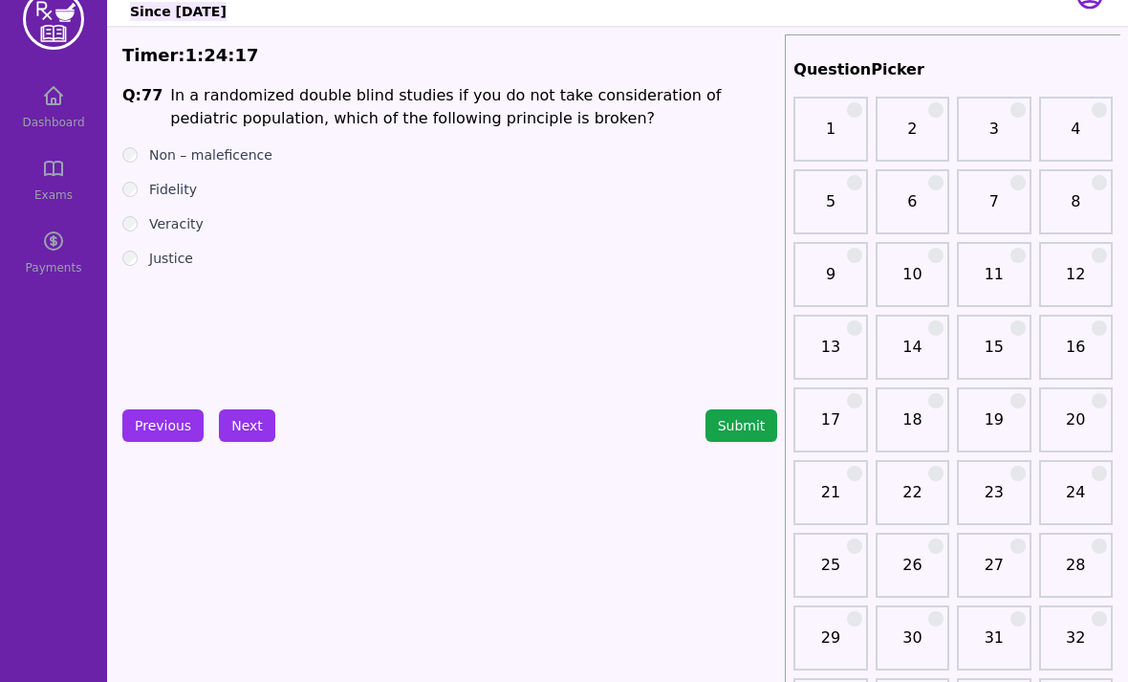
click at [149, 420] on button "Previous" at bounding box center [162, 425] width 81 height 33
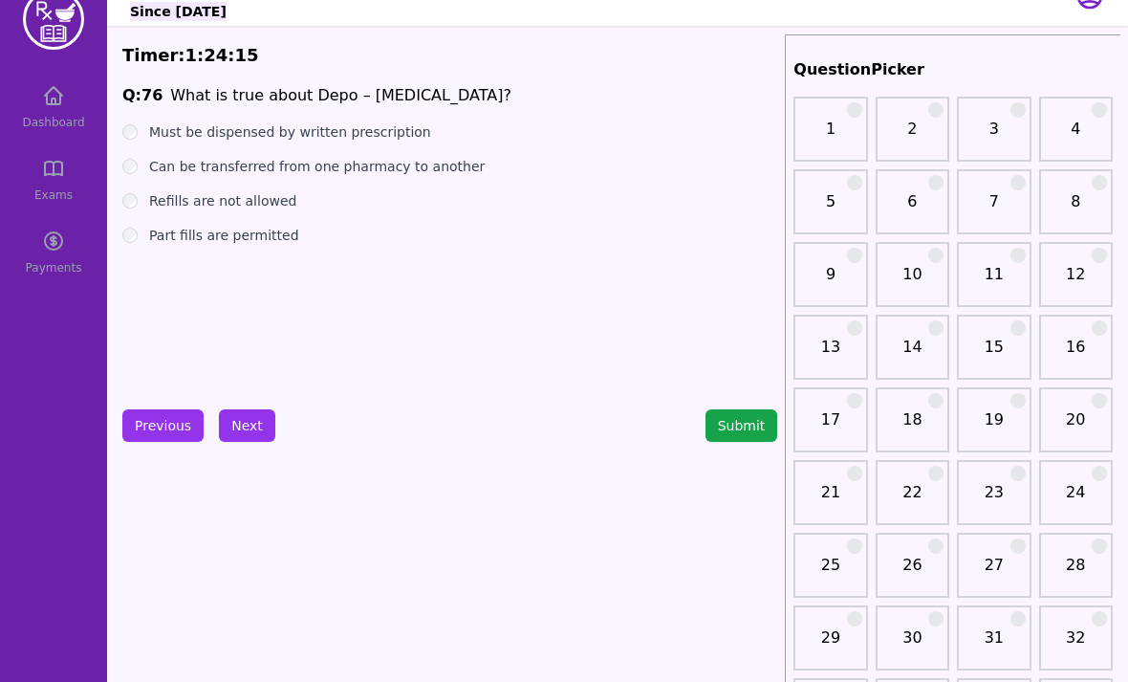
click at [735, 421] on button "Submit" at bounding box center [742, 425] width 73 height 33
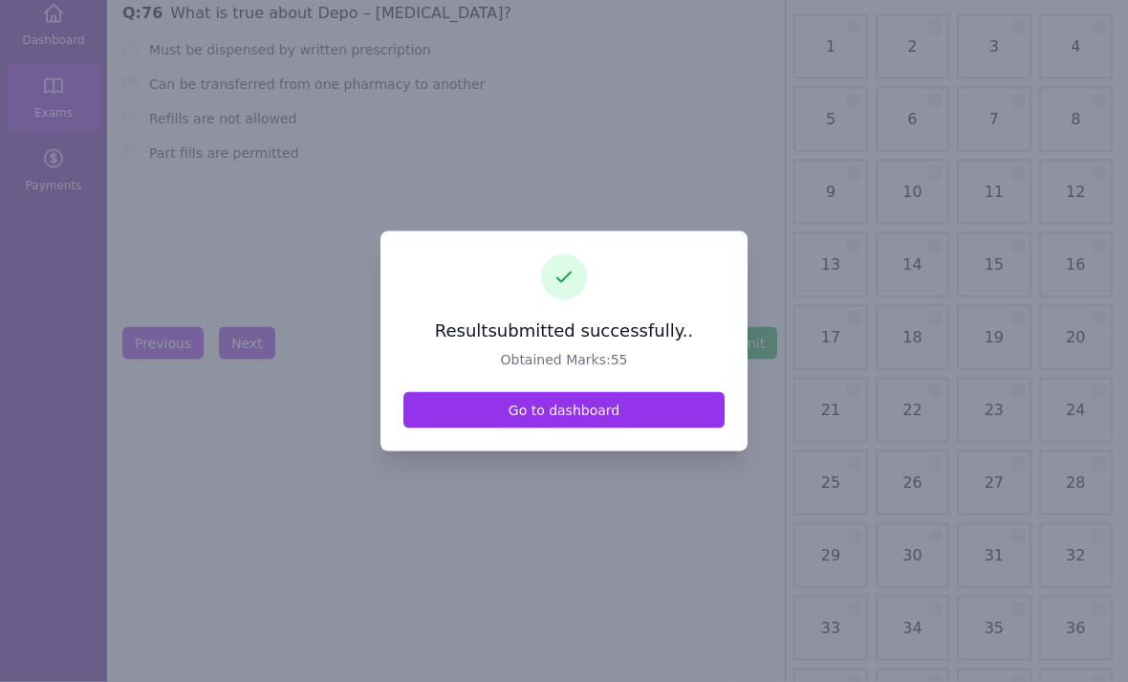
scroll to position [118, 0]
click at [618, 428] on link "Go to dashboard" at bounding box center [564, 410] width 321 height 36
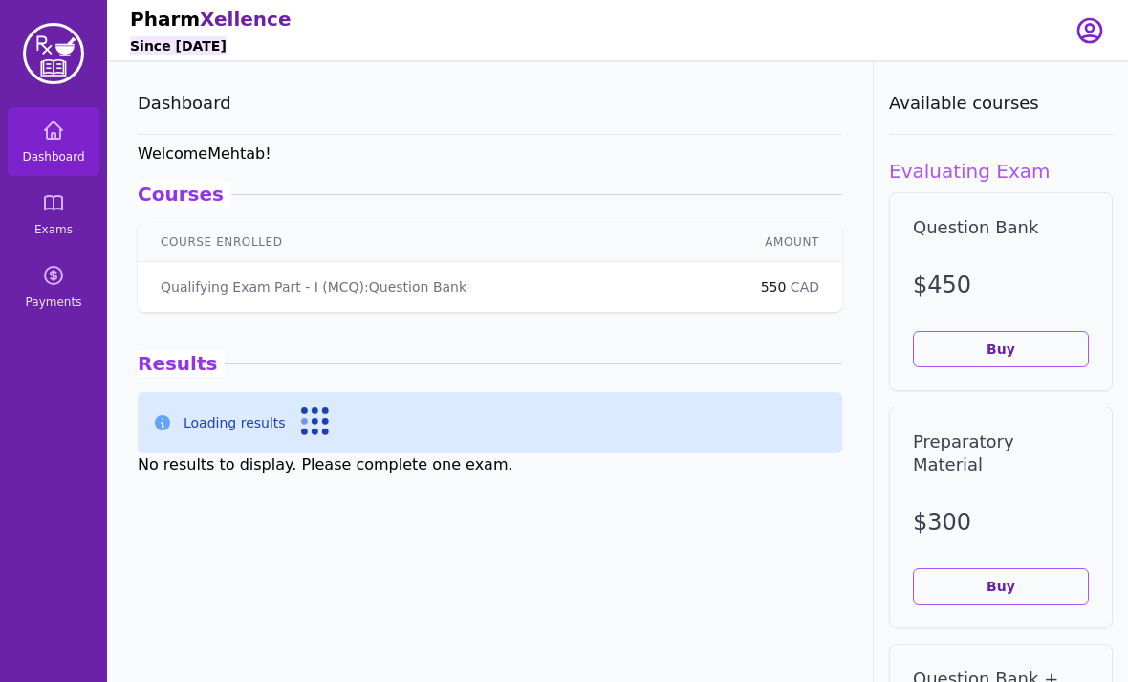
click at [52, 156] on span "Dashboard" at bounding box center [53, 156] width 62 height 15
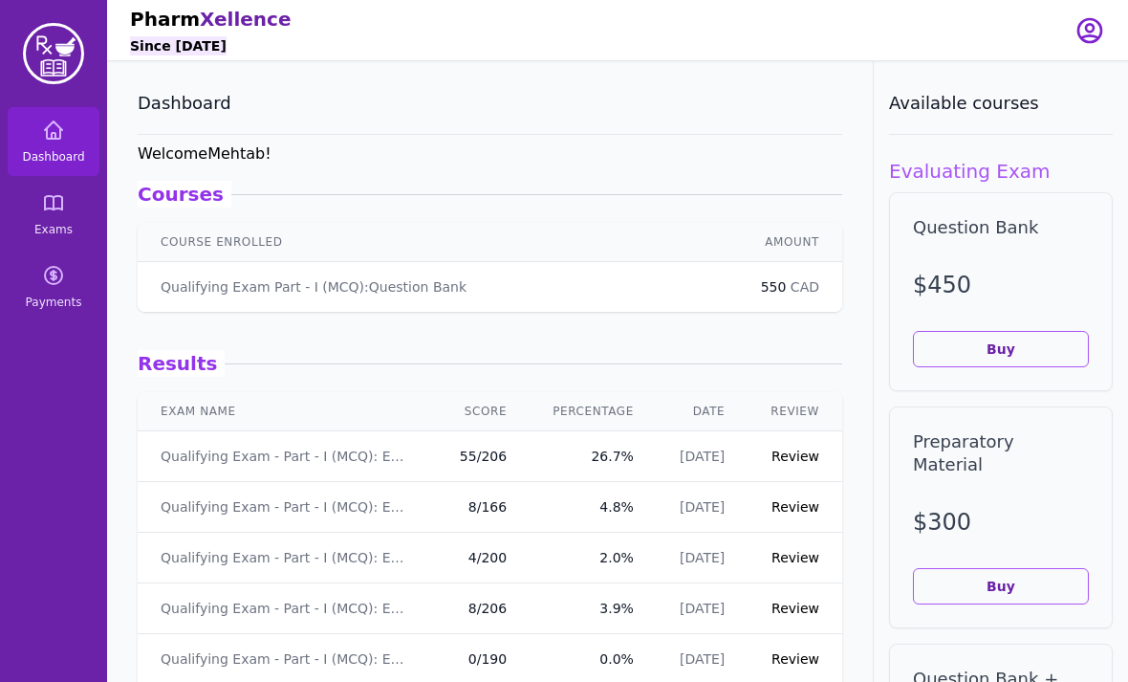
click at [62, 143] on link "Dashboard" at bounding box center [54, 141] width 92 height 69
click at [795, 452] on link "Review" at bounding box center [796, 455] width 48 height 15
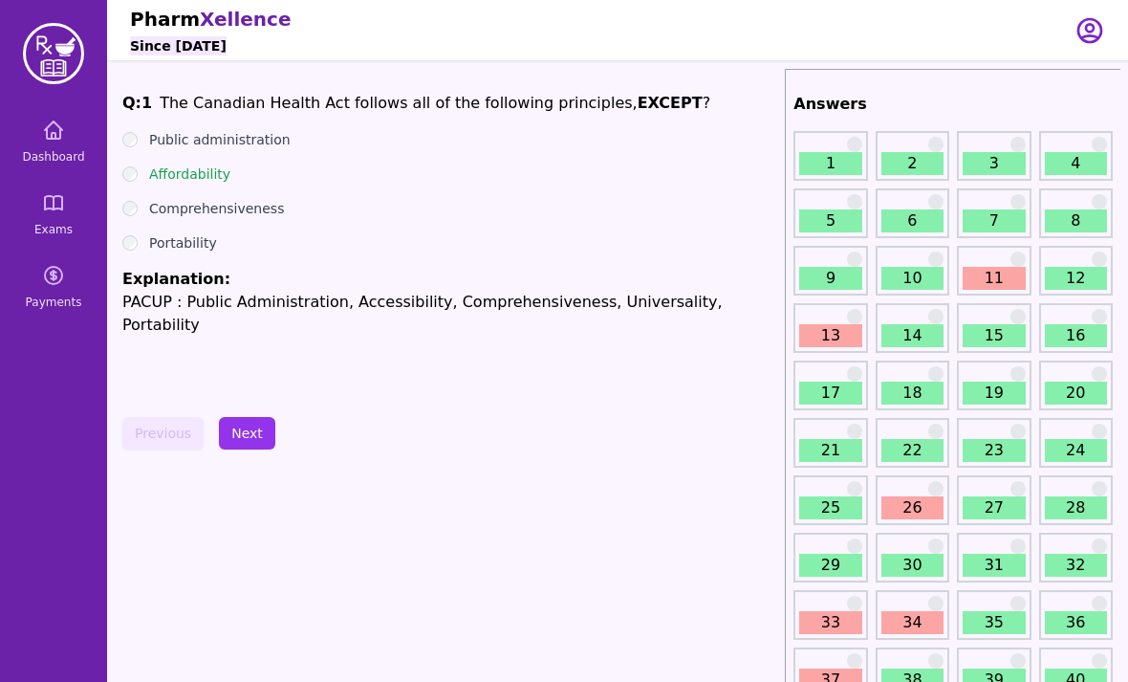
click at [987, 274] on link "11" at bounding box center [994, 278] width 62 height 23
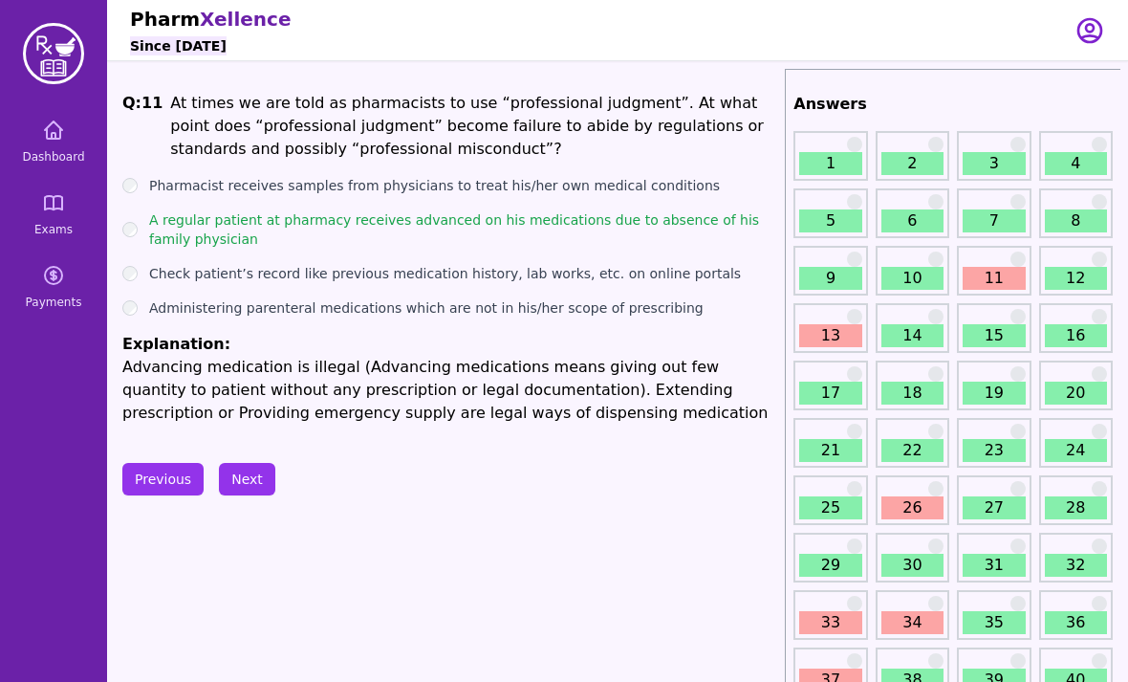
click at [842, 336] on link "13" at bounding box center [830, 335] width 62 height 23
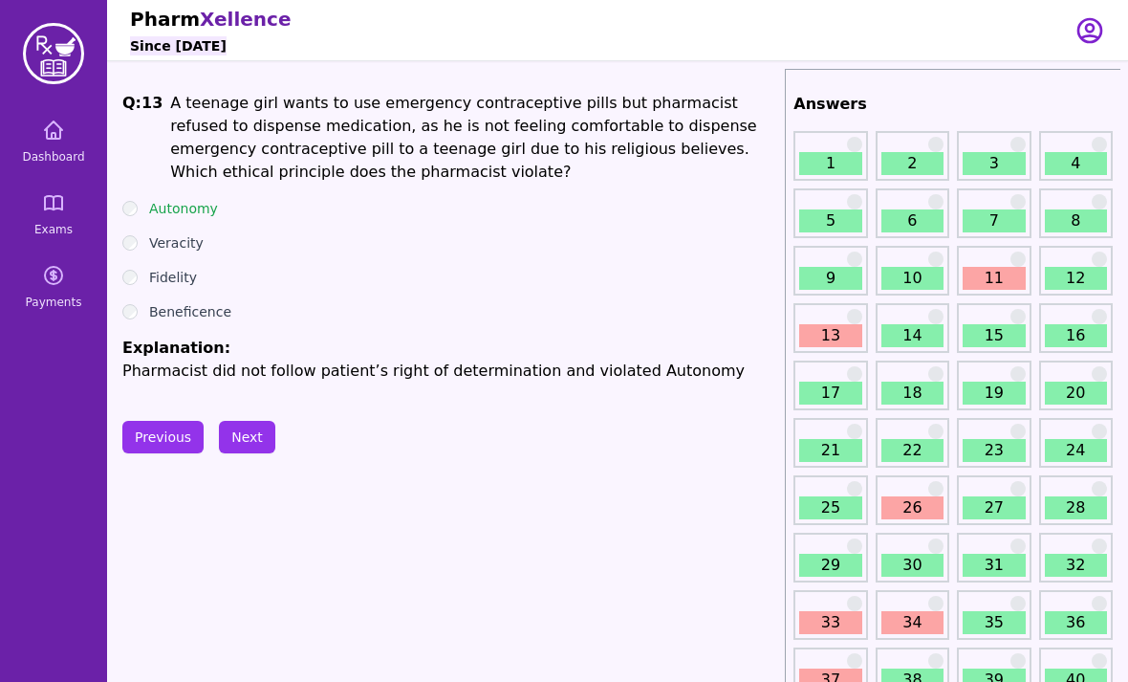
click at [921, 344] on link "14" at bounding box center [913, 335] width 62 height 23
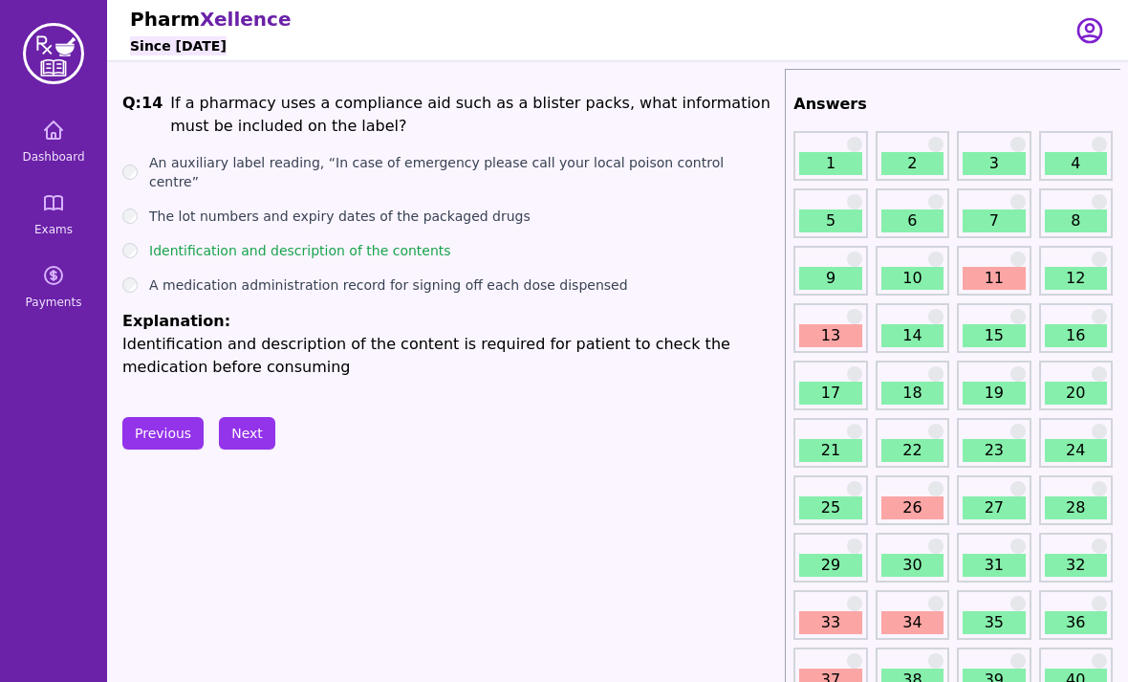
click at [1000, 345] on link "15" at bounding box center [994, 335] width 62 height 23
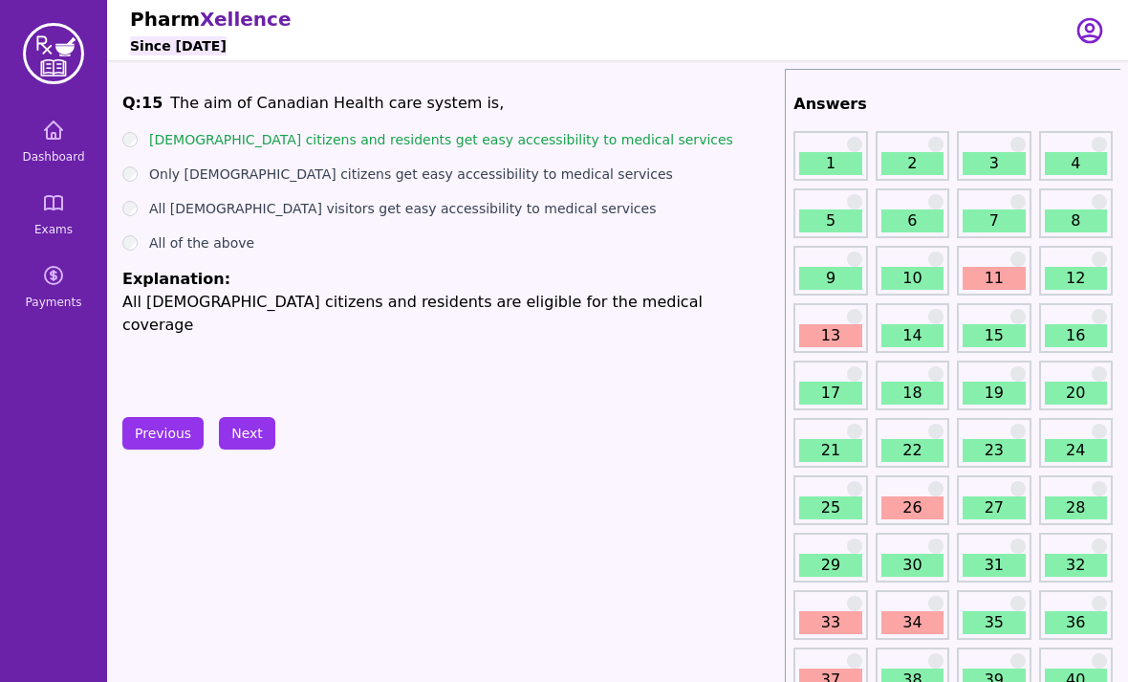
click at [1074, 337] on link "16" at bounding box center [1076, 335] width 62 height 23
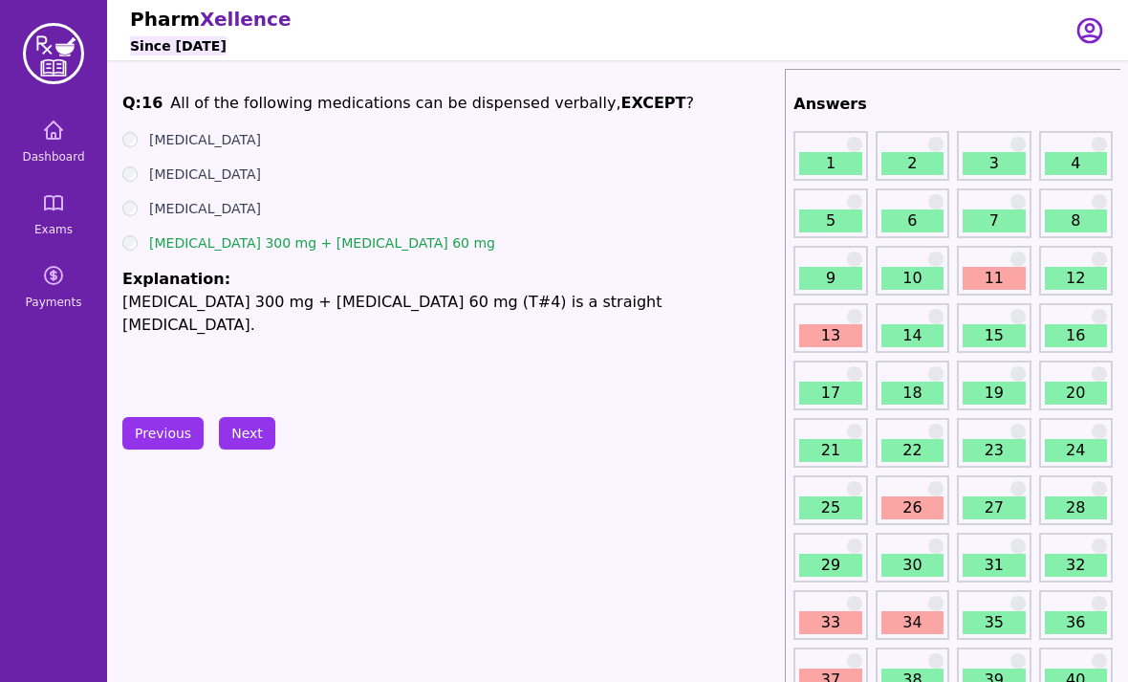
click at [912, 500] on link "26" at bounding box center [913, 507] width 62 height 23
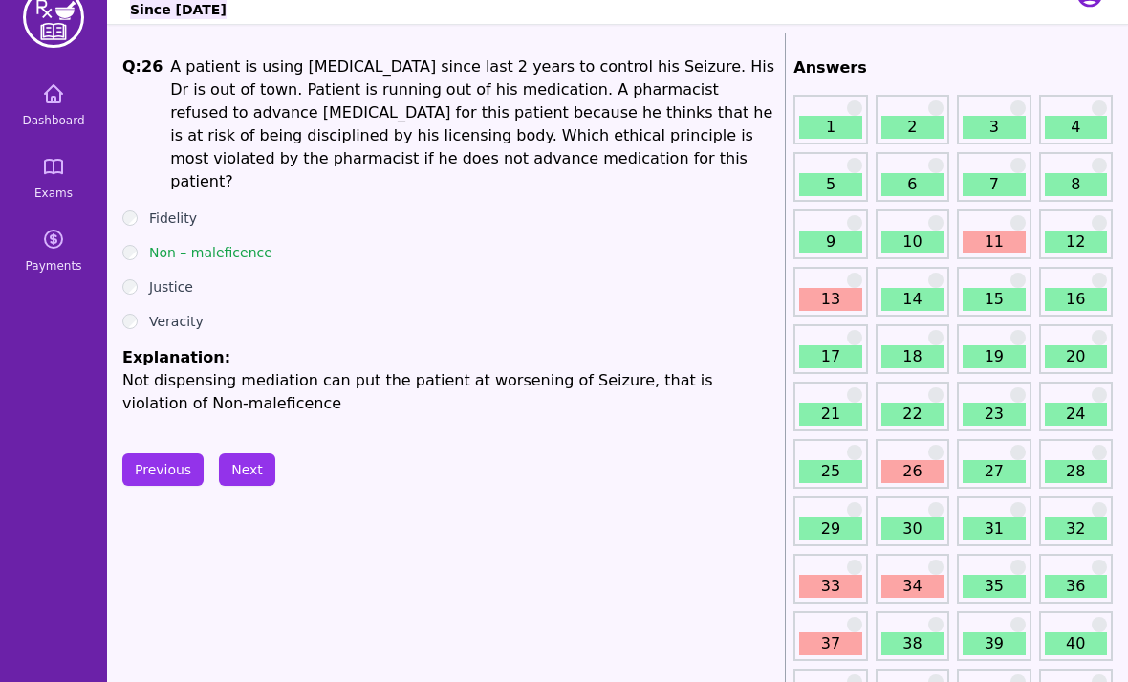
scroll to position [34, 0]
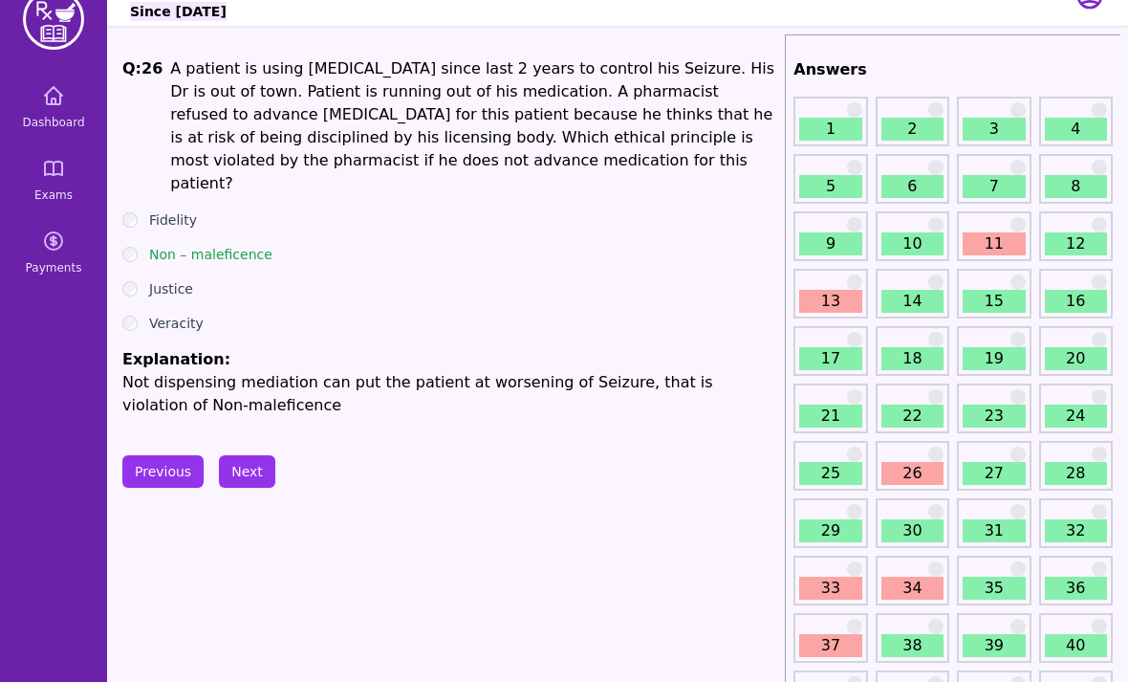
click at [840, 579] on link "33" at bounding box center [830, 588] width 62 height 23
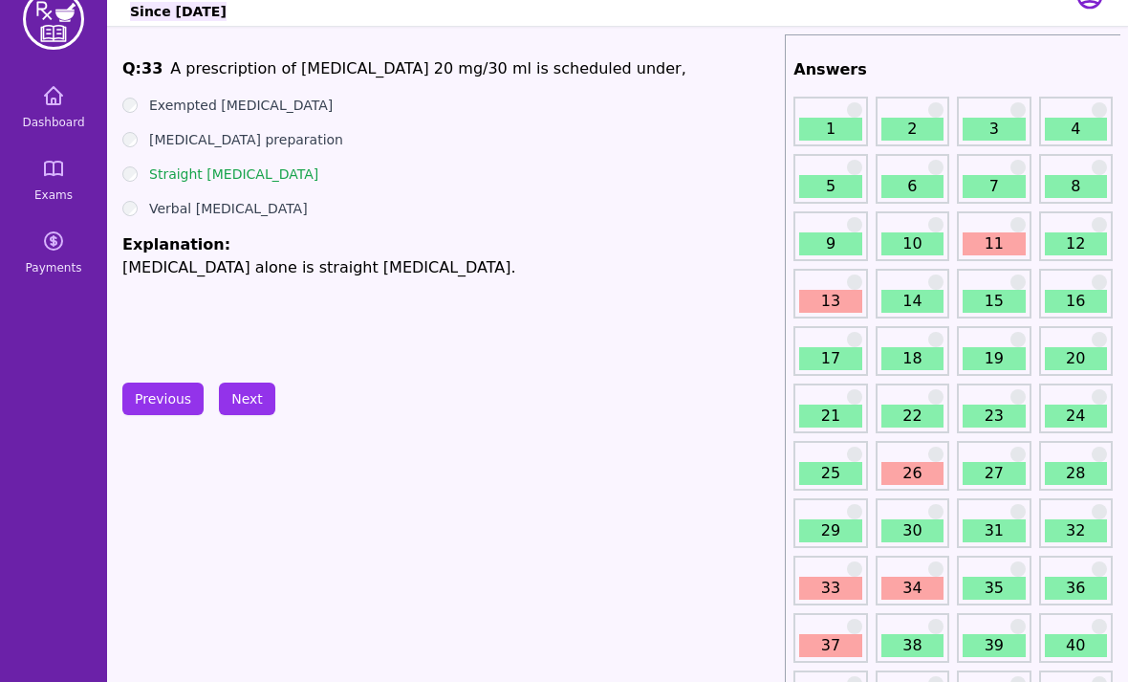
click at [901, 582] on link "34" at bounding box center [913, 588] width 62 height 23
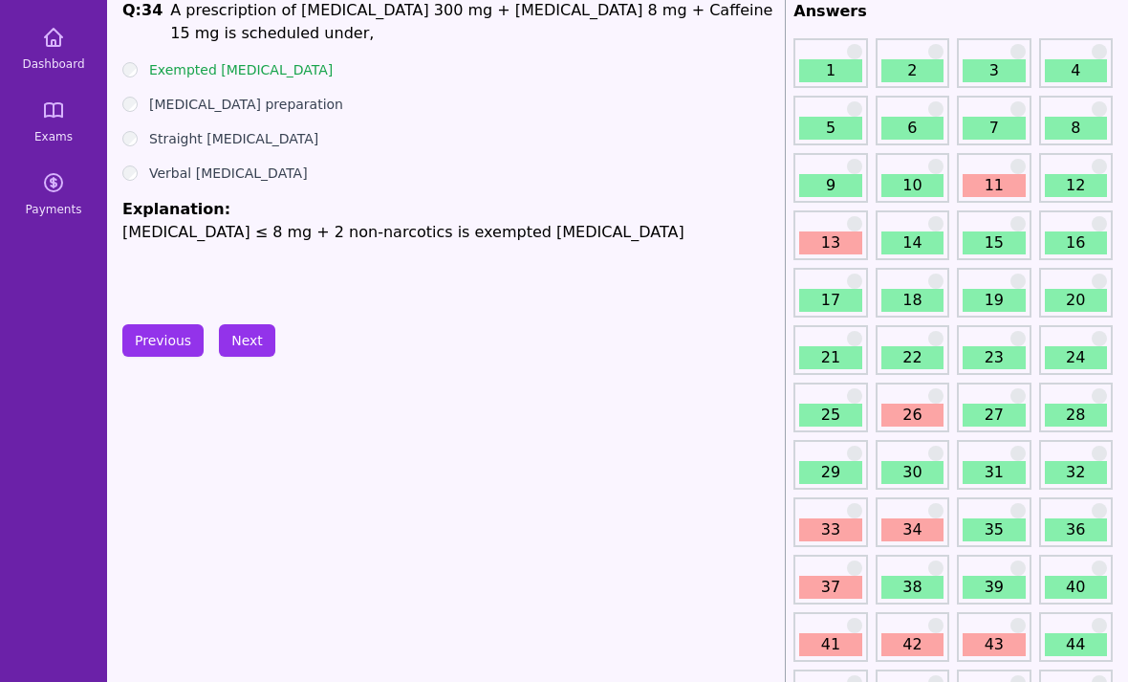
scroll to position [158, 0]
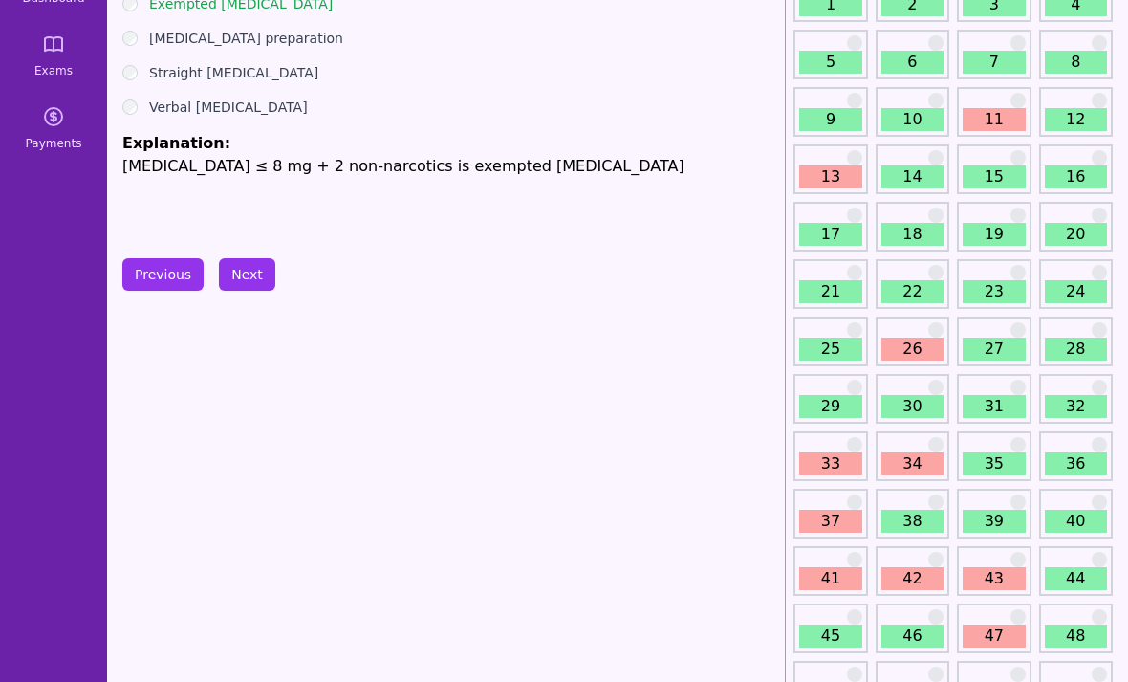
click at [840, 511] on link "37" at bounding box center [830, 522] width 62 height 23
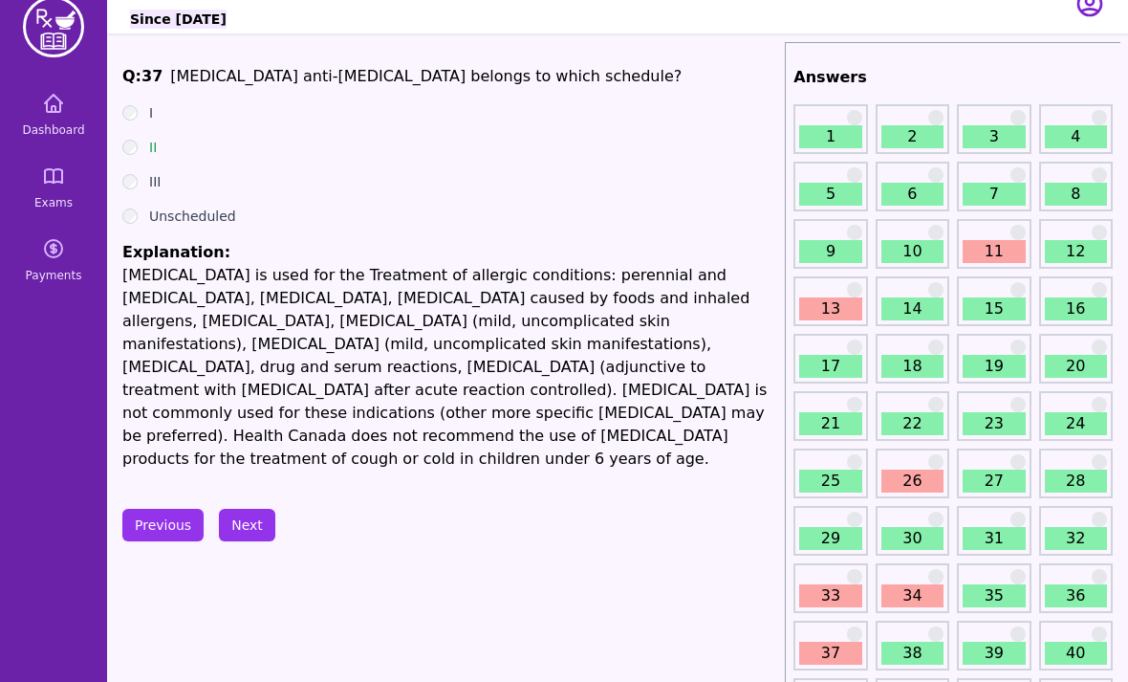
scroll to position [35, 0]
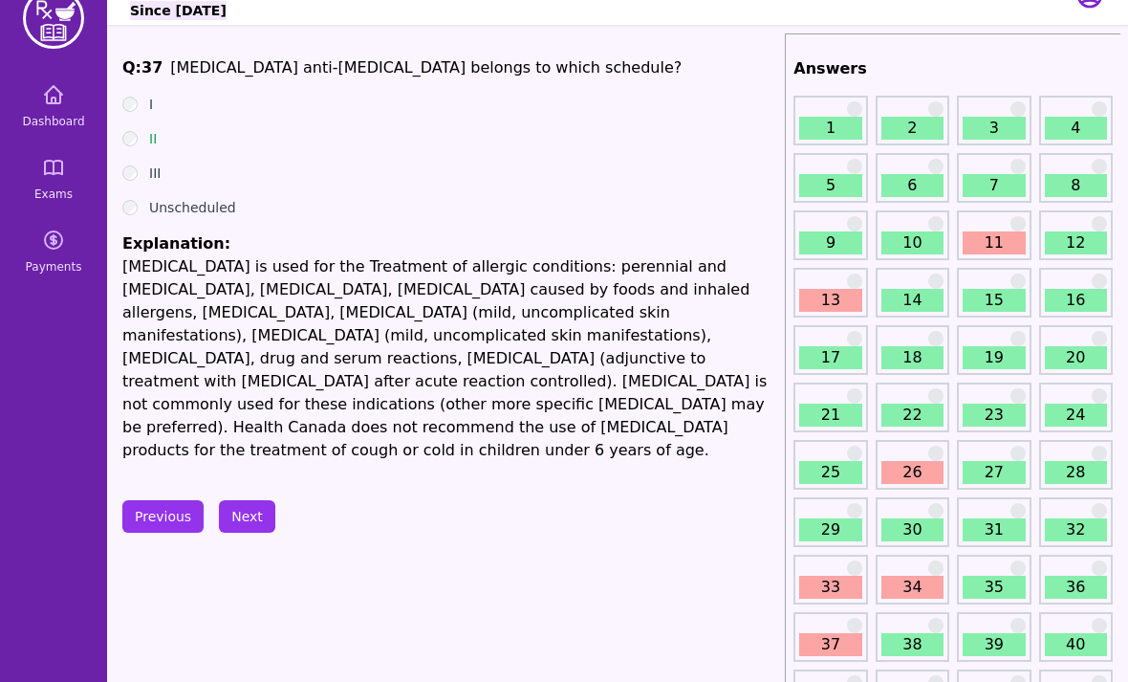
click at [908, 569] on div "34" at bounding box center [913, 580] width 74 height 50
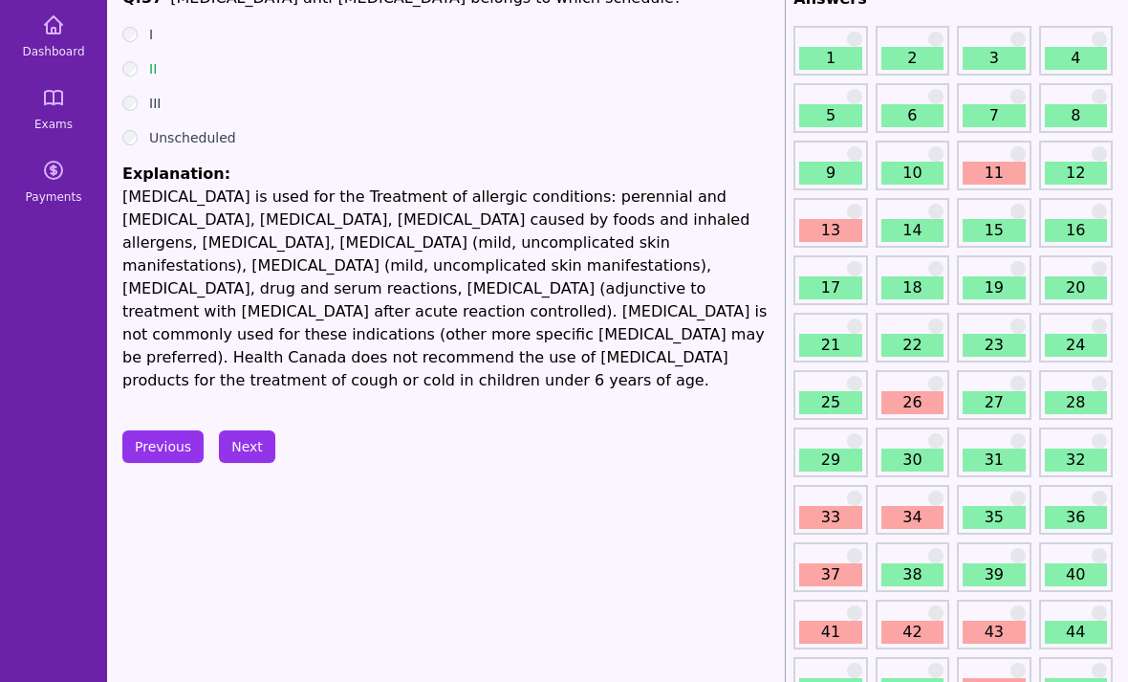
scroll to position [179, 0]
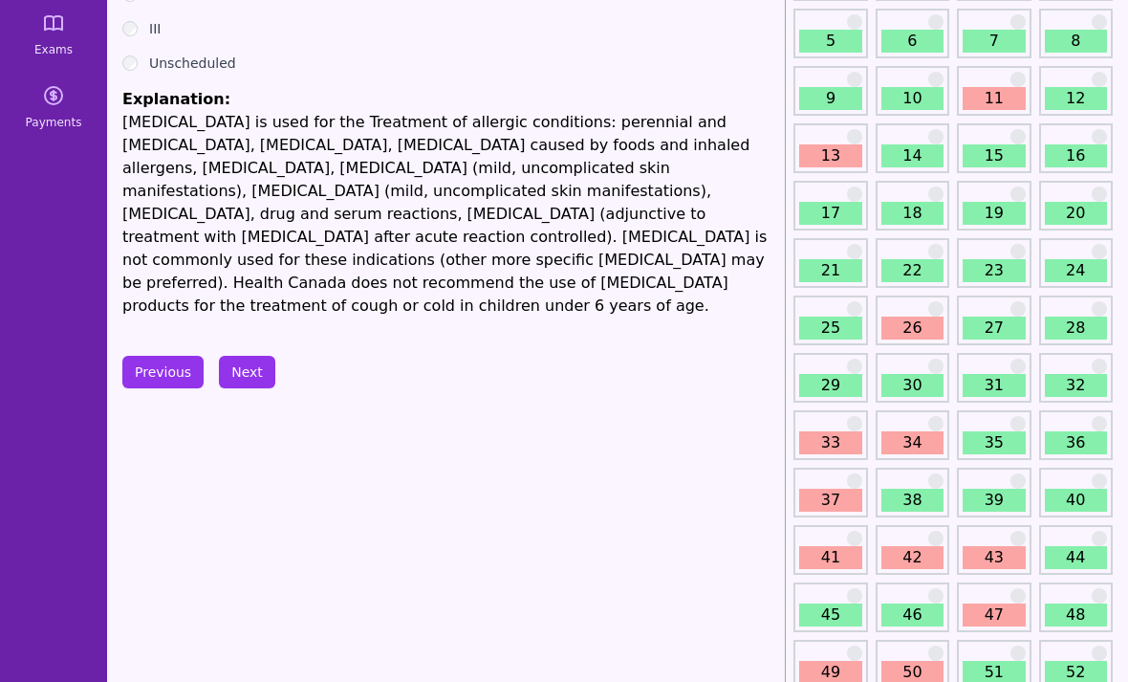
click at [854, 536] on div "41" at bounding box center [831, 551] width 74 height 50
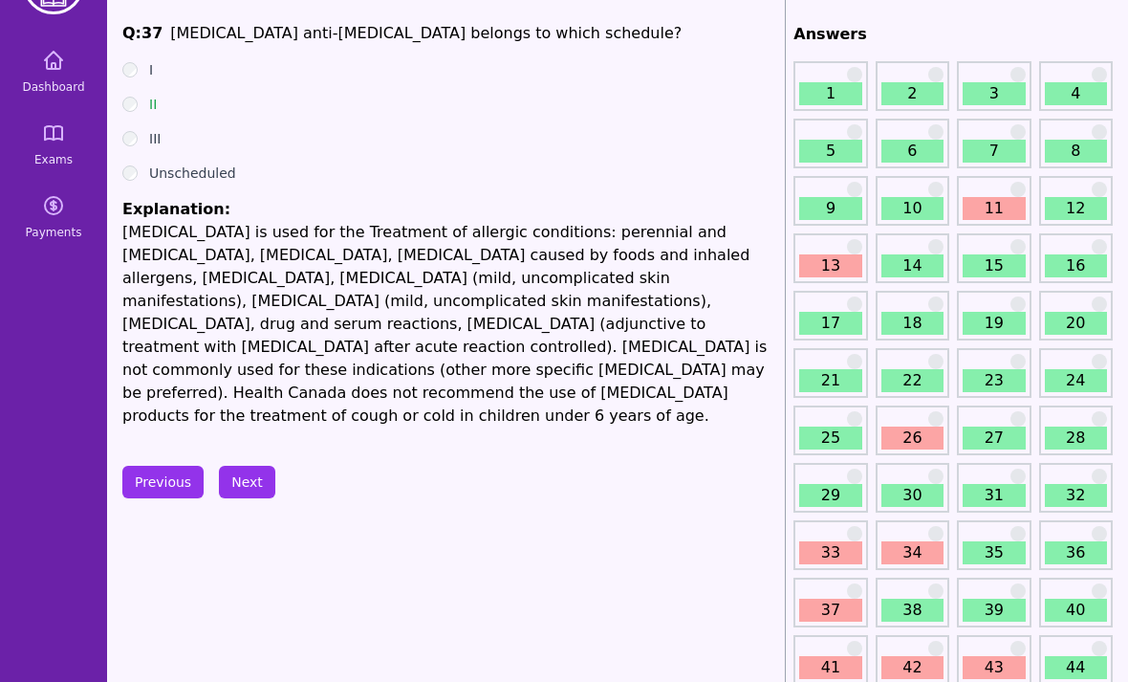
scroll to position [71, 0]
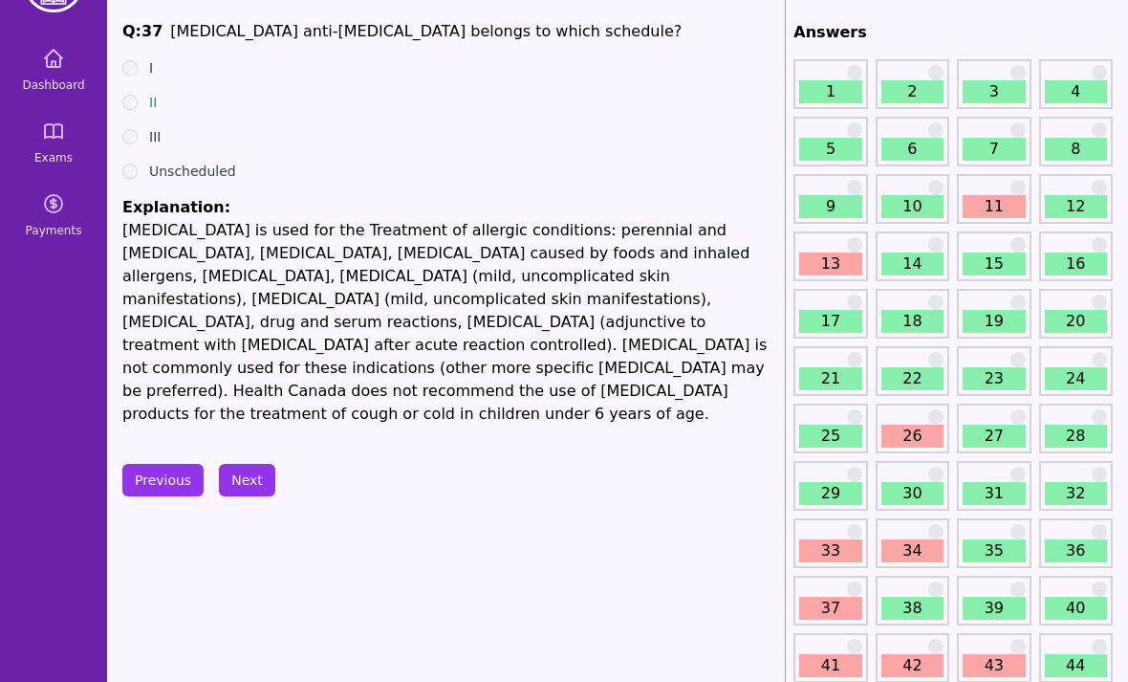
click at [829, 655] on link "41" at bounding box center [830, 666] width 62 height 23
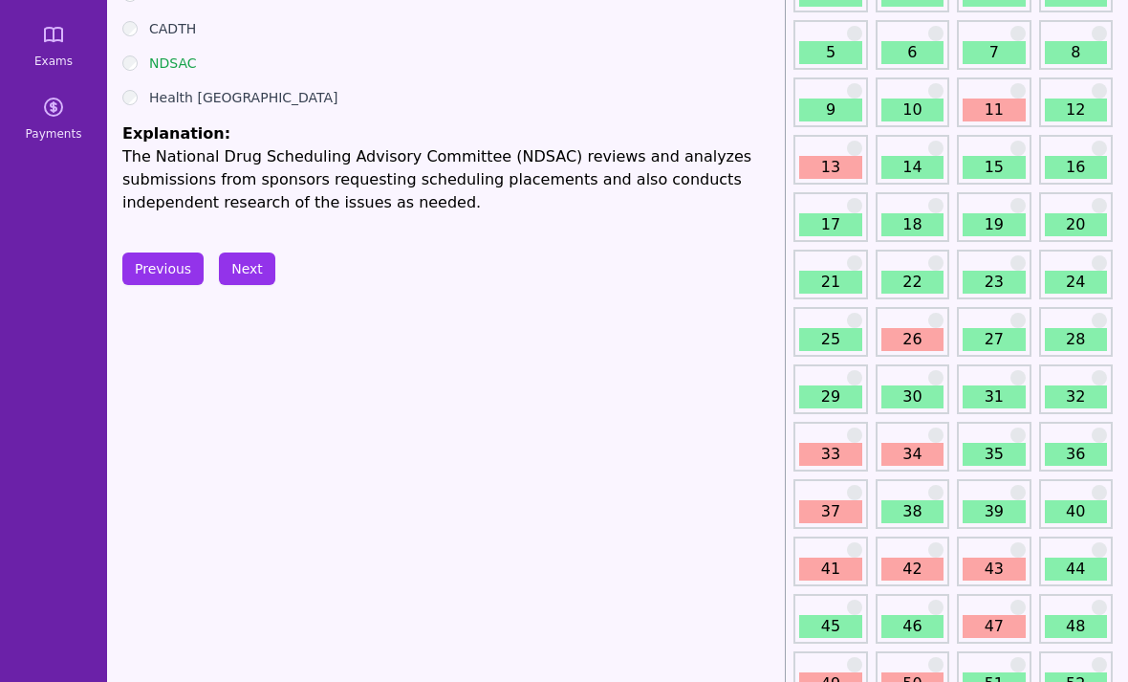
scroll to position [245, 0]
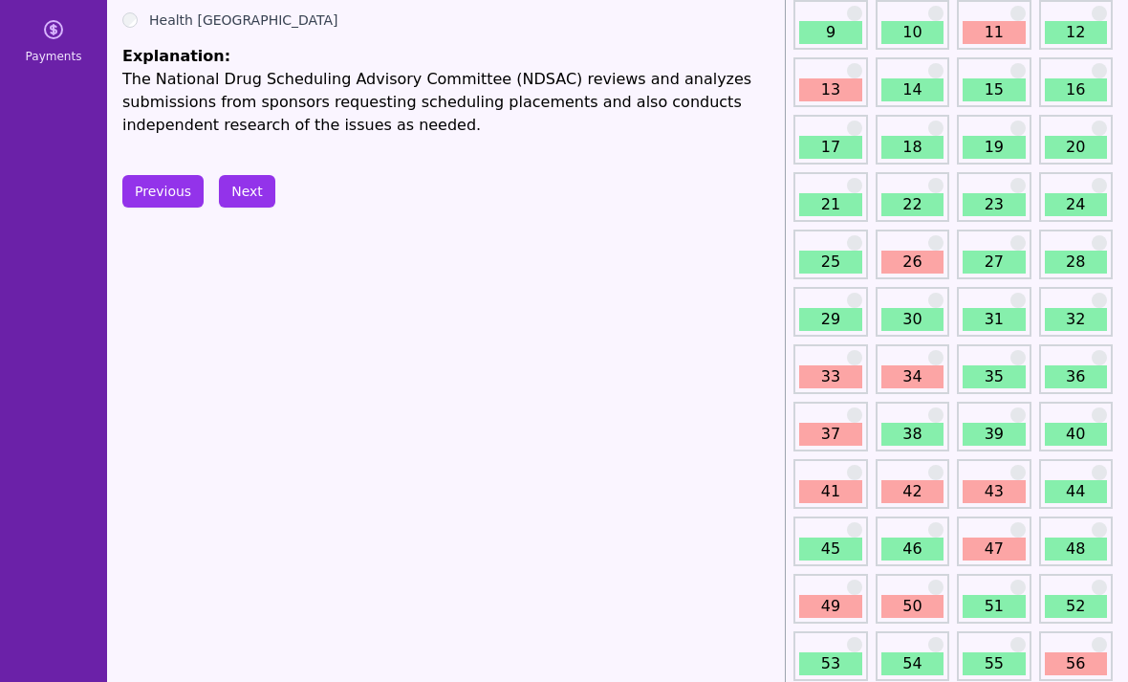
click at [906, 603] on link "50" at bounding box center [913, 607] width 62 height 23
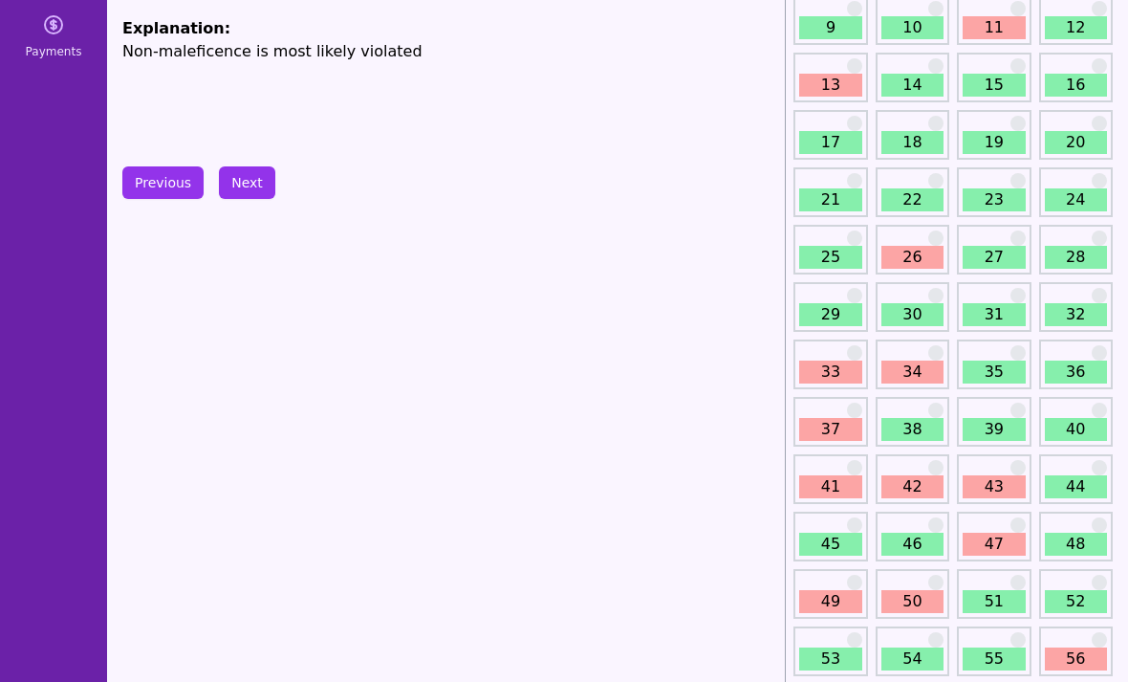
scroll to position [339, 0]
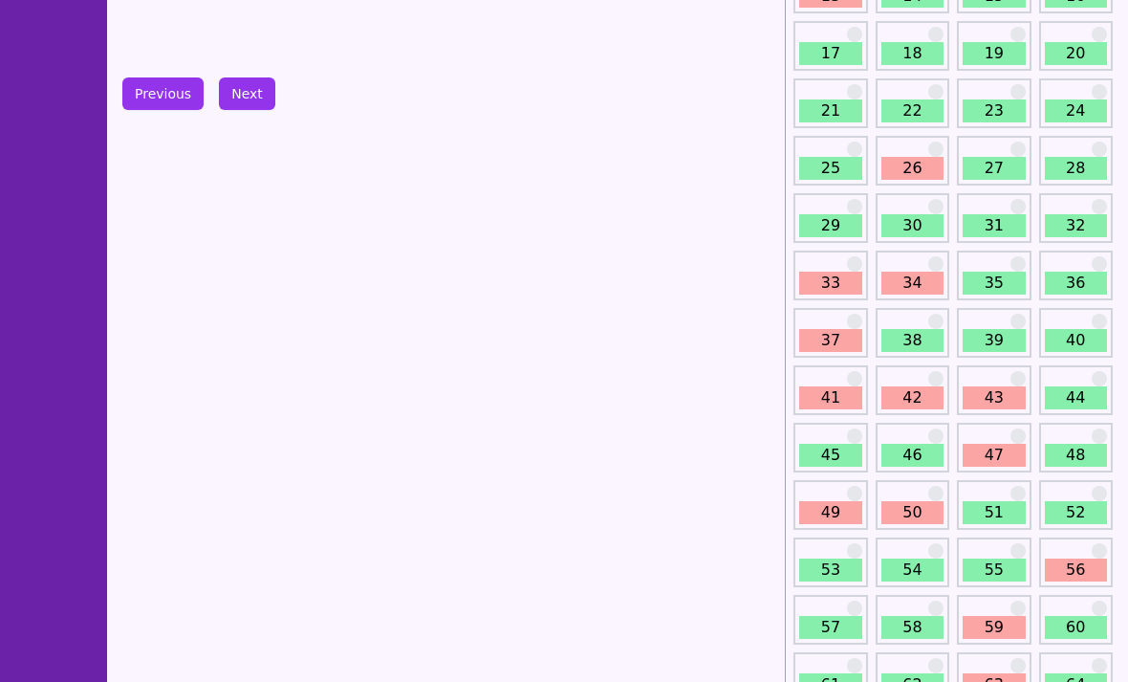
click at [844, 512] on link "49" at bounding box center [830, 512] width 62 height 23
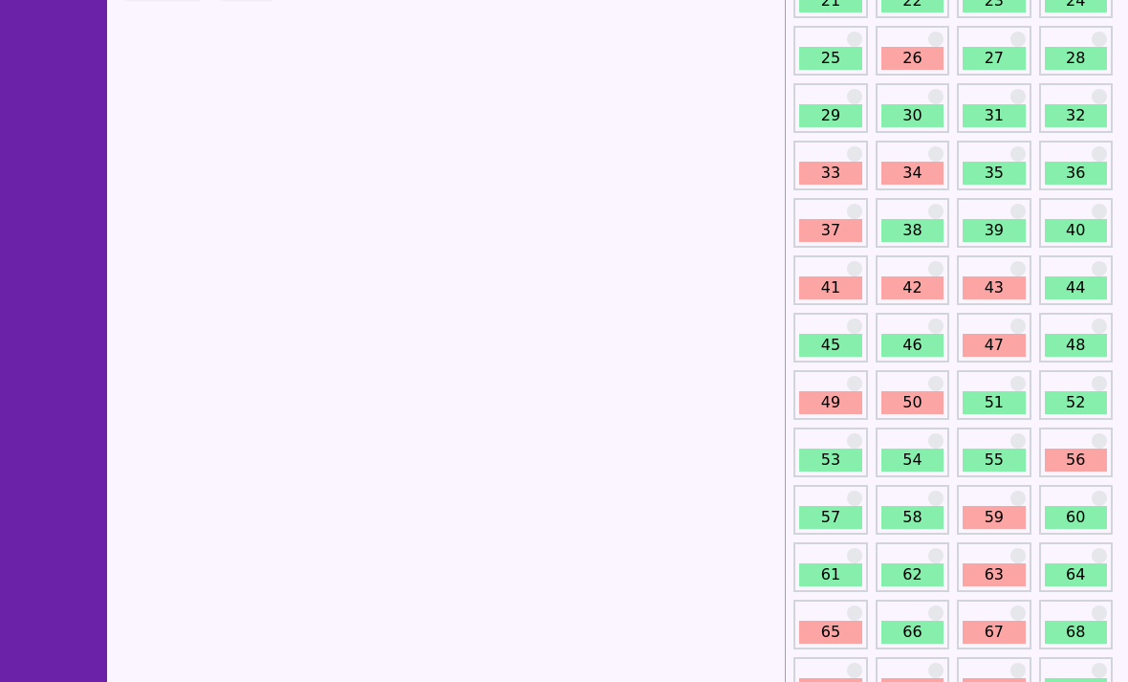
scroll to position [535, 0]
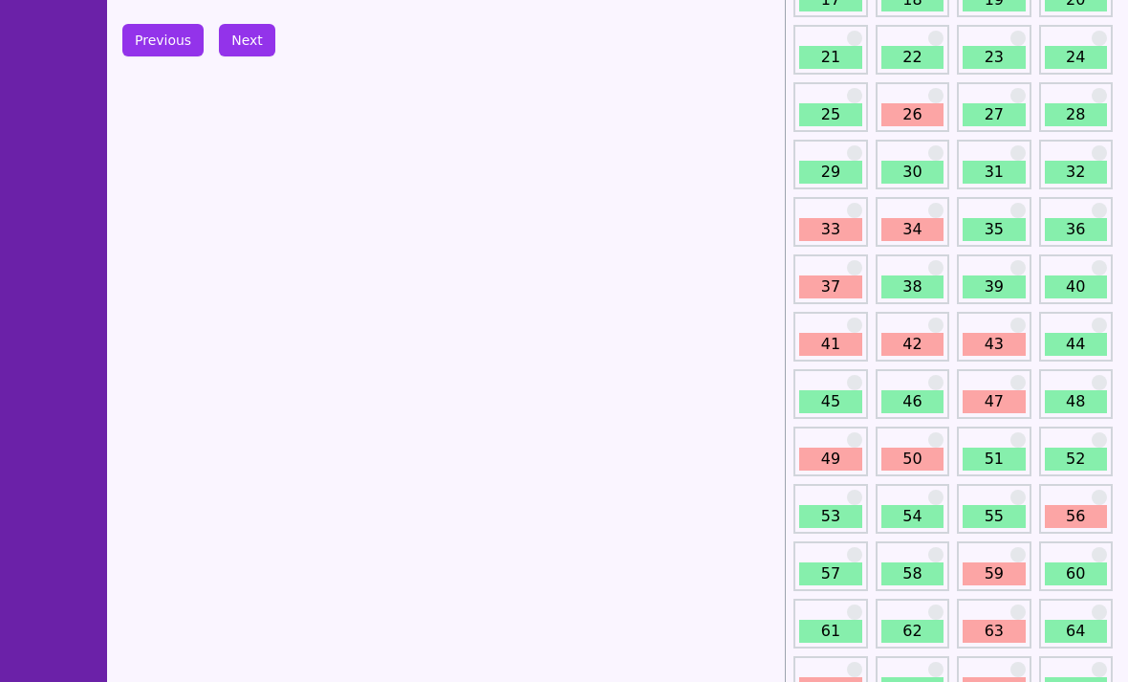
click at [923, 462] on link "50" at bounding box center [913, 459] width 62 height 23
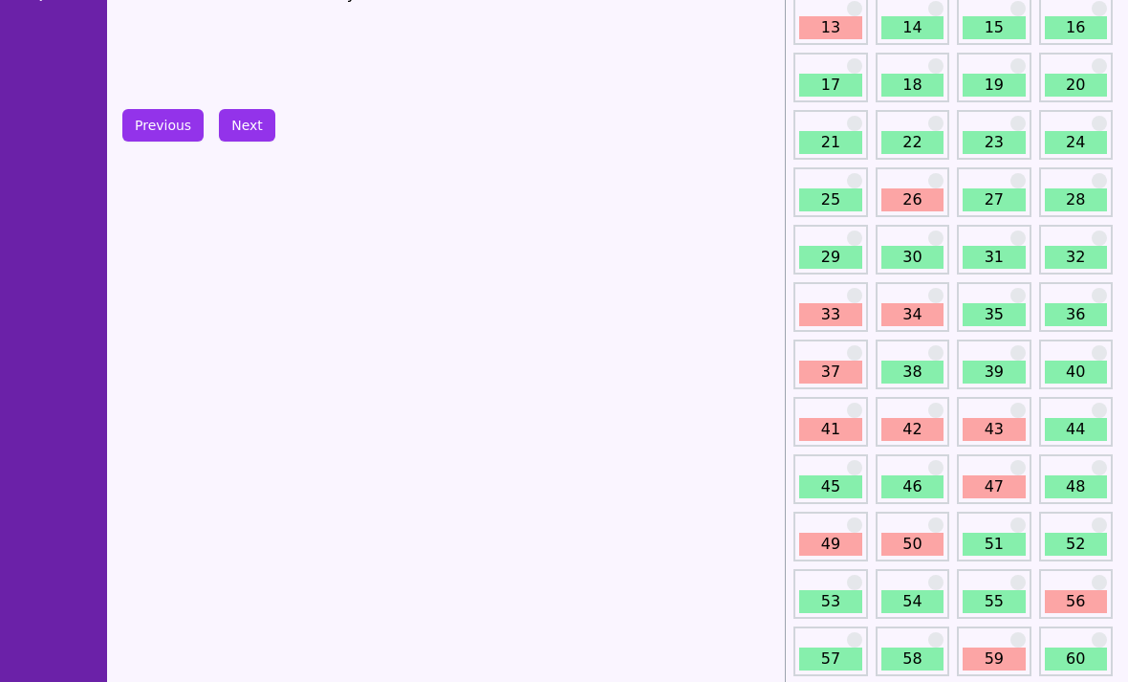
scroll to position [354, 0]
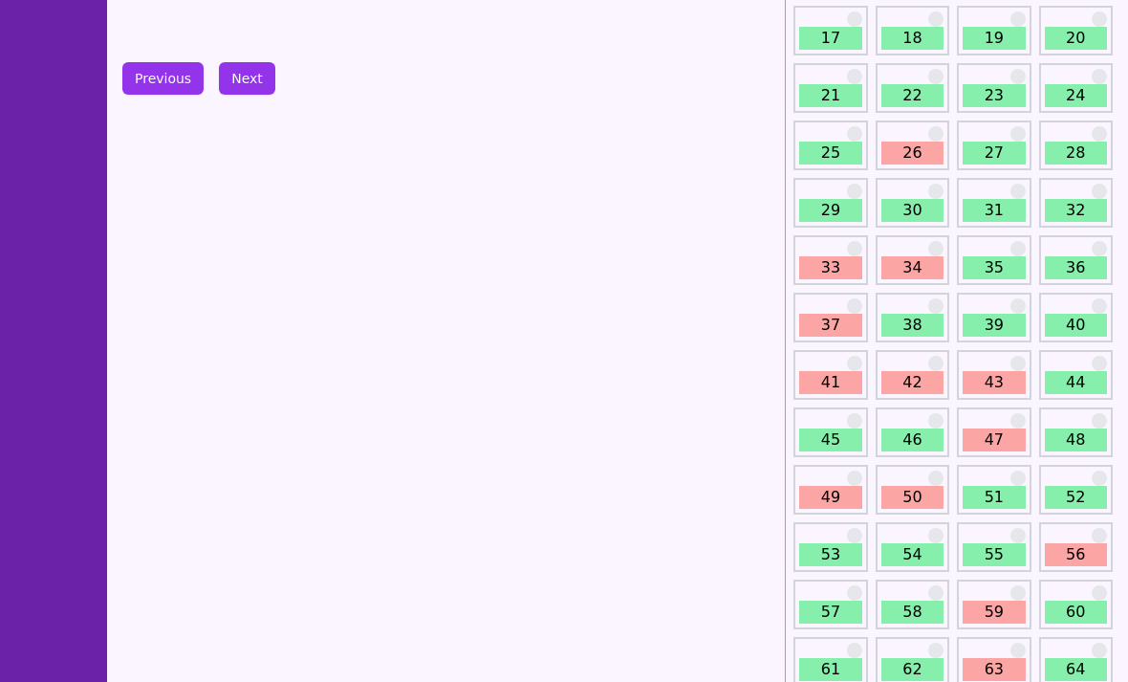
click at [1062, 549] on link "56" at bounding box center [1076, 555] width 62 height 23
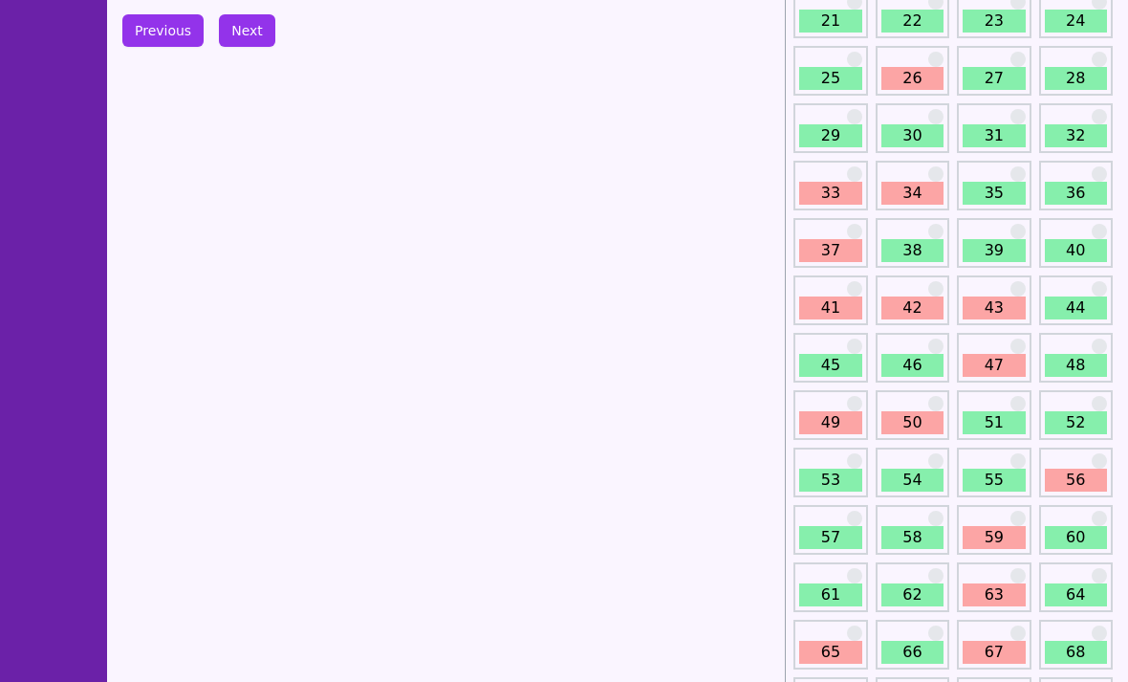
scroll to position [434, 0]
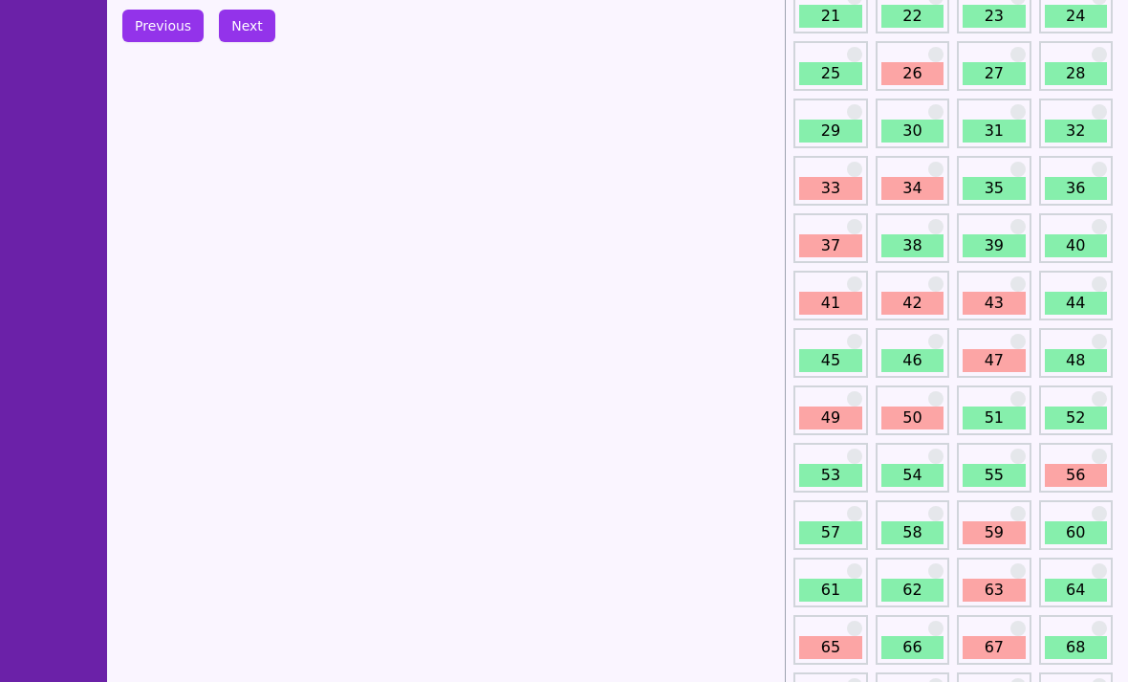
click at [987, 530] on link "59" at bounding box center [994, 532] width 62 height 23
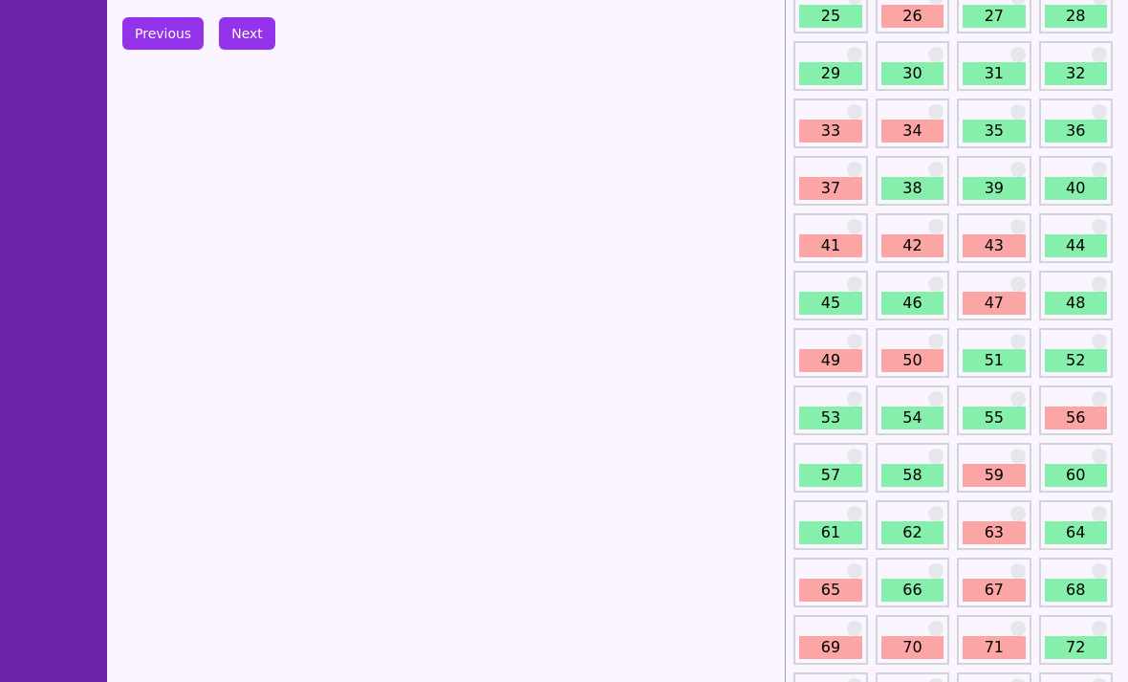
click at [995, 532] on link "63" at bounding box center [994, 533] width 62 height 23
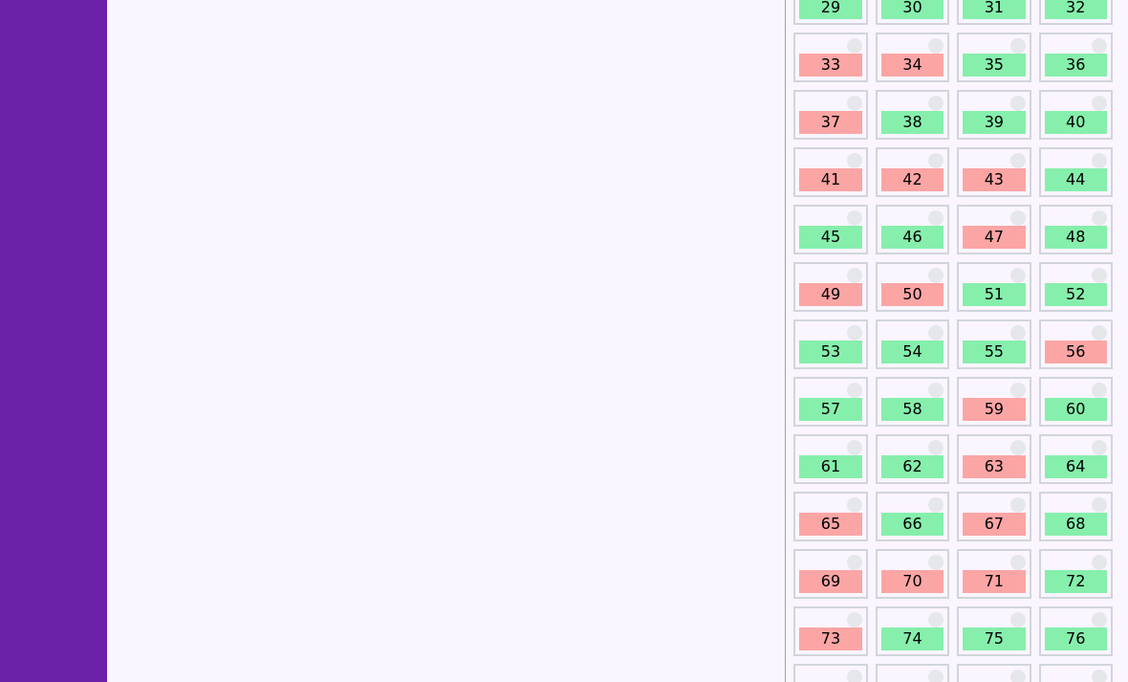
scroll to position [559, 0]
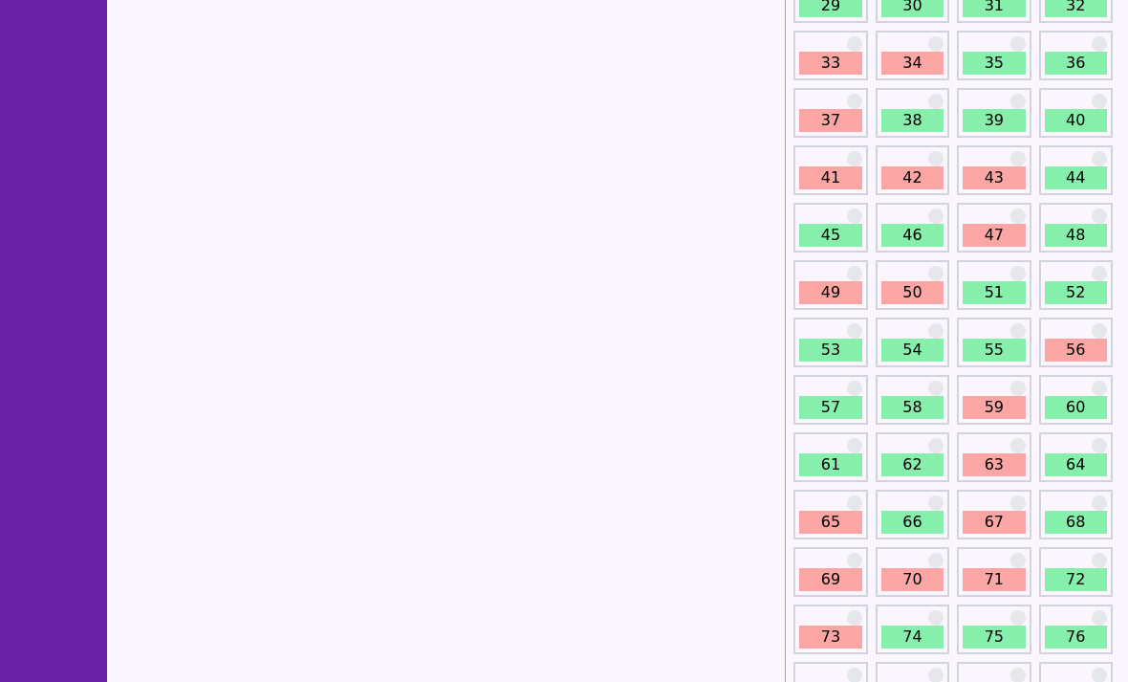
click at [846, 531] on link "65" at bounding box center [830, 522] width 62 height 23
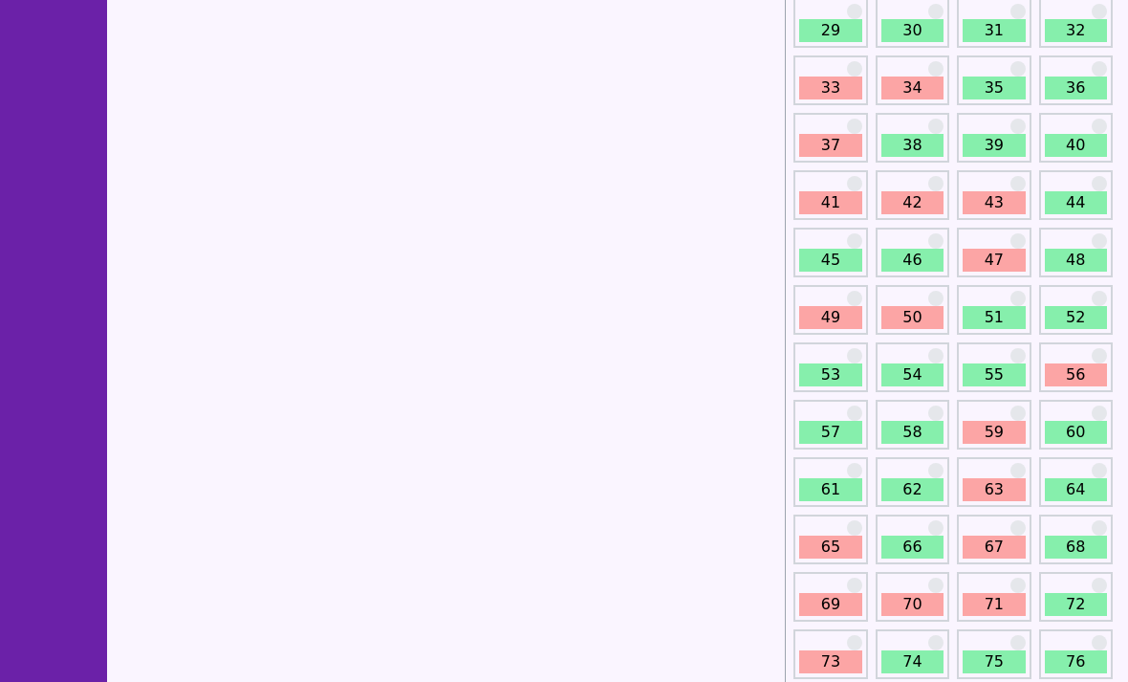
scroll to position [676, 0]
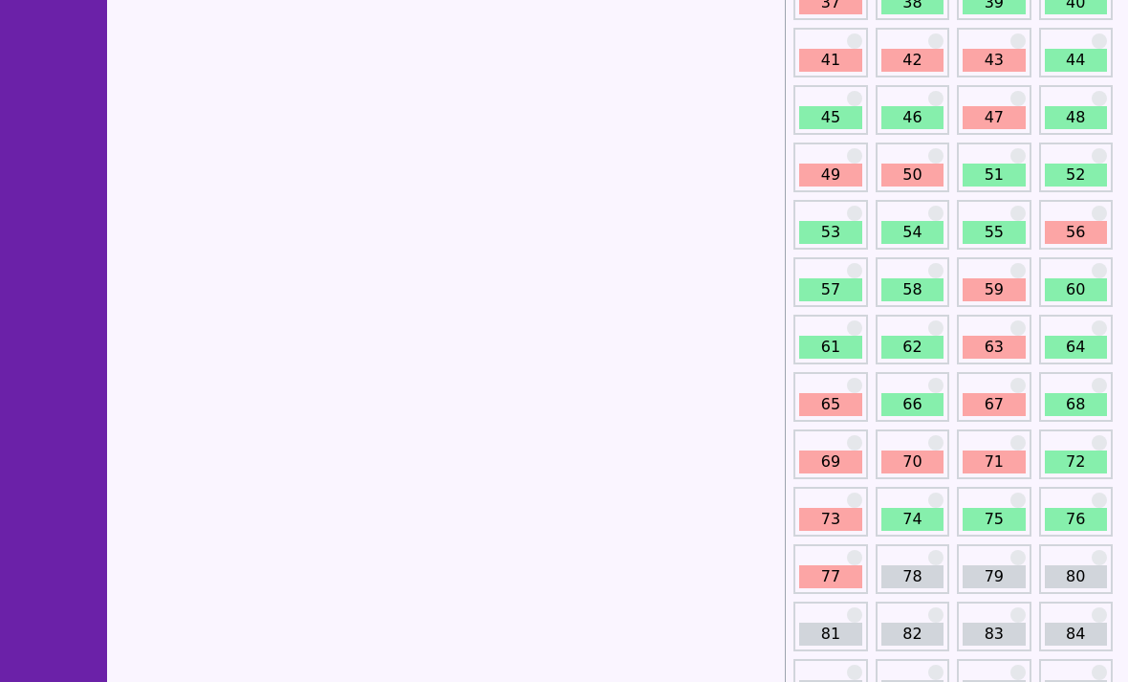
click at [997, 402] on link "67" at bounding box center [994, 405] width 62 height 23
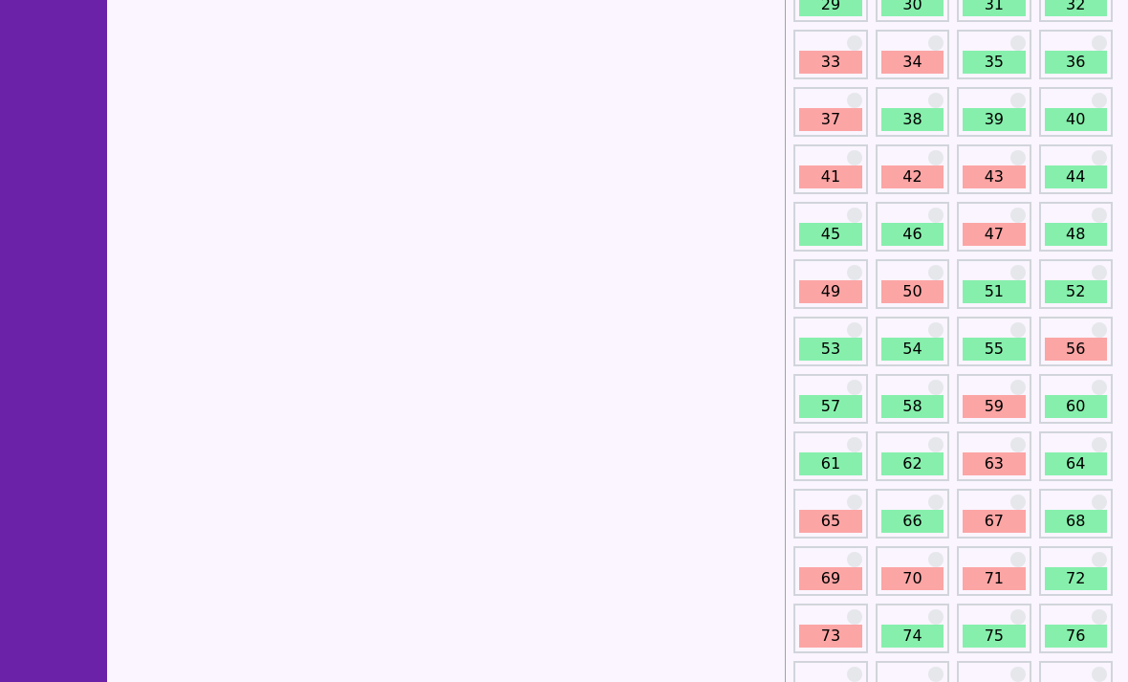
scroll to position [679, 0]
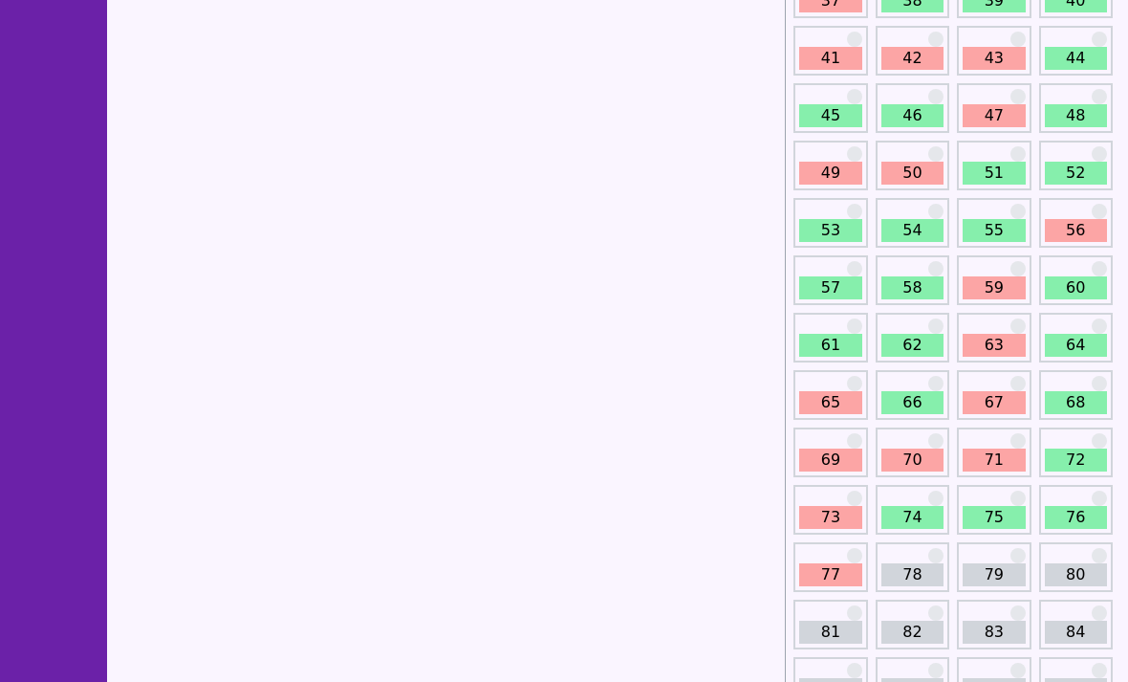
click at [854, 448] on link "69" at bounding box center [830, 459] width 62 height 23
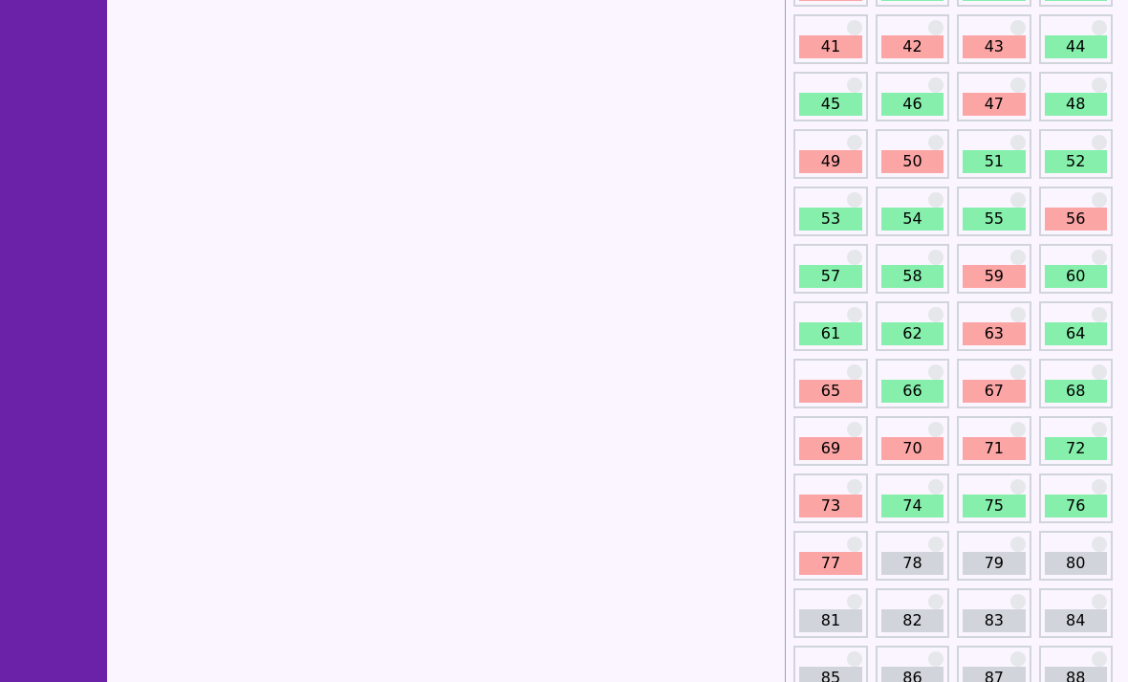
click at [997, 452] on link "71" at bounding box center [994, 449] width 62 height 23
click at [995, 441] on link "71" at bounding box center [994, 448] width 62 height 23
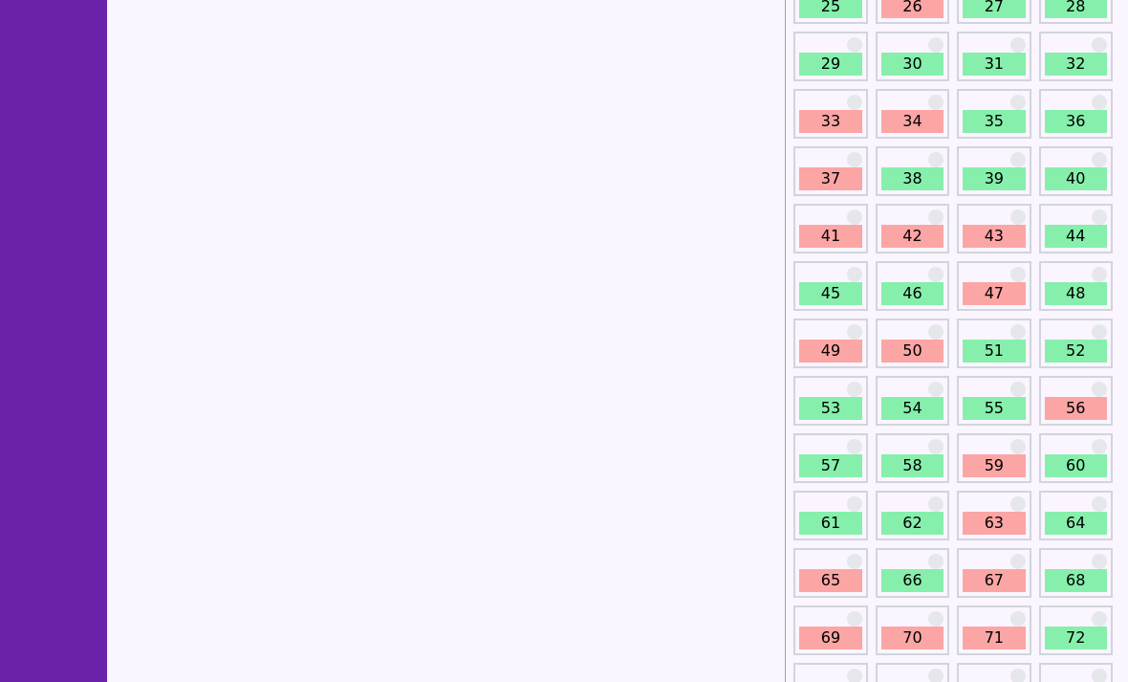
scroll to position [762, 0]
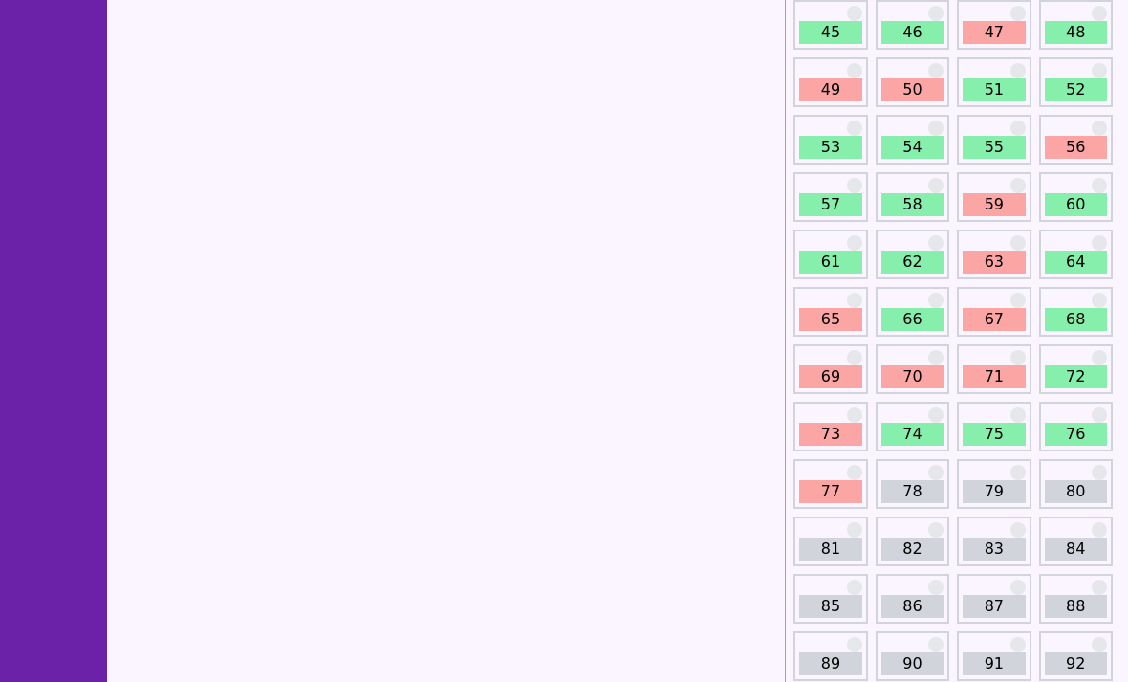
click at [834, 437] on link "73" at bounding box center [830, 434] width 62 height 23
click at [843, 437] on link "73" at bounding box center [830, 434] width 62 height 23
